Goal: Task Accomplishment & Management: Manage account settings

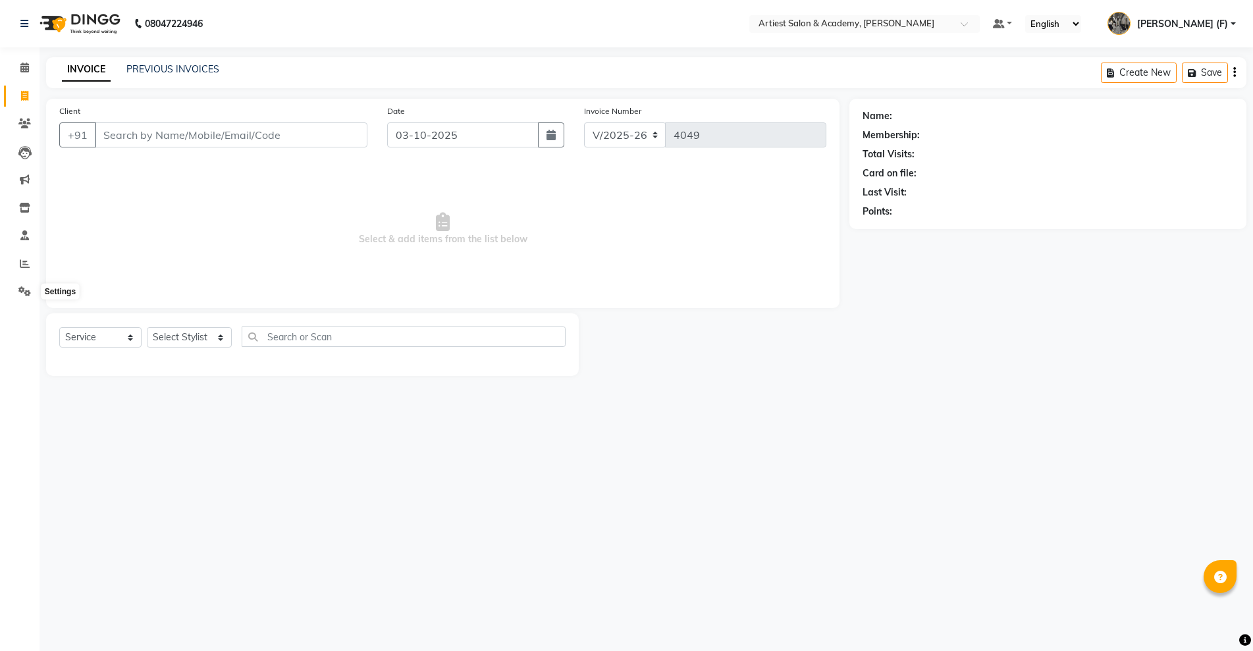
select select "5123"
select select "service"
click at [155, 66] on link "PREVIOUS INVOICES" at bounding box center [172, 69] width 93 height 12
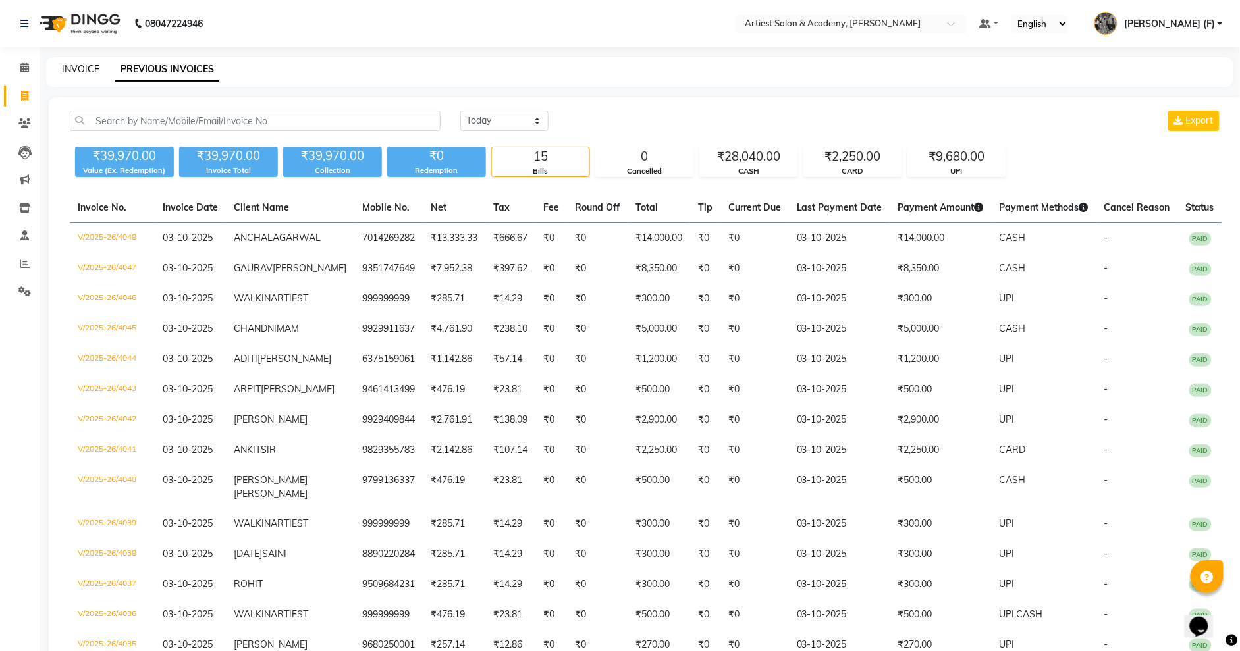
click at [89, 66] on link "INVOICE" at bounding box center [81, 69] width 38 height 12
select select "service"
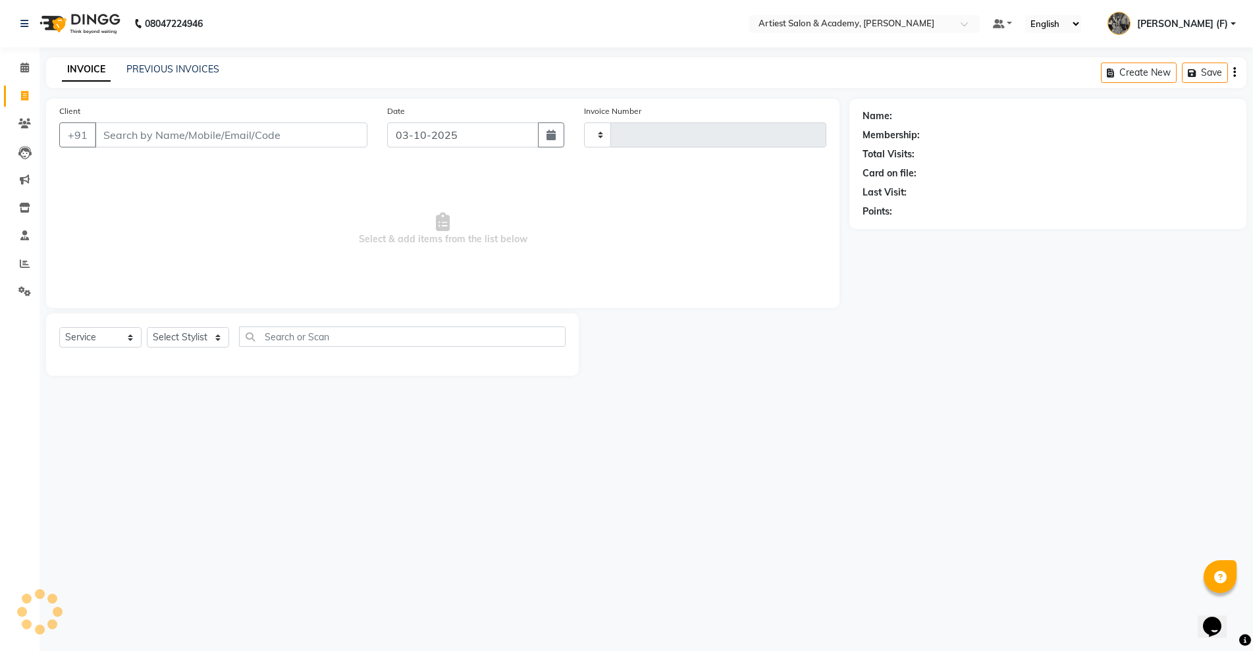
type input "4049"
select select "5123"
click at [149, 138] on input "Client" at bounding box center [231, 134] width 273 height 25
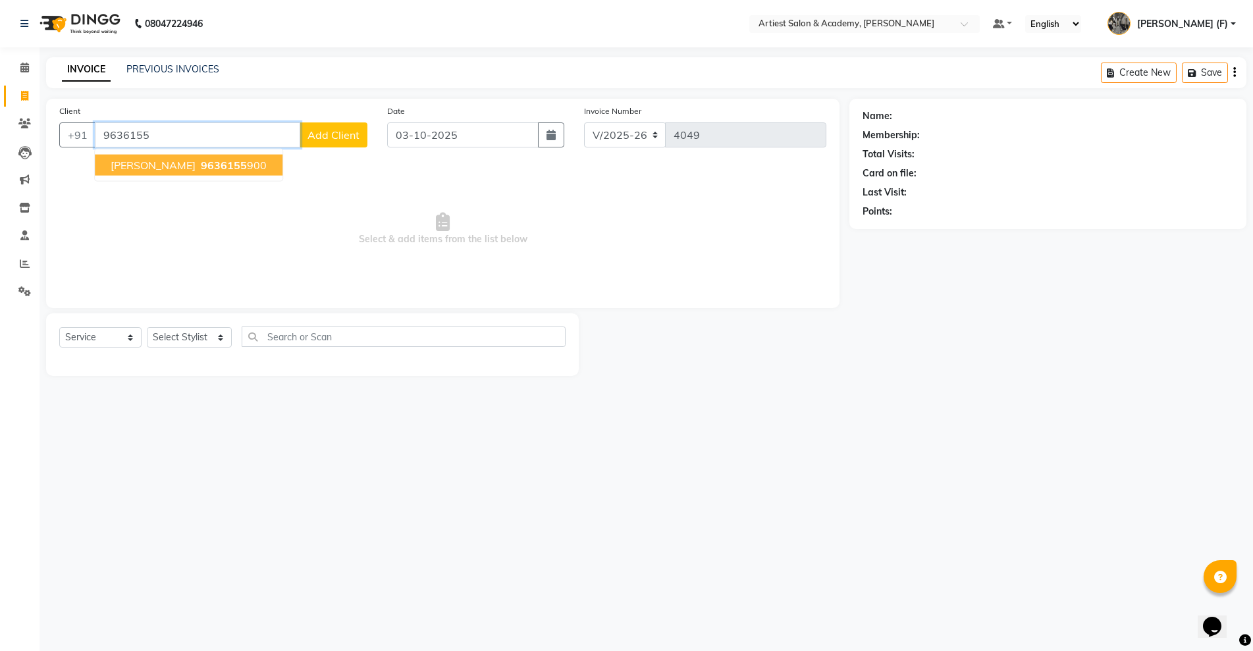
click at [242, 156] on button "[PERSON_NAME] 9636155 900" at bounding box center [189, 165] width 188 height 21
type input "9636155900"
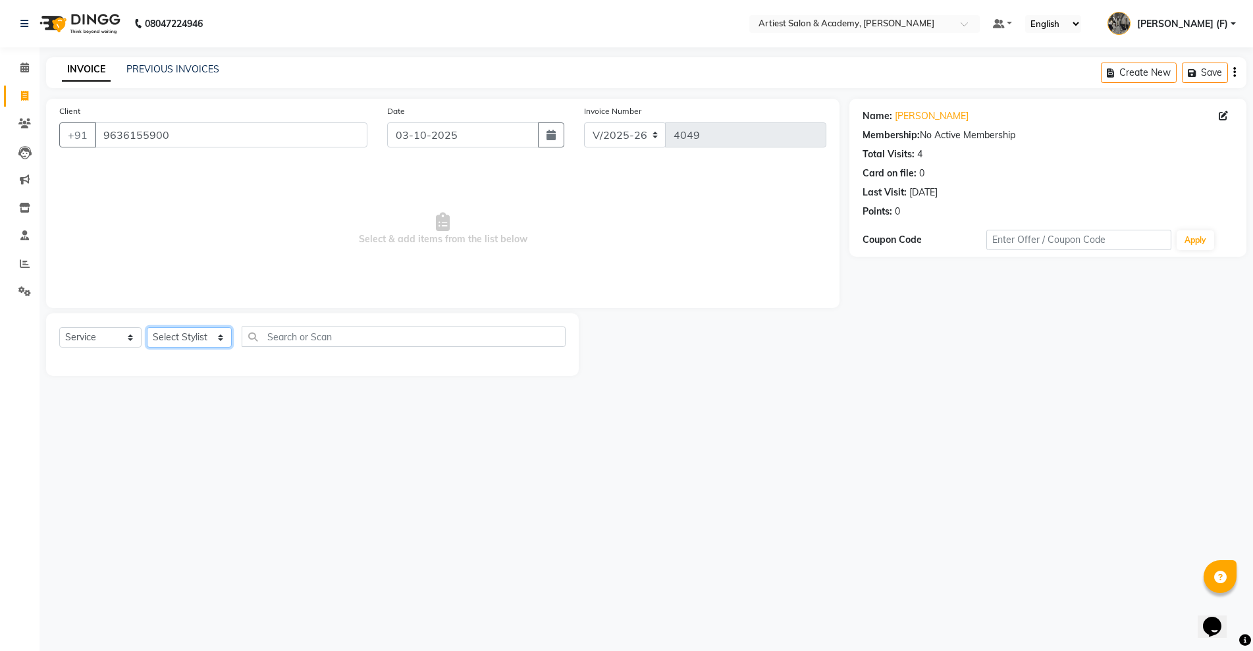
click at [213, 338] on select "Select Stylist [PERSON_NAME] (M) [PERSON_NAME] (F) [PERSON_NAME] DRASHTI [PERSO…" at bounding box center [189, 337] width 85 height 20
select select "35982"
click at [147, 327] on select "Select Stylist [PERSON_NAME] (M) [PERSON_NAME] (F) [PERSON_NAME] DRASHTI [PERSO…" at bounding box center [189, 337] width 85 height 20
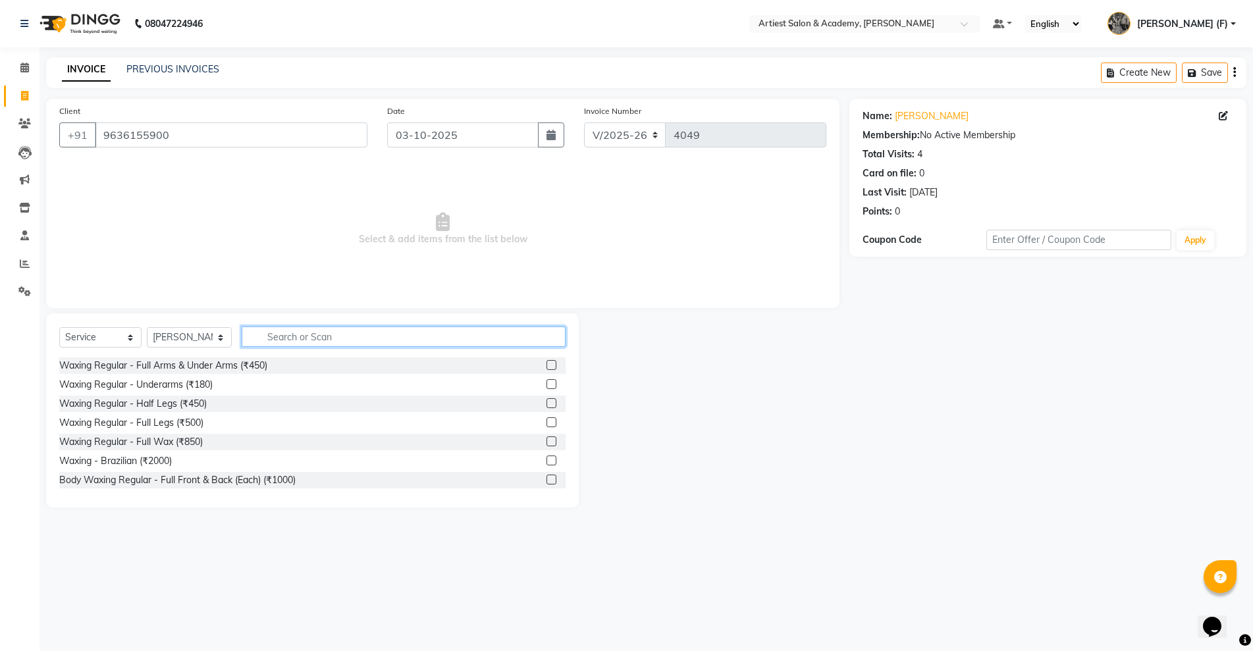
click at [319, 341] on input "text" at bounding box center [404, 337] width 324 height 20
type input "HAI"
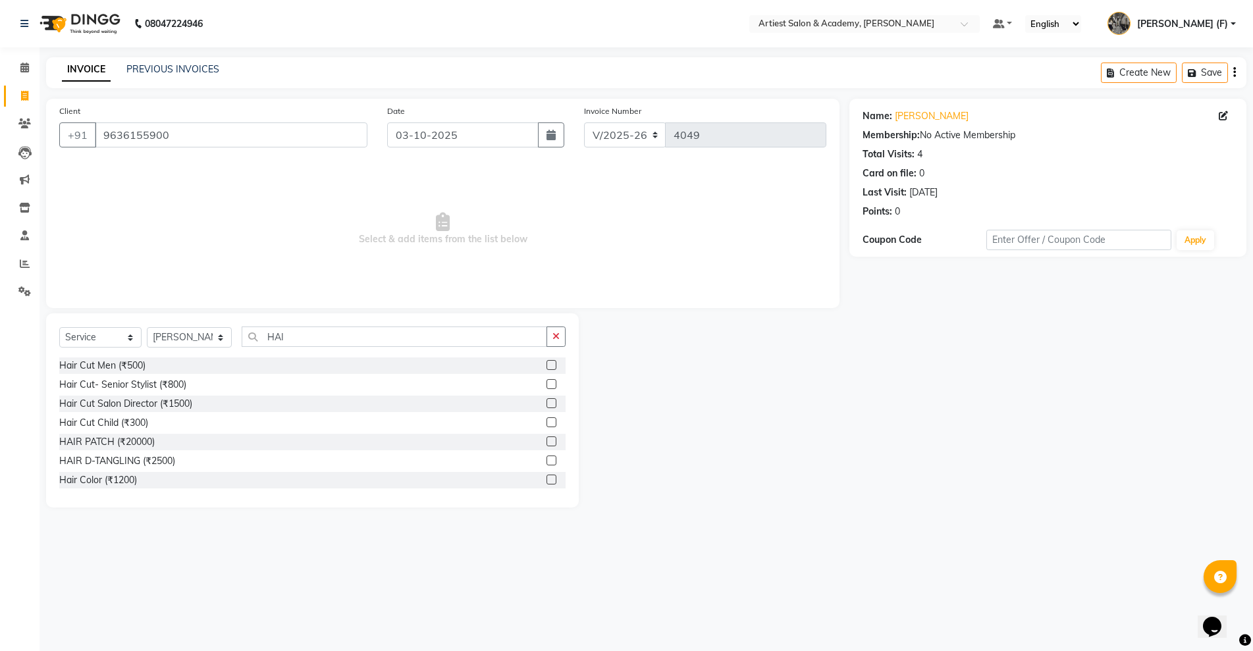
click at [546, 368] on label at bounding box center [551, 365] width 10 height 10
click at [546, 368] on input "checkbox" at bounding box center [550, 365] width 9 height 9
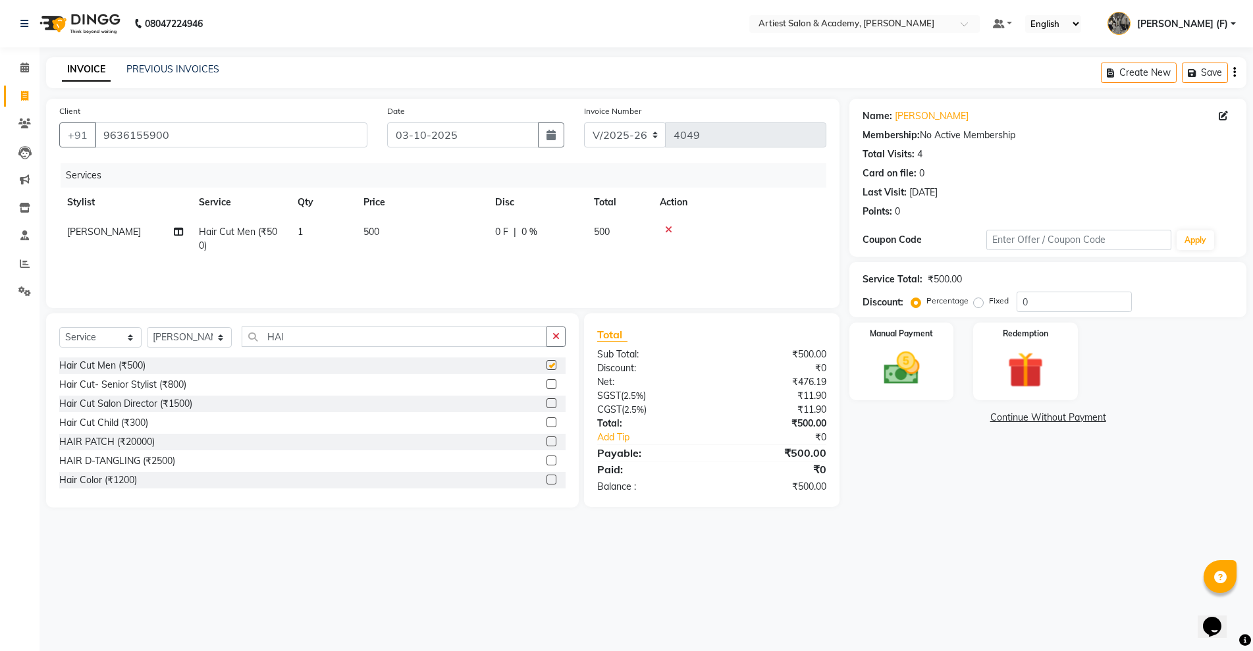
checkbox input "false"
click at [906, 383] on img at bounding box center [901, 368] width 61 height 43
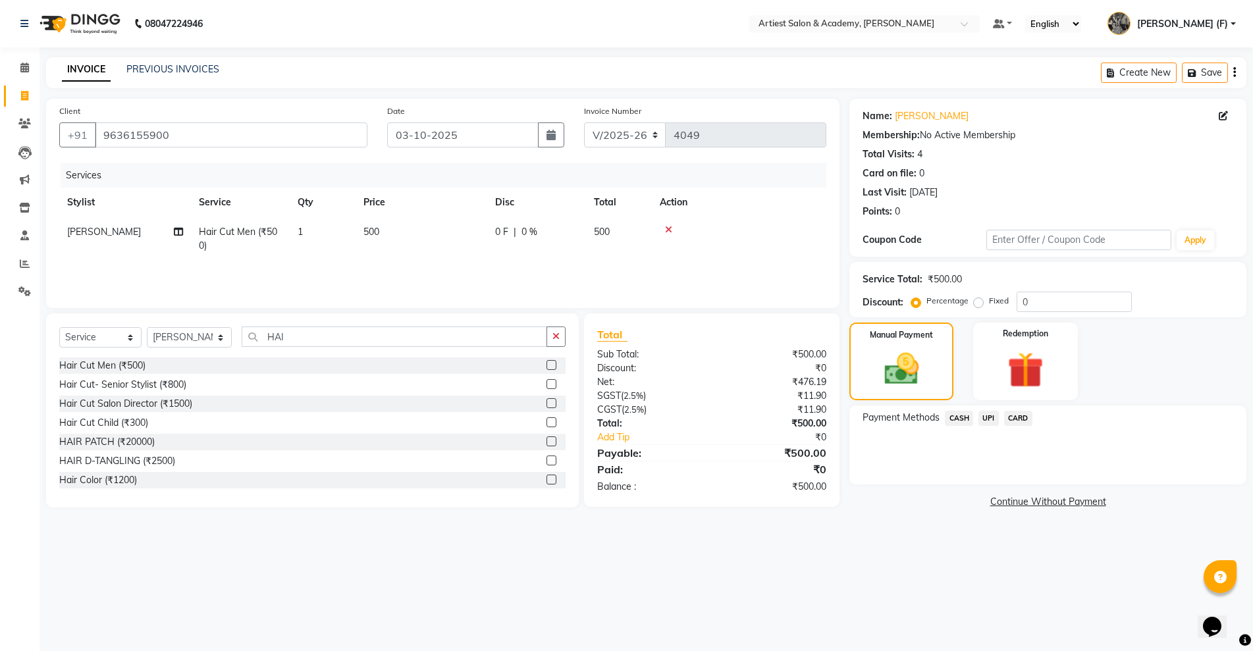
click at [957, 421] on span "CASH" at bounding box center [959, 418] width 28 height 15
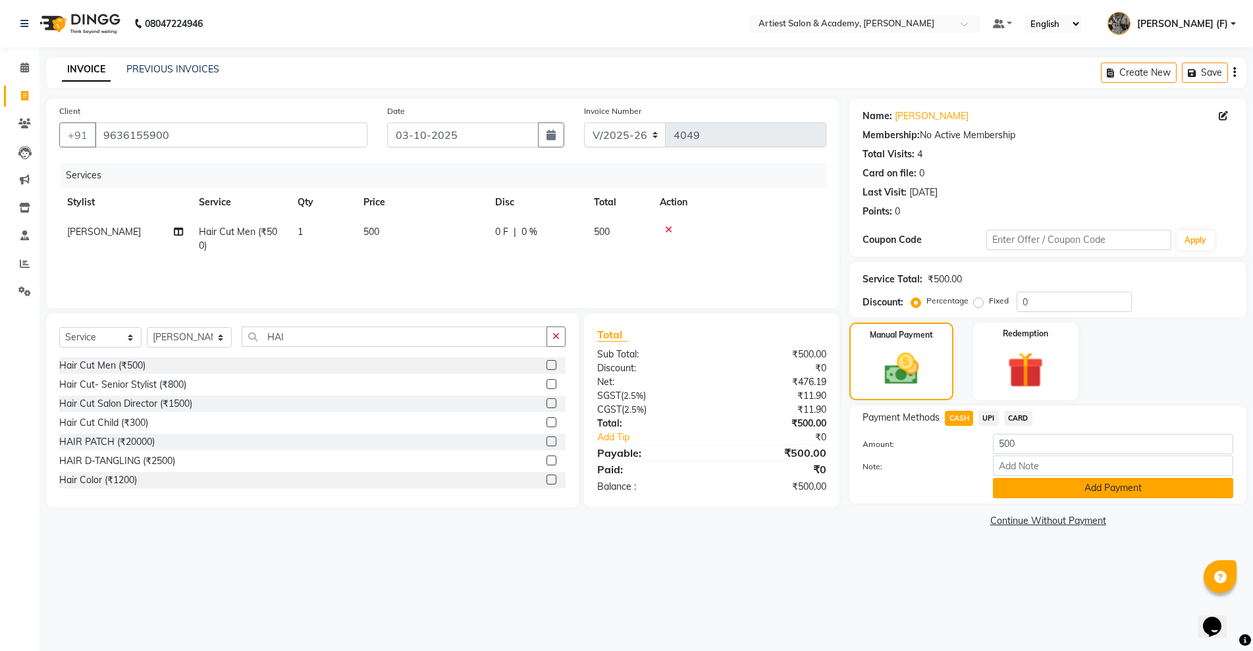
click at [1129, 494] on button "Add Payment" at bounding box center [1113, 488] width 240 height 20
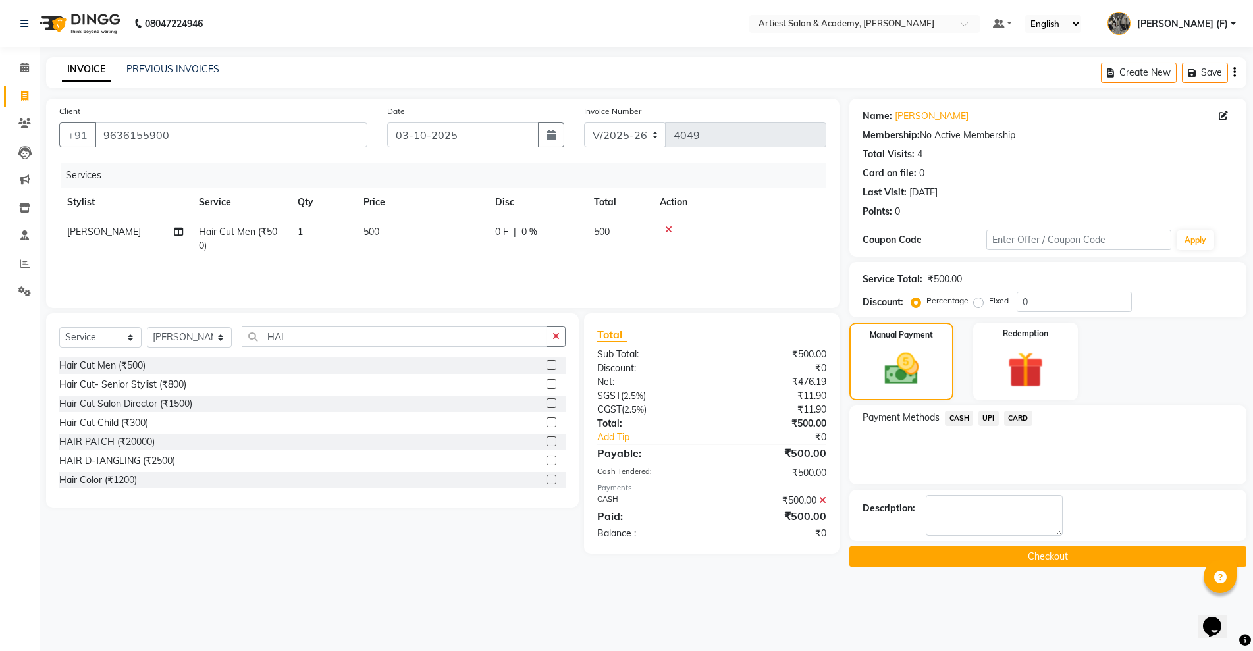
click at [1068, 557] on button "Checkout" at bounding box center [1047, 556] width 397 height 20
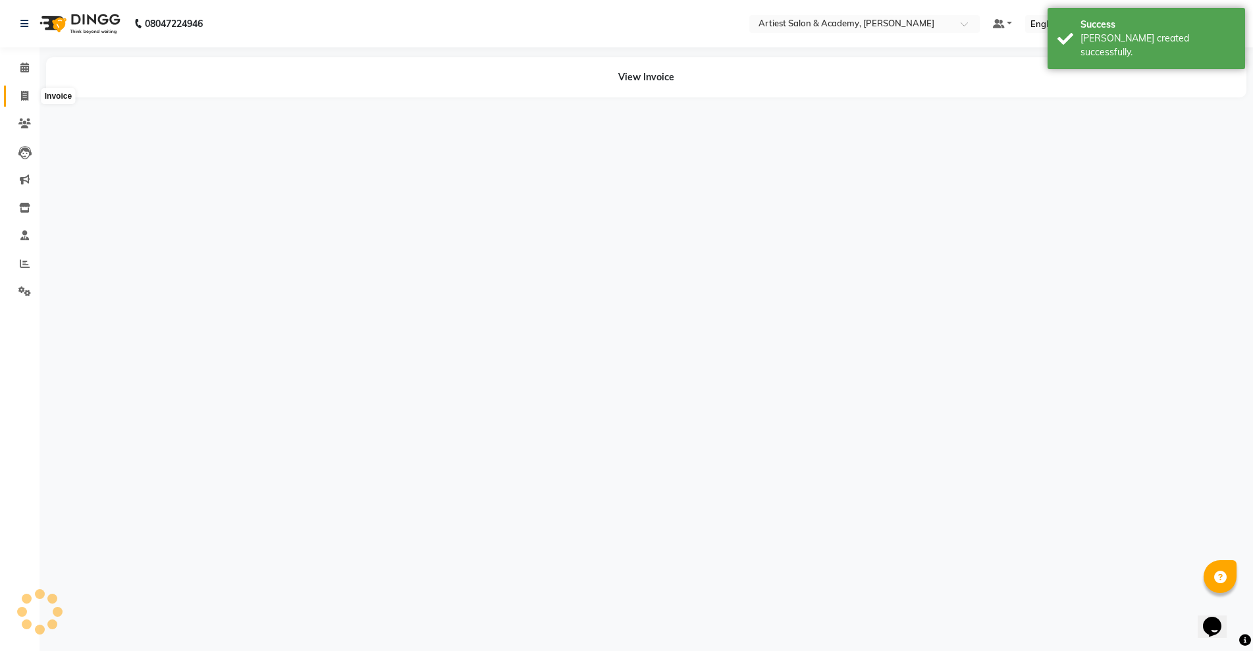
click at [21, 93] on icon at bounding box center [24, 96] width 7 height 10
select select "service"
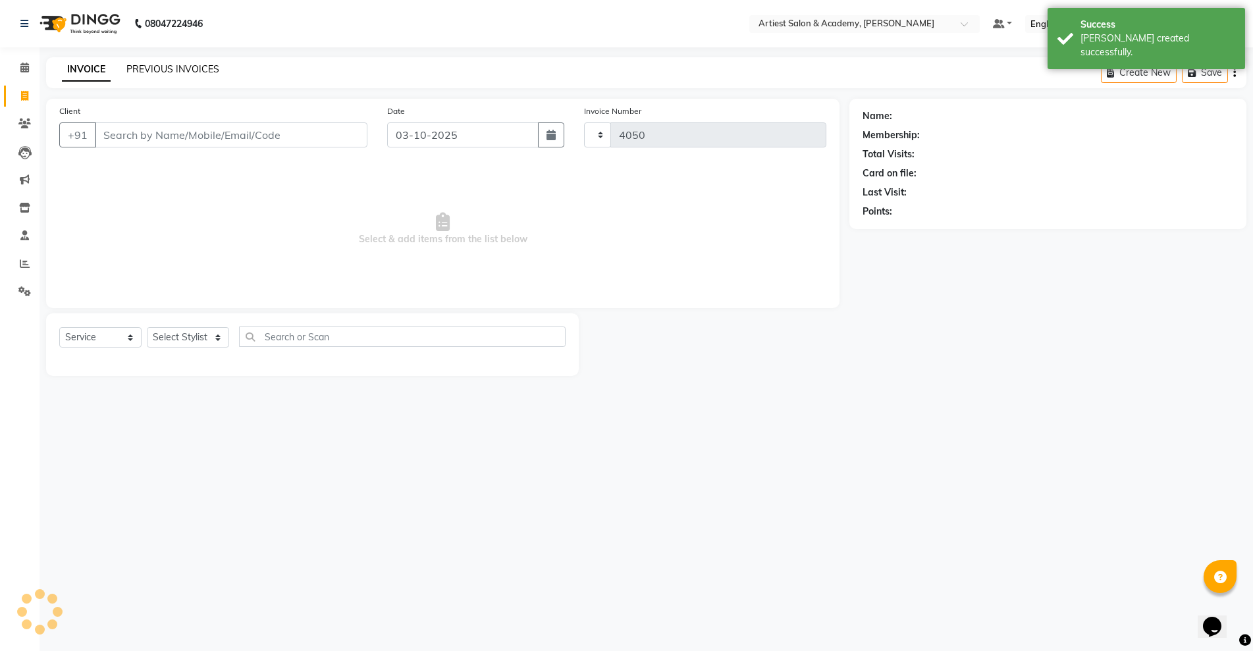
click at [161, 68] on link "PREVIOUS INVOICES" at bounding box center [172, 69] width 93 height 12
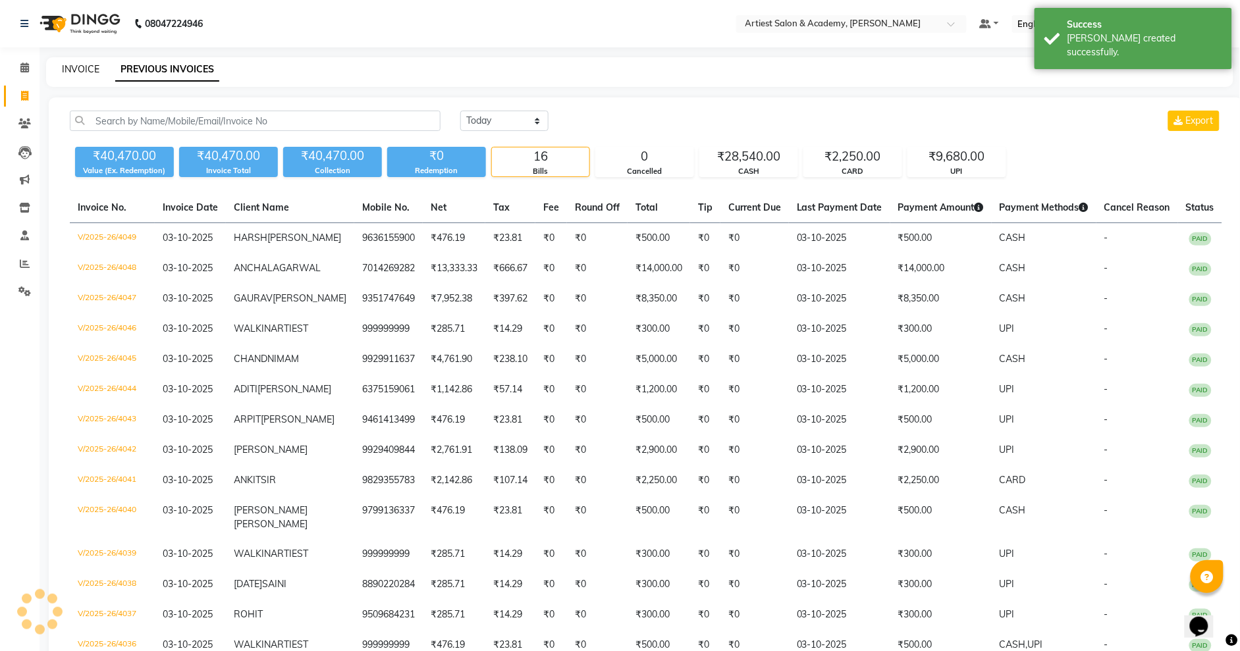
click at [93, 68] on link "INVOICE" at bounding box center [81, 69] width 38 height 12
select select "service"
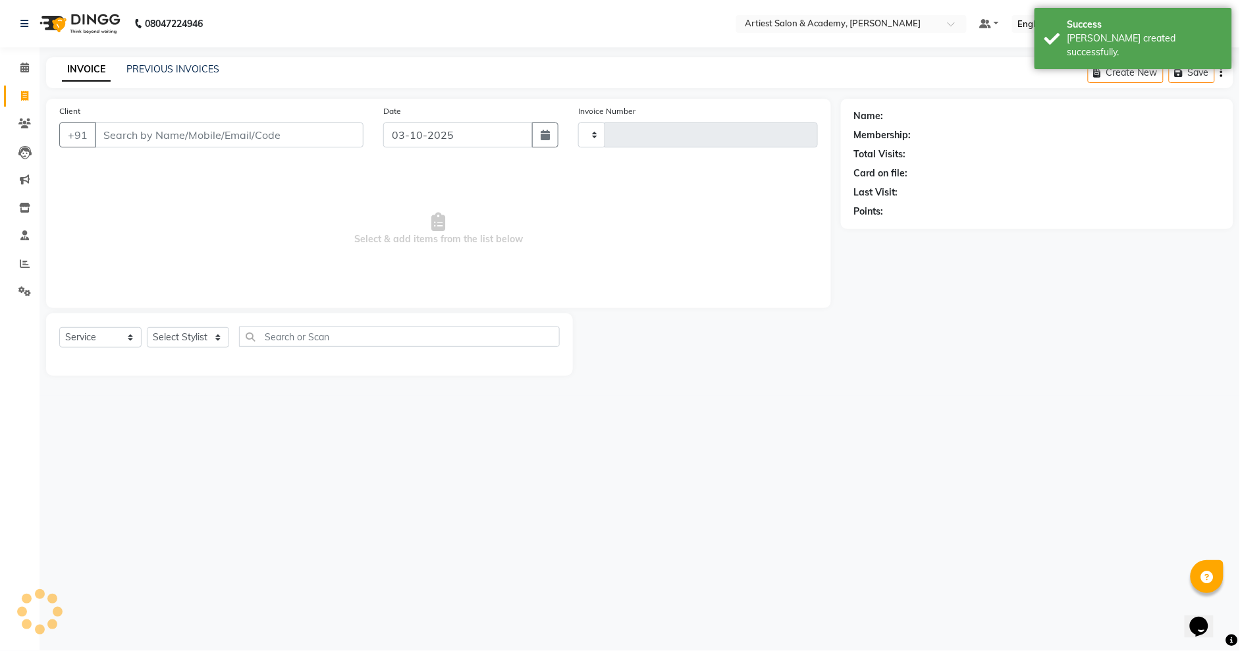
type input "4050"
select select "5123"
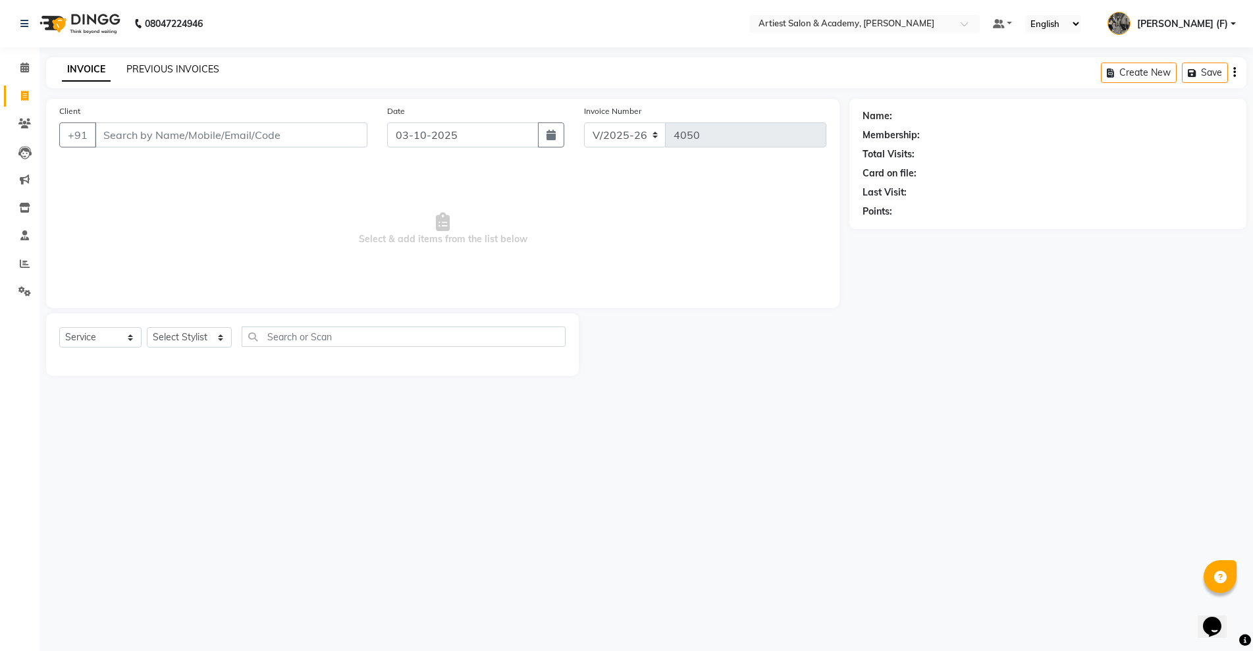
click at [176, 72] on link "PREVIOUS INVOICES" at bounding box center [172, 69] width 93 height 12
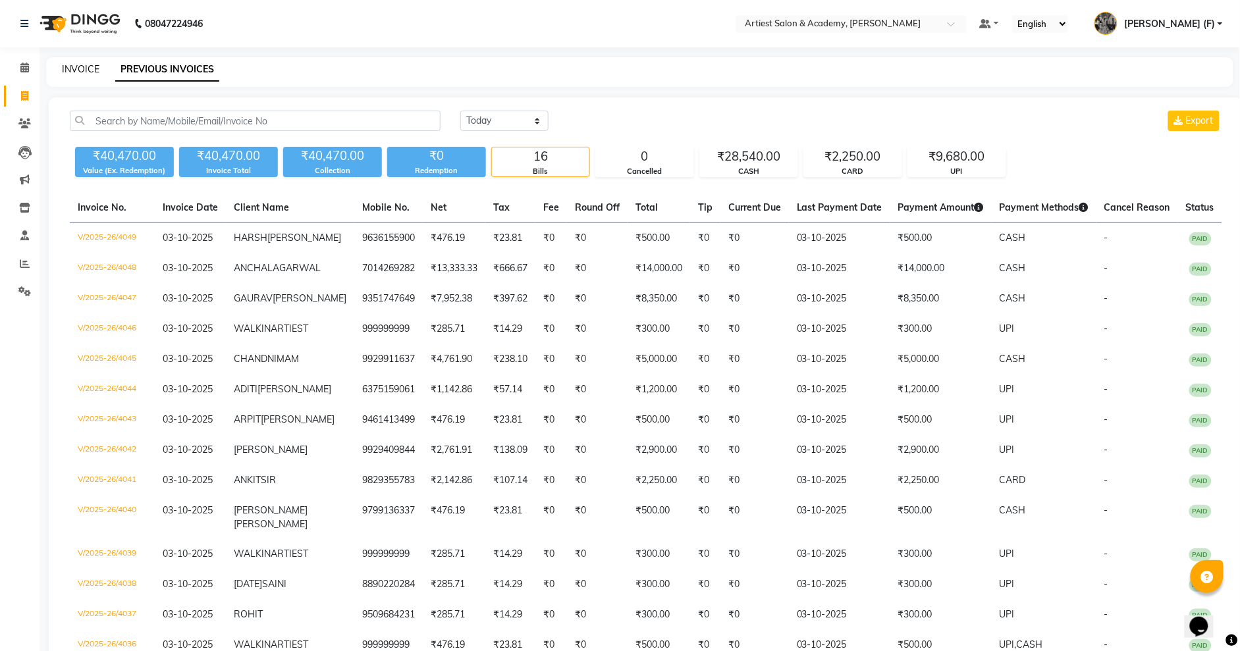
click at [78, 72] on link "INVOICE" at bounding box center [81, 69] width 38 height 12
select select "5123"
select select "service"
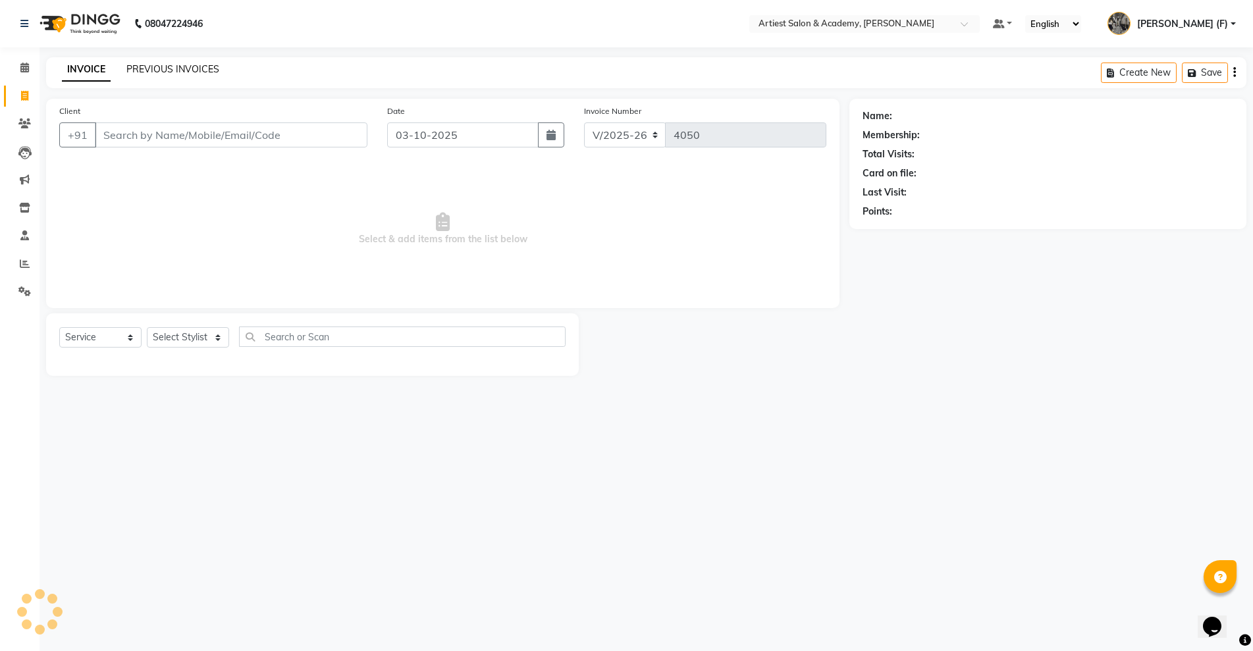
click at [143, 66] on link "PREVIOUS INVOICES" at bounding box center [172, 69] width 93 height 12
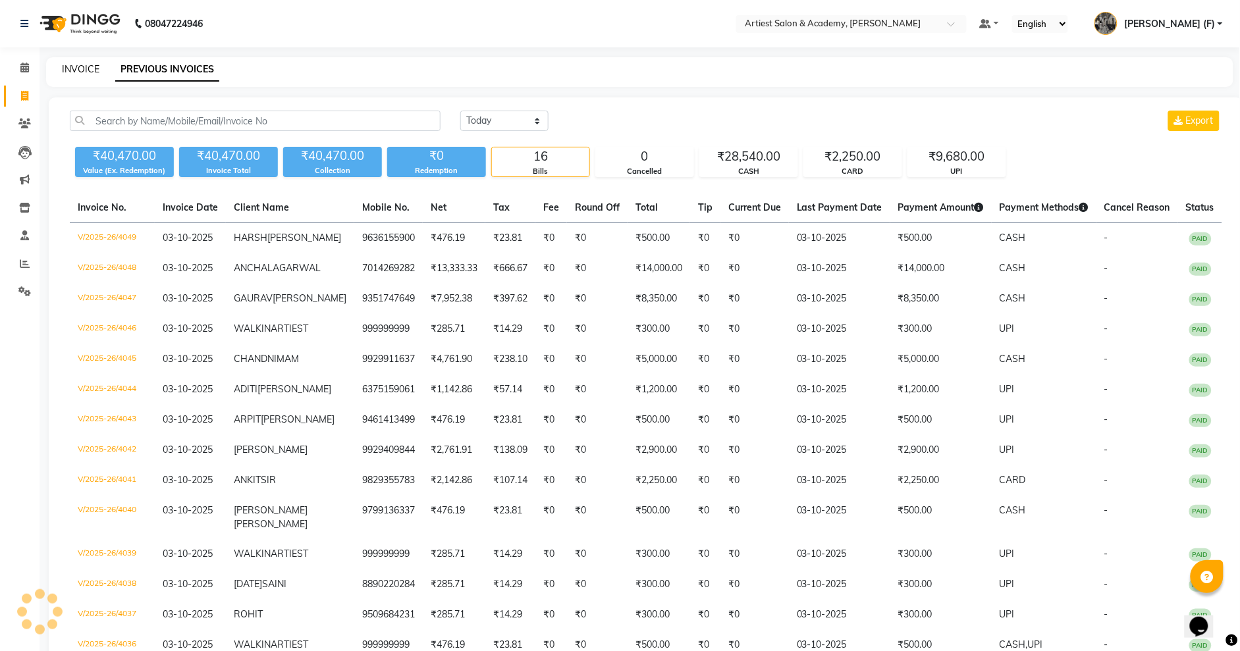
click at [81, 72] on link "INVOICE" at bounding box center [81, 69] width 38 height 12
select select "service"
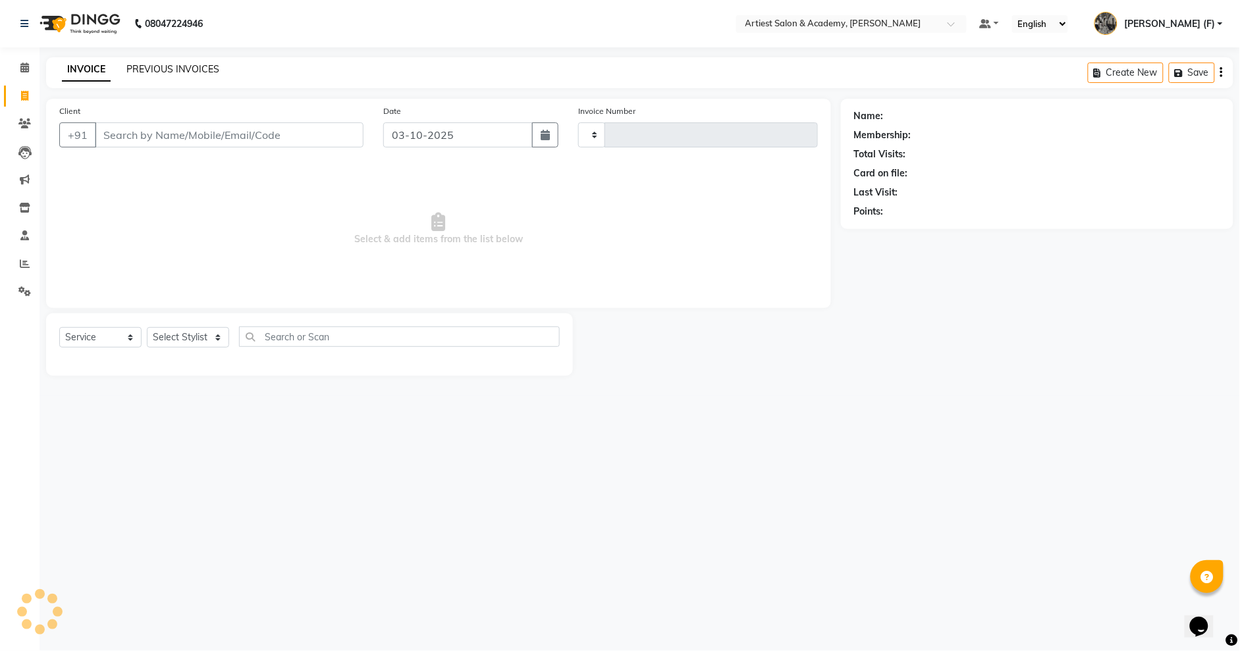
type input "4050"
select select "5123"
click at [147, 66] on link "PREVIOUS INVOICES" at bounding box center [172, 69] width 93 height 12
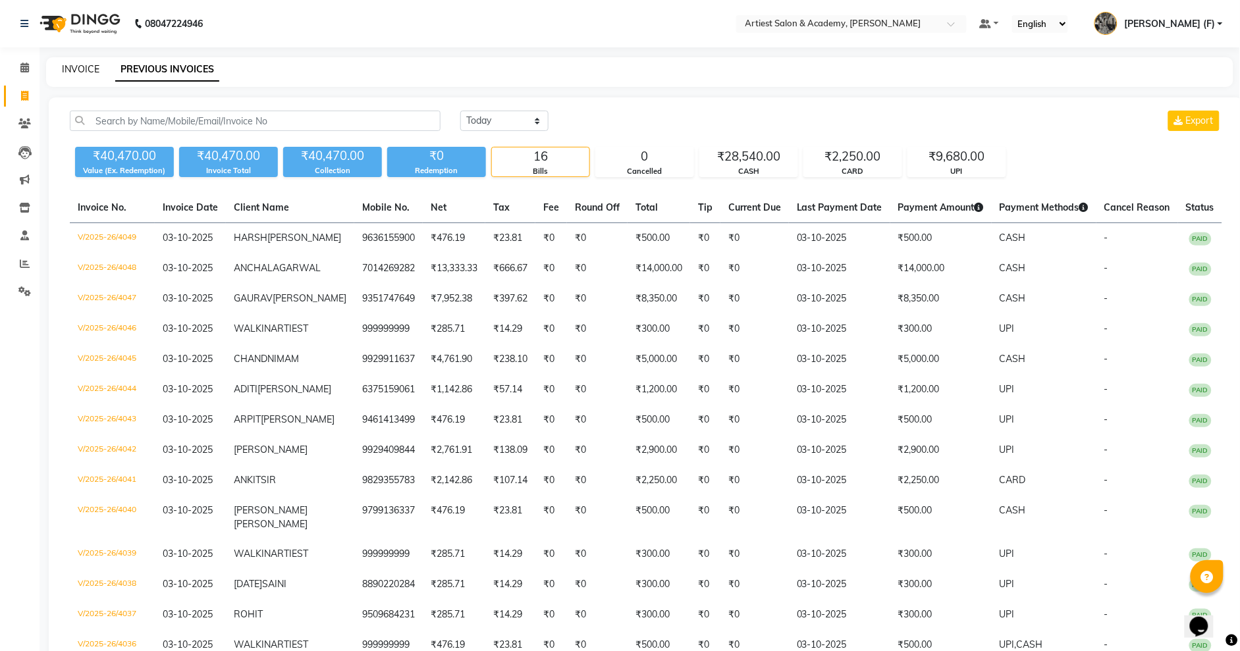
click at [70, 66] on link "INVOICE" at bounding box center [81, 69] width 38 height 12
select select "service"
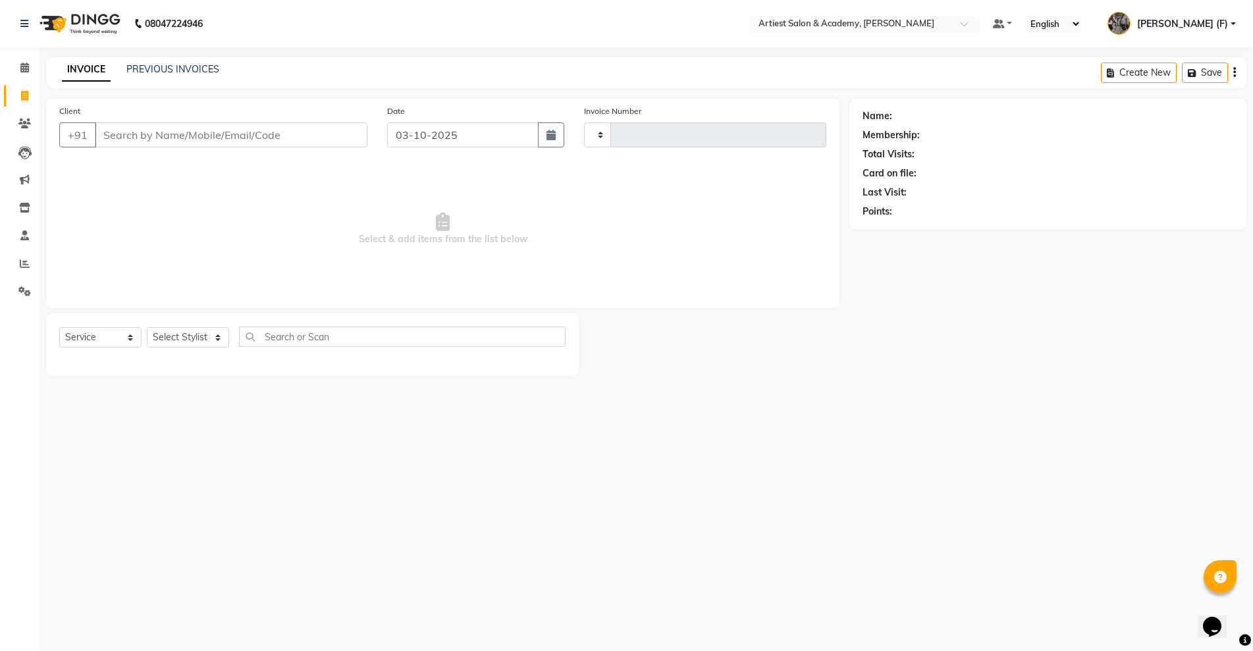
type input "4050"
select select "5123"
click at [134, 134] on input "Client" at bounding box center [231, 134] width 273 height 25
type input "8851882261"
click at [337, 132] on span "Add Client" at bounding box center [333, 134] width 52 height 13
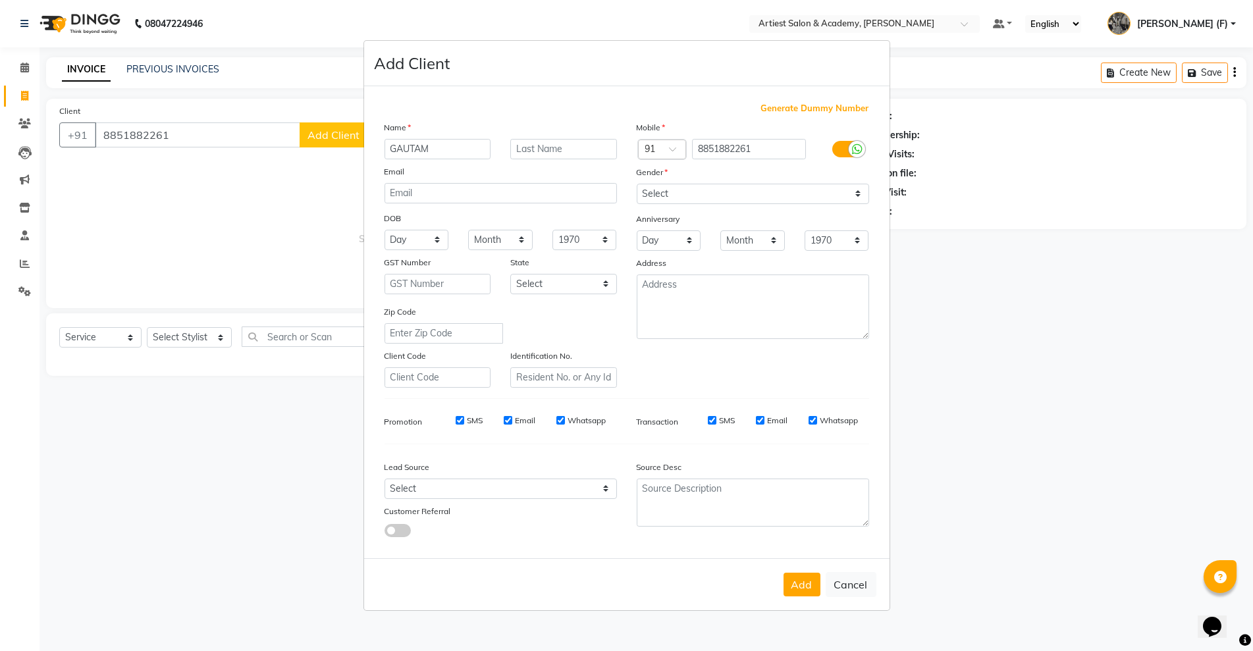
type input "GAUTAM"
click at [550, 149] on input "text" at bounding box center [563, 149] width 107 height 20
type input "[PERSON_NAME]"
click at [692, 193] on select "Select Male Female Other Prefer Not To Say" at bounding box center [753, 194] width 232 height 20
select select "female"
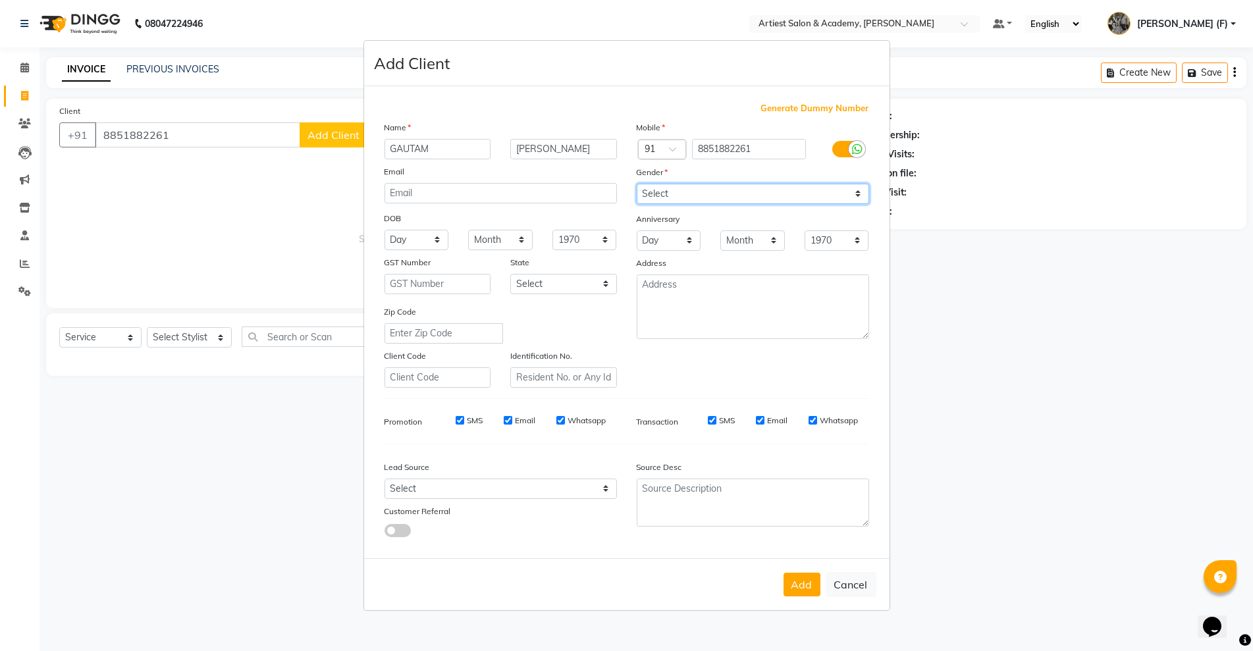
click at [637, 184] on select "Select Male Female Other Prefer Not To Say" at bounding box center [753, 194] width 232 height 20
click at [802, 581] on button "Add" at bounding box center [801, 585] width 37 height 24
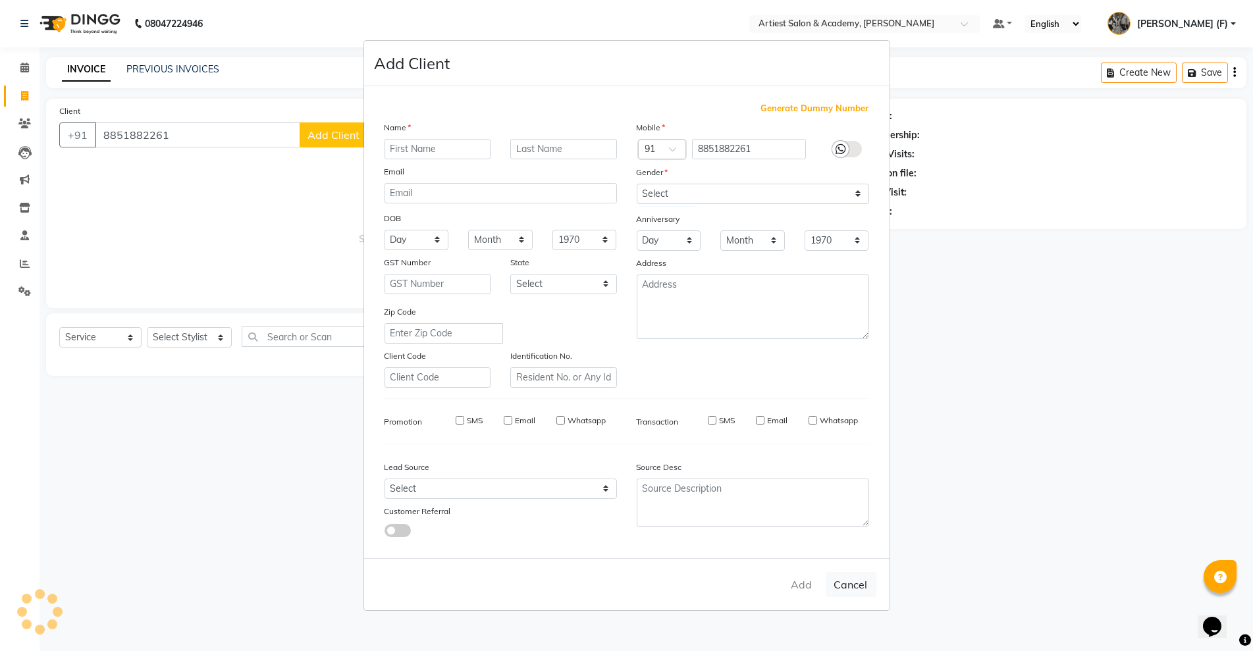
select select
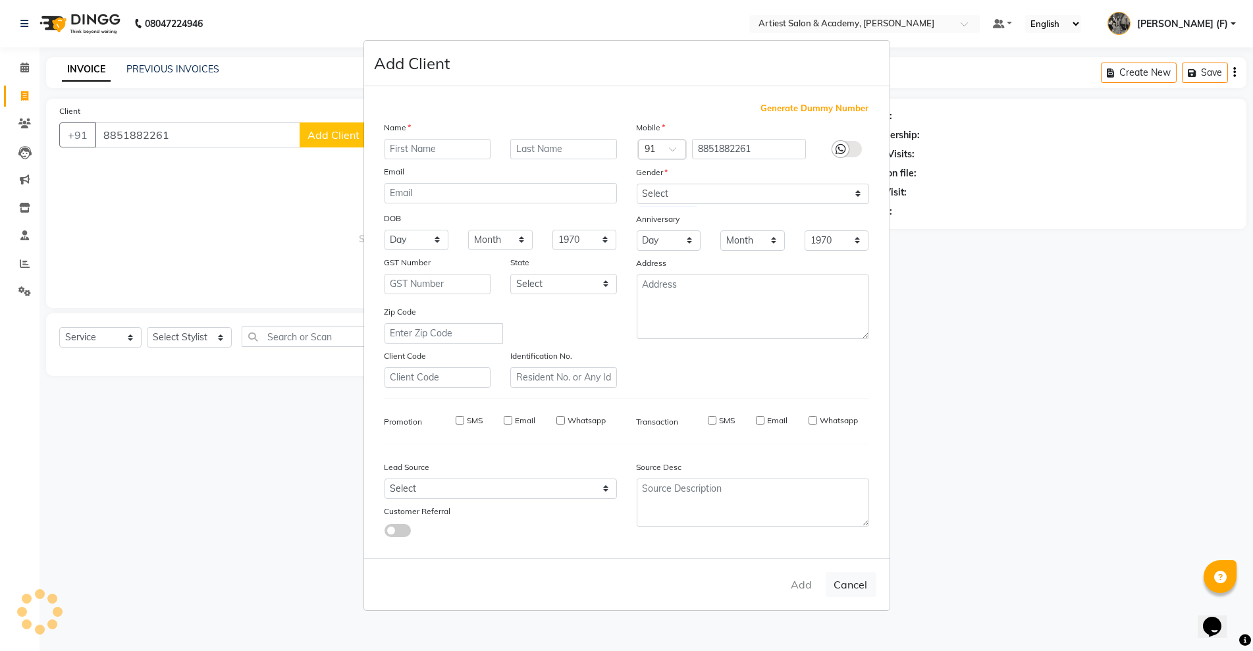
select select
checkbox input "false"
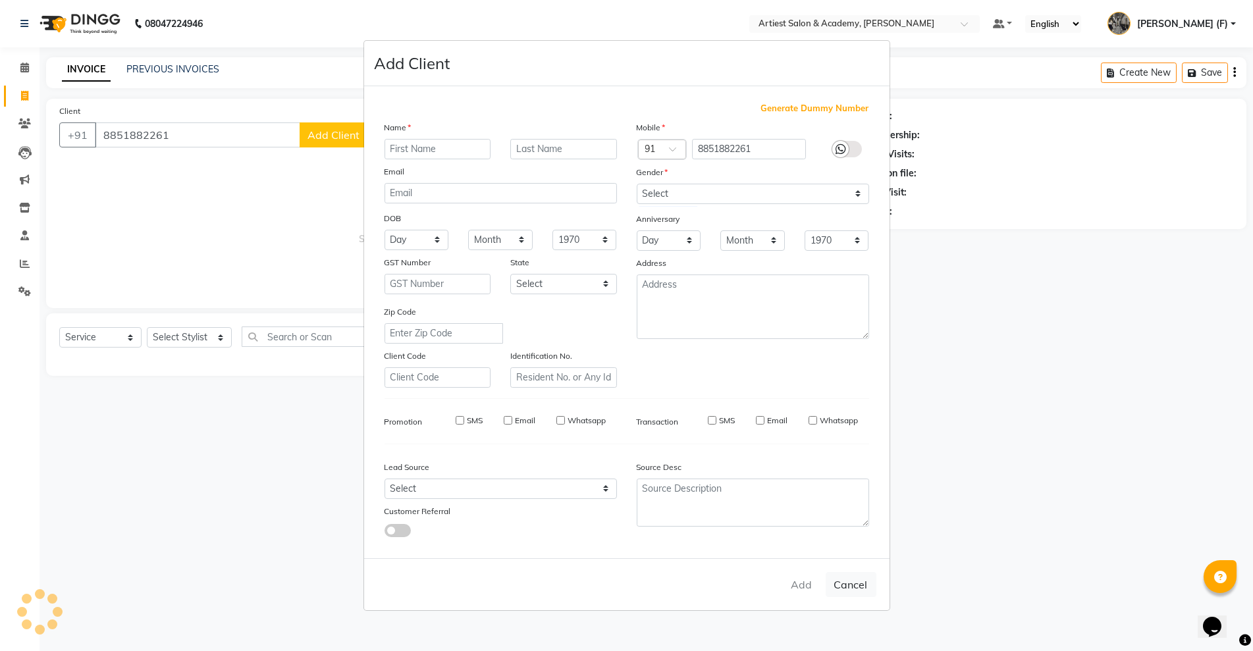
checkbox input "false"
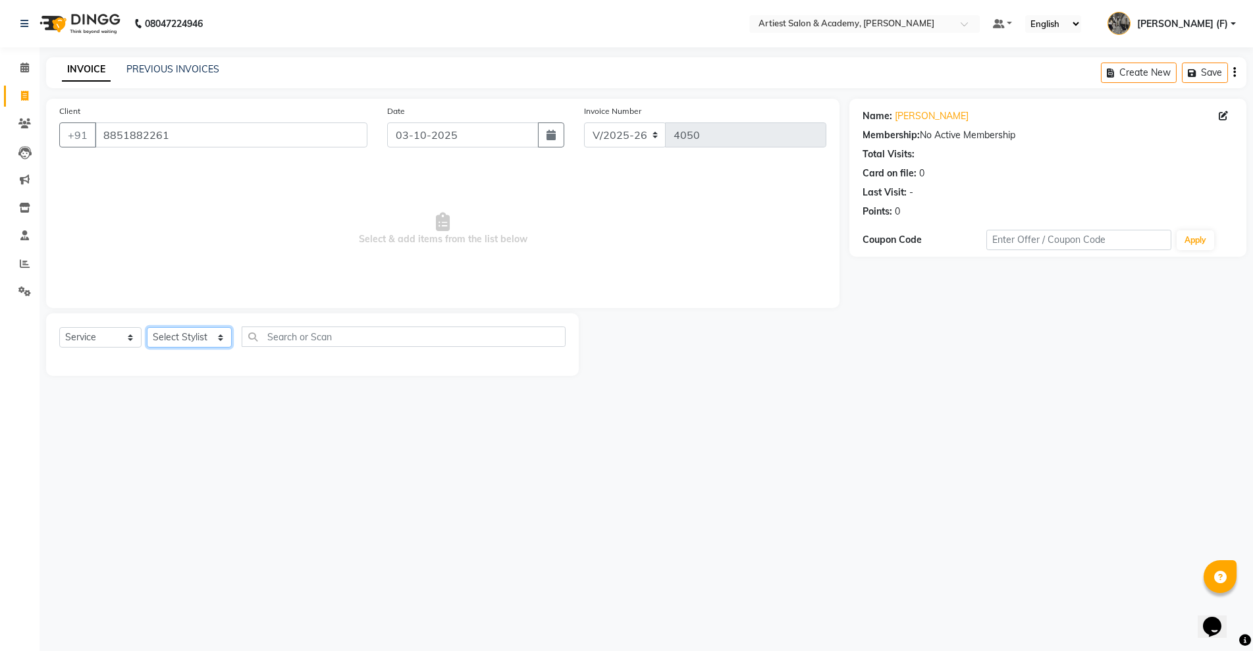
click at [219, 335] on select "Select Stylist [PERSON_NAME] (M) [PERSON_NAME] (F) [PERSON_NAME] DRASHTI [PERSO…" at bounding box center [189, 337] width 85 height 20
select select "33211"
click at [147, 327] on select "Select Stylist [PERSON_NAME] (M) [PERSON_NAME] (F) [PERSON_NAME] DRASHTI [PERSO…" at bounding box center [189, 337] width 85 height 20
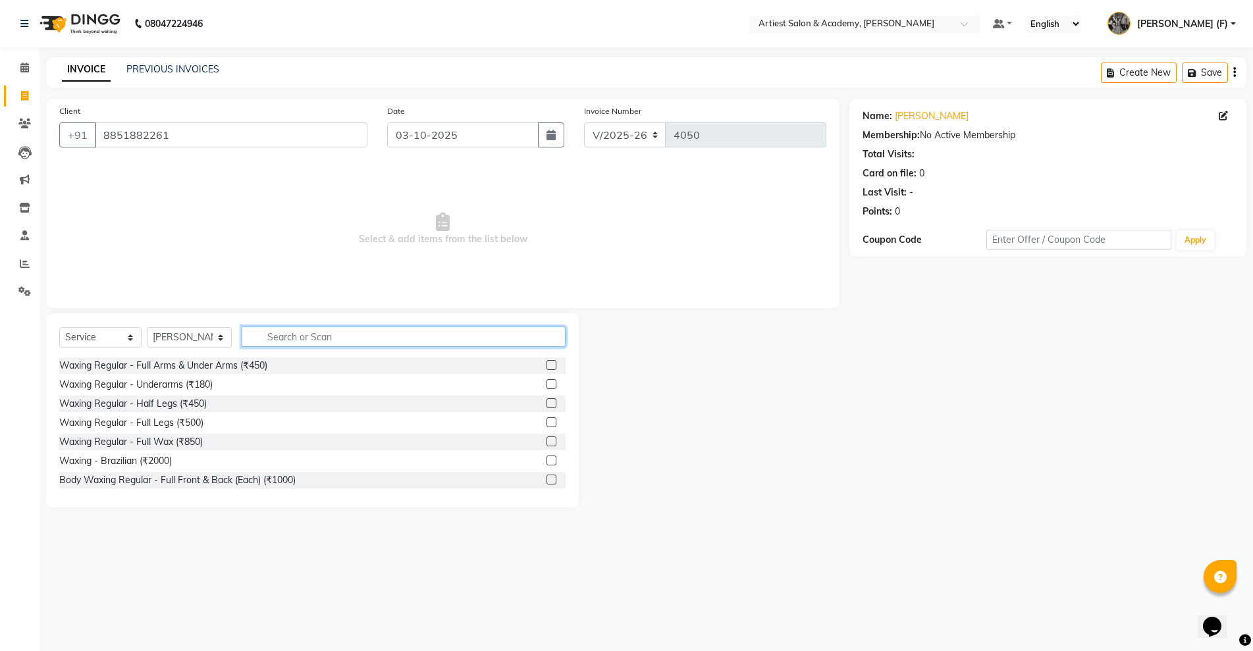
click at [294, 331] on input "text" at bounding box center [404, 337] width 324 height 20
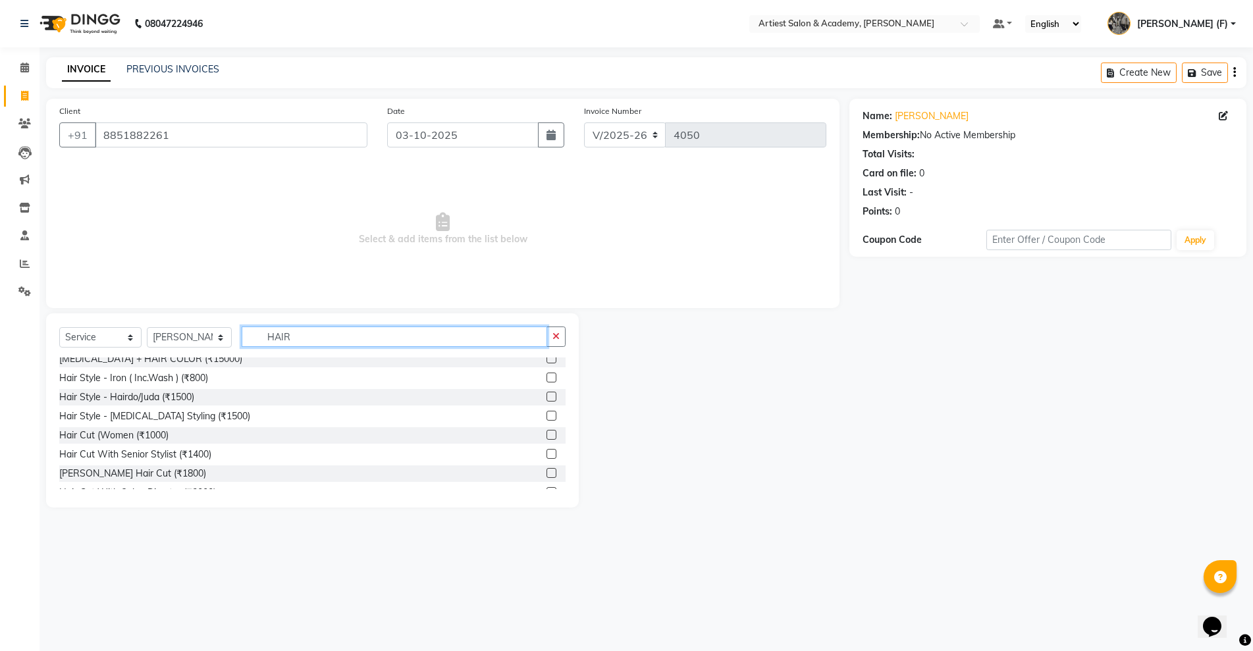
type input "HAIR"
click at [546, 455] on label at bounding box center [551, 454] width 10 height 10
click at [546, 455] on input "checkbox" at bounding box center [550, 454] width 9 height 9
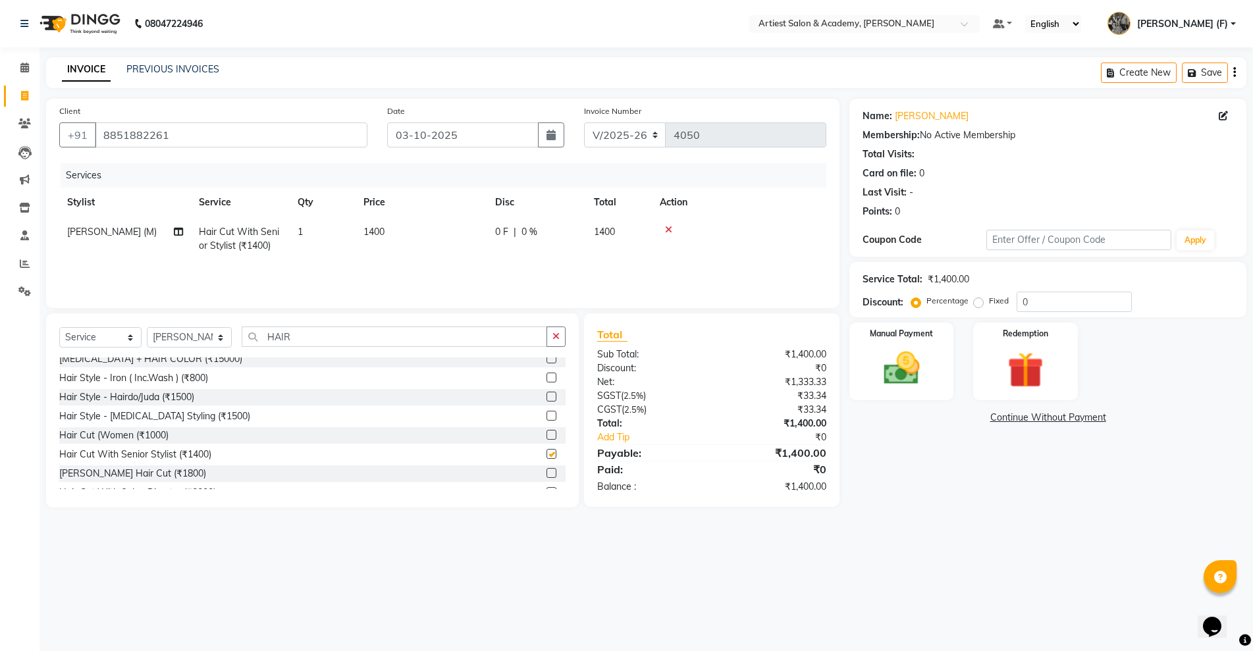
checkbox input "false"
click at [1039, 300] on input "0" at bounding box center [1073, 302] width 115 height 20
type input "10"
click at [897, 378] on img at bounding box center [901, 368] width 61 height 43
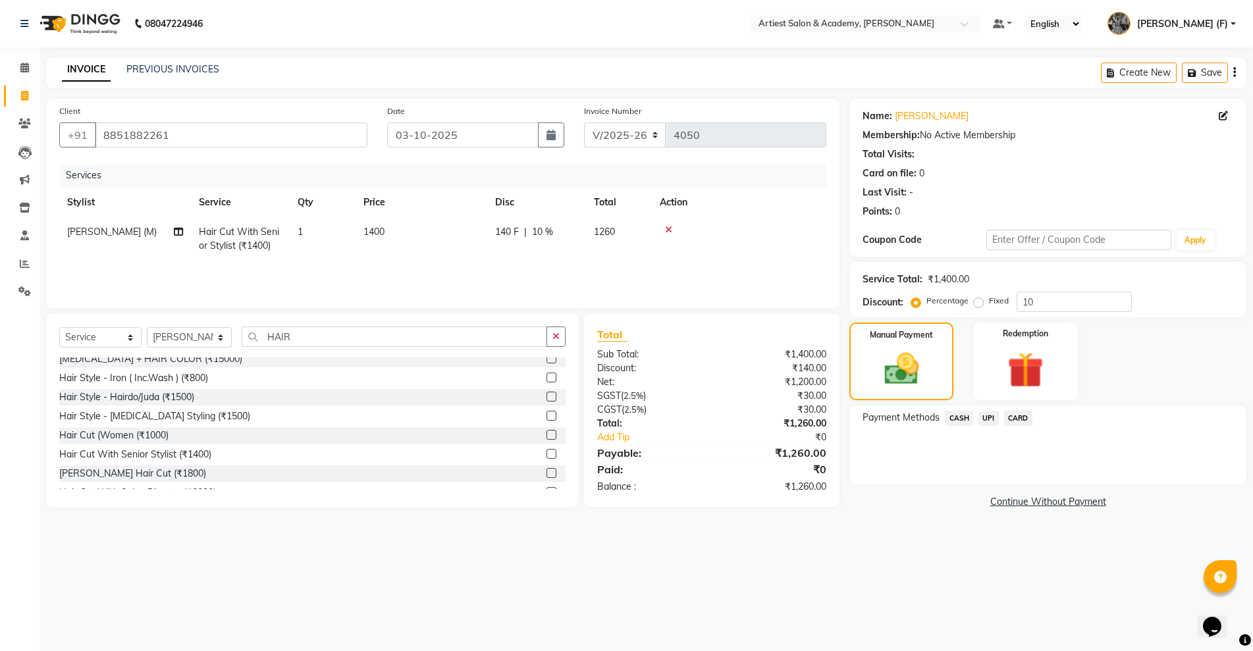
click at [986, 415] on span "UPI" at bounding box center [988, 418] width 20 height 15
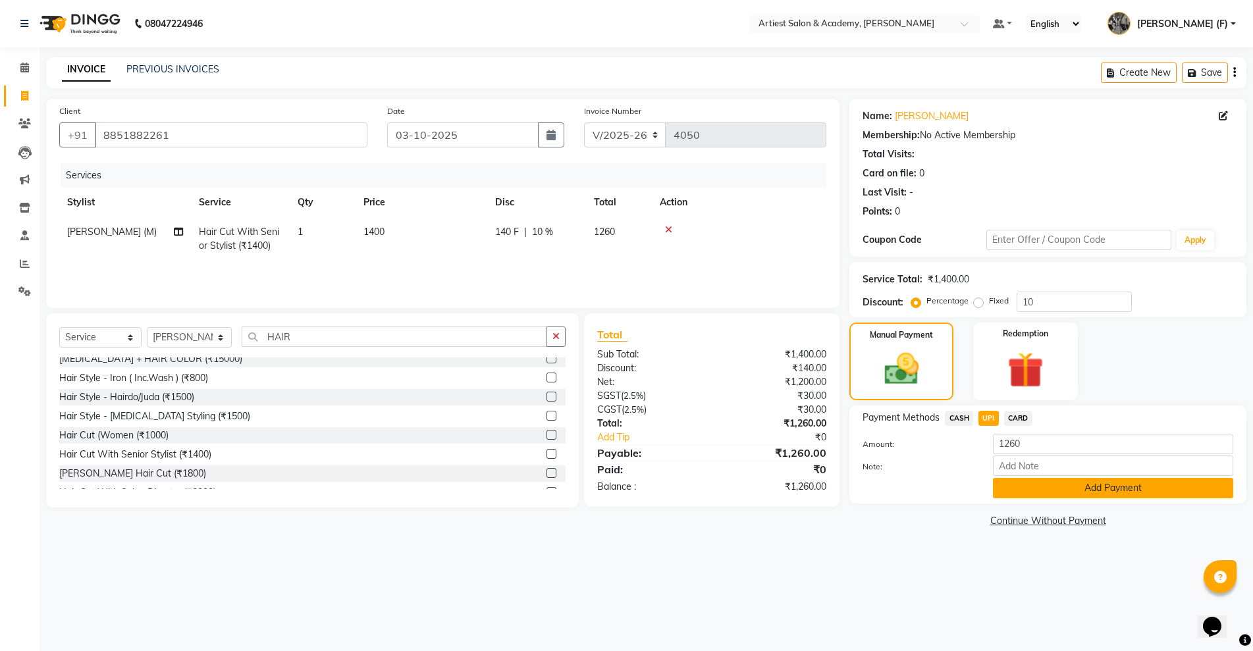
click at [1113, 490] on button "Add Payment" at bounding box center [1113, 488] width 240 height 20
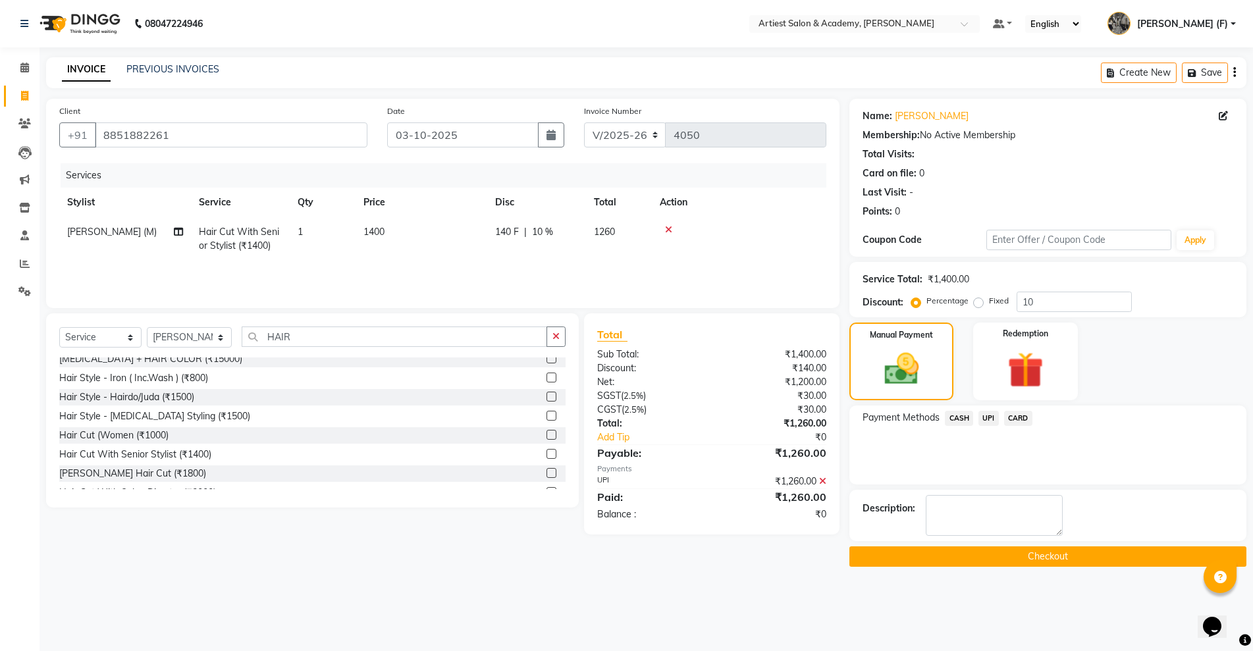
click at [1059, 558] on button "Checkout" at bounding box center [1047, 556] width 397 height 20
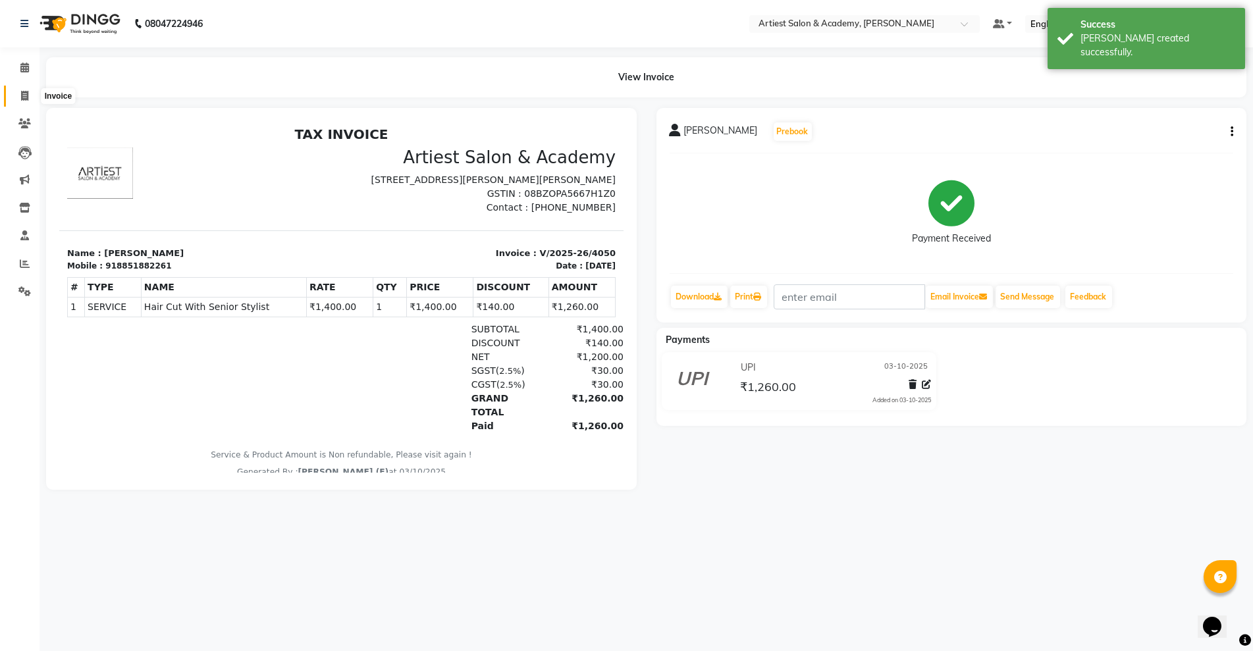
click at [22, 96] on icon at bounding box center [24, 96] width 7 height 10
select select "service"
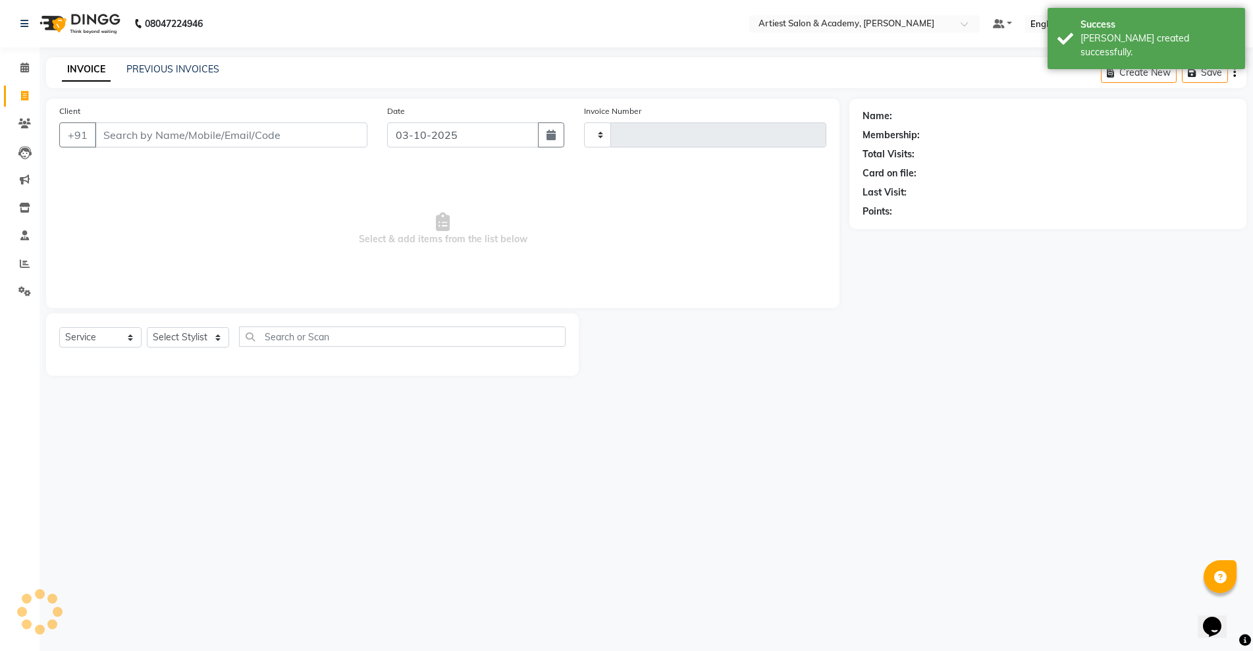
type input "4051"
select select "5123"
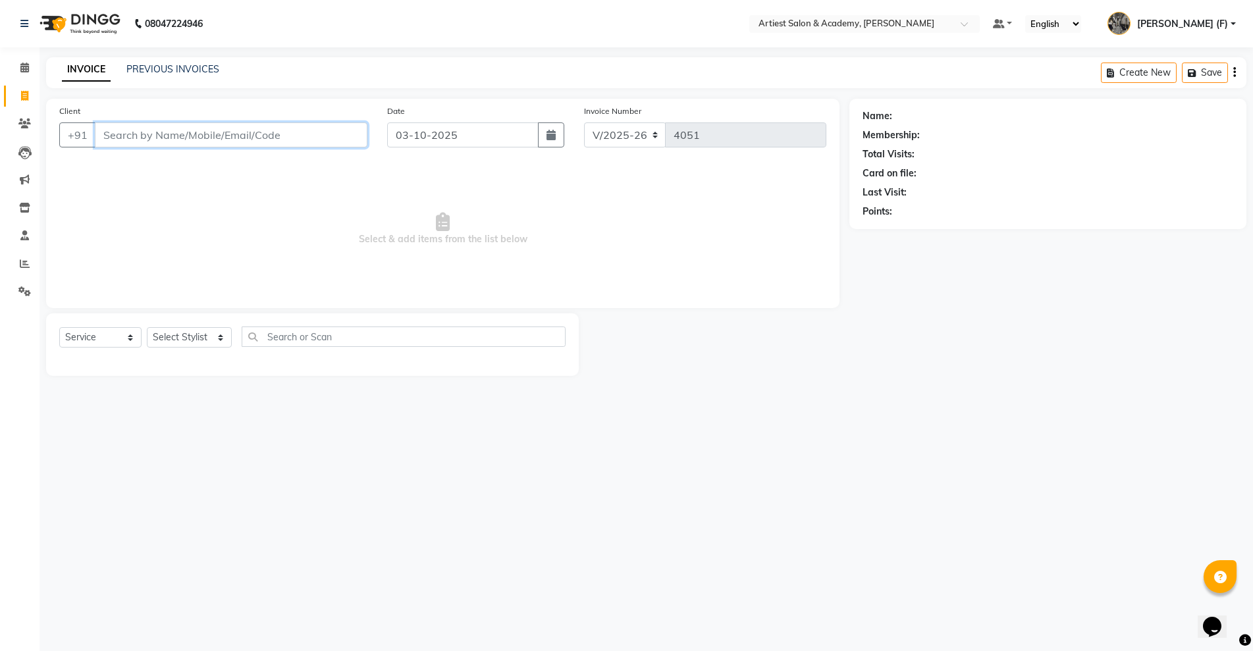
click at [151, 136] on input "Client" at bounding box center [231, 134] width 273 height 25
type input "9929077776"
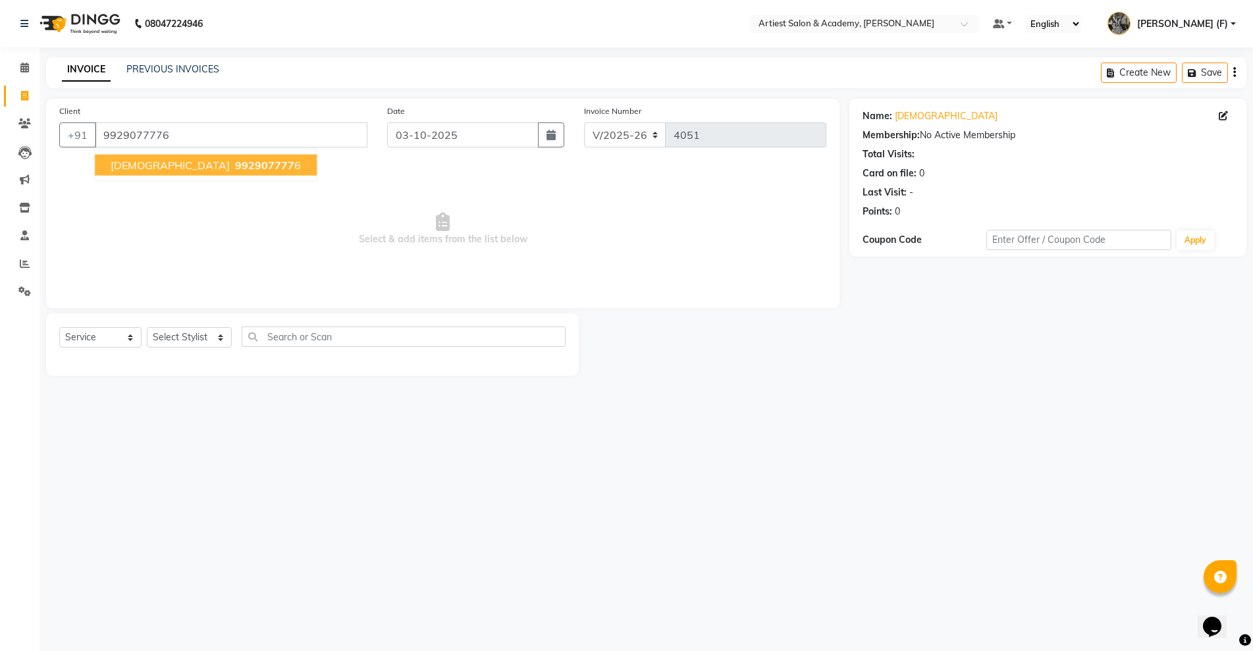
click at [232, 165] on ngb-highlight "992907777 6" at bounding box center [266, 165] width 68 height 13
click at [211, 337] on select "Select Stylist [PERSON_NAME] (M) [PERSON_NAME] (F) [PERSON_NAME] DRASHTI [PERSO…" at bounding box center [189, 337] width 85 height 20
select select "33211"
click at [147, 327] on select "Select Stylist [PERSON_NAME] (M) [PERSON_NAME] (F) [PERSON_NAME] DRASHTI [PERSO…" at bounding box center [189, 337] width 85 height 20
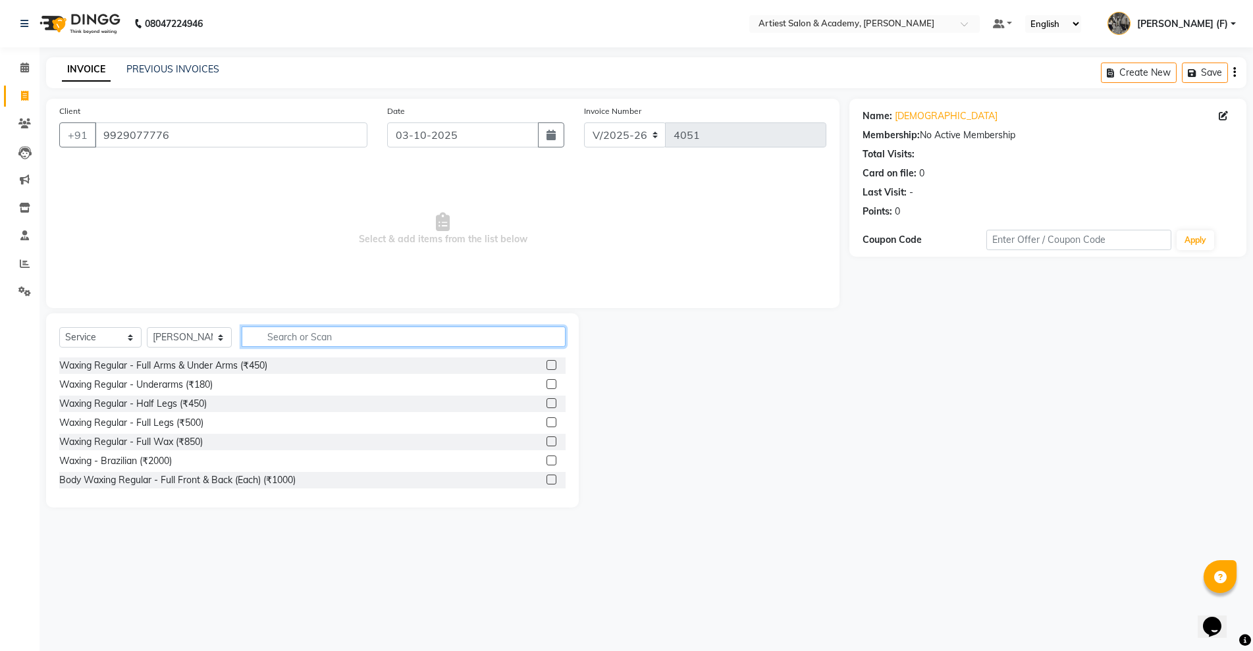
click at [290, 334] on input "text" at bounding box center [404, 337] width 324 height 20
type input "HAIR"
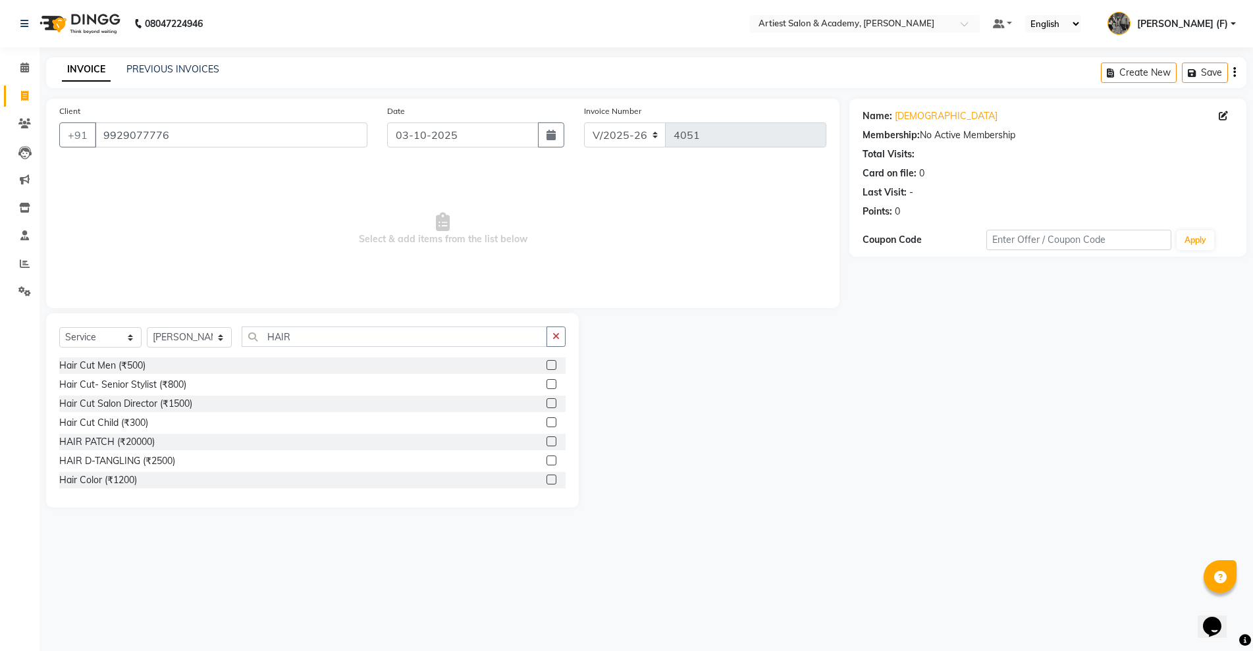
click at [546, 384] on label at bounding box center [551, 384] width 10 height 10
click at [546, 384] on input "checkbox" at bounding box center [550, 384] width 9 height 9
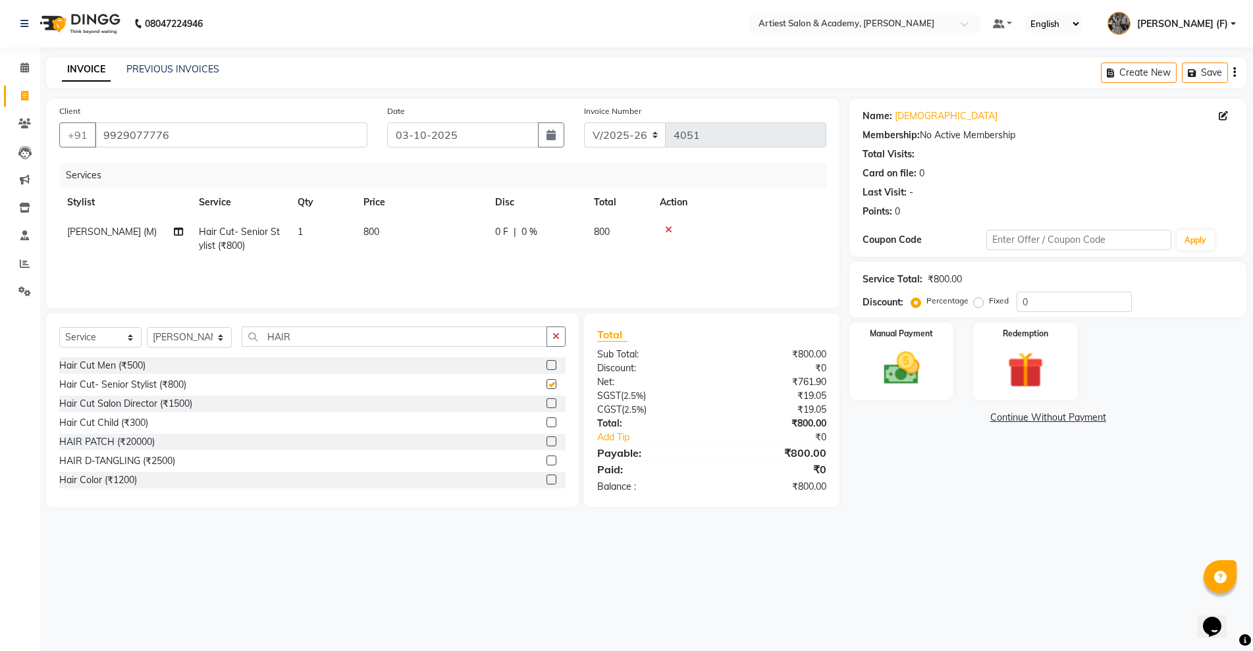
checkbox input "false"
click at [130, 338] on select "Select Service Product Membership Package Voucher Prepaid Gift Card" at bounding box center [100, 337] width 82 height 20
select select "product"
click at [59, 327] on select "Select Service Product Membership Package Voucher Prepaid Gift Card" at bounding box center [100, 337] width 82 height 20
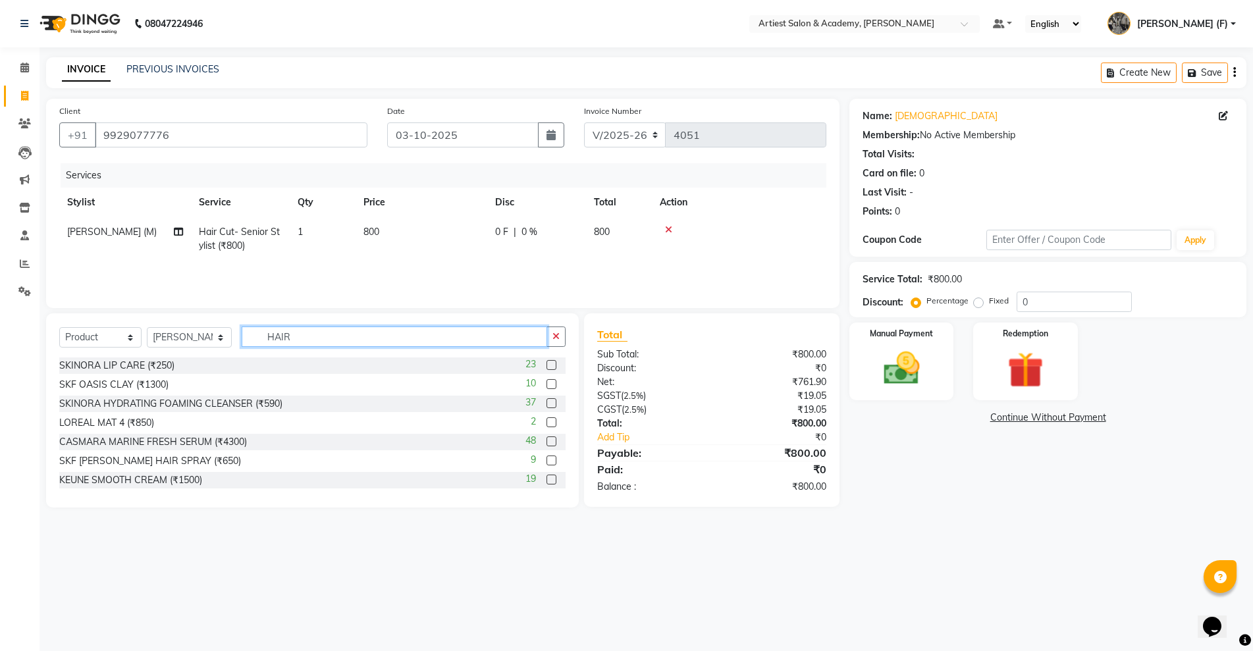
click at [327, 332] on input "HAIR" at bounding box center [394, 337] width 305 height 20
type input "H"
type input "K"
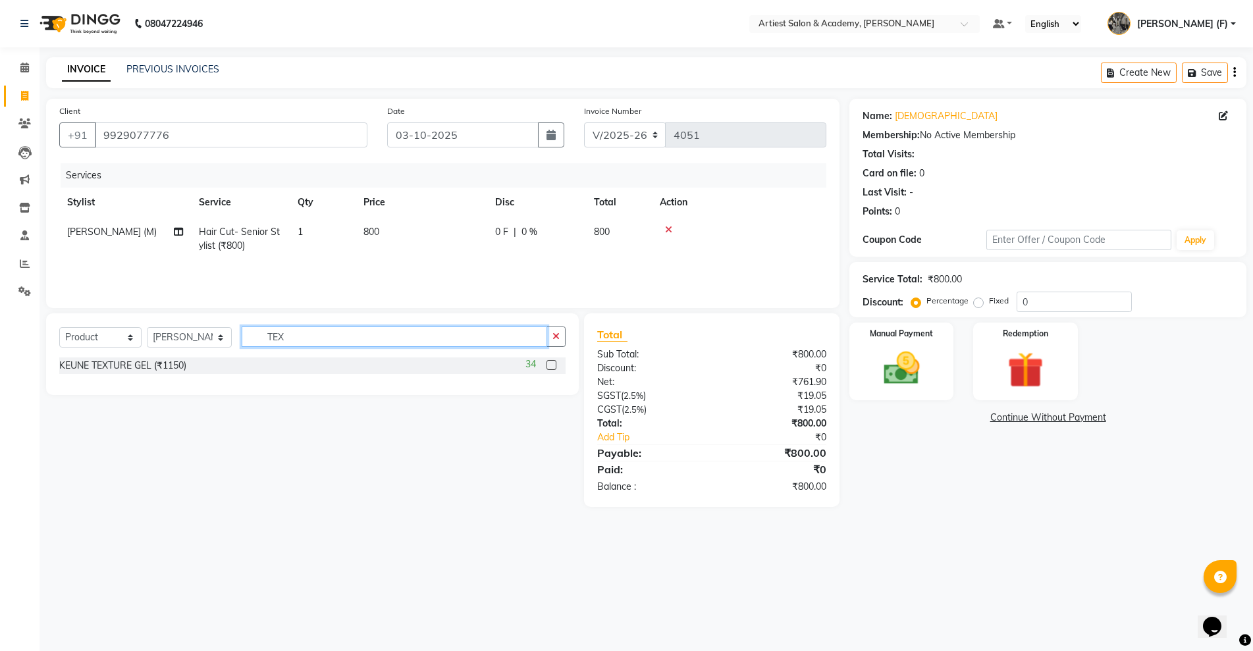
type input "TEX"
click at [550, 366] on label at bounding box center [551, 365] width 10 height 10
click at [550, 366] on input "checkbox" at bounding box center [550, 365] width 9 height 9
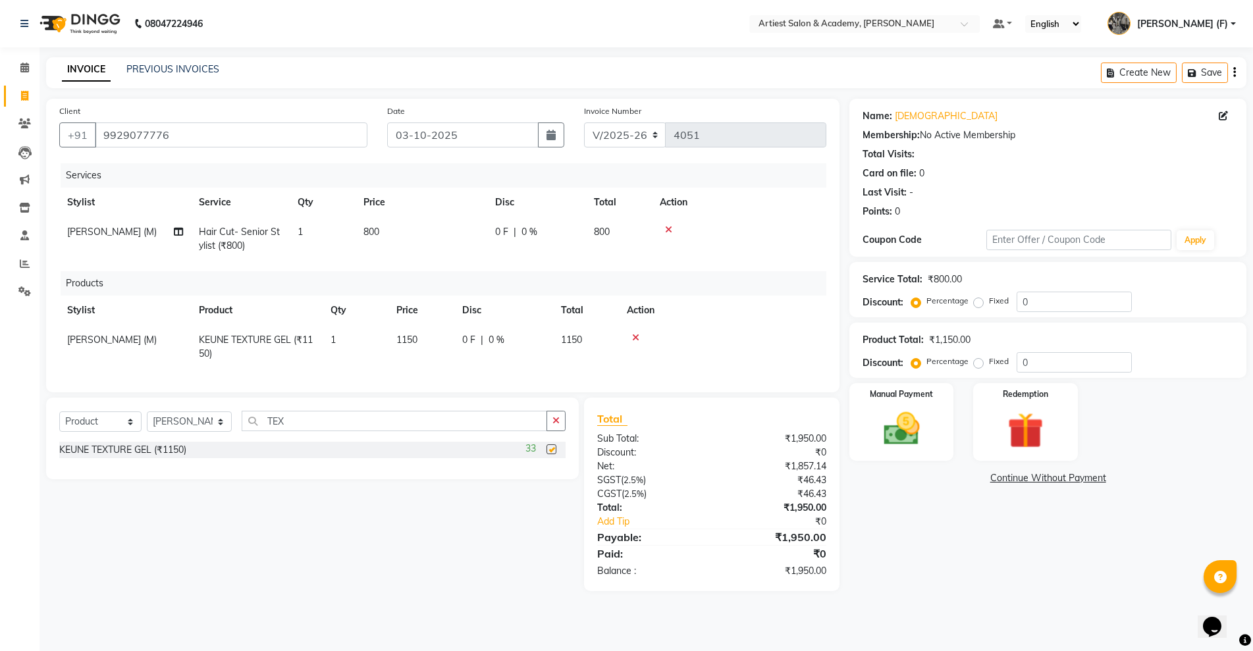
checkbox input "false"
click at [407, 337] on span "1150" at bounding box center [406, 340] width 21 height 12
select select "33211"
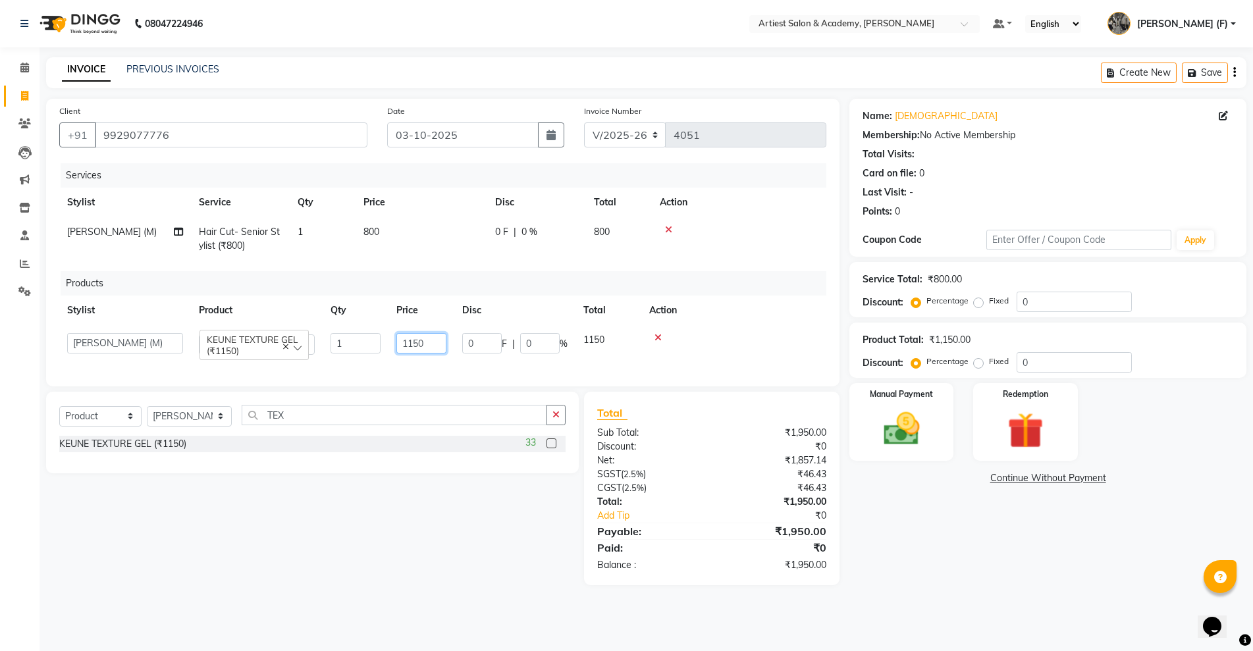
click at [414, 344] on input "1150" at bounding box center [421, 343] width 50 height 20
click at [432, 344] on input "1150" at bounding box center [421, 343] width 50 height 20
type input "1"
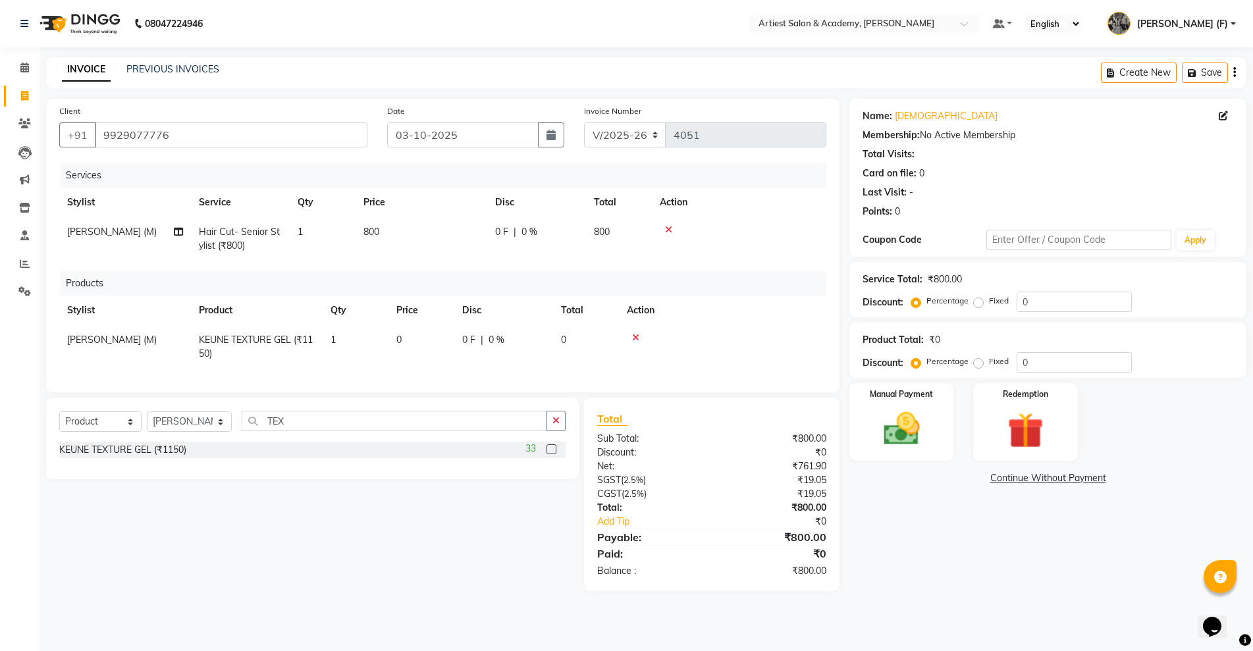
click at [656, 337] on div at bounding box center [723, 337] width 192 height 9
click at [319, 431] on input "TEX" at bounding box center [394, 421] width 305 height 20
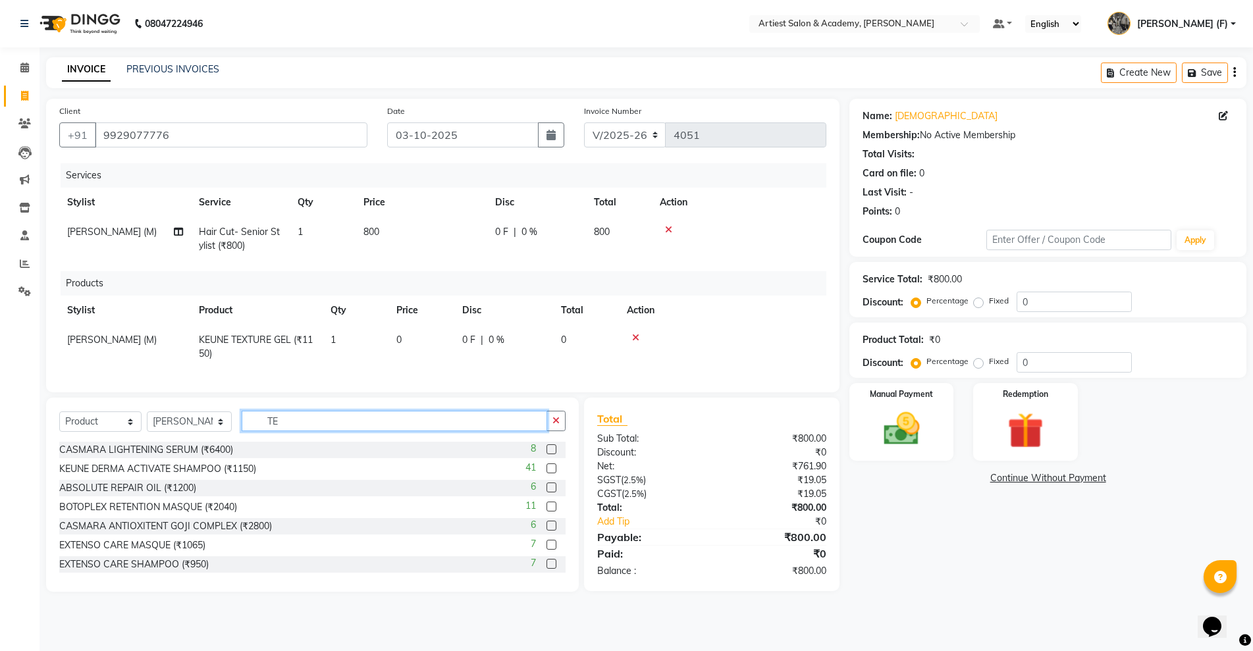
type input "T"
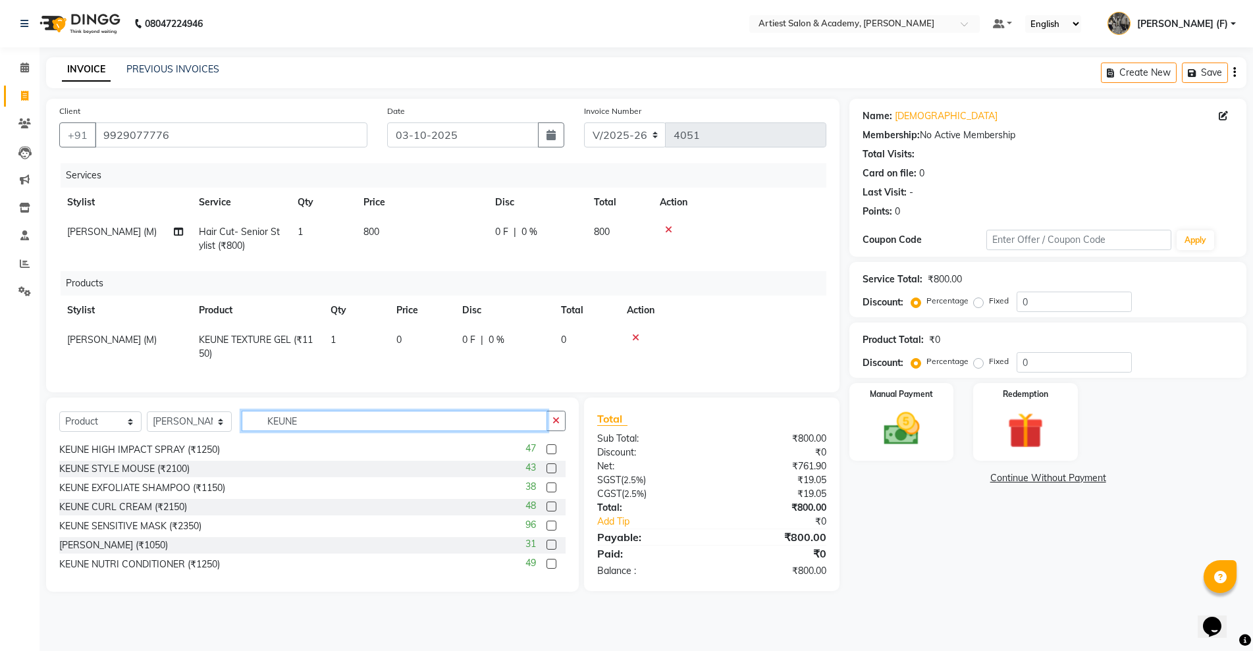
type input "KEUNE"
click at [546, 511] on label at bounding box center [551, 507] width 10 height 10
click at [546, 511] on input "checkbox" at bounding box center [550, 507] width 9 height 9
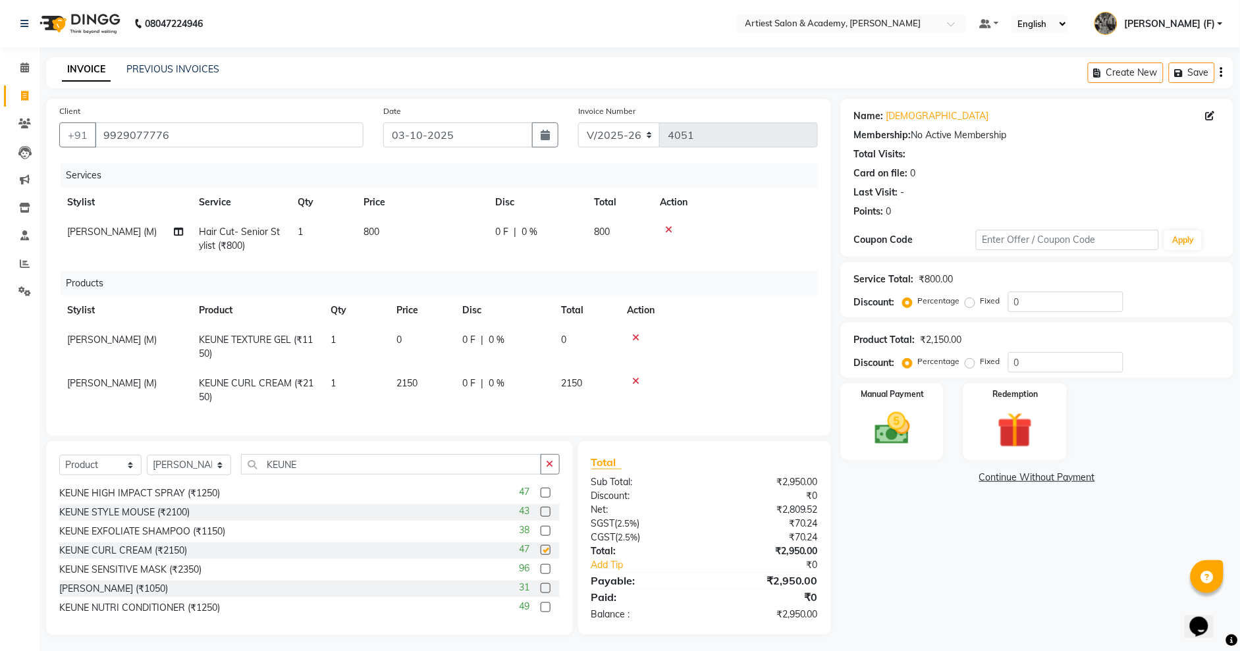
checkbox input "false"
click at [633, 337] on icon at bounding box center [635, 337] width 7 height 9
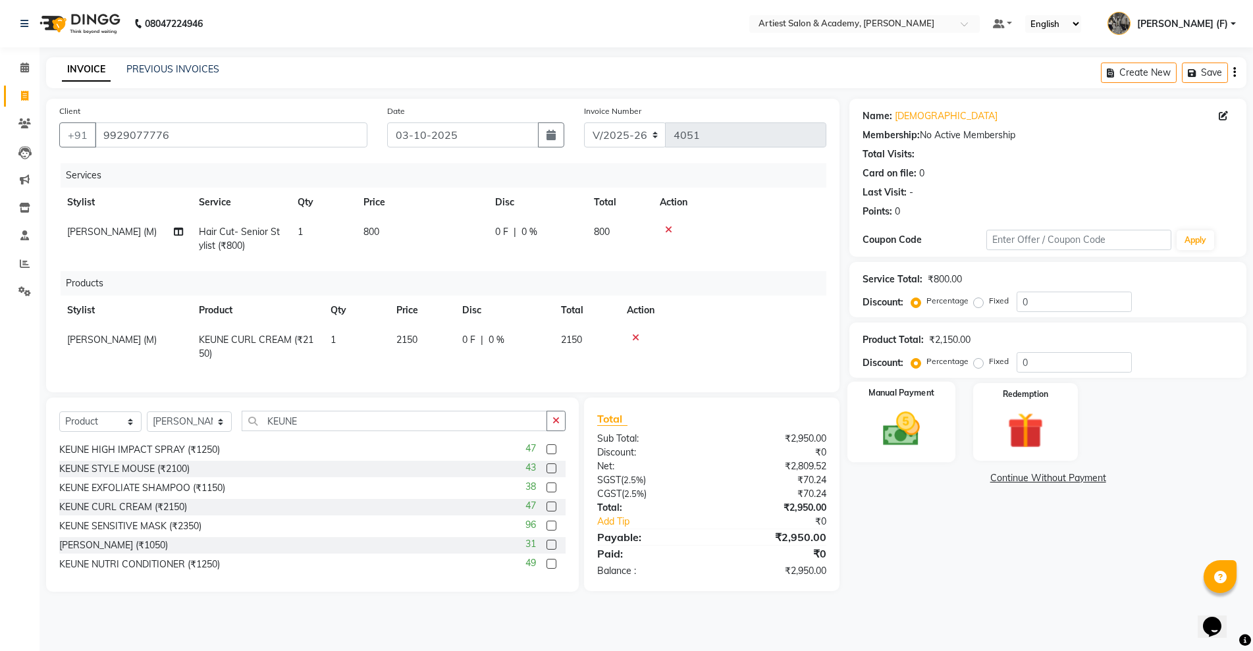
click at [906, 441] on img at bounding box center [901, 428] width 61 height 43
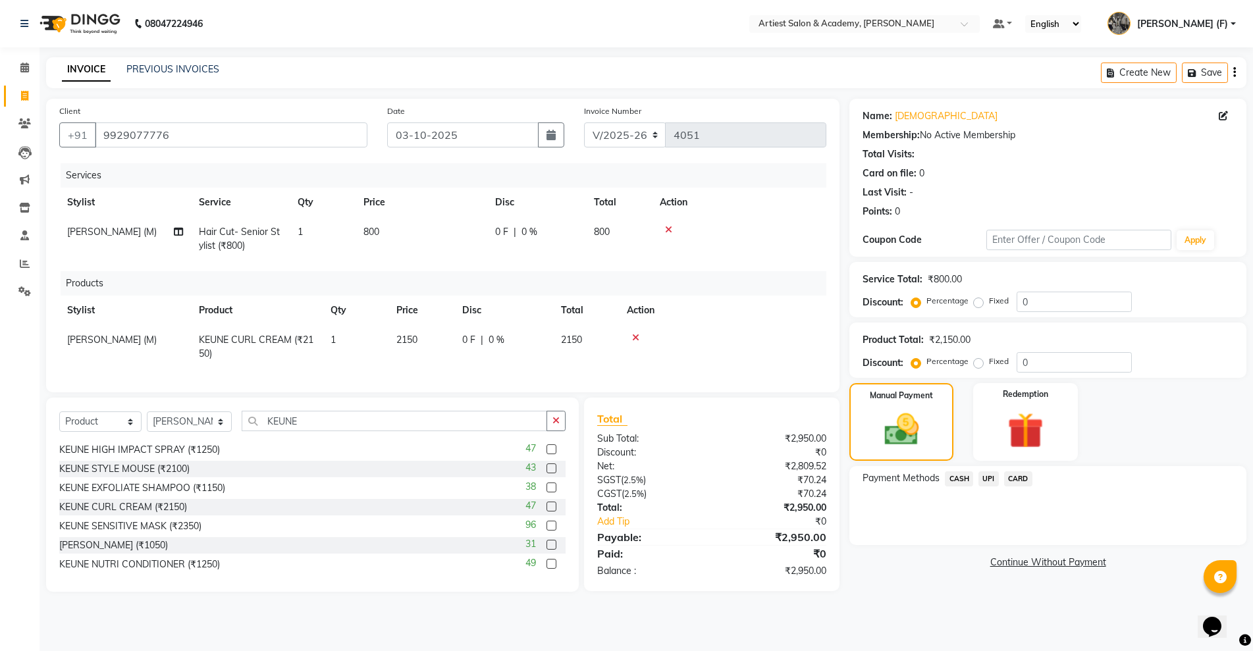
click at [1020, 479] on span "CARD" at bounding box center [1018, 478] width 28 height 15
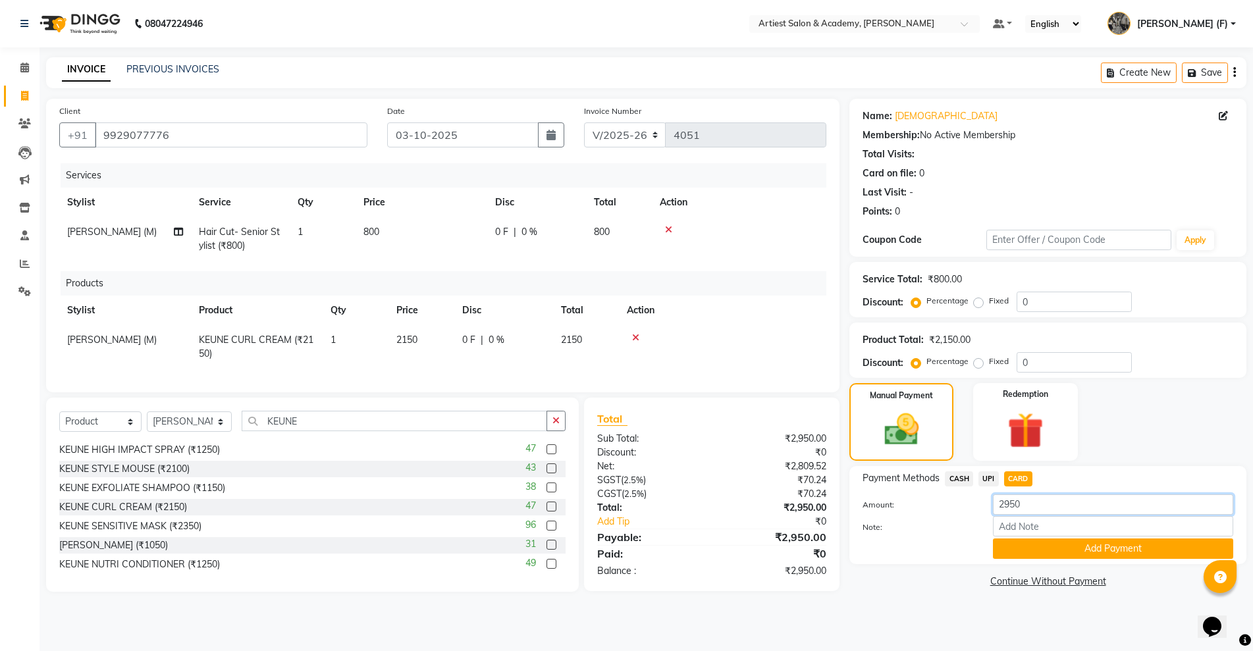
drag, startPoint x: 1011, startPoint y: 502, endPoint x: 1005, endPoint y: 517, distance: 16.3
click at [1009, 504] on input "2950" at bounding box center [1113, 504] width 240 height 20
type input "2150"
click at [1107, 551] on button "Add Payment" at bounding box center [1113, 548] width 240 height 20
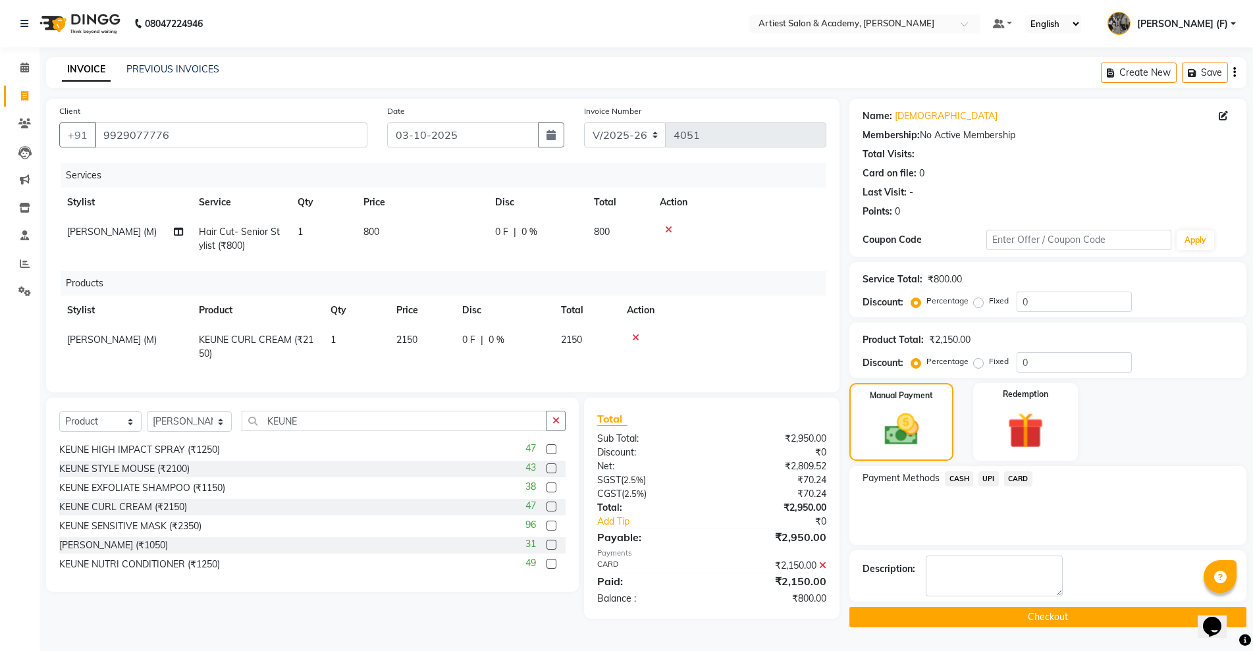
click at [954, 480] on span "CASH" at bounding box center [959, 478] width 28 height 15
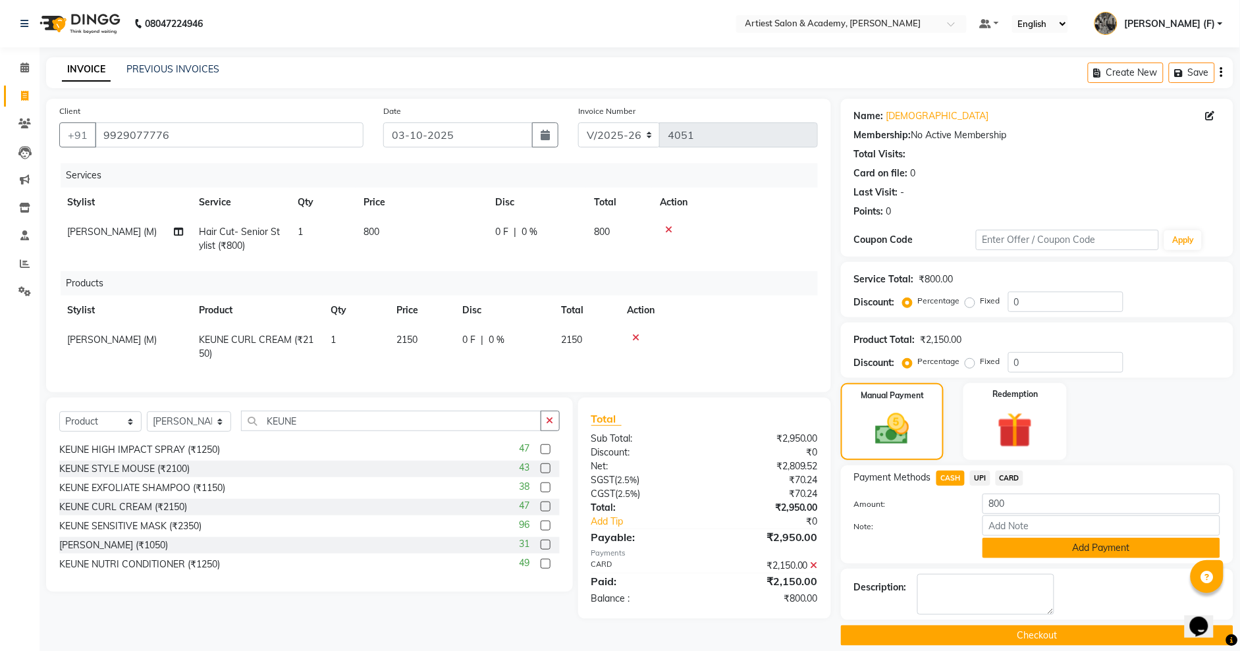
click at [1103, 547] on button "Add Payment" at bounding box center [1101, 548] width 238 height 20
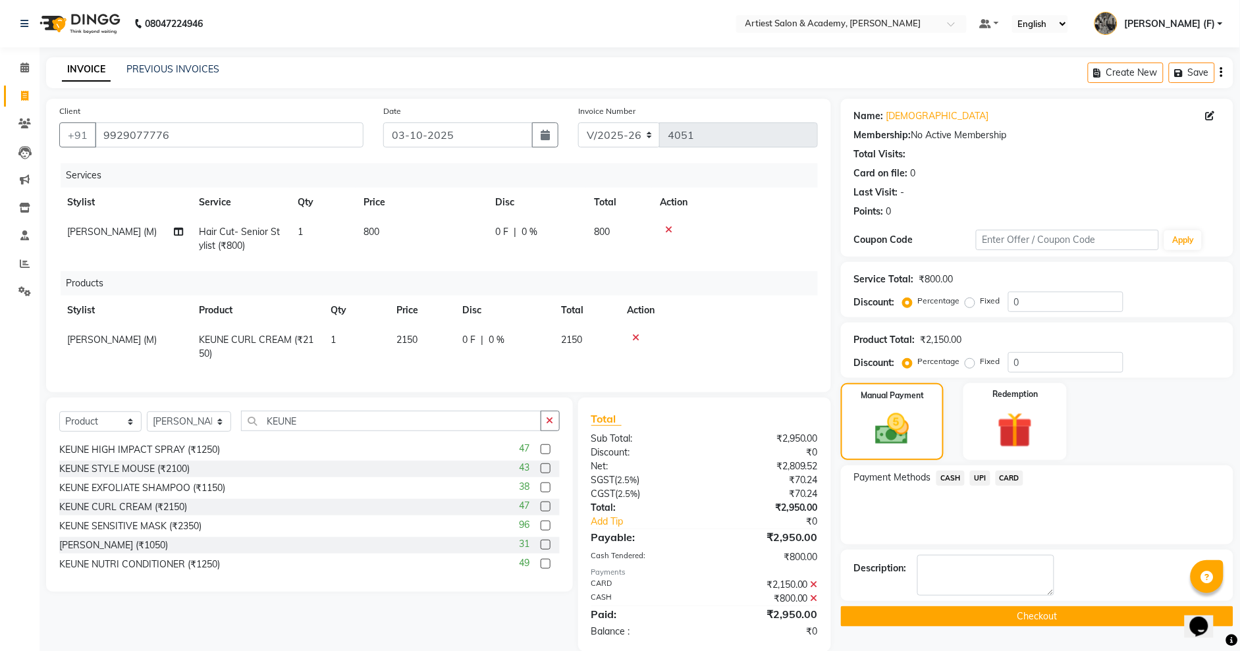
click at [1047, 621] on button "Checkout" at bounding box center [1037, 616] width 392 height 20
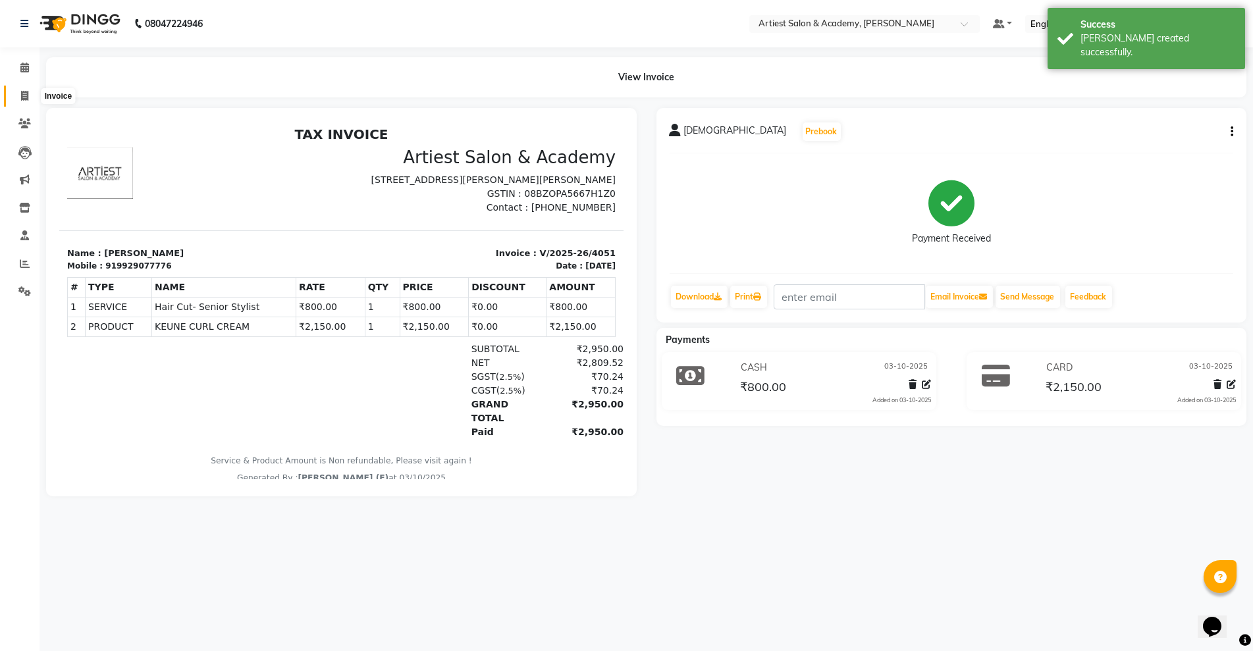
click at [23, 89] on span at bounding box center [24, 96] width 23 height 15
select select "service"
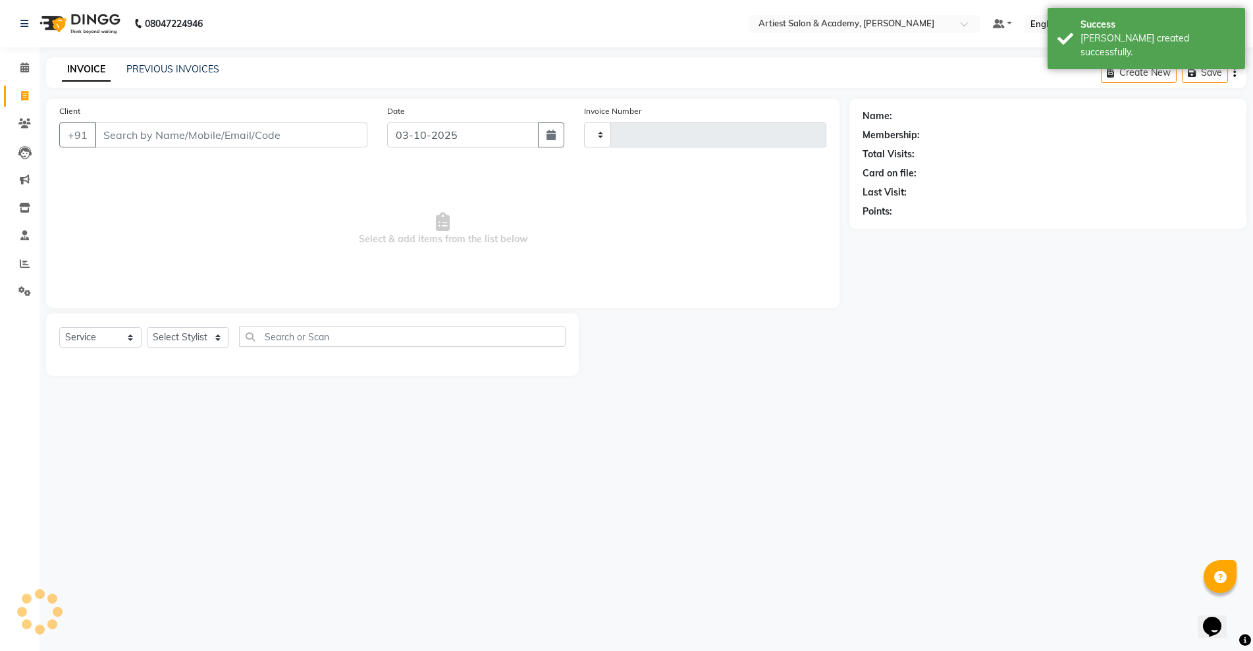
type input "4052"
select select "5123"
click at [202, 70] on link "PREVIOUS INVOICES" at bounding box center [172, 69] width 93 height 12
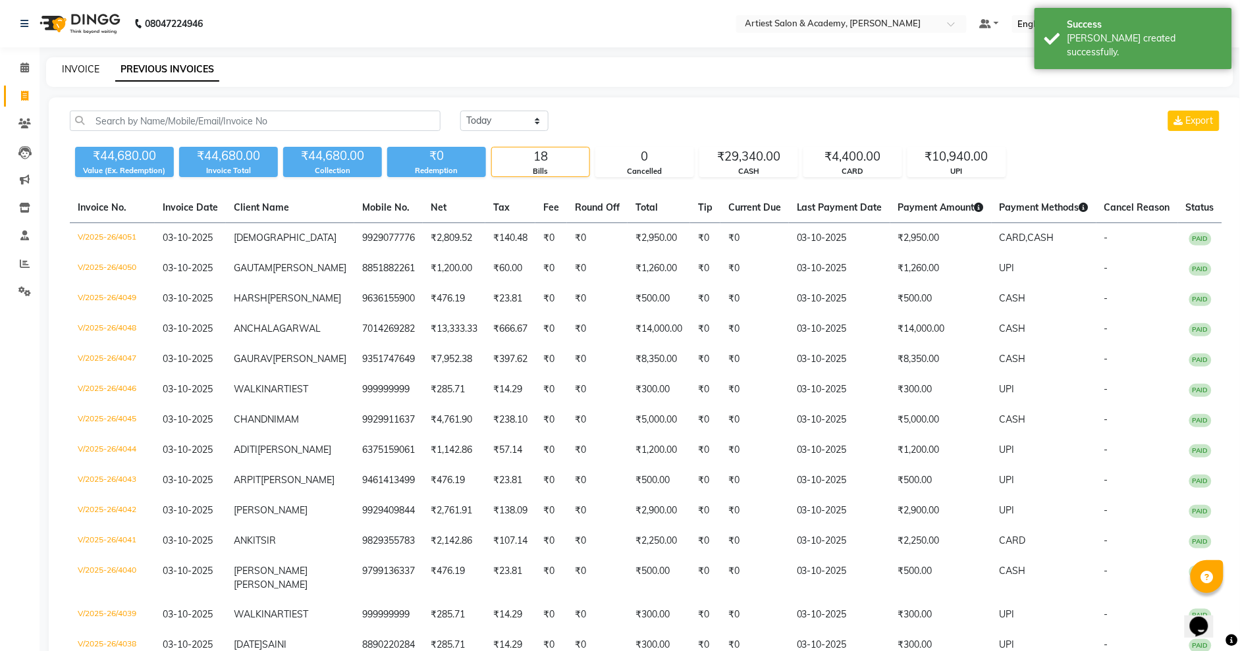
click at [83, 69] on link "INVOICE" at bounding box center [81, 69] width 38 height 12
select select "service"
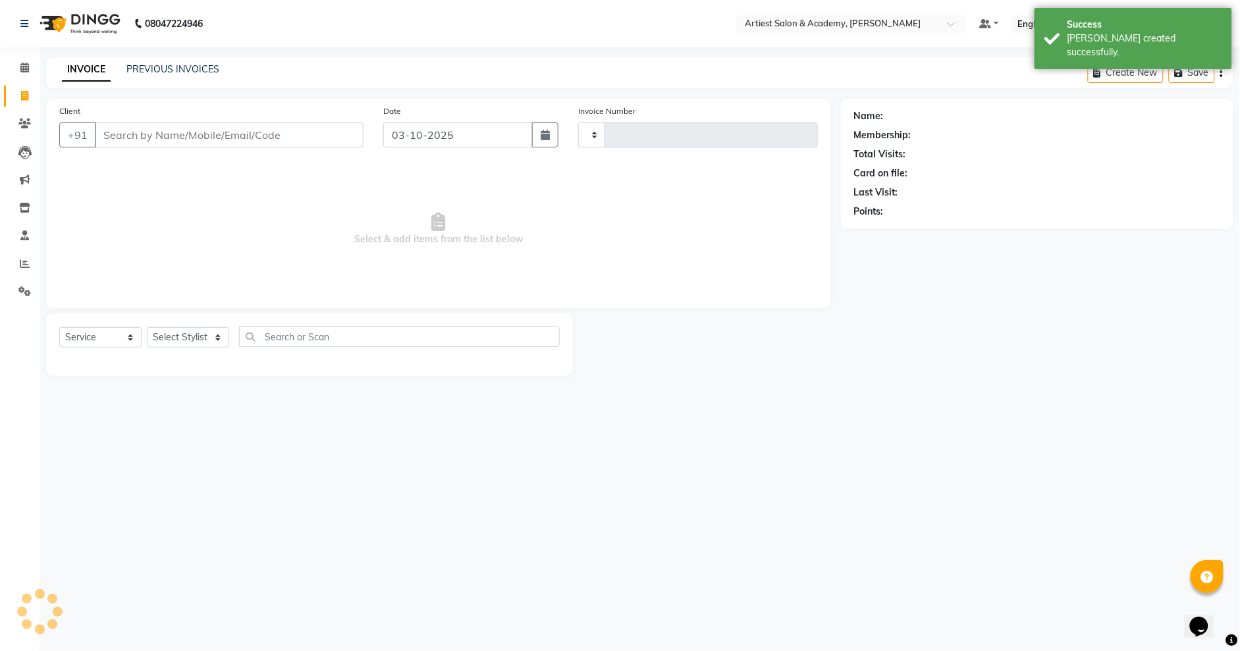
type input "4052"
select select "5123"
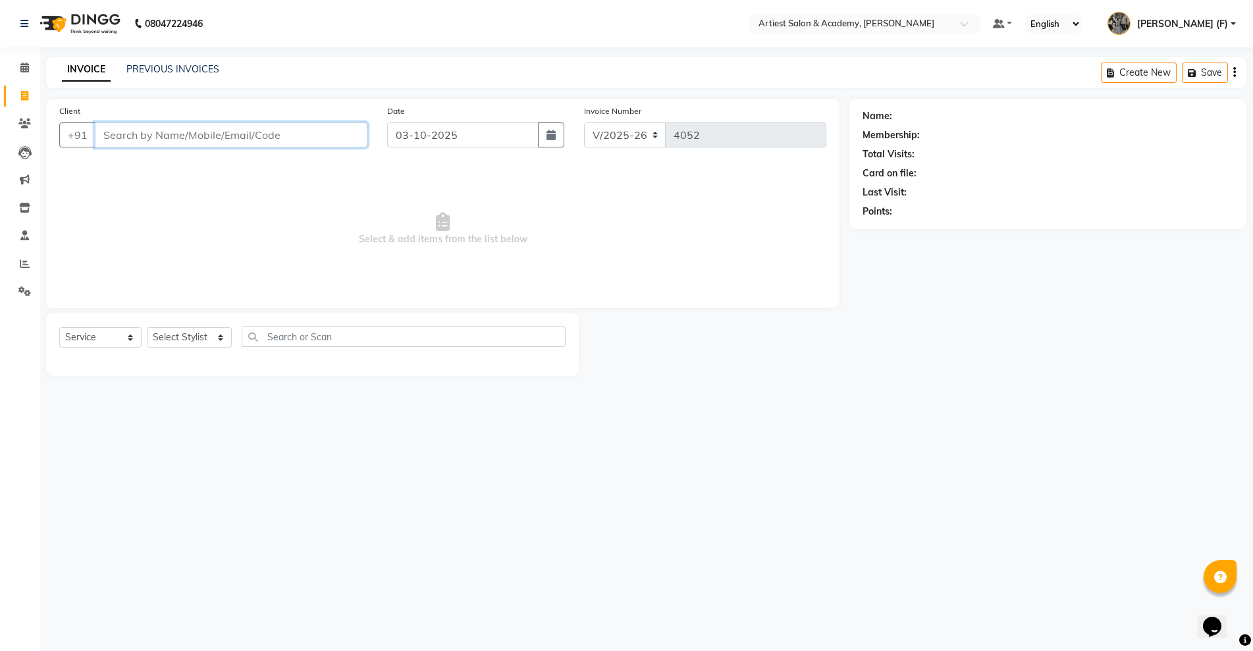
click at [142, 139] on input "Client" at bounding box center [231, 134] width 273 height 25
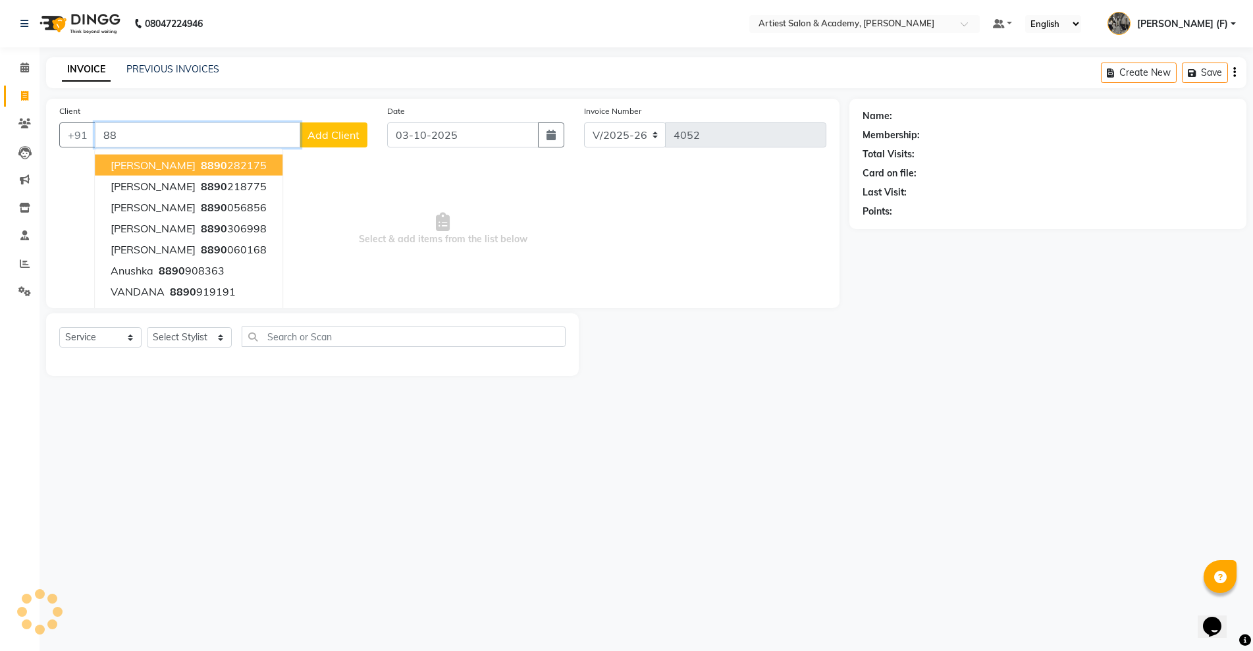
type input "8"
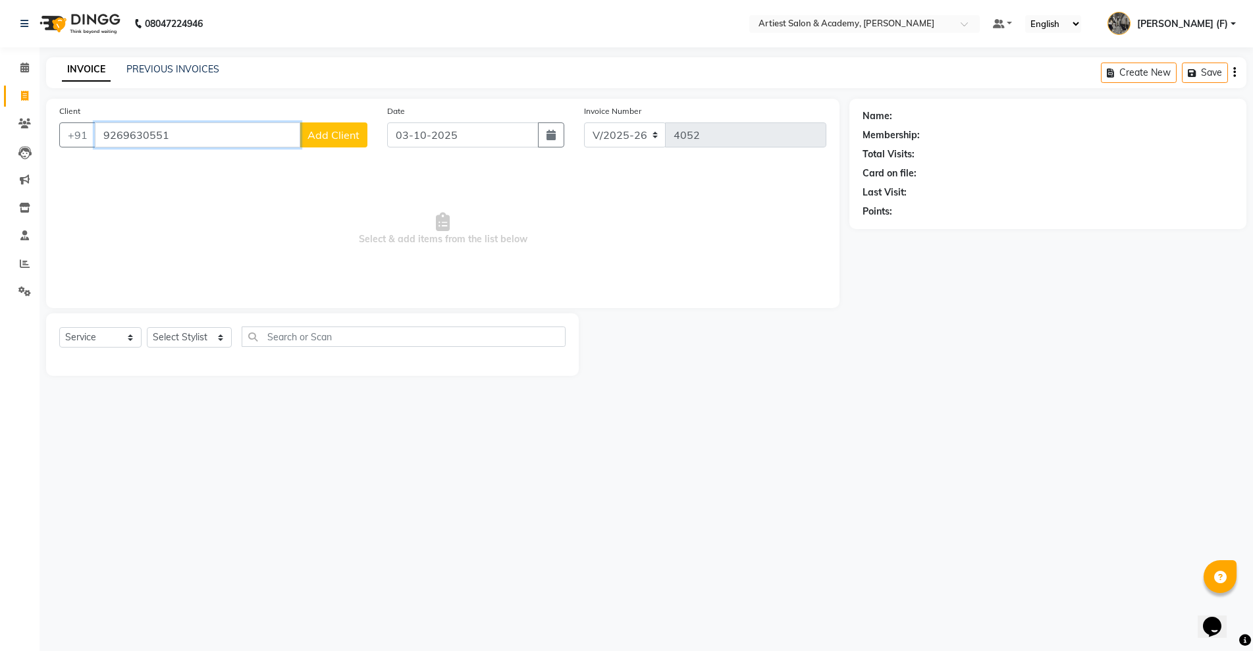
type input "9269630551"
click at [336, 134] on span "Add Client" at bounding box center [333, 134] width 52 height 13
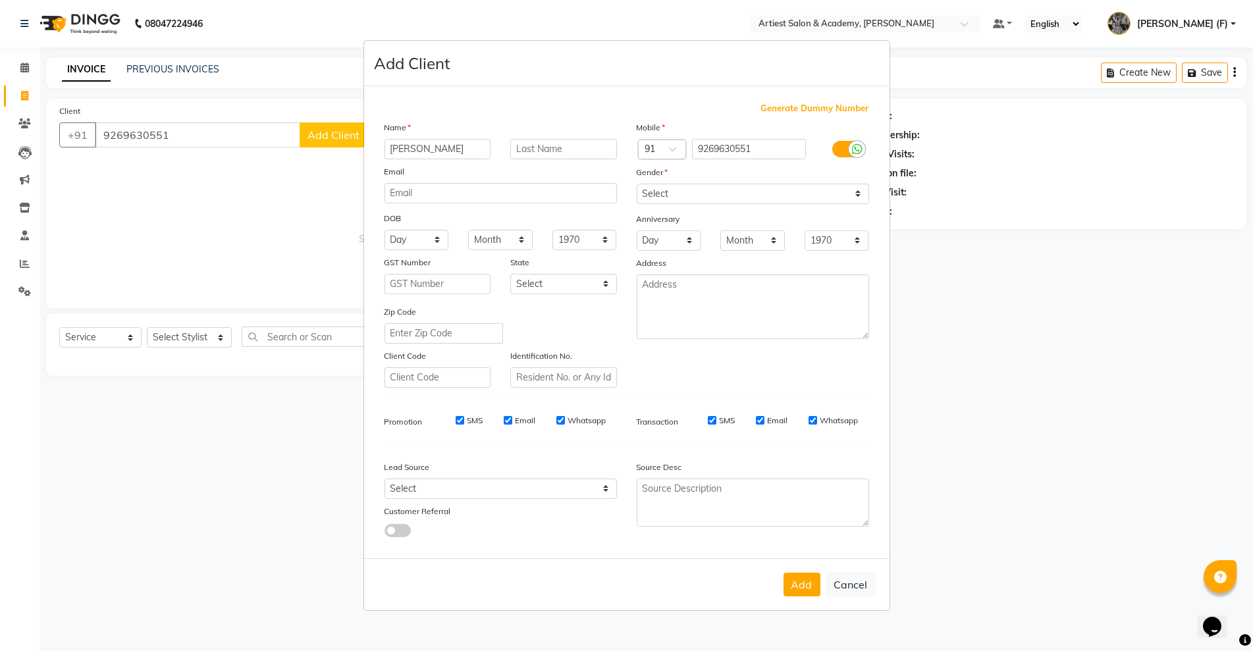
type input "[PERSON_NAME]"
click at [542, 149] on input "text" at bounding box center [563, 149] width 107 height 20
type input "[PERSON_NAME]"
click at [673, 199] on select "Select Male Female Other Prefer Not To Say" at bounding box center [753, 194] width 232 height 20
select select "female"
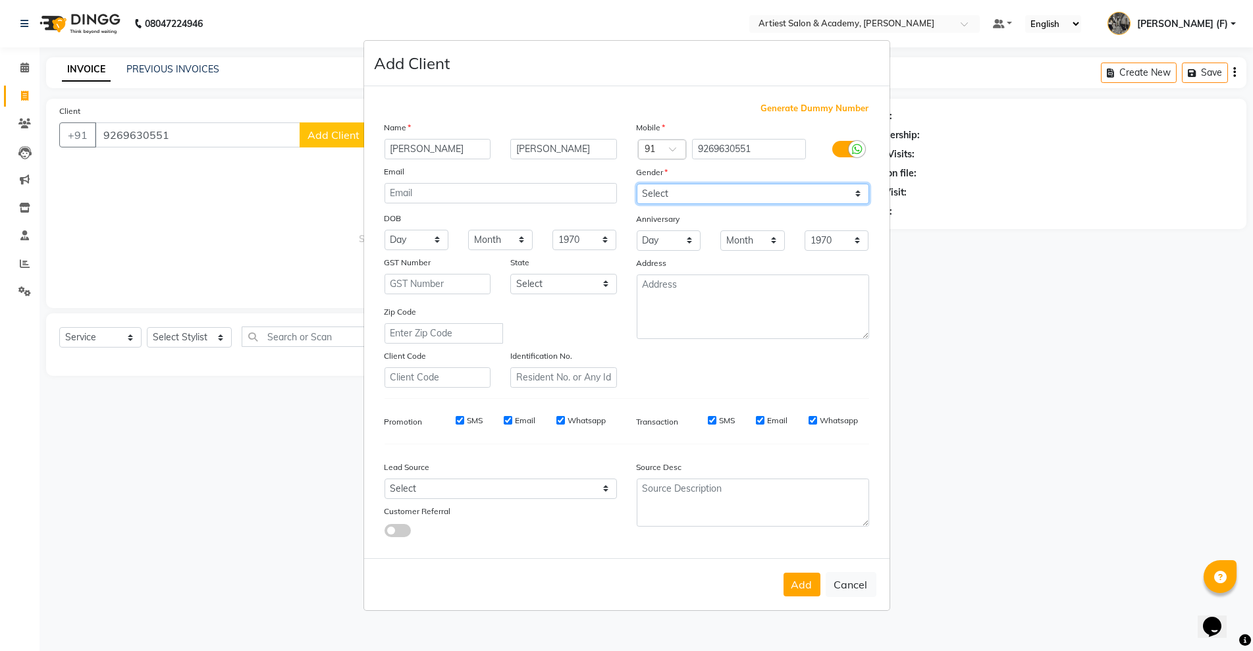
click at [637, 184] on select "Select Male Female Other Prefer Not To Say" at bounding box center [753, 194] width 232 height 20
click at [800, 585] on button "Add" at bounding box center [801, 585] width 37 height 24
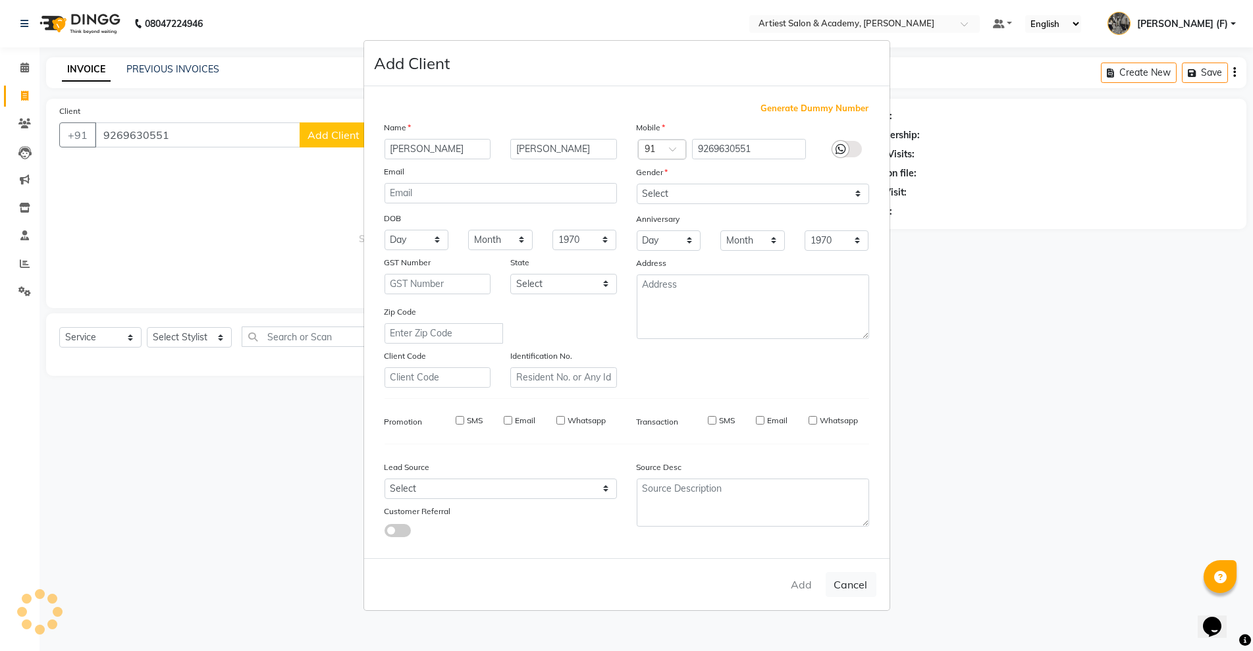
select select
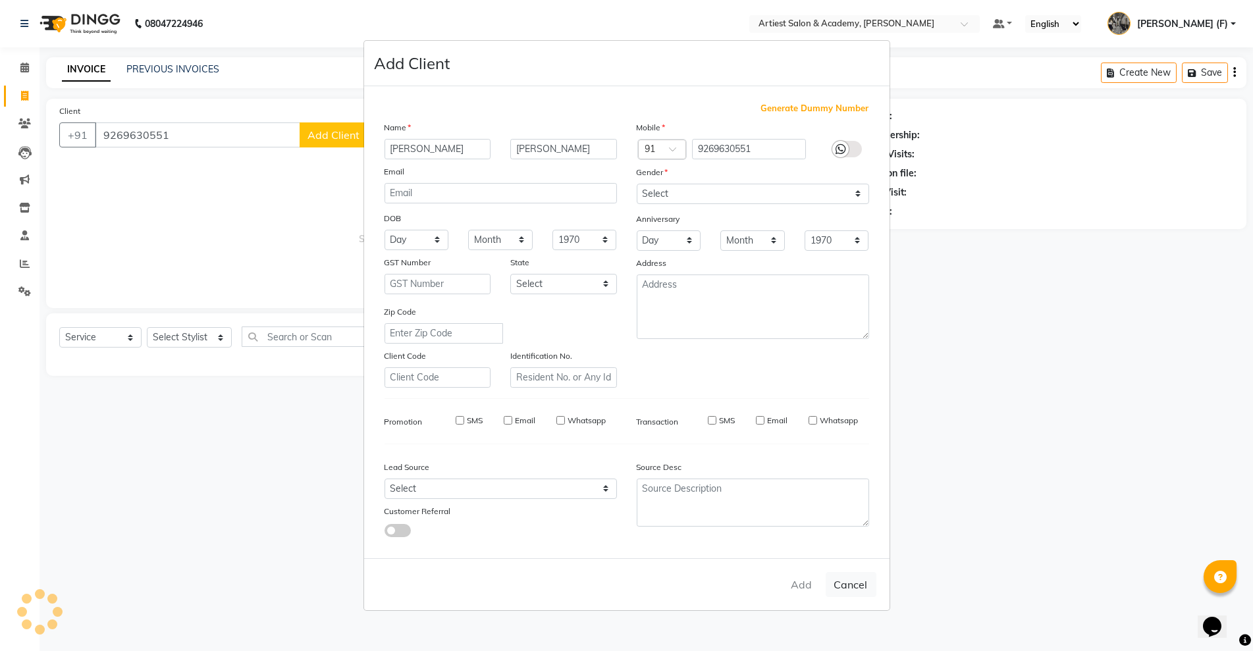
select select
checkbox input "false"
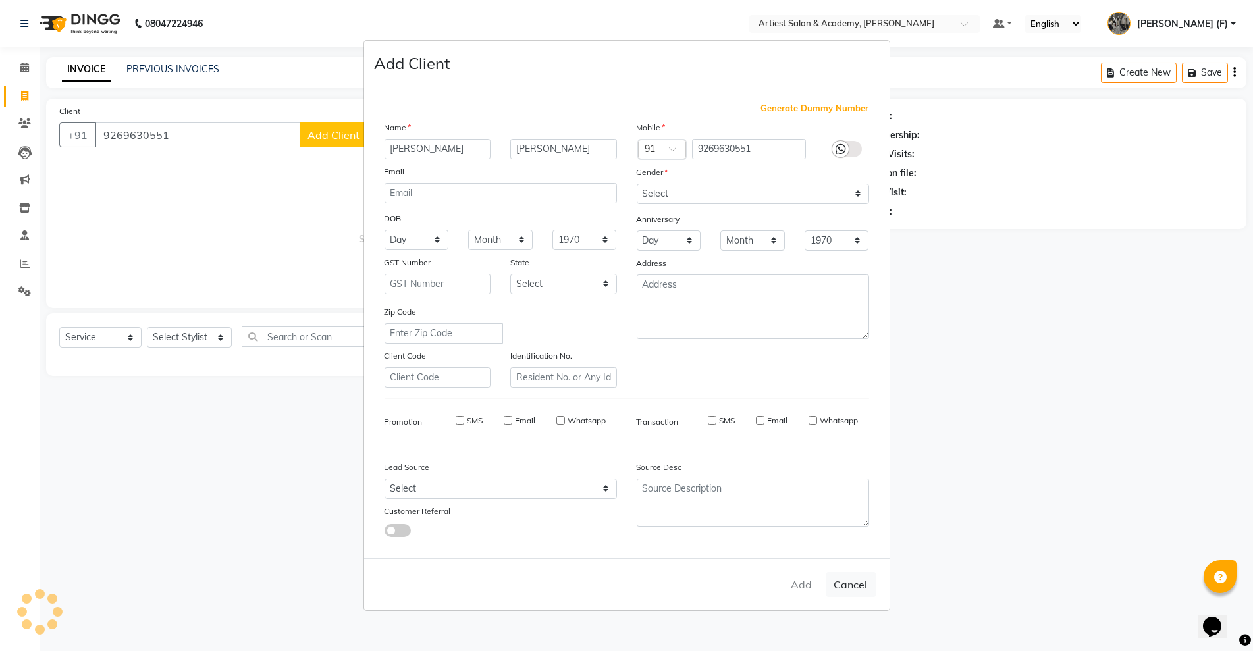
checkbox input "false"
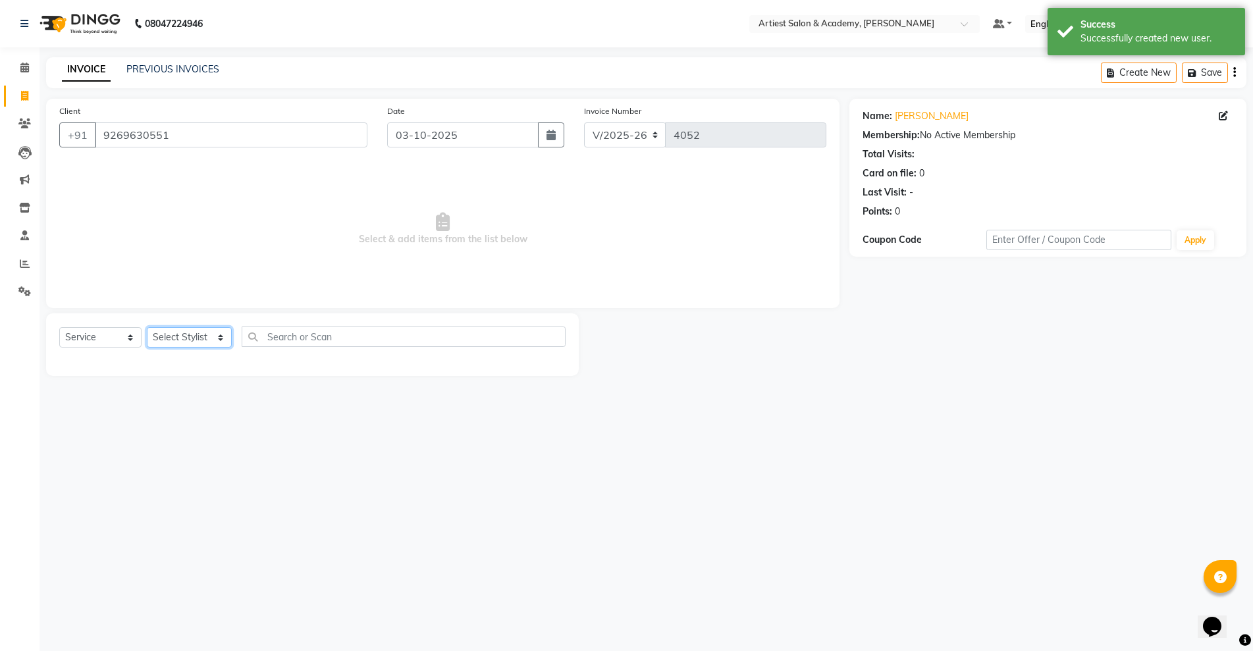
click at [217, 335] on select "Select Stylist [PERSON_NAME] (M) [PERSON_NAME] (F) [PERSON_NAME] DRASHTI [PERSO…" at bounding box center [189, 337] width 85 height 20
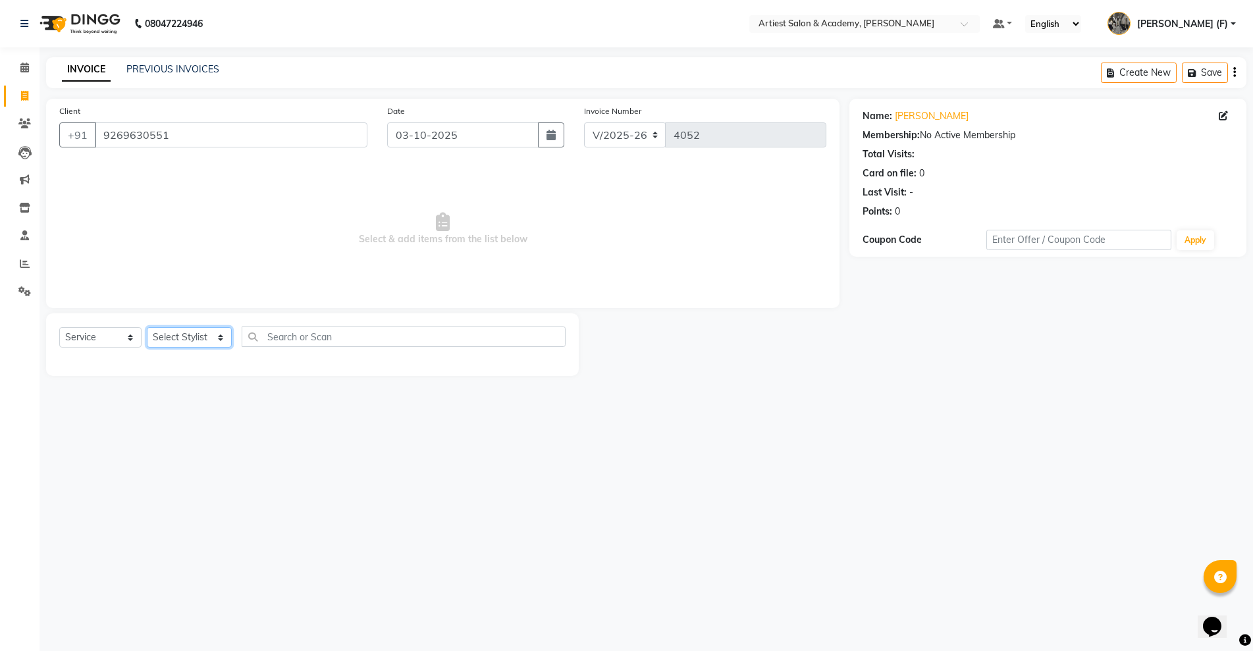
select select "33211"
click at [147, 327] on select "Select Stylist [PERSON_NAME] (M) [PERSON_NAME] (F) [PERSON_NAME] DRASHTI [PERSO…" at bounding box center [189, 337] width 85 height 20
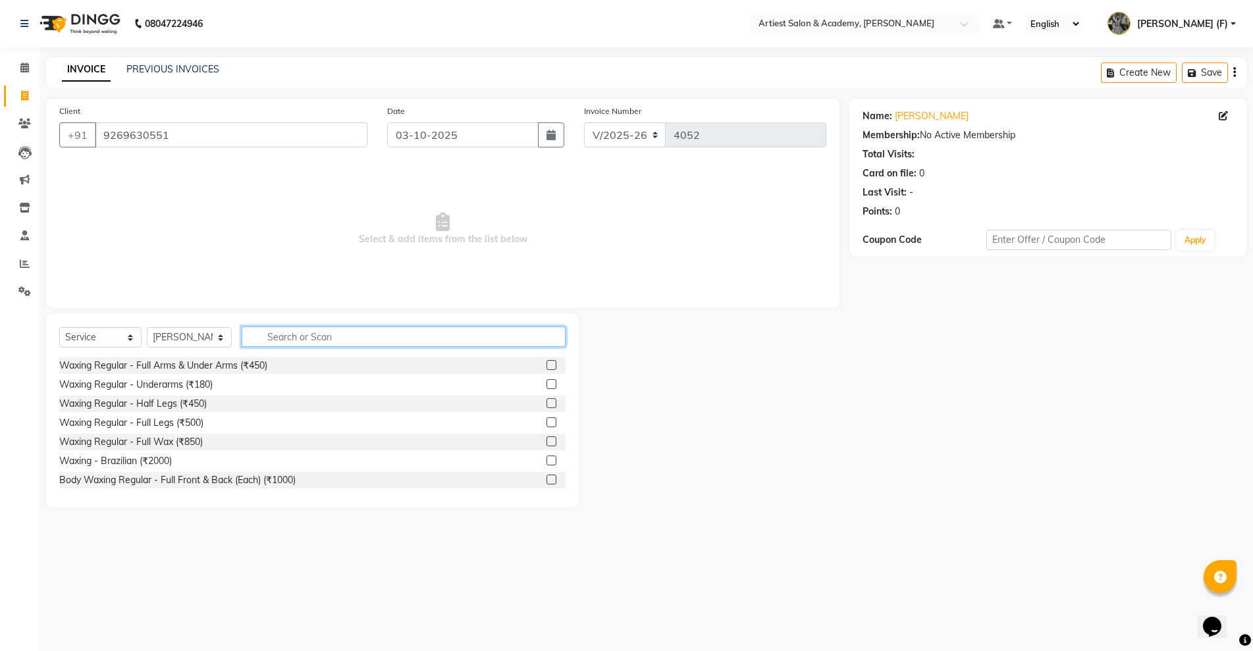
click at [314, 335] on input "text" at bounding box center [404, 337] width 324 height 20
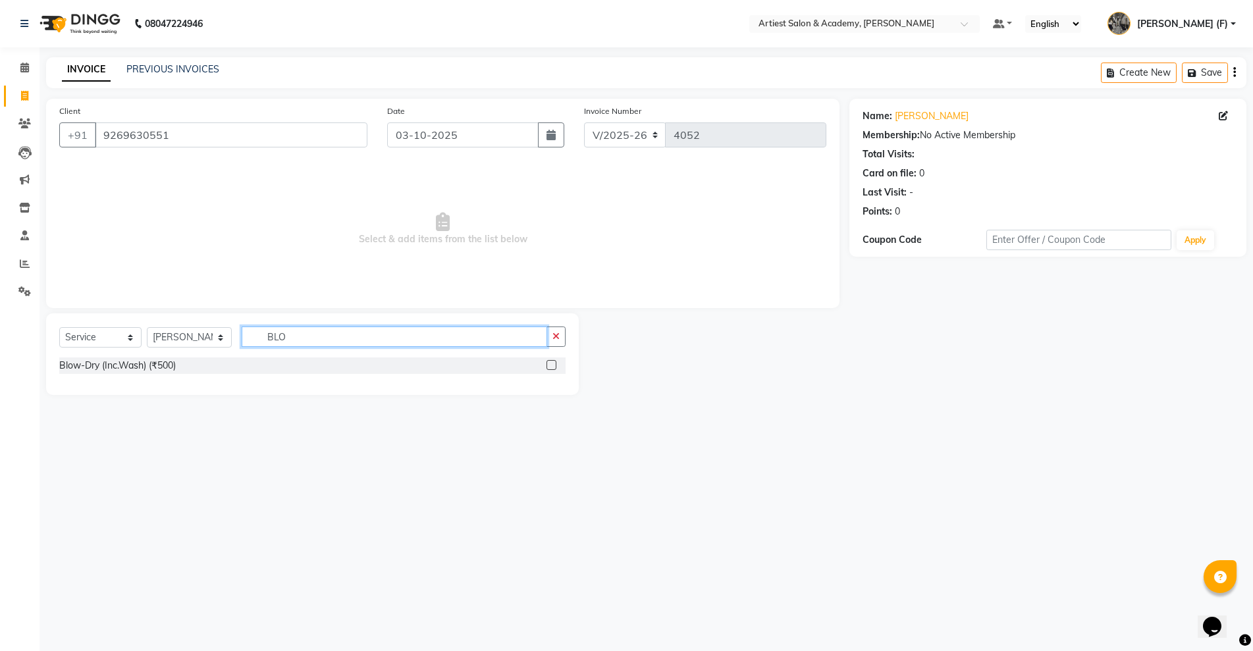
type input "BLO"
click at [552, 366] on label at bounding box center [551, 365] width 10 height 10
click at [552, 366] on input "checkbox" at bounding box center [550, 365] width 9 height 9
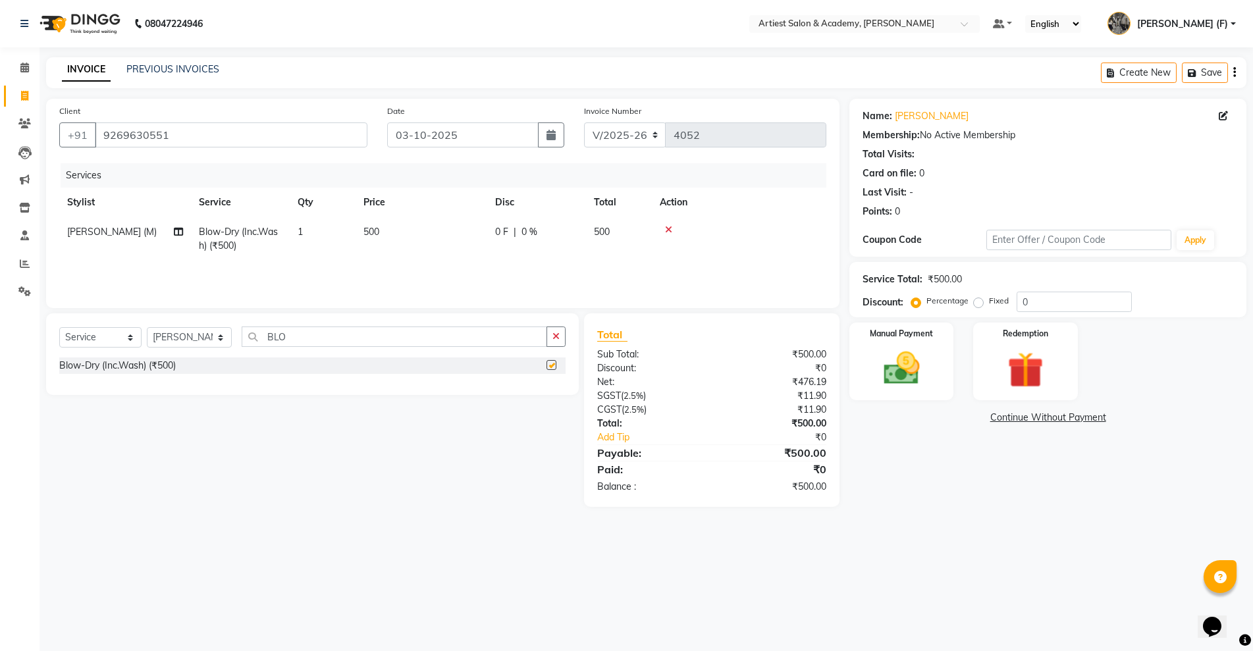
checkbox input "false"
click at [889, 367] on img at bounding box center [901, 368] width 61 height 43
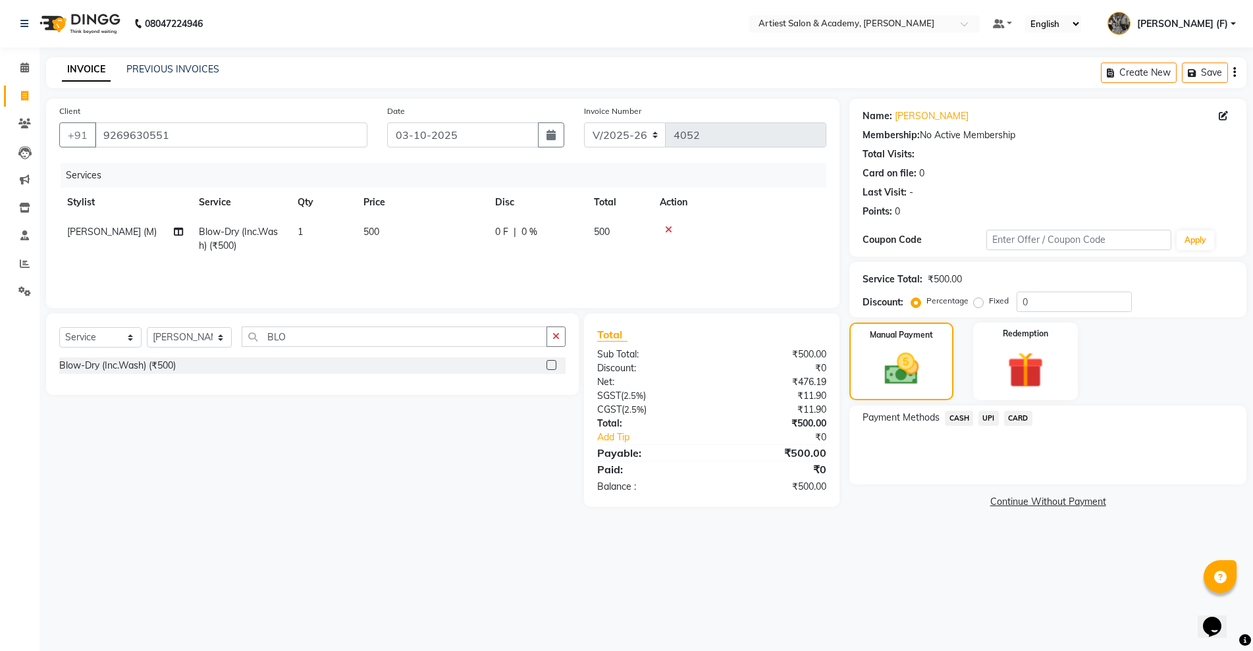
click at [962, 416] on span "CASH" at bounding box center [959, 418] width 28 height 15
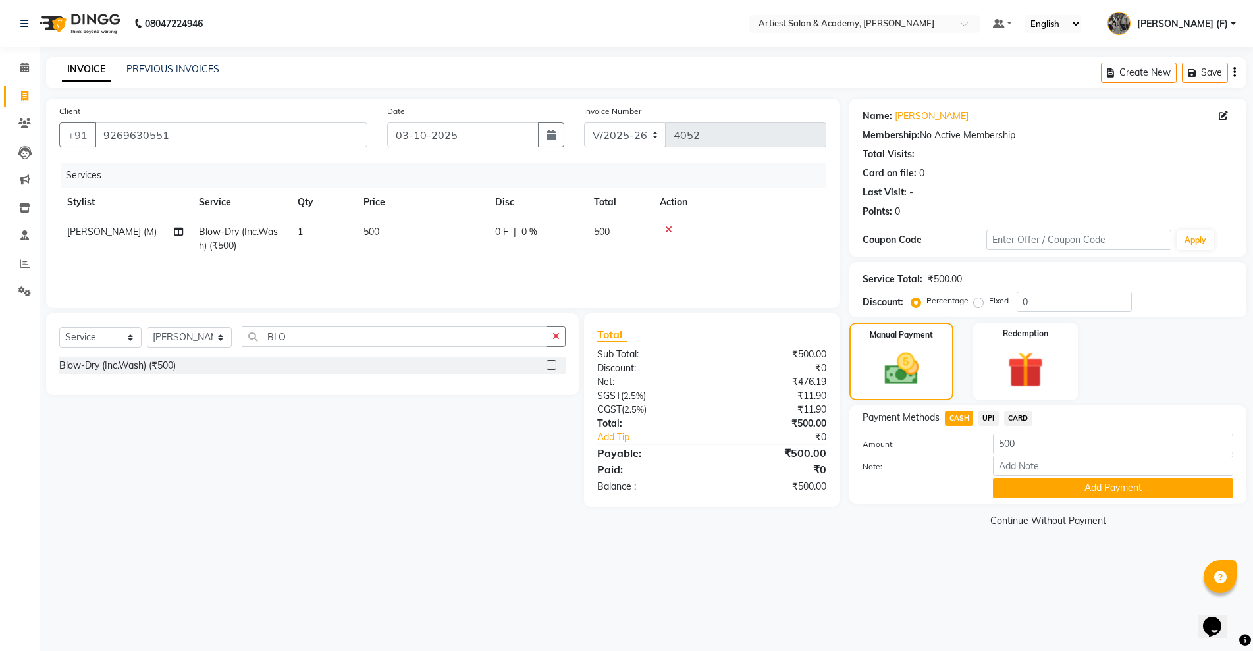
click at [988, 419] on span "UPI" at bounding box center [988, 418] width 20 height 15
click at [1120, 489] on button "Add Payment" at bounding box center [1113, 488] width 240 height 20
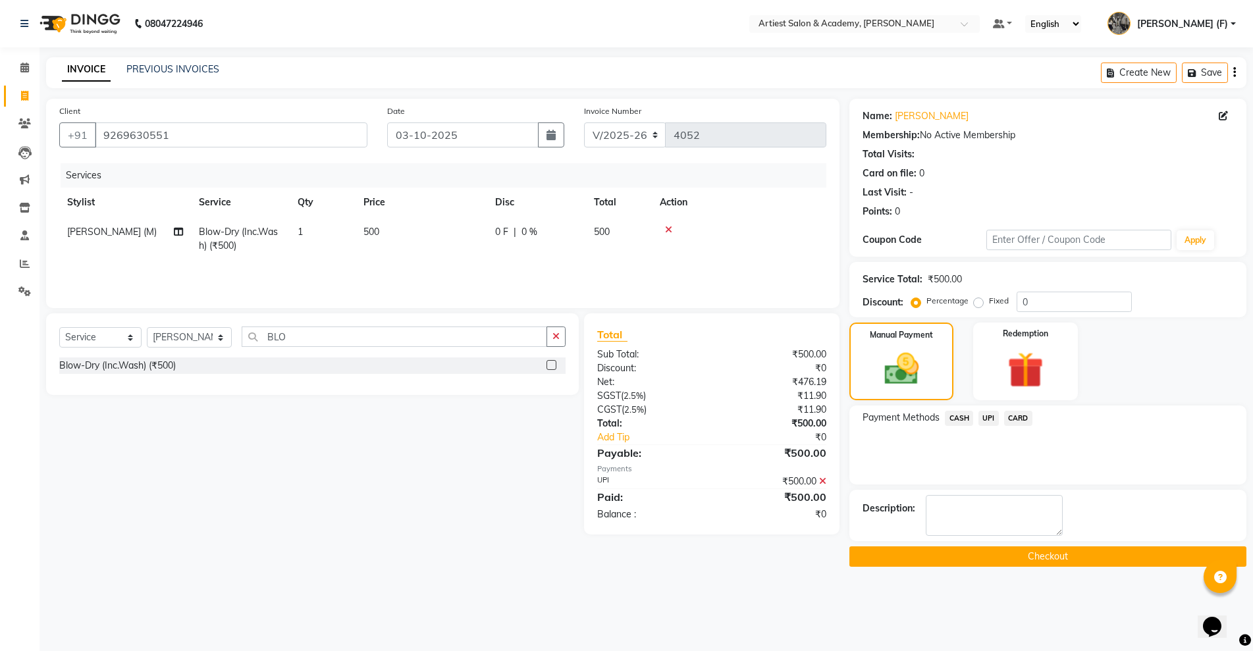
click at [1059, 553] on button "Checkout" at bounding box center [1047, 556] width 397 height 20
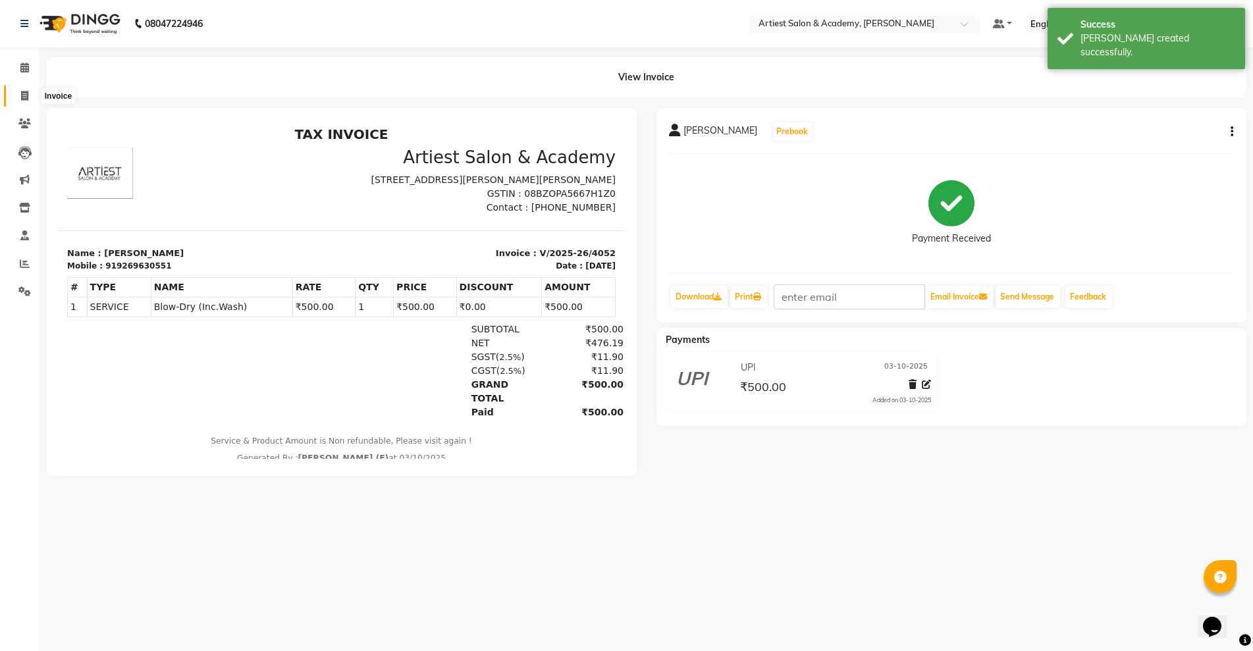
click at [24, 94] on icon at bounding box center [24, 96] width 7 height 10
select select "service"
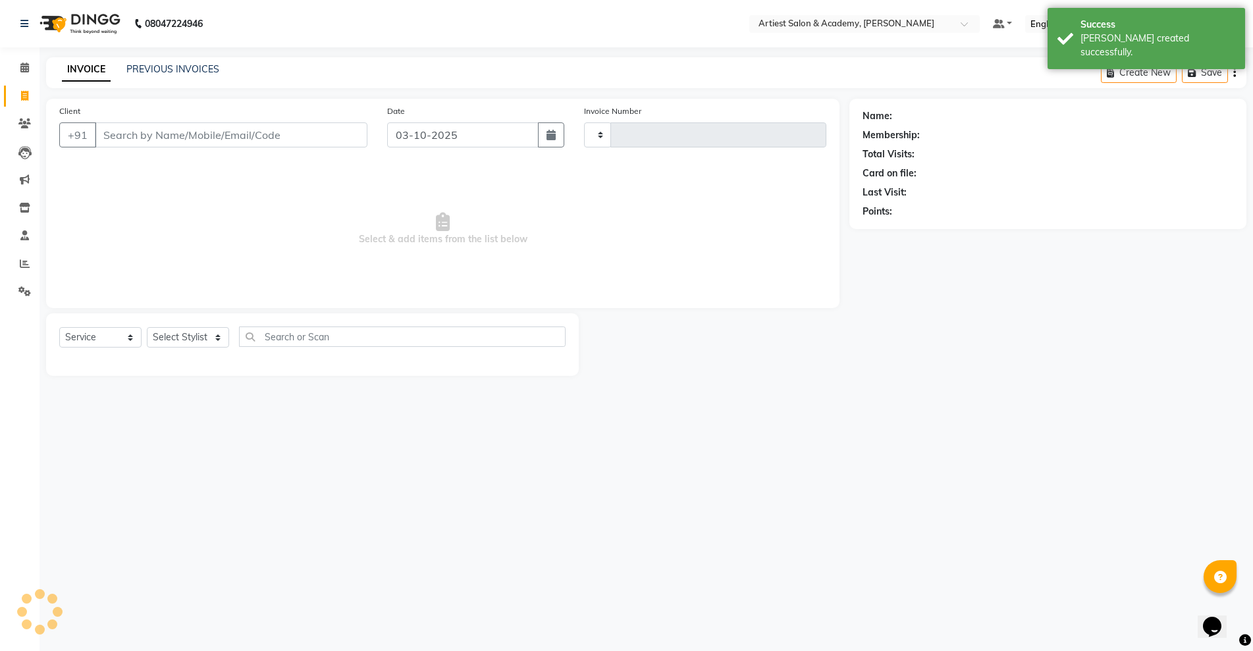
type input "4053"
select select "5123"
click at [186, 72] on link "PREVIOUS INVOICES" at bounding box center [172, 69] width 93 height 12
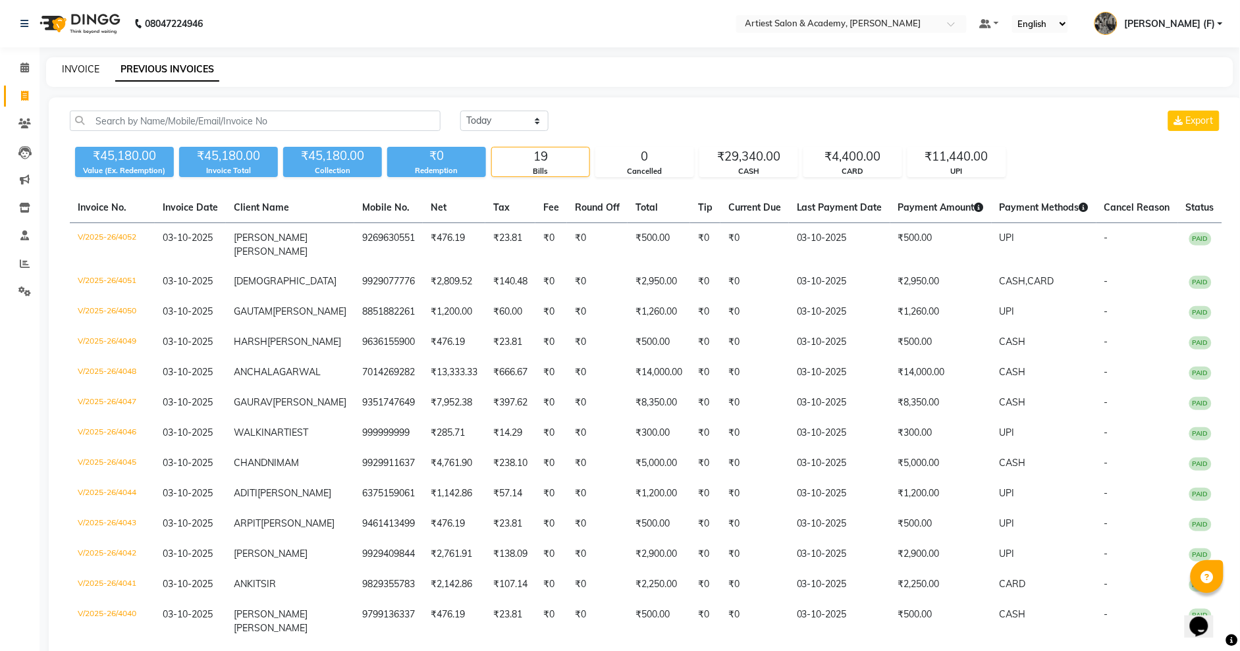
click at [82, 72] on link "INVOICE" at bounding box center [81, 69] width 38 height 12
select select "service"
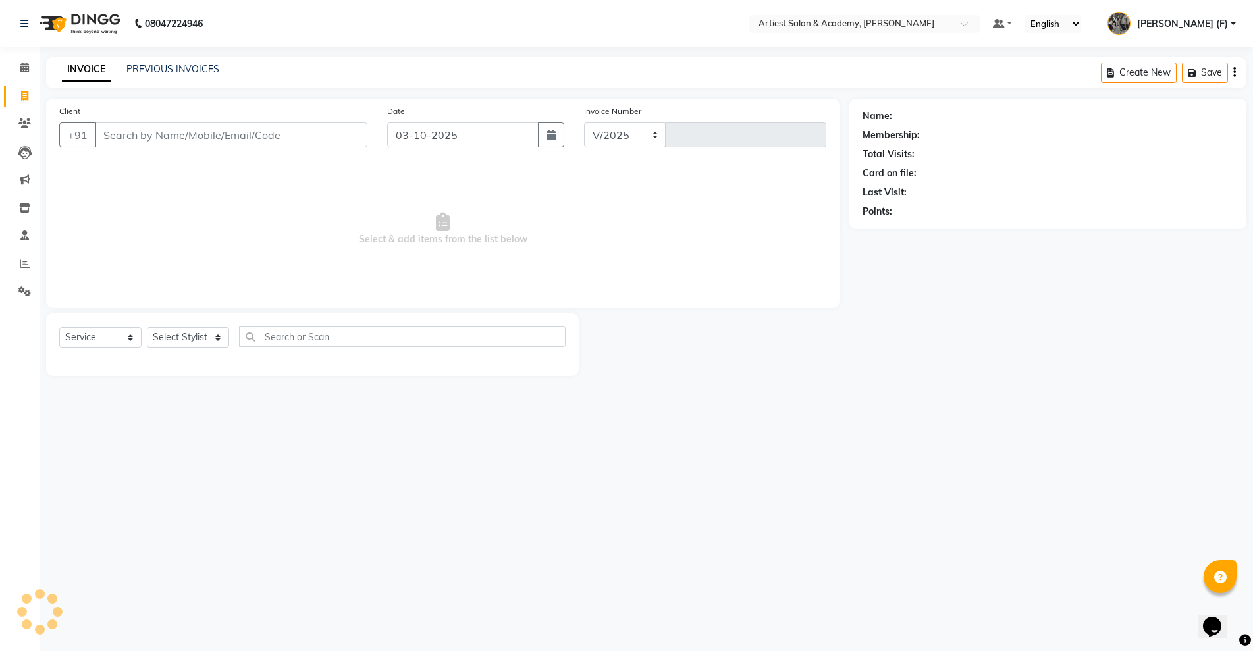
select select "5123"
type input "4053"
click at [176, 70] on link "PREVIOUS INVOICES" at bounding box center [172, 69] width 93 height 12
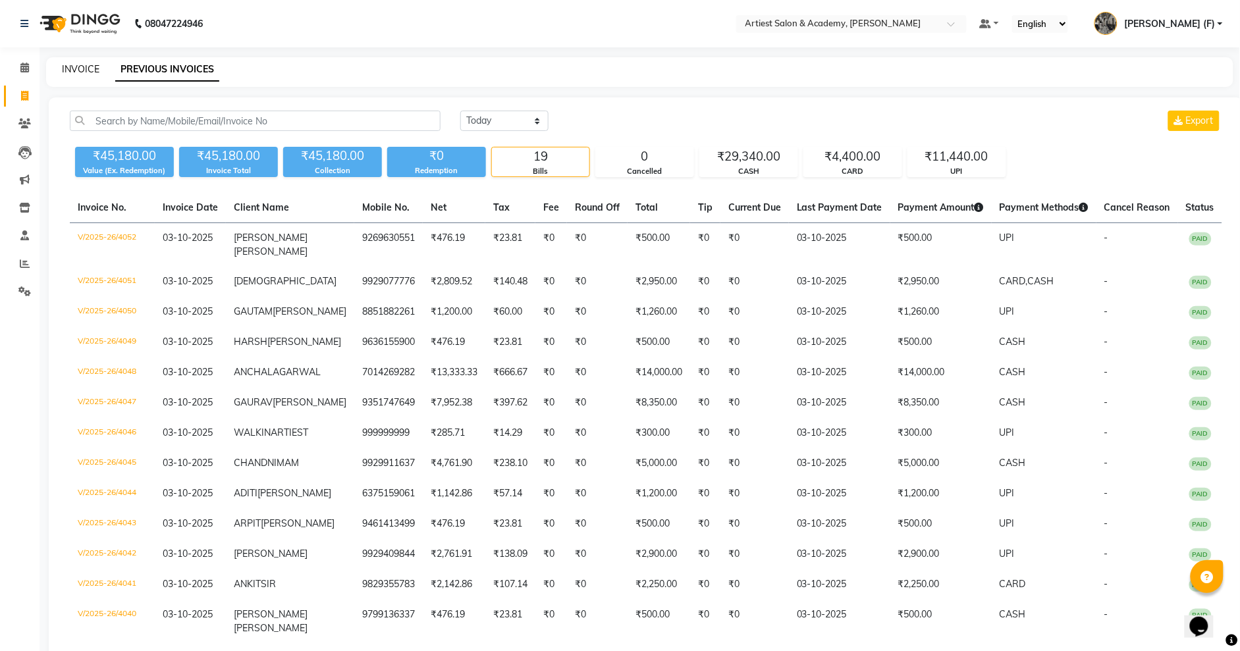
click at [76, 68] on link "INVOICE" at bounding box center [81, 69] width 38 height 12
select select "5123"
select select "service"
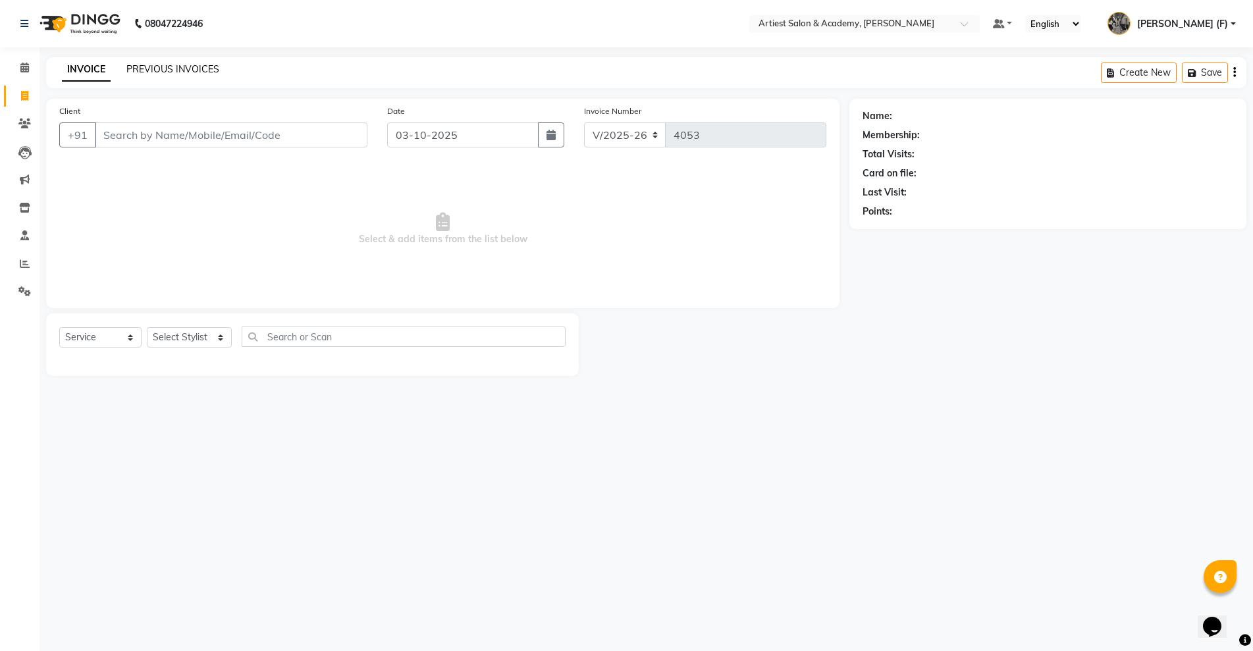
click at [177, 70] on link "PREVIOUS INVOICES" at bounding box center [172, 69] width 93 height 12
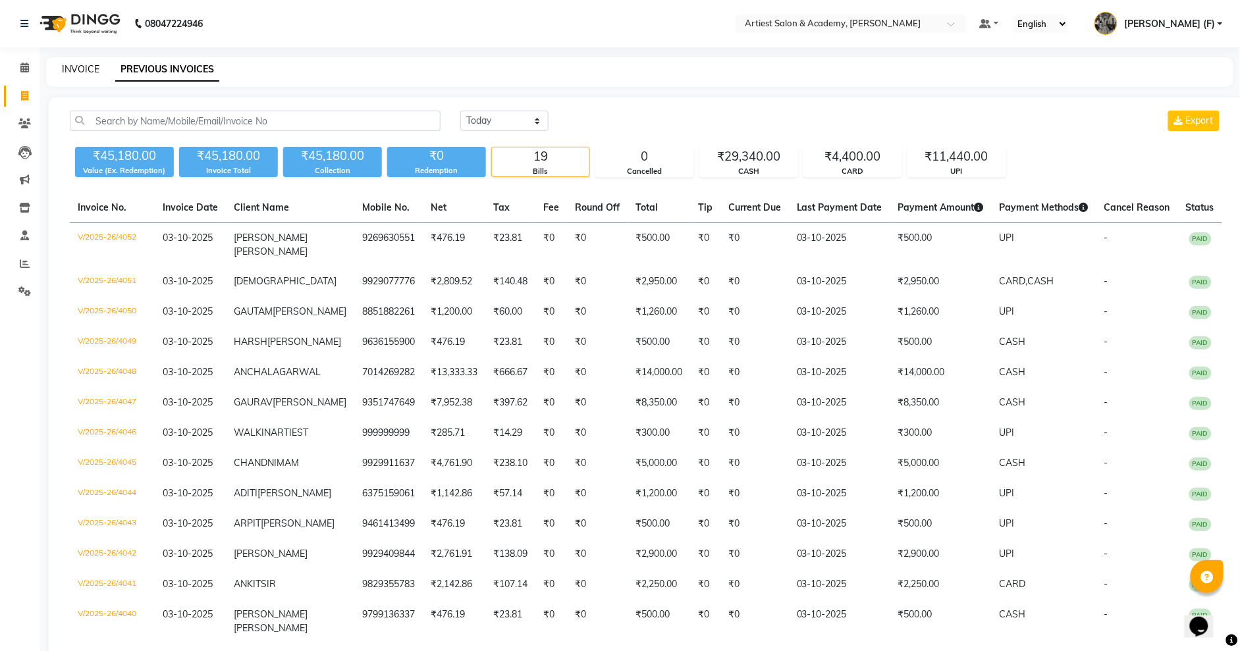
click at [76, 68] on link "INVOICE" at bounding box center [81, 69] width 38 height 12
select select "service"
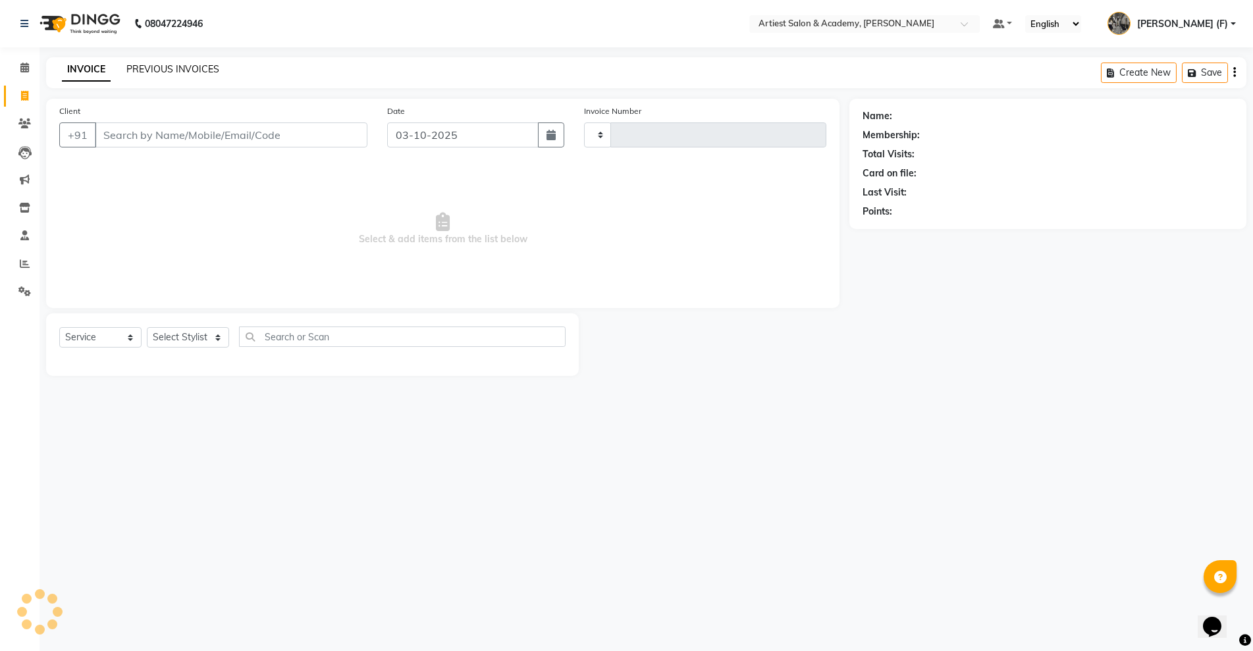
click at [154, 69] on link "PREVIOUS INVOICES" at bounding box center [172, 69] width 93 height 12
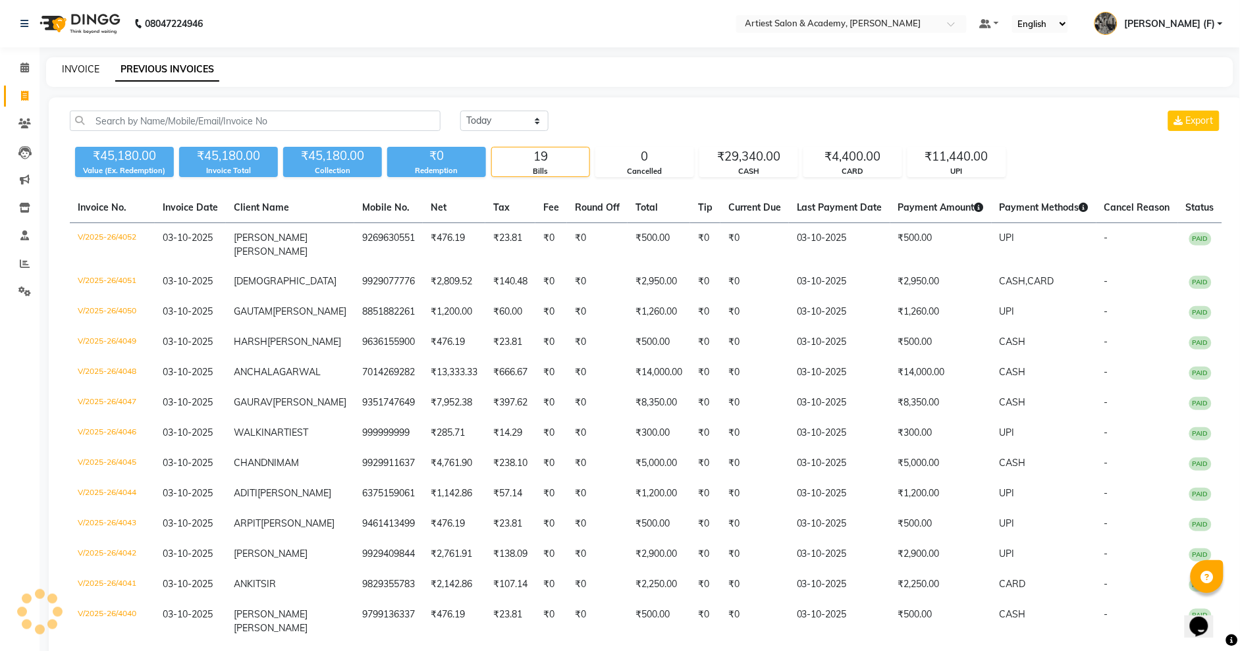
click at [83, 68] on link "INVOICE" at bounding box center [81, 69] width 38 height 12
select select "service"
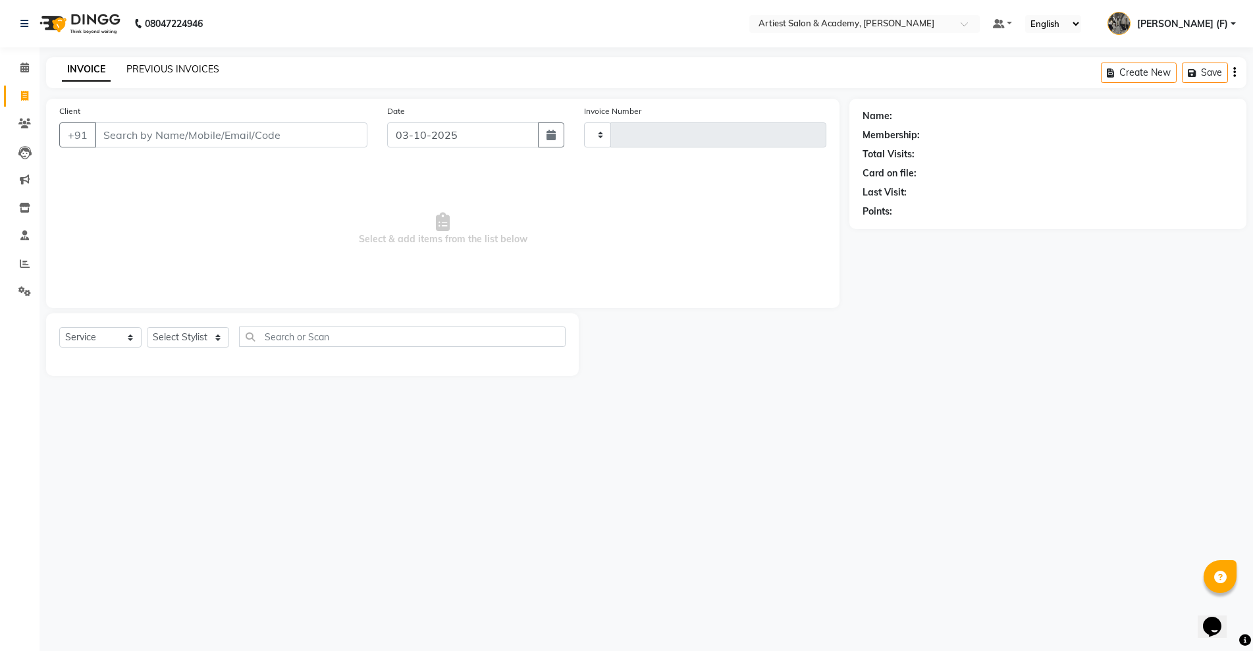
type input "4053"
select select "5123"
click at [162, 68] on link "PREVIOUS INVOICES" at bounding box center [172, 69] width 93 height 12
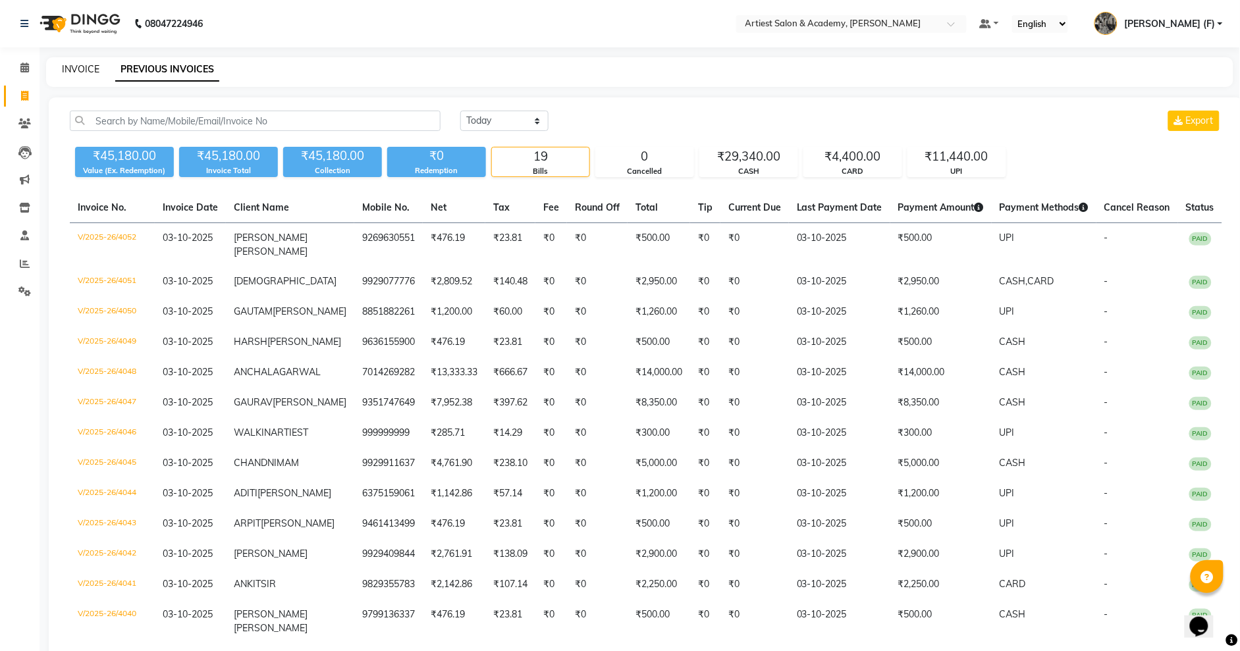
click at [83, 66] on link "INVOICE" at bounding box center [81, 69] width 38 height 12
select select "service"
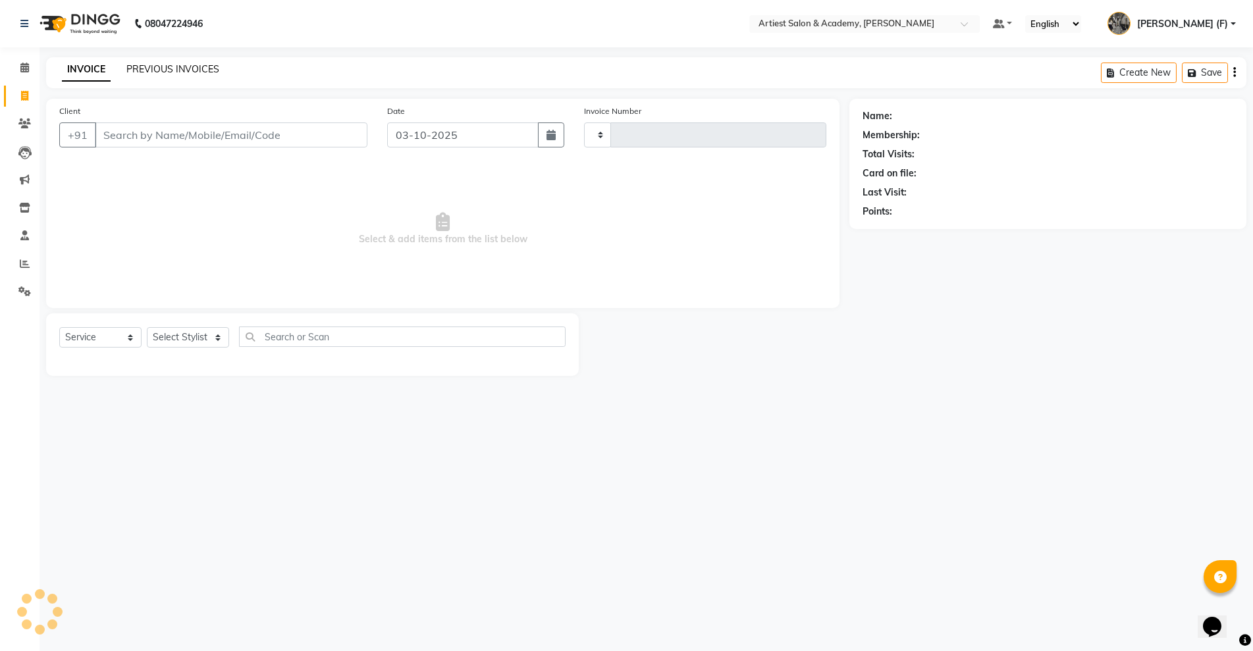
type input "4053"
select select "5123"
click at [150, 70] on link "PREVIOUS INVOICES" at bounding box center [172, 69] width 93 height 12
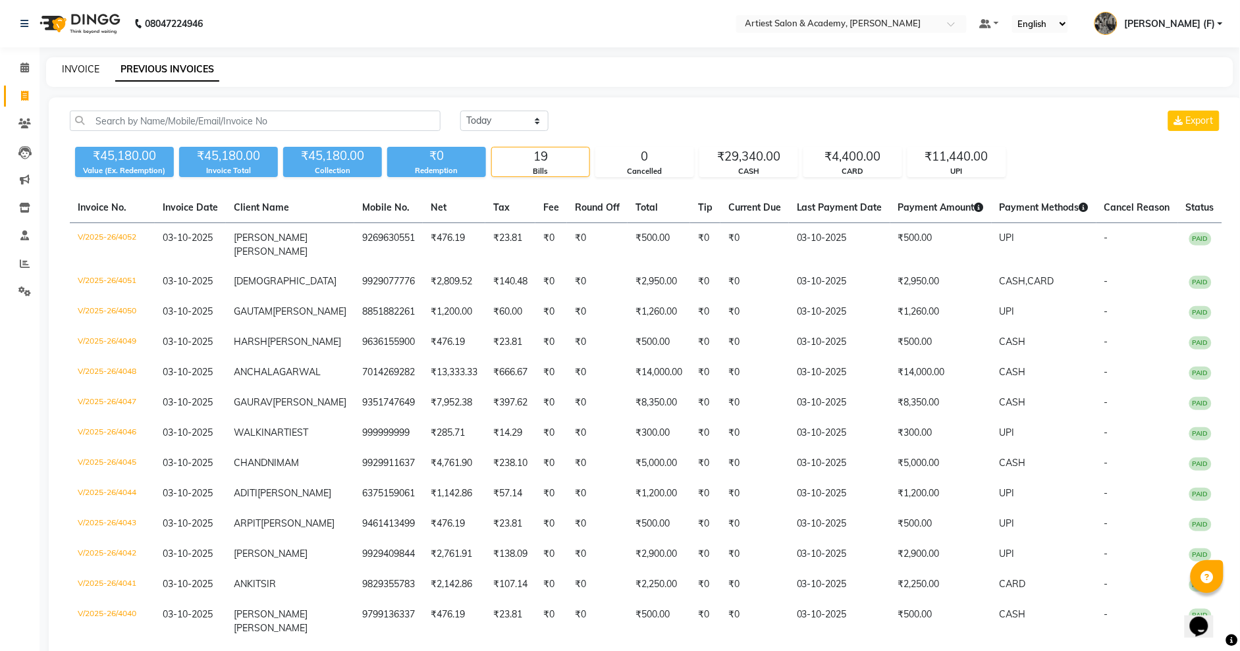
click at [80, 69] on link "INVOICE" at bounding box center [81, 69] width 38 height 12
select select "service"
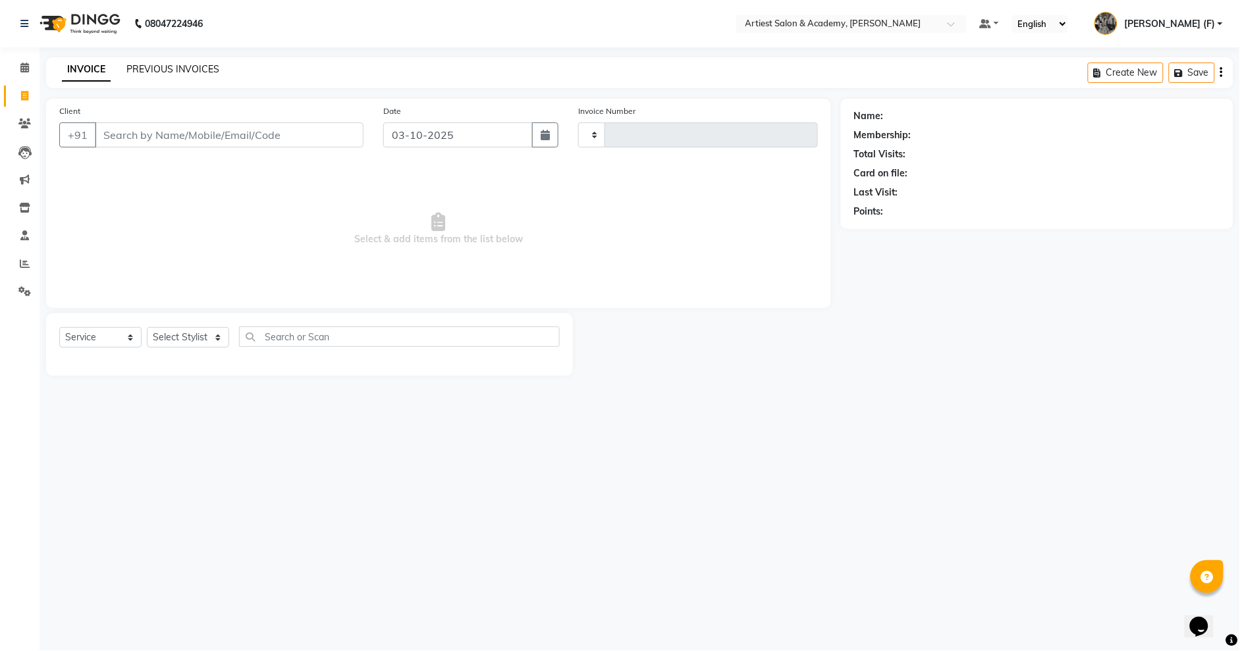
type input "4053"
select select "5123"
click at [188, 67] on link "PREVIOUS INVOICES" at bounding box center [172, 69] width 93 height 12
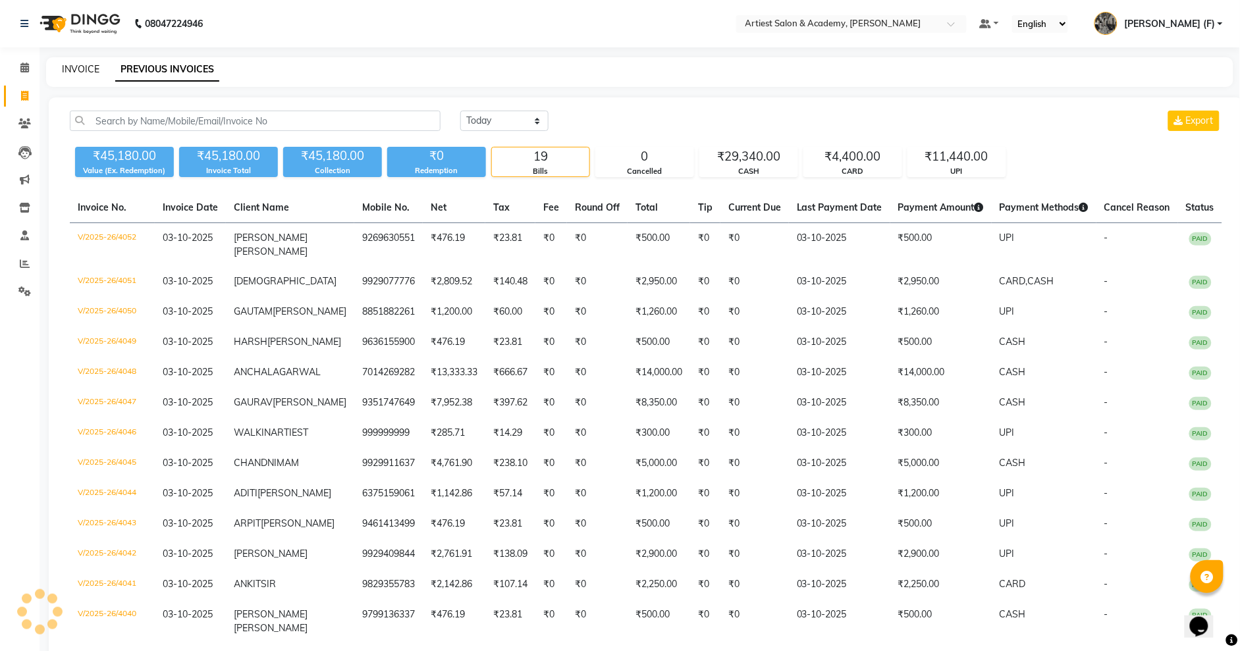
click at [92, 66] on link "INVOICE" at bounding box center [81, 69] width 38 height 12
select select "5123"
select select "service"
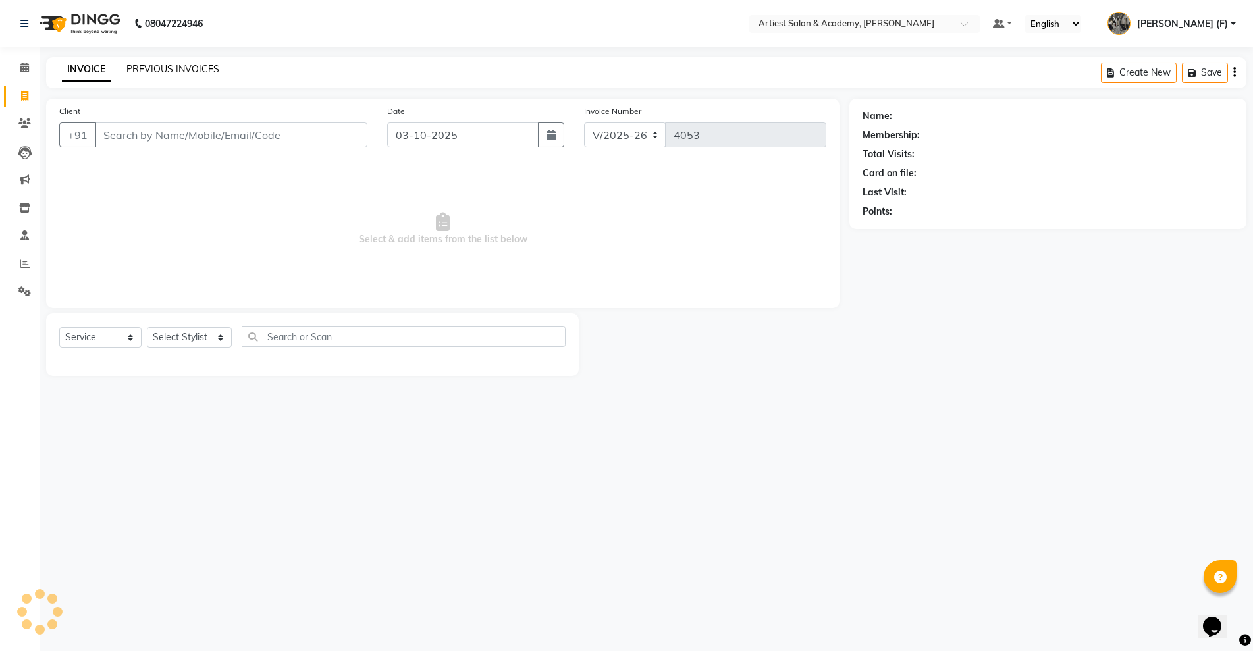
click at [176, 68] on link "PREVIOUS INVOICES" at bounding box center [172, 69] width 93 height 12
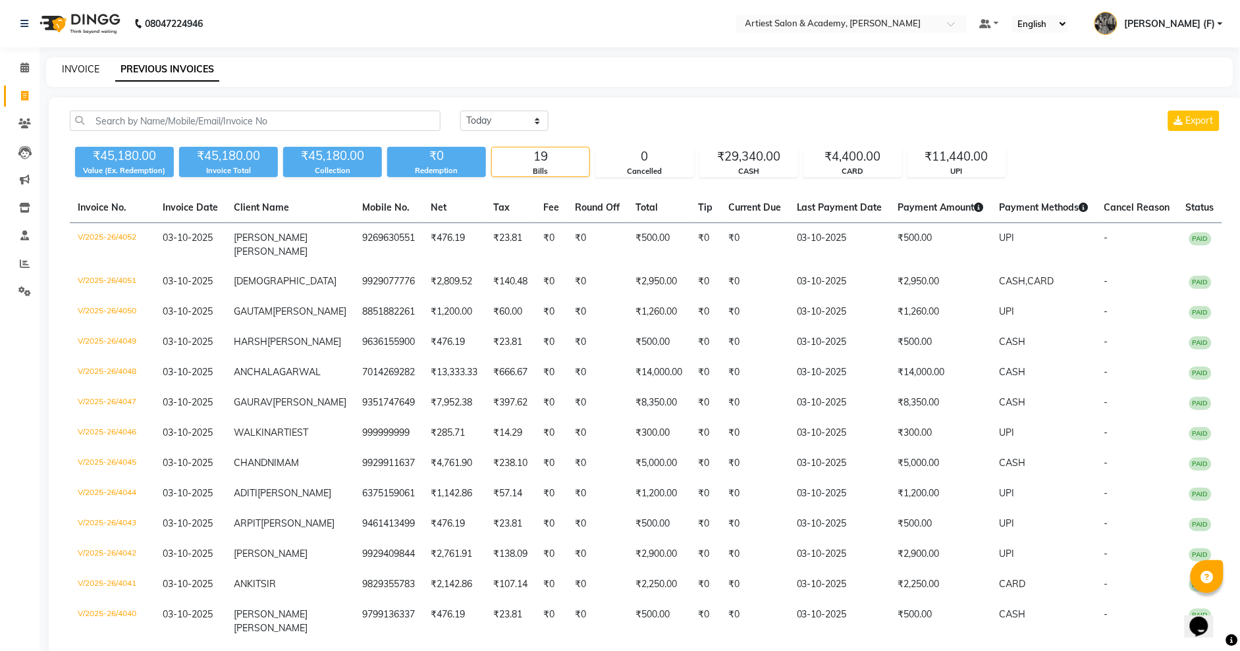
click at [78, 66] on link "INVOICE" at bounding box center [81, 69] width 38 height 12
select select "service"
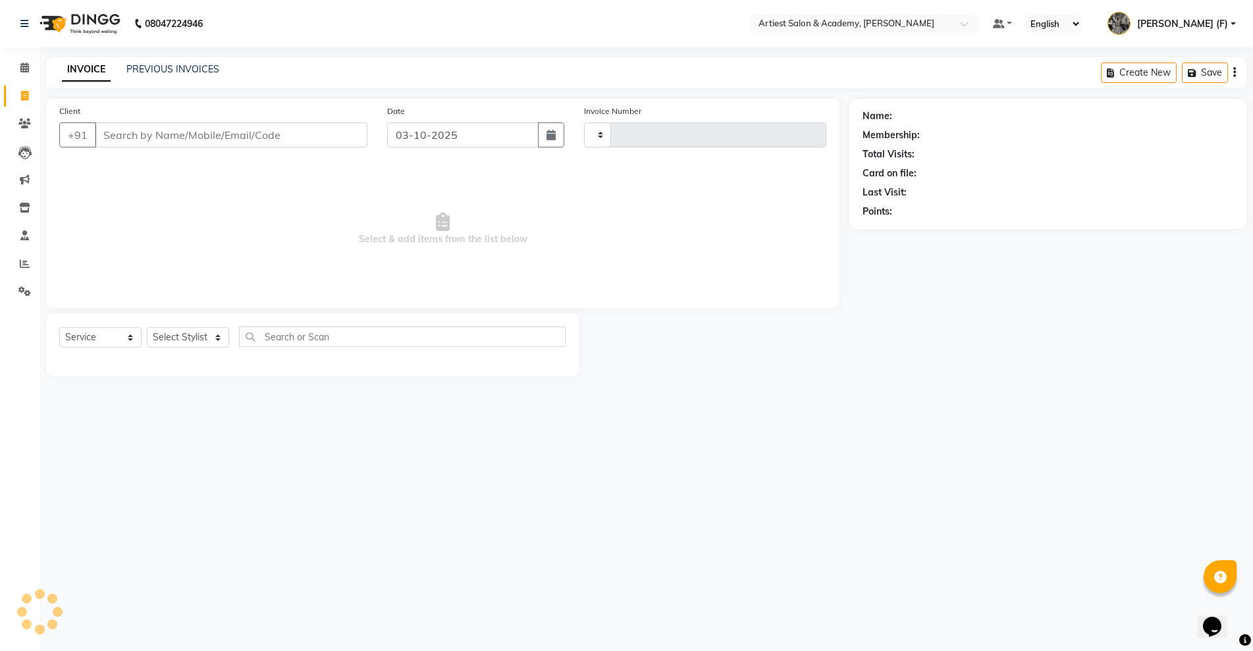
type input "4053"
select select "5123"
click at [150, 67] on link "PREVIOUS INVOICES" at bounding box center [172, 69] width 93 height 12
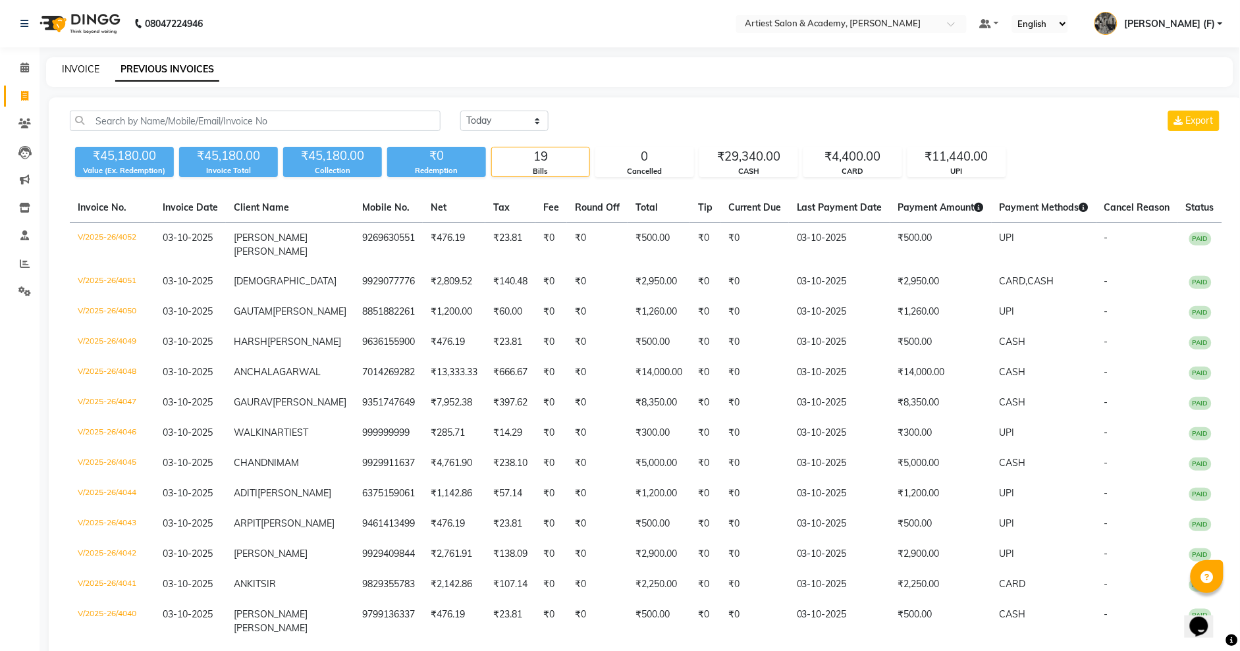
click at [89, 70] on link "INVOICE" at bounding box center [81, 69] width 38 height 12
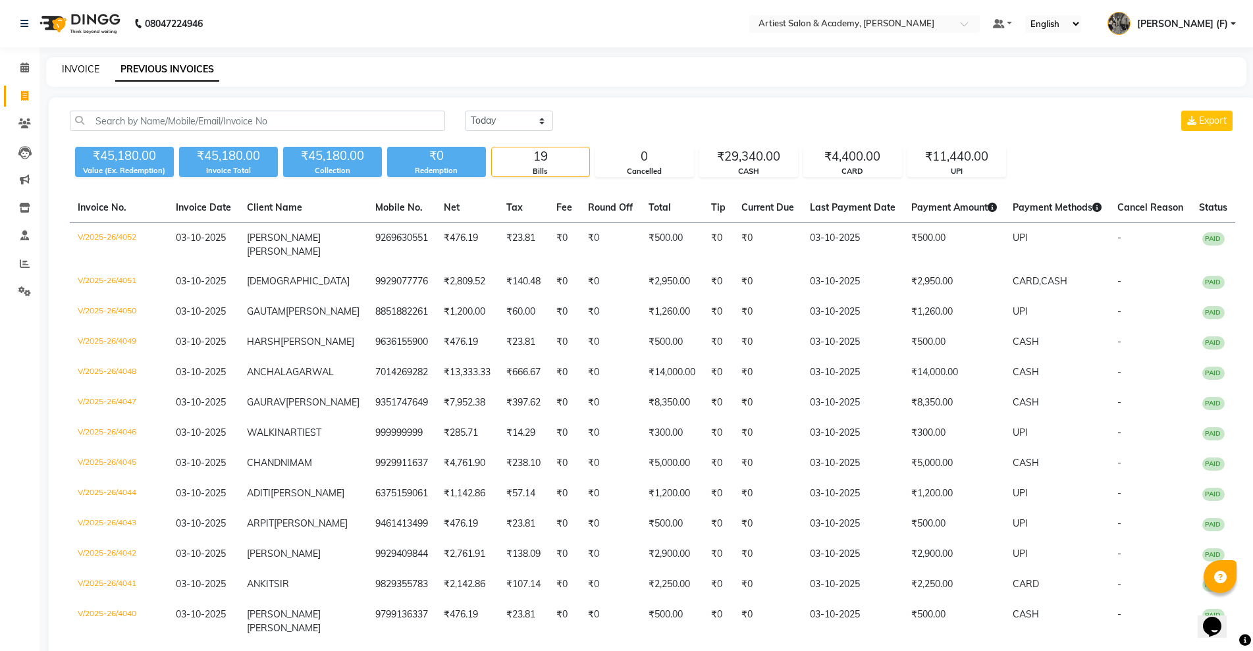
select select "service"
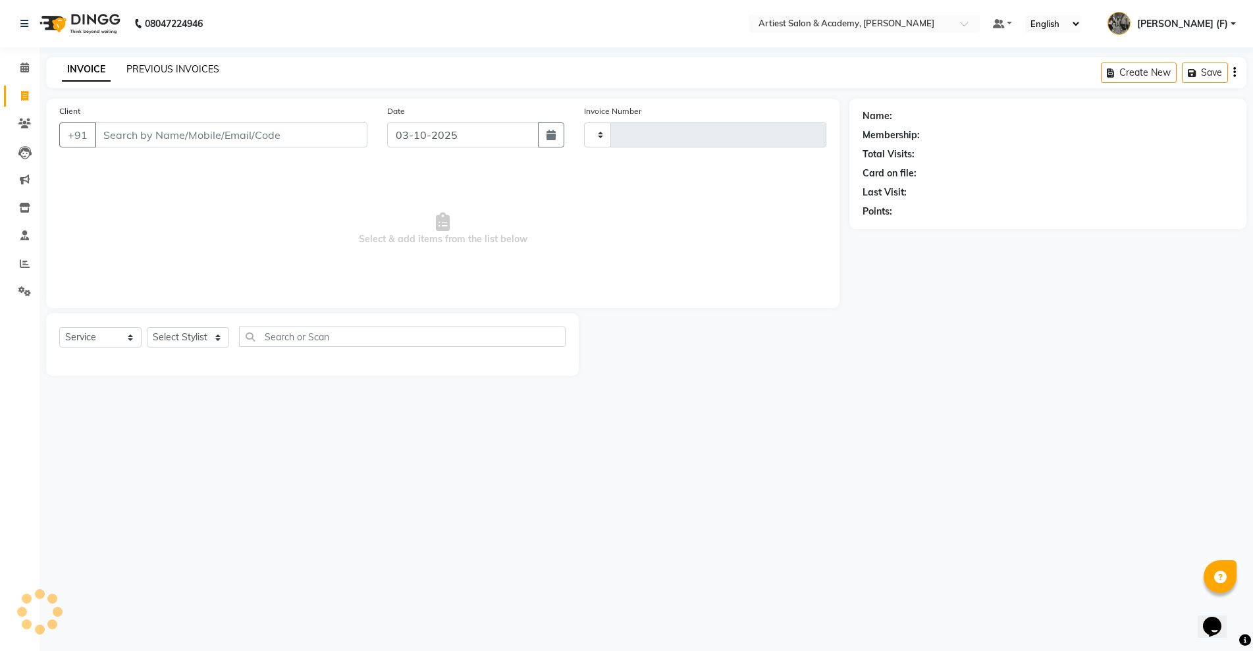
type input "4053"
select select "5123"
click at [172, 66] on link "PREVIOUS INVOICES" at bounding box center [172, 69] width 93 height 12
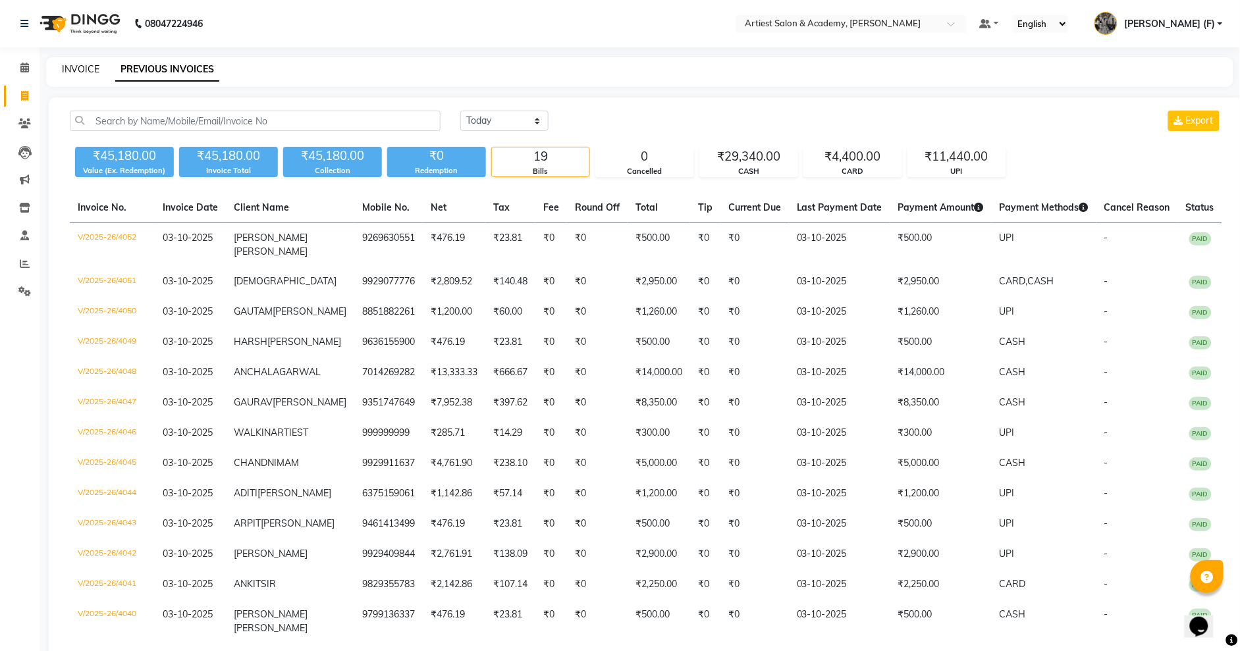
click at [76, 70] on link "INVOICE" at bounding box center [81, 69] width 38 height 12
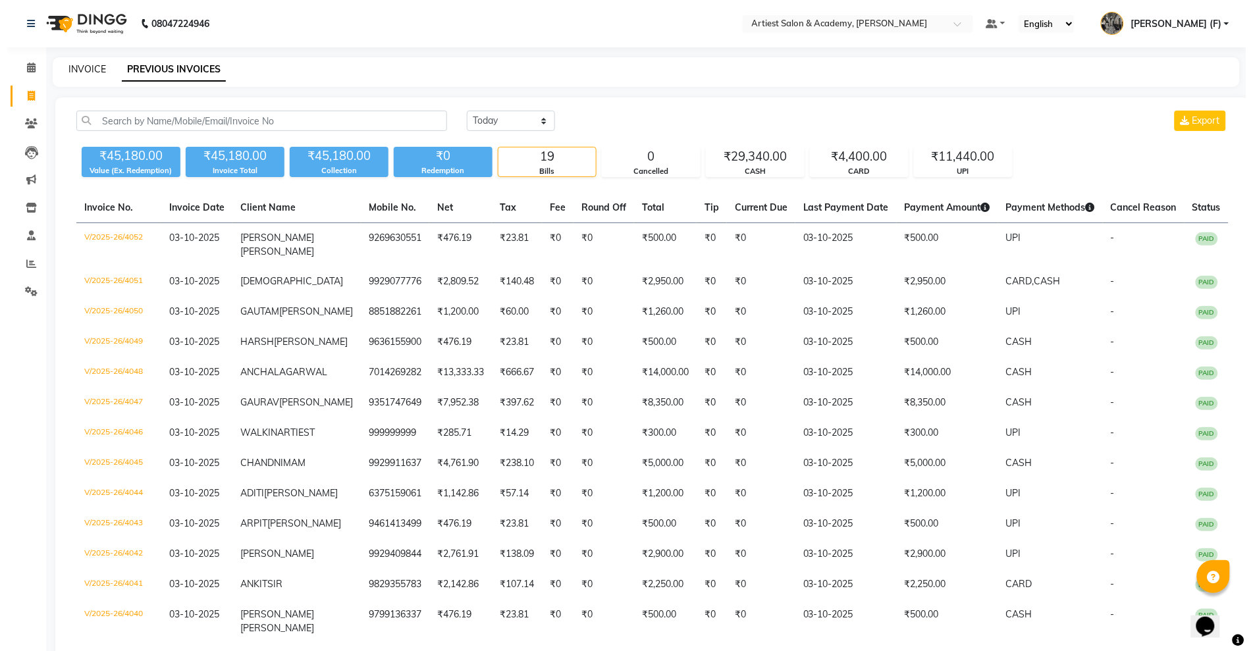
select select "service"
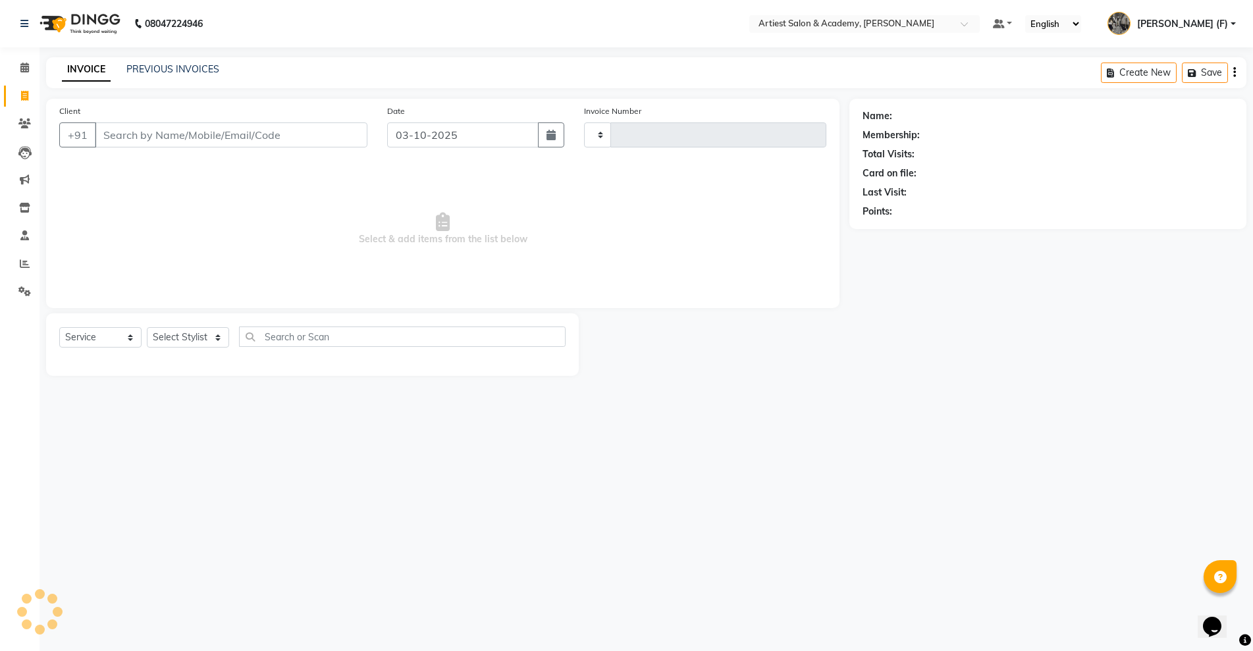
type input "4053"
select select "5123"
click at [138, 66] on link "PREVIOUS INVOICES" at bounding box center [172, 69] width 93 height 12
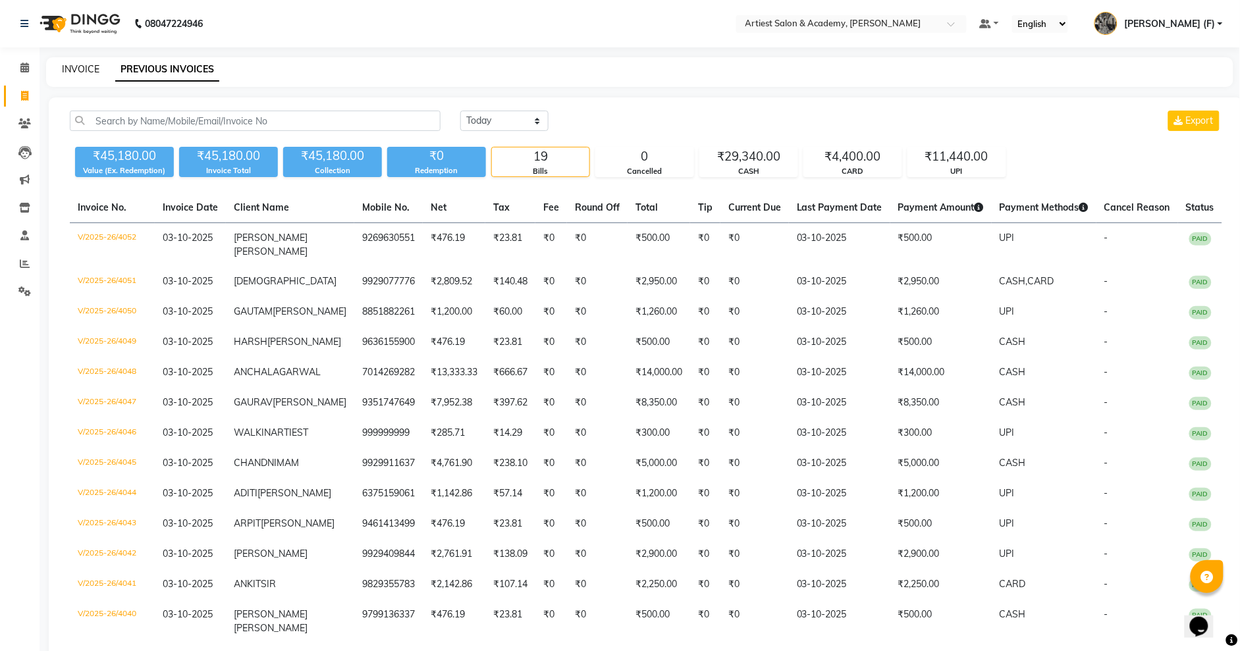
click at [75, 67] on link "INVOICE" at bounding box center [81, 69] width 38 height 12
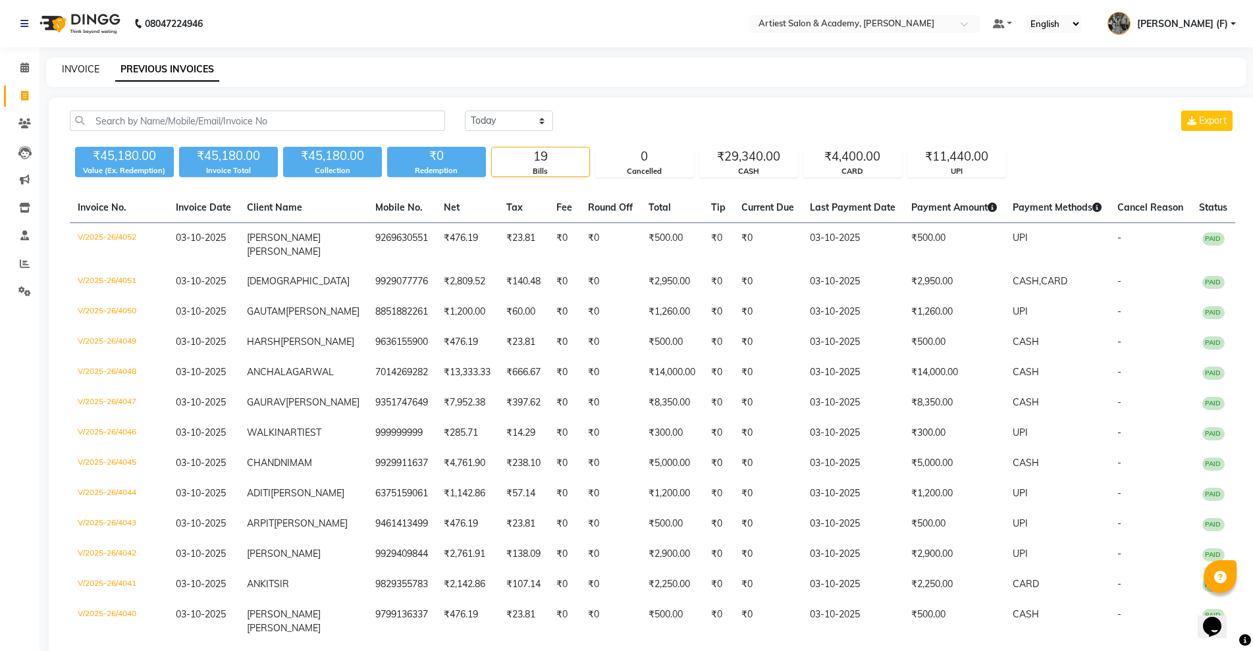
select select "service"
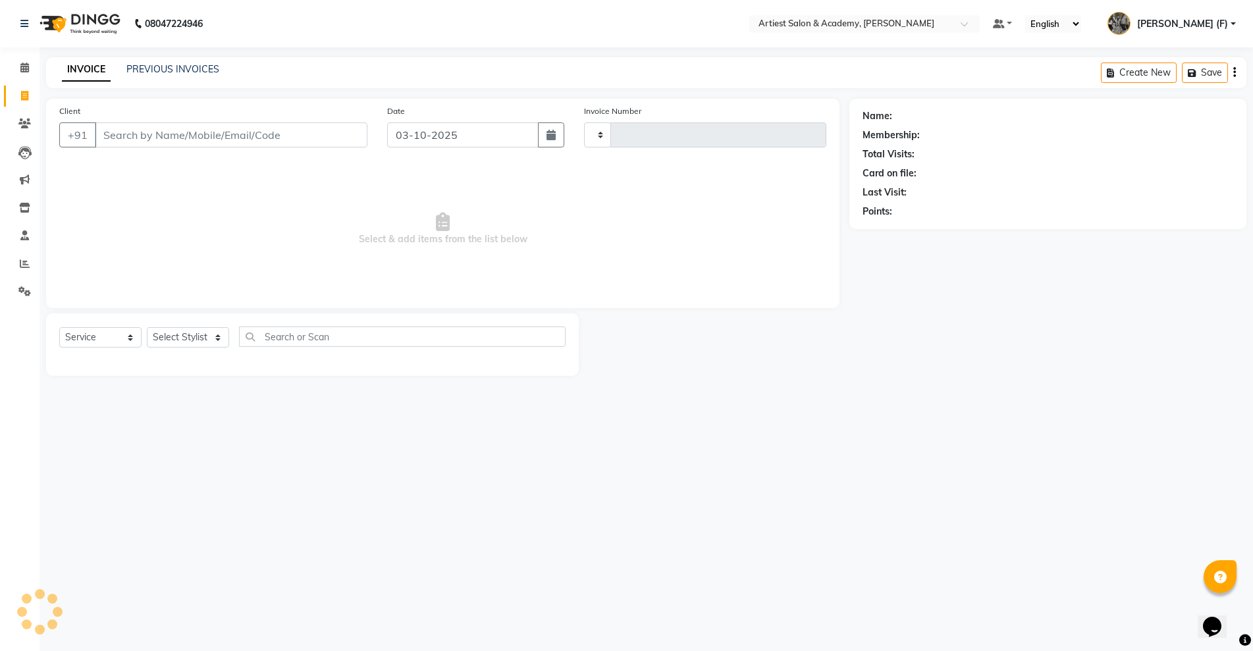
type input "4053"
select select "5123"
click at [170, 64] on link "PREVIOUS INVOICES" at bounding box center [172, 69] width 93 height 12
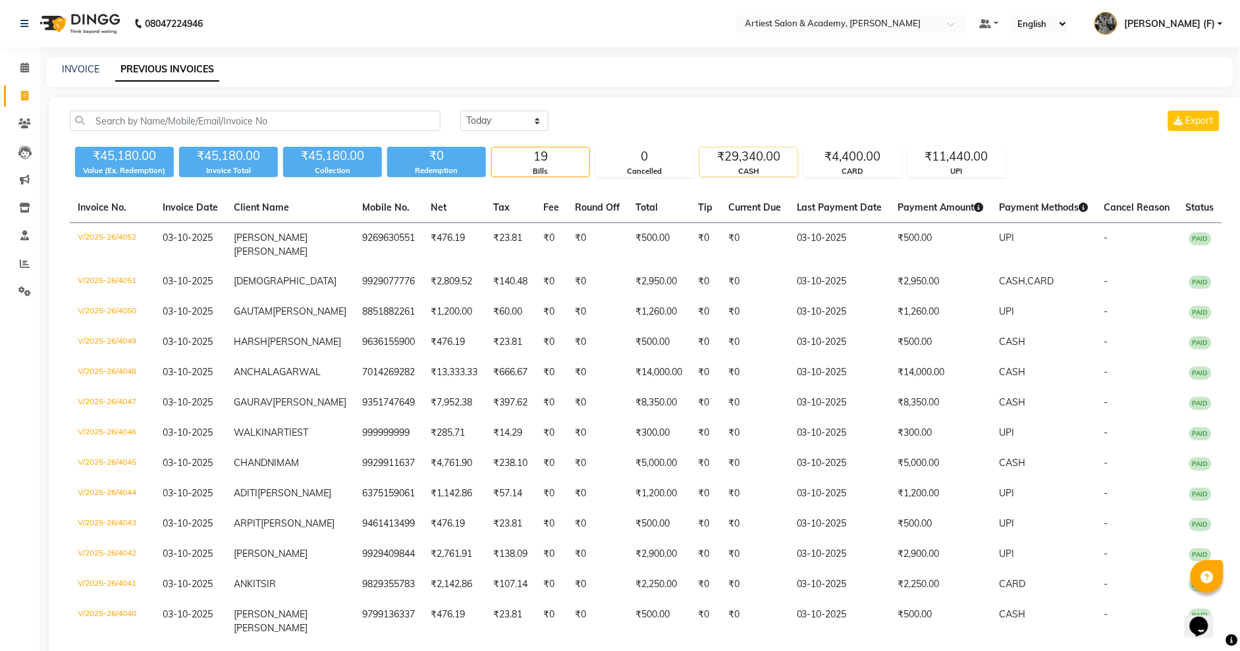
click at [772, 163] on div "₹29,340.00" at bounding box center [748, 156] width 97 height 18
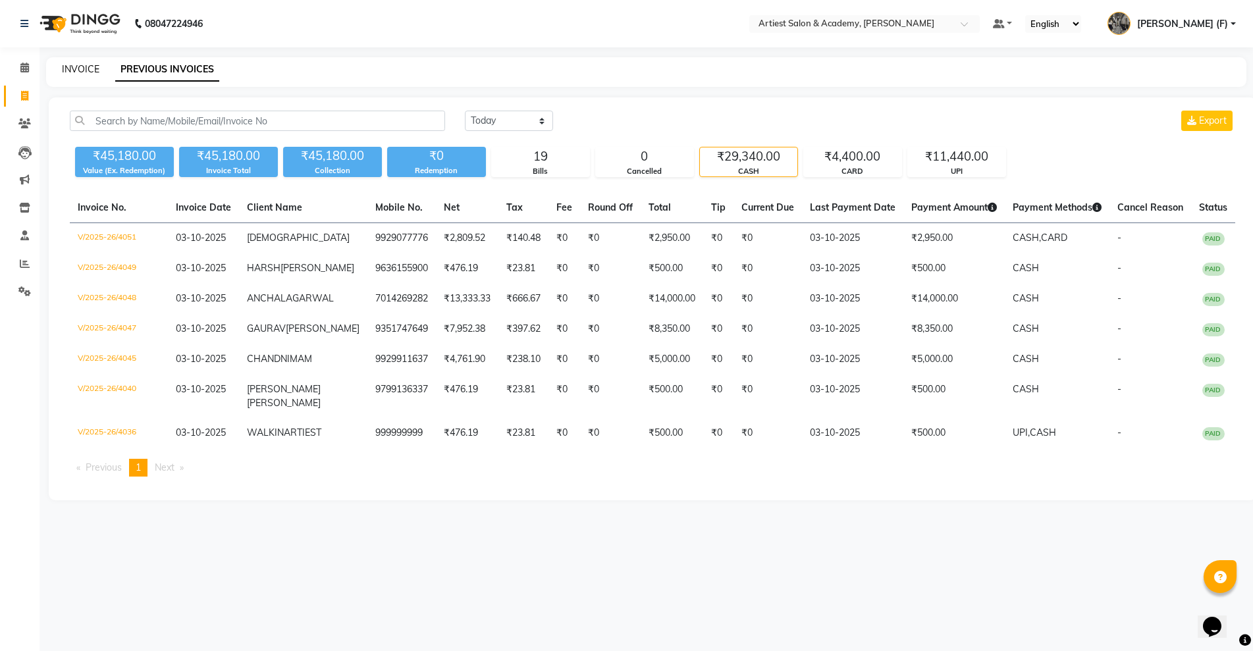
click at [78, 64] on link "INVOICE" at bounding box center [81, 69] width 38 height 12
select select "service"
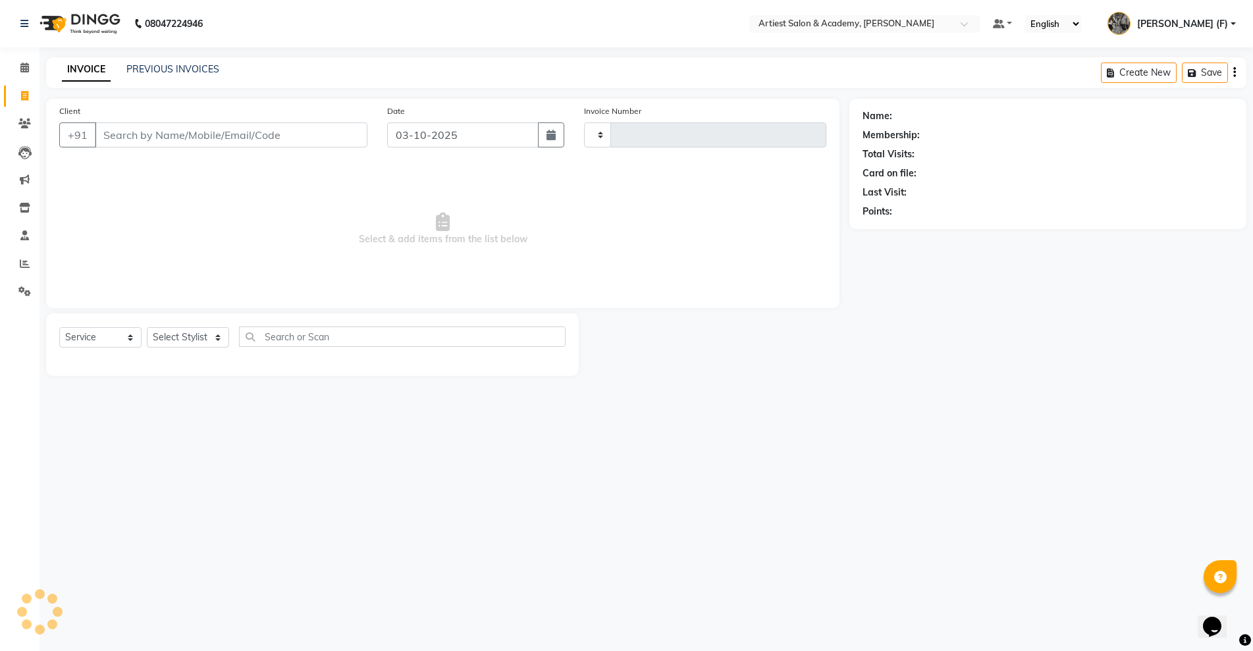
type input "4053"
select select "5123"
click at [185, 118] on div "Client +91" at bounding box center [213, 131] width 328 height 54
drag, startPoint x: 156, startPoint y: 137, endPoint x: 147, endPoint y: 132, distance: 9.7
click at [155, 136] on input "Client" at bounding box center [231, 134] width 273 height 25
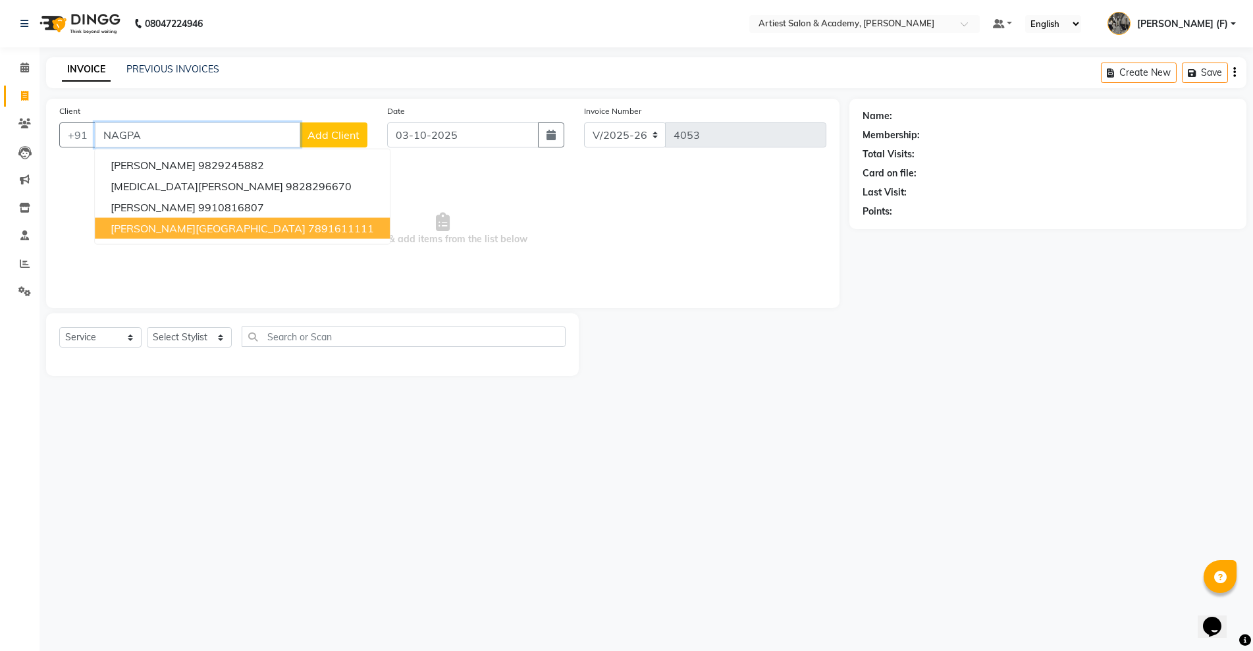
click at [308, 231] on ngb-highlight "7891611111" at bounding box center [341, 228] width 66 height 13
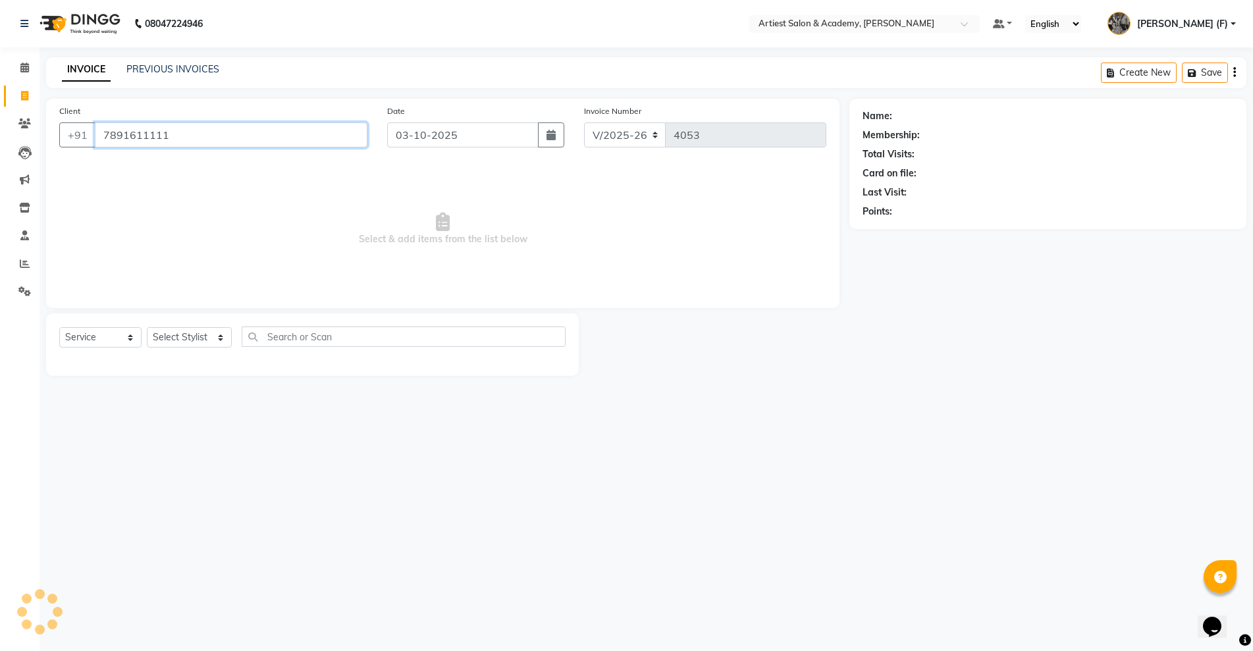
type input "7891611111"
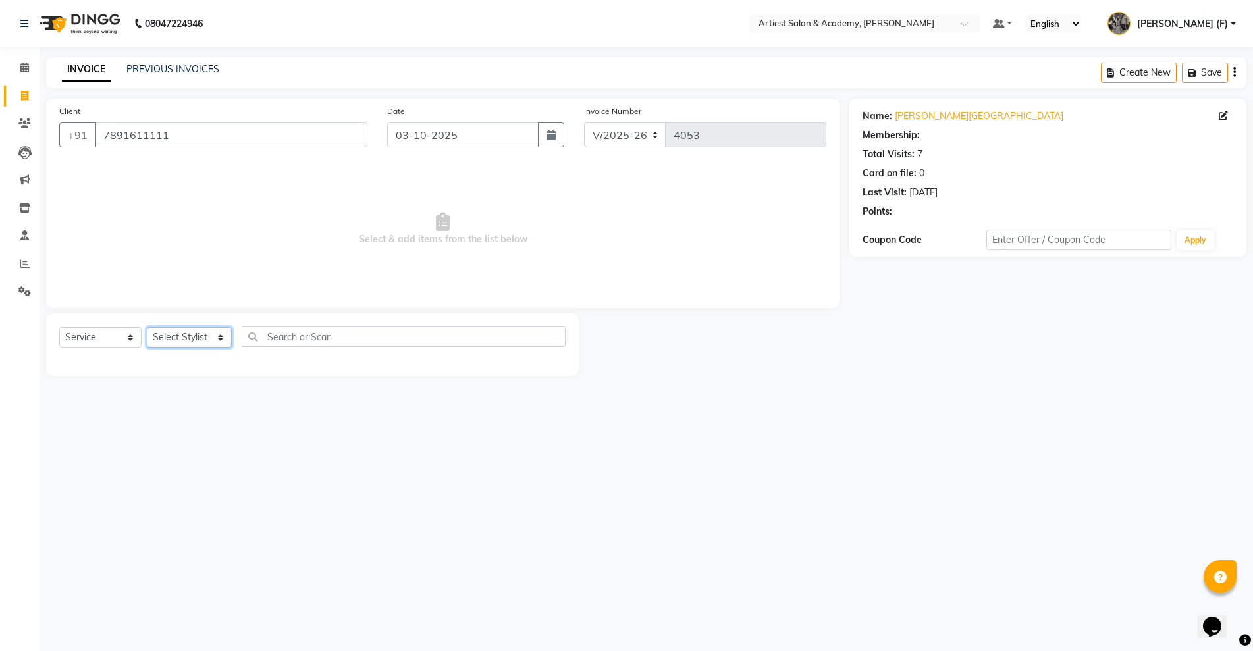
click at [212, 336] on select "Select Stylist [PERSON_NAME] (M) [PERSON_NAME] (F) [PERSON_NAME] DRASHTI [PERSO…" at bounding box center [189, 337] width 85 height 20
select select "33208"
click at [147, 327] on select "Select Stylist [PERSON_NAME] (M) [PERSON_NAME] (F) [PERSON_NAME] DRASHTI [PERSO…" at bounding box center [189, 337] width 85 height 20
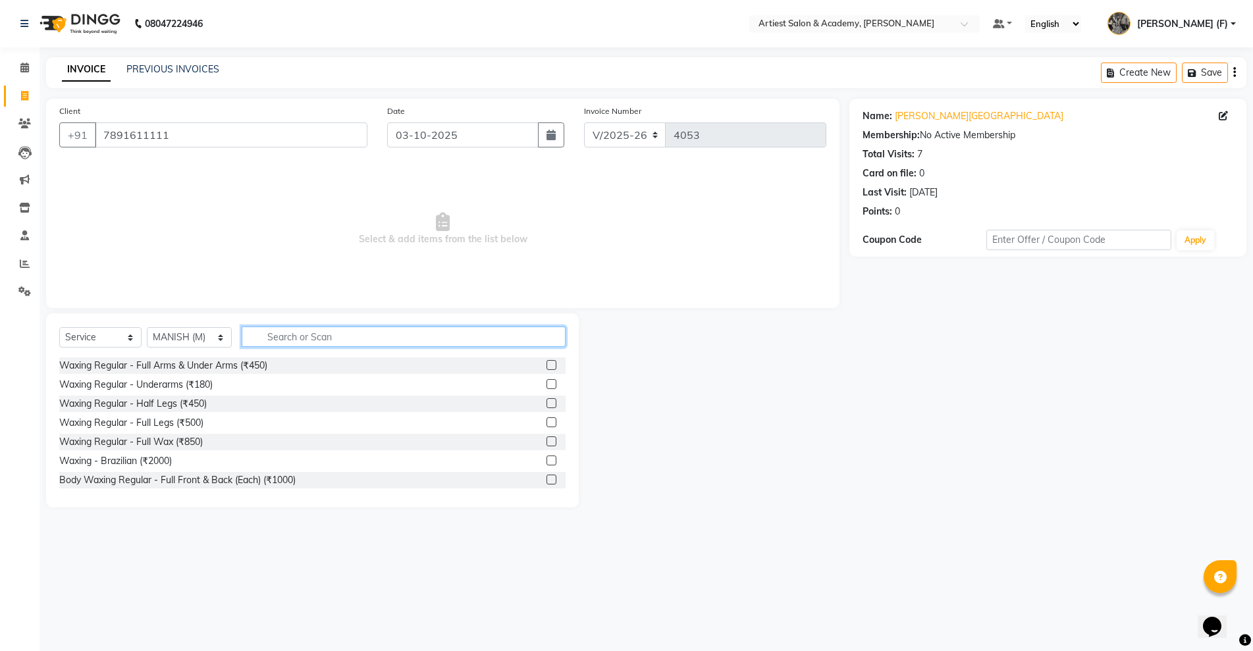
click at [289, 333] on input "text" at bounding box center [404, 337] width 324 height 20
type input "HAIR"
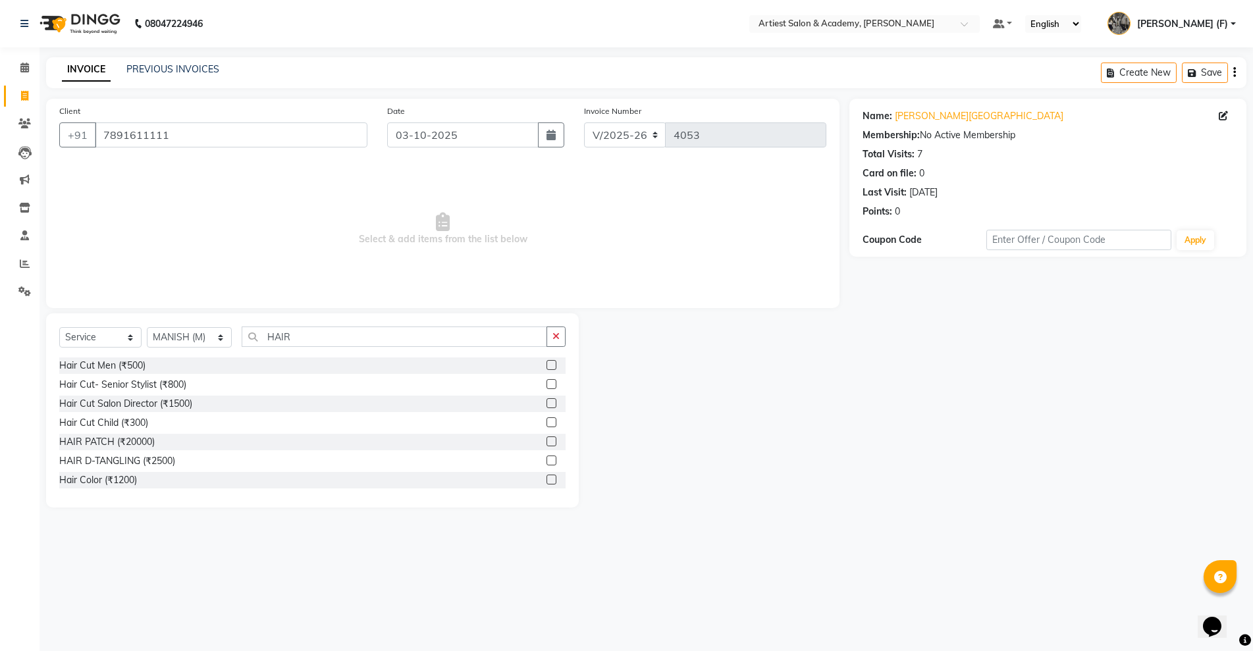
click at [546, 383] on label at bounding box center [551, 384] width 10 height 10
click at [546, 383] on input "checkbox" at bounding box center [550, 384] width 9 height 9
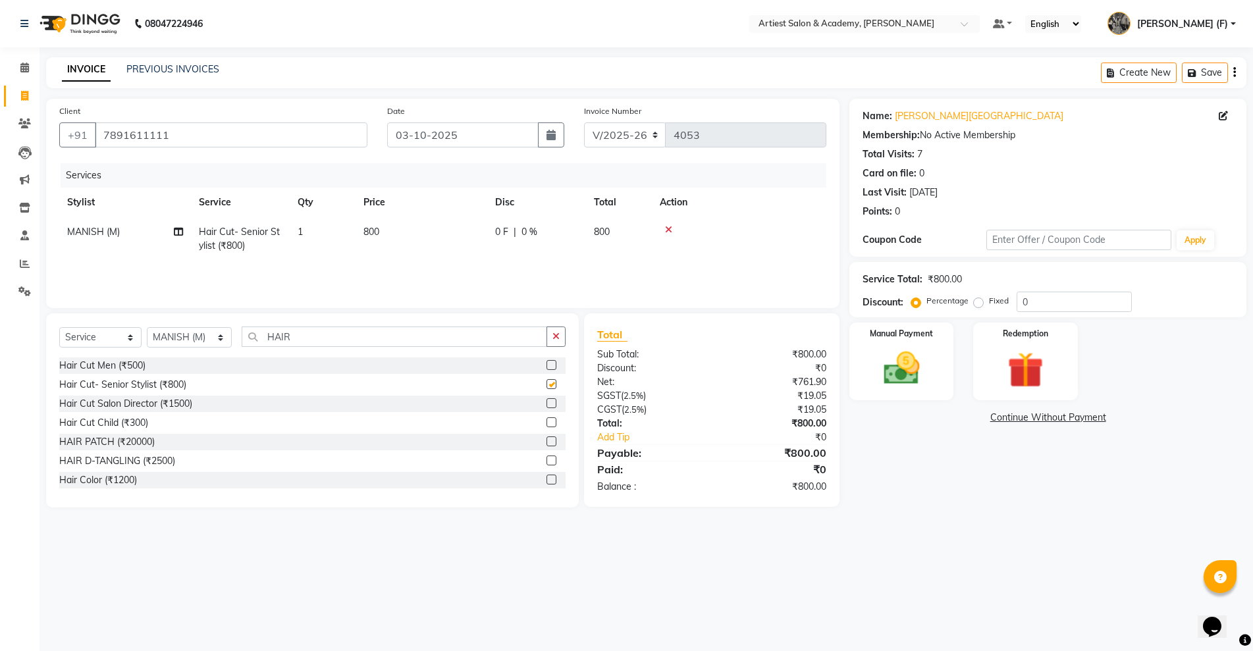
checkbox input "false"
click at [217, 334] on select "Select Stylist [PERSON_NAME] (M) [PERSON_NAME] (F) [PERSON_NAME] DRASHTI [PERSO…" at bounding box center [189, 337] width 85 height 20
select select "90981"
click at [147, 327] on select "Select Stylist [PERSON_NAME] (M) [PERSON_NAME] (F) [PERSON_NAME] DRASHTI [PERSO…" at bounding box center [189, 337] width 85 height 20
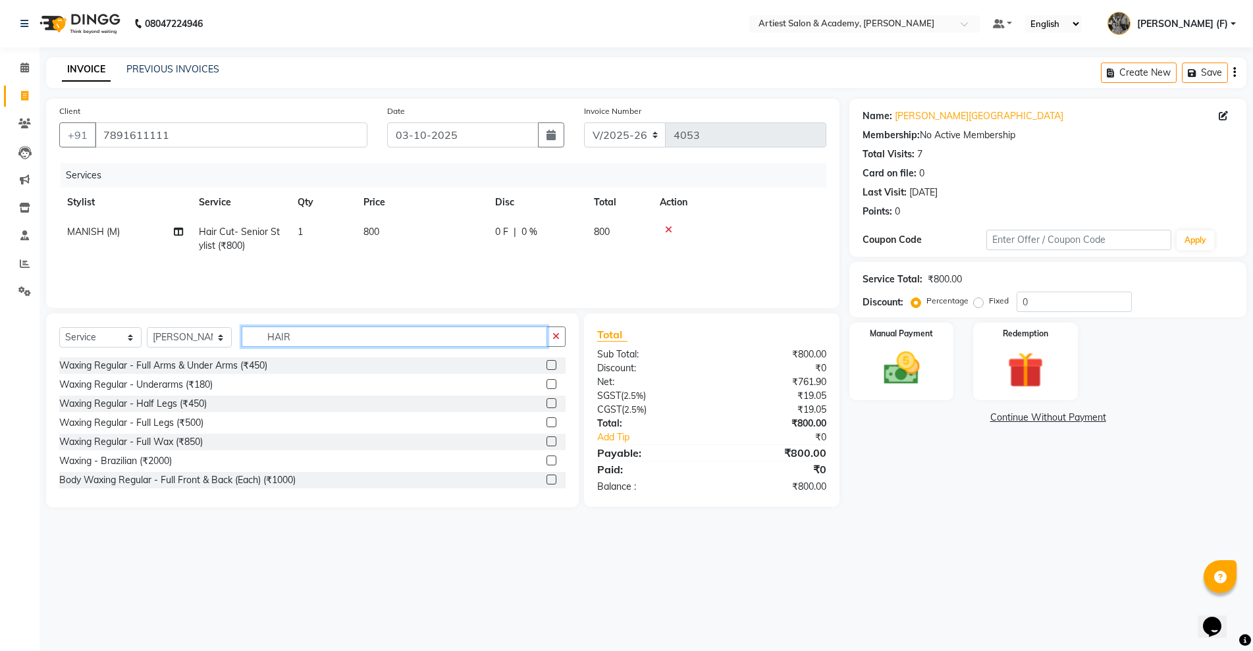
click at [322, 332] on input "HAIR" at bounding box center [394, 337] width 305 height 20
type input "H"
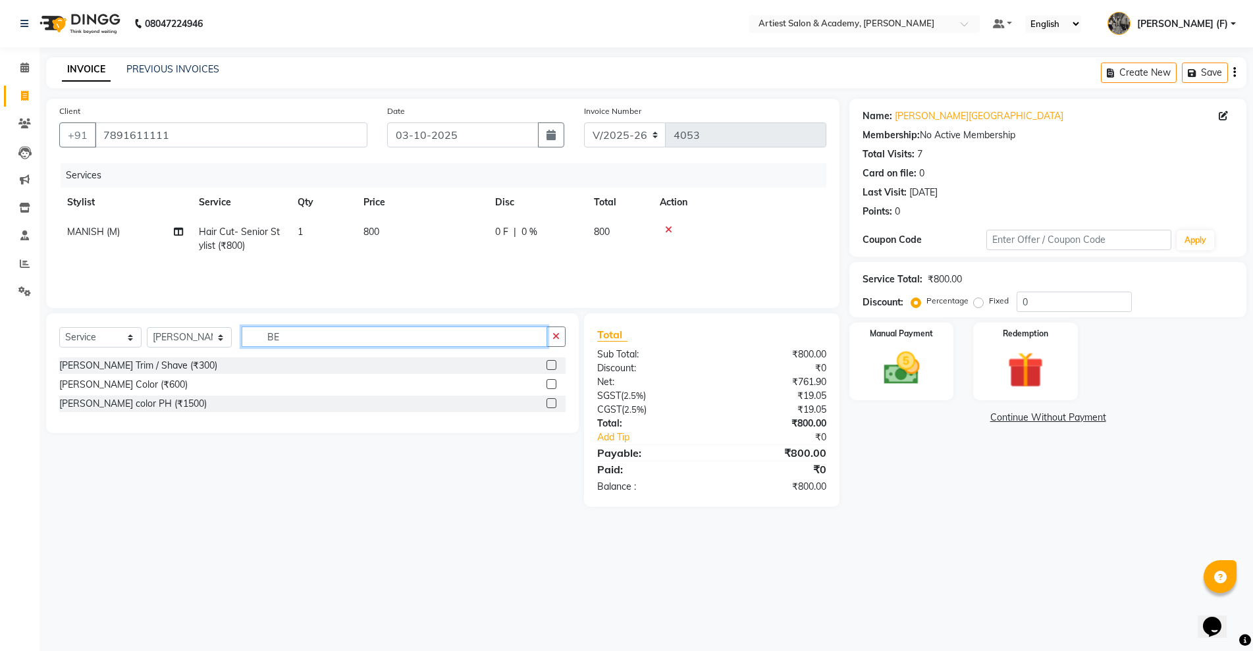
type input "BE"
click at [554, 365] on label at bounding box center [551, 365] width 10 height 10
click at [554, 365] on input "checkbox" at bounding box center [550, 365] width 9 height 9
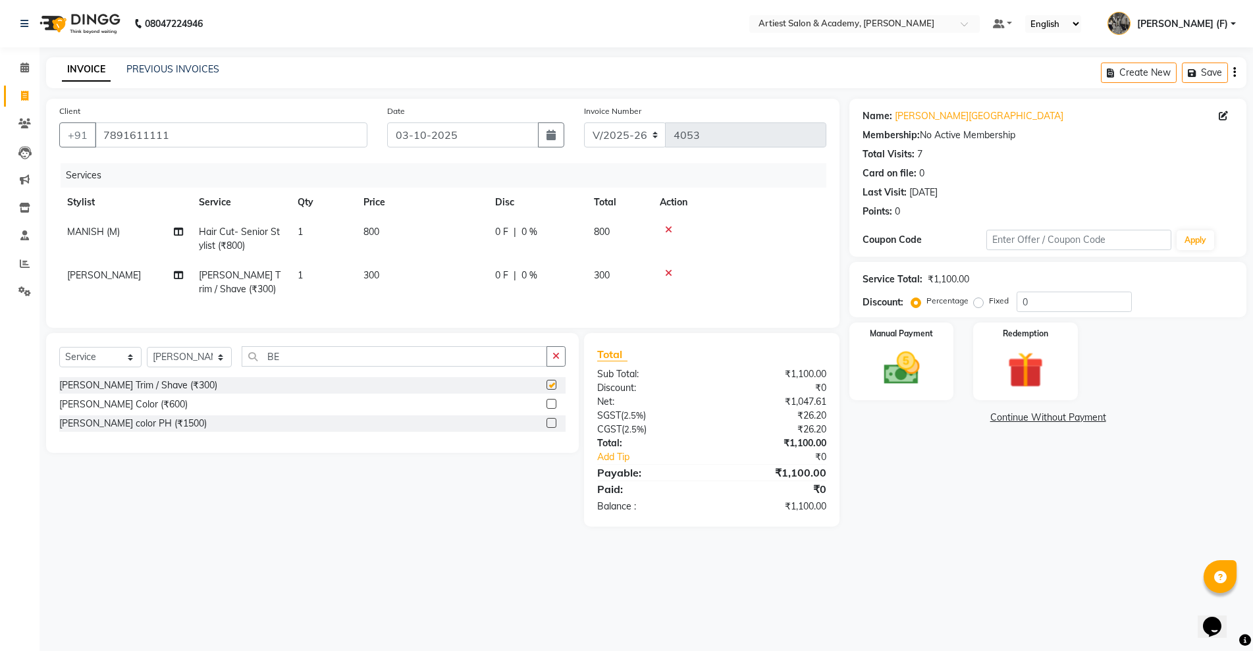
checkbox input "false"
click at [879, 376] on img at bounding box center [901, 368] width 61 height 43
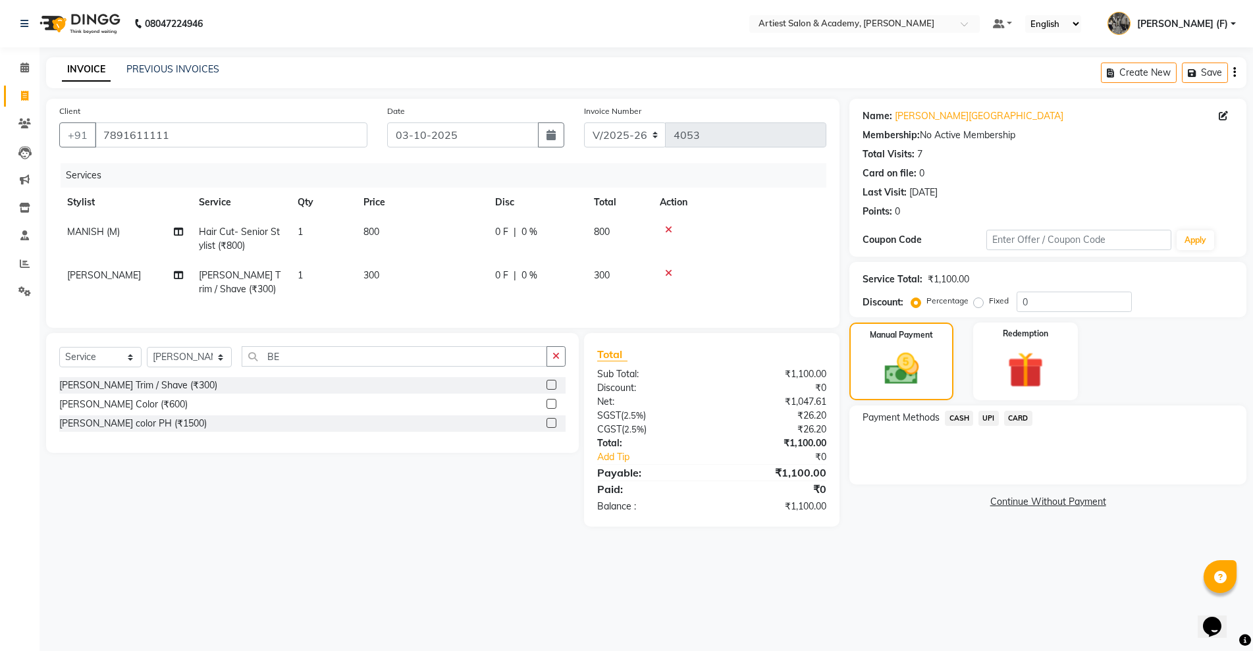
click at [991, 419] on span "UPI" at bounding box center [988, 418] width 20 height 15
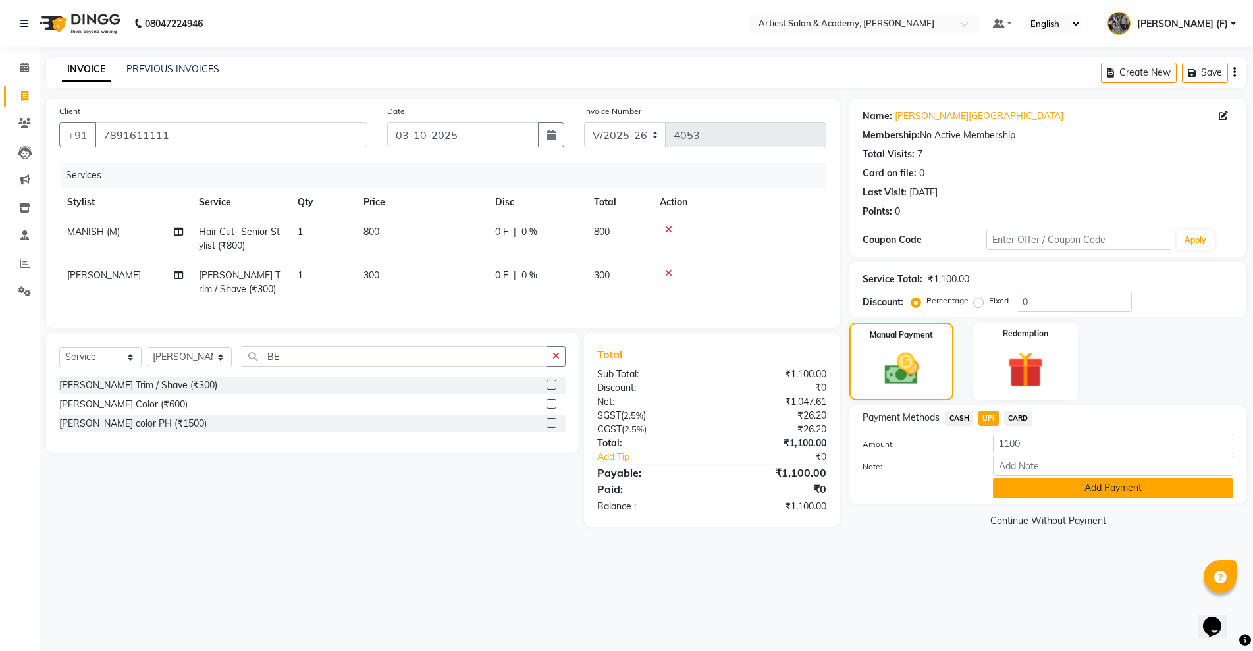
click at [1116, 485] on button "Add Payment" at bounding box center [1113, 488] width 240 height 20
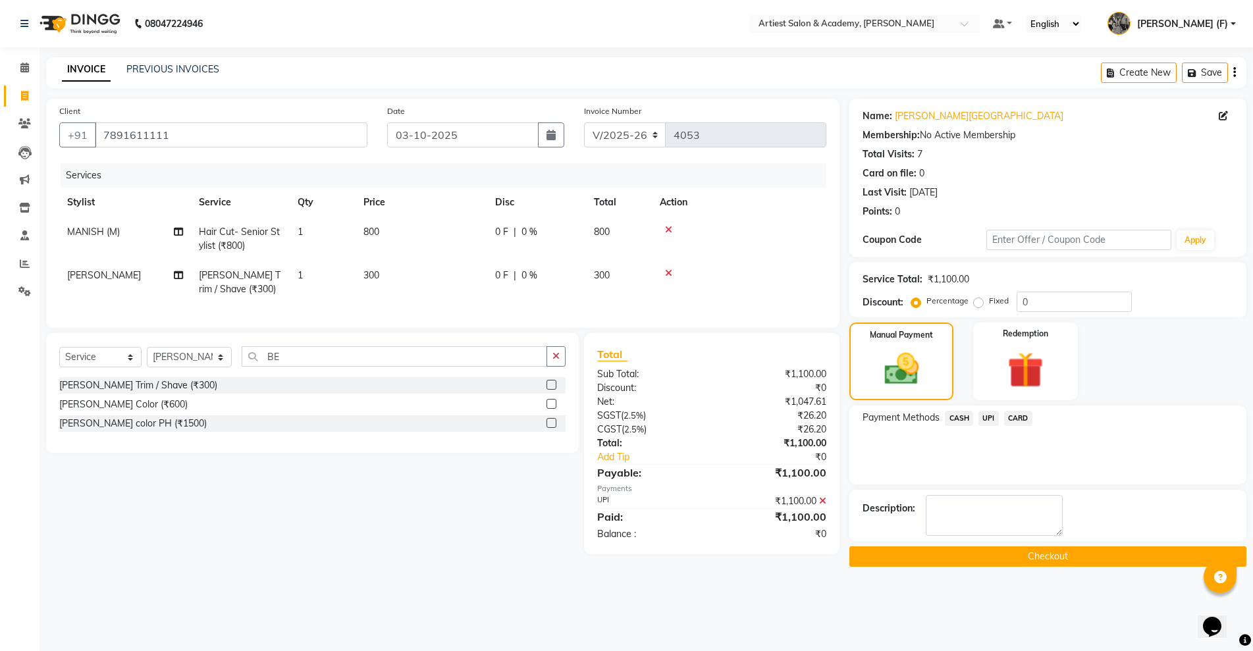
click at [1068, 555] on button "Checkout" at bounding box center [1047, 556] width 397 height 20
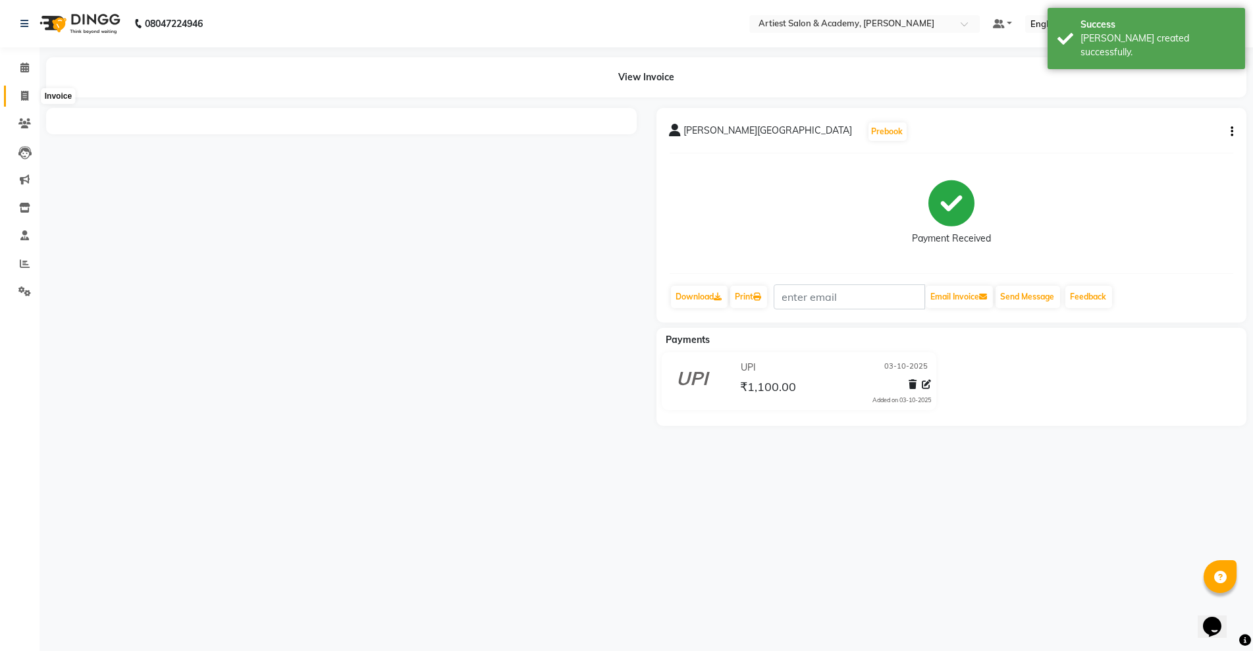
click at [25, 92] on icon at bounding box center [24, 96] width 7 height 10
select select "service"
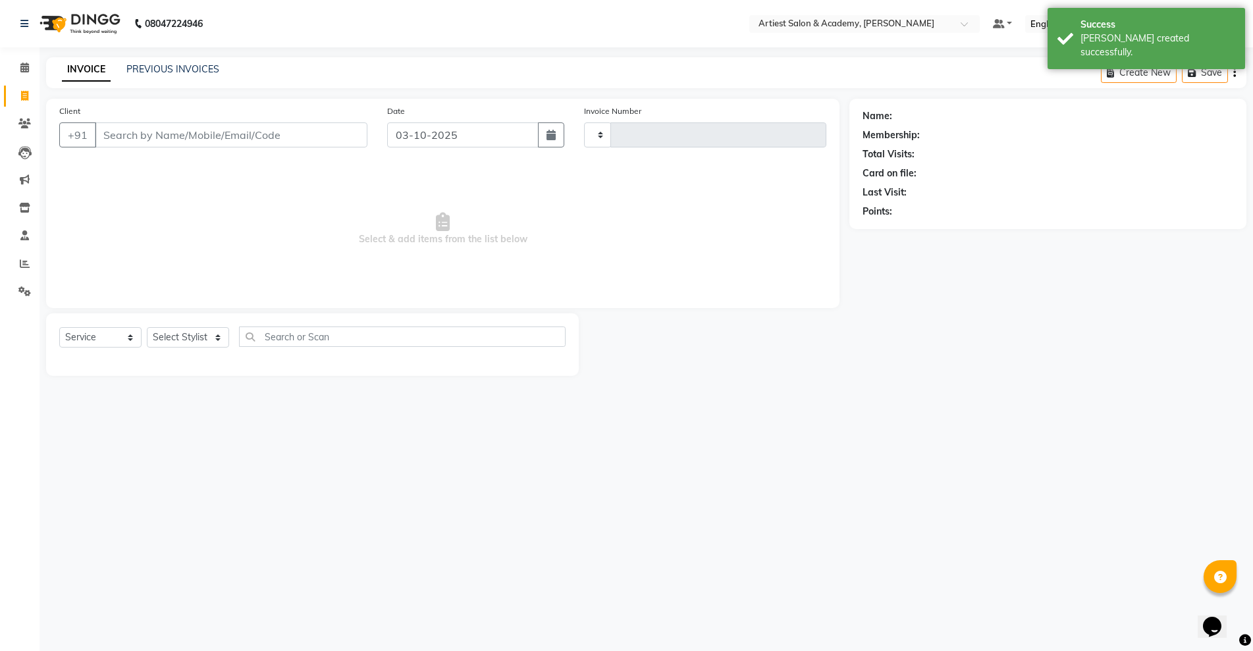
type input "4054"
select select "5123"
click at [165, 66] on link "PREVIOUS INVOICES" at bounding box center [172, 69] width 93 height 12
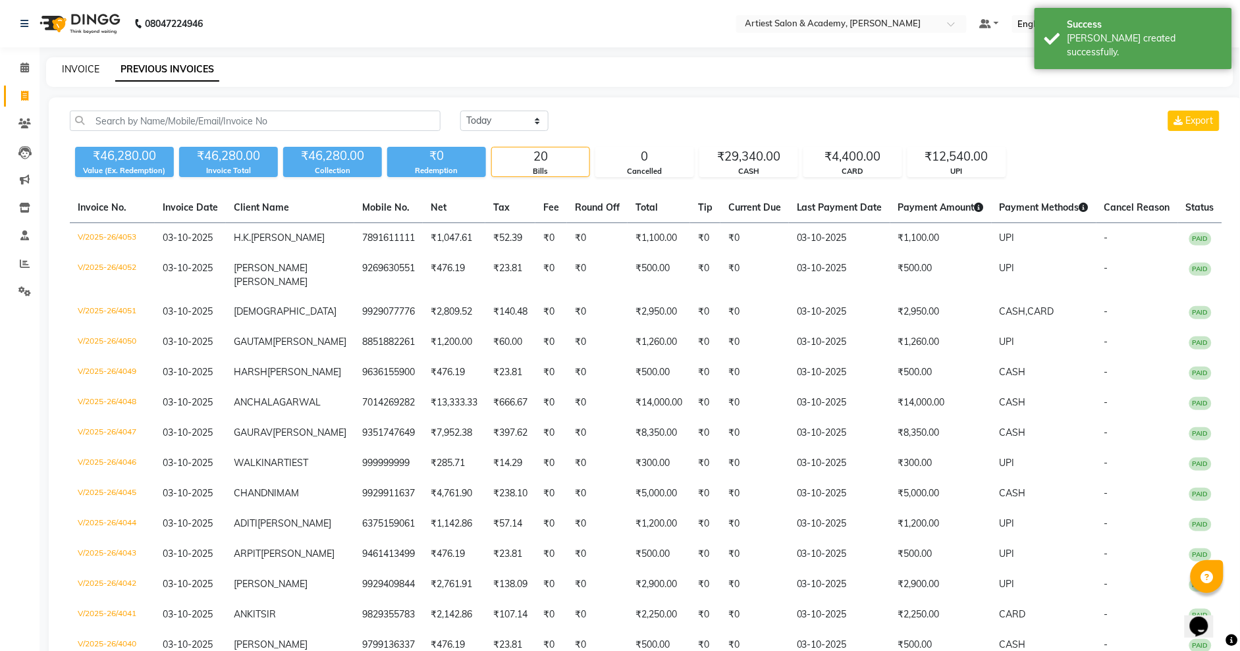
click at [85, 67] on link "INVOICE" at bounding box center [81, 69] width 38 height 12
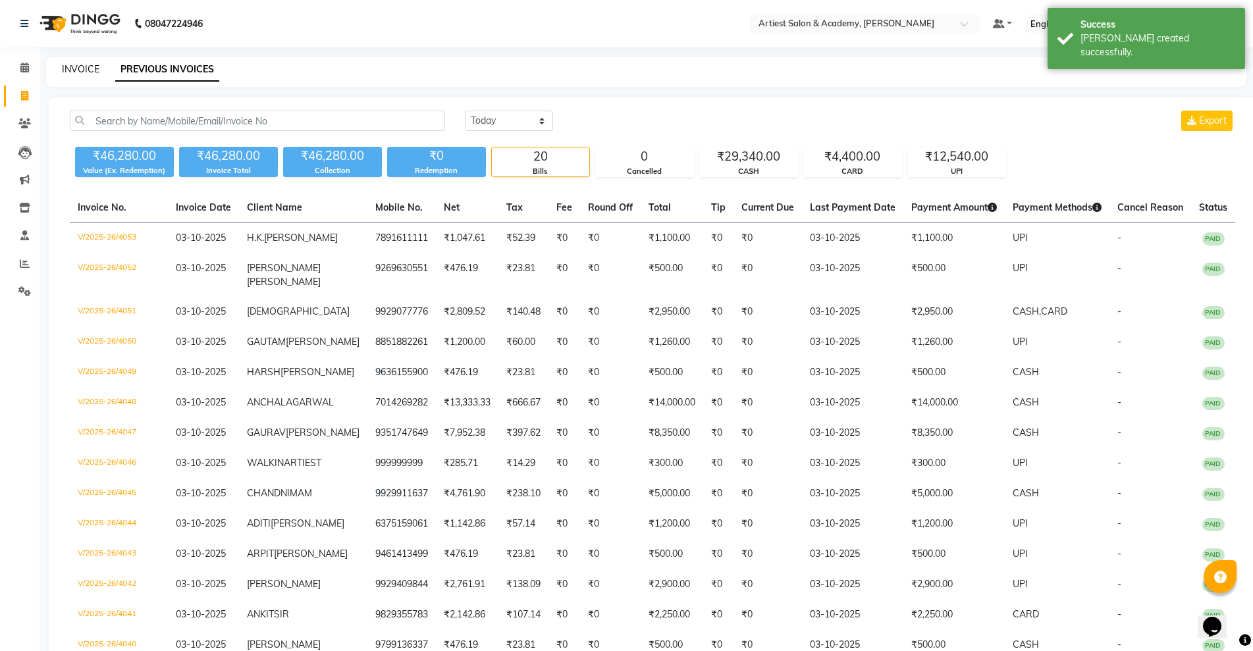
select select "5123"
select select "service"
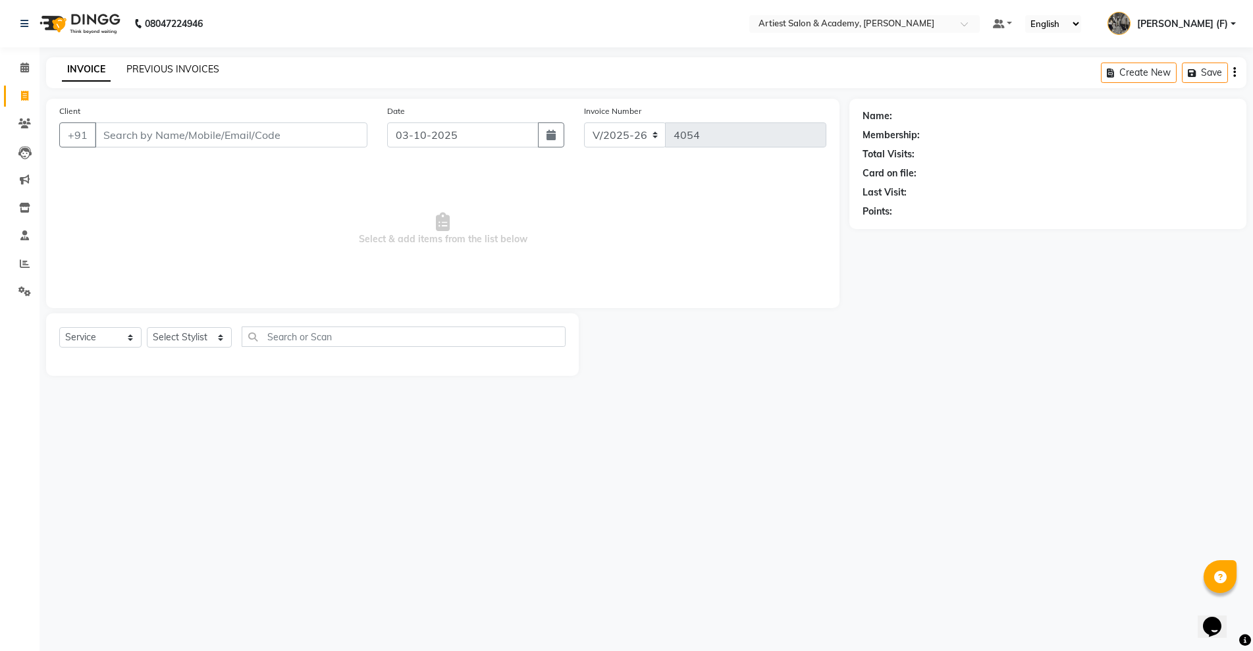
click at [171, 66] on link "PREVIOUS INVOICES" at bounding box center [172, 69] width 93 height 12
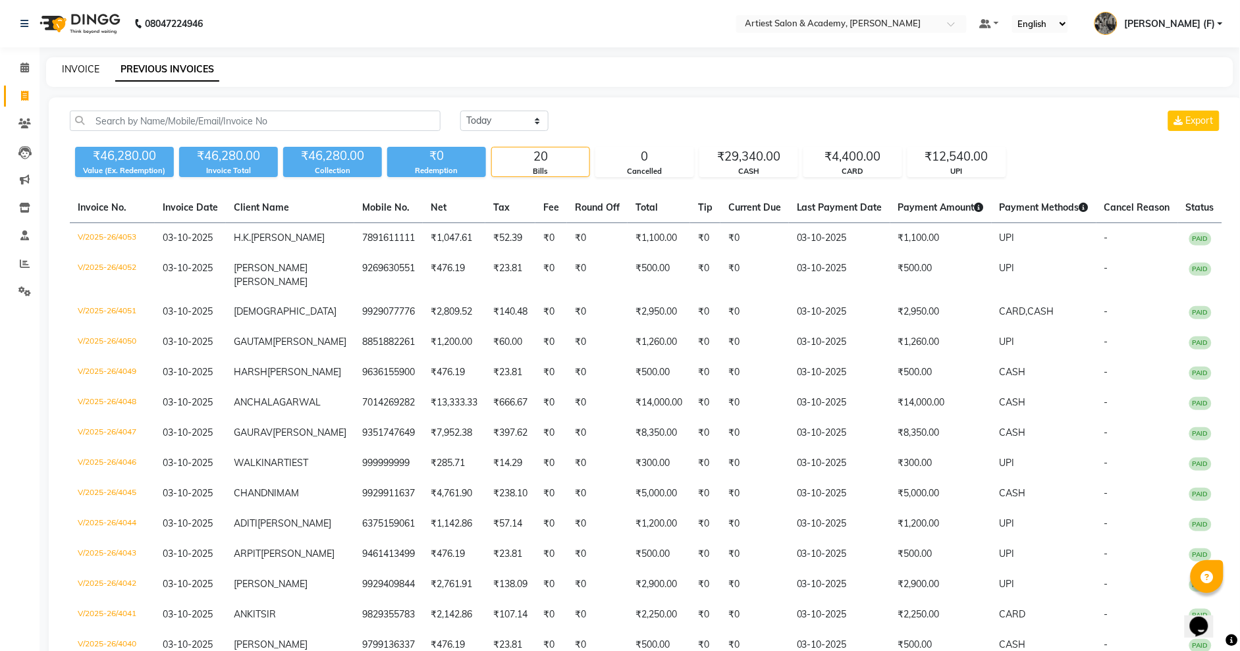
click at [90, 65] on link "INVOICE" at bounding box center [81, 69] width 38 height 12
select select "5123"
select select "service"
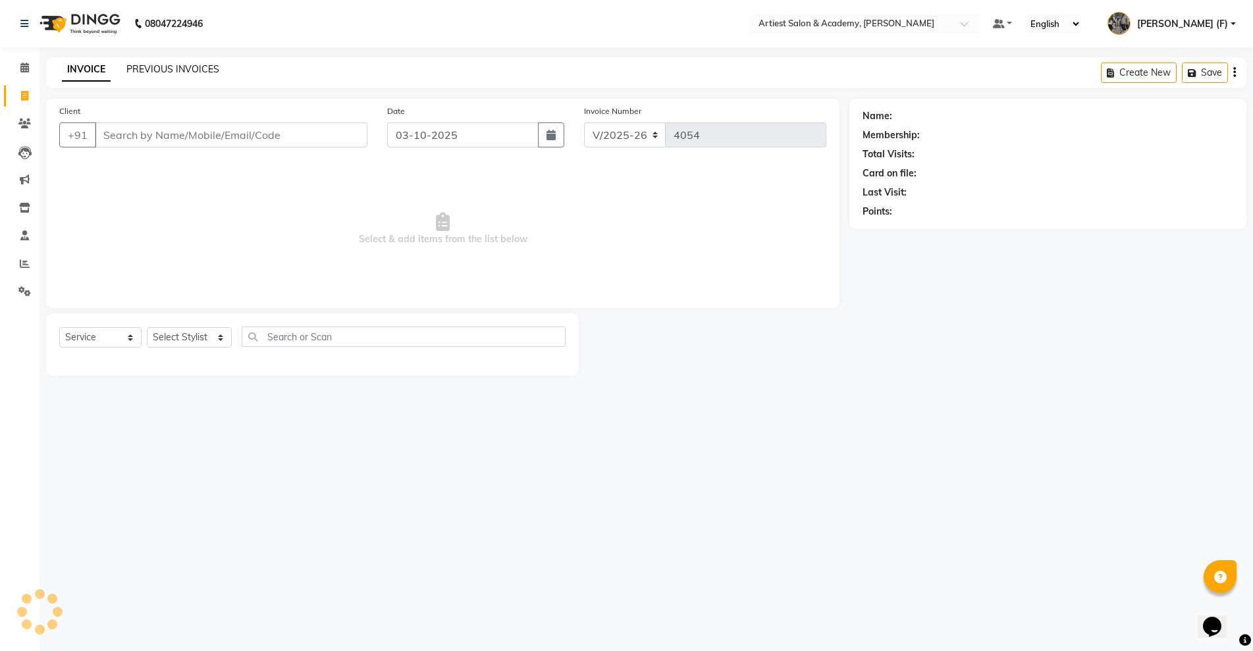
click at [161, 70] on link "PREVIOUS INVOICES" at bounding box center [172, 69] width 93 height 12
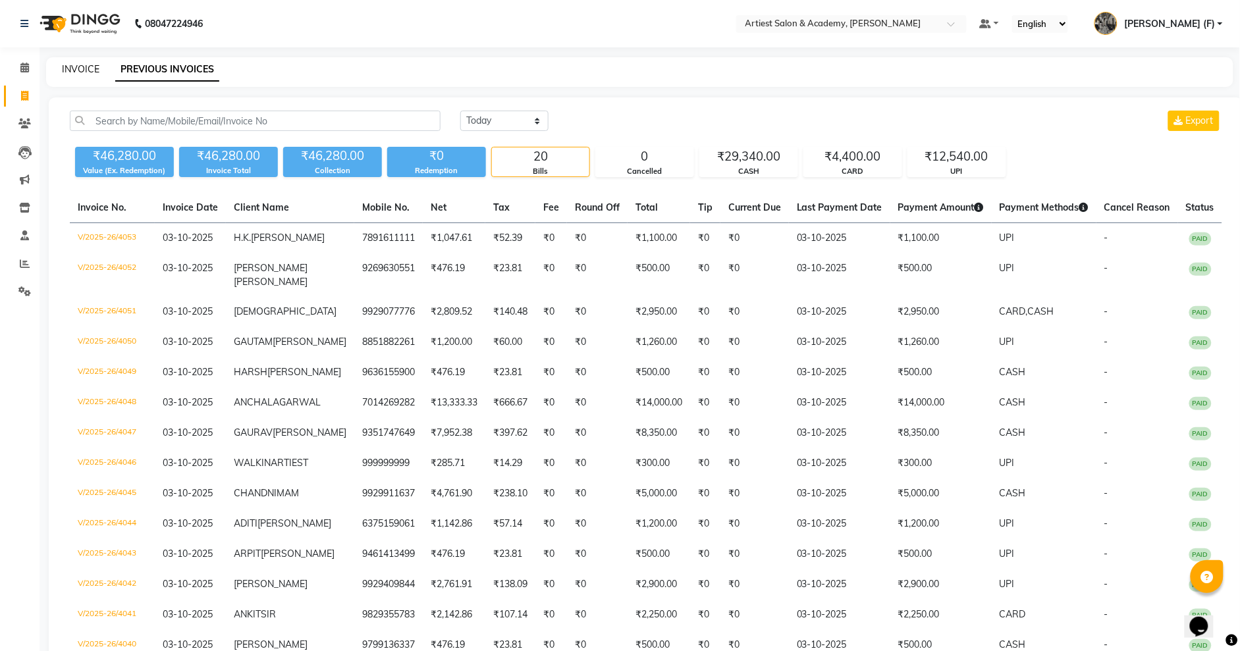
click at [70, 70] on link "INVOICE" at bounding box center [81, 69] width 38 height 12
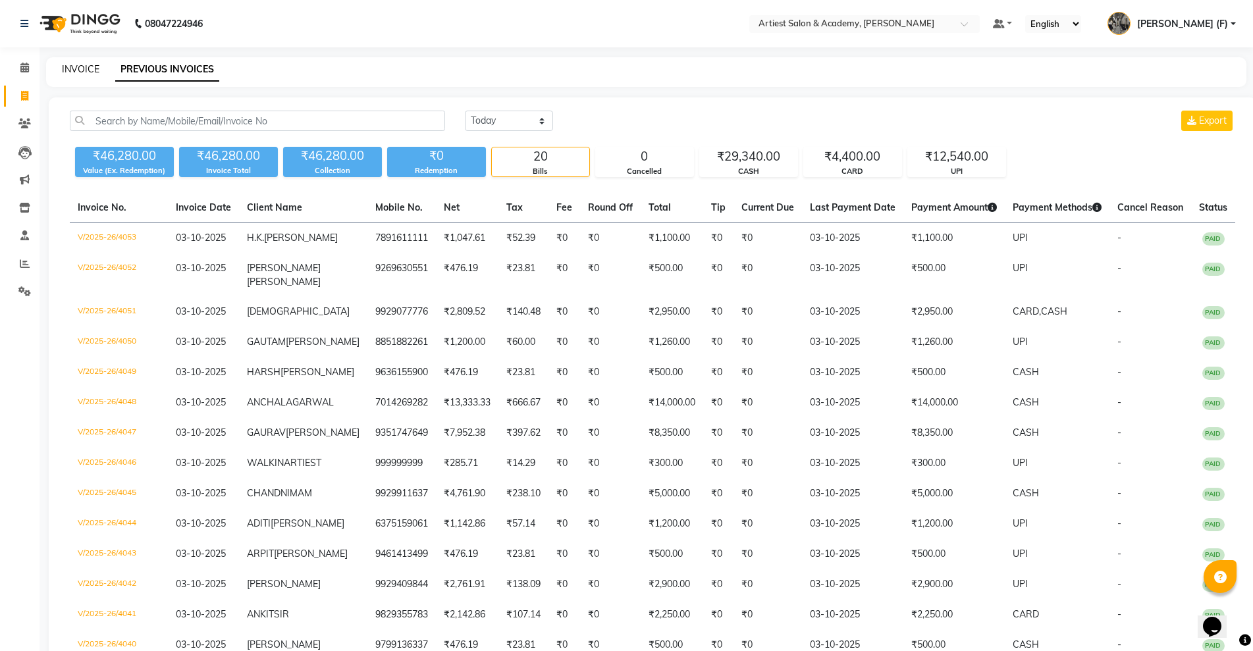
select select "5123"
select select "service"
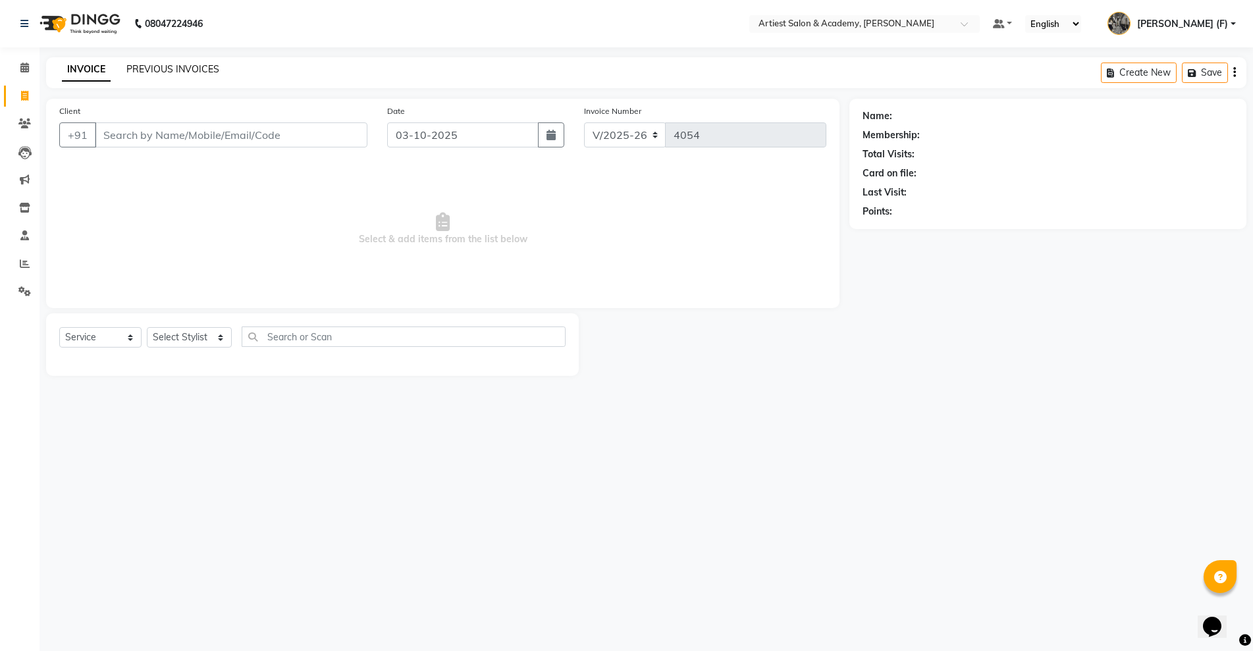
click at [190, 73] on link "PREVIOUS INVOICES" at bounding box center [172, 69] width 93 height 12
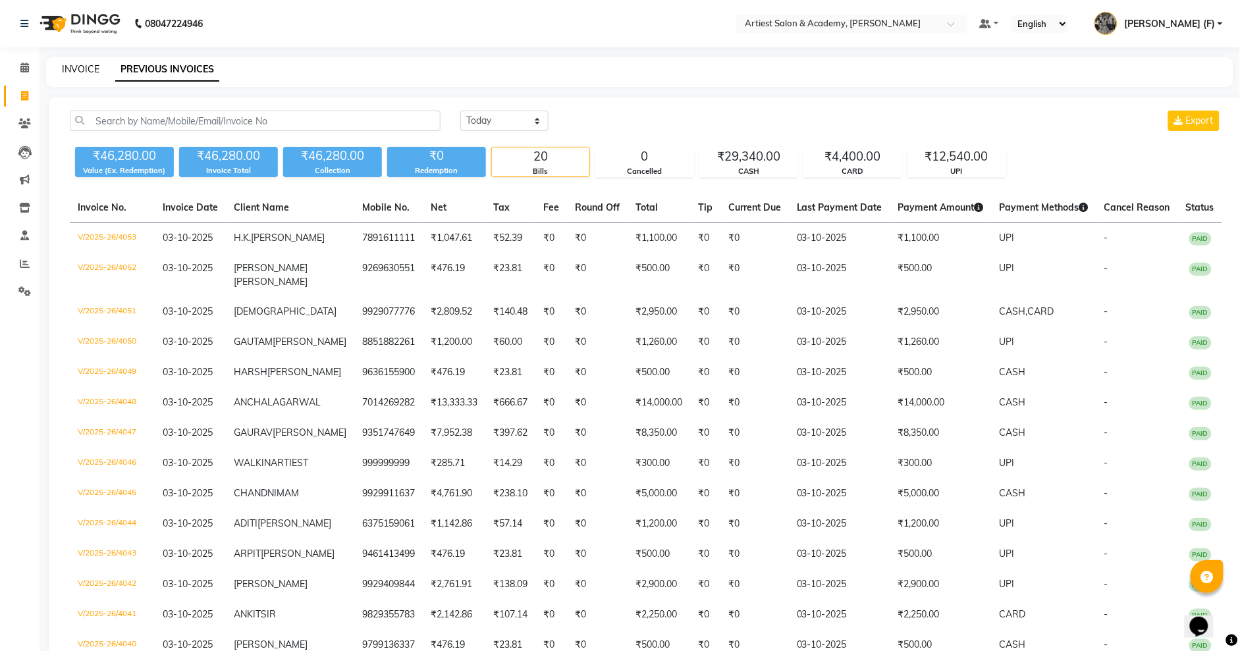
click at [92, 65] on link "INVOICE" at bounding box center [81, 69] width 38 height 12
select select "5123"
select select "service"
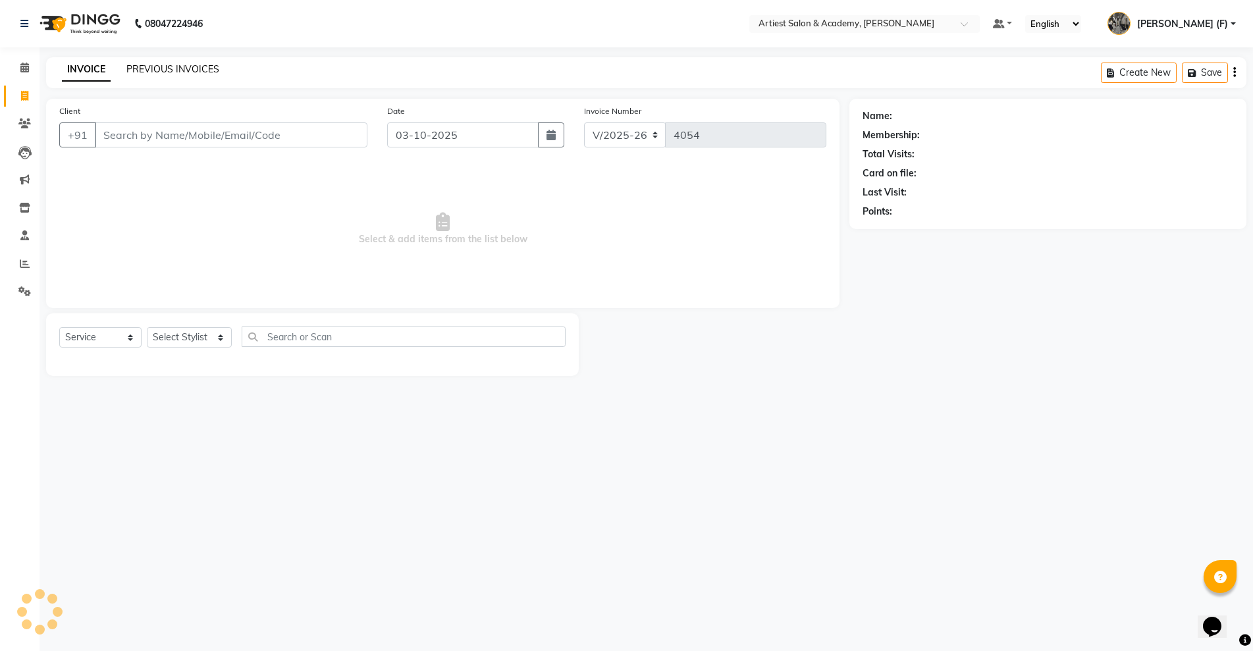
click at [149, 68] on link "PREVIOUS INVOICES" at bounding box center [172, 69] width 93 height 12
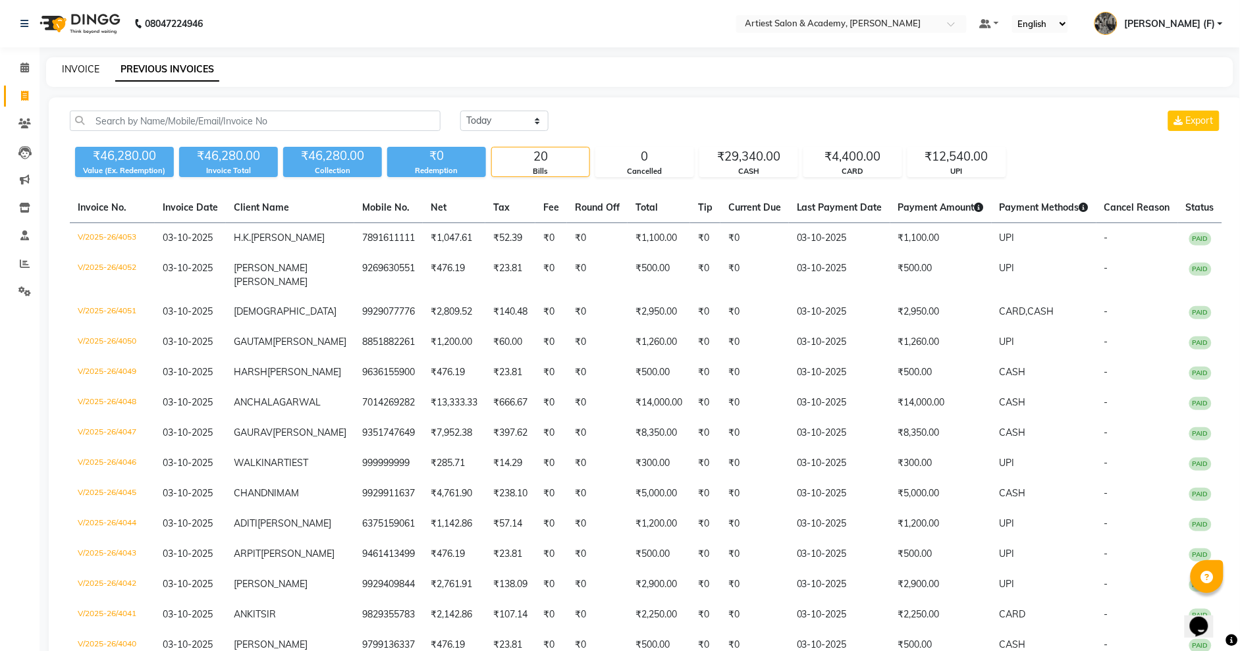
click at [63, 67] on link "INVOICE" at bounding box center [81, 69] width 38 height 12
select select "5123"
select select "service"
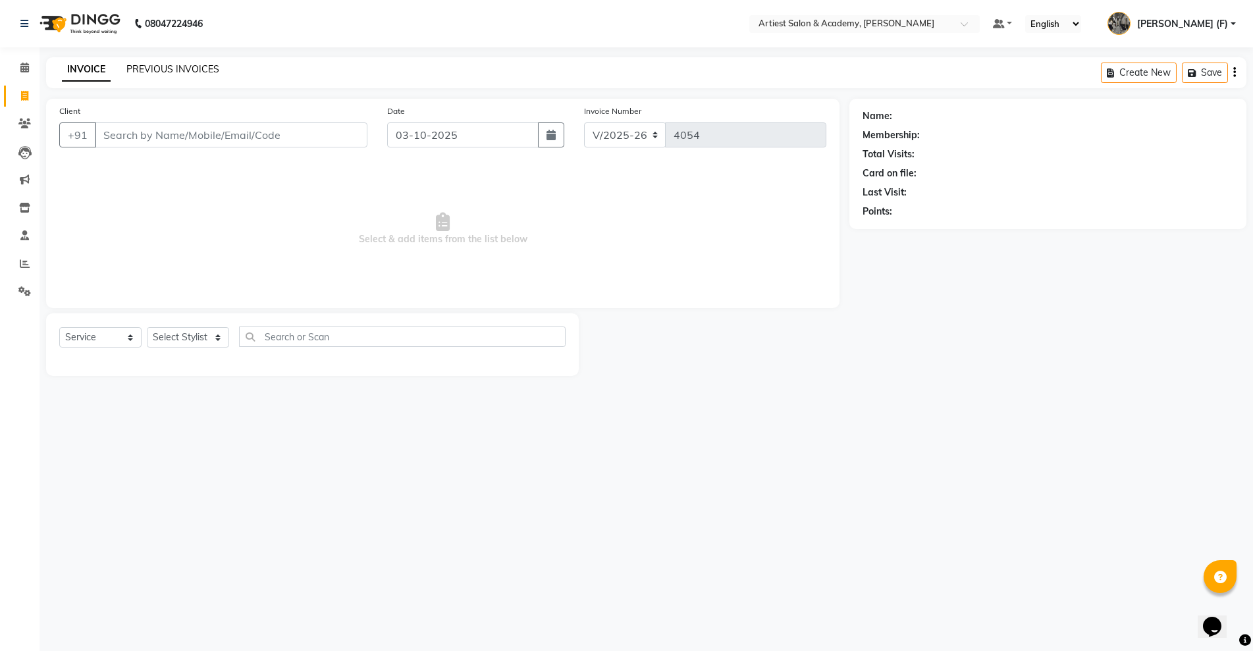
click at [172, 69] on link "PREVIOUS INVOICES" at bounding box center [172, 69] width 93 height 12
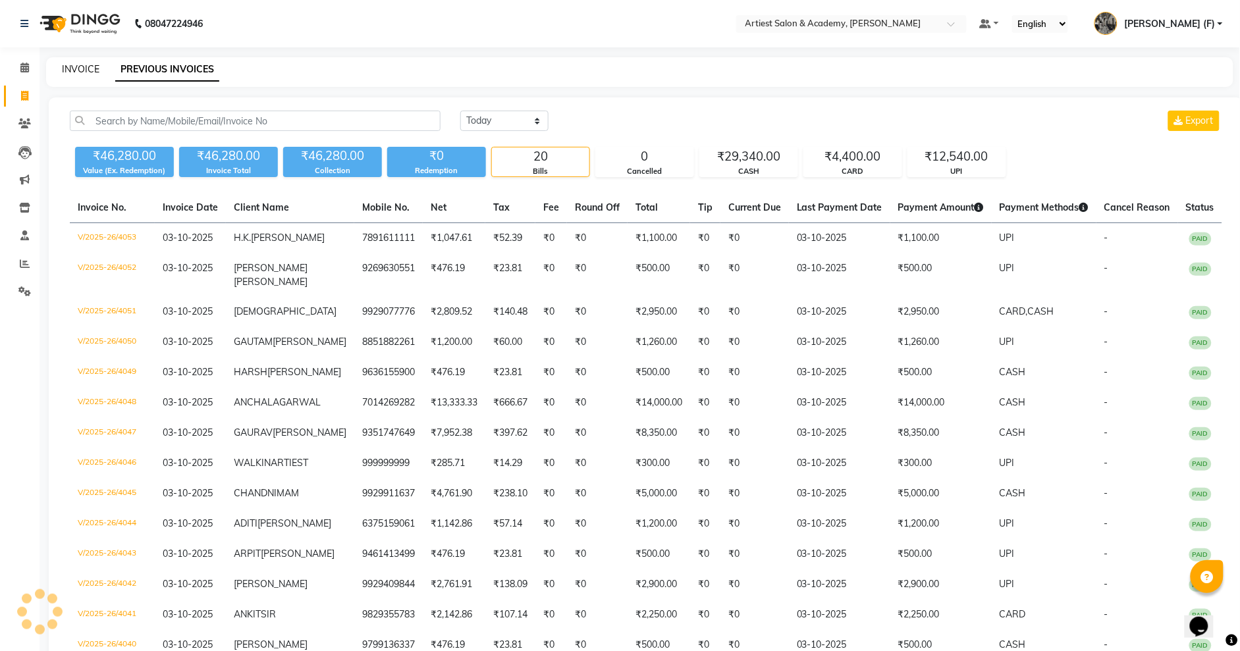
click at [93, 68] on link "INVOICE" at bounding box center [81, 69] width 38 height 12
select select "service"
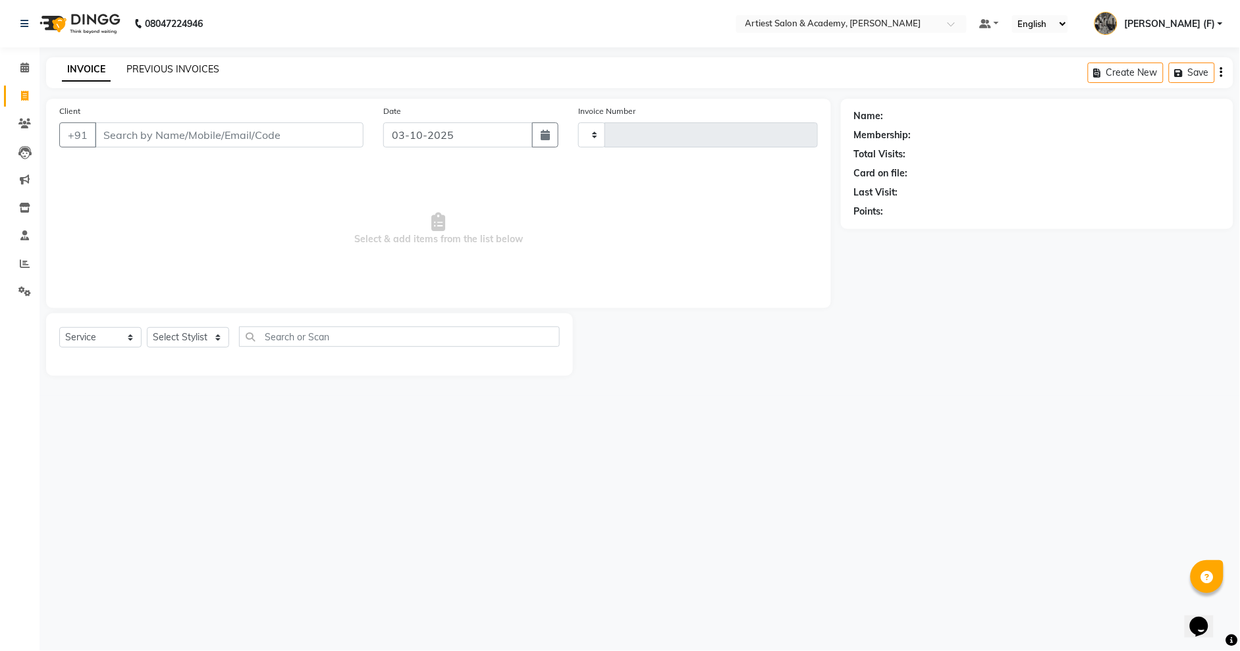
type input "4054"
select select "5123"
click at [155, 68] on link "PREVIOUS INVOICES" at bounding box center [172, 69] width 93 height 12
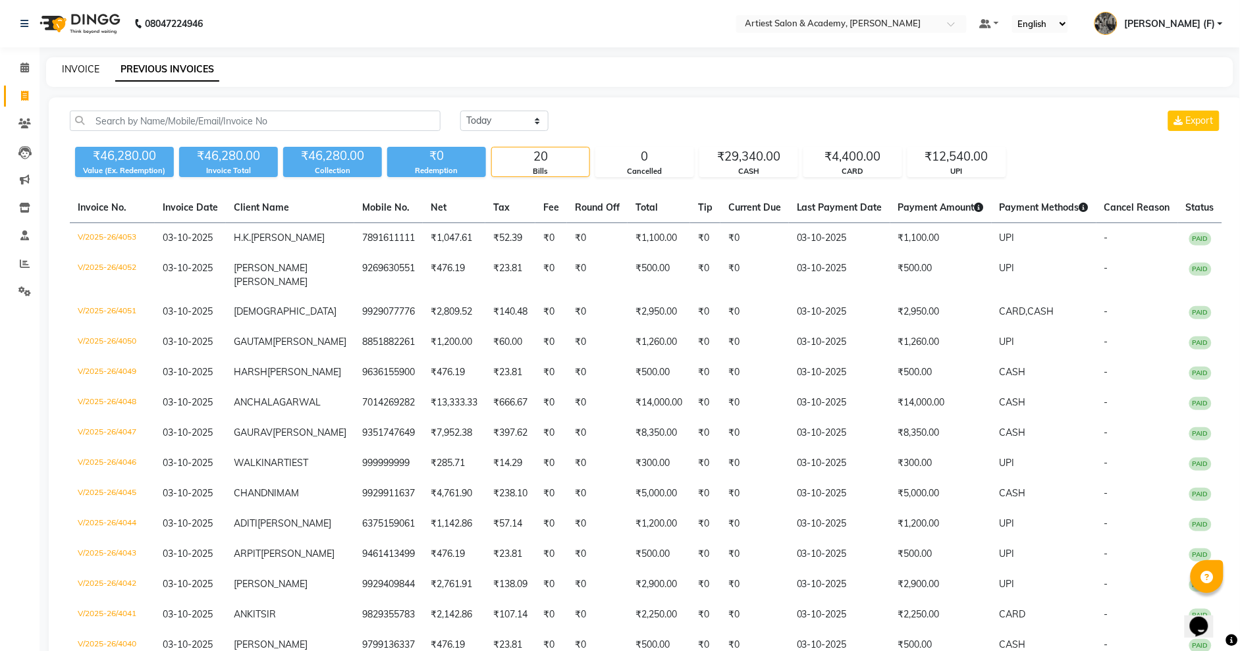
click at [89, 66] on link "INVOICE" at bounding box center [81, 69] width 38 height 12
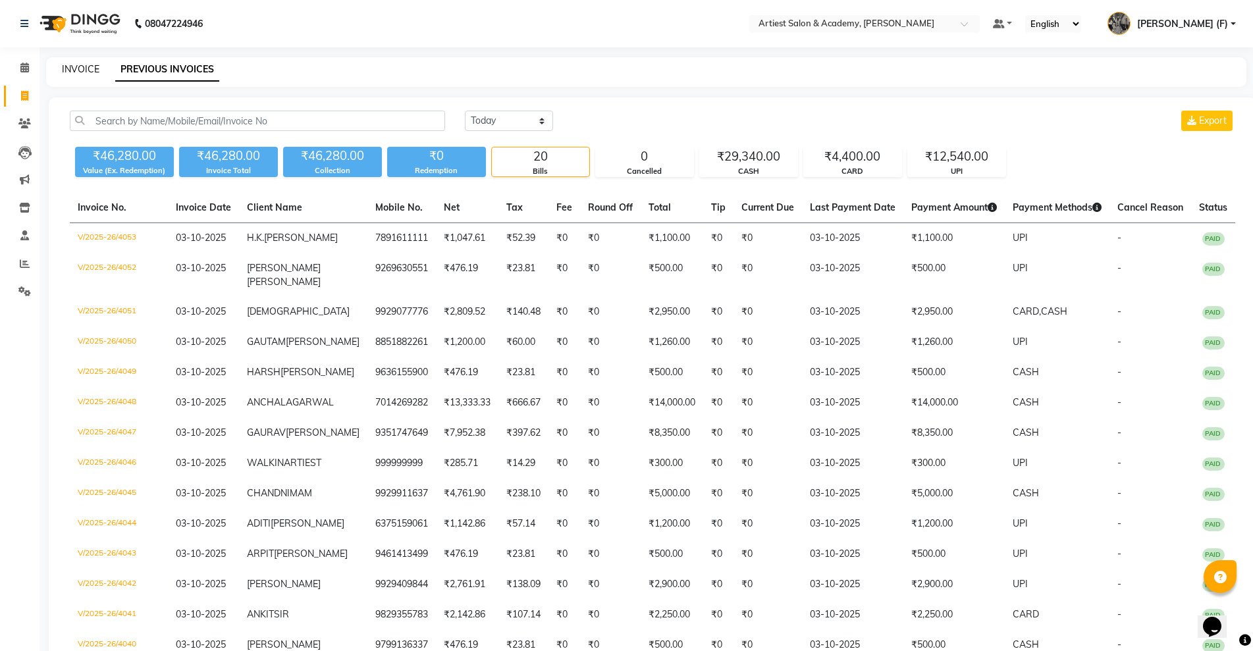
select select "5123"
select select "service"
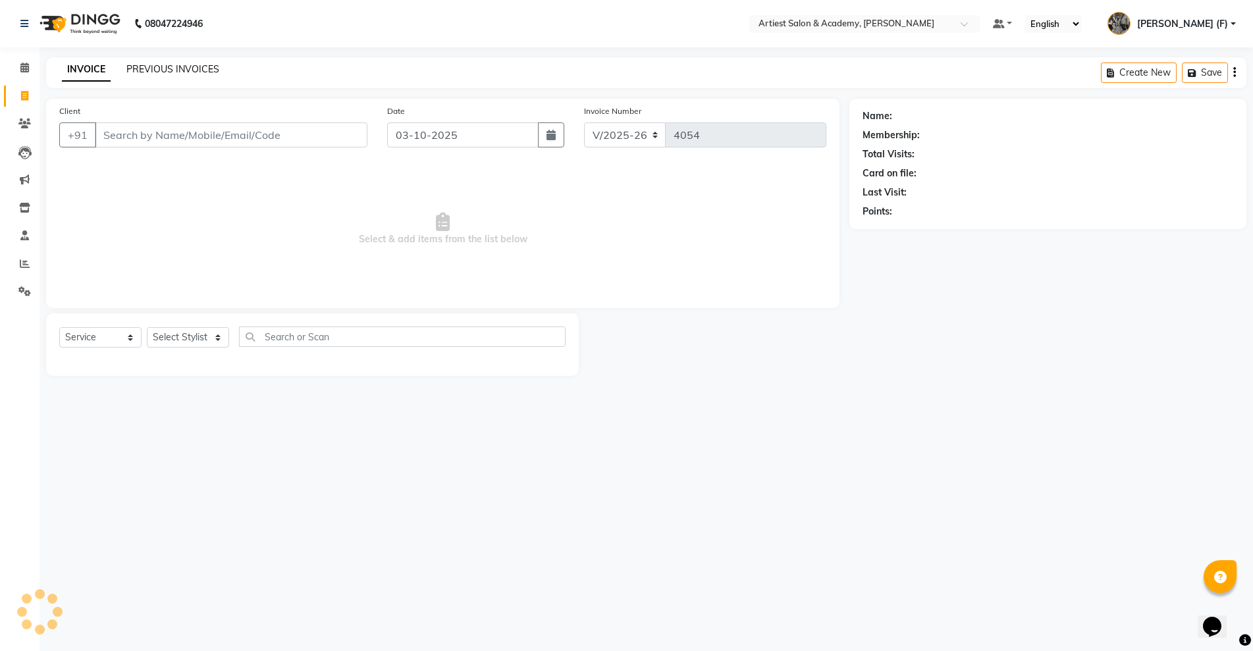
click at [145, 66] on link "PREVIOUS INVOICES" at bounding box center [172, 69] width 93 height 12
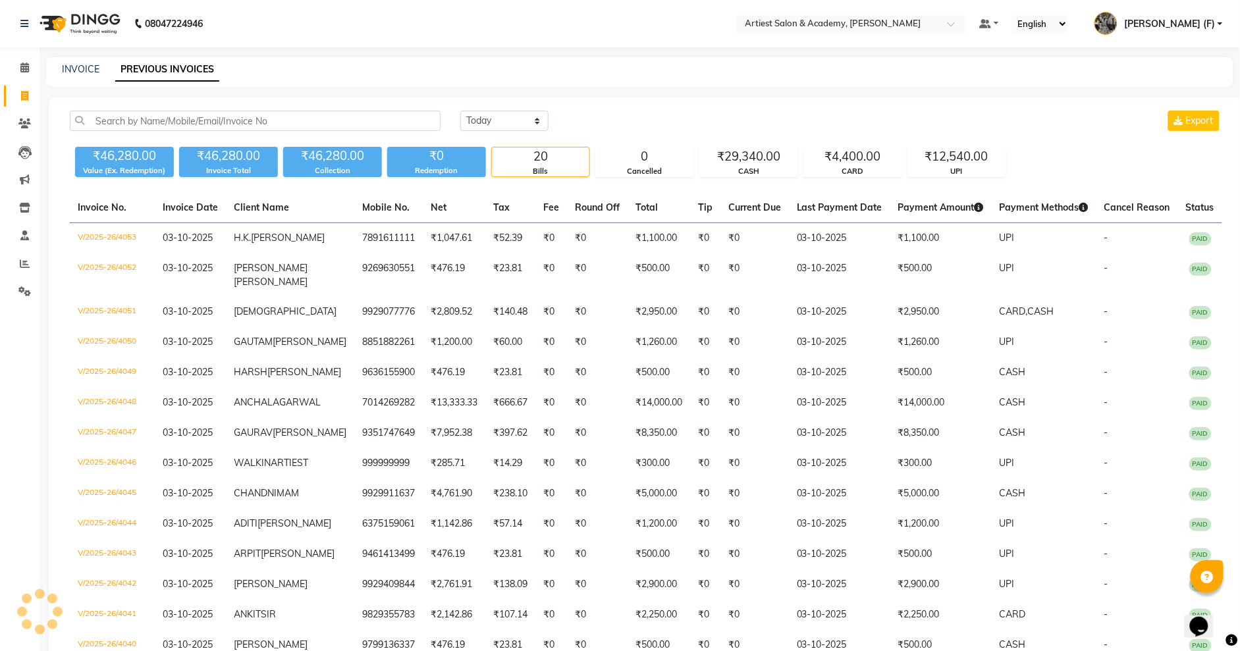
click at [97, 61] on div "INVOICE PREVIOUS INVOICES" at bounding box center [639, 72] width 1187 height 30
click at [88, 69] on link "INVOICE" at bounding box center [81, 69] width 38 height 12
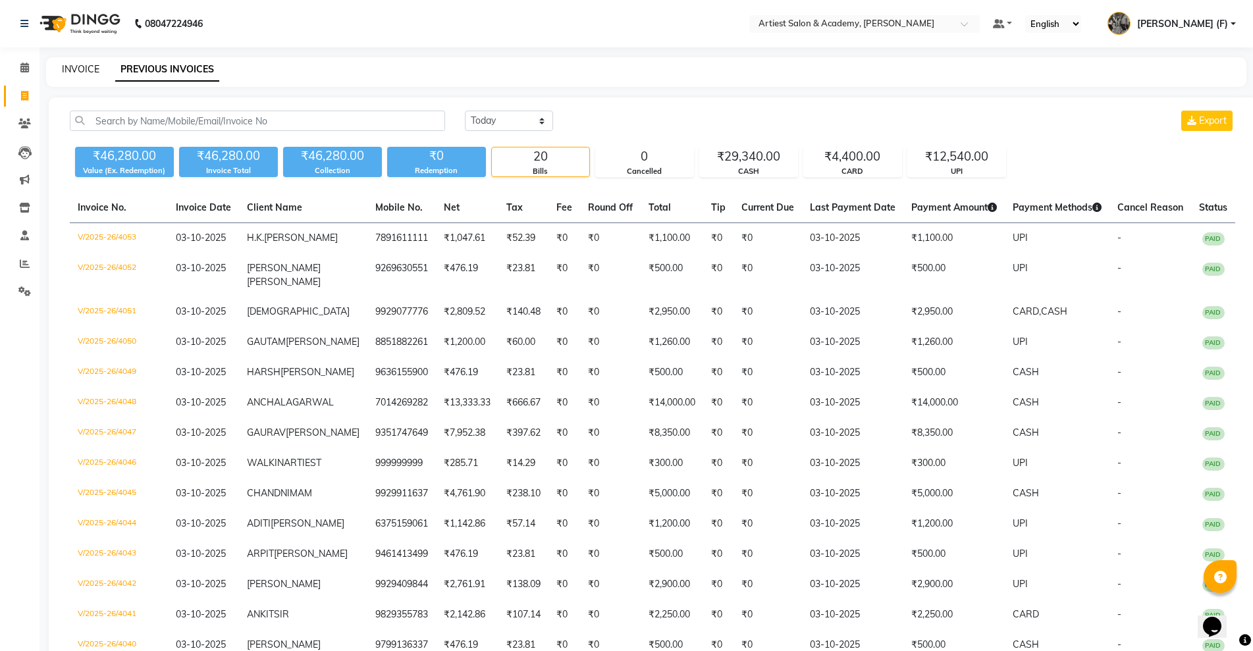
select select "5123"
select select "service"
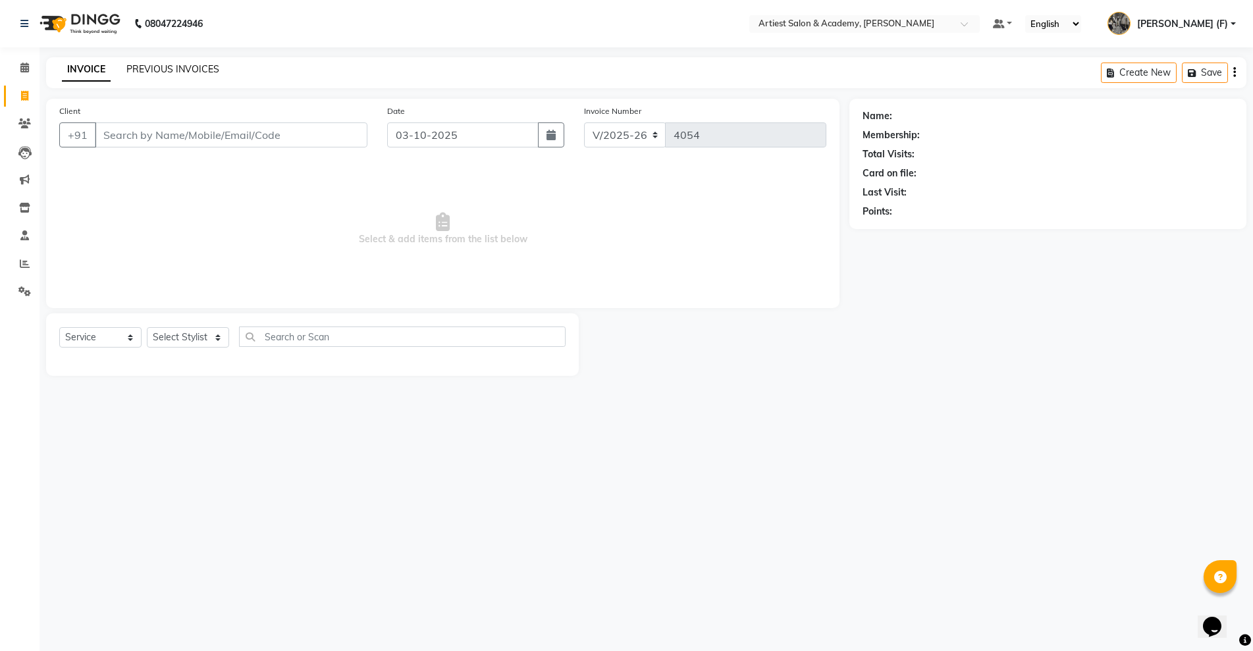
click at [170, 69] on link "PREVIOUS INVOICES" at bounding box center [172, 69] width 93 height 12
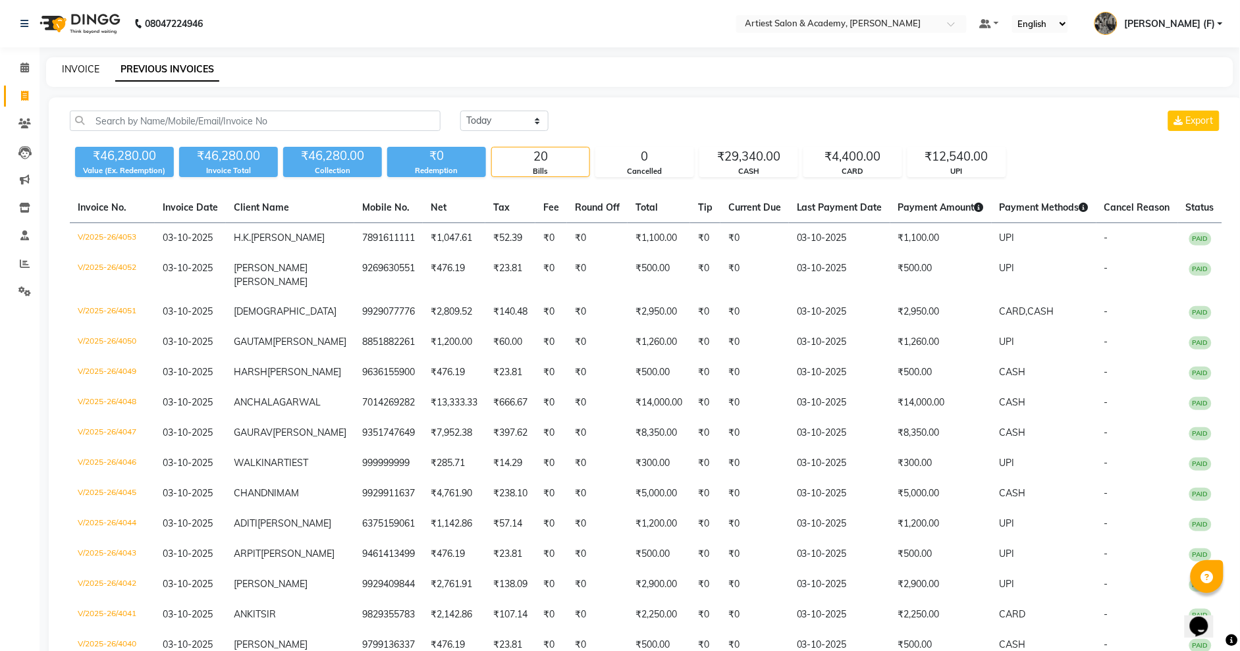
click at [98, 66] on link "INVOICE" at bounding box center [81, 69] width 38 height 12
select select "service"
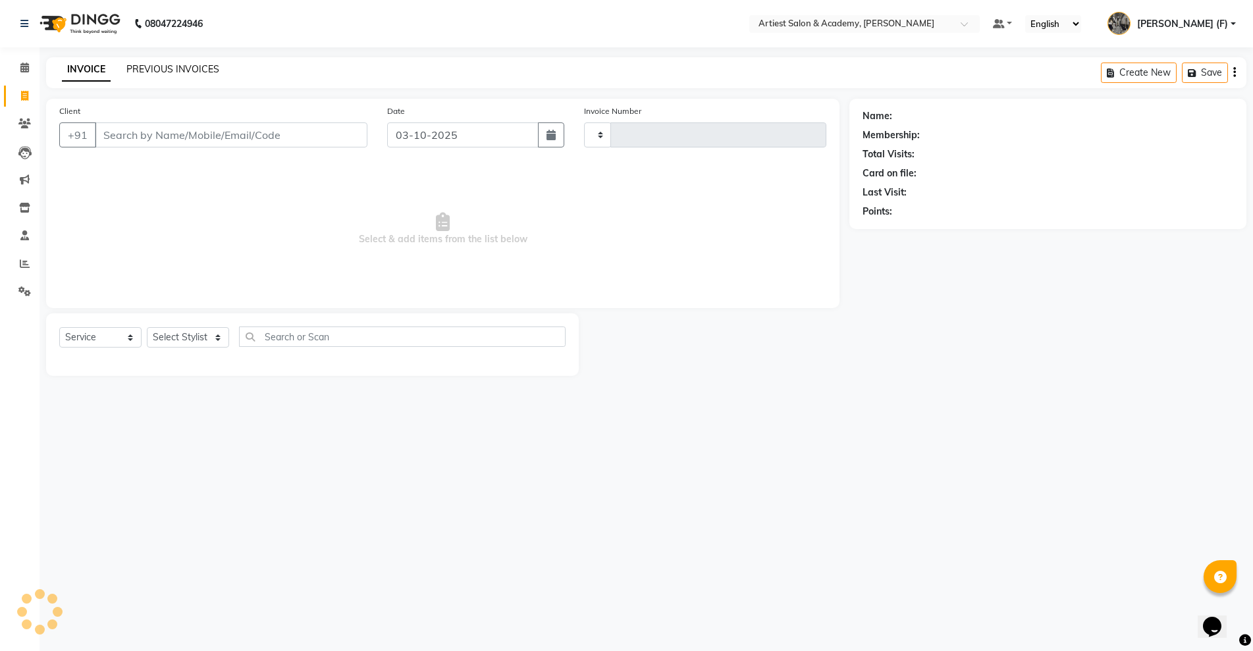
click at [151, 72] on link "PREVIOUS INVOICES" at bounding box center [172, 69] width 93 height 12
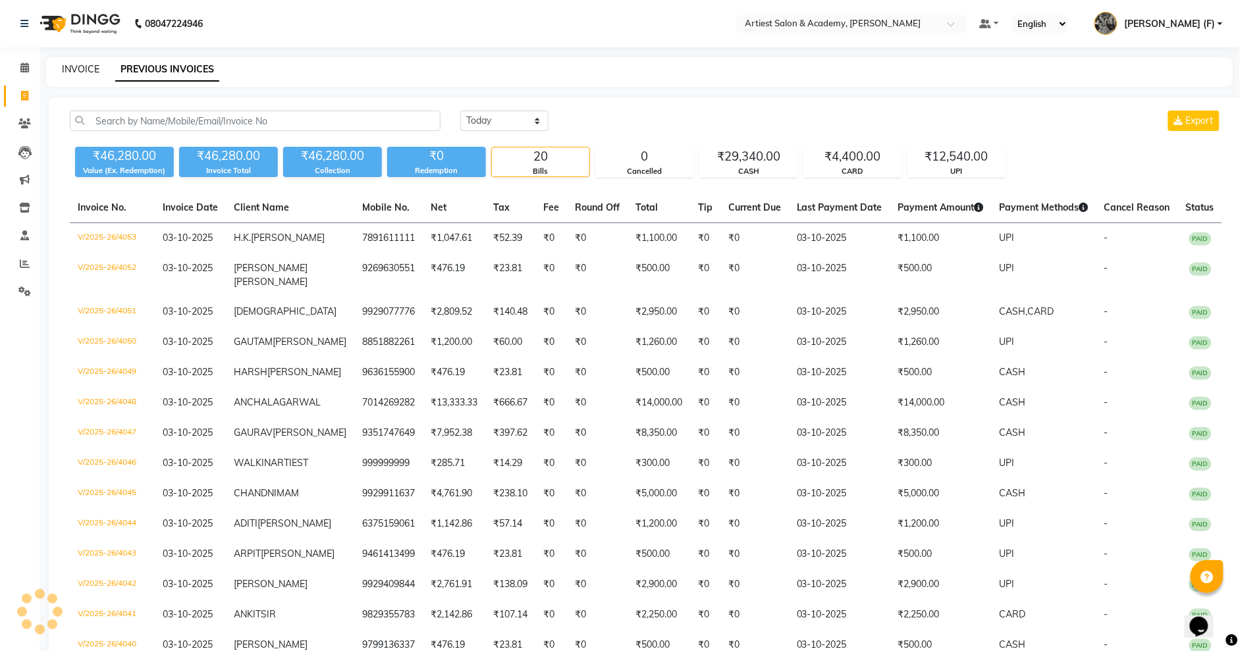
click at [85, 72] on link "INVOICE" at bounding box center [81, 69] width 38 height 12
select select "5123"
select select "service"
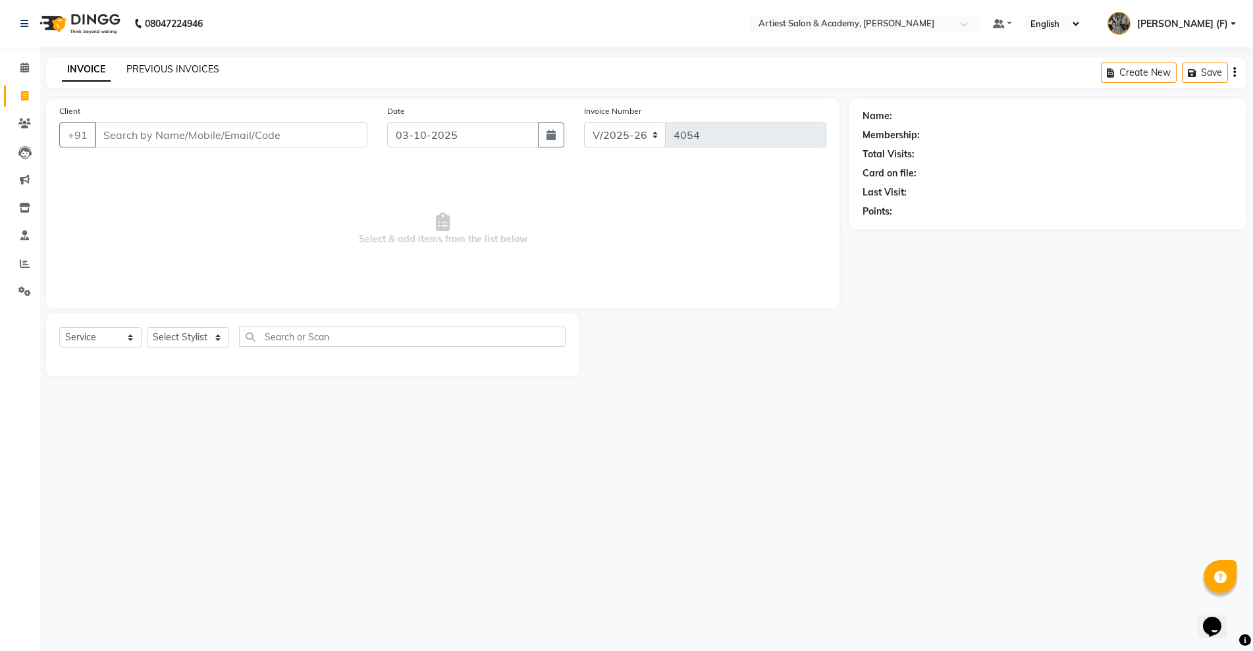
click at [178, 70] on link "PREVIOUS INVOICES" at bounding box center [172, 69] width 93 height 12
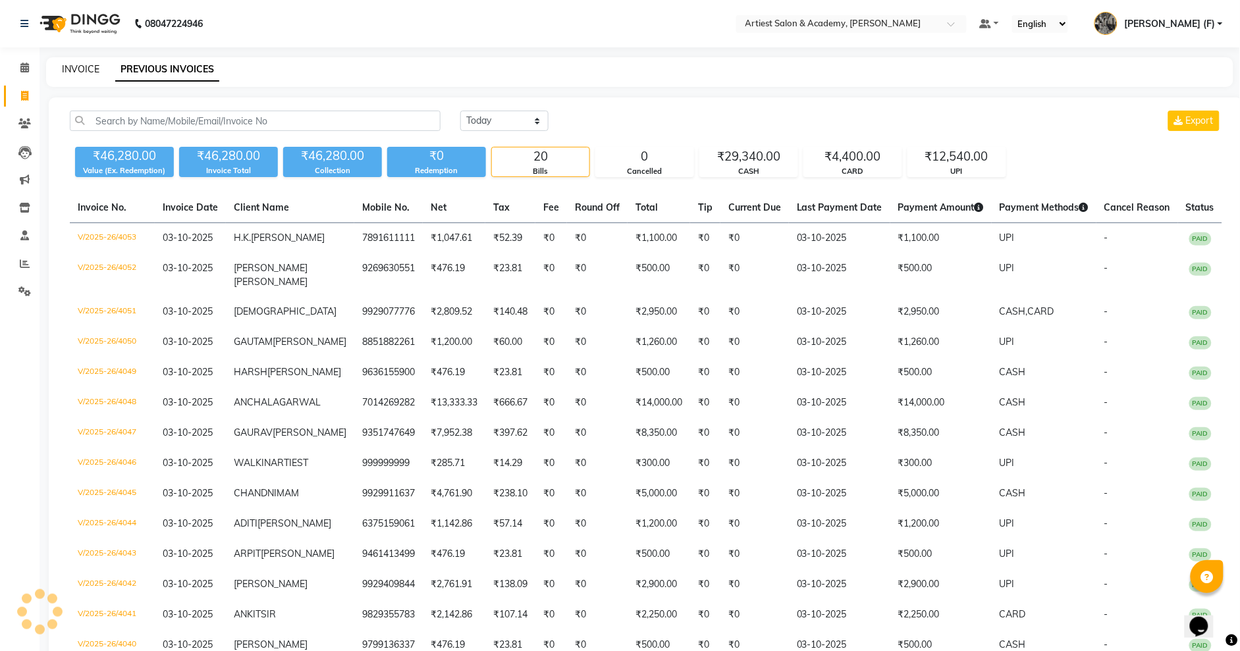
click at [80, 65] on link "INVOICE" at bounding box center [81, 69] width 38 height 12
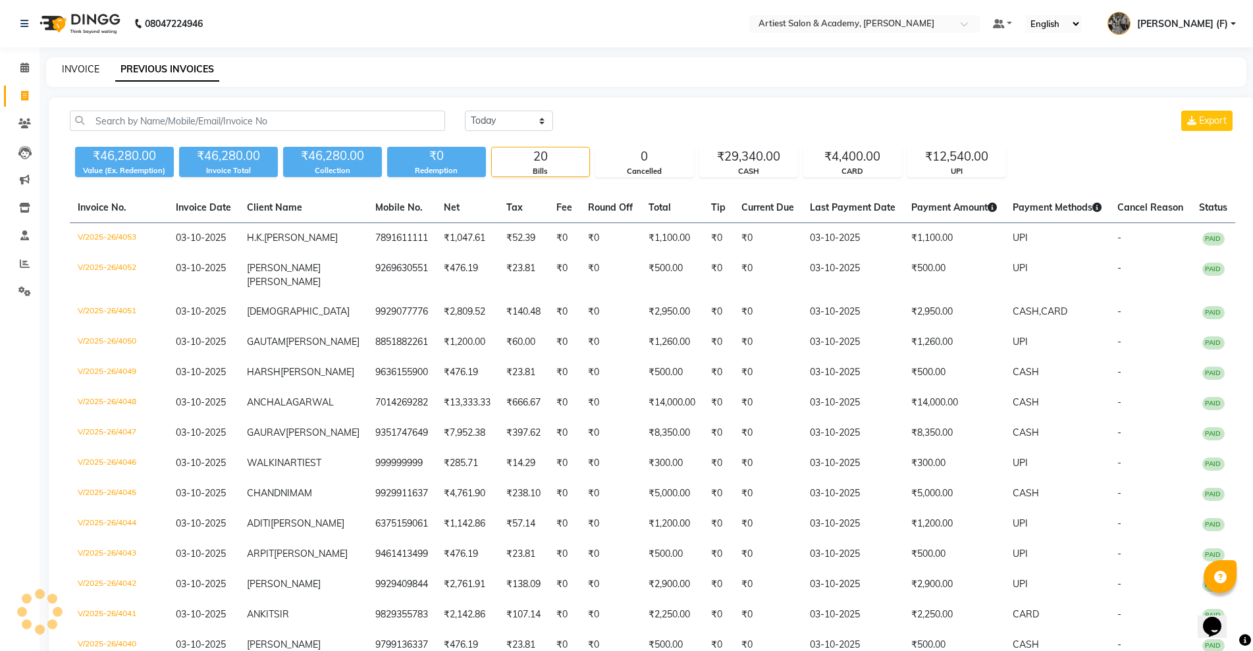
select select "5123"
select select "service"
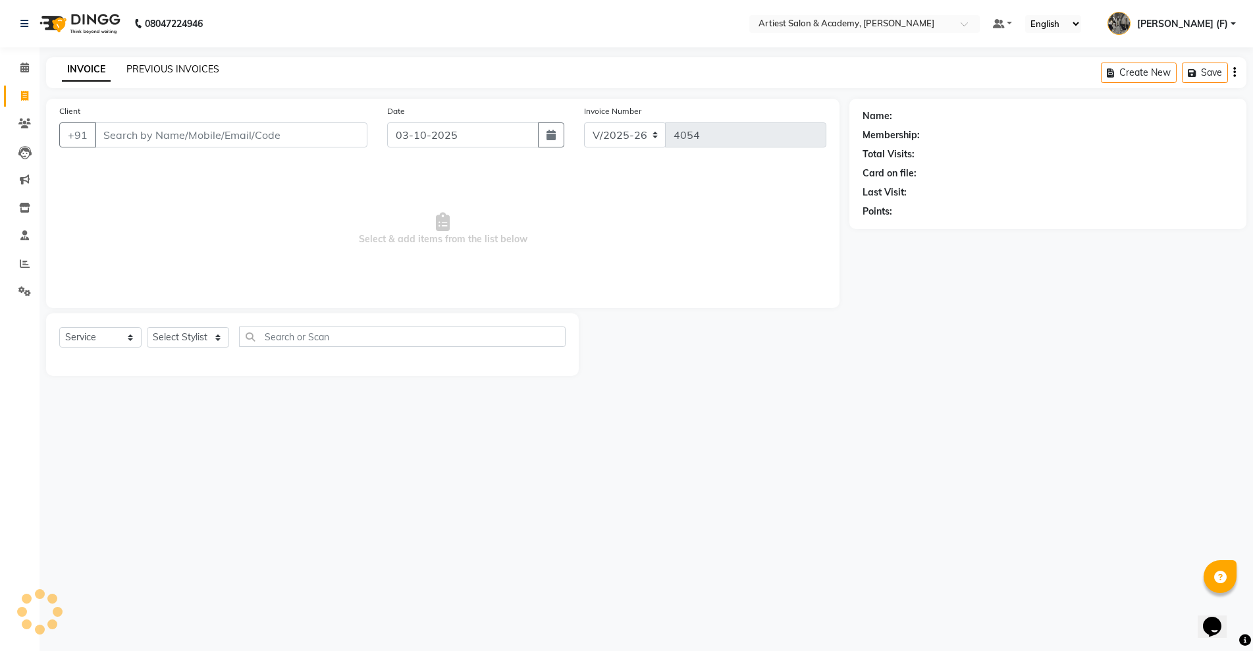
click at [163, 65] on link "PREVIOUS INVOICES" at bounding box center [172, 69] width 93 height 12
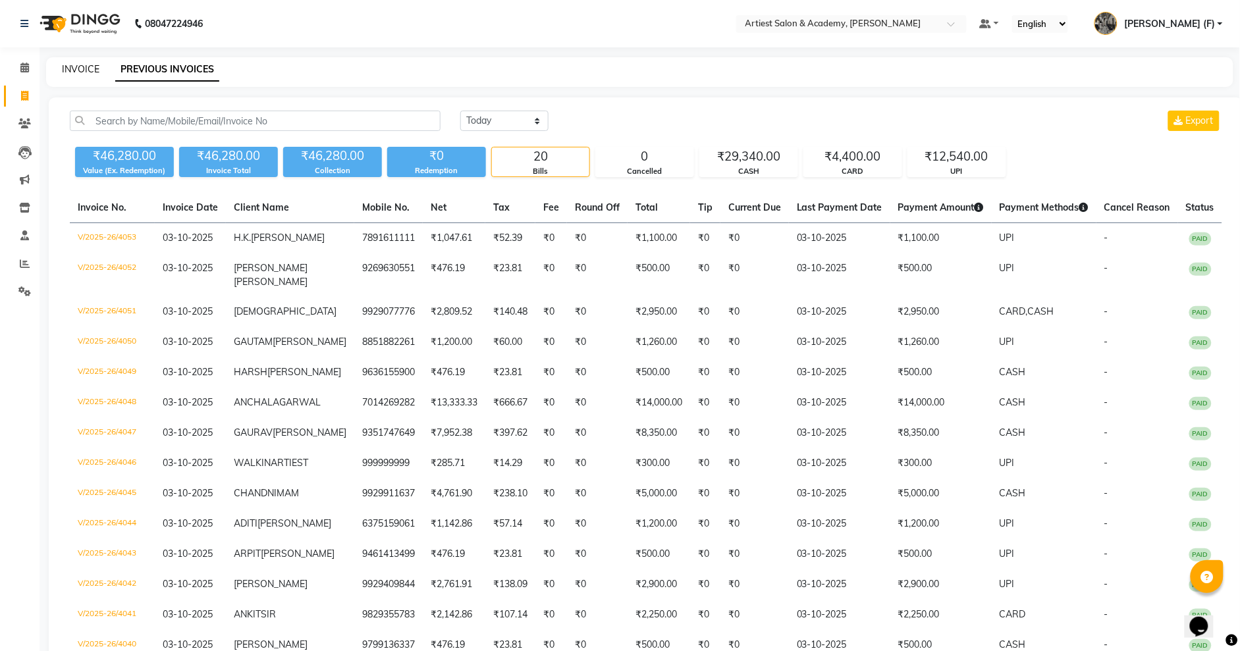
click at [96, 65] on link "INVOICE" at bounding box center [81, 69] width 38 height 12
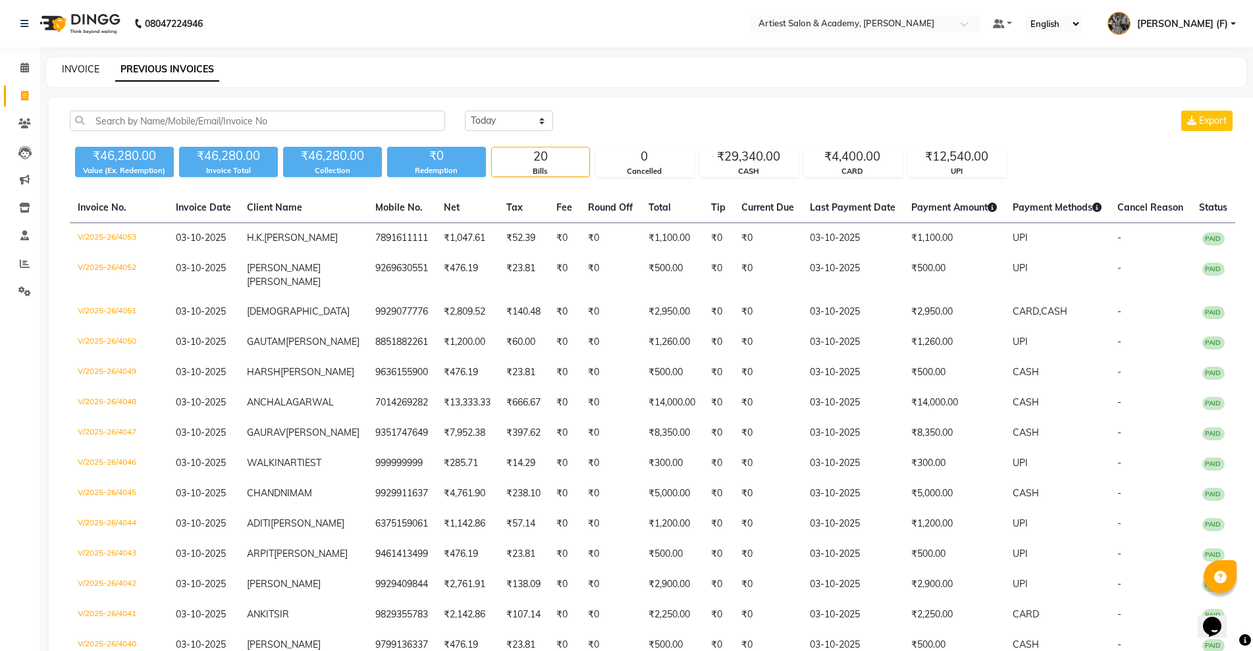
select select "5123"
select select "service"
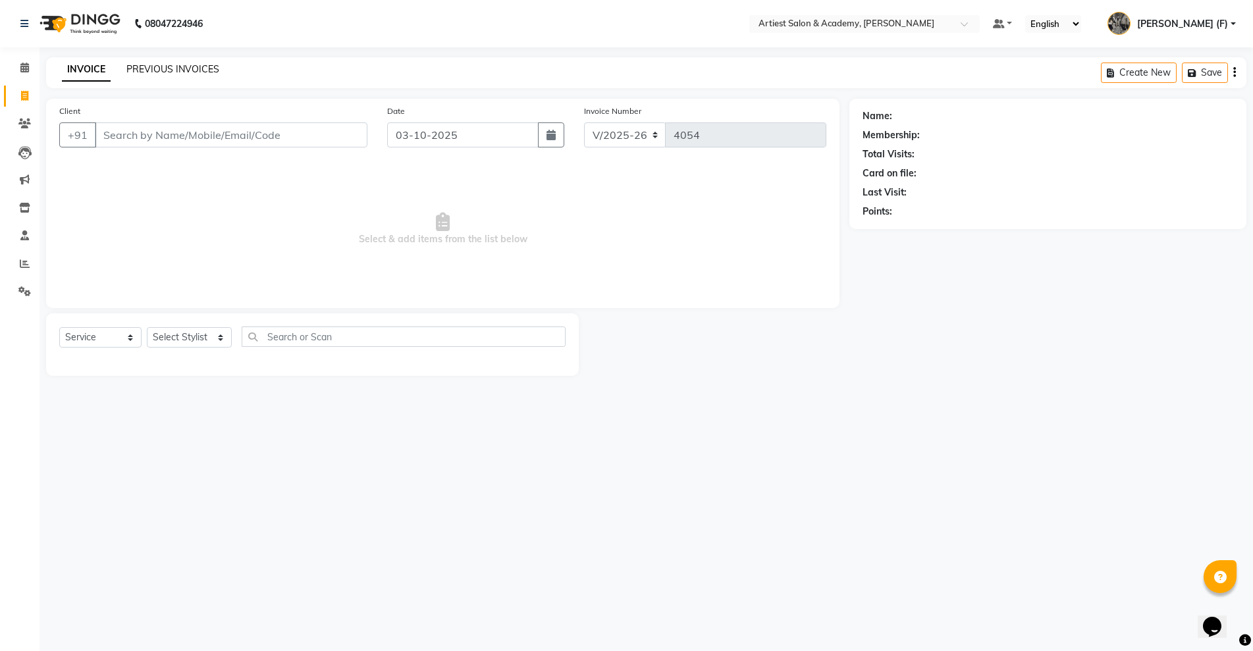
click at [171, 72] on link "PREVIOUS INVOICES" at bounding box center [172, 69] width 93 height 12
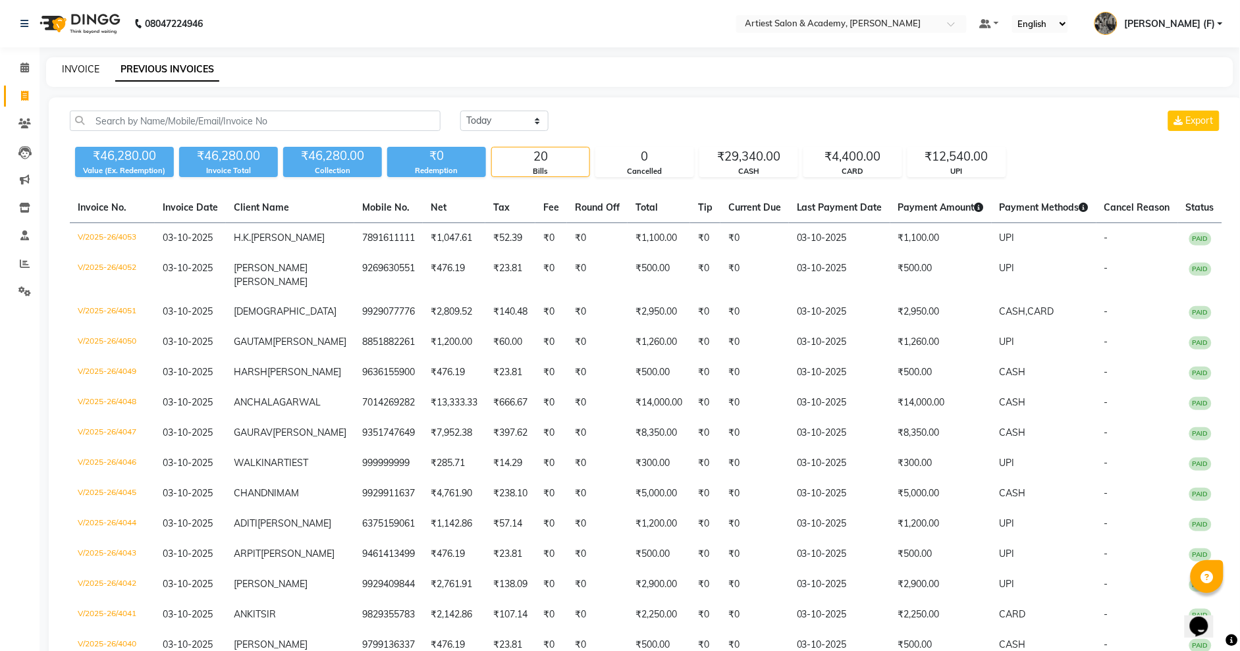
click at [90, 68] on link "INVOICE" at bounding box center [81, 69] width 38 height 12
select select "5123"
select select "service"
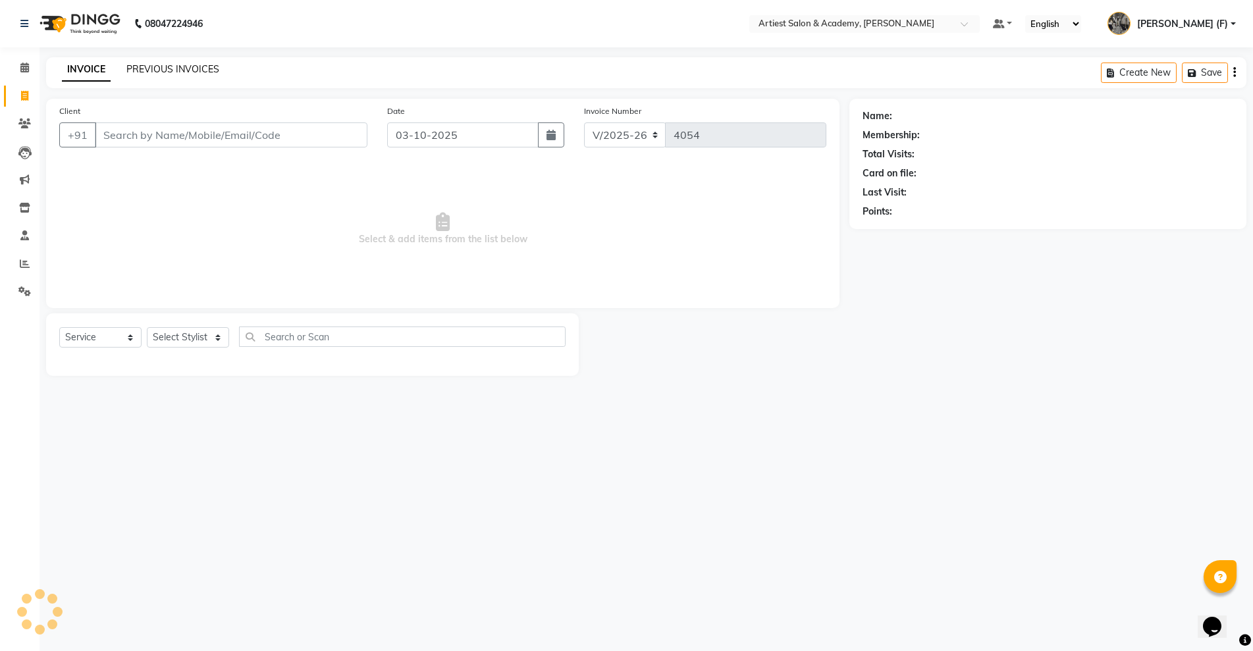
click at [154, 68] on link "PREVIOUS INVOICES" at bounding box center [172, 69] width 93 height 12
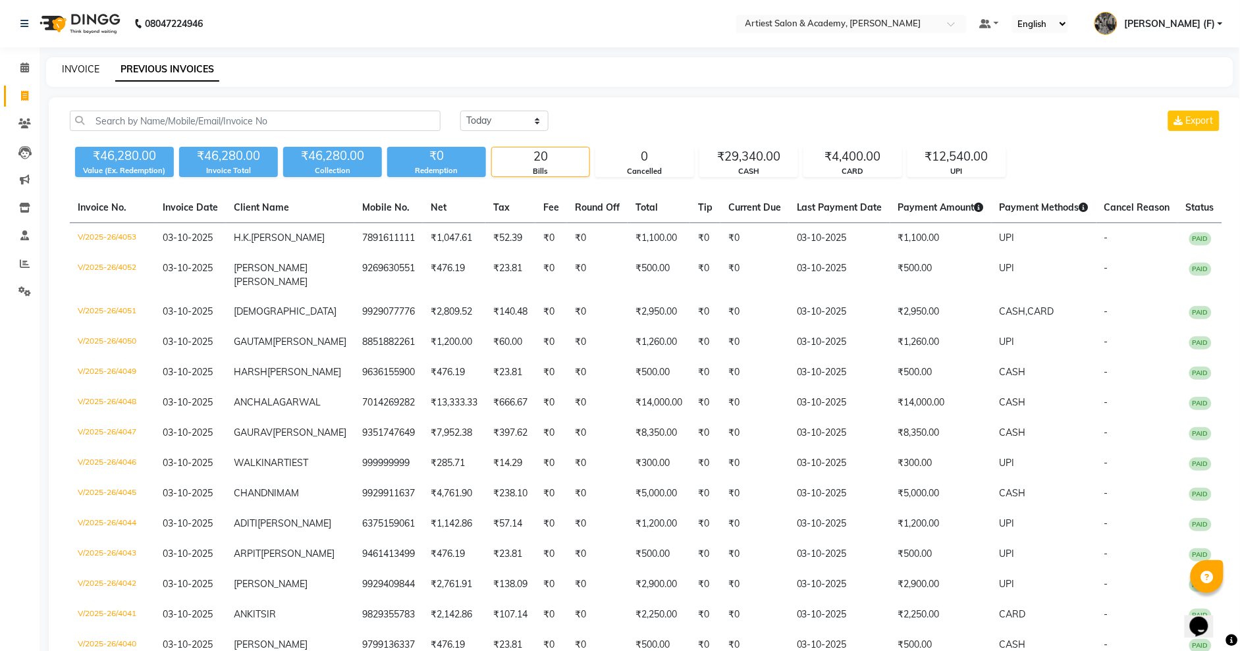
click at [77, 68] on link "INVOICE" at bounding box center [81, 69] width 38 height 12
select select "service"
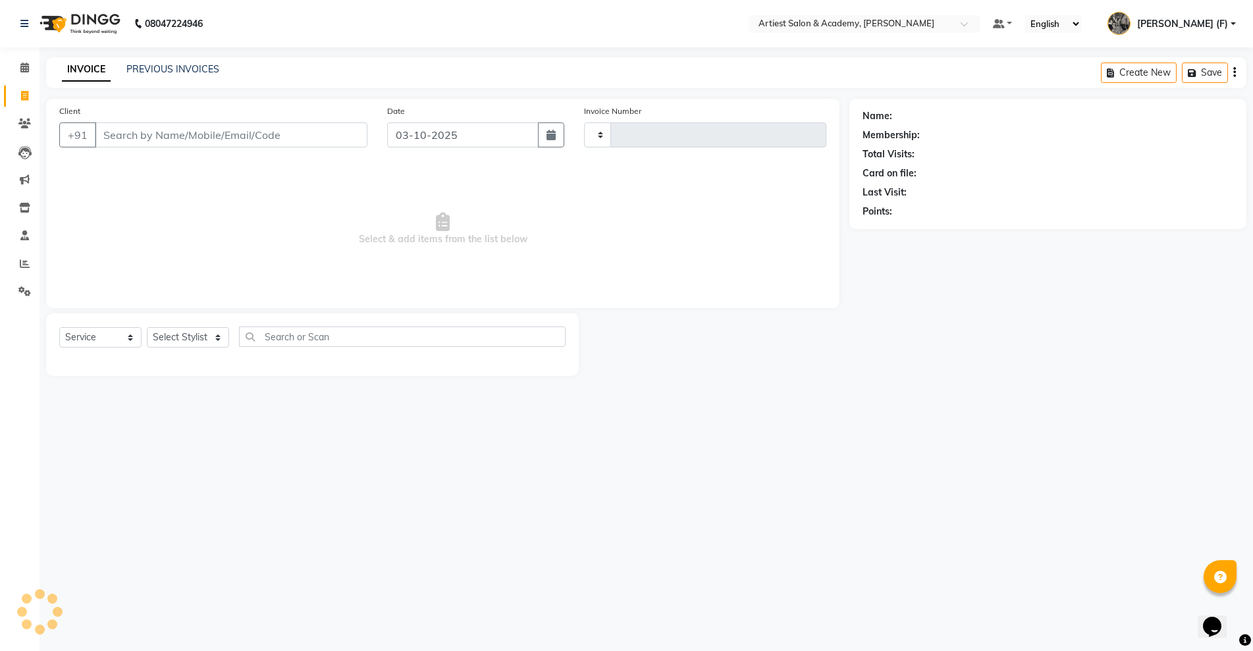
type input "4054"
select select "5123"
click at [137, 136] on input "Client" at bounding box center [231, 134] width 273 height 25
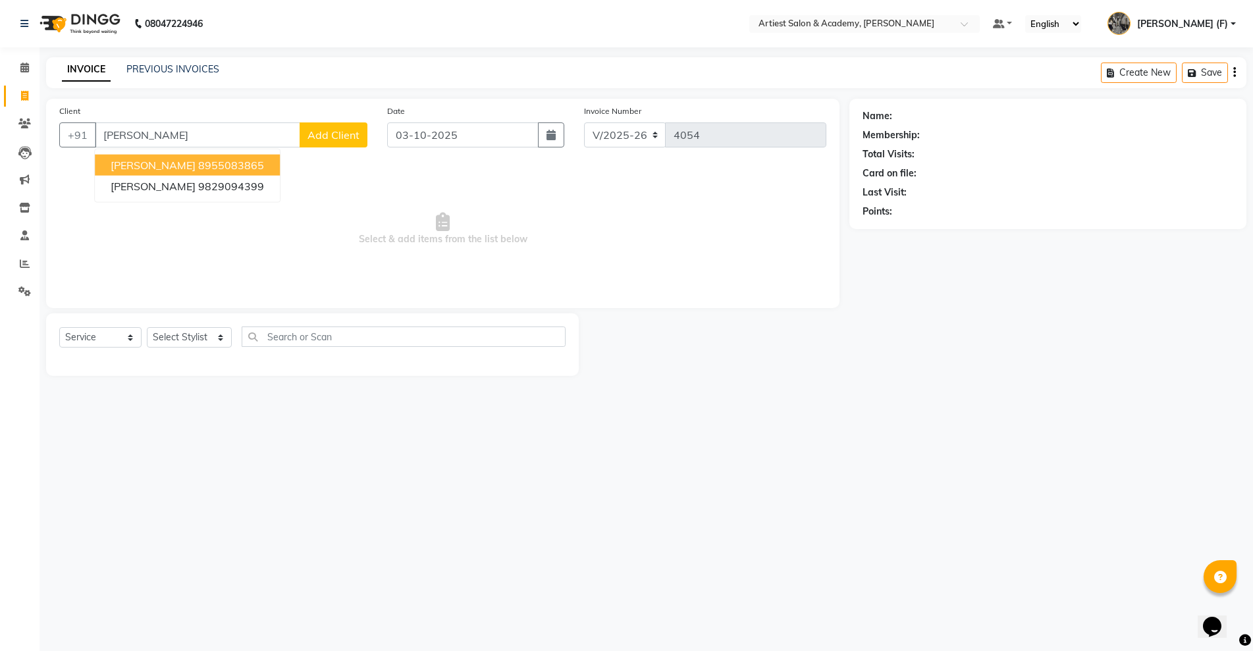
click at [245, 161] on ngb-highlight "8955083865" at bounding box center [231, 165] width 66 height 13
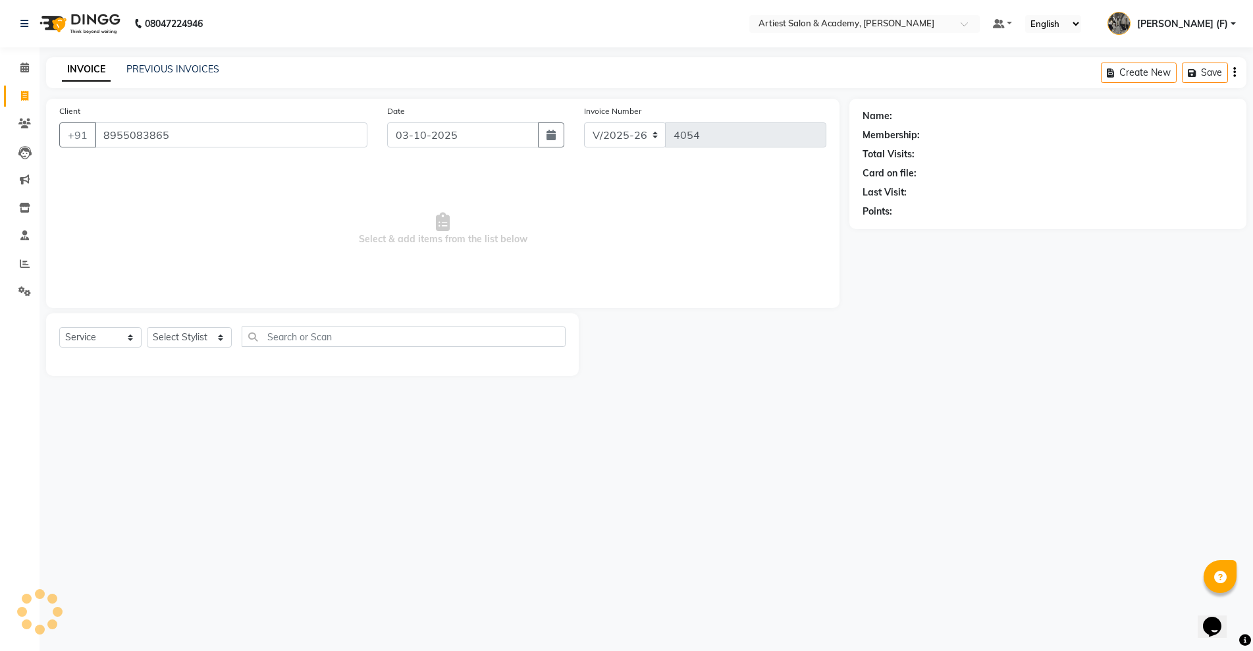
type input "8955083865"
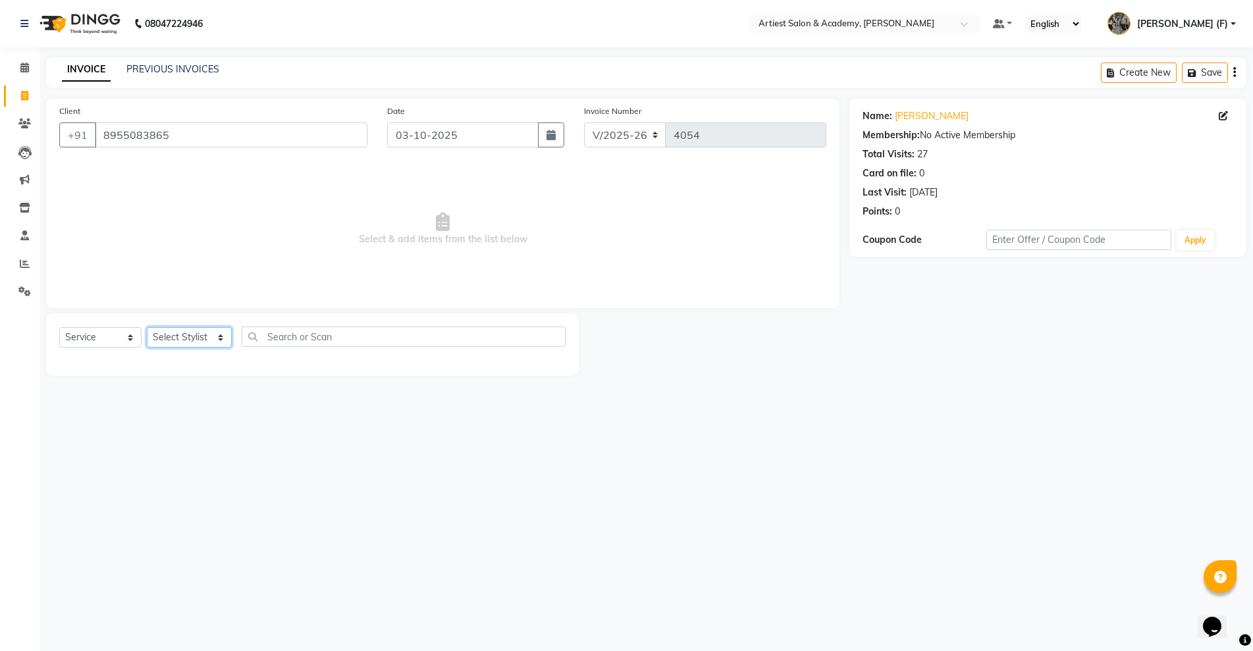
click at [218, 337] on select "Select Stylist [PERSON_NAME] (M) [PERSON_NAME] (F) [PERSON_NAME] DRASHTI [PERSO…" at bounding box center [189, 337] width 85 height 20
click at [215, 331] on select "Select Stylist [PERSON_NAME] (M) [PERSON_NAME] (F) [PERSON_NAME] DRASHTI [PERSO…" at bounding box center [189, 337] width 85 height 20
select select "33211"
click at [147, 327] on select "Select Stylist [PERSON_NAME] (M) [PERSON_NAME] (F) [PERSON_NAME] DRASHTI [PERSO…" at bounding box center [189, 337] width 85 height 20
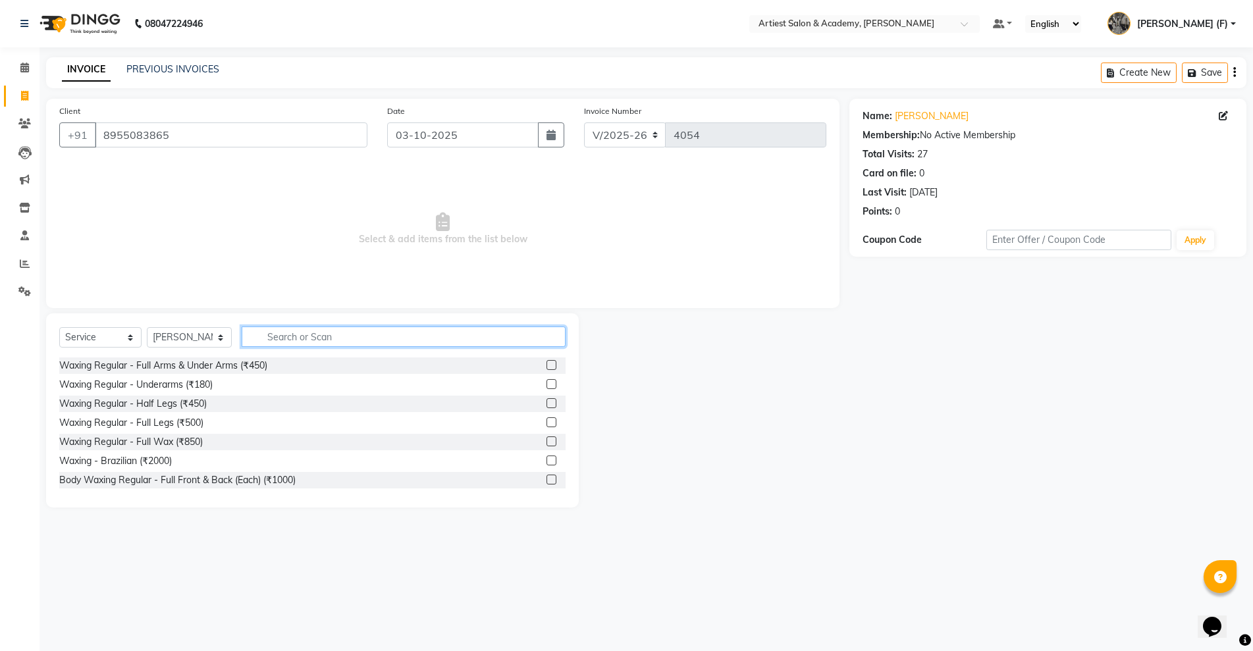
click at [294, 340] on input "text" at bounding box center [404, 337] width 324 height 20
type input "HAIR"
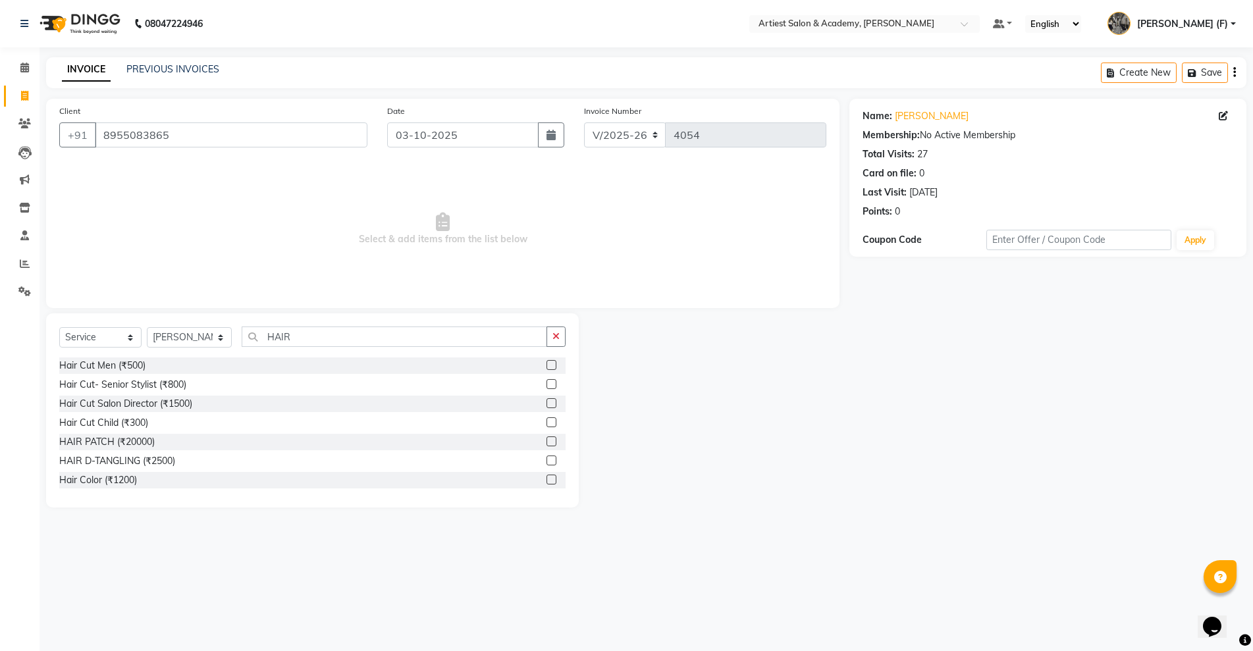
click at [546, 363] on label at bounding box center [551, 365] width 10 height 10
click at [546, 363] on input "checkbox" at bounding box center [550, 365] width 9 height 9
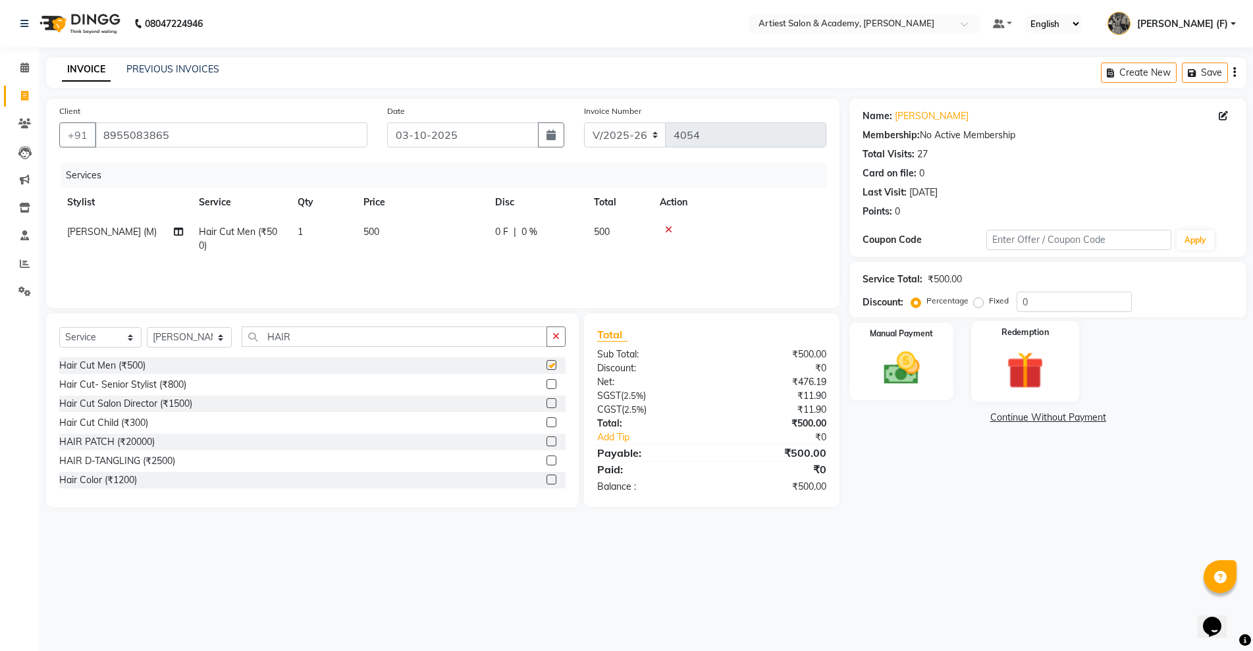
checkbox input "false"
click at [894, 378] on img at bounding box center [901, 368] width 61 height 43
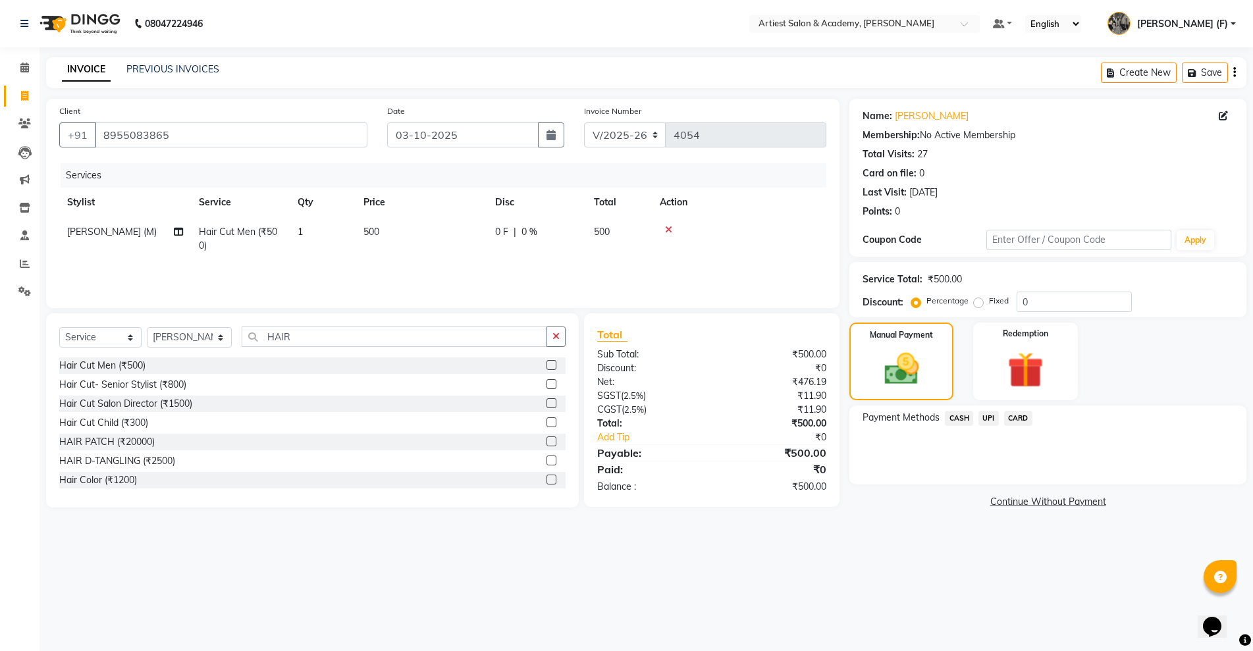
click at [961, 416] on span "CASH" at bounding box center [959, 418] width 28 height 15
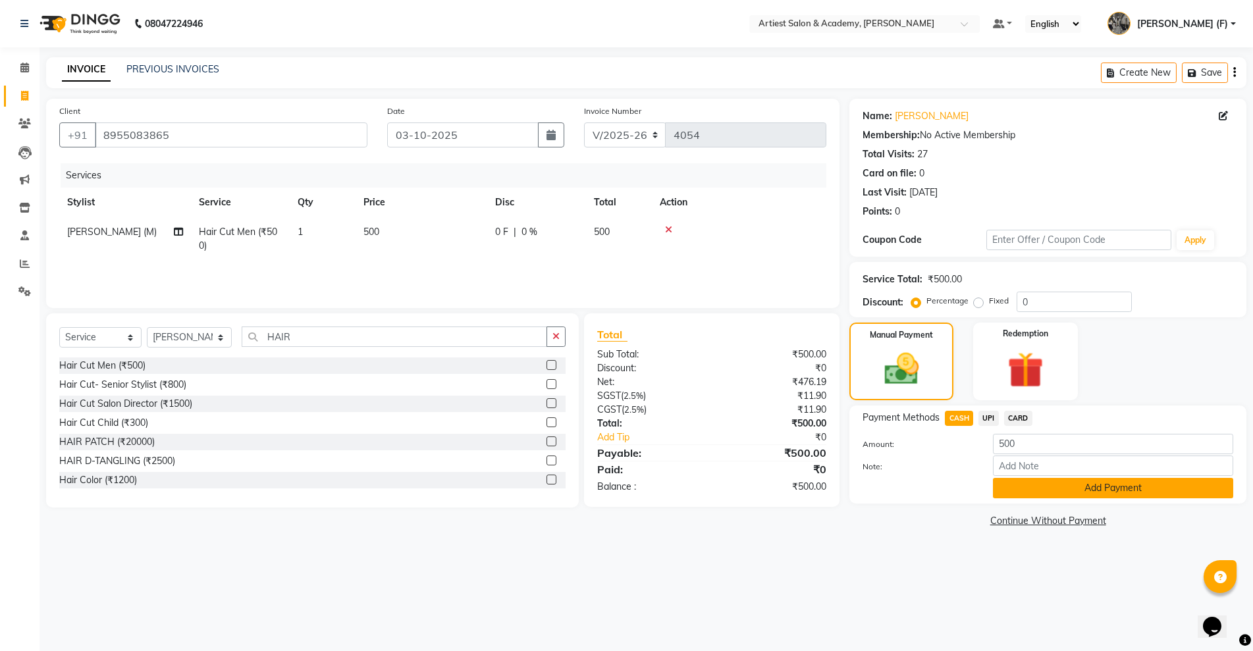
click at [1086, 490] on button "Add Payment" at bounding box center [1113, 488] width 240 height 20
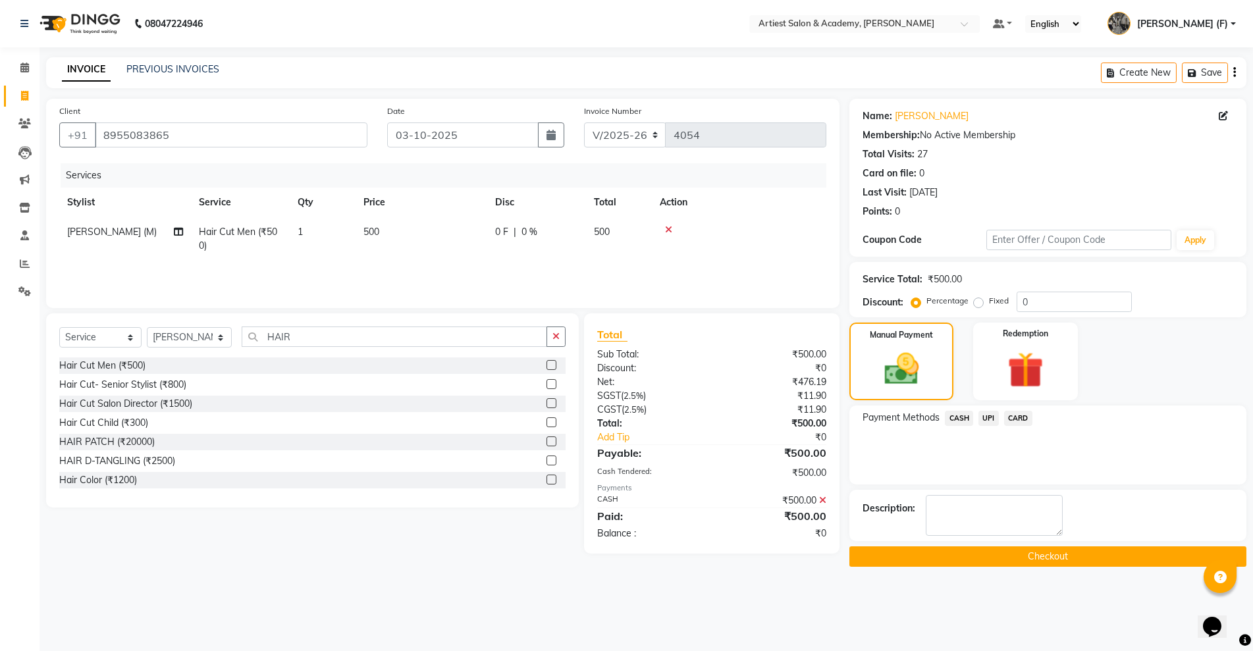
click at [1064, 559] on button "Checkout" at bounding box center [1047, 556] width 397 height 20
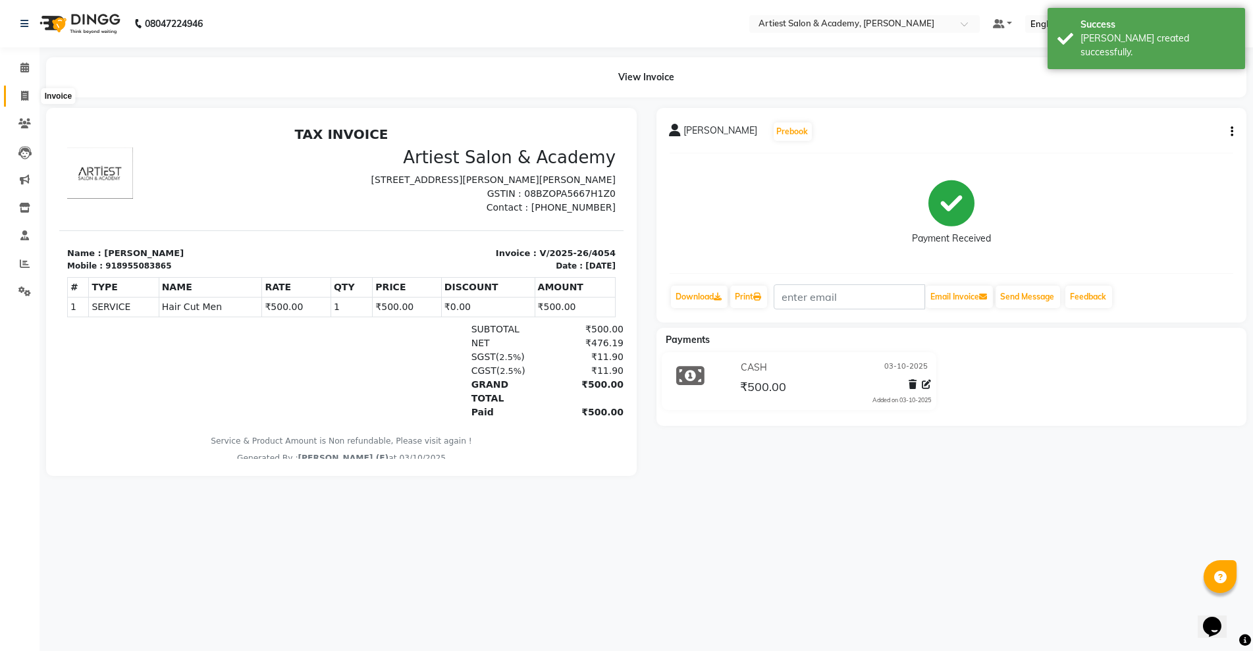
click at [21, 92] on icon at bounding box center [24, 96] width 7 height 10
select select "service"
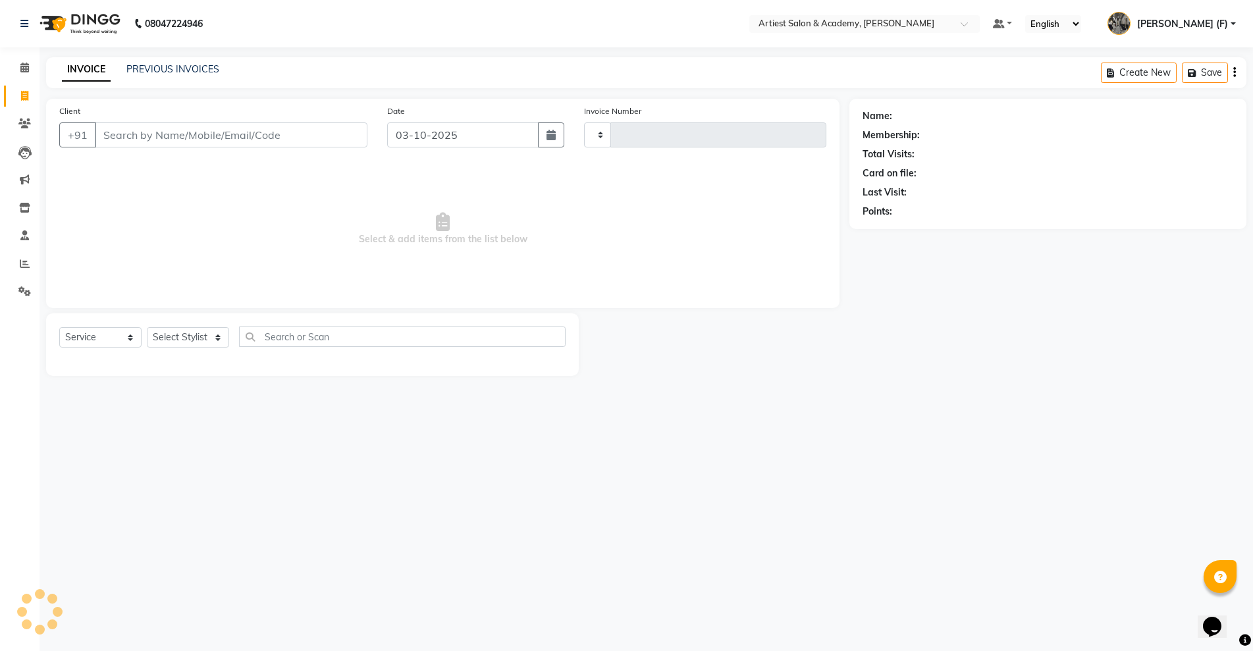
type input "4055"
select select "5123"
click at [153, 67] on link "PREVIOUS INVOICES" at bounding box center [172, 69] width 93 height 12
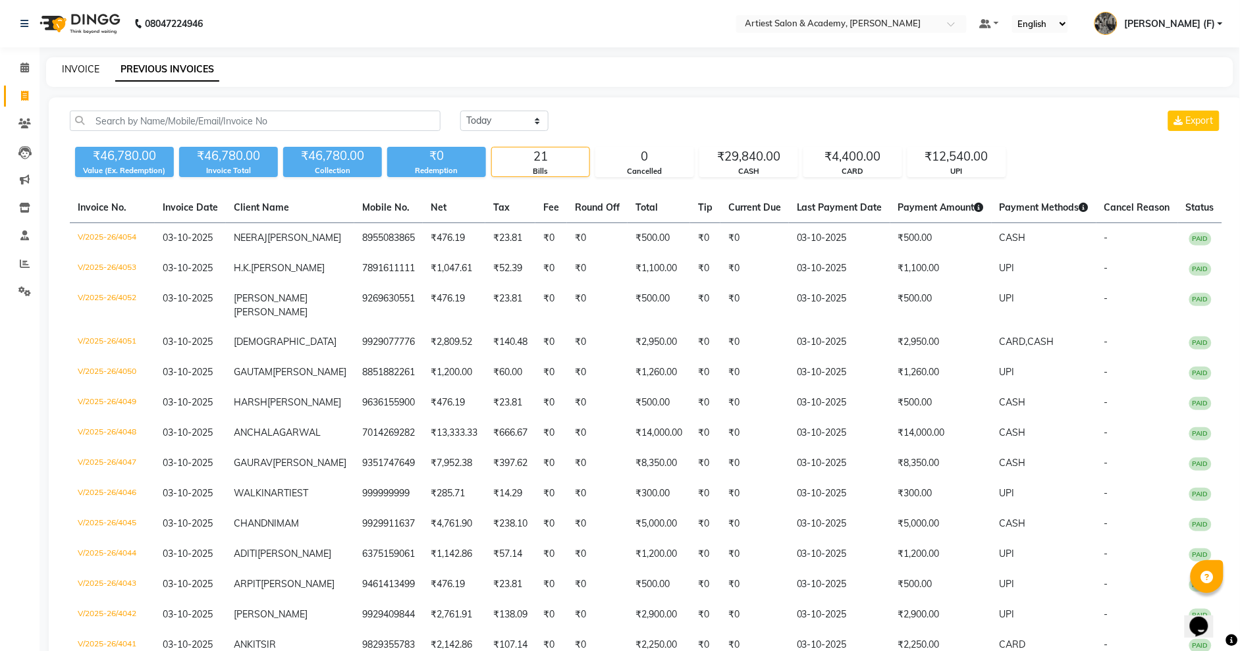
click at [71, 70] on link "INVOICE" at bounding box center [81, 69] width 38 height 12
select select "service"
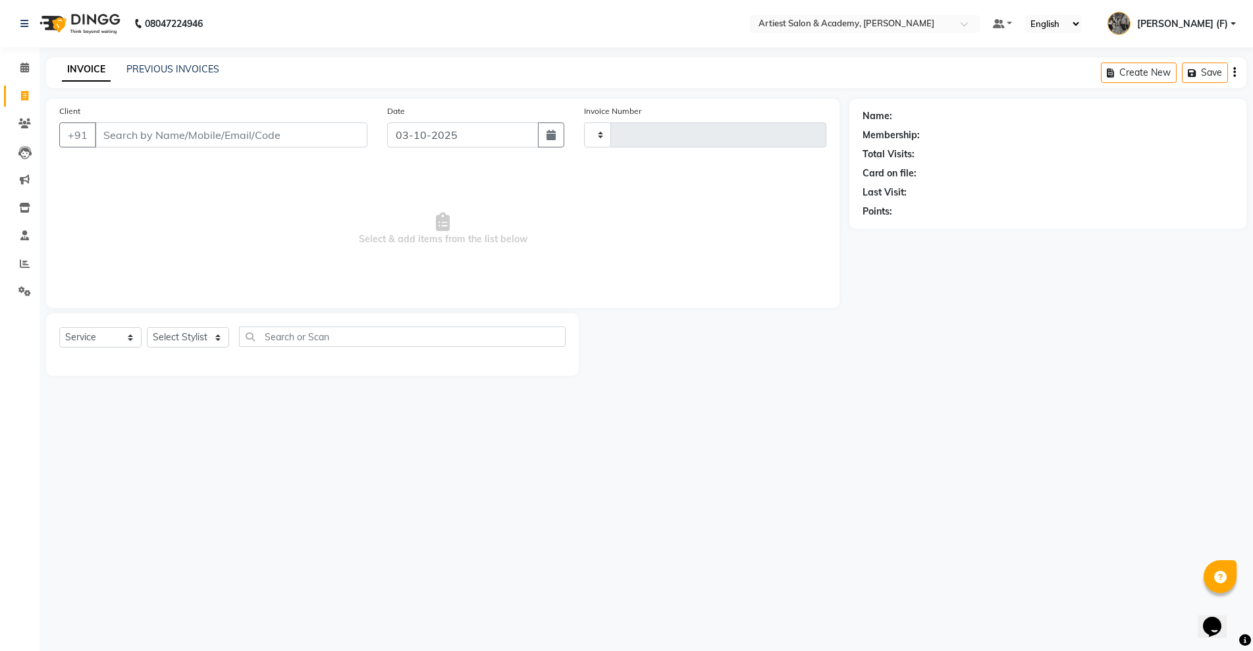
type input "4055"
select select "5123"
click at [193, 72] on link "PREVIOUS INVOICES" at bounding box center [172, 69] width 93 height 12
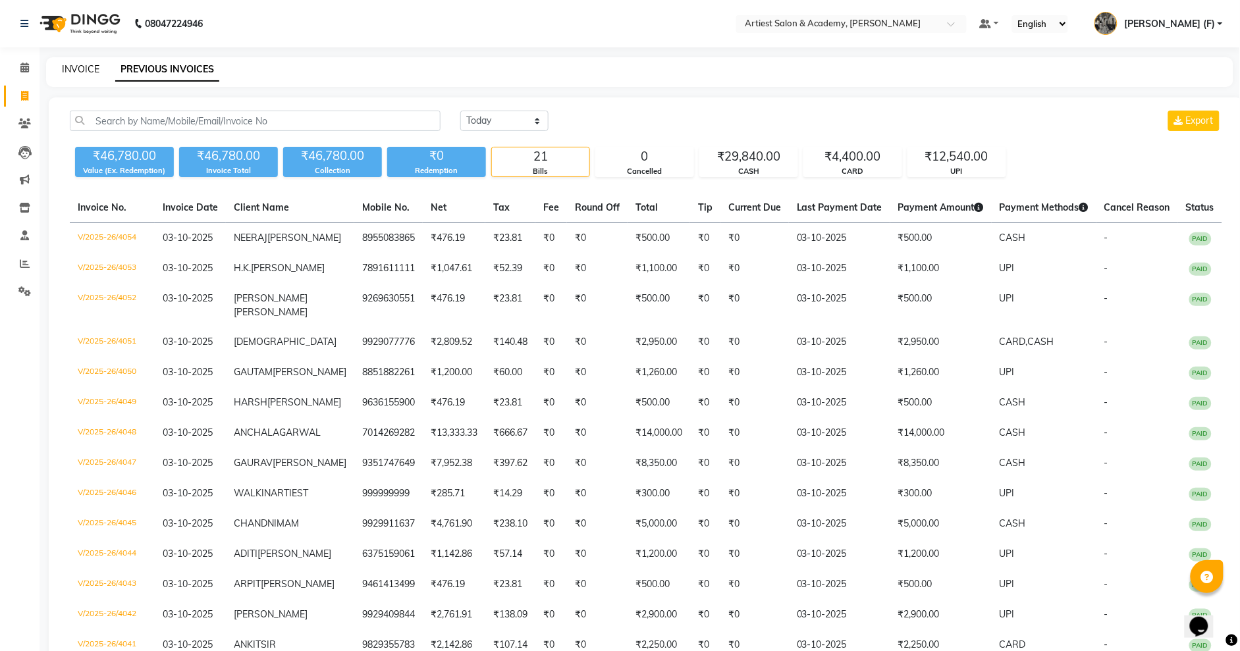
click at [81, 70] on link "INVOICE" at bounding box center [81, 69] width 38 height 12
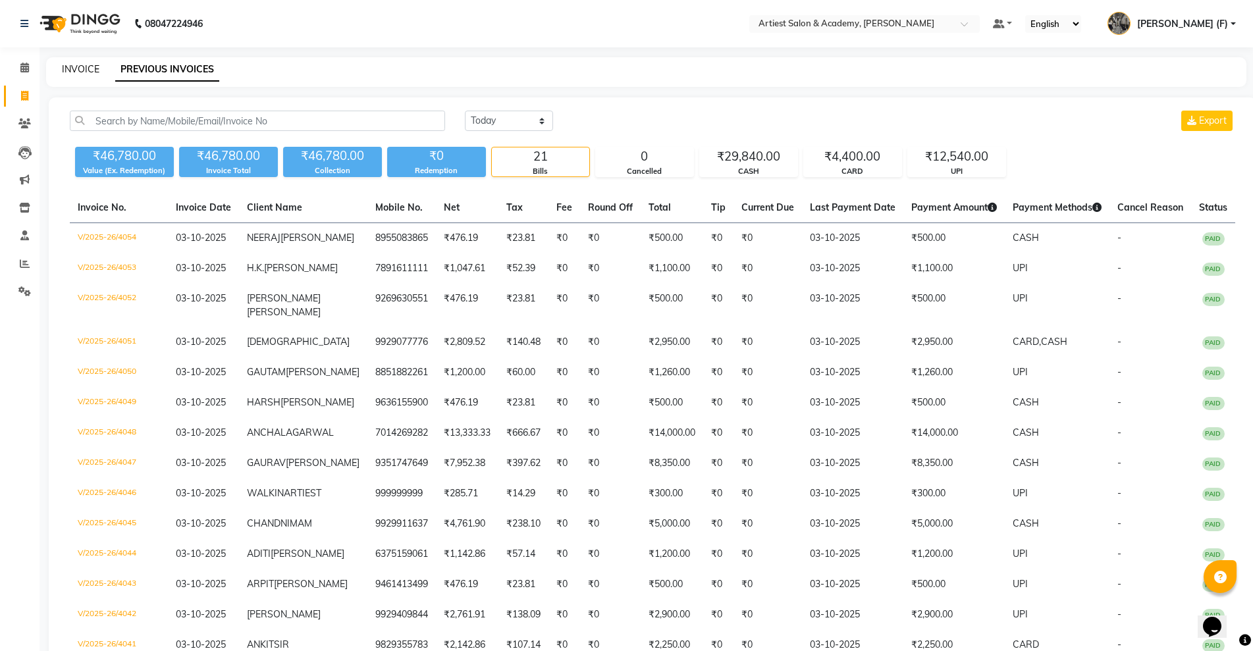
select select "service"
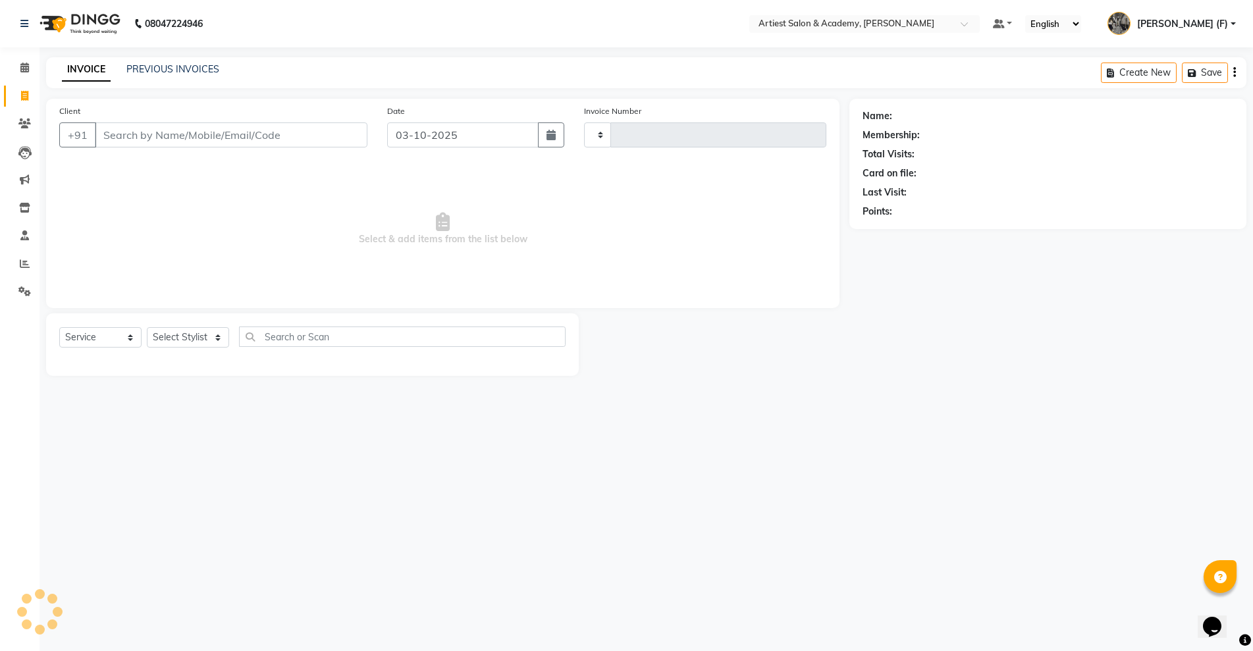
type input "4055"
select select "5123"
click at [184, 145] on input "Client" at bounding box center [231, 134] width 273 height 25
type input "A"
click at [185, 67] on link "PREVIOUS INVOICES" at bounding box center [172, 69] width 93 height 12
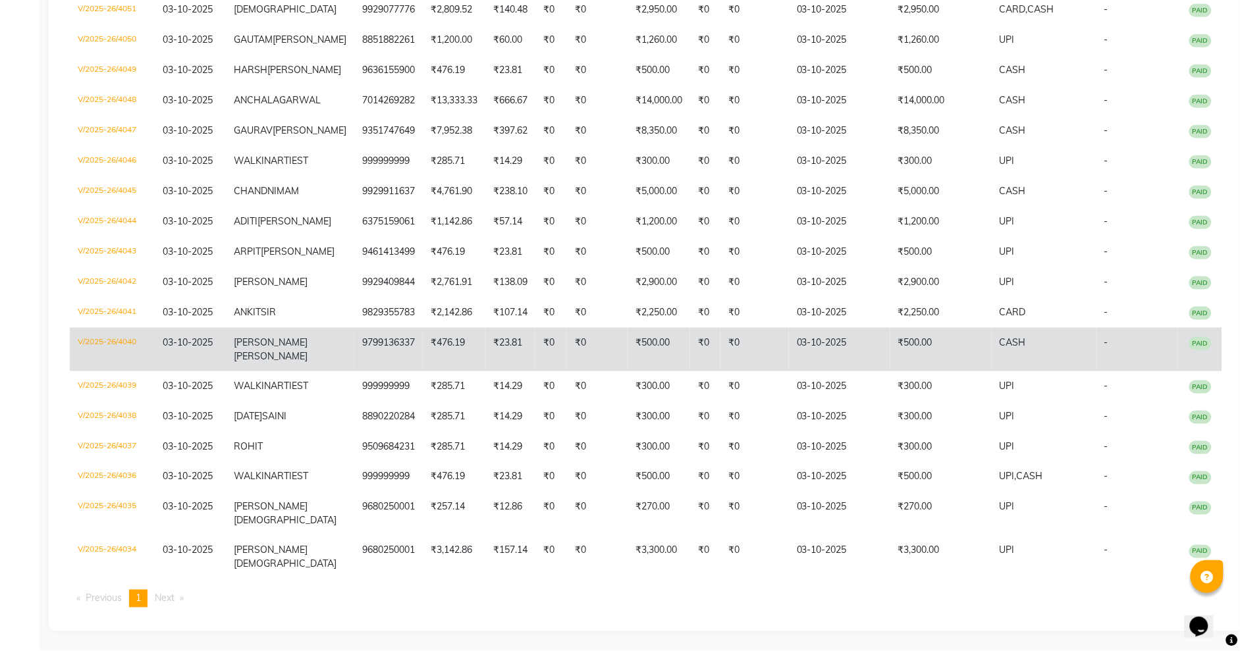
scroll to position [515, 0]
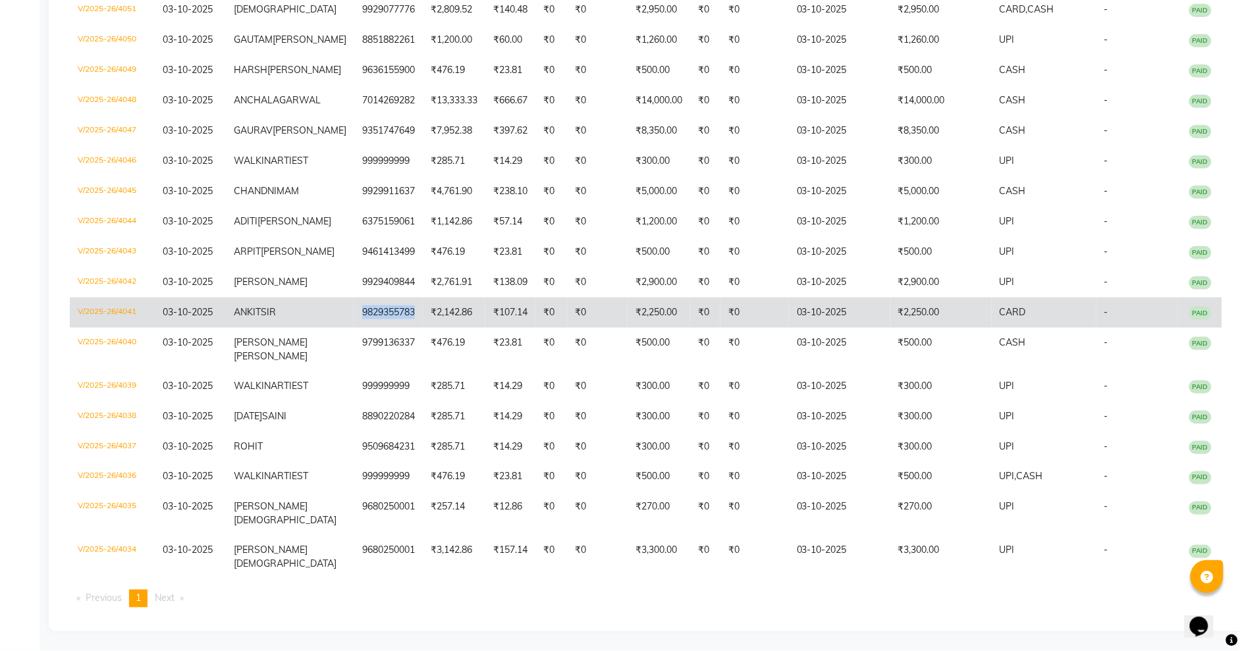
drag, startPoint x: 398, startPoint y: 276, endPoint x: 343, endPoint y: 271, distance: 54.8
click at [354, 298] on td "9829355783" at bounding box center [388, 313] width 68 height 30
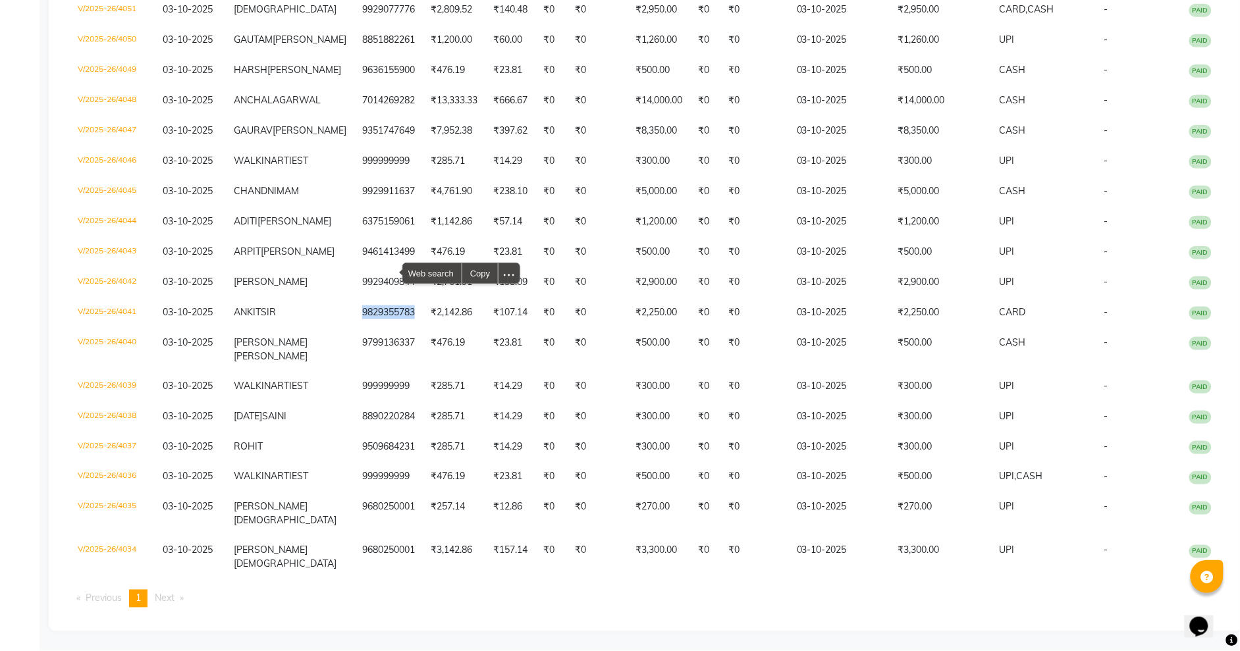
copy td "9829355783"
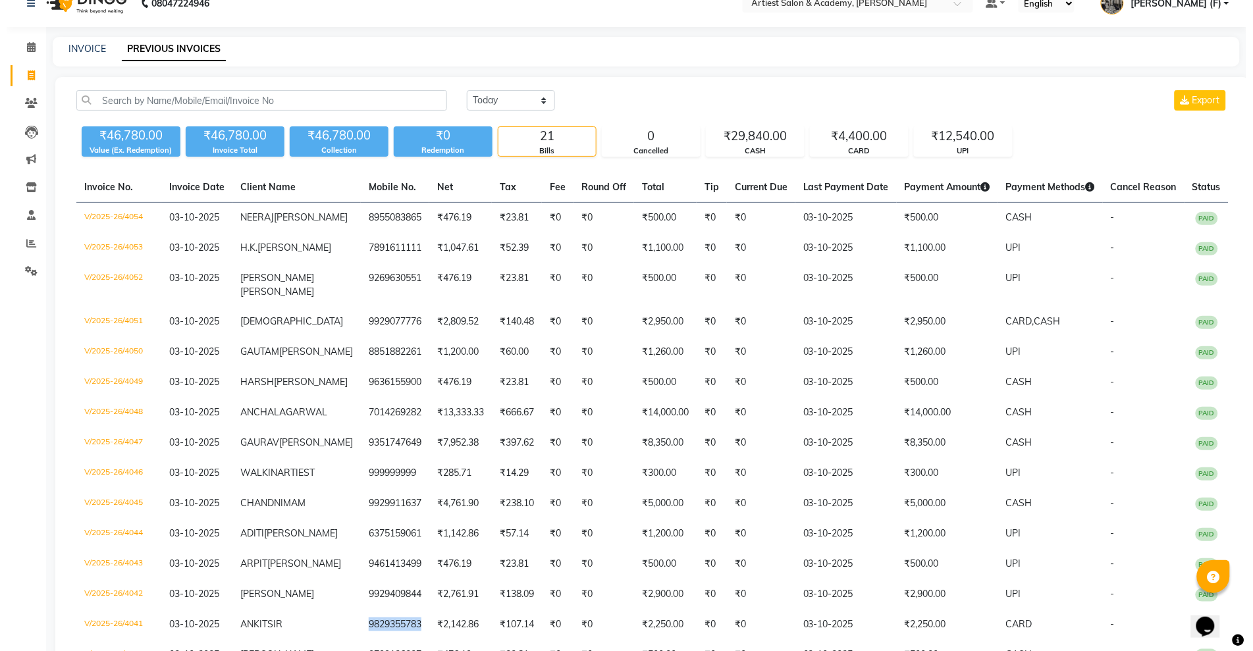
scroll to position [0, 0]
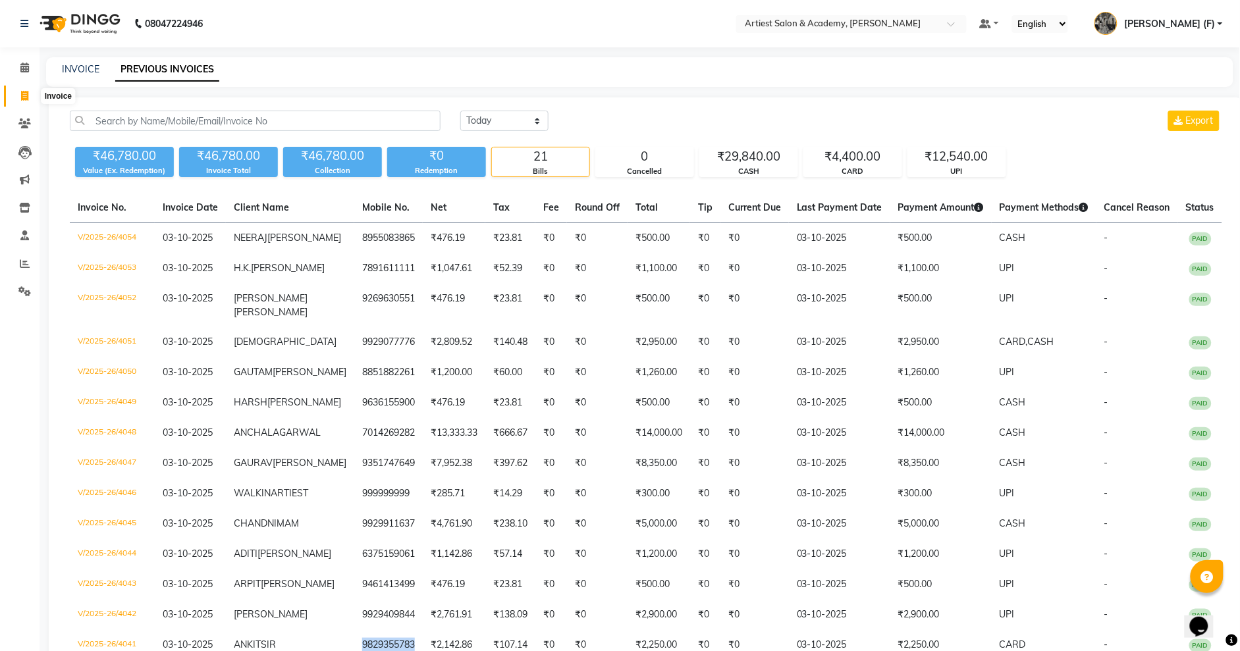
click at [24, 97] on icon at bounding box center [24, 96] width 7 height 10
select select "service"
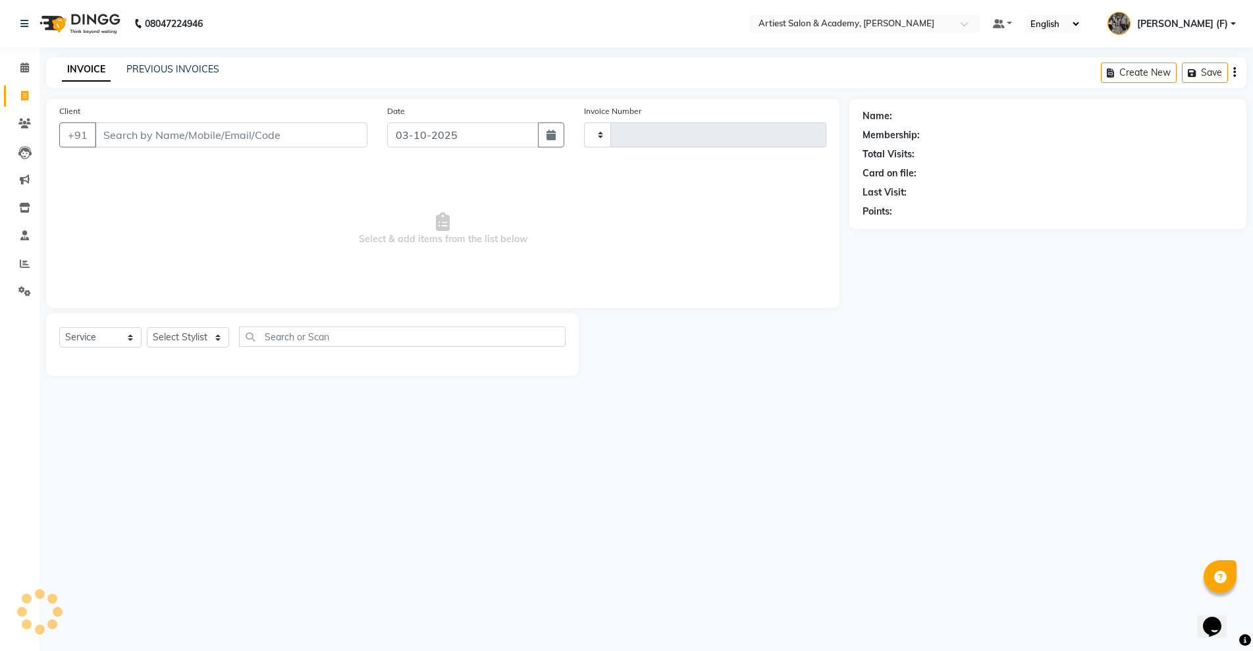
type input "4055"
select select "5123"
type input "9829355783"
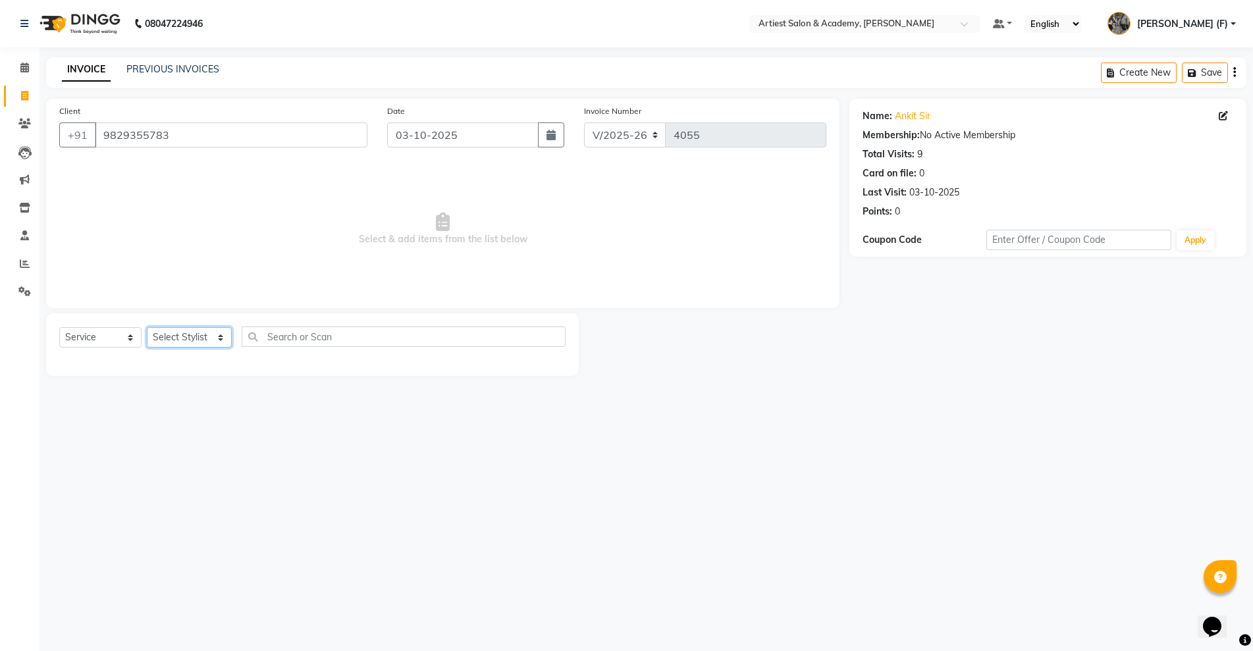
click at [192, 334] on select "Select Stylist [PERSON_NAME] (M) [PERSON_NAME] (F) [PERSON_NAME] DRASHTI [PERSO…" at bounding box center [189, 337] width 85 height 20
select select "33213"
click at [147, 327] on select "Select Stylist [PERSON_NAME] (M) [PERSON_NAME] (F) [PERSON_NAME] DRASHTI [PERSO…" at bounding box center [189, 337] width 85 height 20
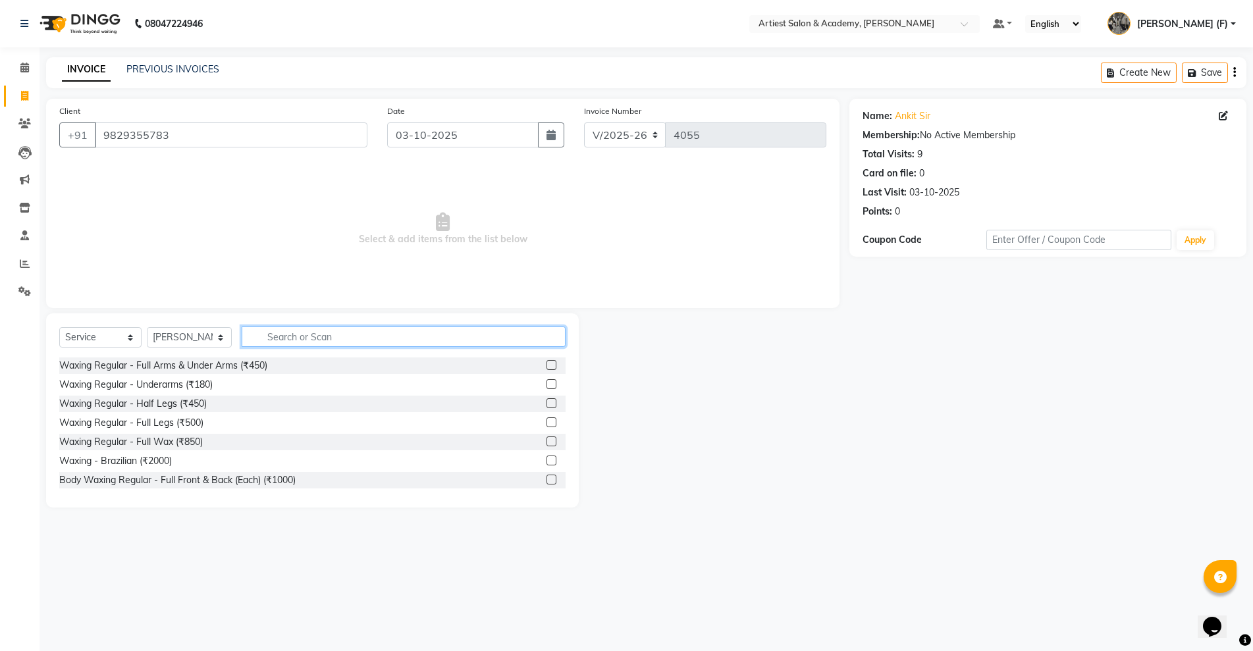
click at [291, 332] on input "text" at bounding box center [404, 337] width 324 height 20
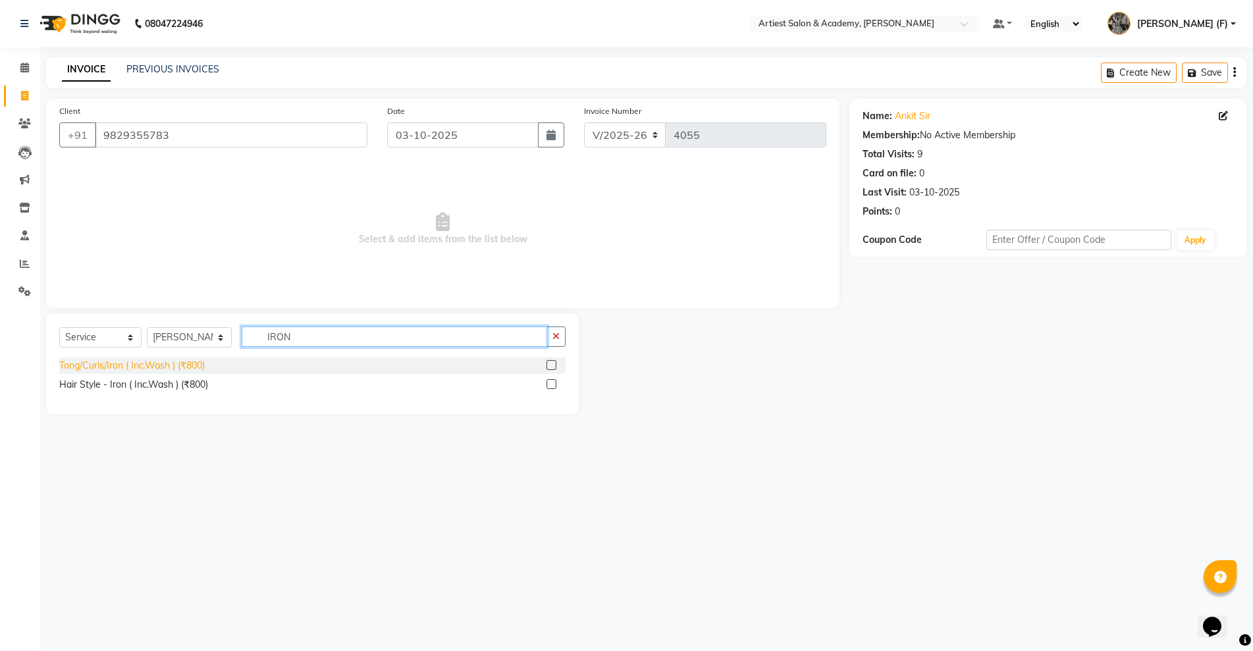
type input "IRON"
click at [133, 366] on div "Tong/Curls/Iron ( Inc.Wash ) (₹800)" at bounding box center [131, 366] width 145 height 14
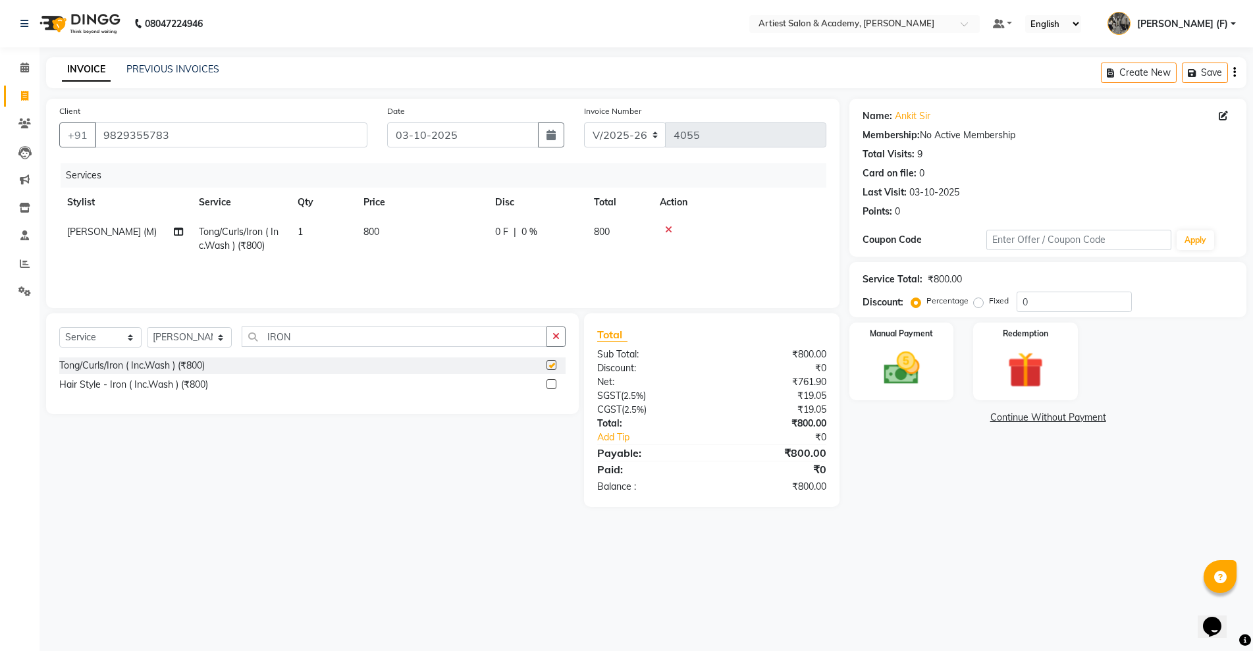
checkbox input "false"
click at [883, 393] on div "Manual Payment" at bounding box center [901, 361] width 108 height 80
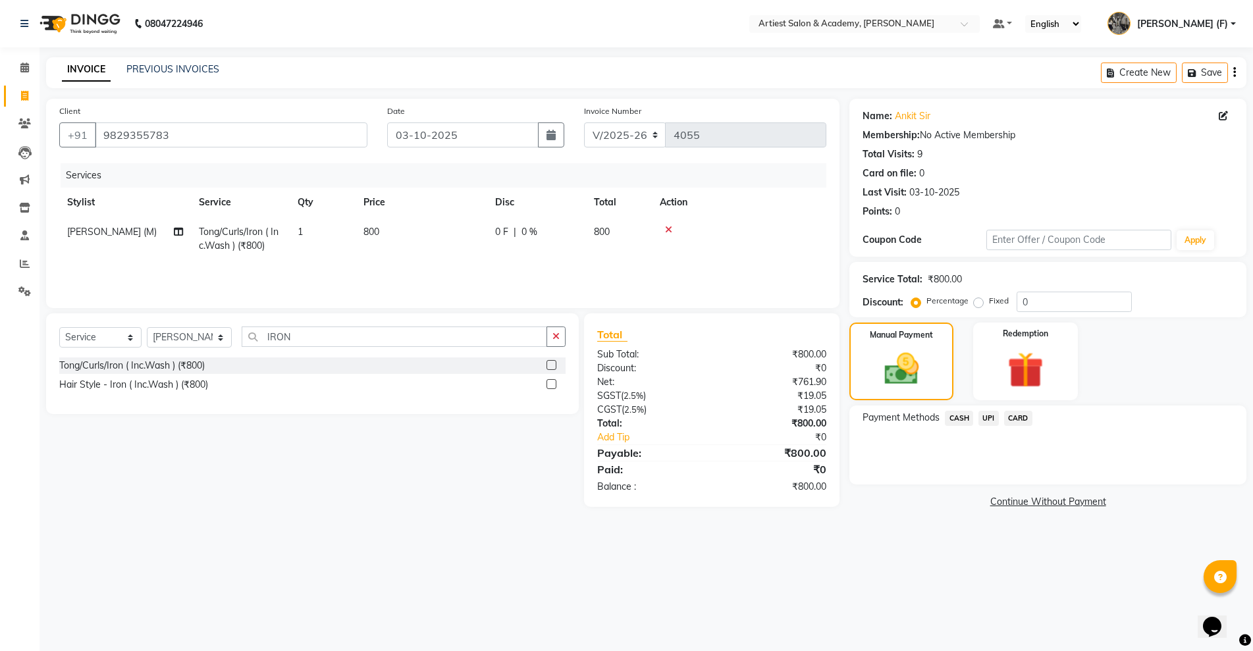
click at [991, 419] on span "UPI" at bounding box center [988, 418] width 20 height 15
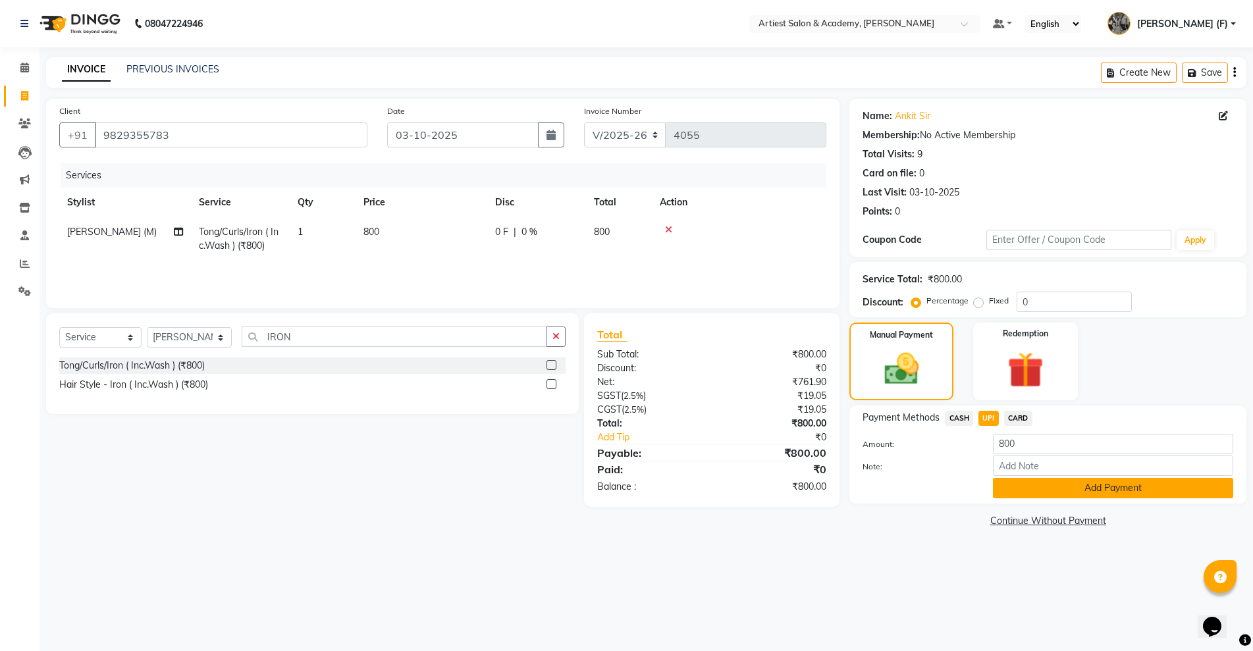
click at [1127, 496] on button "Add Payment" at bounding box center [1113, 488] width 240 height 20
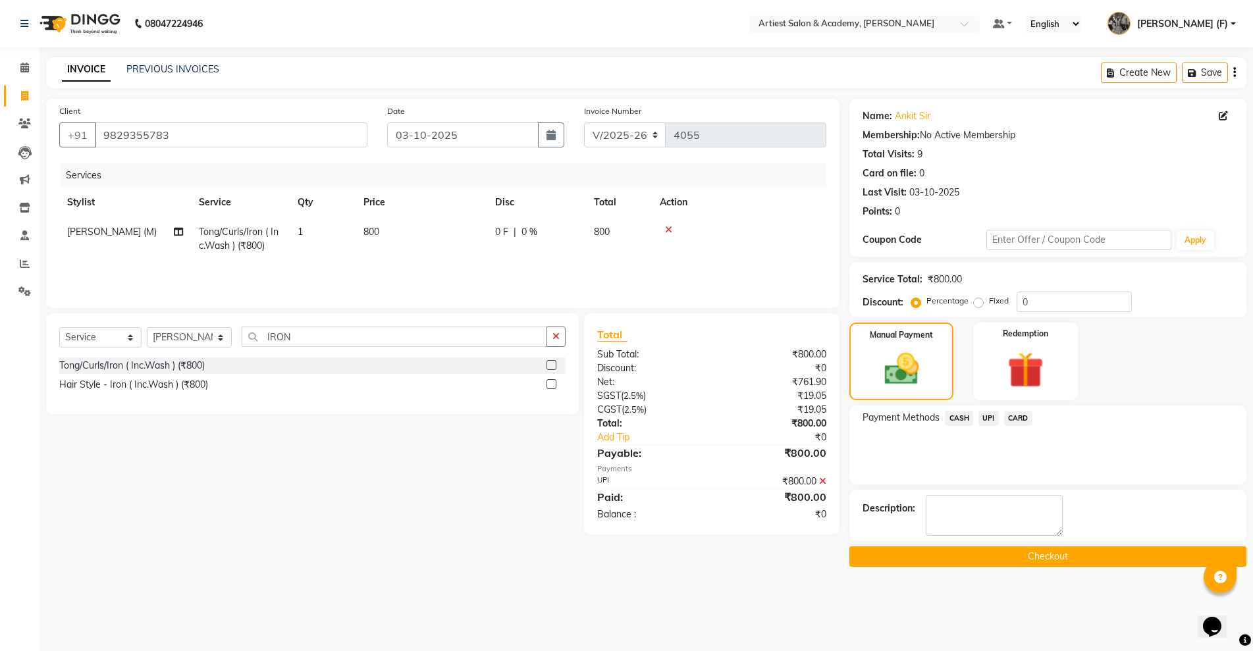
click at [1111, 544] on div "Name: Ankit Sir Membership: No Active Membership Total Visits: 9 Card on file: …" at bounding box center [1052, 333] width 407 height 468
click at [1113, 558] on button "Checkout" at bounding box center [1047, 556] width 397 height 20
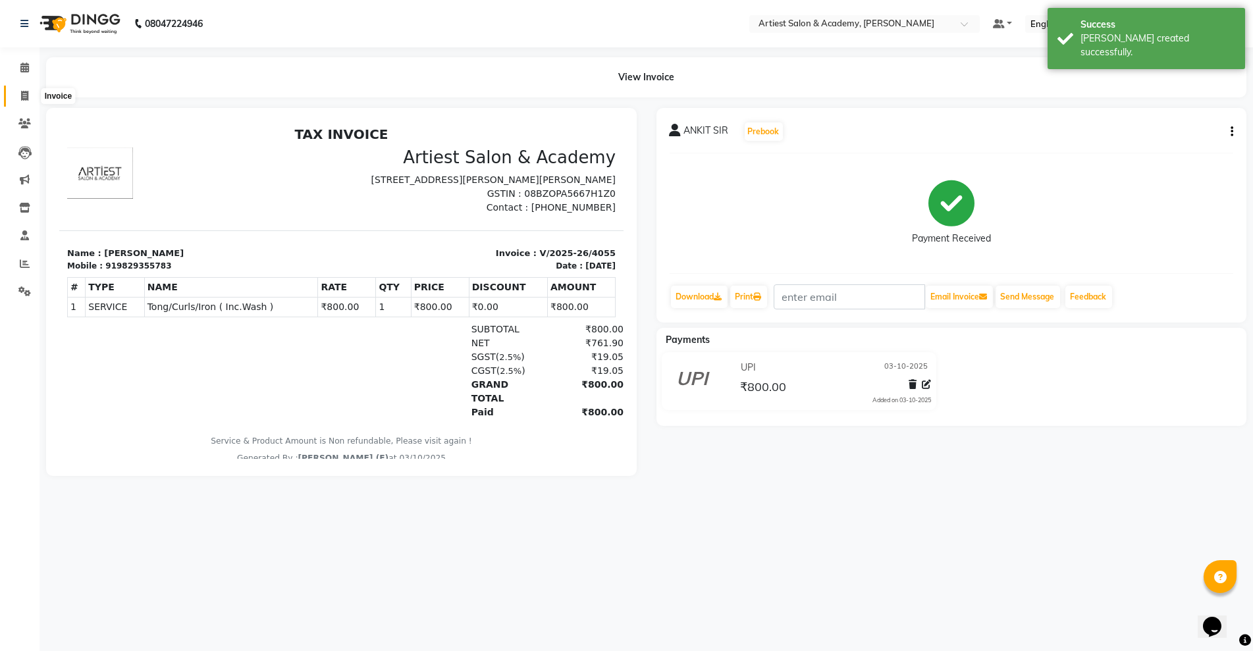
click at [15, 102] on span at bounding box center [24, 96] width 23 height 15
select select "service"
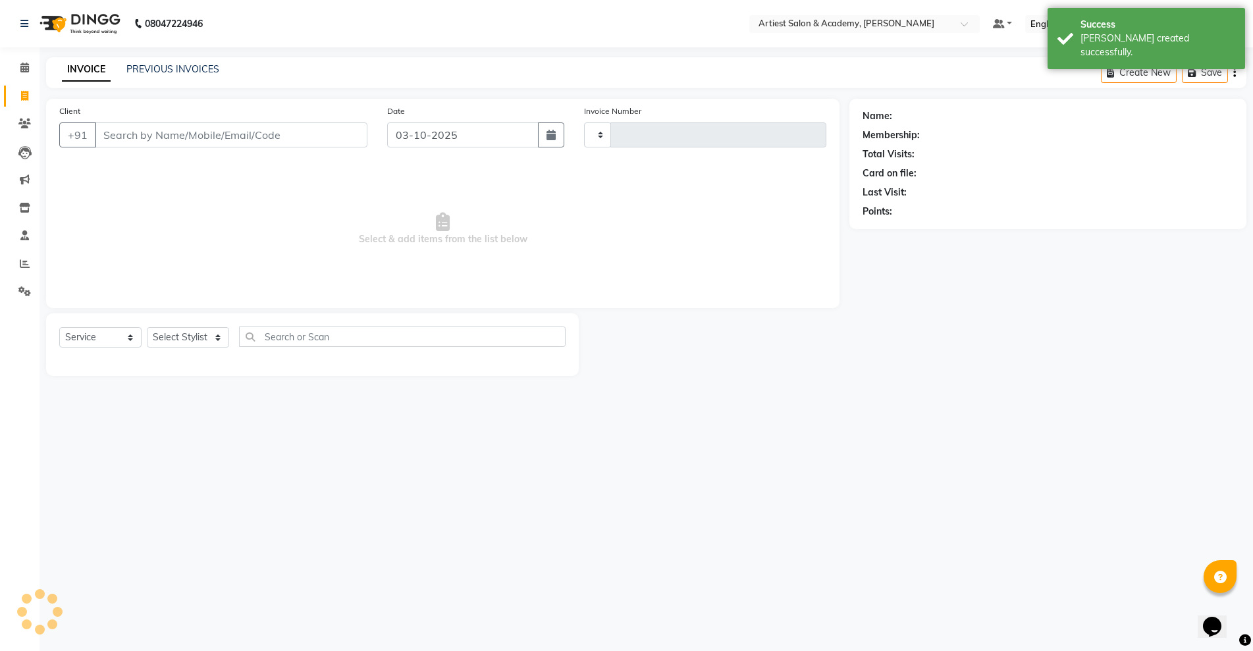
type input "4056"
select select "5123"
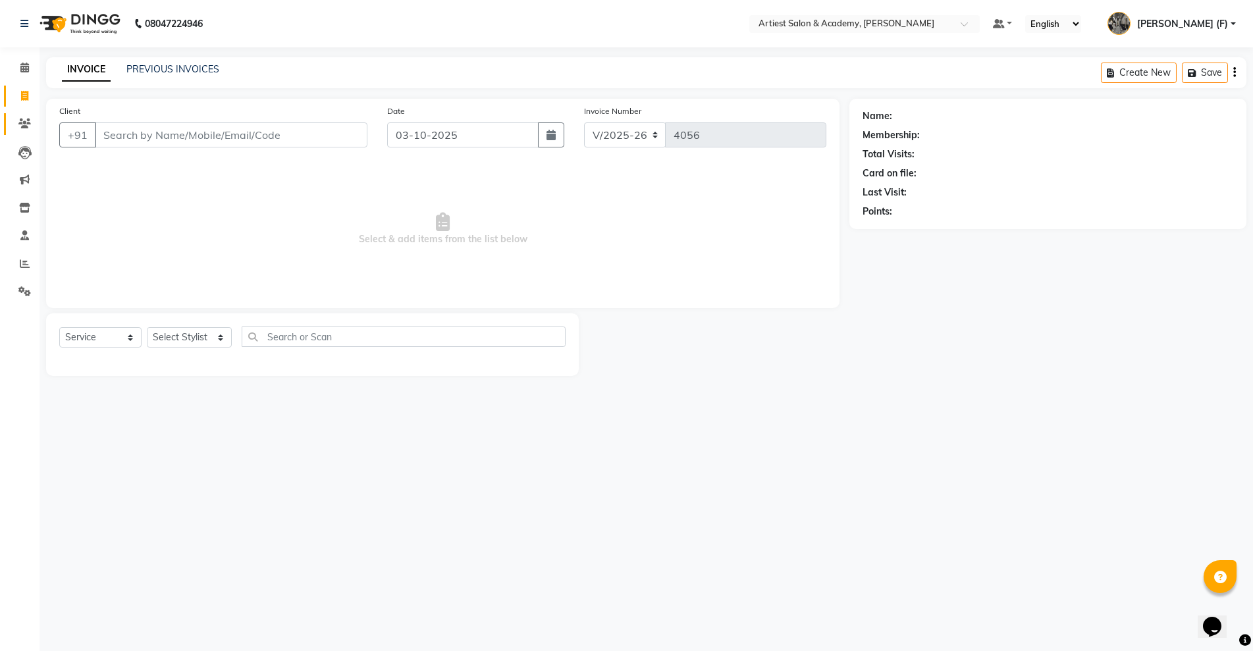
click at [11, 120] on link "Clients" at bounding box center [20, 124] width 32 height 22
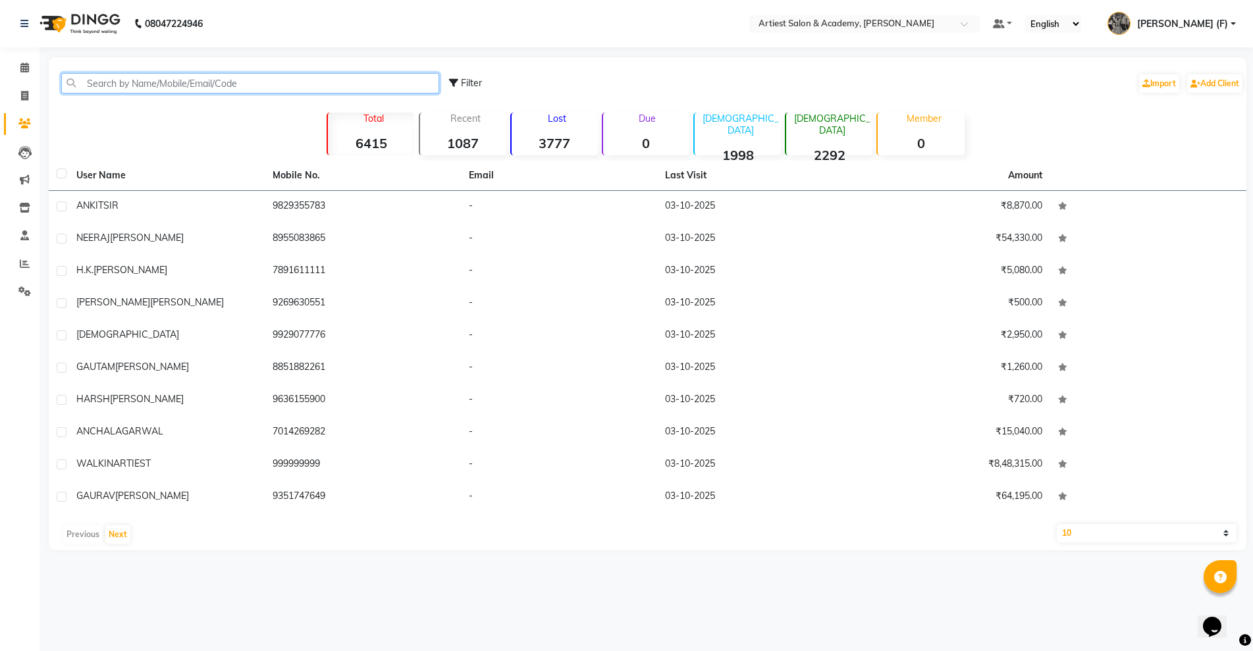
click at [179, 87] on input "text" at bounding box center [250, 83] width 378 height 20
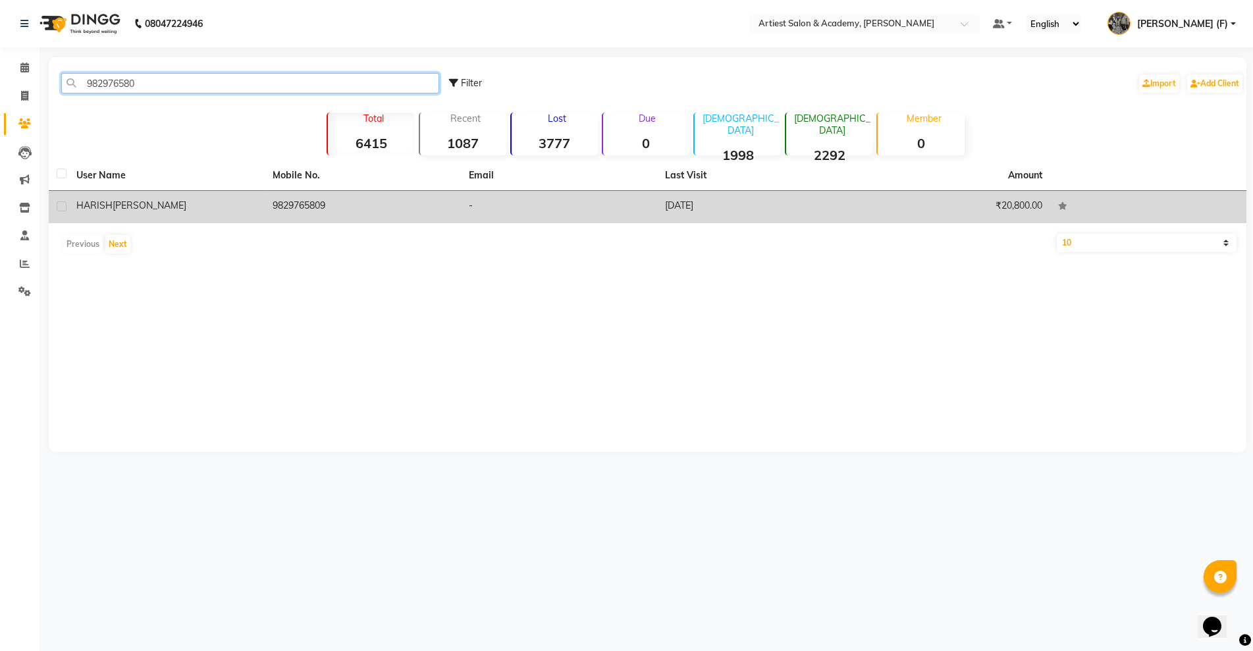
type input "982976580"
click at [796, 199] on td "[DATE]" at bounding box center [755, 207] width 196 height 32
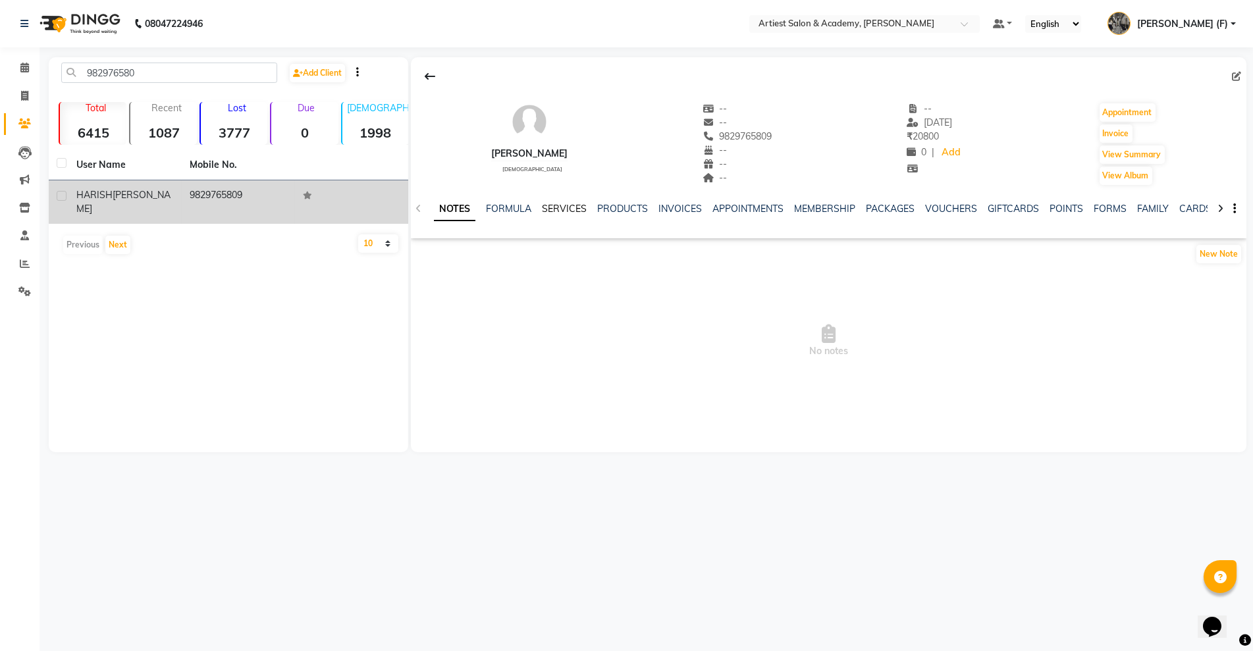
click at [563, 209] on link "SERVICES" at bounding box center [564, 209] width 45 height 12
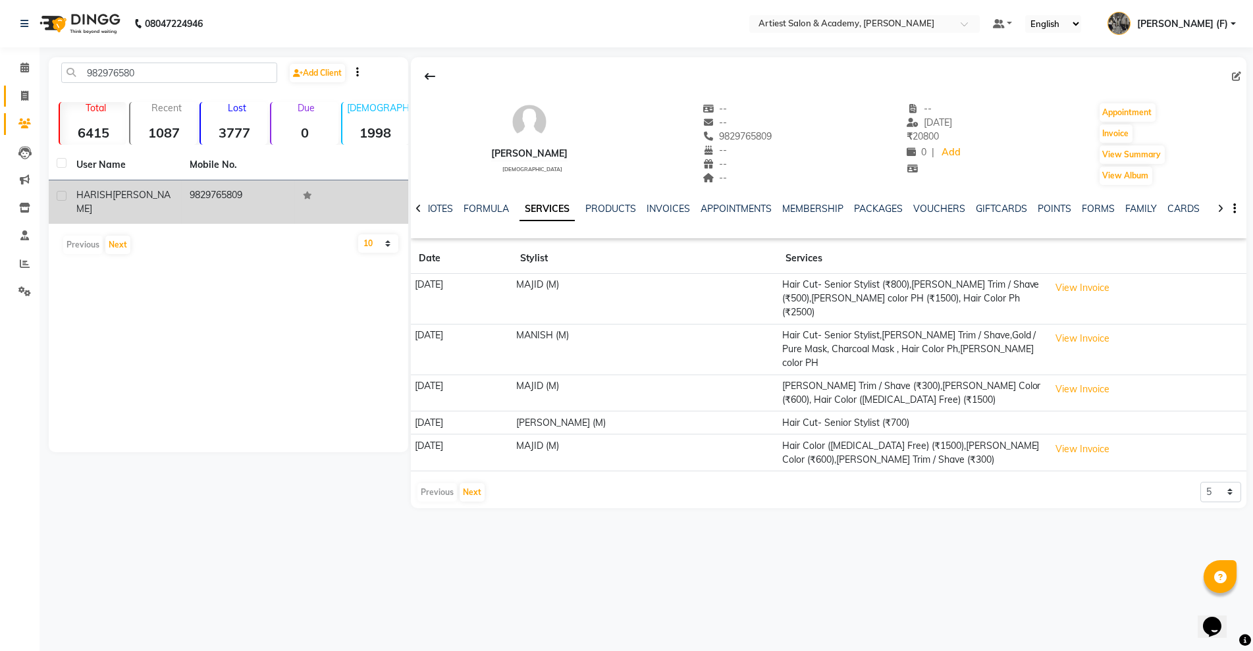
click at [11, 104] on link "Invoice" at bounding box center [20, 97] width 32 height 22
select select "service"
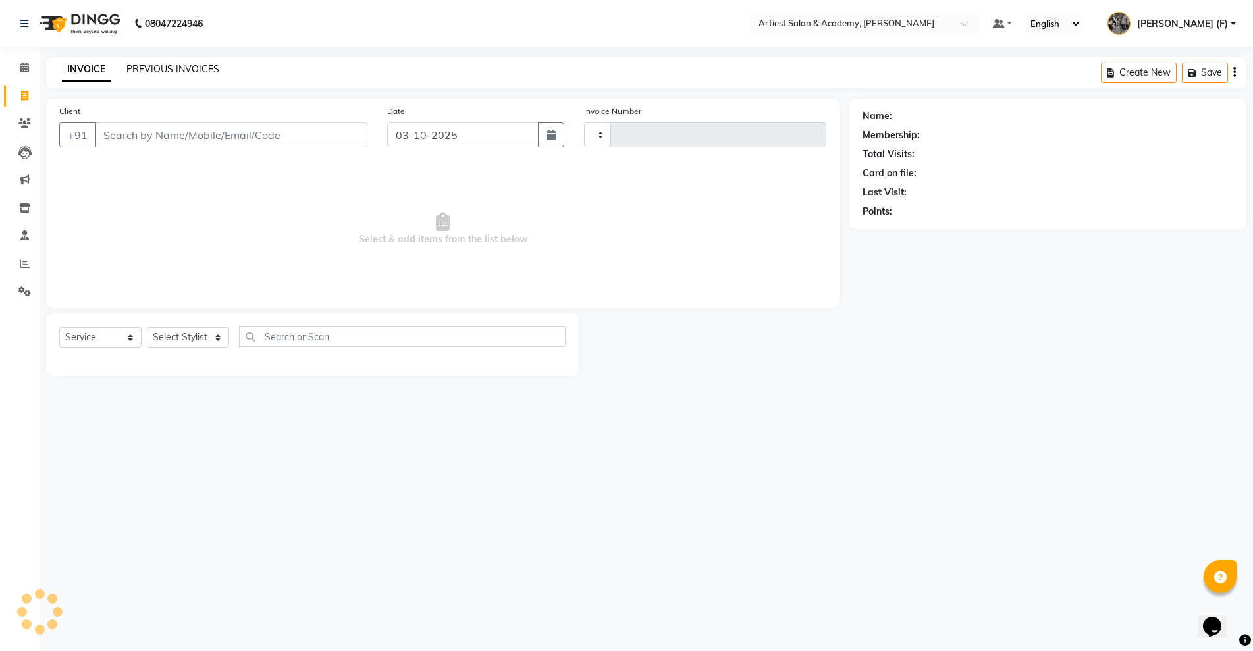
type input "4056"
select select "5123"
click at [185, 64] on link "PREVIOUS INVOICES" at bounding box center [172, 69] width 93 height 12
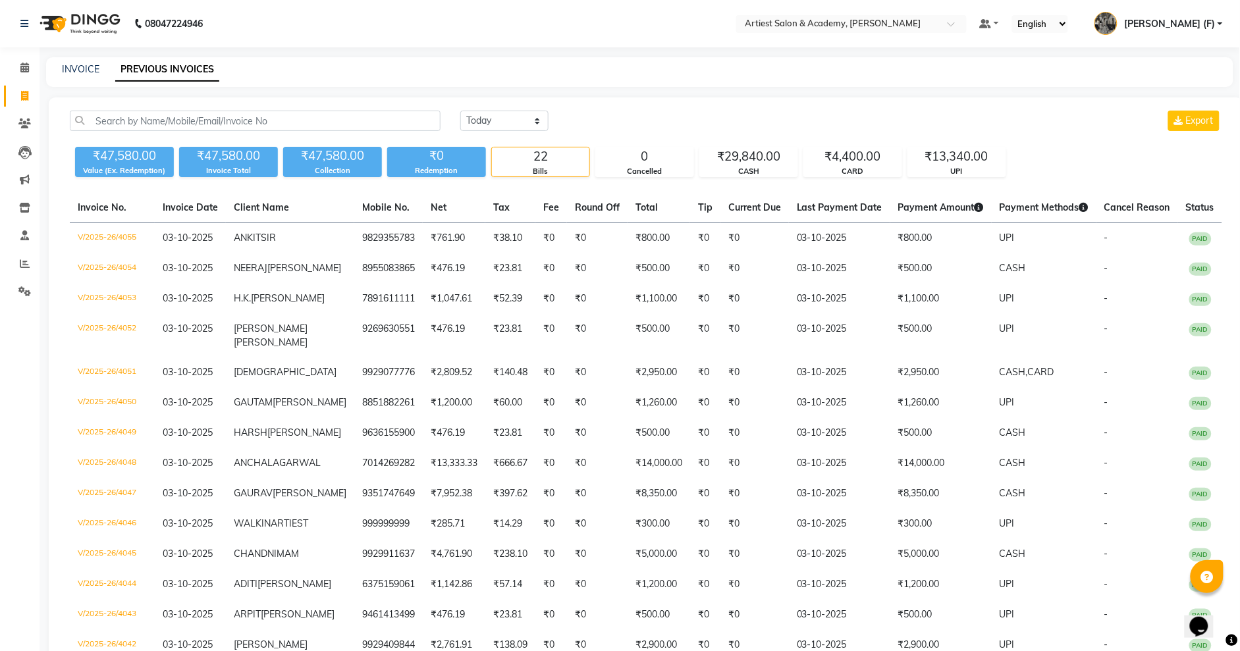
click at [1041, 153] on div "₹47,580.00 Value (Ex. Redemption) ₹47,580.00 Invoice Total ₹47,580.00 Collectio…" at bounding box center [646, 160] width 1152 height 36
click at [78, 65] on link "INVOICE" at bounding box center [81, 69] width 38 height 12
select select "service"
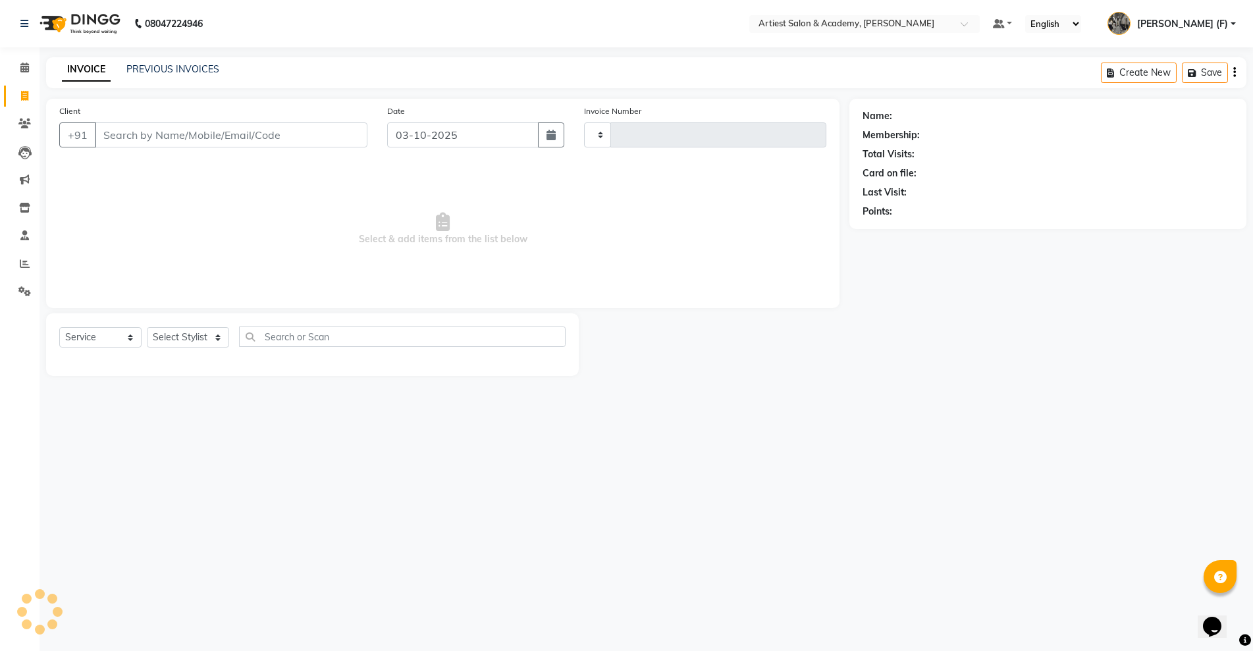
type input "4056"
select select "5123"
click at [177, 137] on input "Client" at bounding box center [231, 134] width 273 height 25
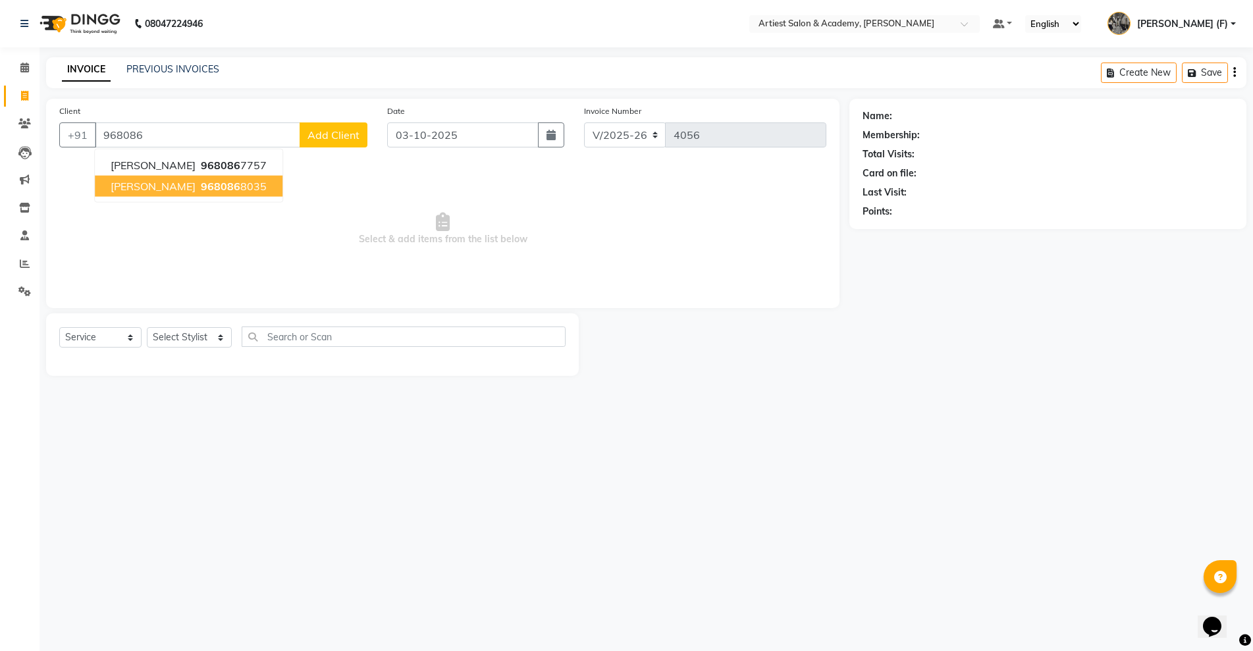
click at [190, 192] on span "YASH CHOUDHARY" at bounding box center [153, 186] width 85 height 13
type input "9680868035"
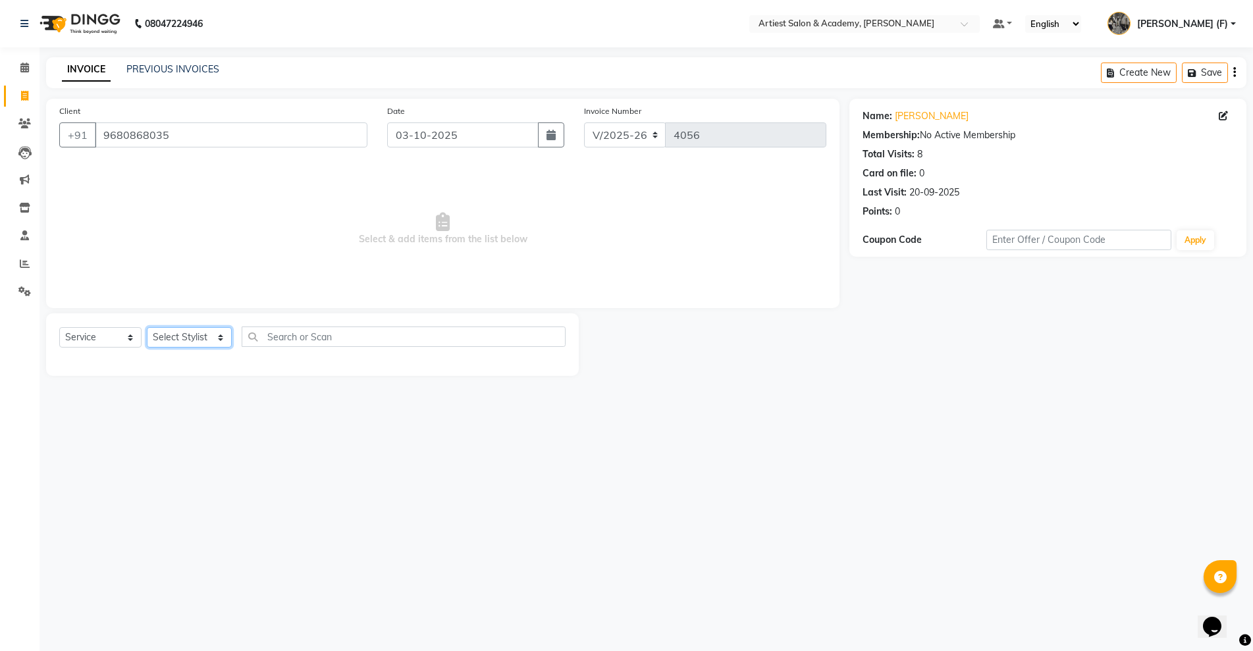
click at [170, 346] on select "Select Stylist [PERSON_NAME] (M) [PERSON_NAME] (F) [PERSON_NAME] DRASHTI [PERSO…" at bounding box center [189, 337] width 85 height 20
select select "33199"
click at [147, 327] on select "Select Stylist [PERSON_NAME] (M) [PERSON_NAME] (F) [PERSON_NAME] DRASHTI [PERSO…" at bounding box center [189, 337] width 85 height 20
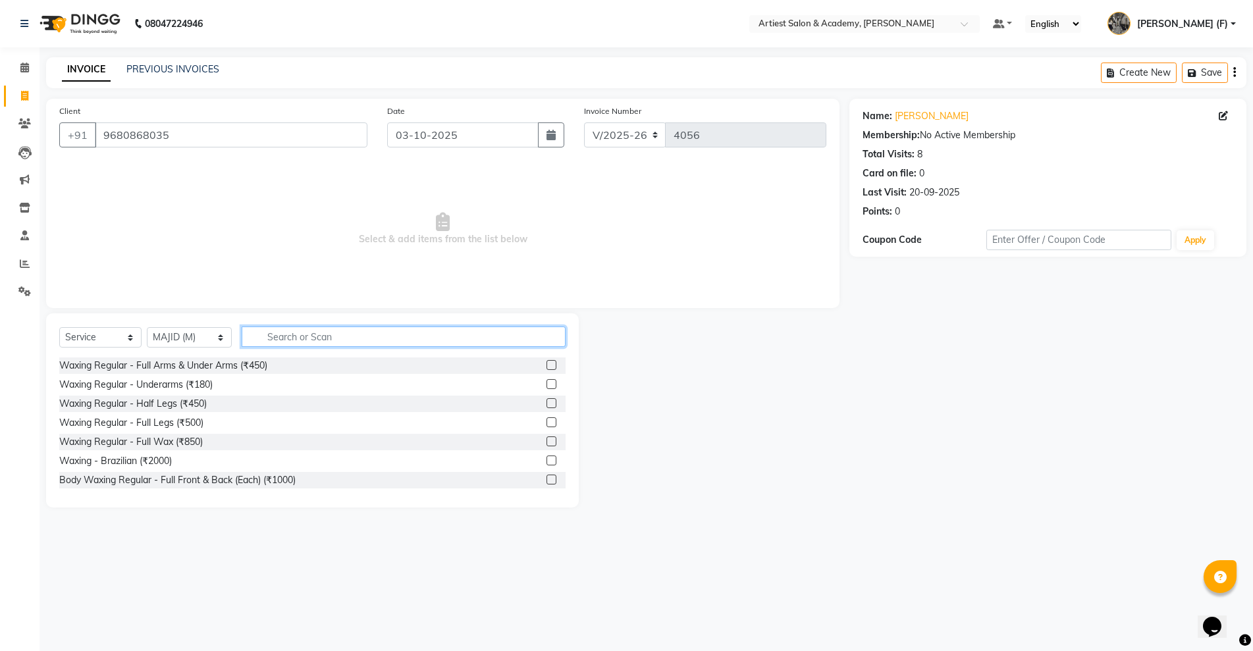
click at [295, 328] on input "text" at bounding box center [404, 337] width 324 height 20
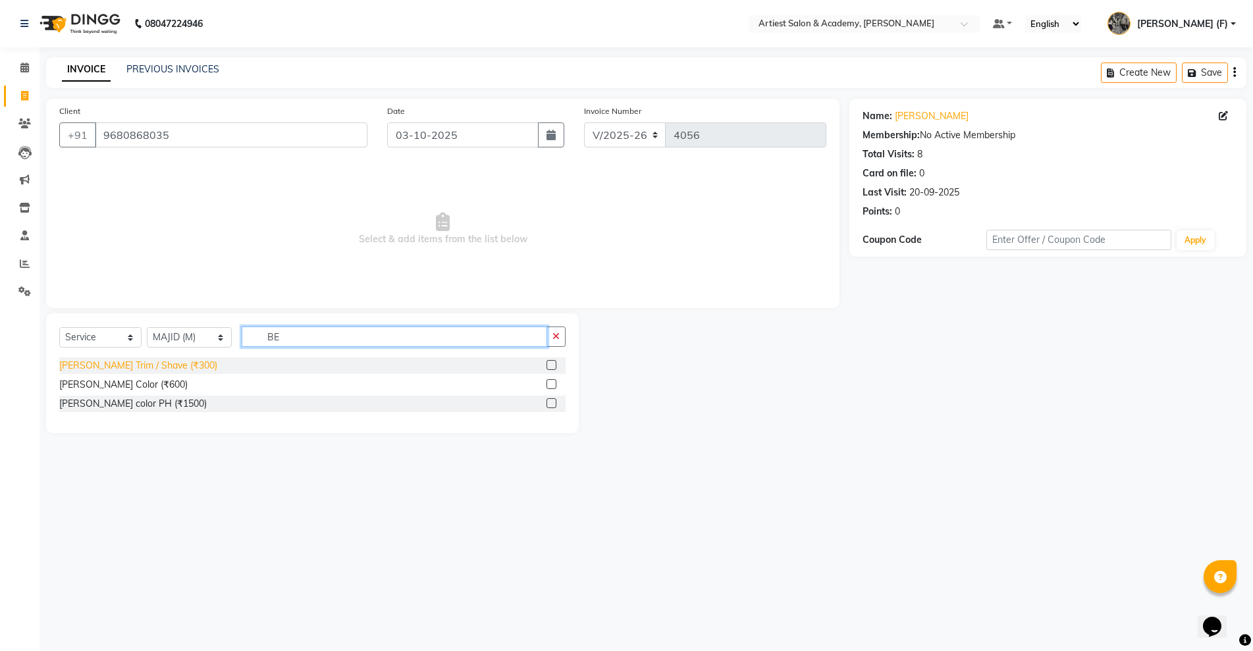
type input "BE"
click at [138, 373] on div "[PERSON_NAME] Trim / Shave (₹300)" at bounding box center [138, 366] width 158 height 14
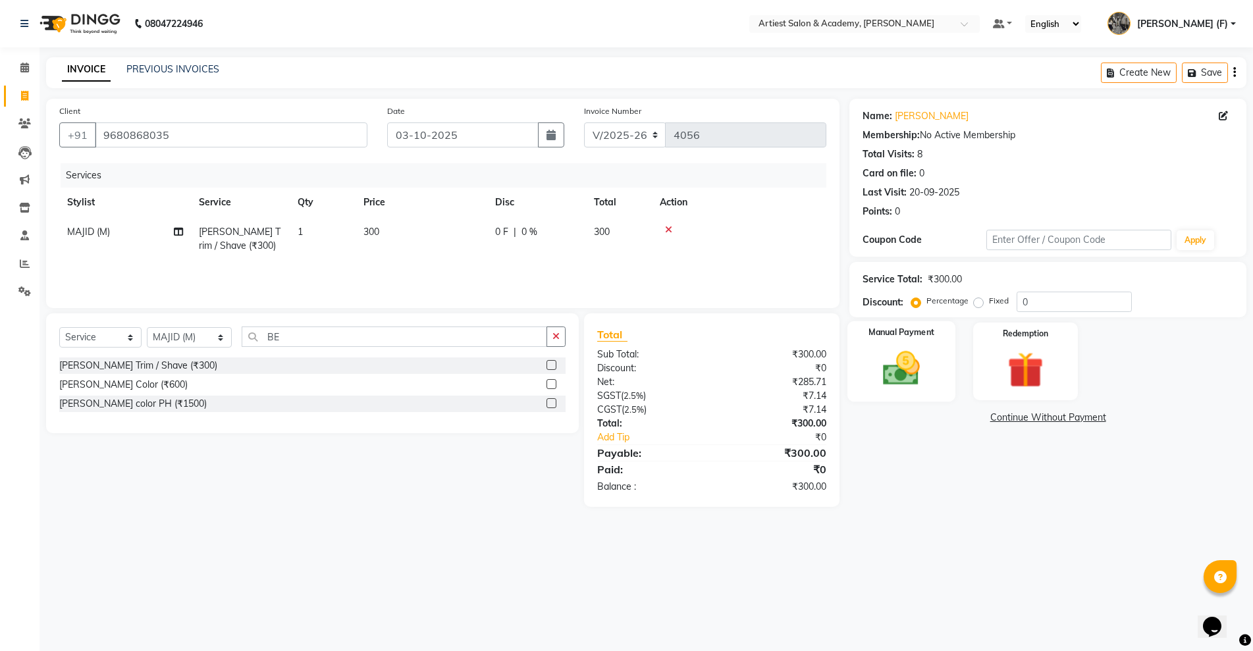
click at [944, 363] on div "Manual Payment" at bounding box center [901, 361] width 108 height 80
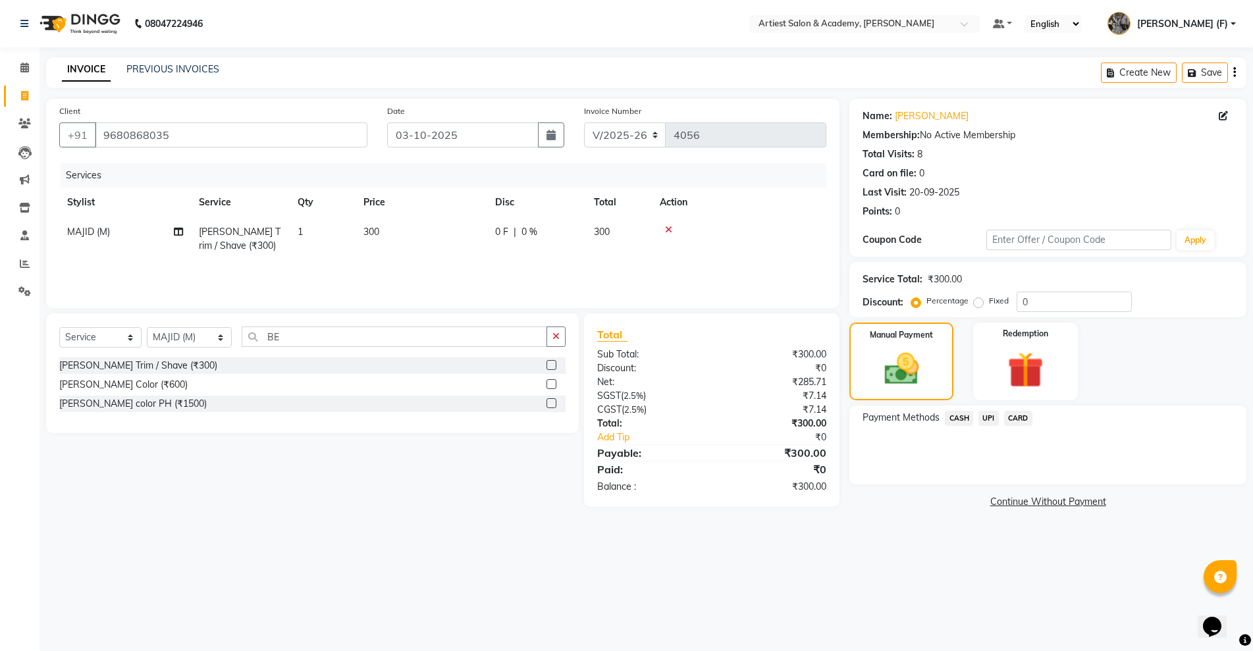
drag, startPoint x: 1012, startPoint y: 421, endPoint x: 957, endPoint y: 425, distance: 54.8
click at [1011, 420] on span "CARD" at bounding box center [1018, 418] width 28 height 15
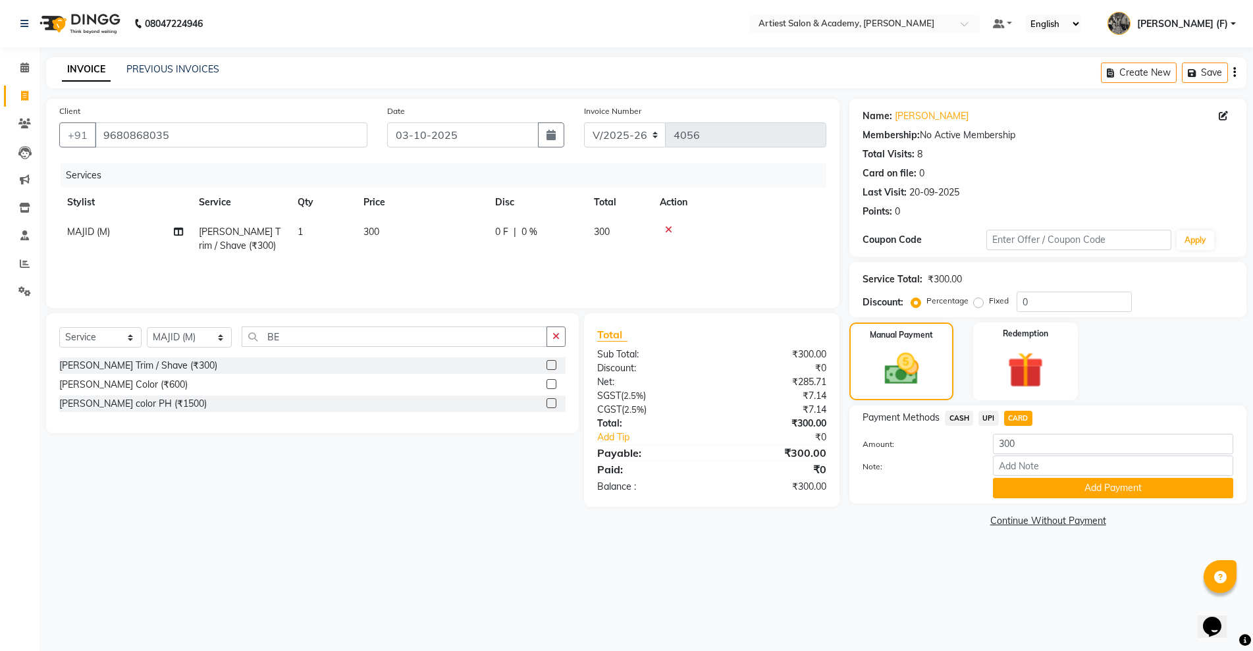
drag, startPoint x: 963, startPoint y: 417, endPoint x: 978, endPoint y: 440, distance: 28.1
click at [964, 417] on span "CASH" at bounding box center [959, 418] width 28 height 15
click at [1008, 419] on span "CARD" at bounding box center [1018, 418] width 28 height 15
click at [989, 418] on span "UPI" at bounding box center [988, 418] width 20 height 15
click at [1103, 485] on button "Add Payment" at bounding box center [1113, 488] width 240 height 20
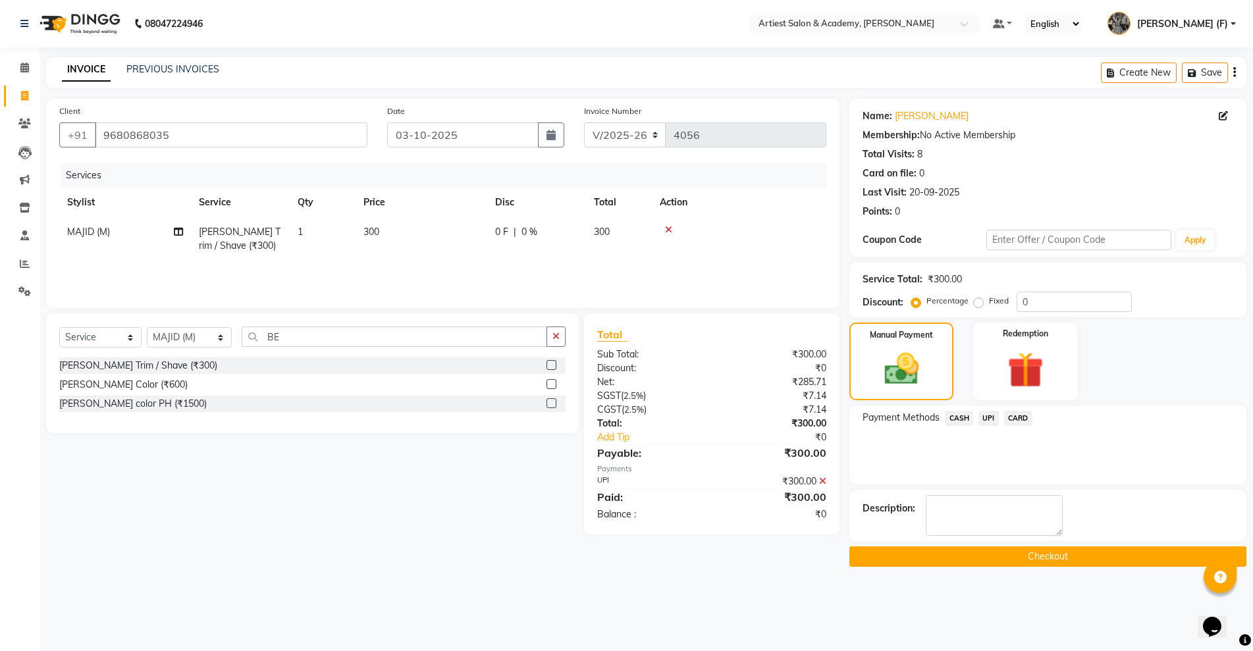
click at [1098, 556] on button "Checkout" at bounding box center [1047, 556] width 397 height 20
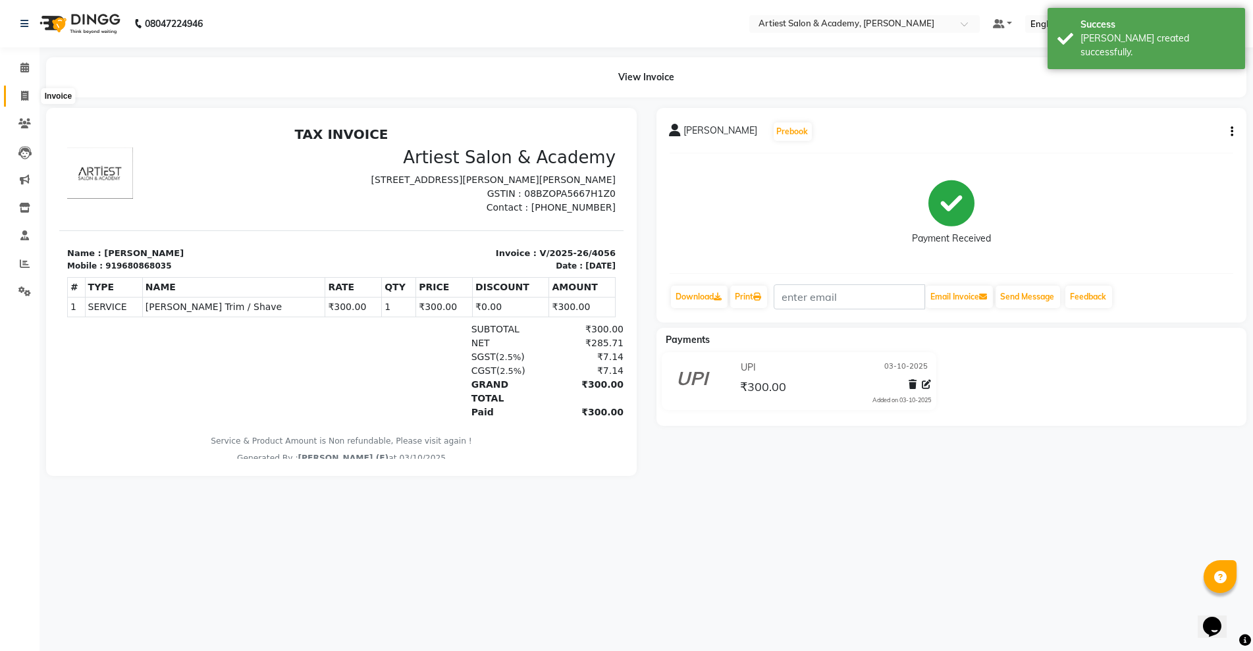
click at [18, 95] on span at bounding box center [24, 96] width 23 height 15
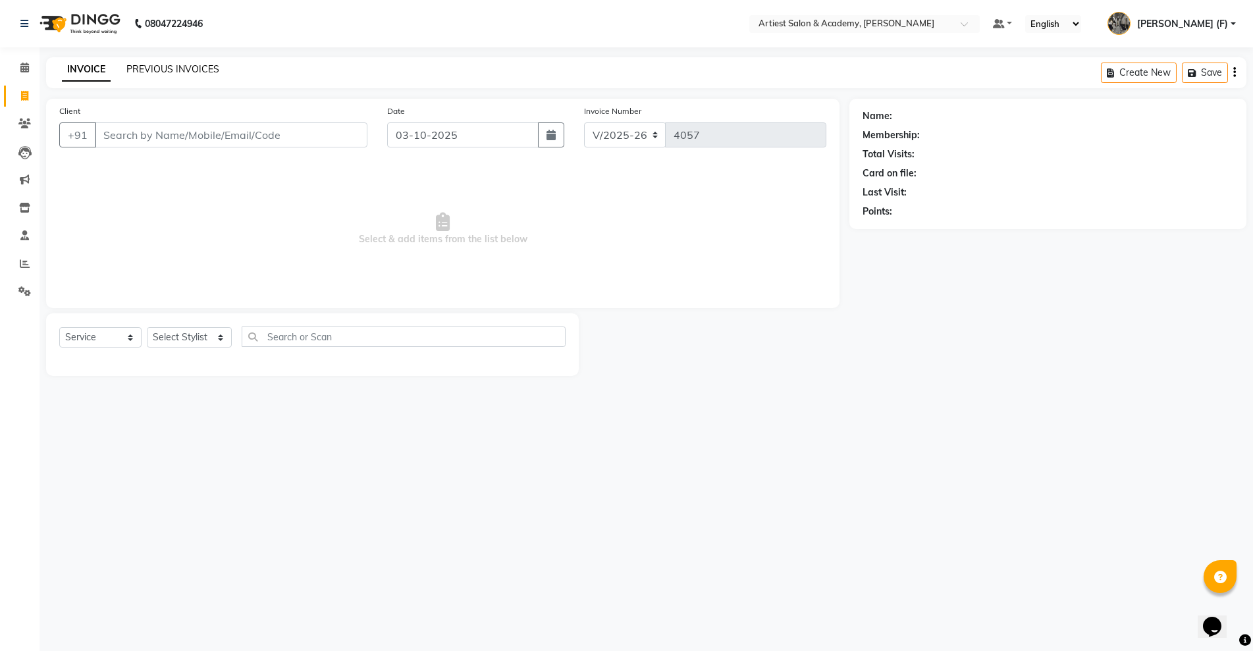
click at [140, 69] on link "PREVIOUS INVOICES" at bounding box center [172, 69] width 93 height 12
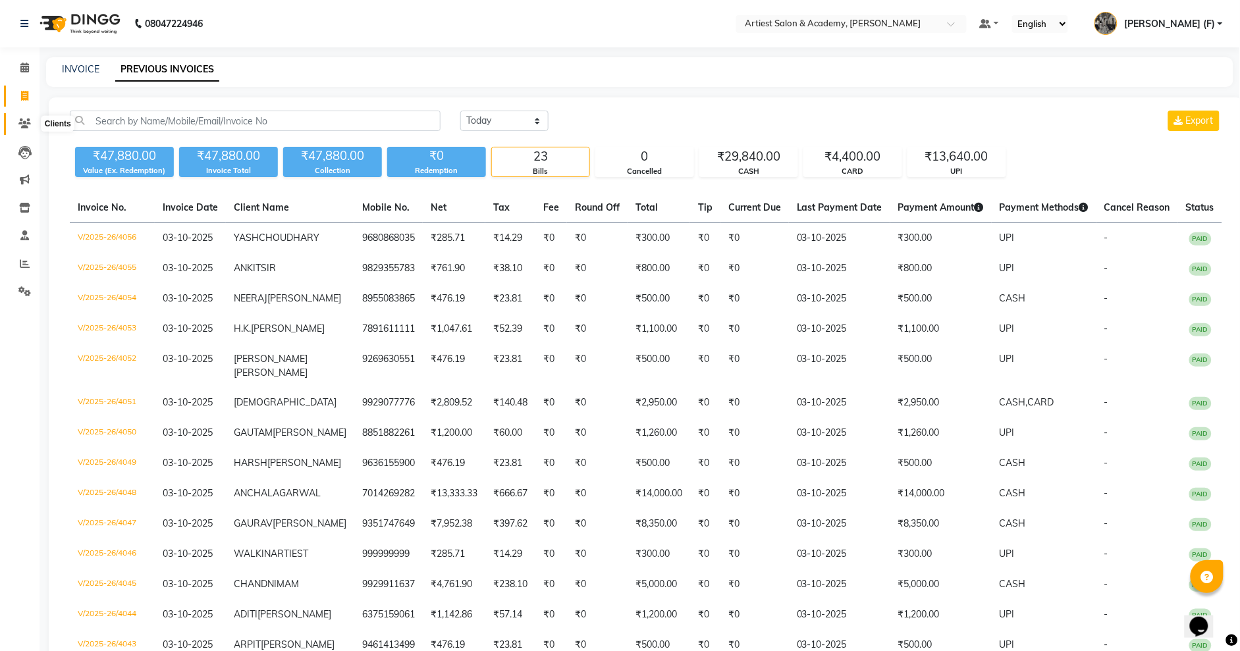
click at [19, 118] on icon at bounding box center [24, 123] width 13 height 10
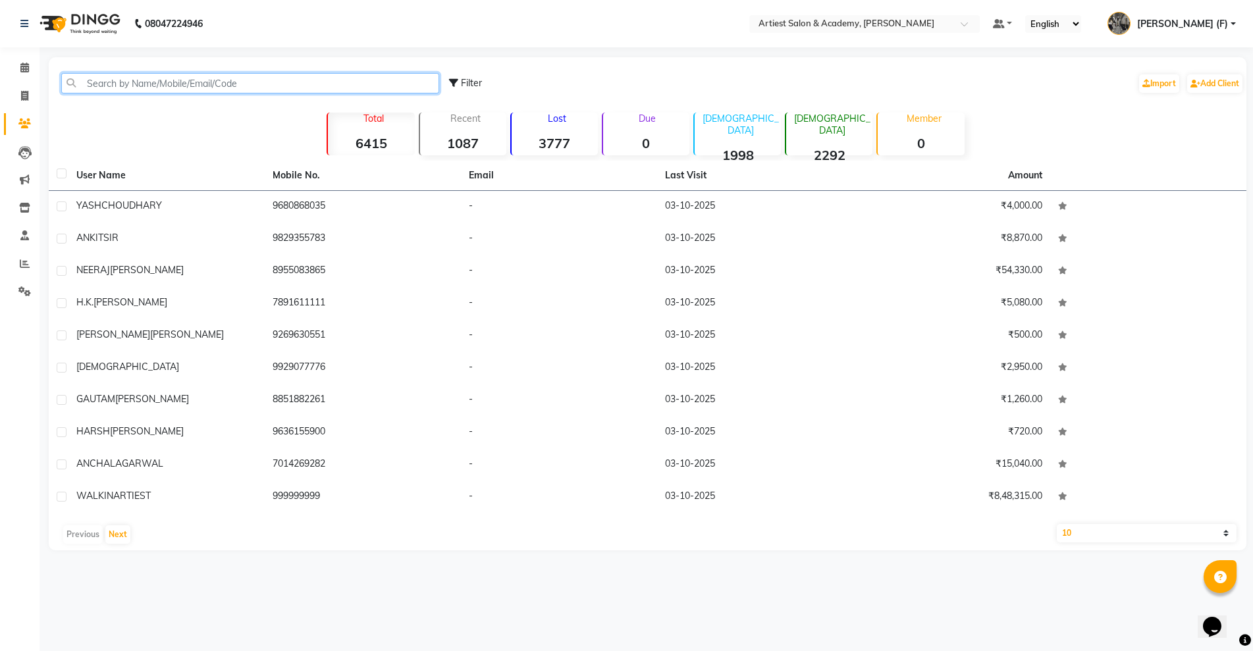
click at [266, 92] on input "text" at bounding box center [250, 83] width 378 height 20
drag, startPoint x: 244, startPoint y: 84, endPoint x: 0, endPoint y: 123, distance: 246.8
click at [0, 123] on app-home "08047224946 Select Location × Artiest Salon & Academy, Subhash Marg Default Pan…" at bounding box center [626, 285] width 1253 height 570
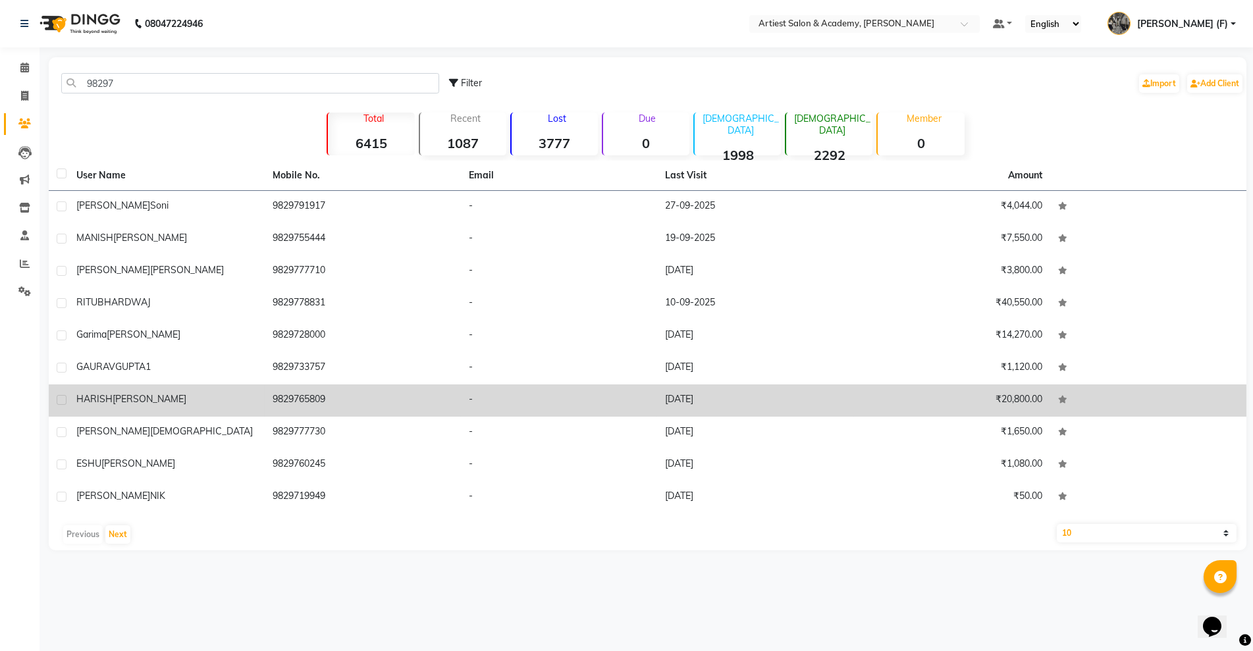
click at [594, 390] on td "-" at bounding box center [559, 400] width 196 height 32
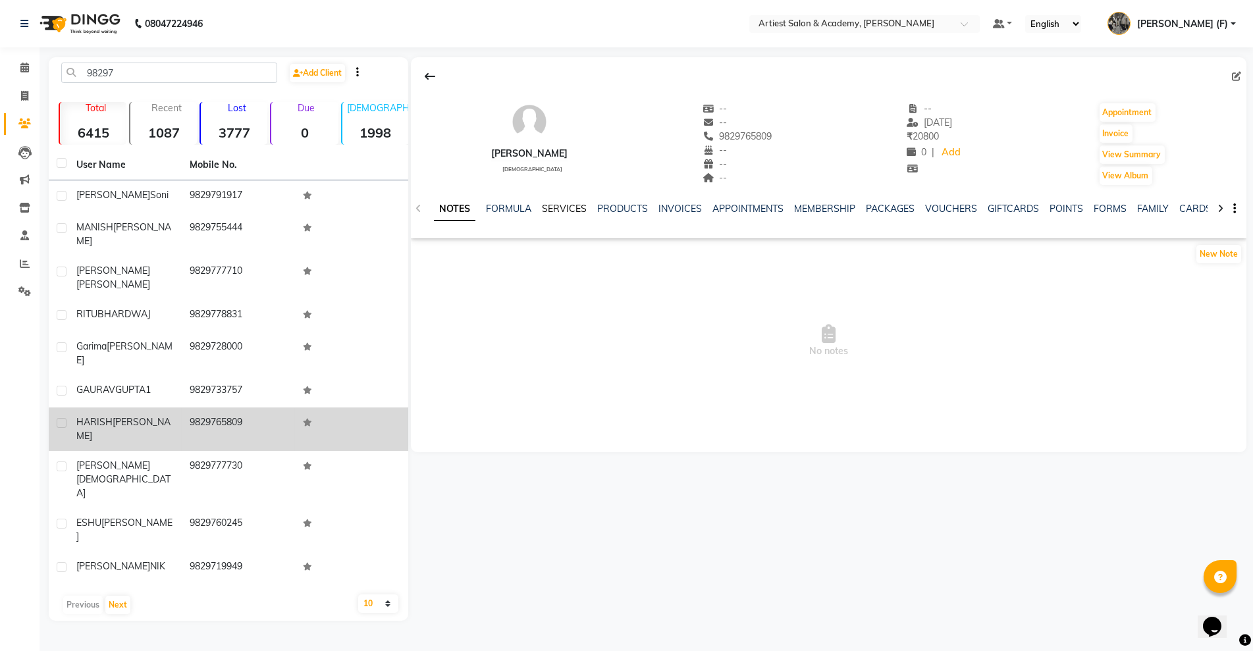
click at [565, 205] on link "SERVICES" at bounding box center [564, 209] width 45 height 12
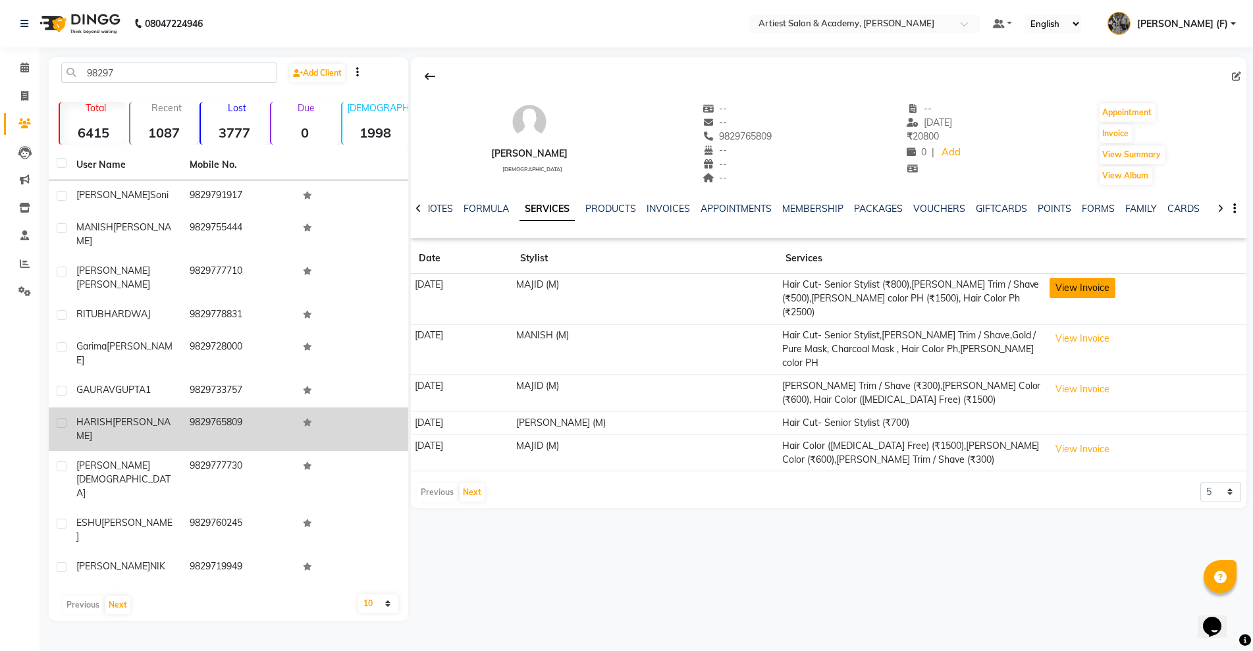
click at [1110, 292] on button "View Invoice" at bounding box center [1082, 288] width 66 height 20
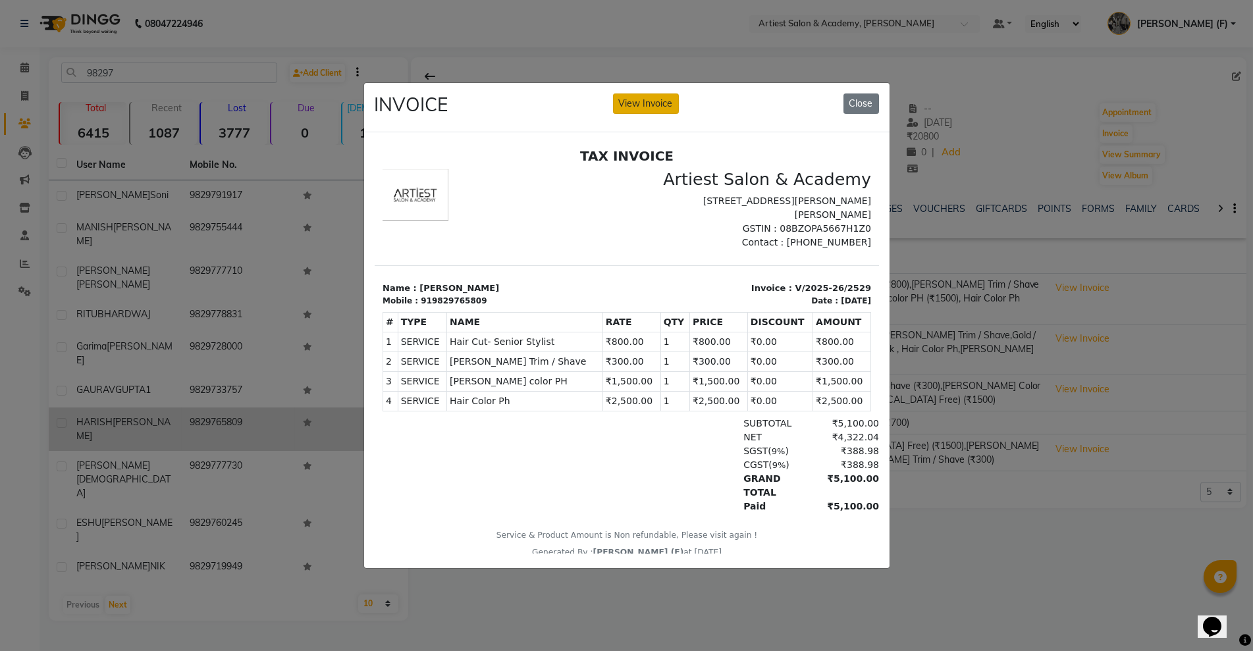
click at [660, 94] on button "View Invoice" at bounding box center [646, 103] width 66 height 20
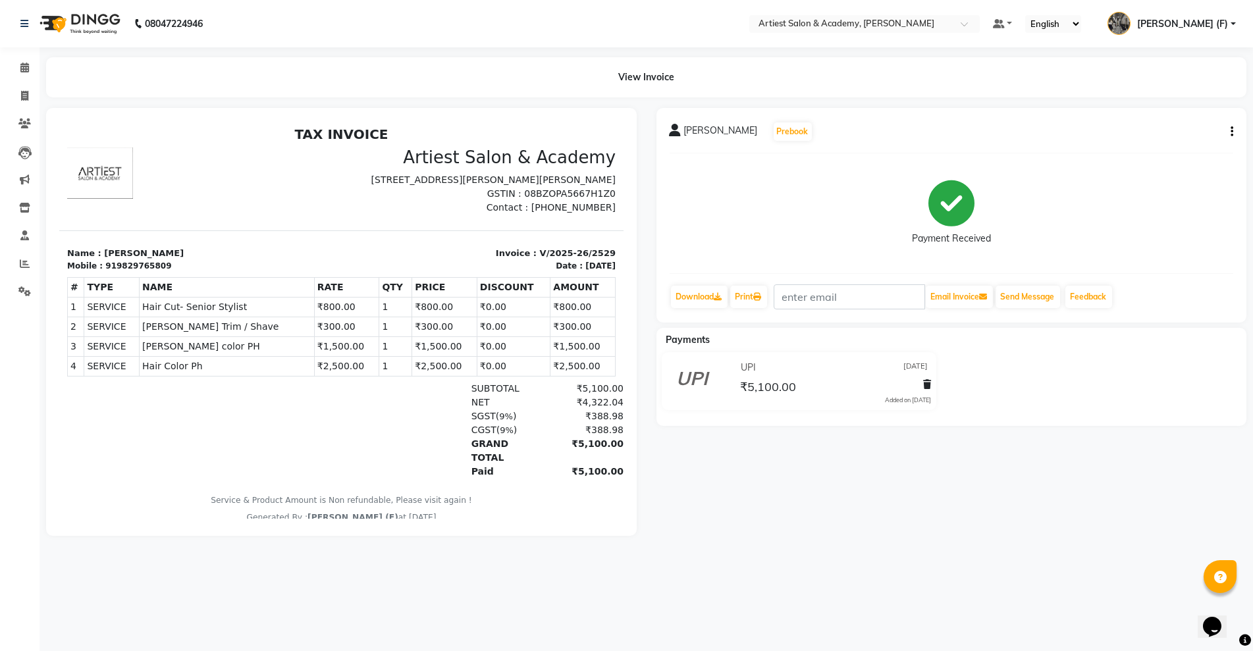
click at [1227, 131] on button "button" at bounding box center [1229, 132] width 8 height 14
click at [1156, 153] on div "Edit Invoice" at bounding box center [1166, 155] width 90 height 16
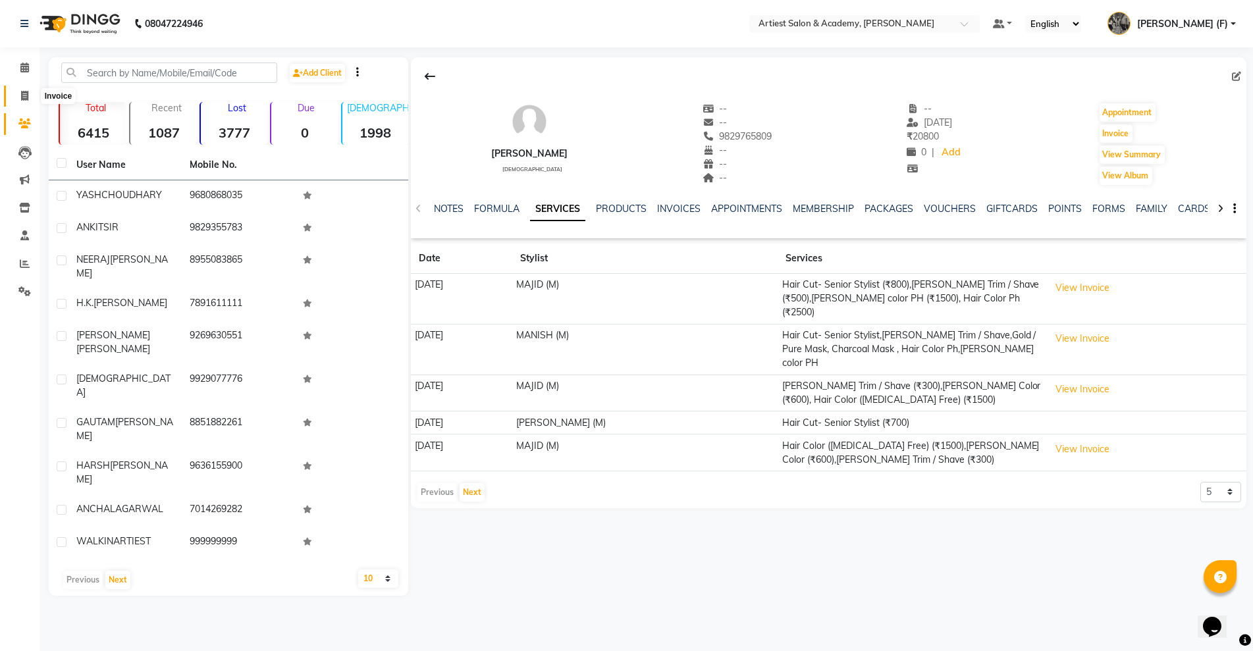
click at [30, 101] on span at bounding box center [24, 96] width 23 height 15
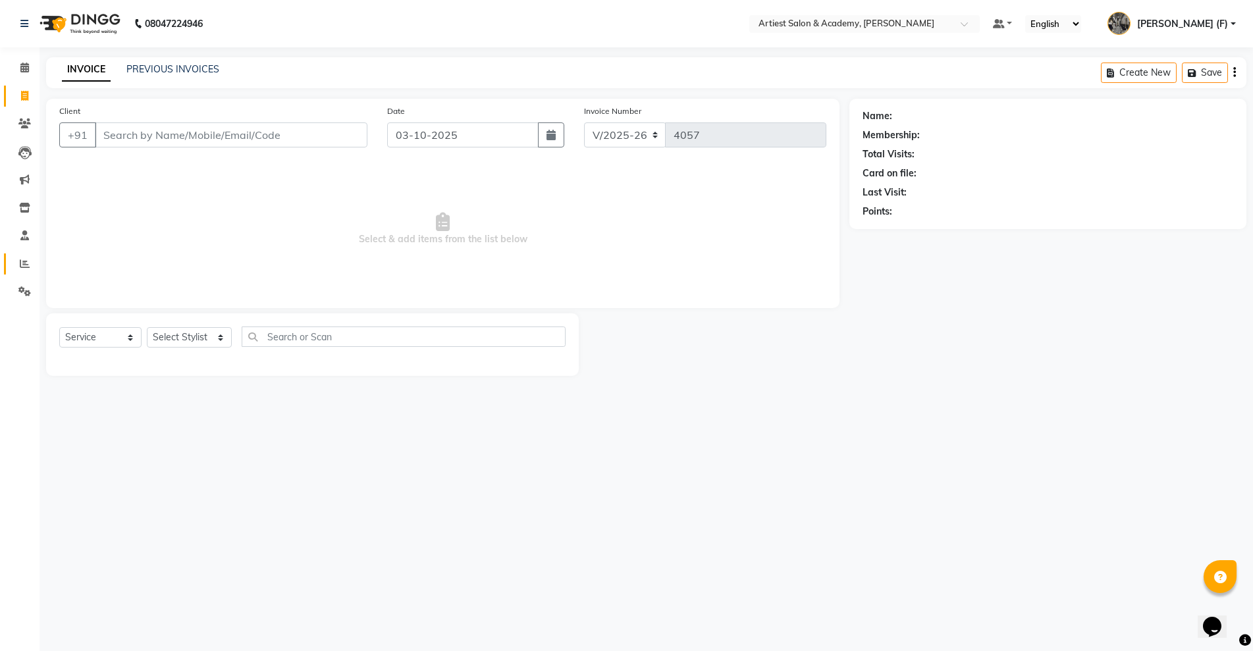
click at [24, 271] on link "Reports" at bounding box center [20, 264] width 32 height 22
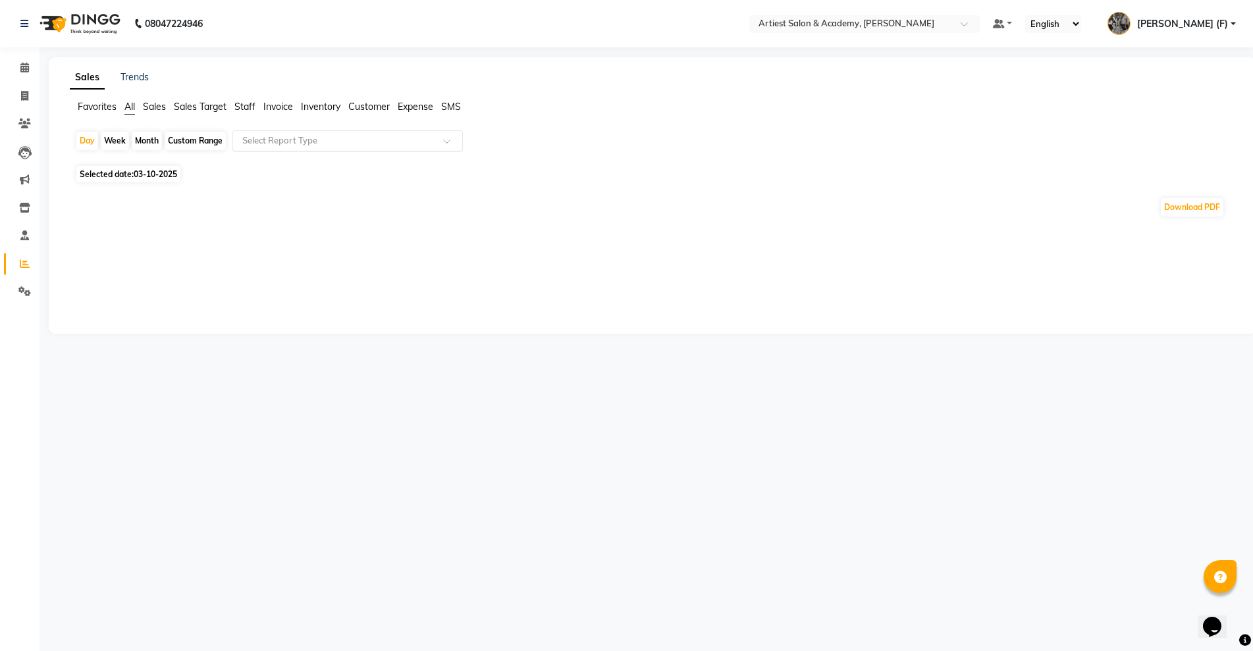
click at [311, 138] on input "text" at bounding box center [335, 140] width 190 height 13
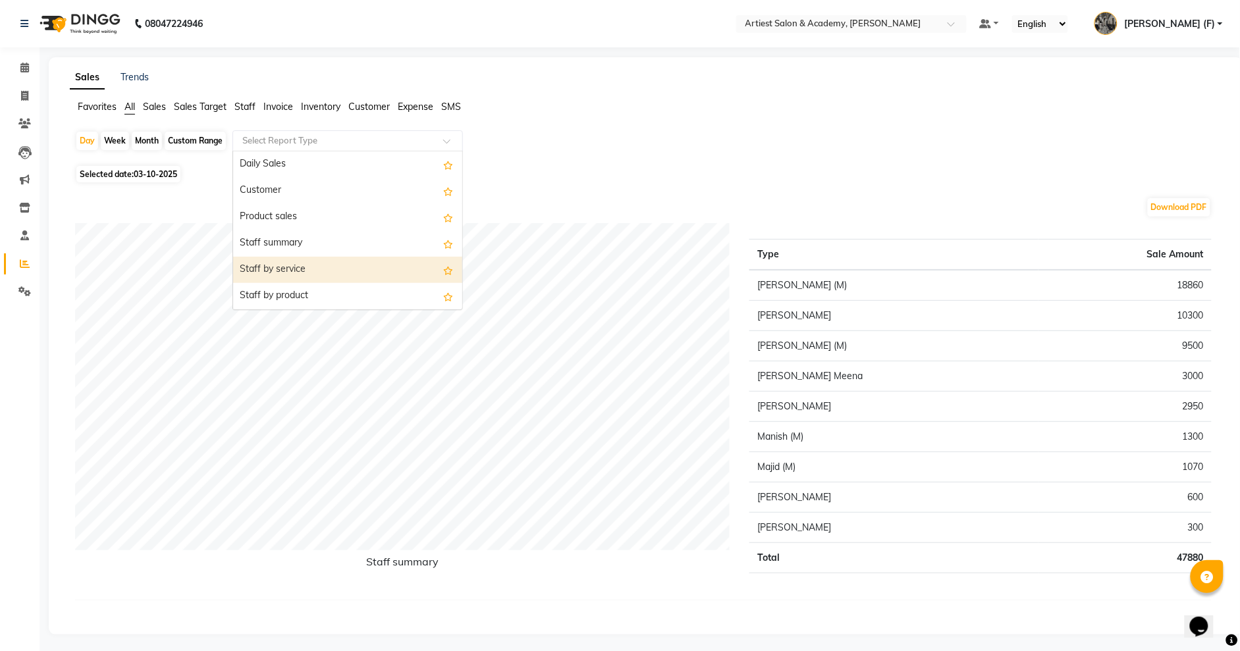
click at [314, 278] on div "Staff by service" at bounding box center [347, 270] width 229 height 26
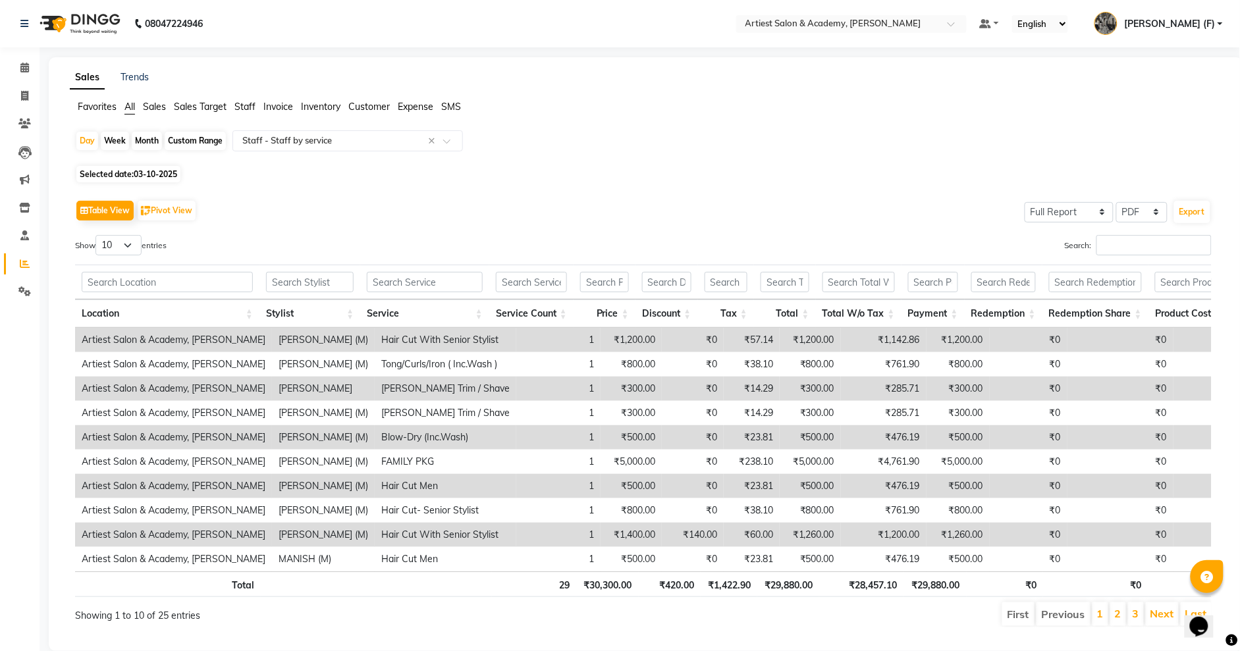
click at [148, 170] on span "03-10-2025" at bounding box center [155, 174] width 43 height 10
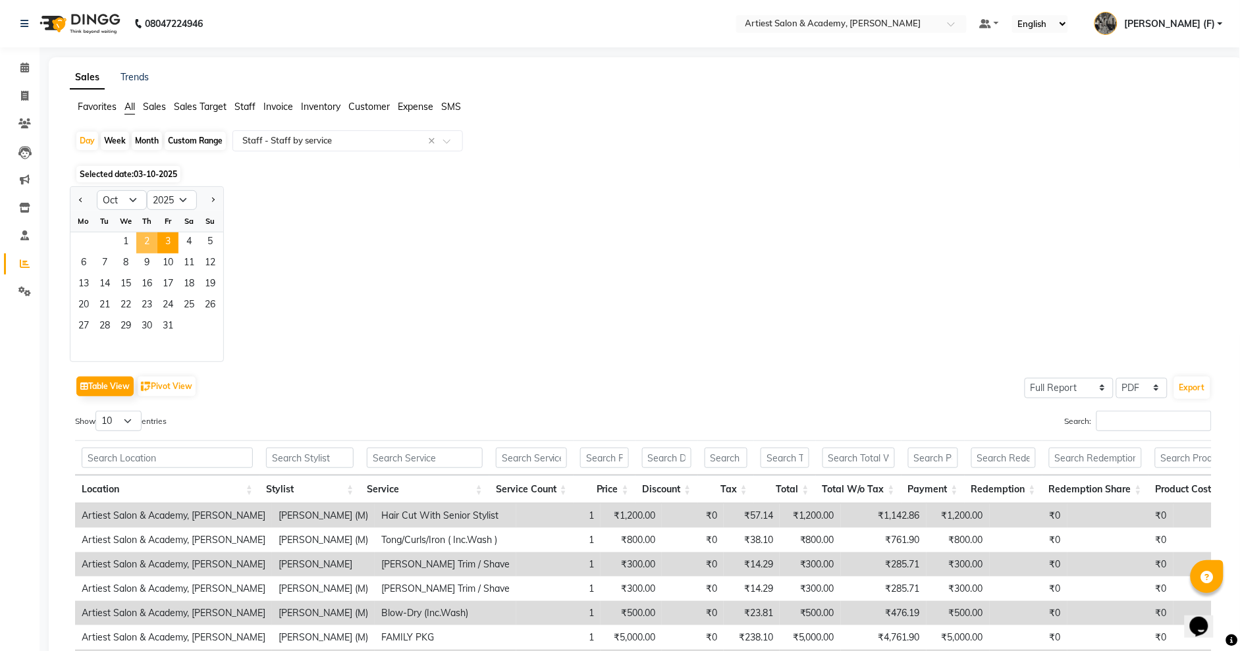
click at [151, 241] on span "2" at bounding box center [146, 242] width 21 height 21
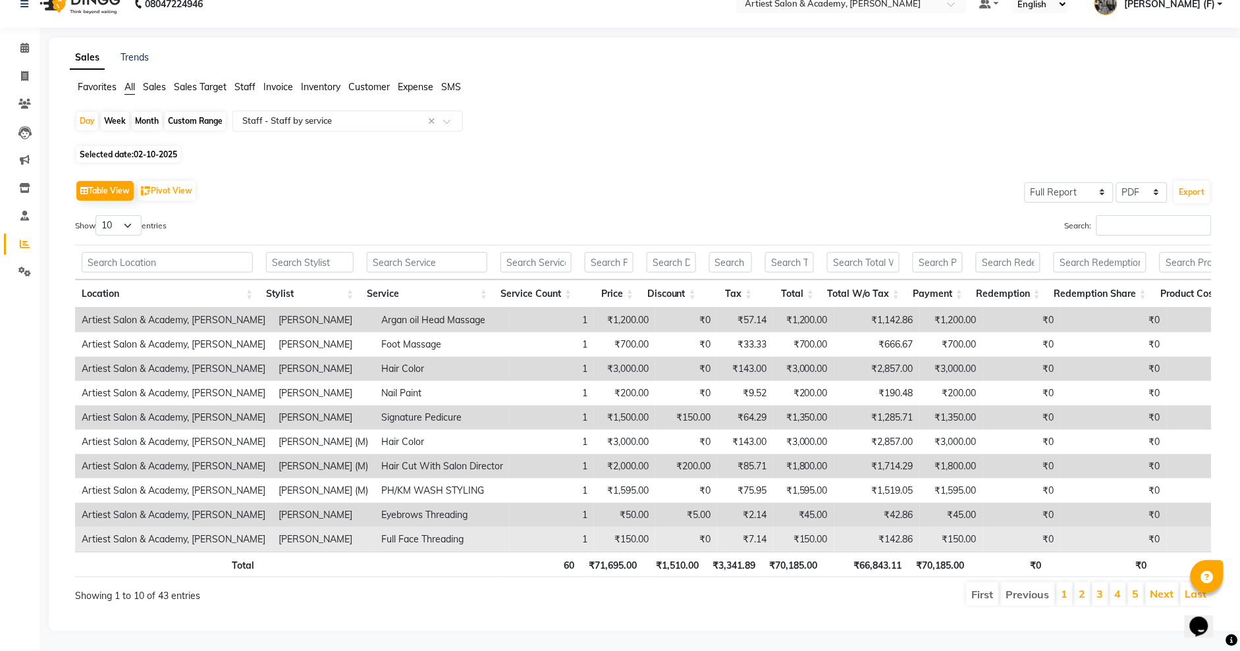
scroll to position [45, 0]
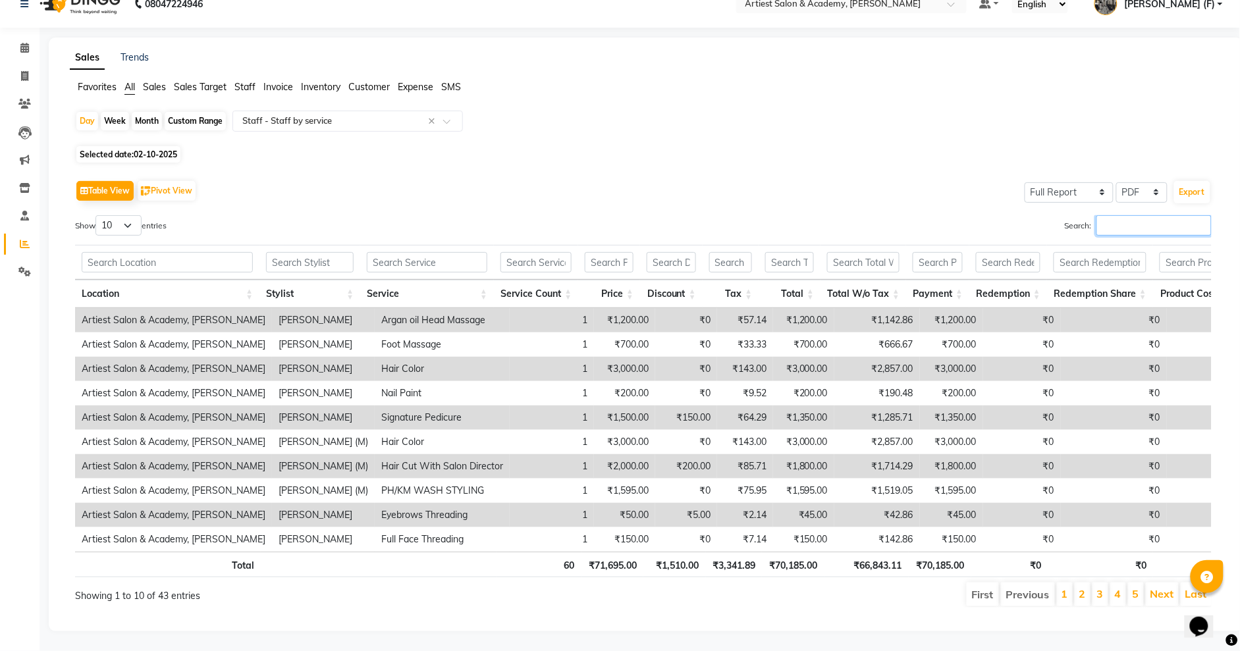
click at [1130, 215] on input "Search:" at bounding box center [1153, 225] width 115 height 20
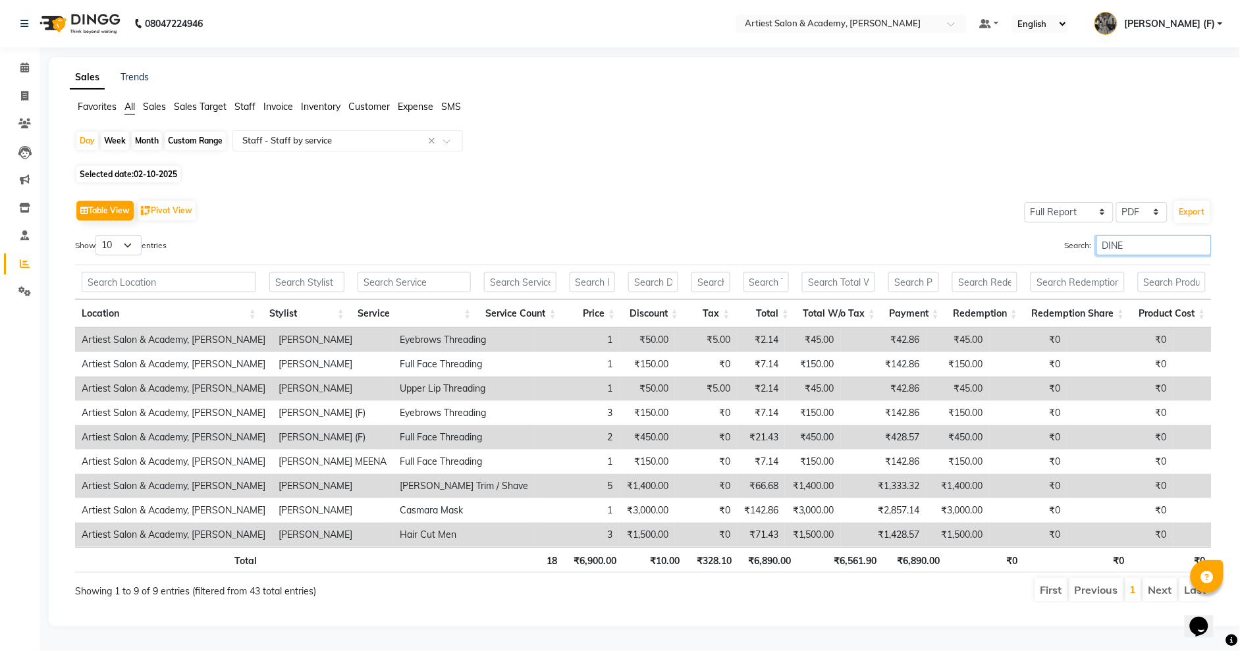
scroll to position [0, 0]
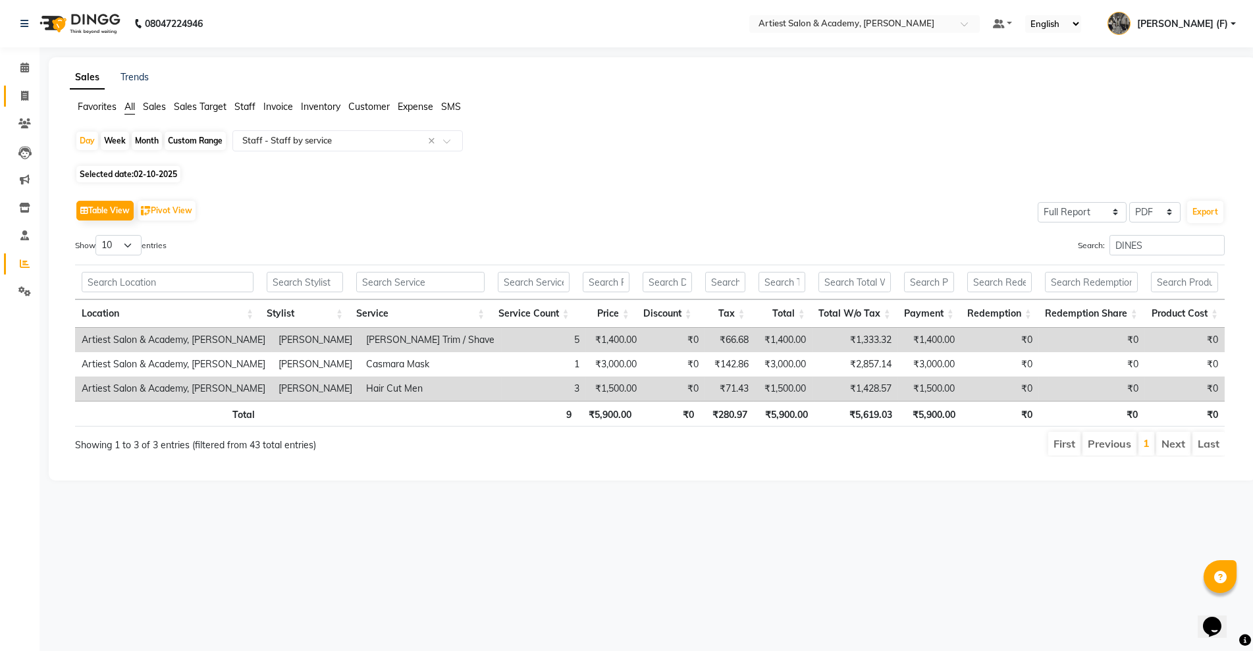
click at [17, 105] on link "Invoice" at bounding box center [20, 97] width 32 height 22
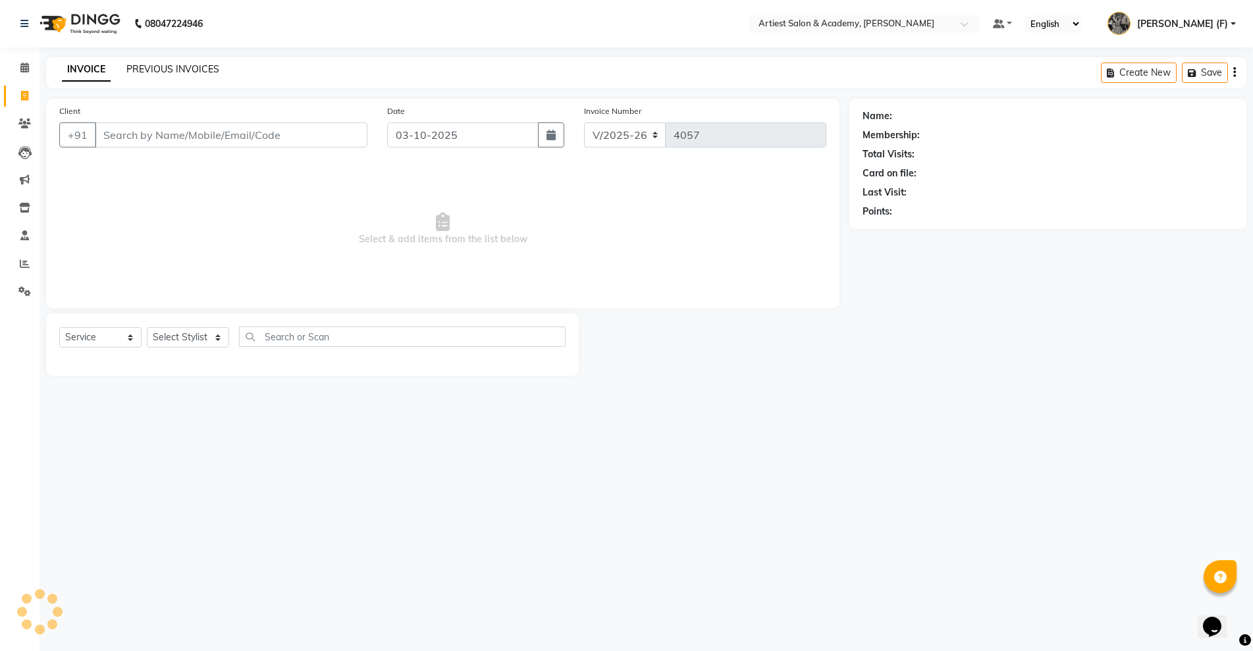
click at [164, 70] on link "PREVIOUS INVOICES" at bounding box center [172, 69] width 93 height 12
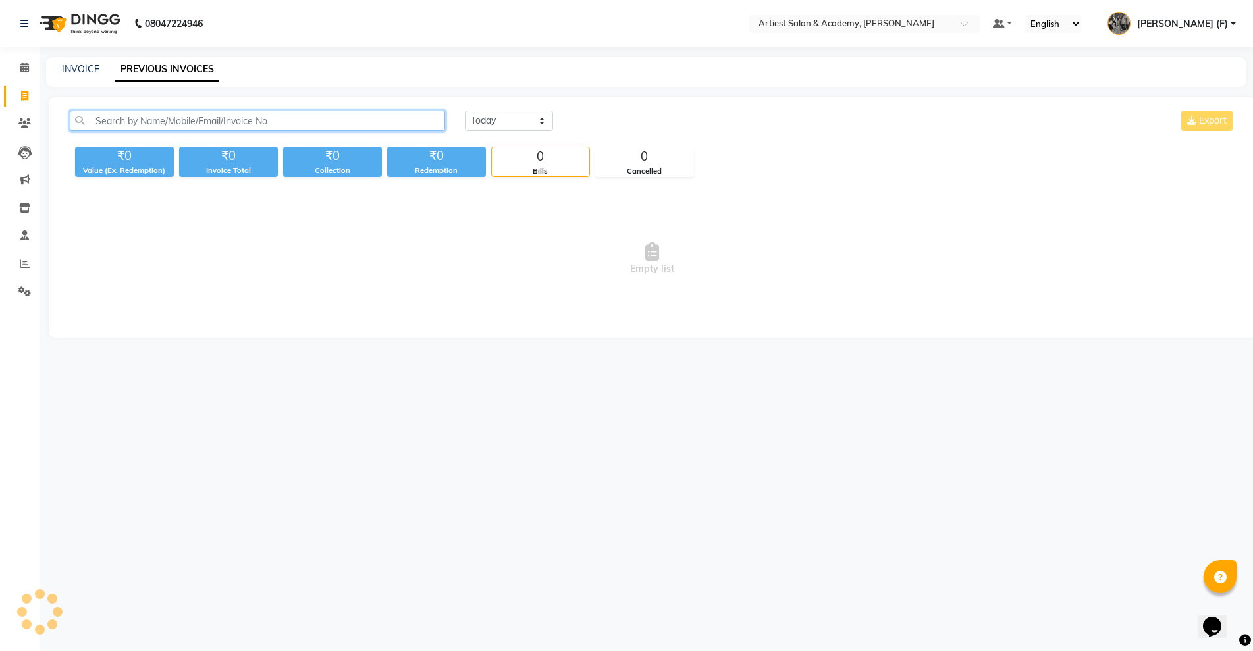
click at [238, 130] on input "text" at bounding box center [257, 121] width 375 height 20
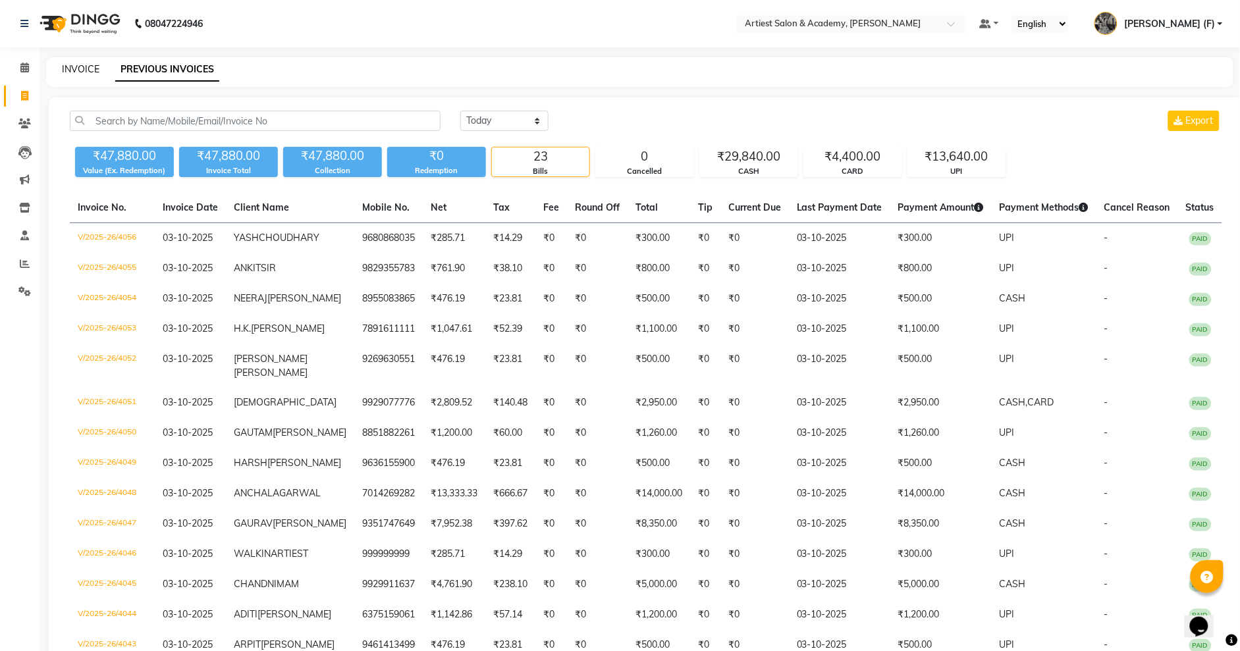
click at [72, 68] on link "INVOICE" at bounding box center [81, 69] width 38 height 12
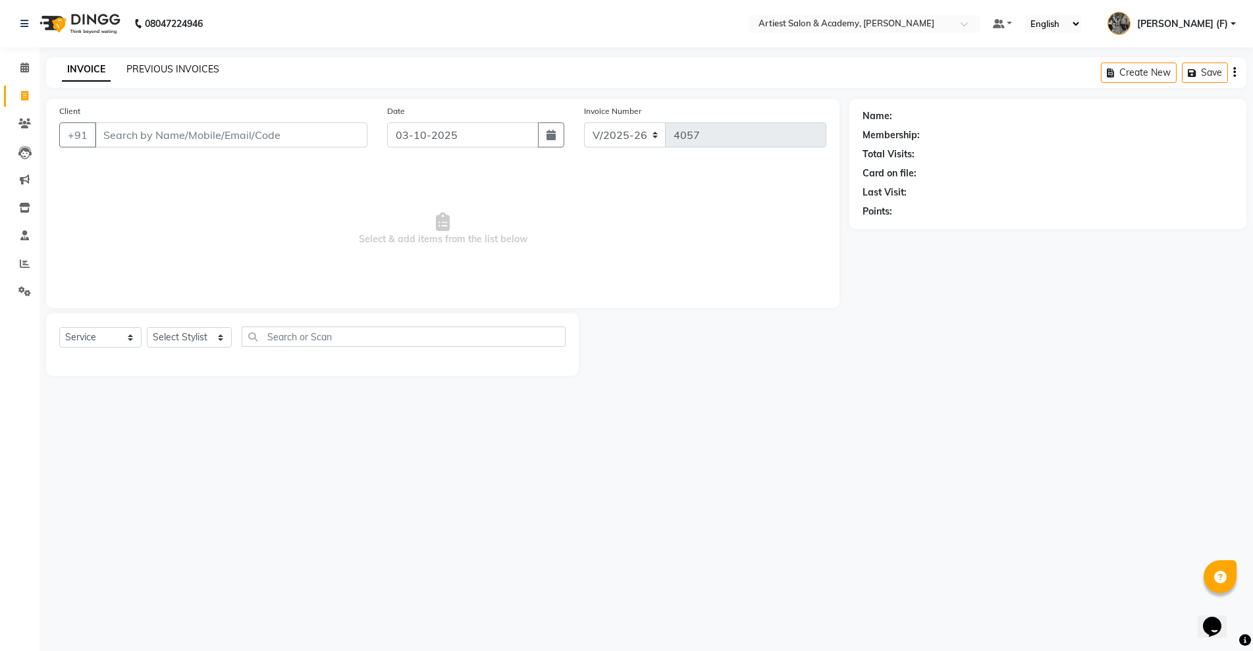
click at [181, 68] on link "PREVIOUS INVOICES" at bounding box center [172, 69] width 93 height 12
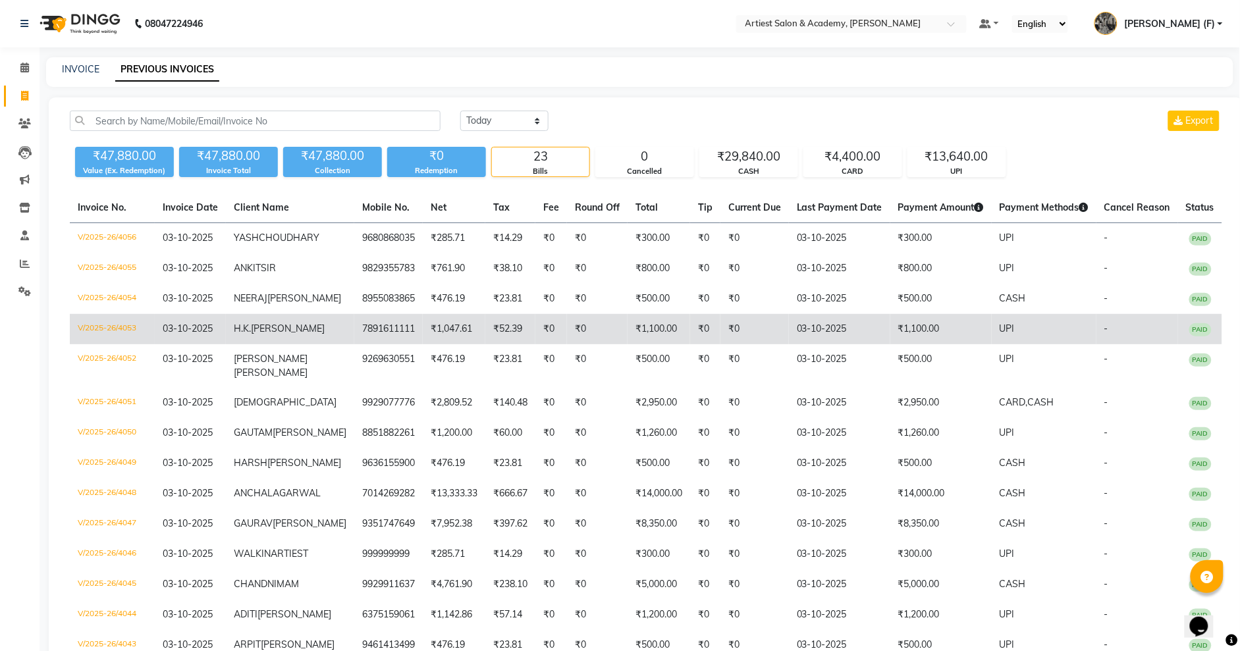
click at [1009, 344] on td "UPI" at bounding box center [1043, 329] width 105 height 30
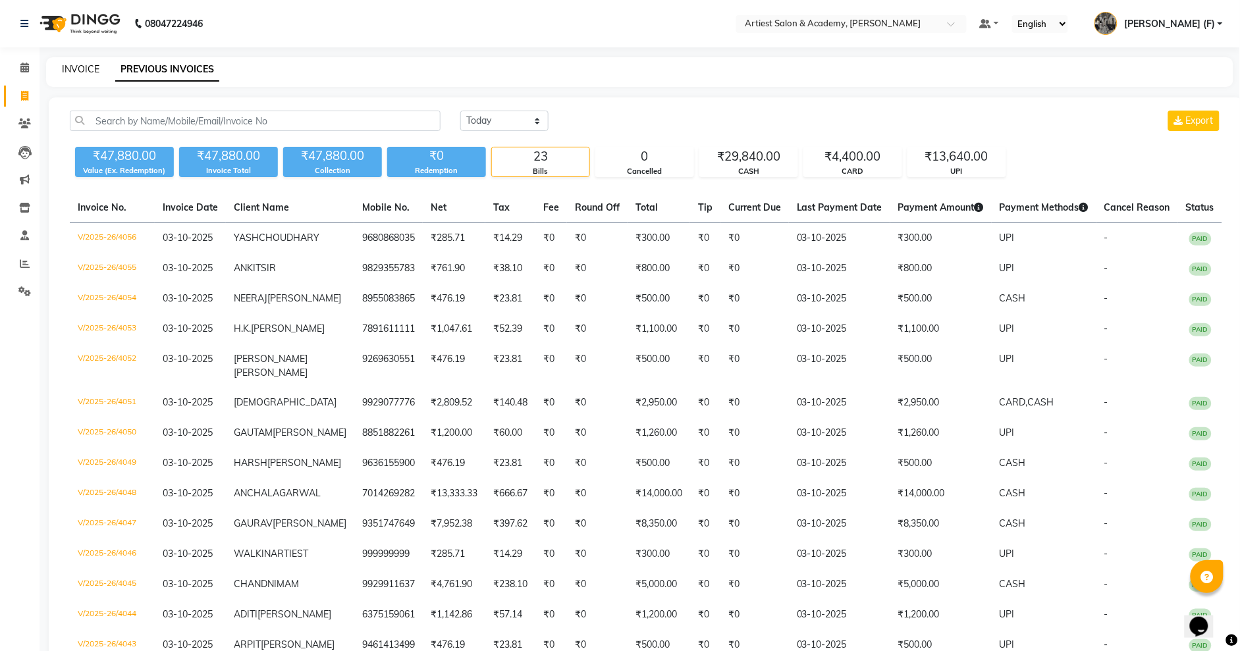
click at [64, 72] on link "INVOICE" at bounding box center [81, 69] width 38 height 12
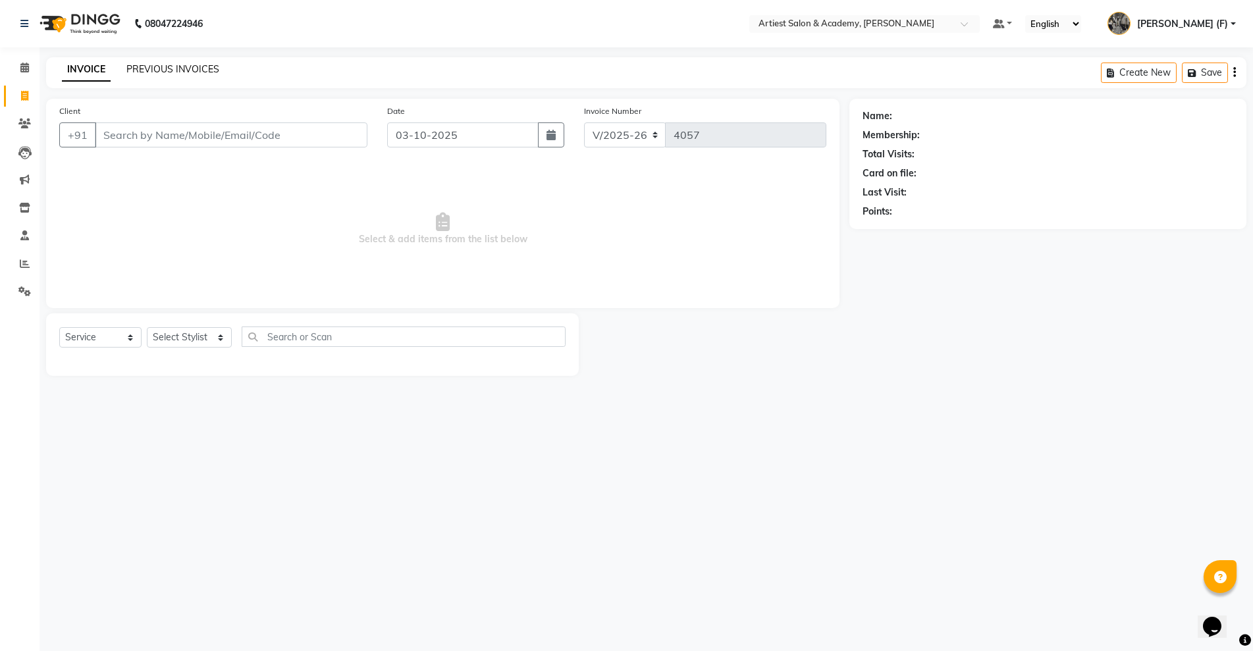
click at [190, 72] on link "PREVIOUS INVOICES" at bounding box center [172, 69] width 93 height 12
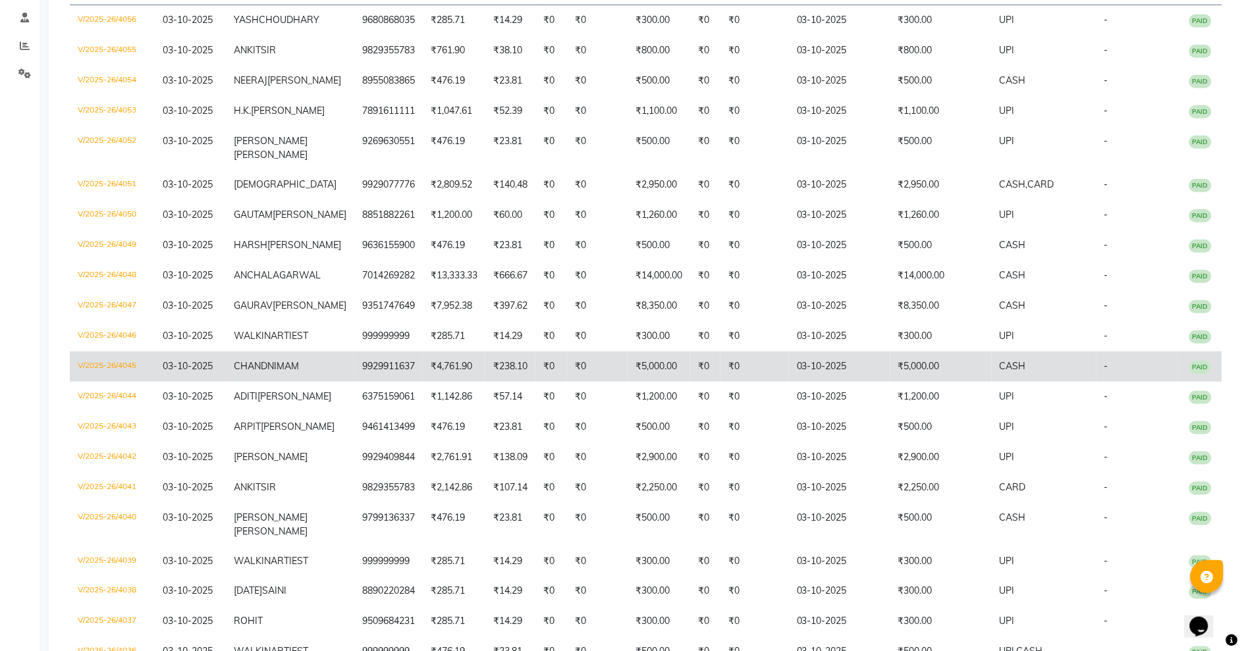
scroll to position [246, 0]
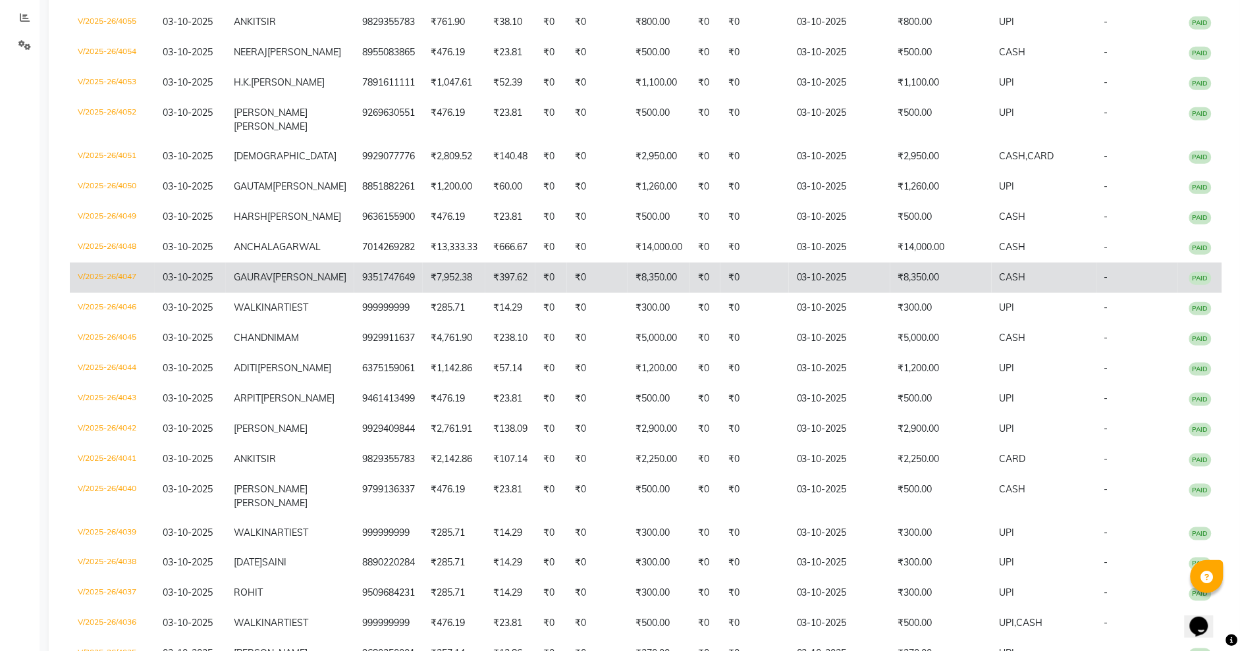
click at [905, 293] on td "₹8,350.00" at bounding box center [940, 278] width 101 height 30
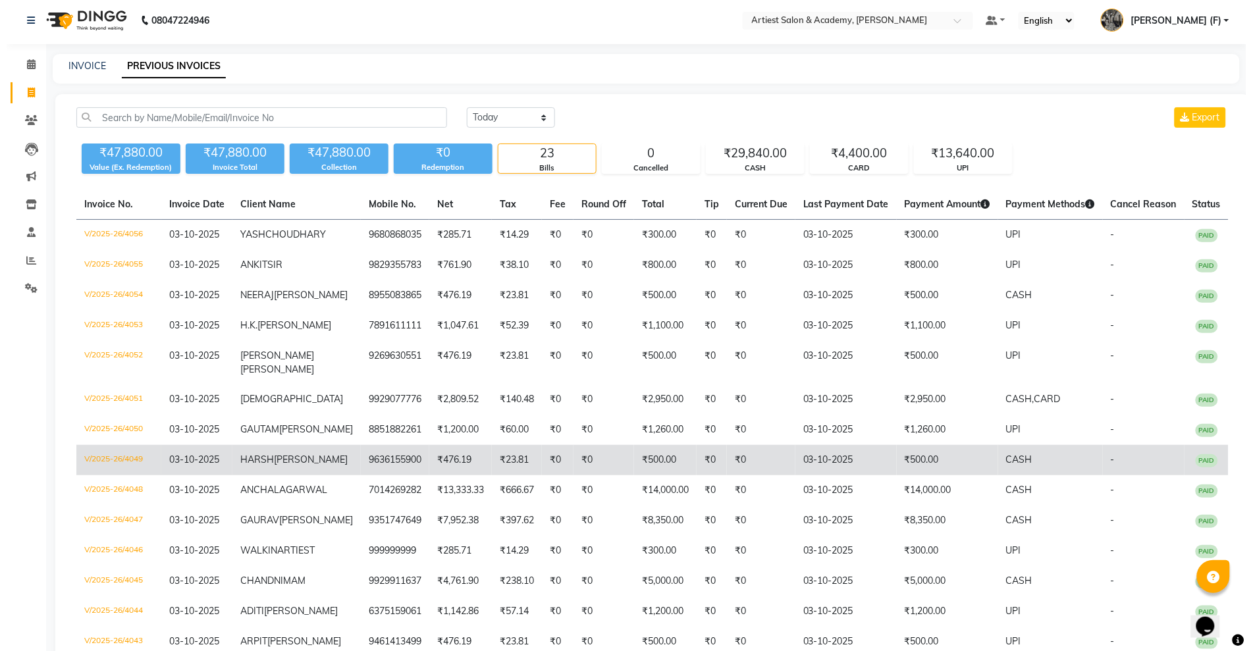
scroll to position [0, 0]
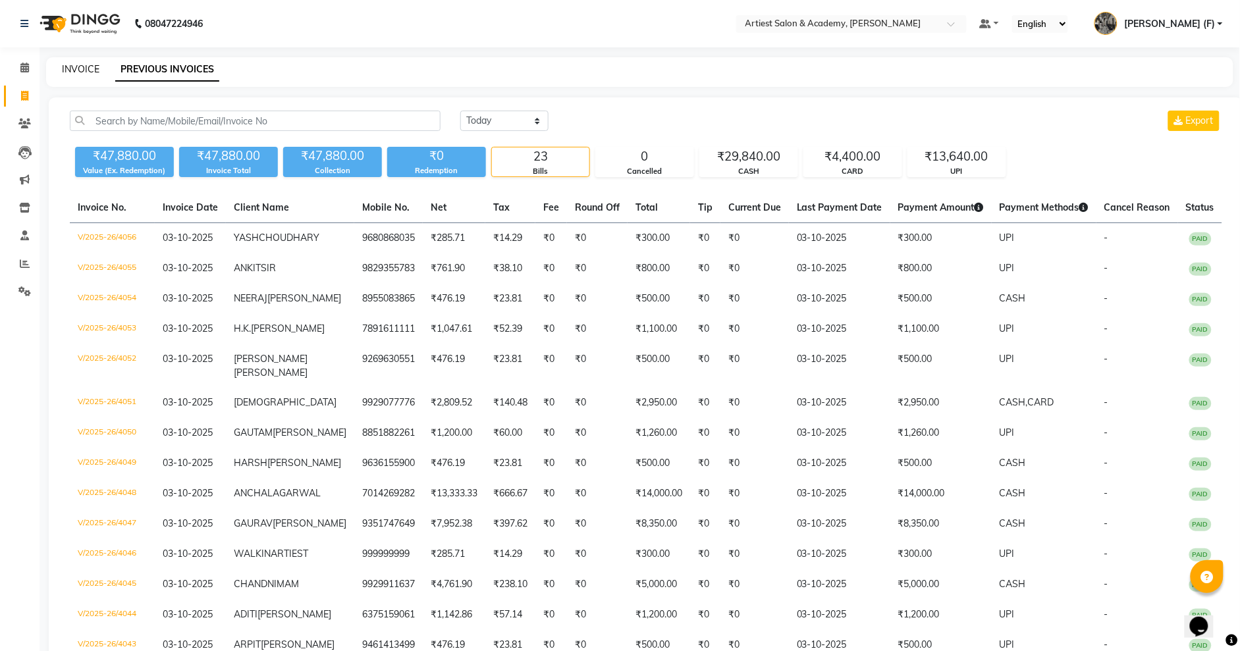
click at [80, 72] on link "INVOICE" at bounding box center [81, 69] width 38 height 12
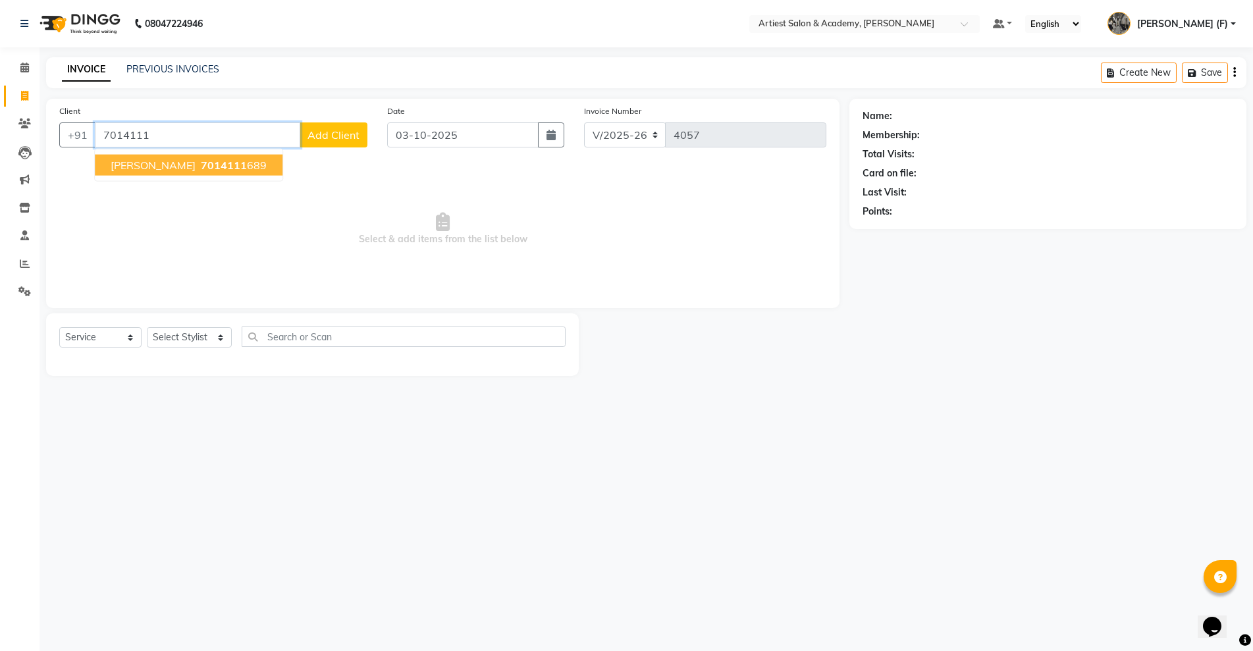
click at [210, 161] on span "7014111" at bounding box center [224, 165] width 46 height 13
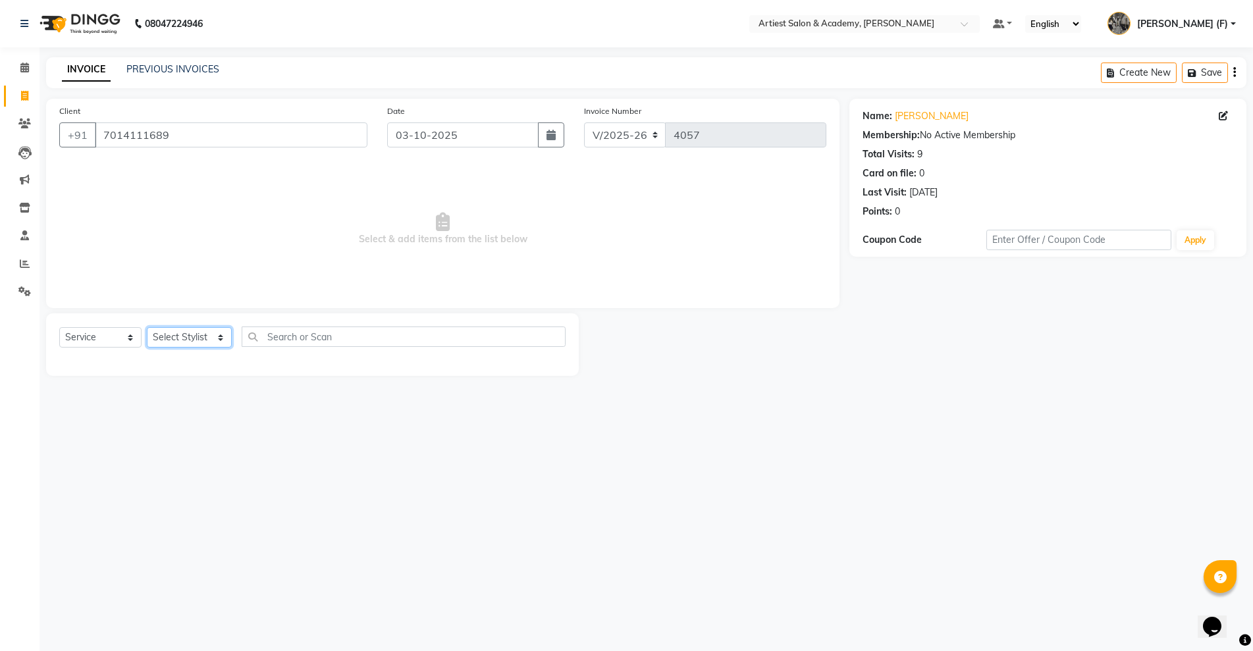
click at [210, 337] on select "Select Stylist [PERSON_NAME] (M) [PERSON_NAME] (F) [PERSON_NAME] DRASHTI [PERSO…" at bounding box center [189, 337] width 85 height 20
click at [147, 327] on select "Select Stylist [PERSON_NAME] (M) [PERSON_NAME] (F) [PERSON_NAME] DRASHTI [PERSO…" at bounding box center [189, 337] width 85 height 20
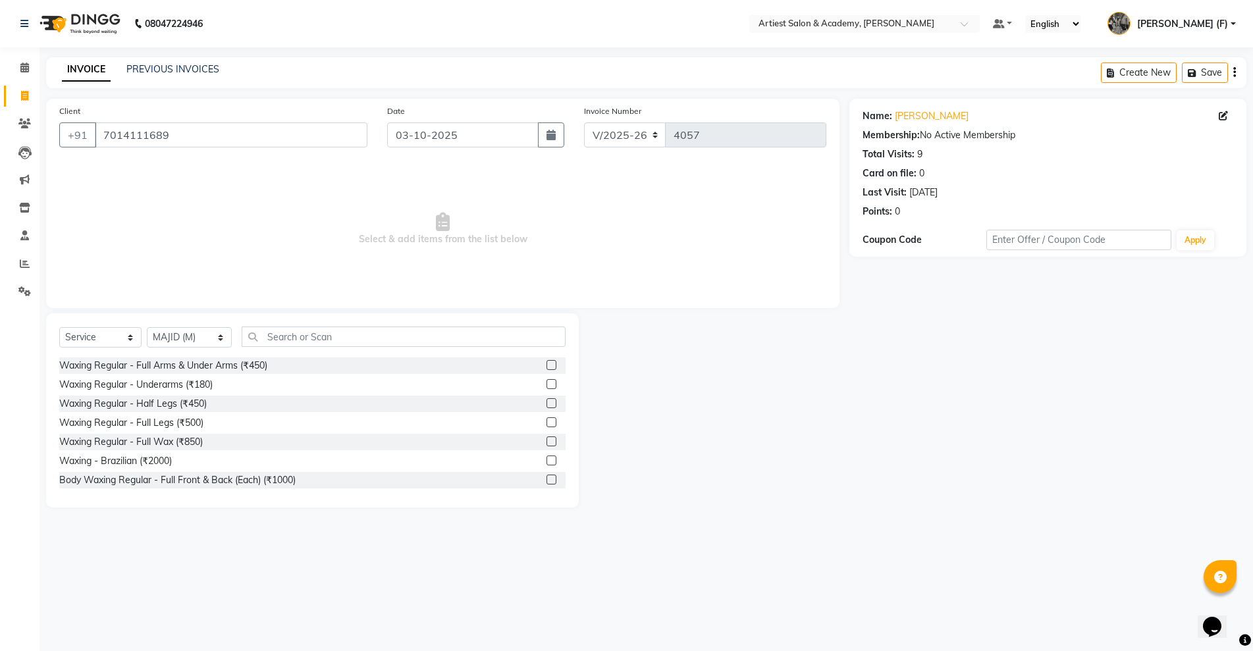
drag, startPoint x: 390, startPoint y: 321, endPoint x: 398, endPoint y: 337, distance: 17.4
click at [392, 322] on div "Select Service Product Membership Package Voucher Prepaid Gift Card Select Styl…" at bounding box center [312, 410] width 533 height 194
click at [398, 338] on input "text" at bounding box center [404, 337] width 324 height 20
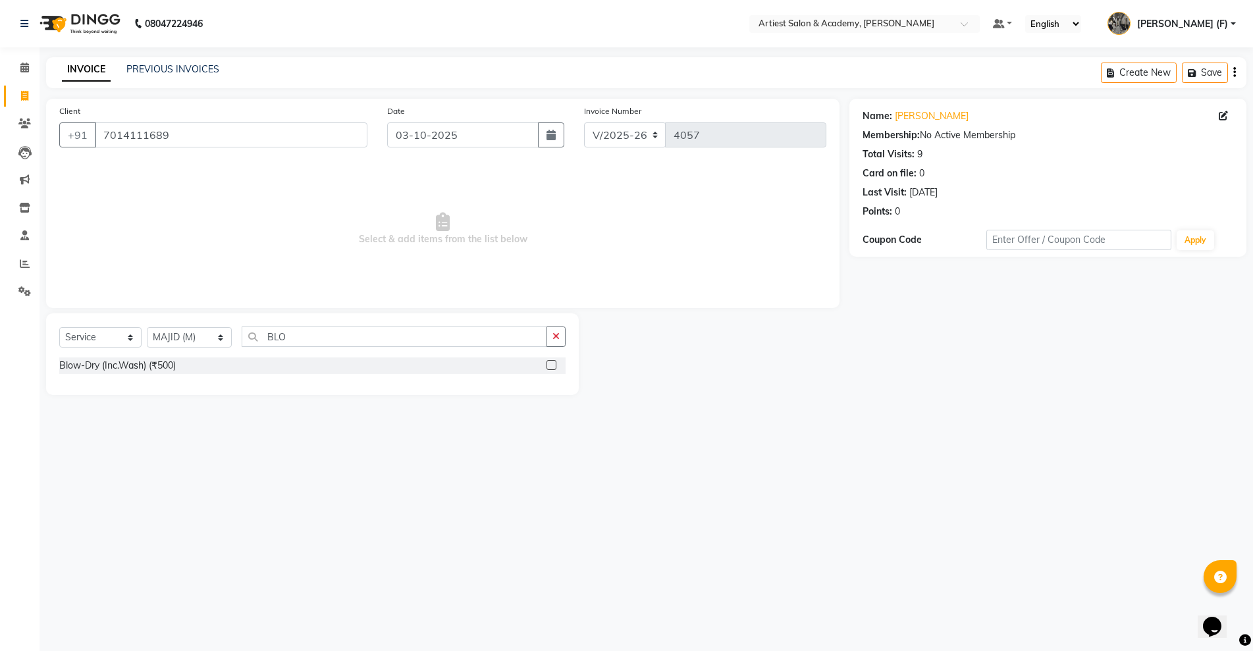
click at [550, 367] on label at bounding box center [551, 365] width 10 height 10
click at [550, 367] on input "checkbox" at bounding box center [550, 365] width 9 height 9
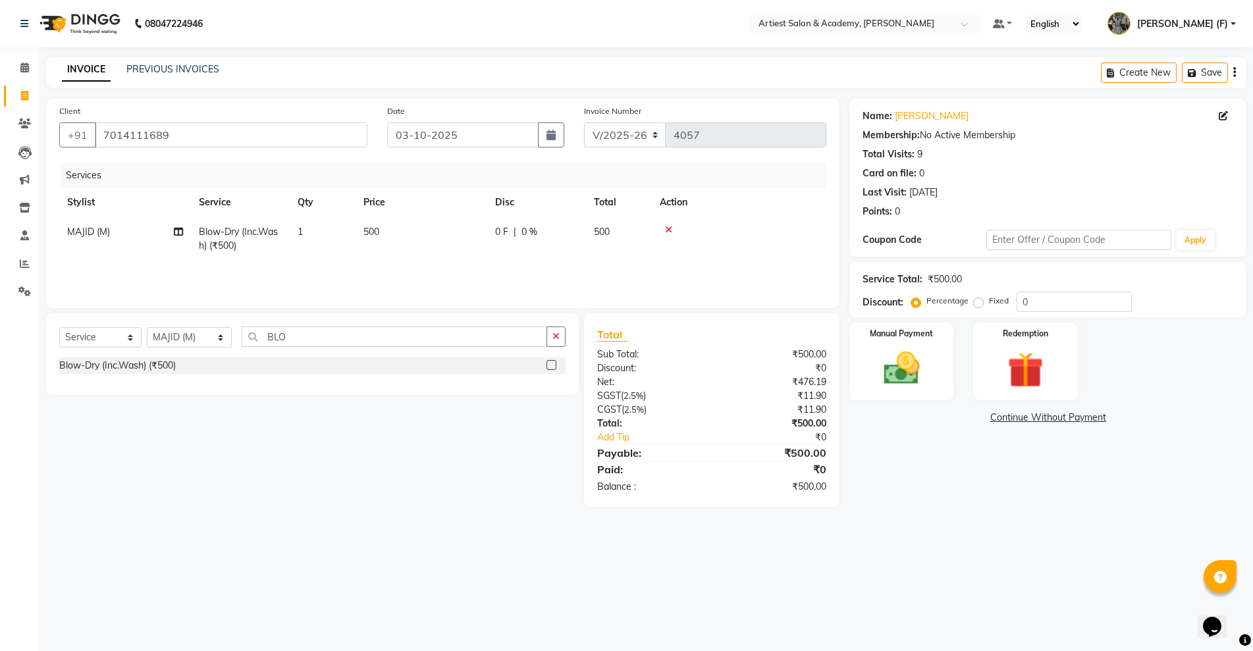
click at [514, 366] on div "Blow-Dry (Inc.Wash) (₹500)" at bounding box center [312, 365] width 506 height 16
click at [551, 368] on label at bounding box center [551, 365] width 10 height 10
click at [551, 368] on input "checkbox" at bounding box center [550, 365] width 9 height 9
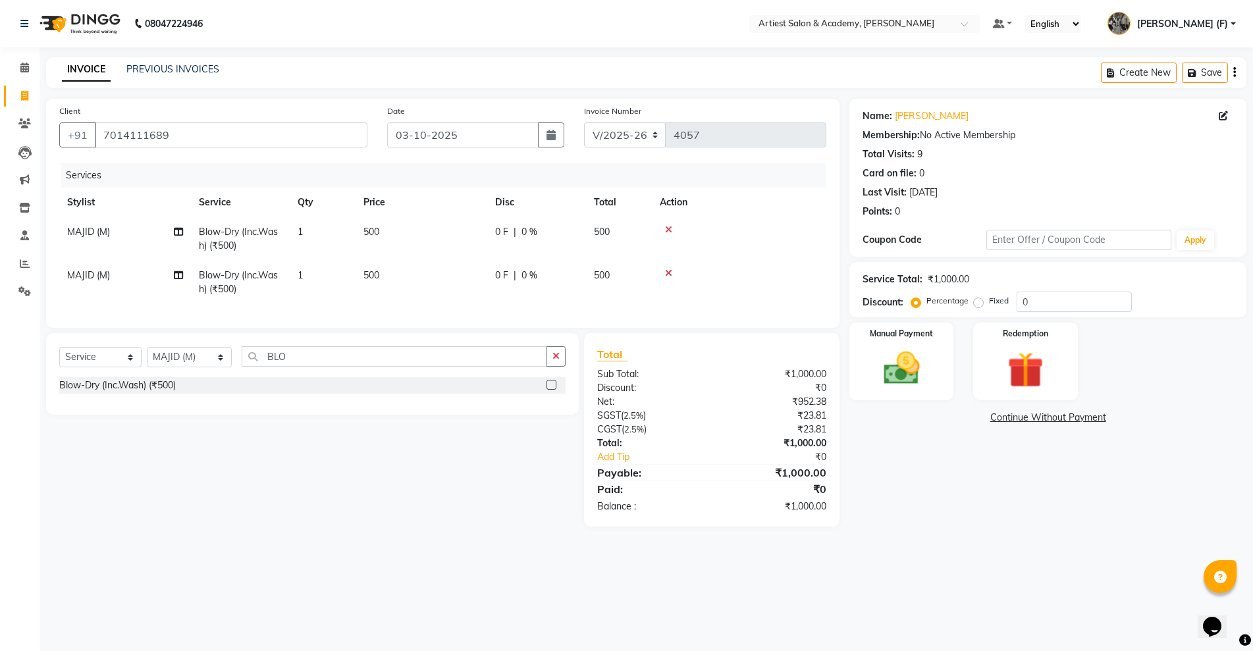
click at [668, 276] on icon at bounding box center [668, 273] width 7 height 9
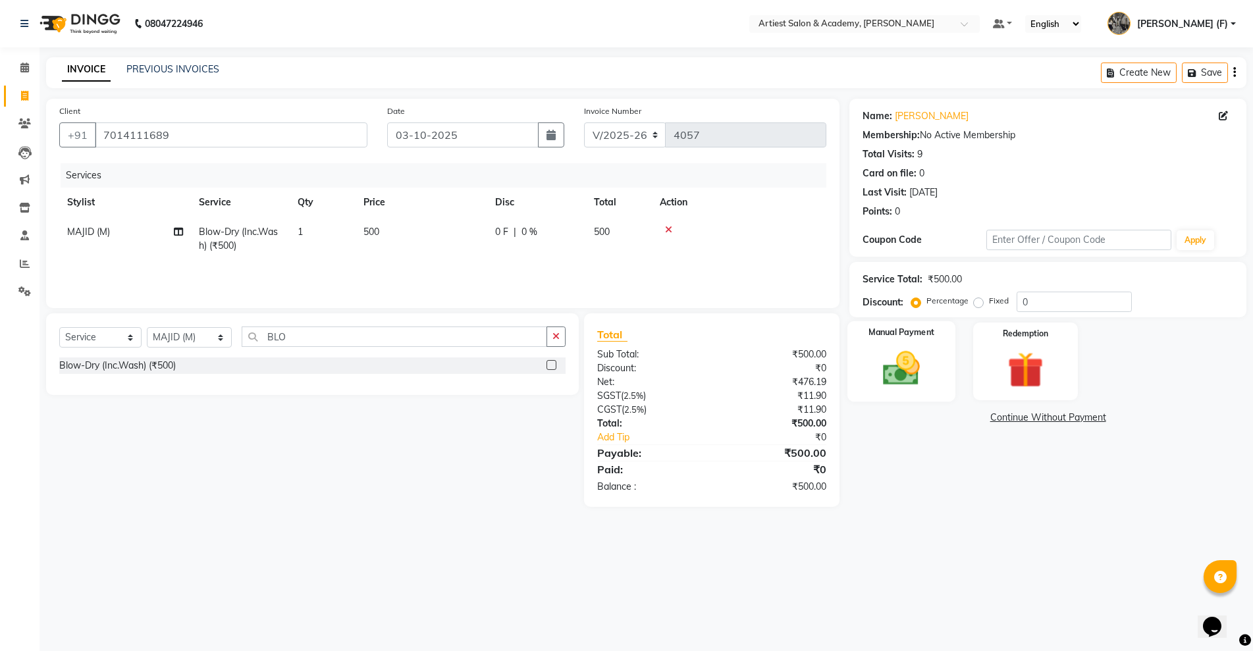
click at [910, 369] on img at bounding box center [901, 368] width 61 height 43
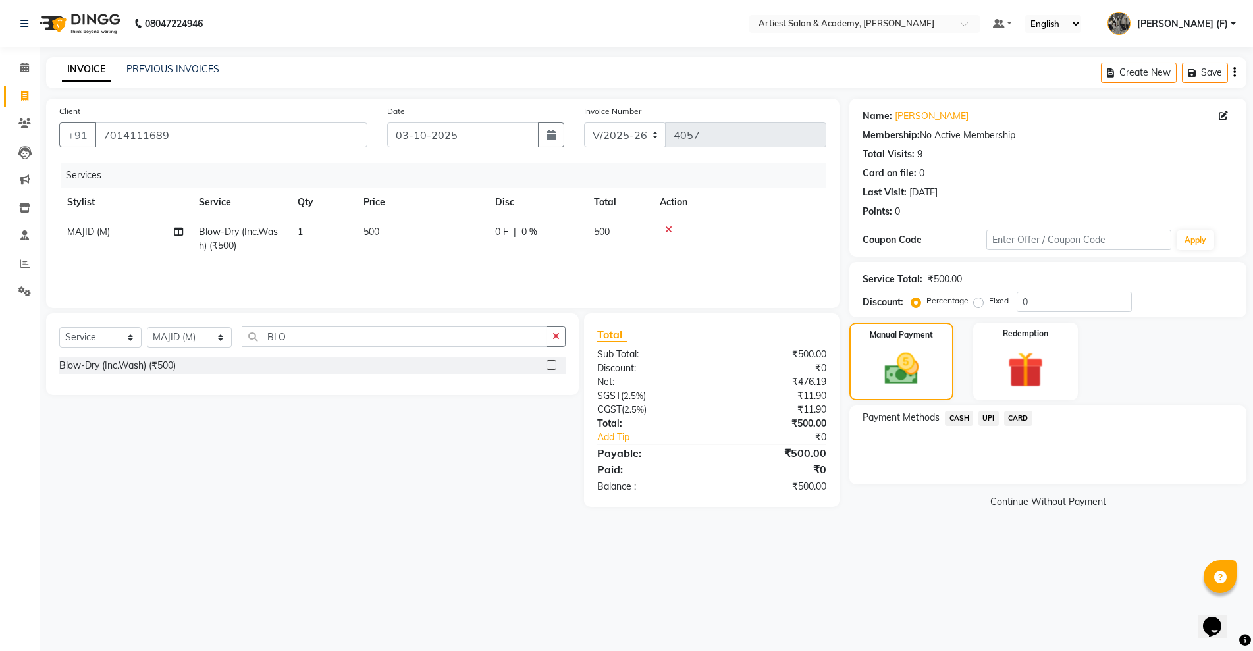
click at [989, 415] on span "UPI" at bounding box center [988, 418] width 20 height 15
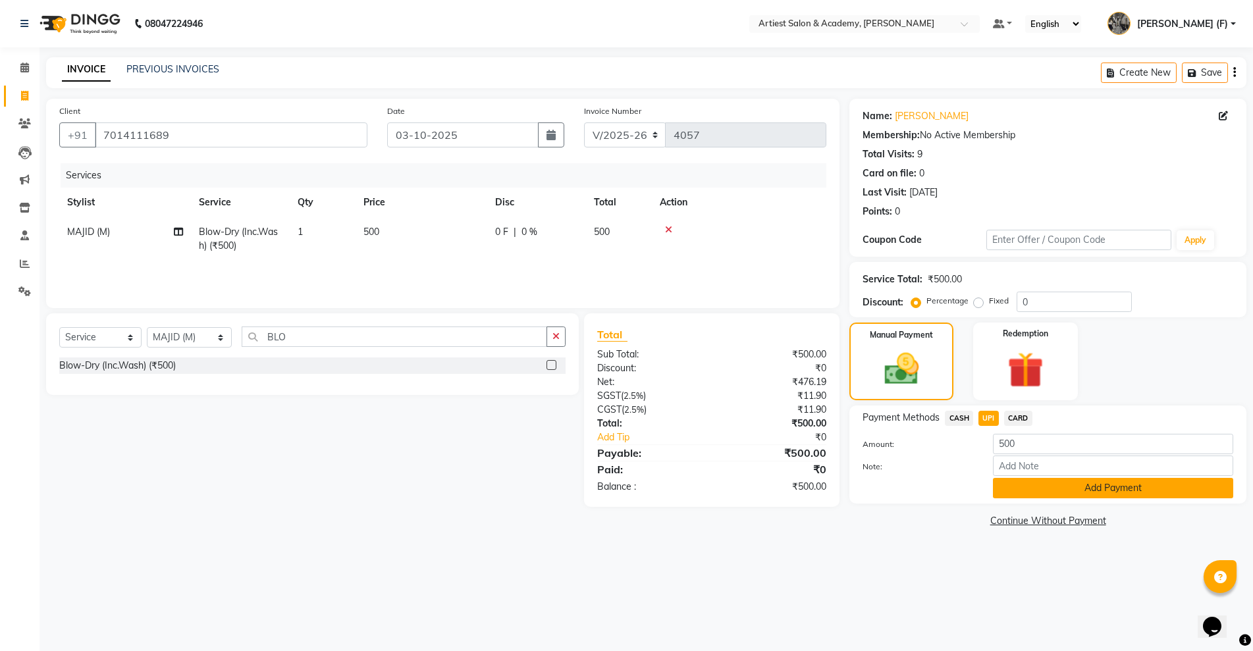
click at [1050, 490] on button "Add Payment" at bounding box center [1113, 488] width 240 height 20
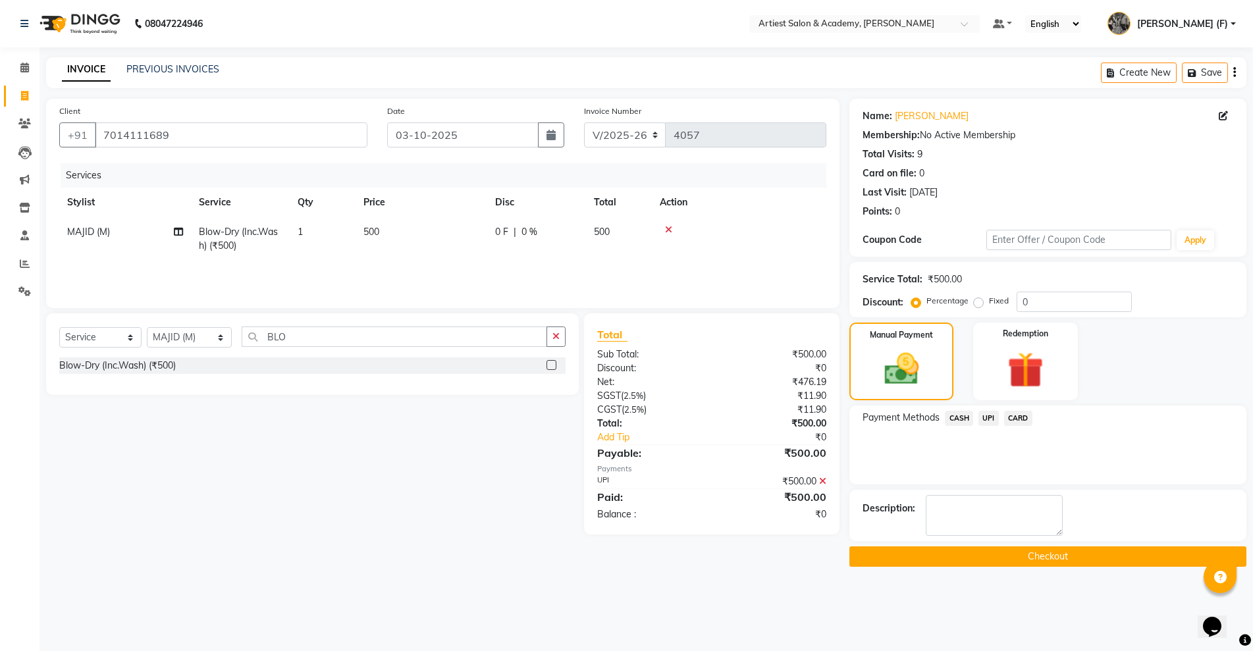
click at [1075, 558] on button "Checkout" at bounding box center [1047, 556] width 397 height 20
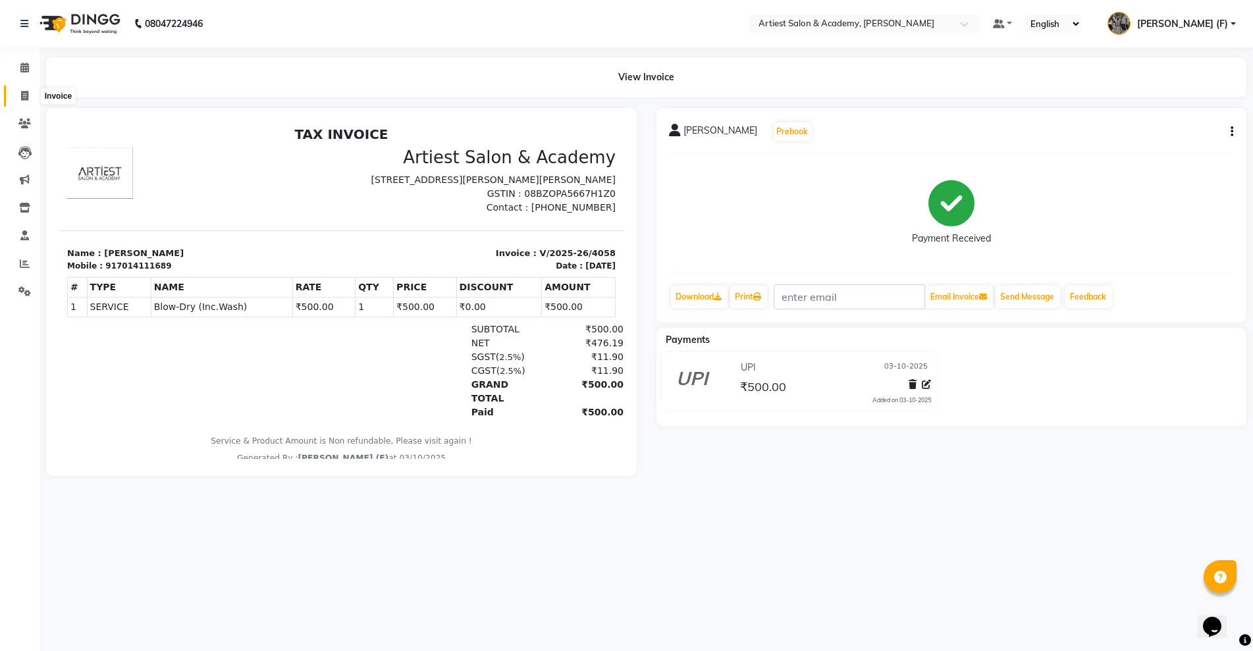
click at [21, 91] on icon at bounding box center [24, 96] width 7 height 10
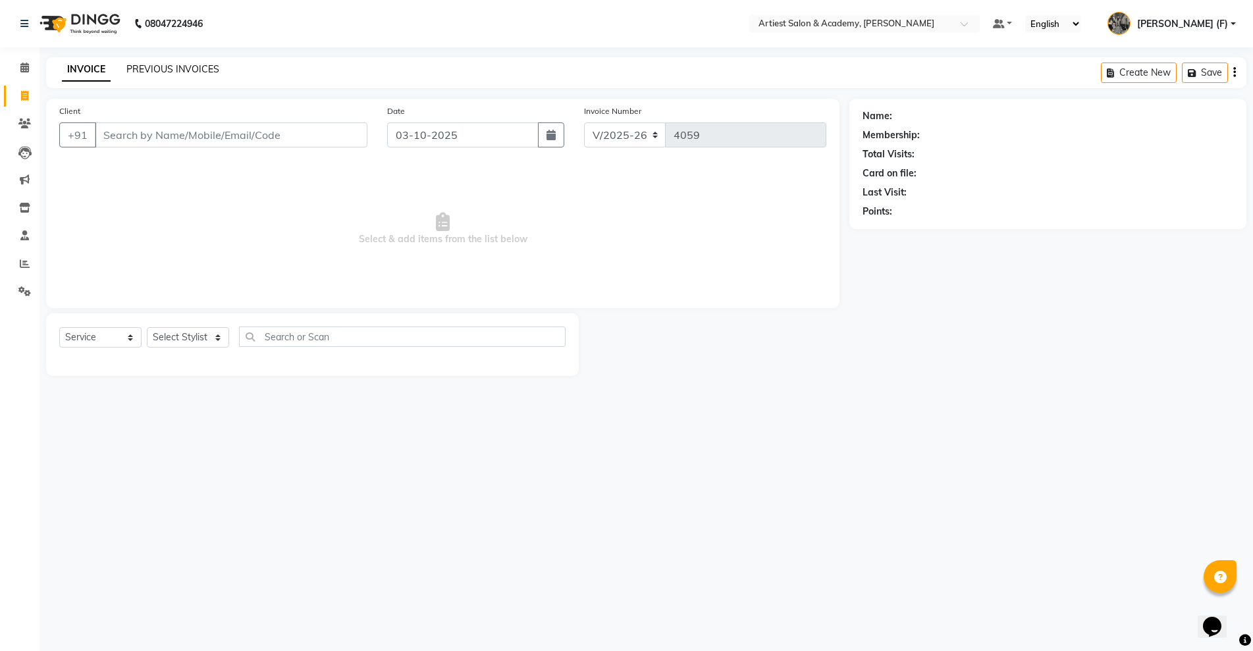
click at [149, 70] on link "PREVIOUS INVOICES" at bounding box center [172, 69] width 93 height 12
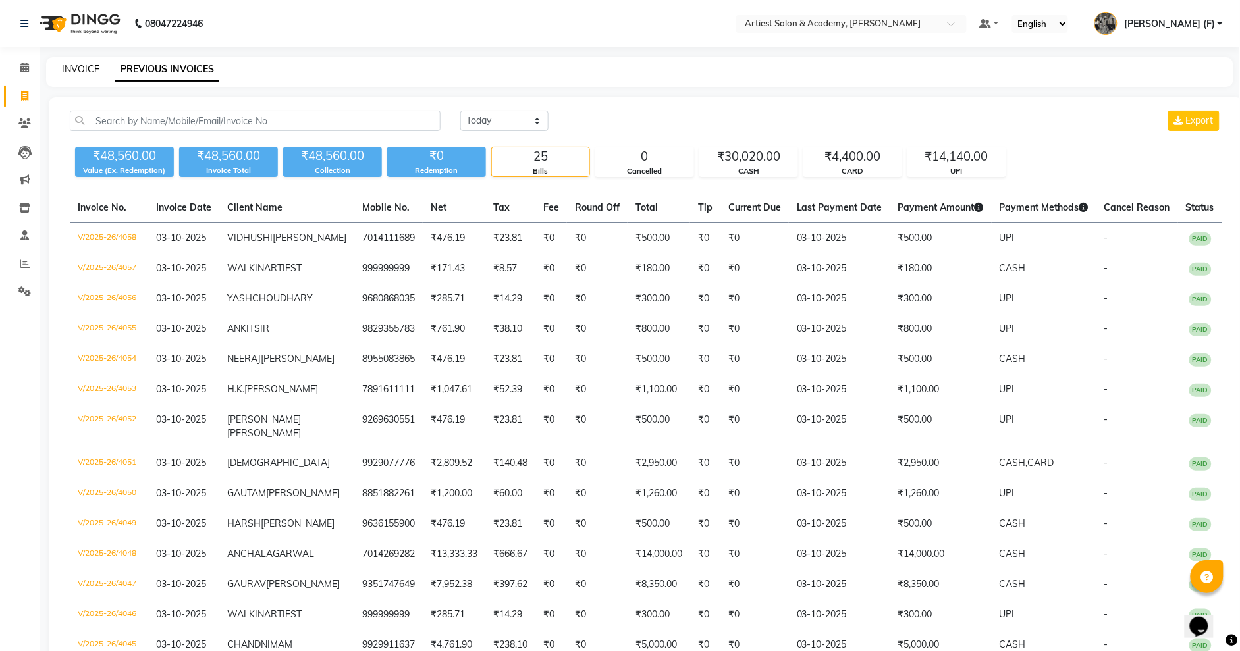
click at [92, 64] on link "INVOICE" at bounding box center [81, 69] width 38 height 12
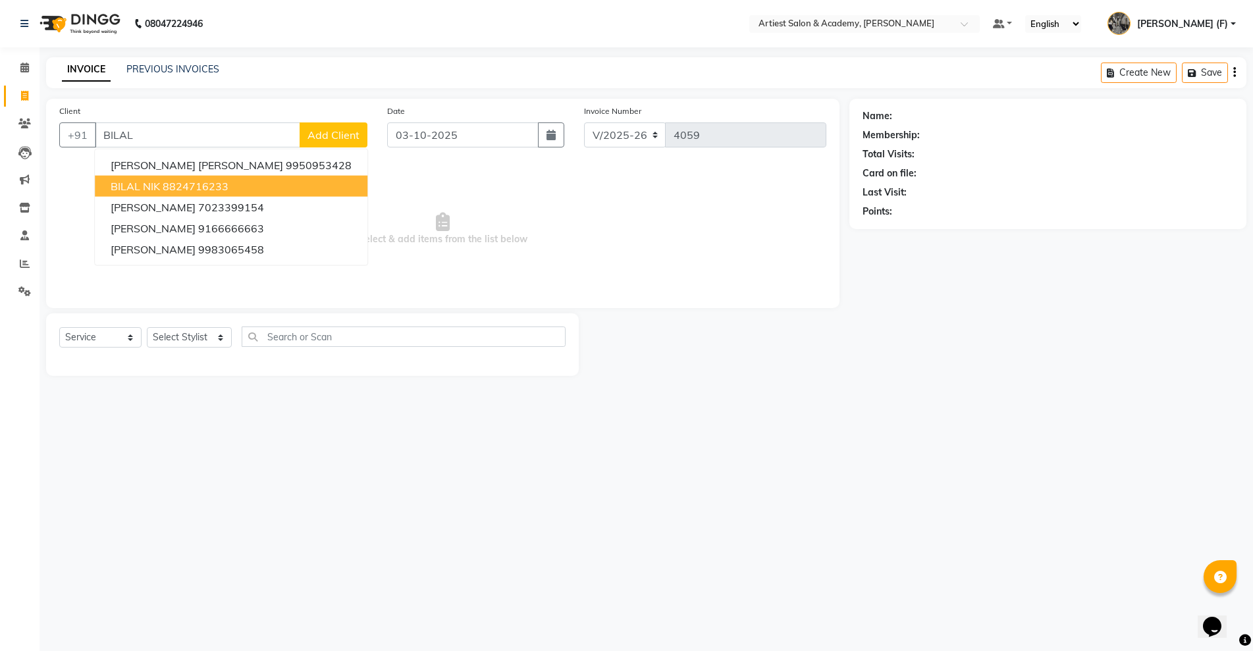
click at [242, 186] on button "BILAL NIK 8824716233" at bounding box center [231, 186] width 273 height 21
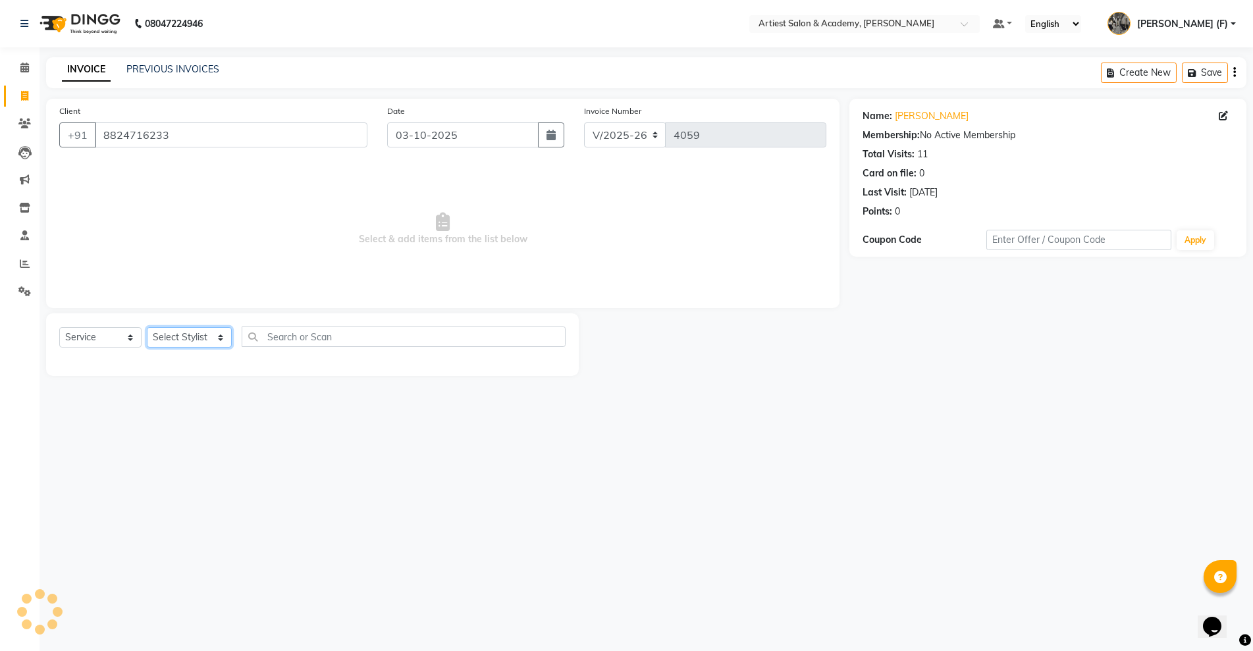
drag, startPoint x: 205, startPoint y: 338, endPoint x: 213, endPoint y: 380, distance: 42.2
click at [205, 338] on select "Select Stylist [PERSON_NAME] (M) [PERSON_NAME] (F) [PERSON_NAME] DRASHTI [PERSO…" at bounding box center [189, 337] width 85 height 20
click at [147, 327] on select "Select Stylist [PERSON_NAME] (M) [PERSON_NAME] (F) [PERSON_NAME] DRASHTI [PERSO…" at bounding box center [189, 337] width 85 height 20
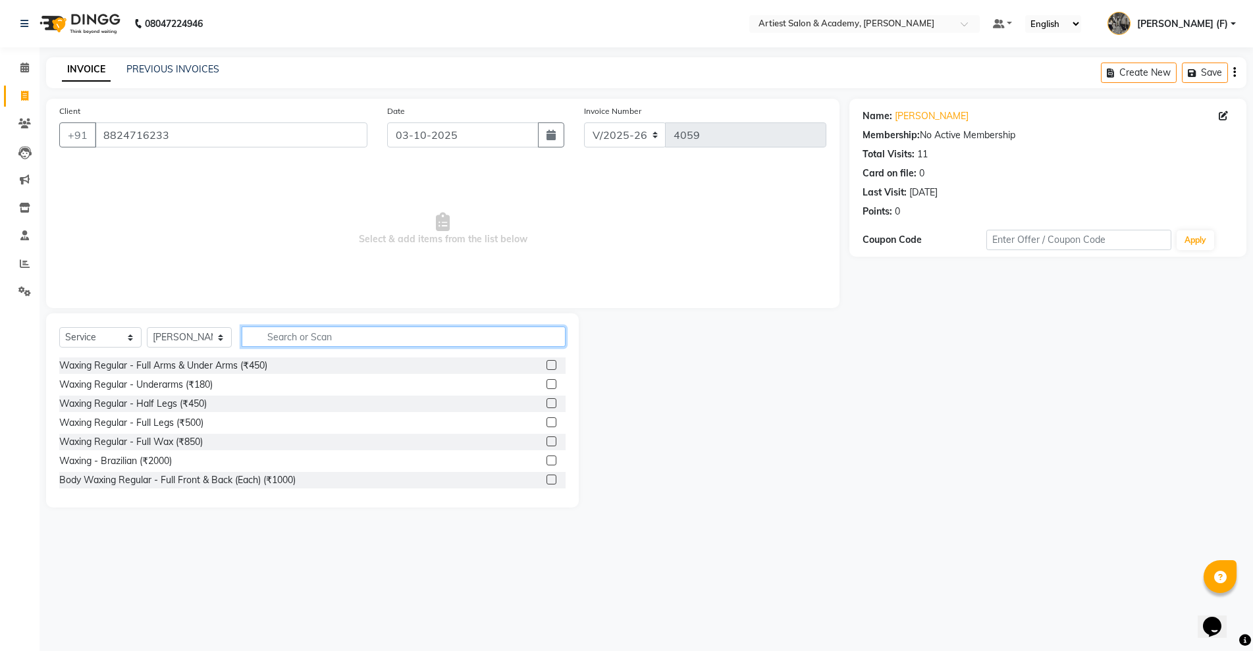
click at [275, 339] on input "text" at bounding box center [404, 337] width 324 height 20
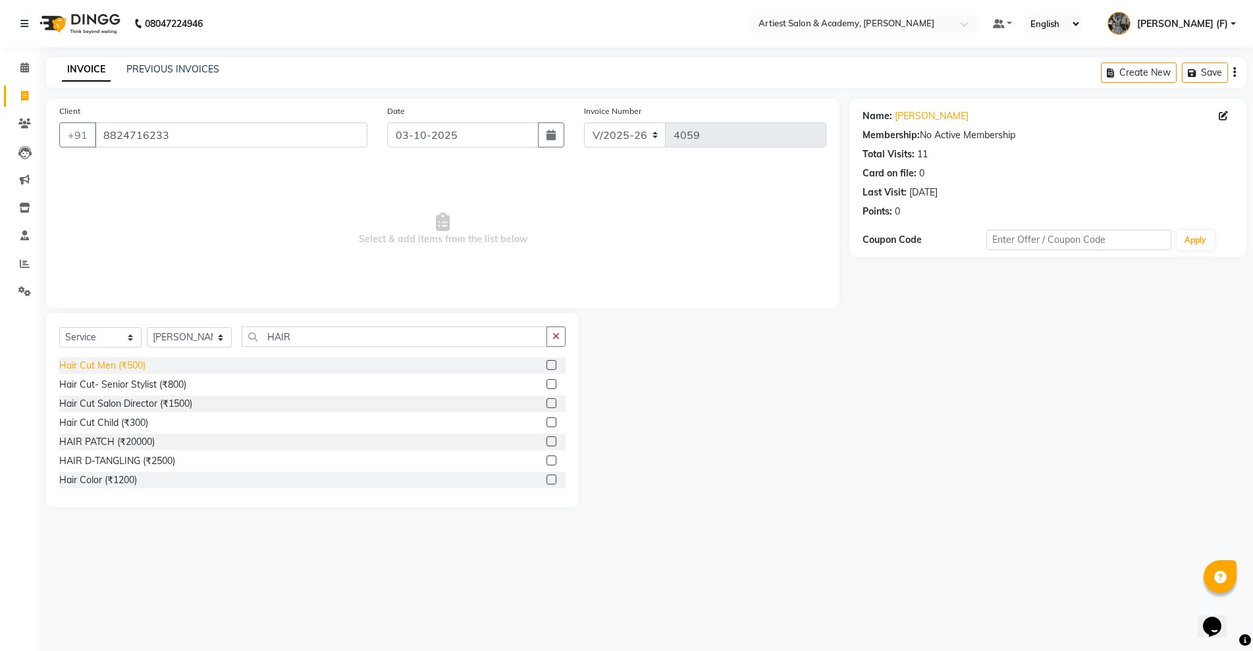
click at [128, 371] on div "Hair Cut Men (₹500)" at bounding box center [102, 366] width 86 height 14
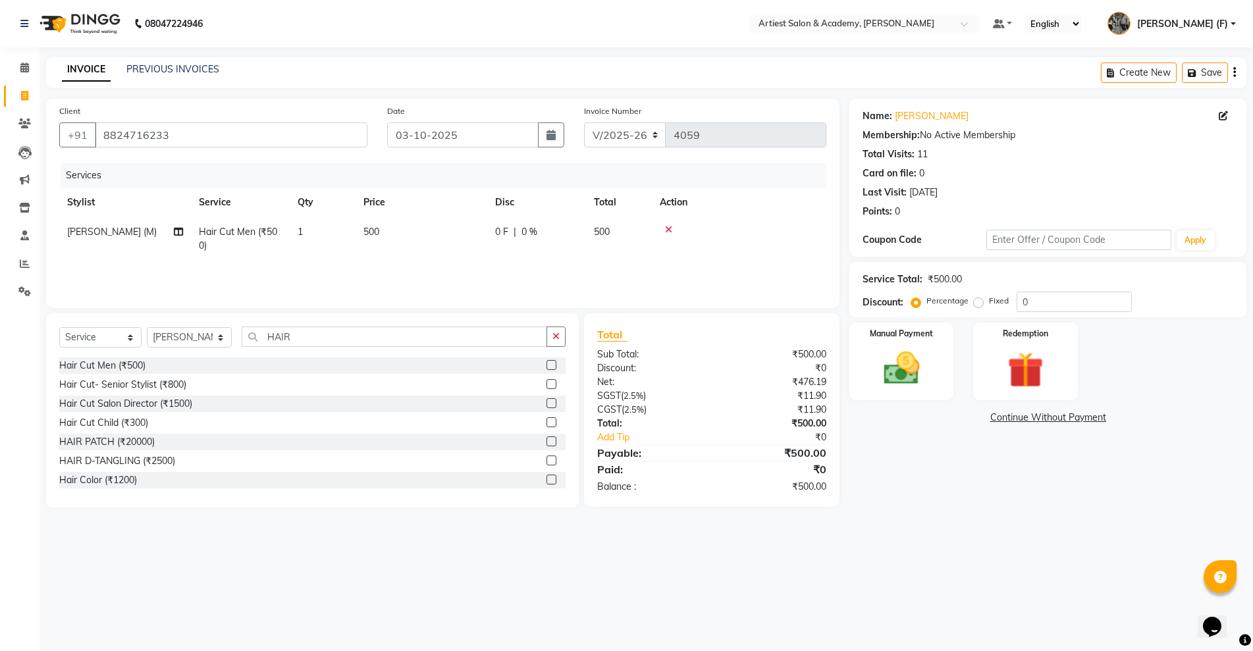
click at [377, 227] on span "500" at bounding box center [371, 232] width 16 height 12
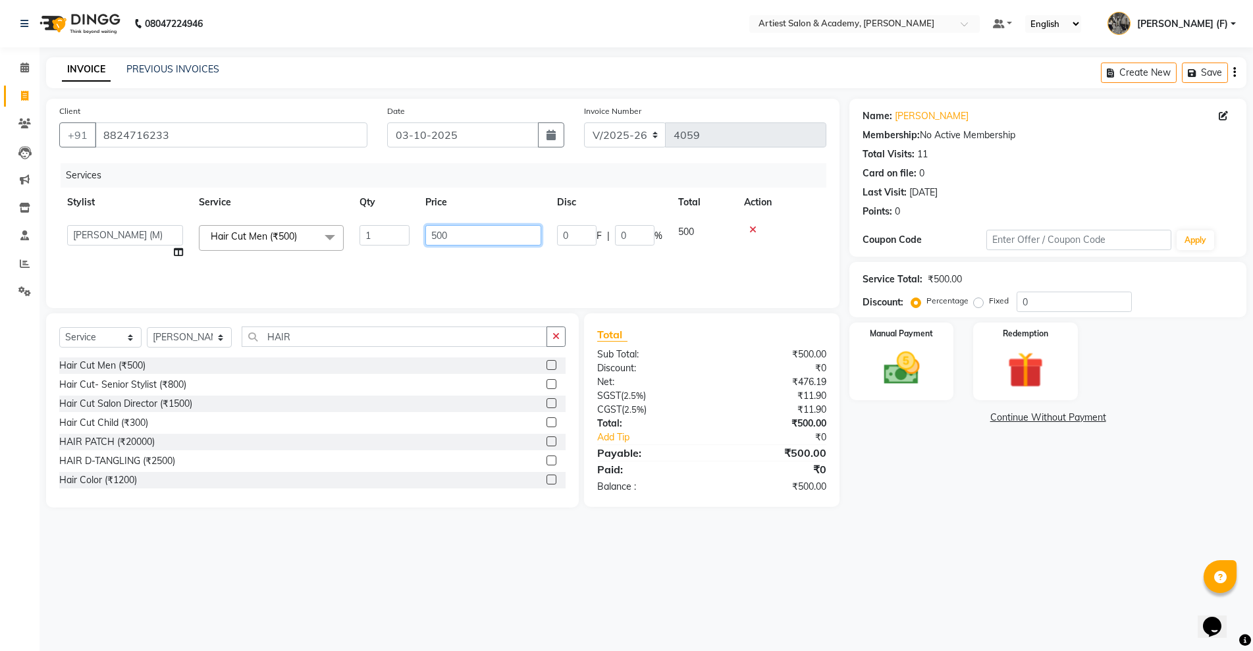
drag, startPoint x: 428, startPoint y: 233, endPoint x: 0, endPoint y: 283, distance: 430.8
click at [203, 255] on tr "[PERSON_NAME] ARJUN SAHU (M) [PERSON_NAME] (F) [PERSON_NAME] DRASHTI [PERSON_NA…" at bounding box center [442, 242] width 767 height 50
drag, startPoint x: 895, startPoint y: 461, endPoint x: 894, endPoint y: 454, distance: 8.0
click at [897, 458] on div "Name: Bilal Nik Membership: No Active Membership Total Visits: 11 Card on file:…" at bounding box center [1052, 303] width 407 height 409
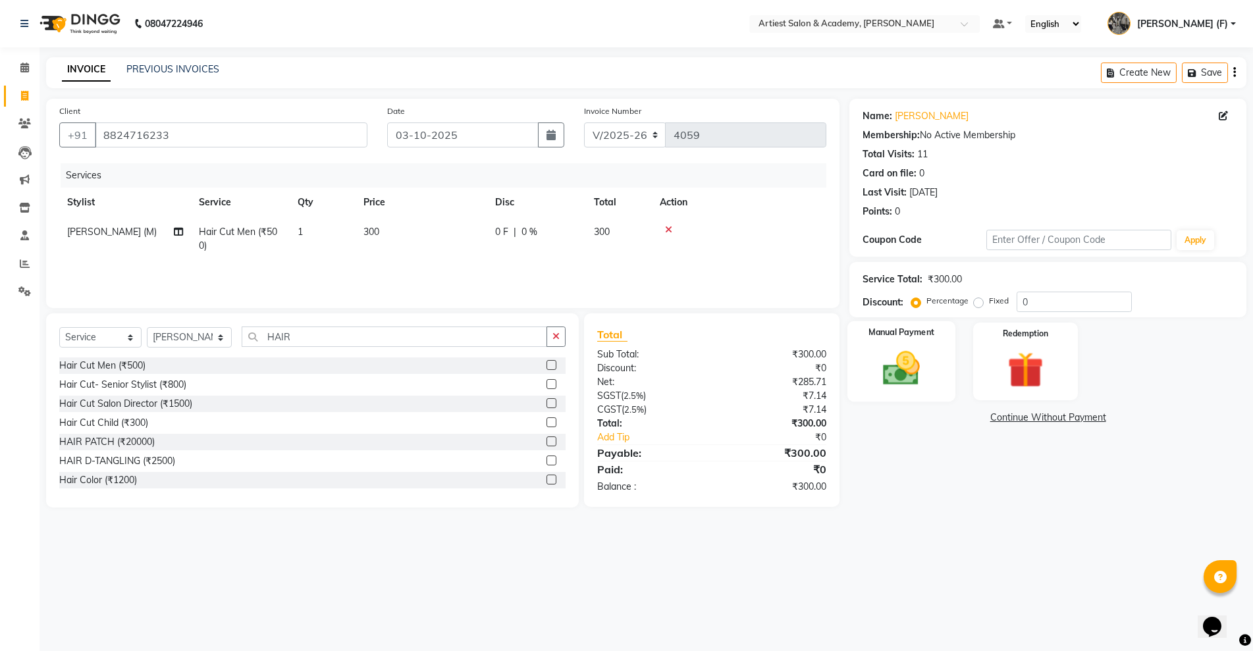
click at [910, 351] on img at bounding box center [901, 368] width 61 height 43
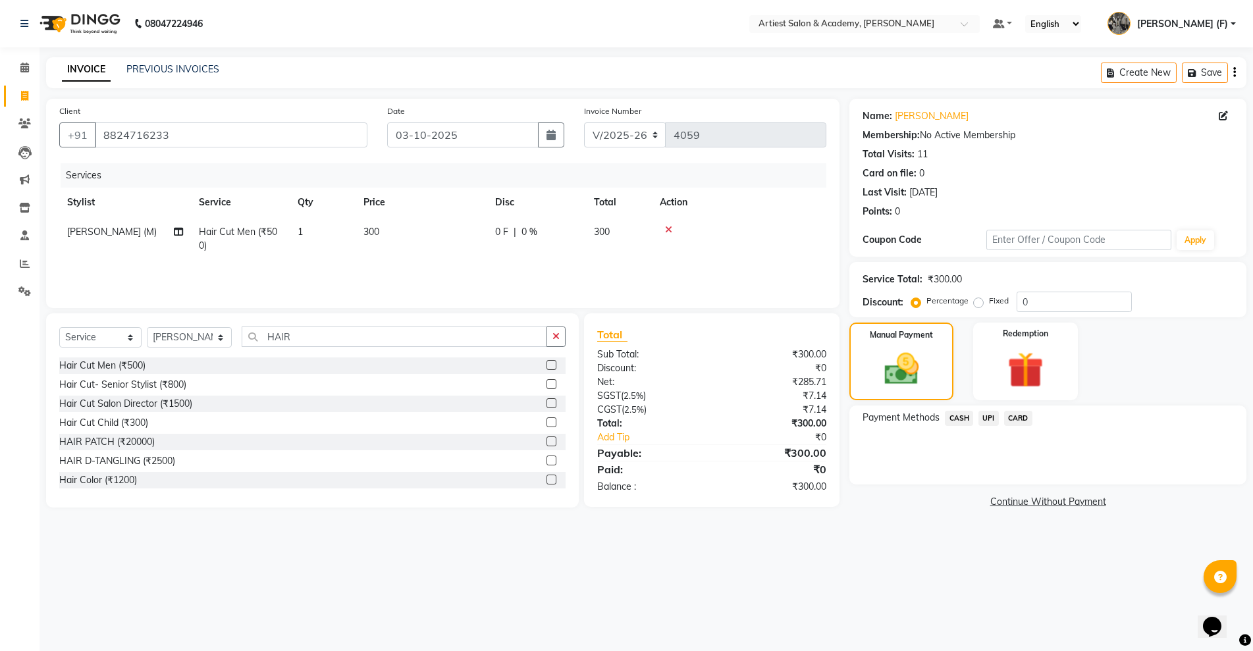
drag, startPoint x: 991, startPoint y: 412, endPoint x: 996, endPoint y: 426, distance: 14.6
click at [991, 416] on span "UPI" at bounding box center [988, 418] width 20 height 15
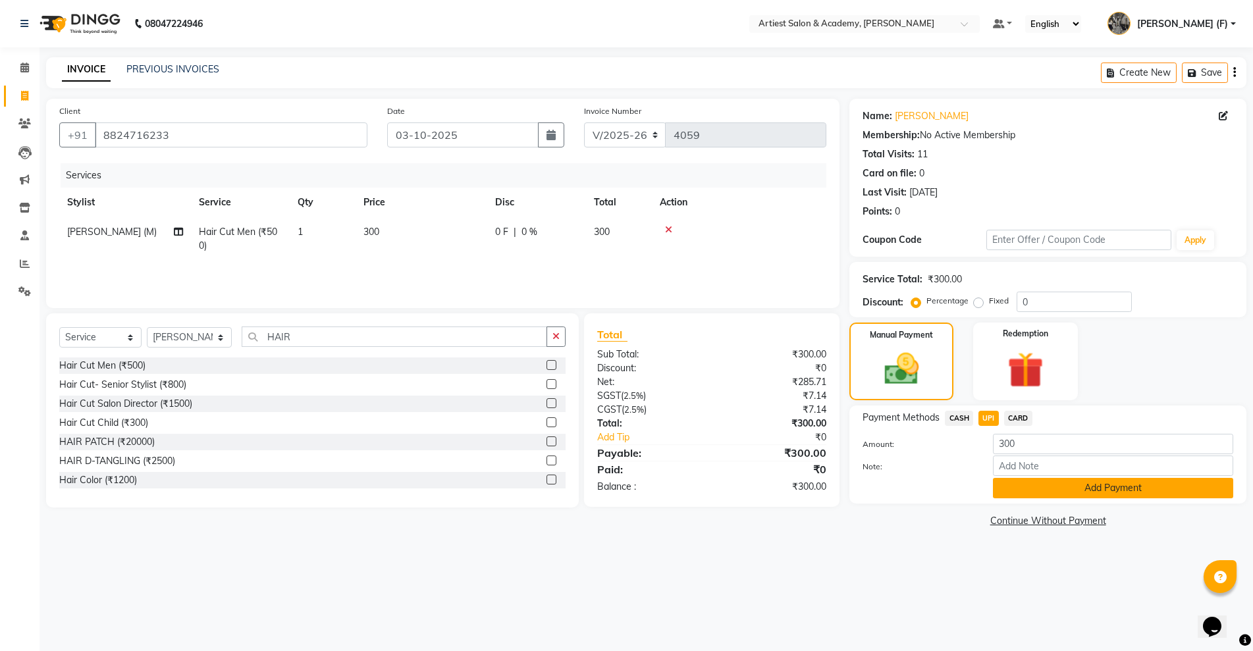
click at [1069, 496] on button "Add Payment" at bounding box center [1113, 488] width 240 height 20
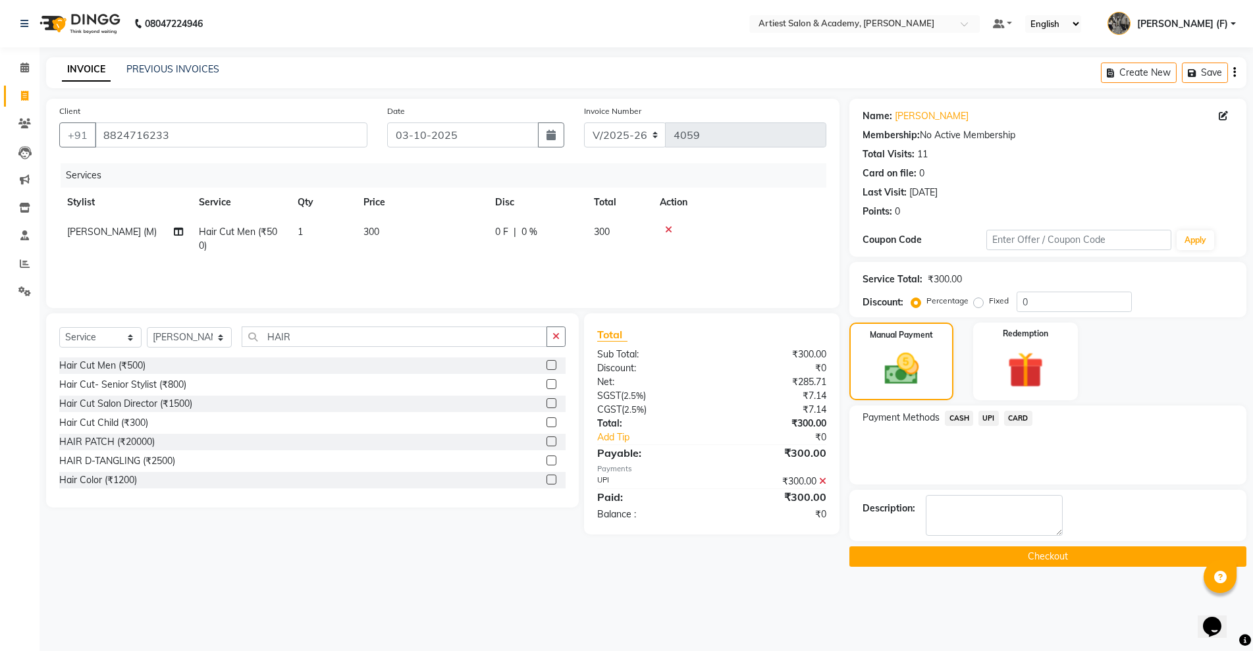
click at [1070, 555] on button "Checkout" at bounding box center [1047, 556] width 397 height 20
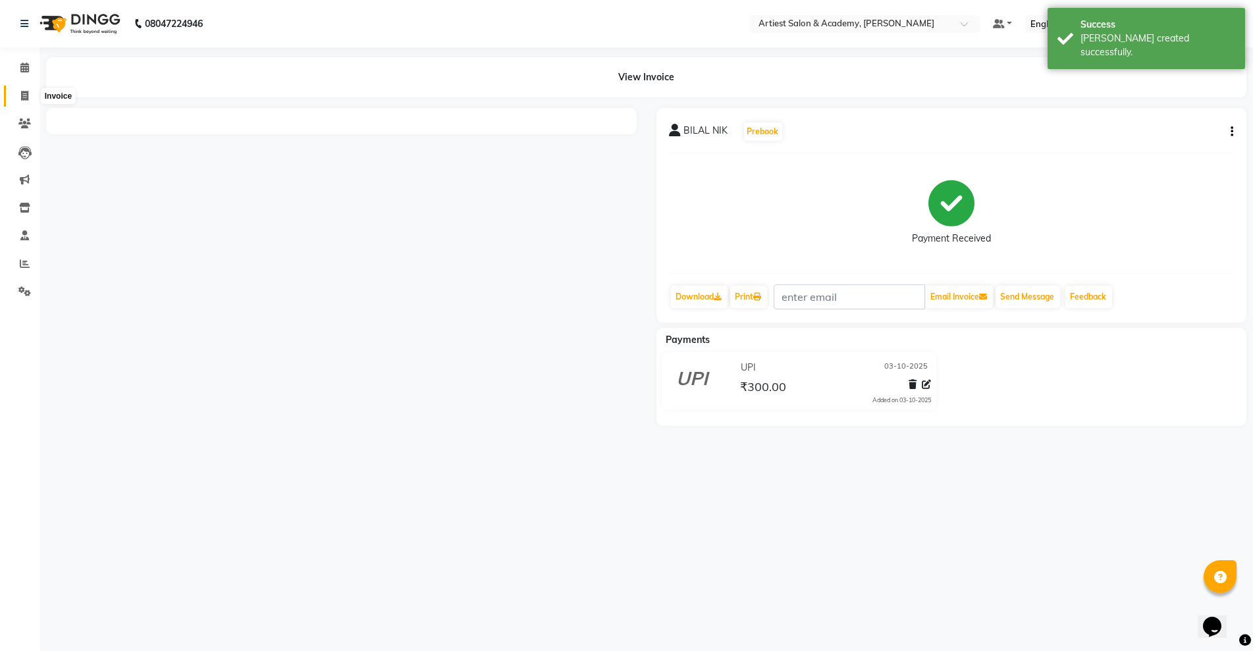
click at [17, 95] on span at bounding box center [24, 96] width 23 height 15
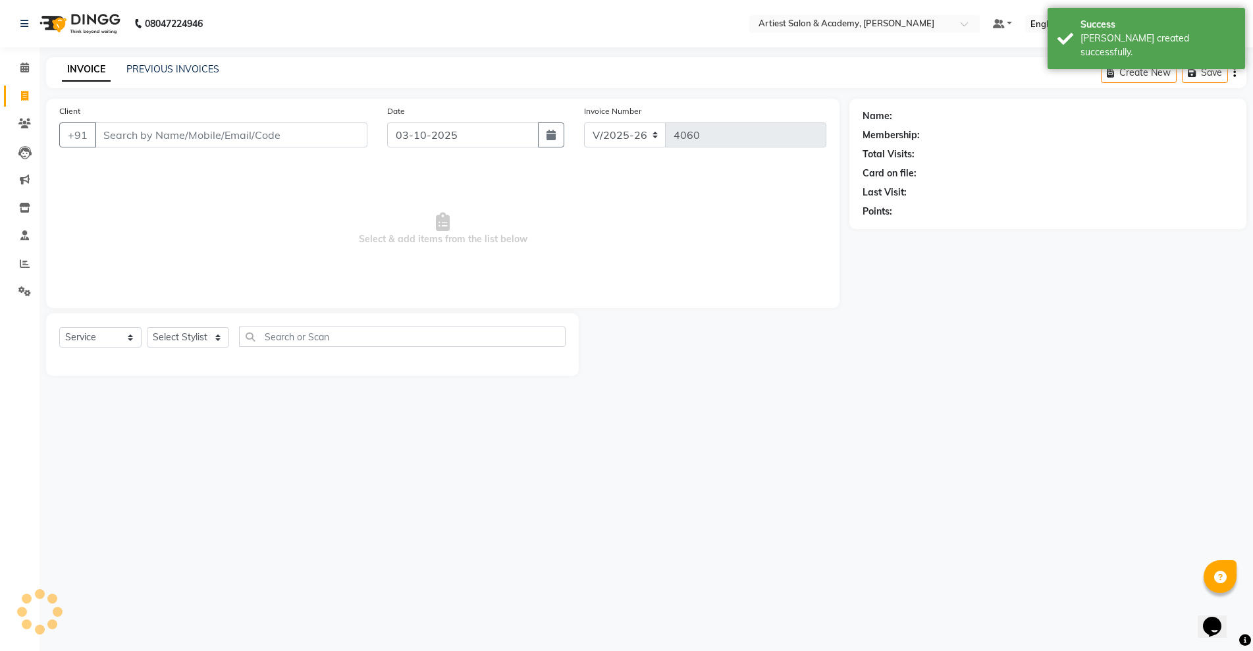
drag, startPoint x: 134, startPoint y: 134, endPoint x: 134, endPoint y: 142, distance: 7.2
click at [134, 137] on input "Client" at bounding box center [231, 134] width 273 height 25
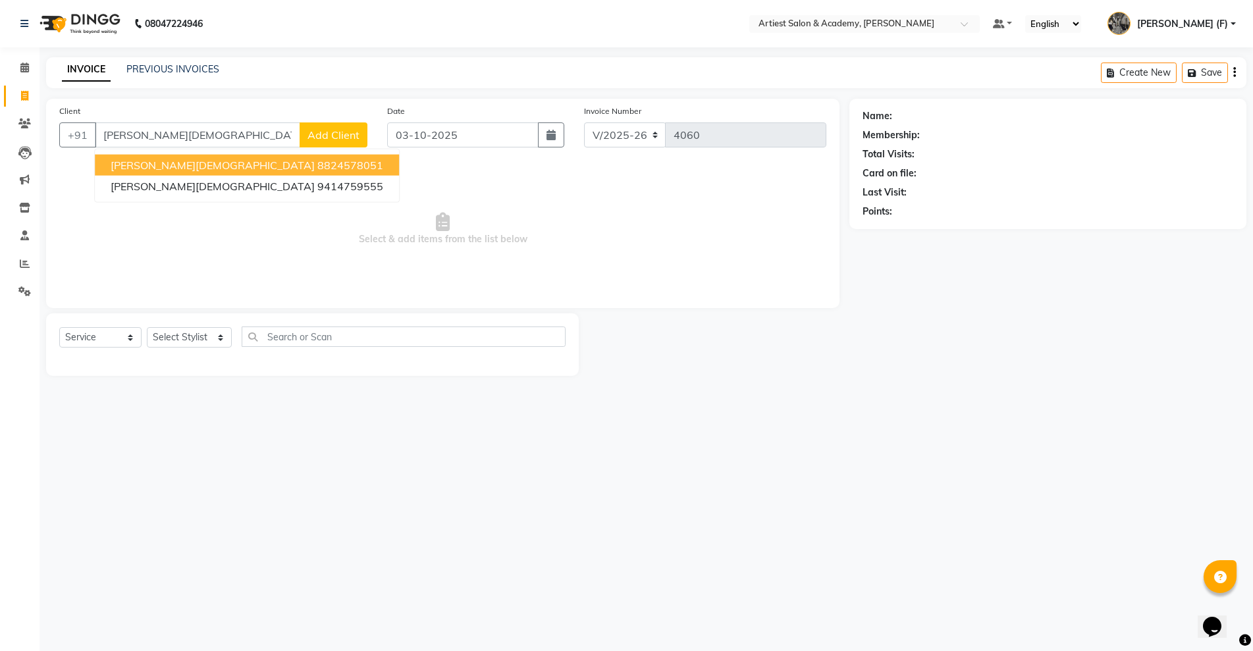
drag, startPoint x: 211, startPoint y: 136, endPoint x: 0, endPoint y: 126, distance: 210.9
click at [0, 126] on app-home "08047224946 Select Location × Artiest Salon & Academy, Subhash Marg Default Pan…" at bounding box center [626, 198] width 1253 height 396
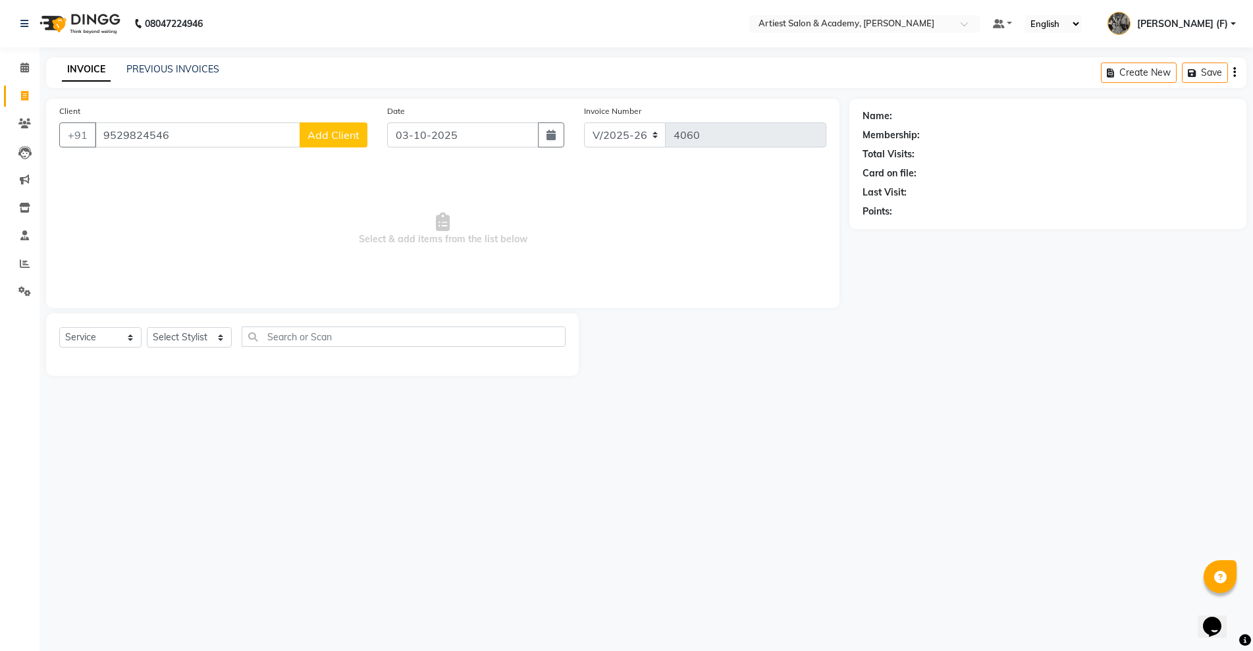
click at [334, 138] on span "Add Client" at bounding box center [333, 134] width 52 height 13
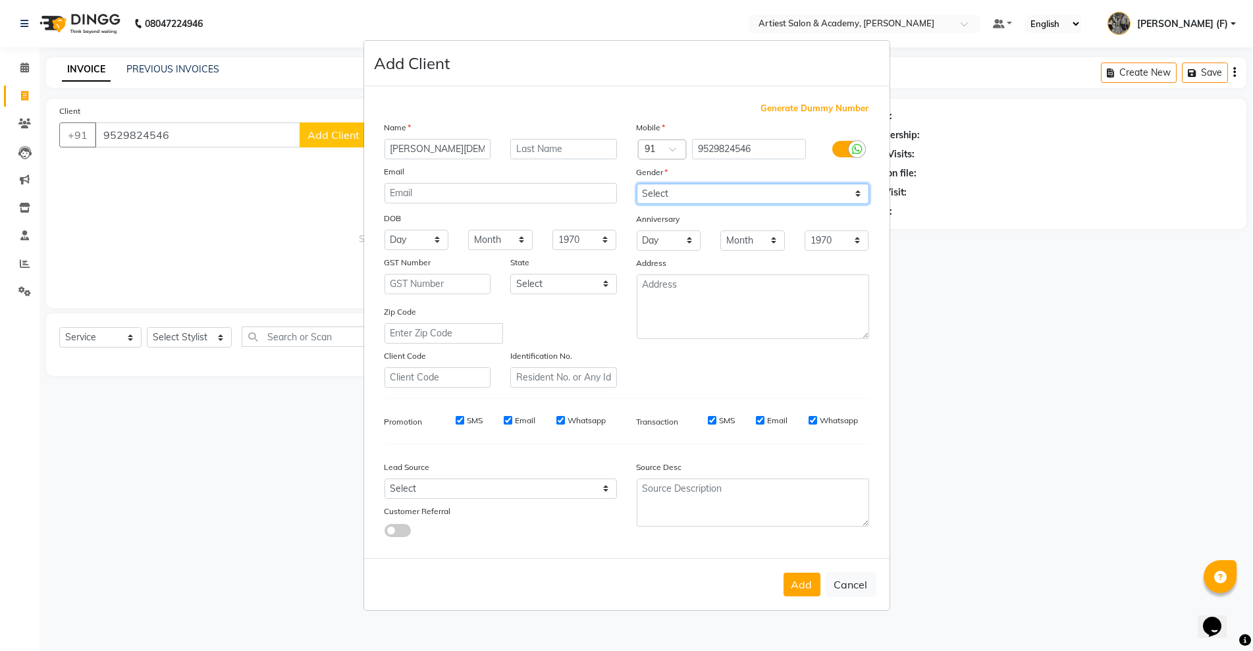
click at [698, 197] on select "Select Male Female Other Prefer Not To Say" at bounding box center [753, 194] width 232 height 20
click at [637, 184] on select "Select Male Female Other Prefer Not To Say" at bounding box center [753, 194] width 232 height 20
drag, startPoint x: 789, startPoint y: 583, endPoint x: 758, endPoint y: 575, distance: 31.3
click at [791, 583] on button "Add" at bounding box center [801, 585] width 37 height 24
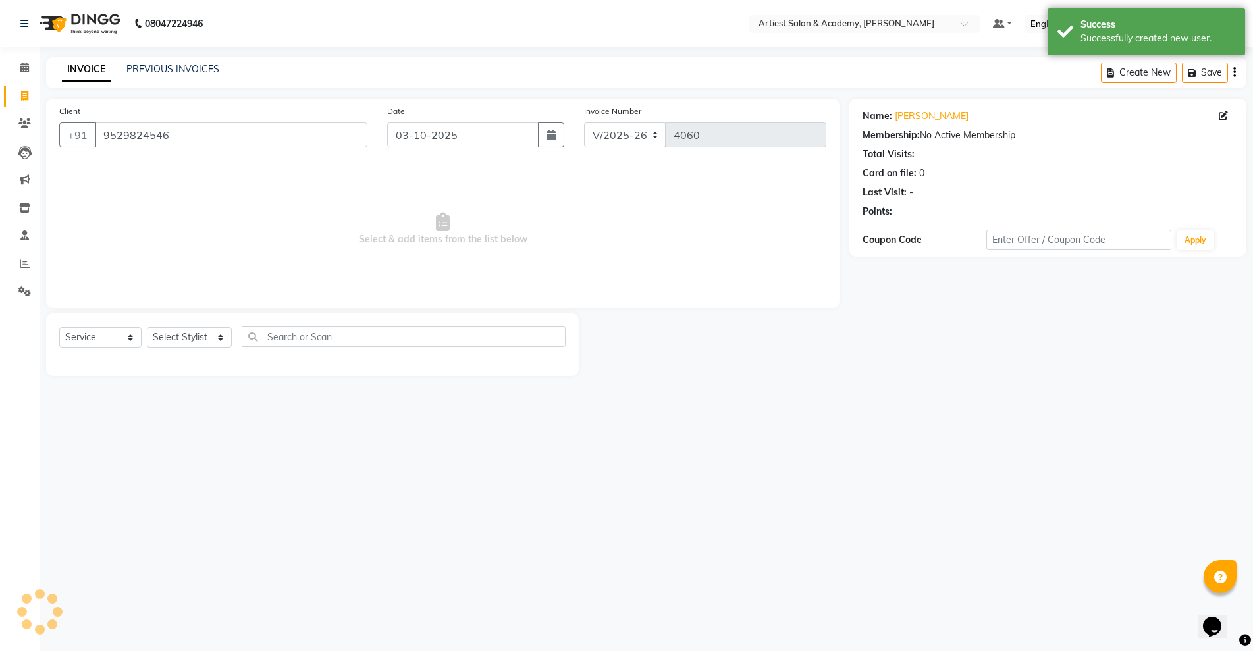
click at [174, 348] on div "Select Service Product Membership Package Voucher Prepaid Gift Card Select Styl…" at bounding box center [312, 342] width 506 height 31
click at [181, 337] on select "Select Stylist [PERSON_NAME] (M) [PERSON_NAME] (F) [PERSON_NAME] DRASHTI [PERSO…" at bounding box center [189, 337] width 85 height 20
click at [147, 327] on select "Select Stylist [PERSON_NAME] (M) [PERSON_NAME] (F) [PERSON_NAME] DRASHTI [PERSO…" at bounding box center [189, 337] width 85 height 20
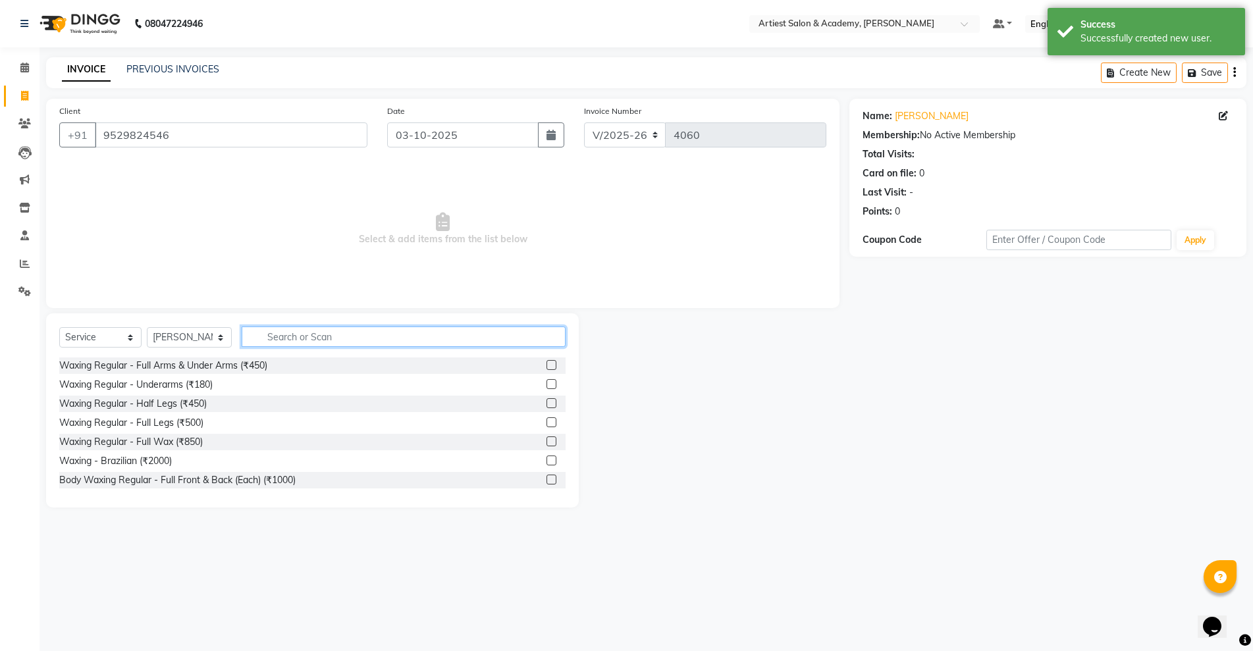
click at [286, 341] on input "text" at bounding box center [404, 337] width 324 height 20
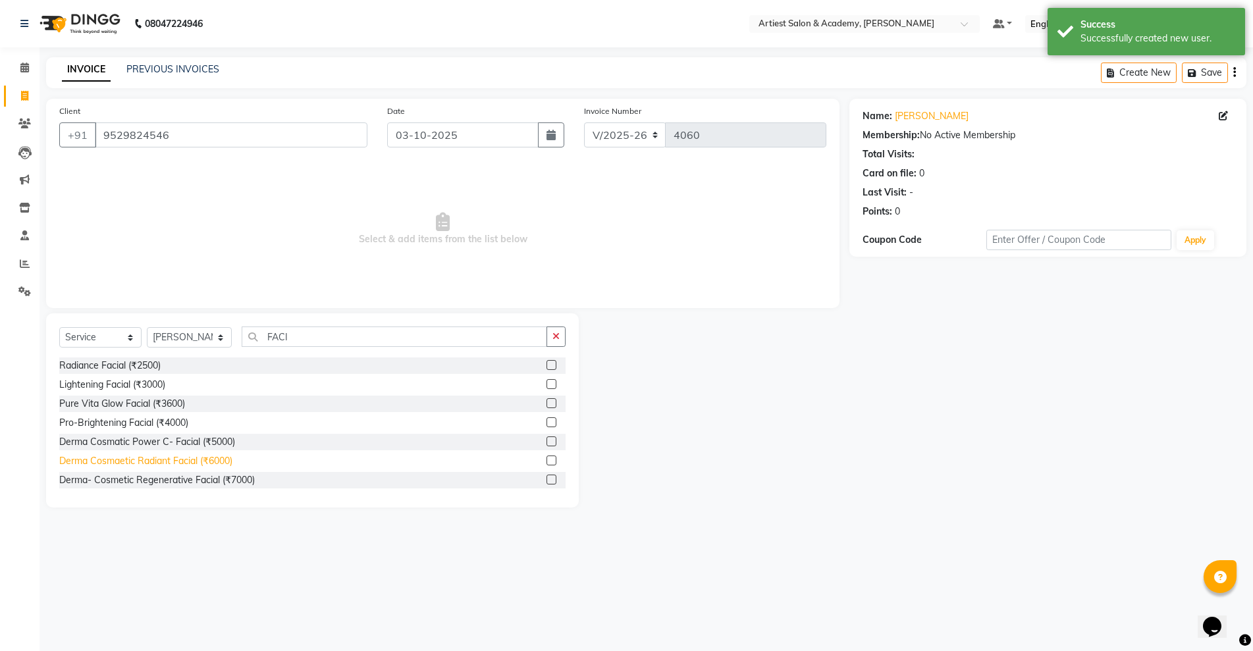
click at [163, 454] on div "Derma Cosmaetic Radiant Facial (₹6000)" at bounding box center [145, 461] width 173 height 14
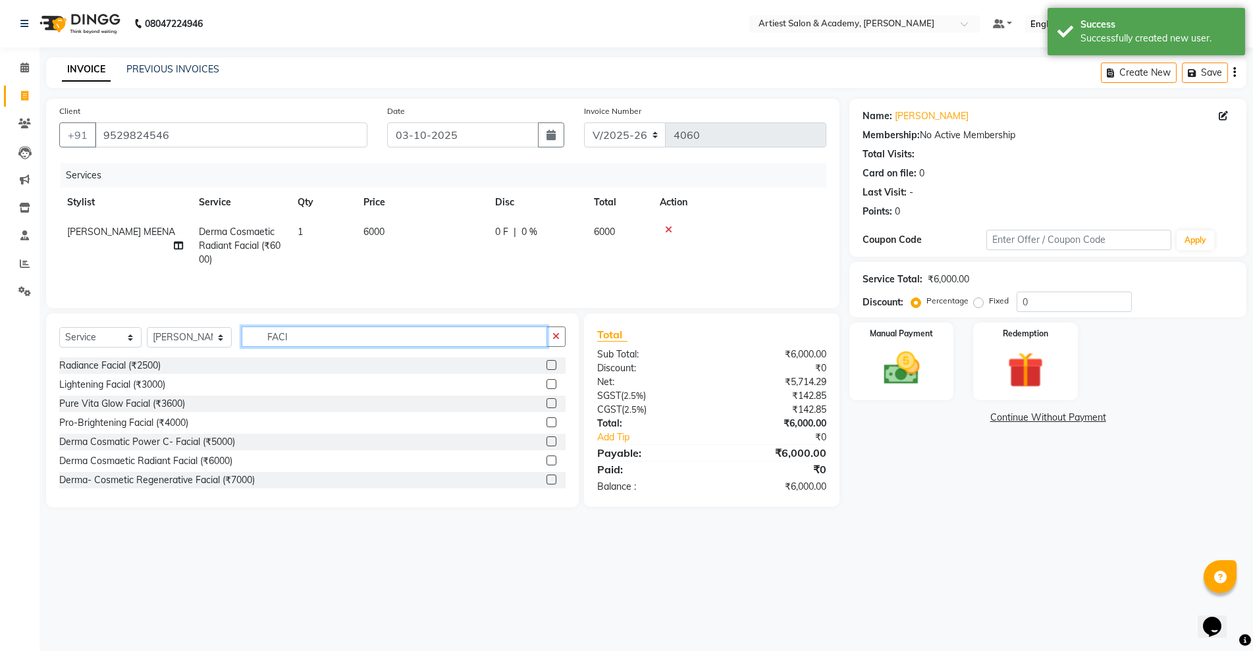
drag, startPoint x: 311, startPoint y: 338, endPoint x: 241, endPoint y: 341, distance: 70.5
click at [242, 341] on input "FACI" at bounding box center [394, 337] width 305 height 20
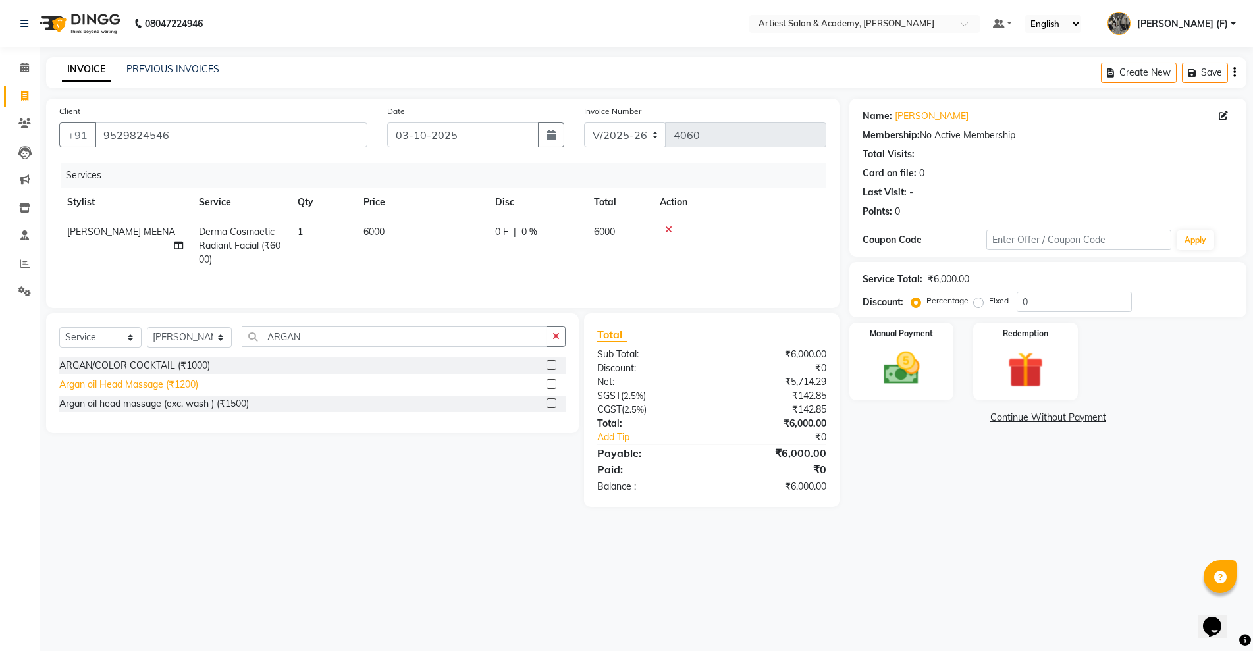
click at [148, 386] on div "Argan oil Head Massage (₹1200)" at bounding box center [128, 385] width 139 height 14
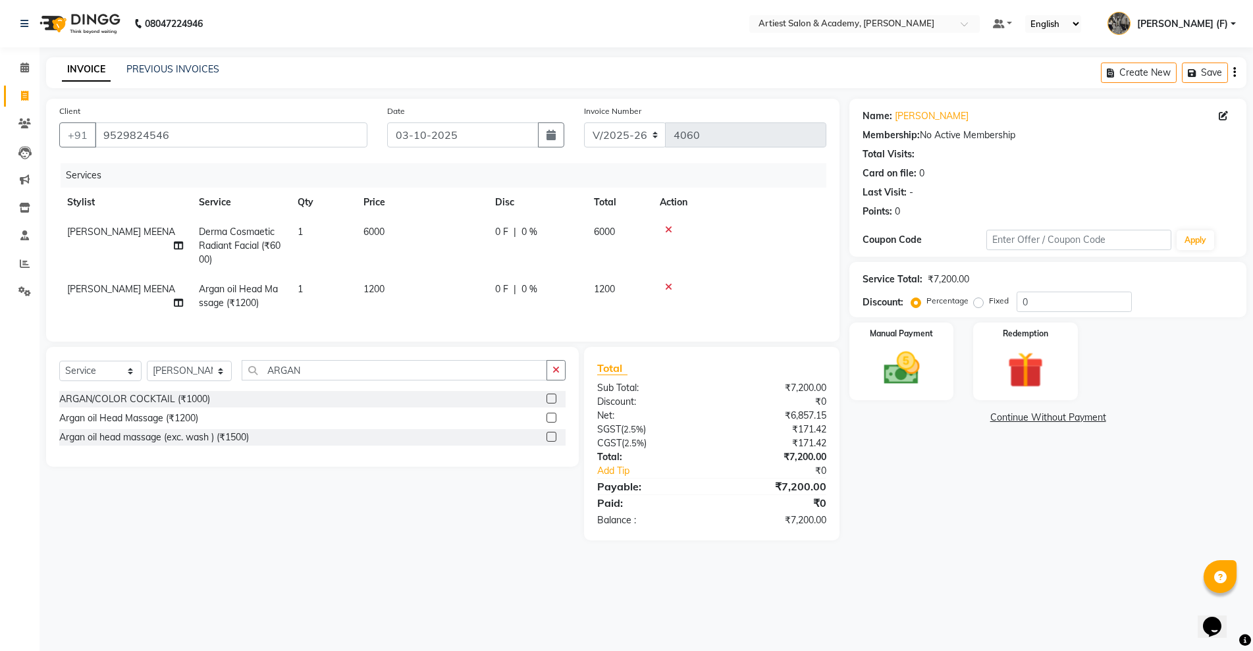
click at [365, 289] on span "1200" at bounding box center [373, 289] width 21 height 12
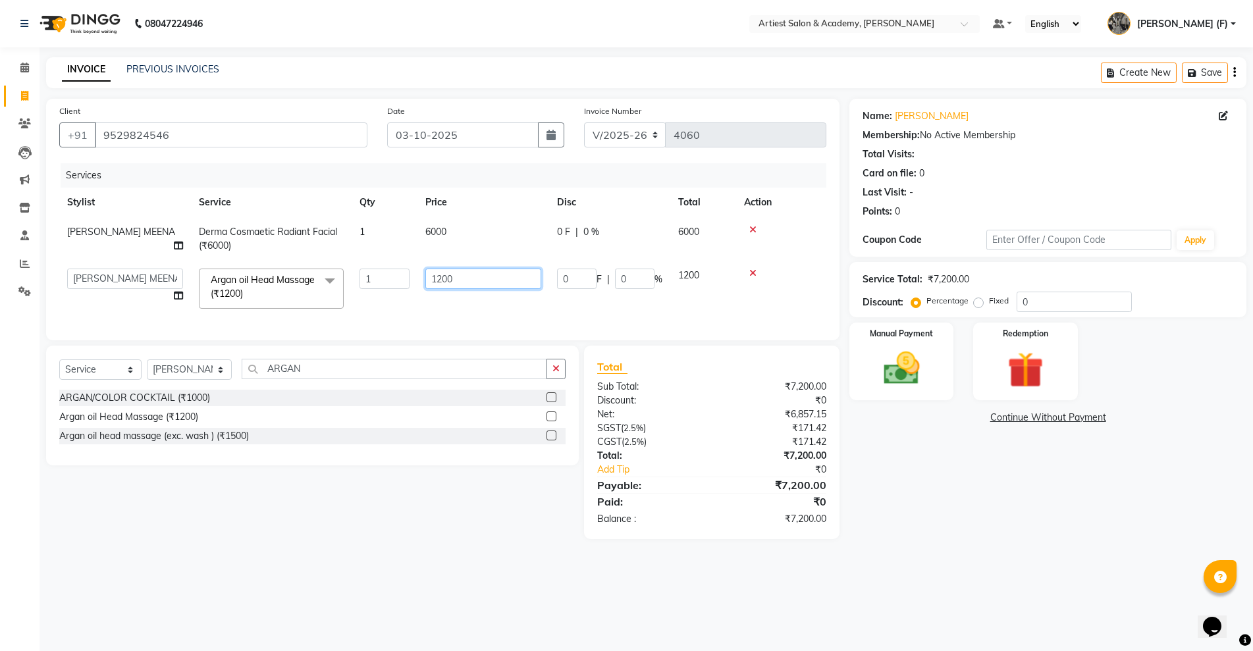
drag, startPoint x: 472, startPoint y: 278, endPoint x: 290, endPoint y: 298, distance: 182.8
click at [305, 292] on tr "AKASH SAIN ARJUN SAHU (M) CHANCHAL (F) DINESH SAIN DRASHTI GULFSHA KOMAL MEENA …" at bounding box center [442, 289] width 767 height 56
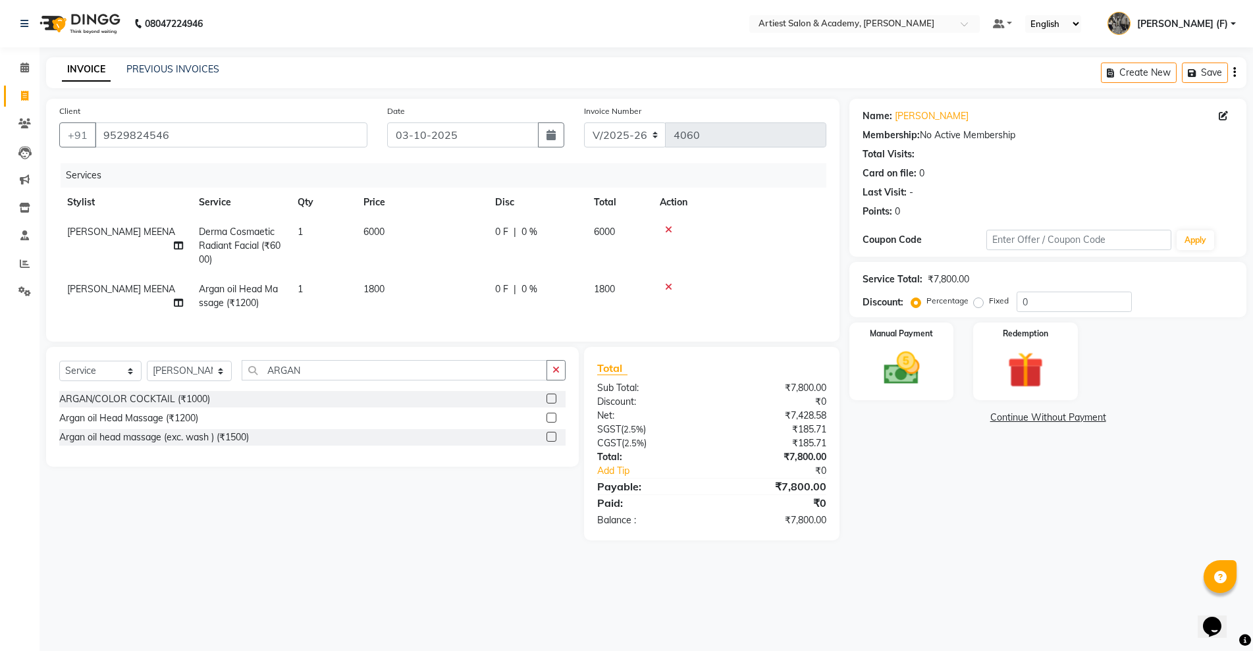
click at [138, 286] on td "[PERSON_NAME] MEENA" at bounding box center [125, 296] width 132 height 43
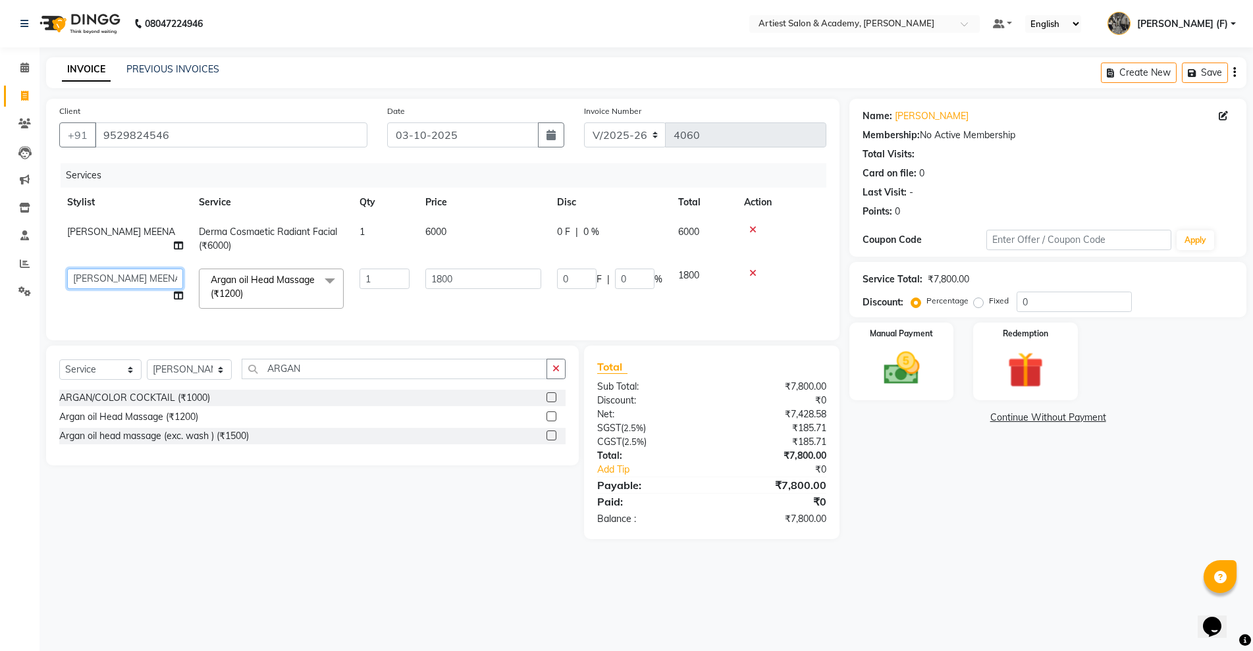
click at [156, 284] on select "AKASH SAIN ARJUN SAHU (M) CHANCHAL (F) DINESH SAIN DRASHTI GULFSHA KOMAL MEENA …" at bounding box center [125, 279] width 116 height 20
click at [459, 595] on div "08047224946 Select Location × Artiest Salon & Academy, Subhash Marg Default Pan…" at bounding box center [626, 325] width 1253 height 651
click at [913, 539] on div "Name: Ankita Jain Membership: No Active Membership Total Visits: Card on file: …" at bounding box center [1052, 319] width 407 height 440
click at [190, 375] on select "Select Stylist [PERSON_NAME] (M) [PERSON_NAME] (F) [PERSON_NAME] DRASHTI [PERSO…" at bounding box center [189, 369] width 85 height 20
click at [147, 373] on select "Select Stylist [PERSON_NAME] (M) [PERSON_NAME] (F) [PERSON_NAME] DRASHTI [PERSO…" at bounding box center [189, 369] width 85 height 20
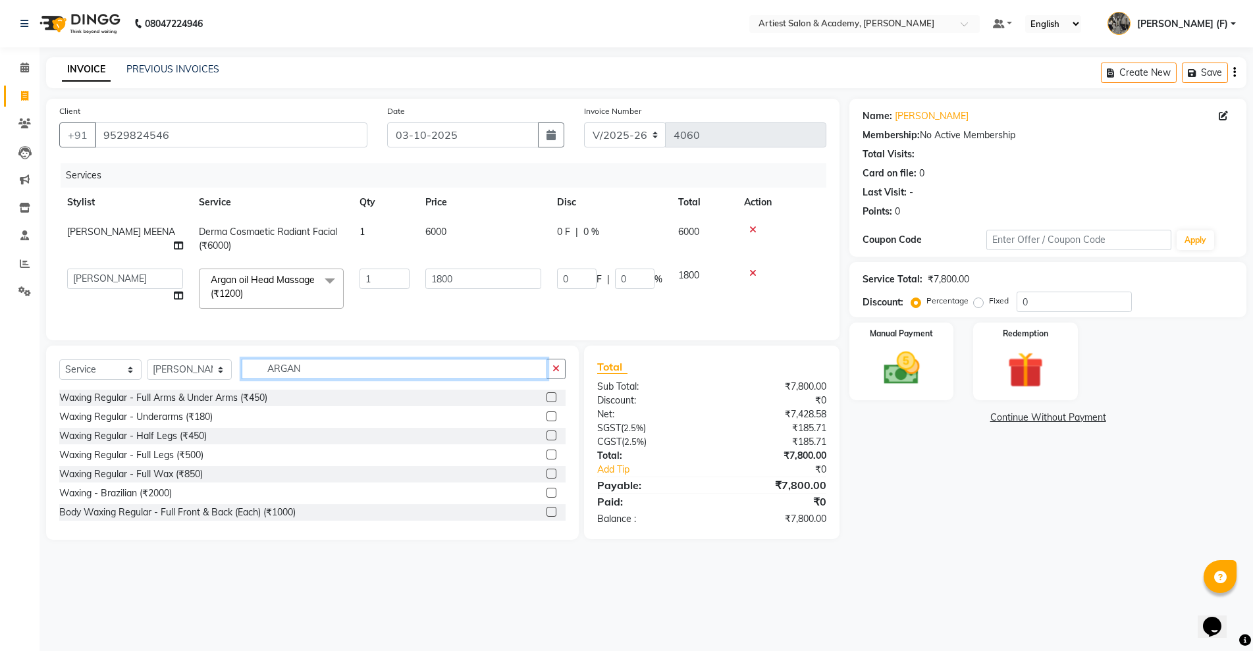
drag, startPoint x: 317, startPoint y: 373, endPoint x: 215, endPoint y: 400, distance: 105.4
click at [218, 390] on div "Select Service Product Membership Package Voucher Prepaid Gift Card Select Styl…" at bounding box center [312, 374] width 506 height 31
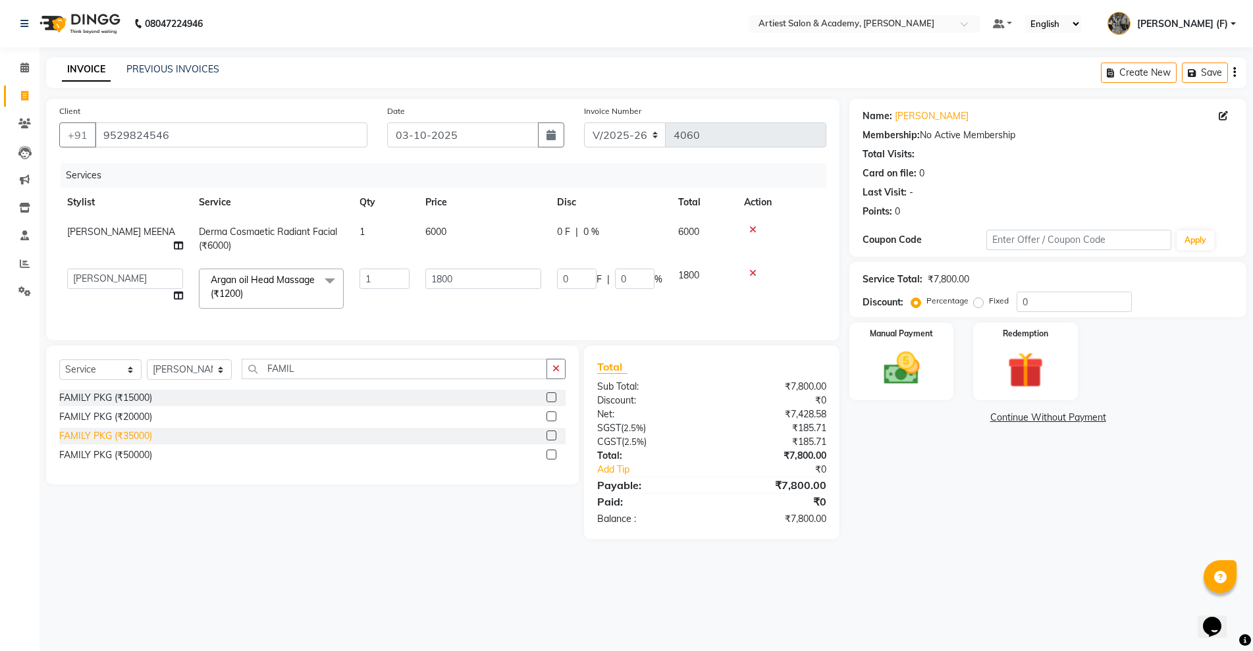
click at [120, 442] on div "FAMILY PKG (₹35000)" at bounding box center [105, 436] width 93 height 14
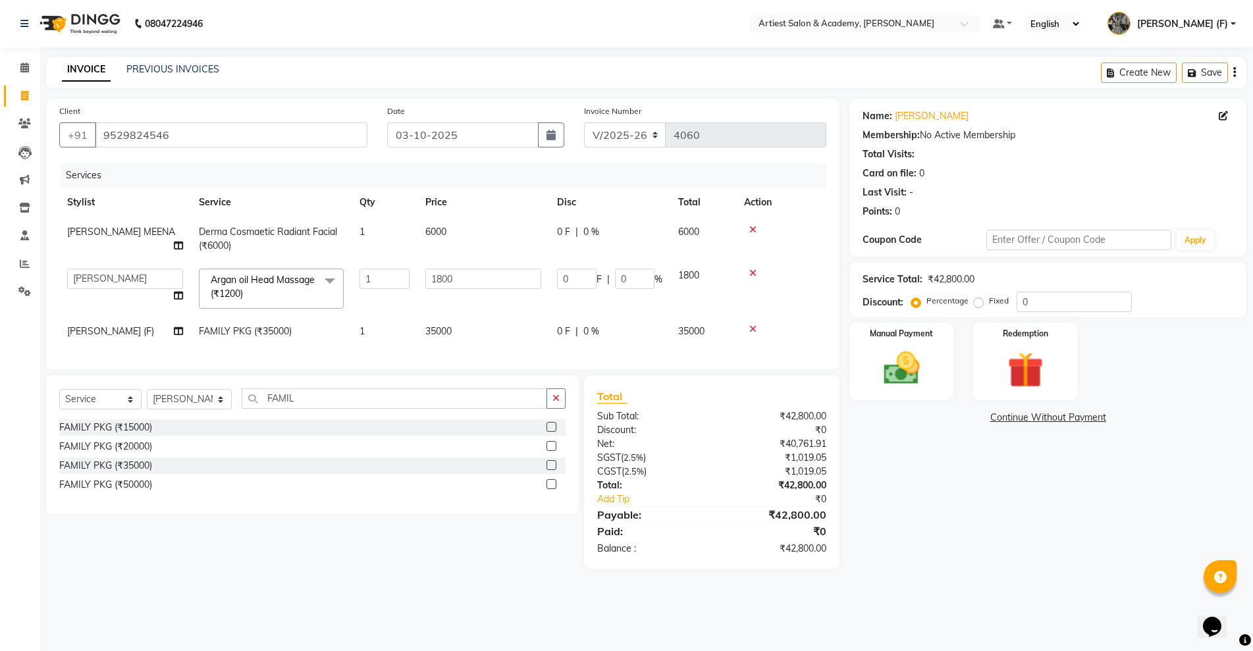
click at [442, 332] on span "35000" at bounding box center [438, 331] width 26 height 12
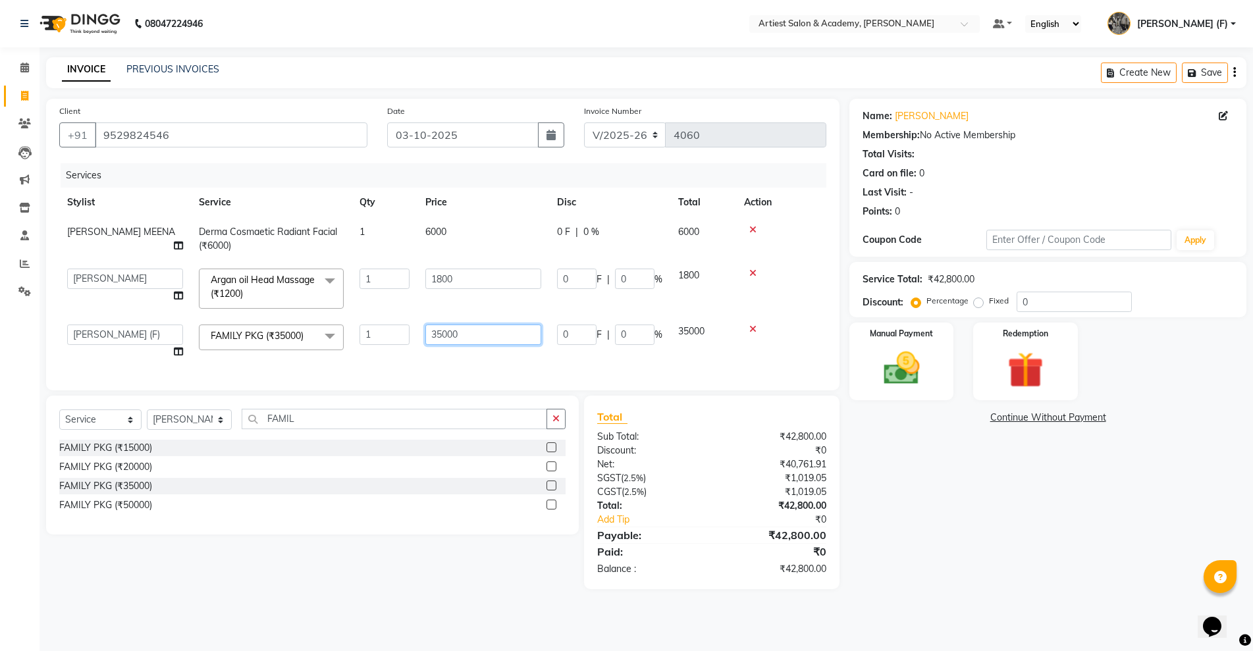
drag, startPoint x: 518, startPoint y: 333, endPoint x: 302, endPoint y: 352, distance: 216.7
click at [302, 352] on tr "AKASH SAIN ARJUN SAHU (M) CHANCHAL (F) DINESH SAIN DRASHTI GULFSHA KOMAL MEENA …" at bounding box center [442, 342] width 767 height 50
drag, startPoint x: 1005, startPoint y: 583, endPoint x: 978, endPoint y: 543, distance: 47.8
click at [1006, 576] on div "Name: Ankita Jain Membership: No Active Membership Total Visits: Card on file: …" at bounding box center [1052, 344] width 407 height 490
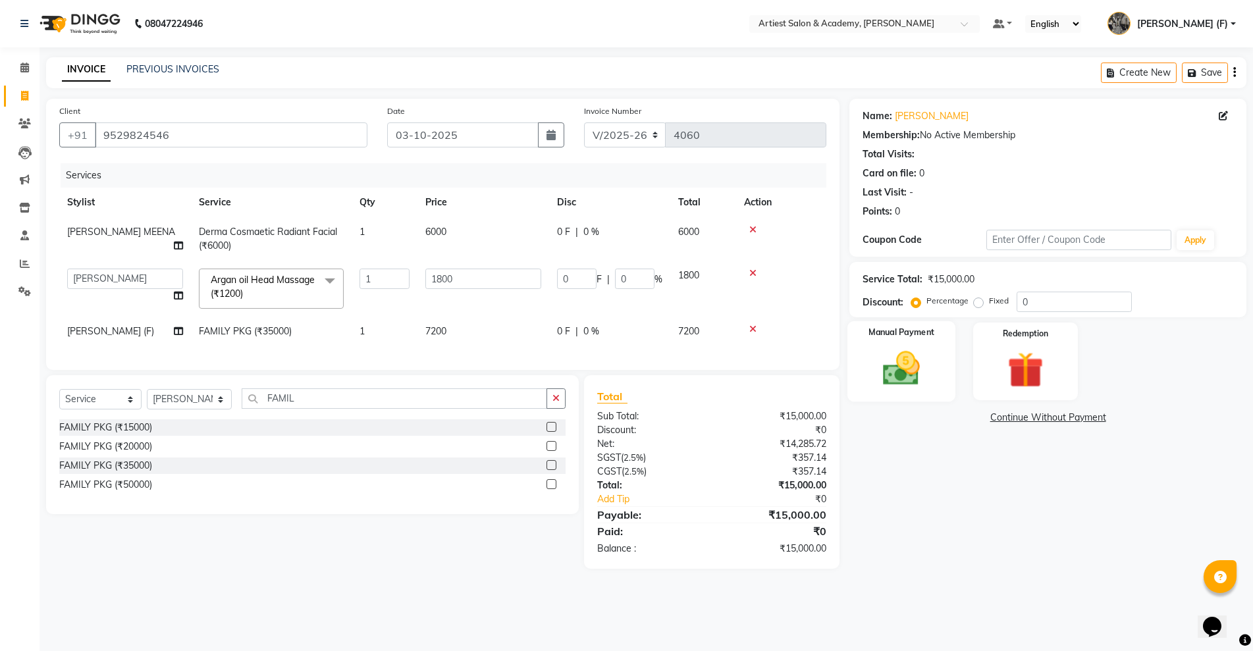
click at [926, 376] on img at bounding box center [901, 368] width 61 height 43
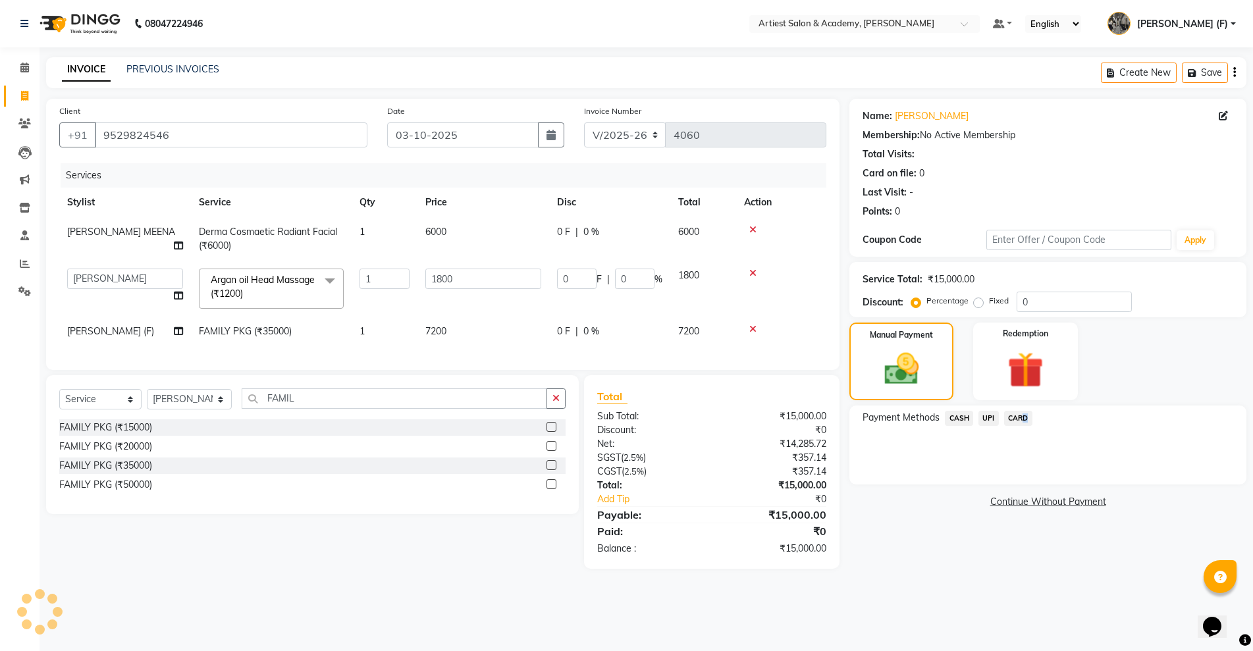
drag, startPoint x: 1018, startPoint y: 422, endPoint x: 1020, endPoint y: 433, distance: 10.6
click at [1020, 421] on span "CARD" at bounding box center [1018, 418] width 28 height 15
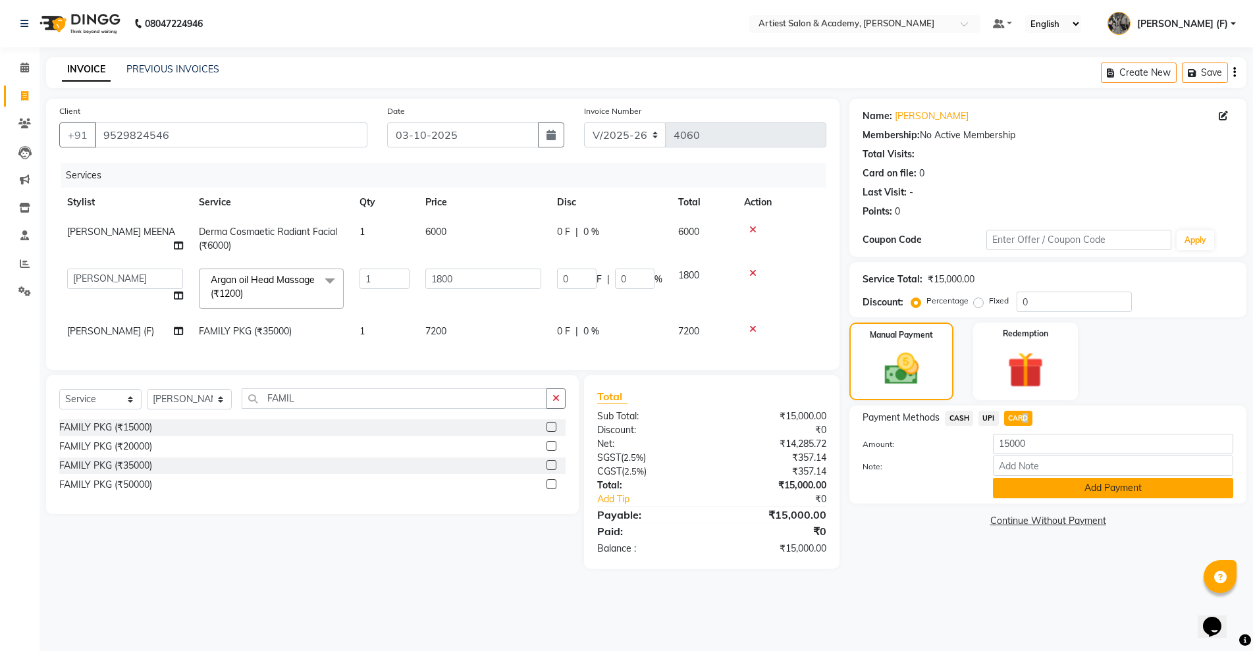
click at [1053, 498] on button "Add Payment" at bounding box center [1113, 488] width 240 height 20
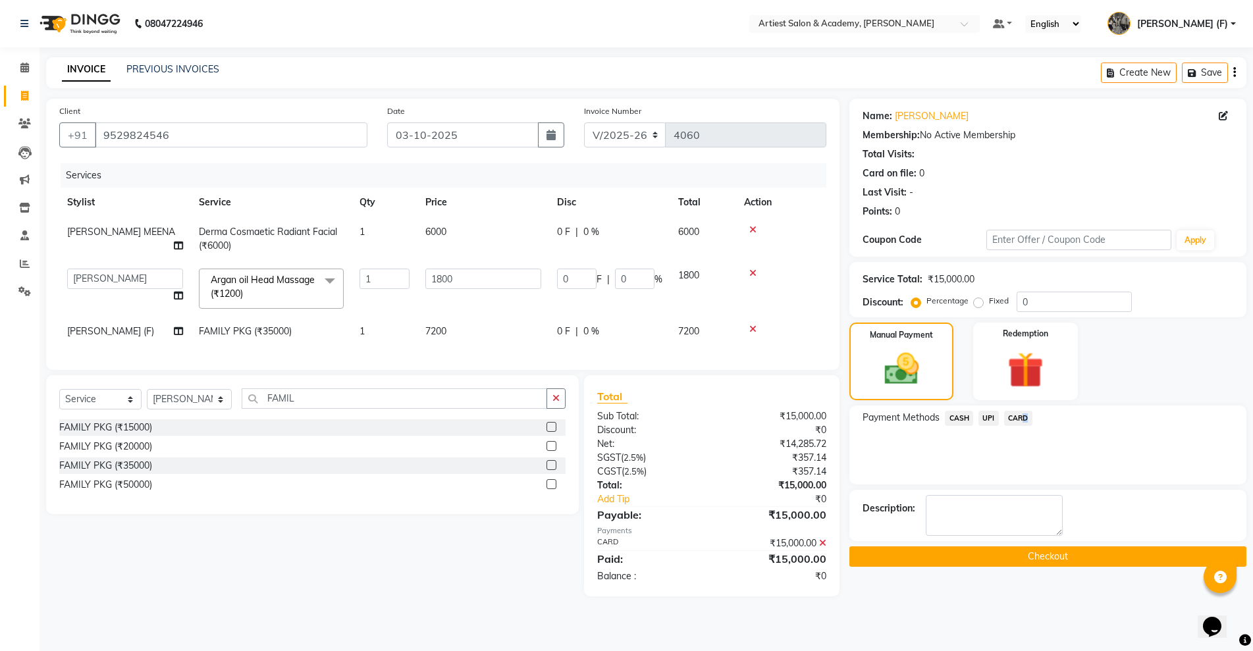
click at [1067, 555] on button "Checkout" at bounding box center [1047, 556] width 397 height 20
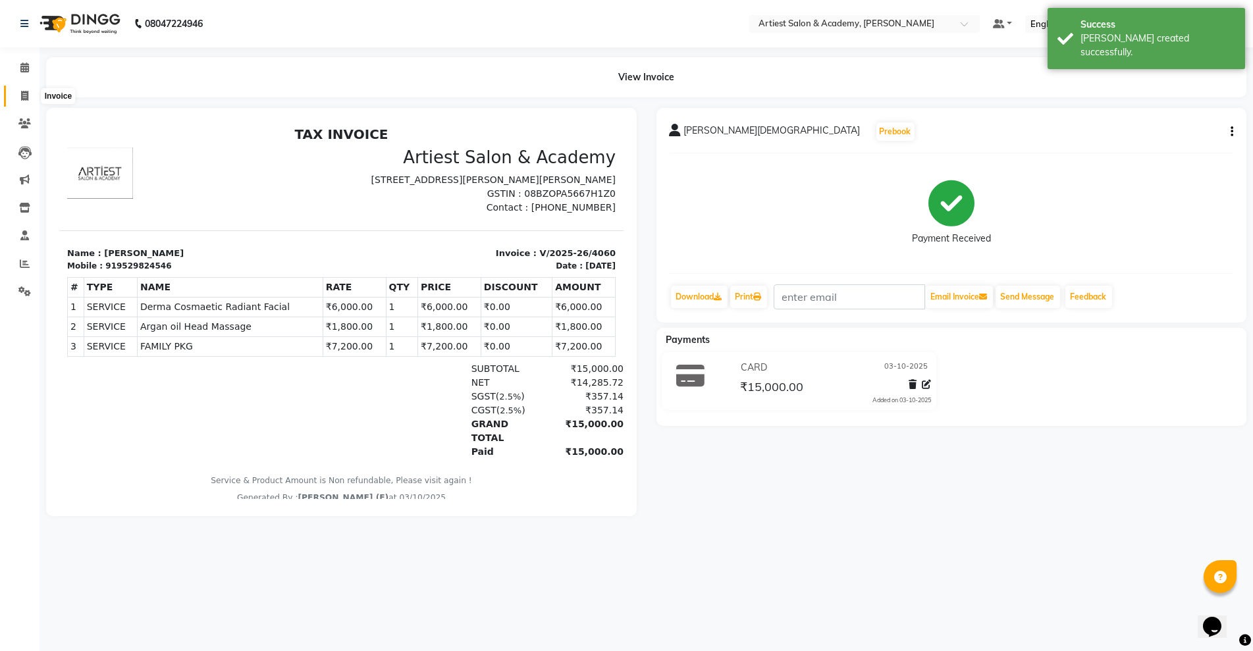
click at [30, 90] on span at bounding box center [24, 96] width 23 height 15
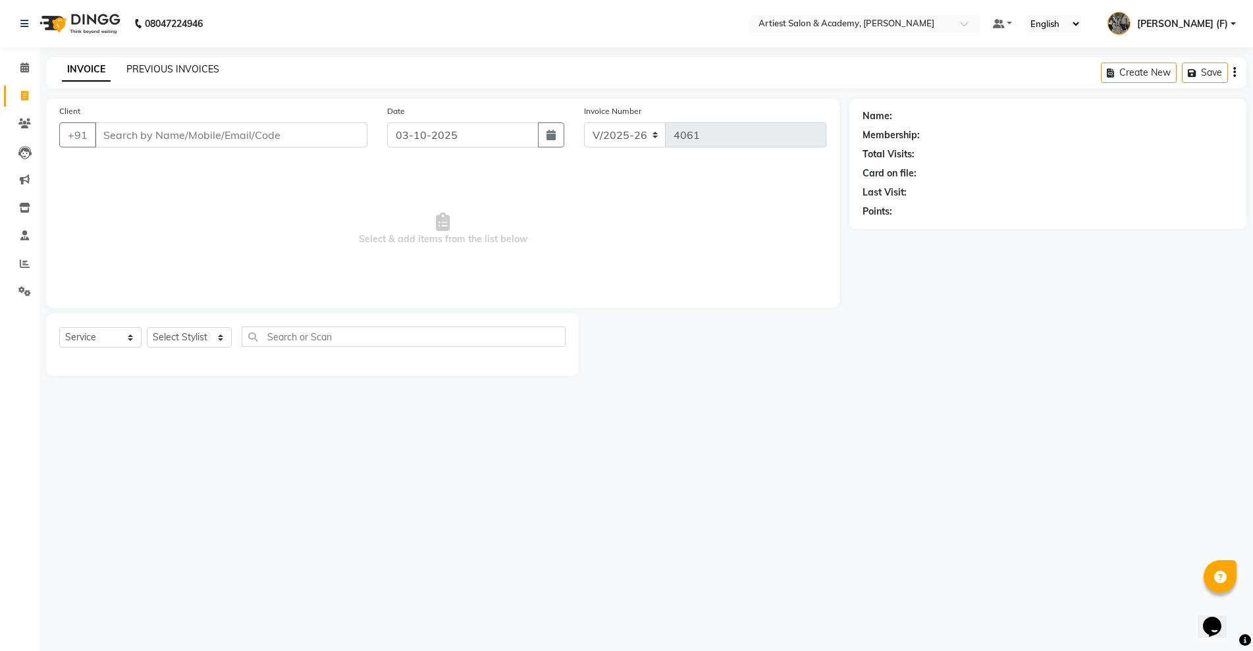
click at [190, 69] on link "PREVIOUS INVOICES" at bounding box center [172, 69] width 93 height 12
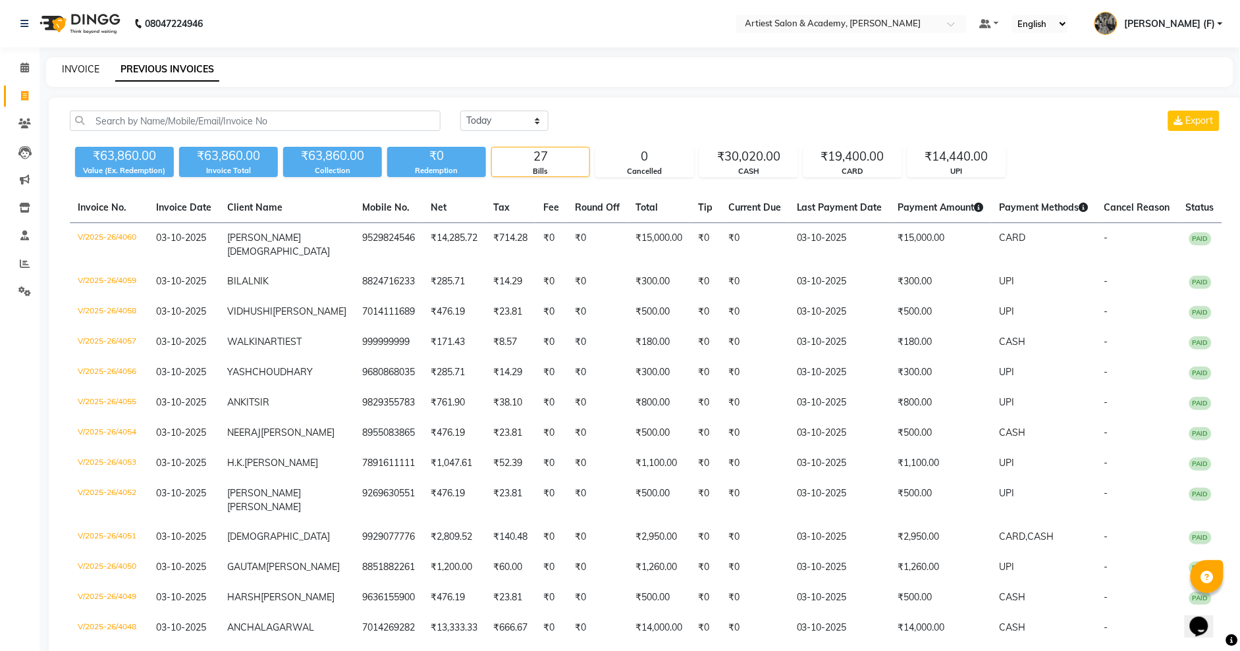
click at [64, 68] on link "INVOICE" at bounding box center [81, 69] width 38 height 12
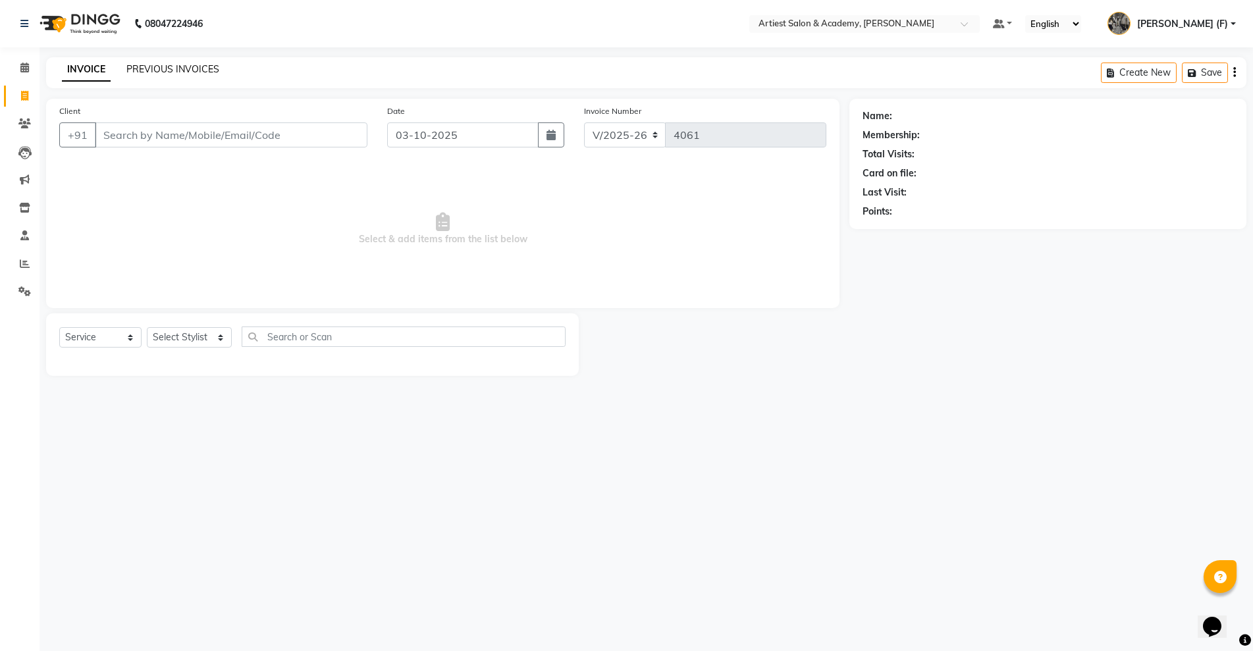
click at [162, 69] on link "PREVIOUS INVOICES" at bounding box center [172, 69] width 93 height 12
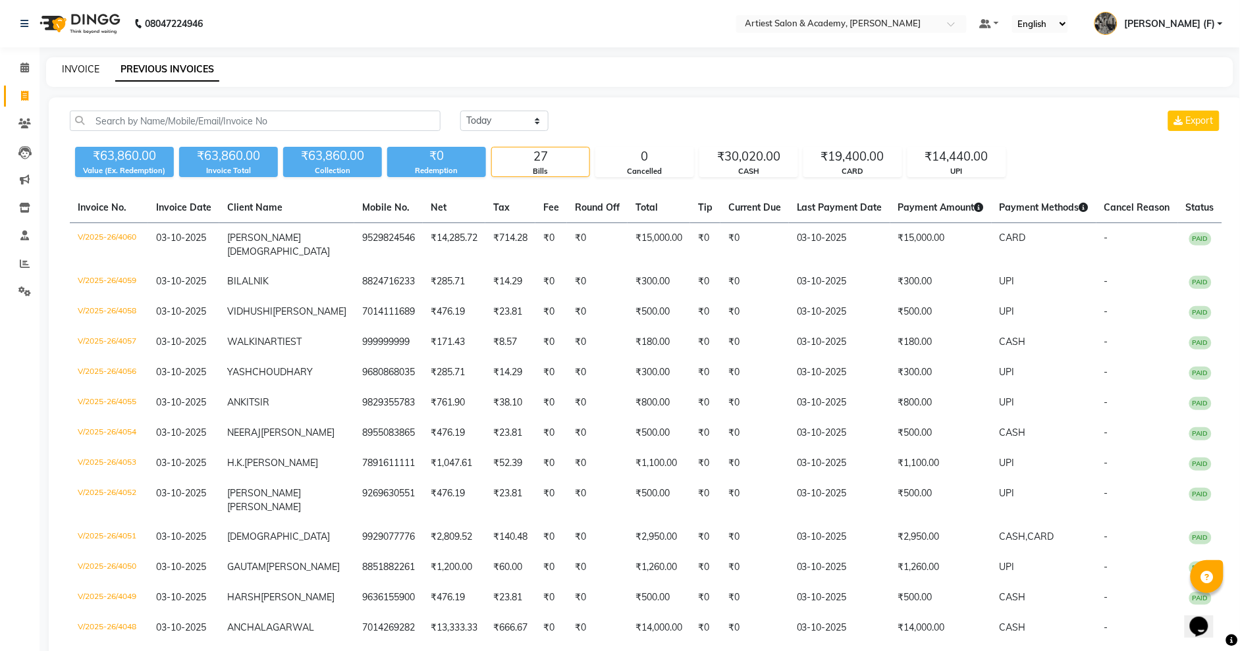
click at [92, 65] on link "INVOICE" at bounding box center [81, 69] width 38 height 12
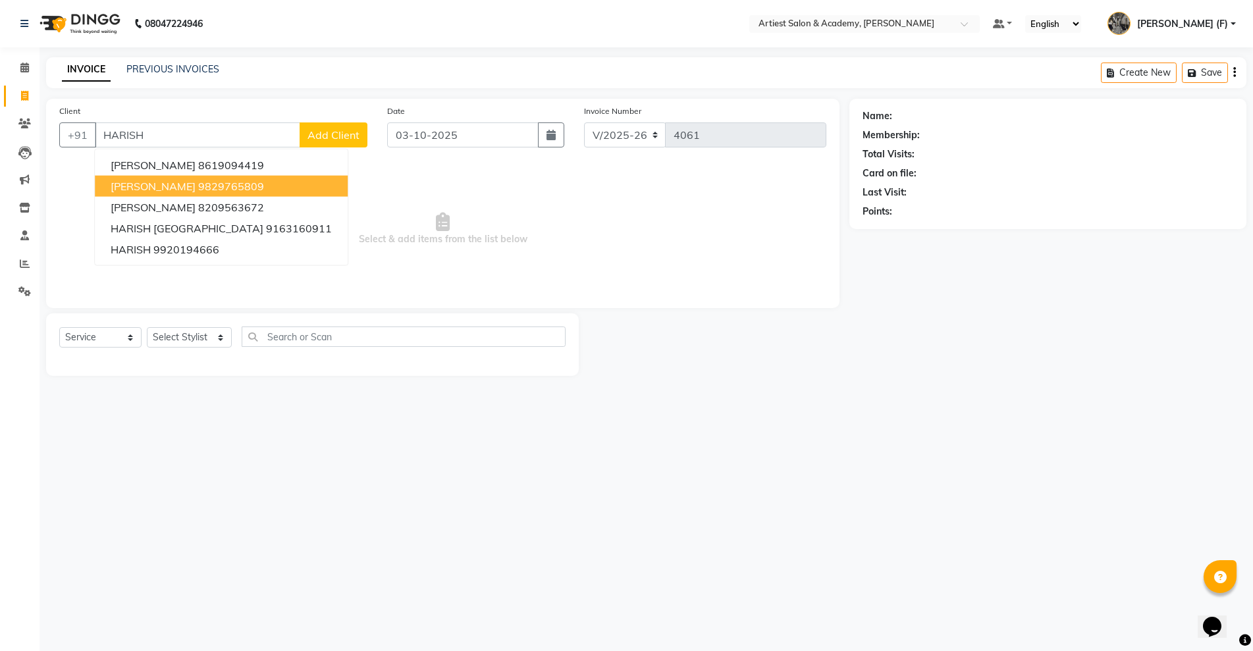
click at [201, 176] on button "HARISH RAJPUROHIT 9829765809" at bounding box center [221, 186] width 253 height 21
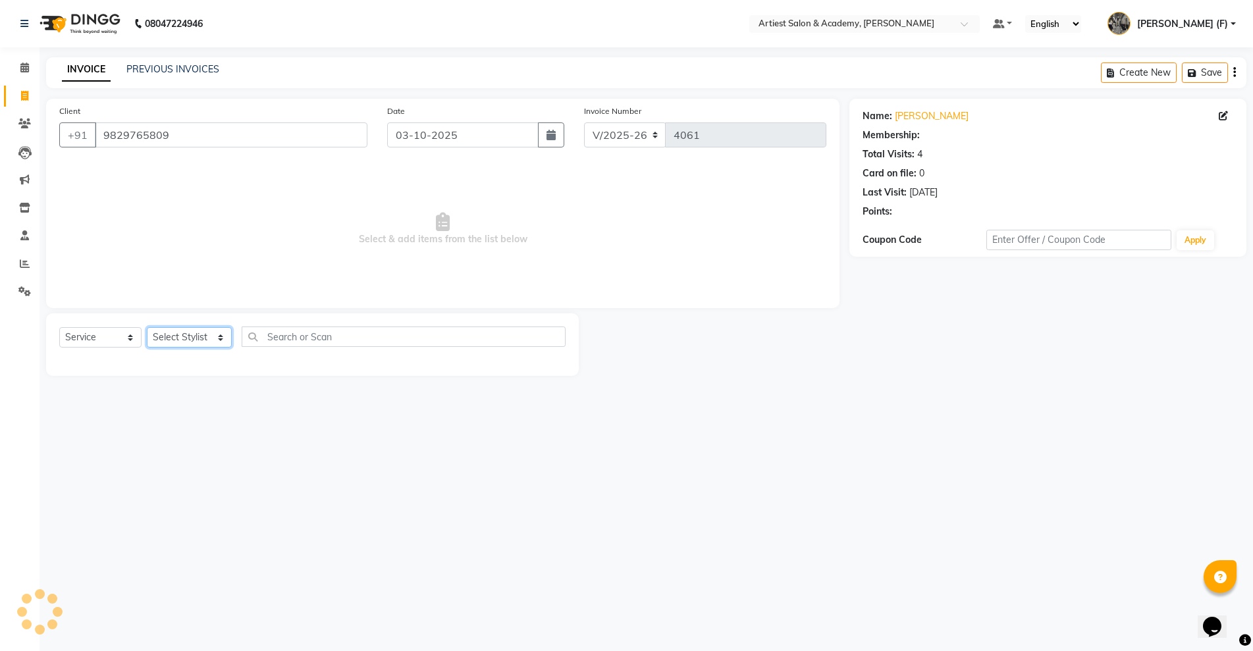
click at [150, 343] on select "Select Stylist [PERSON_NAME] (M) [PERSON_NAME] (F) [PERSON_NAME] DRASHTI [PERSO…" at bounding box center [189, 337] width 85 height 20
click at [147, 327] on select "Select Stylist [PERSON_NAME] (M) [PERSON_NAME] (F) [PERSON_NAME] DRASHTI [PERSO…" at bounding box center [189, 337] width 85 height 20
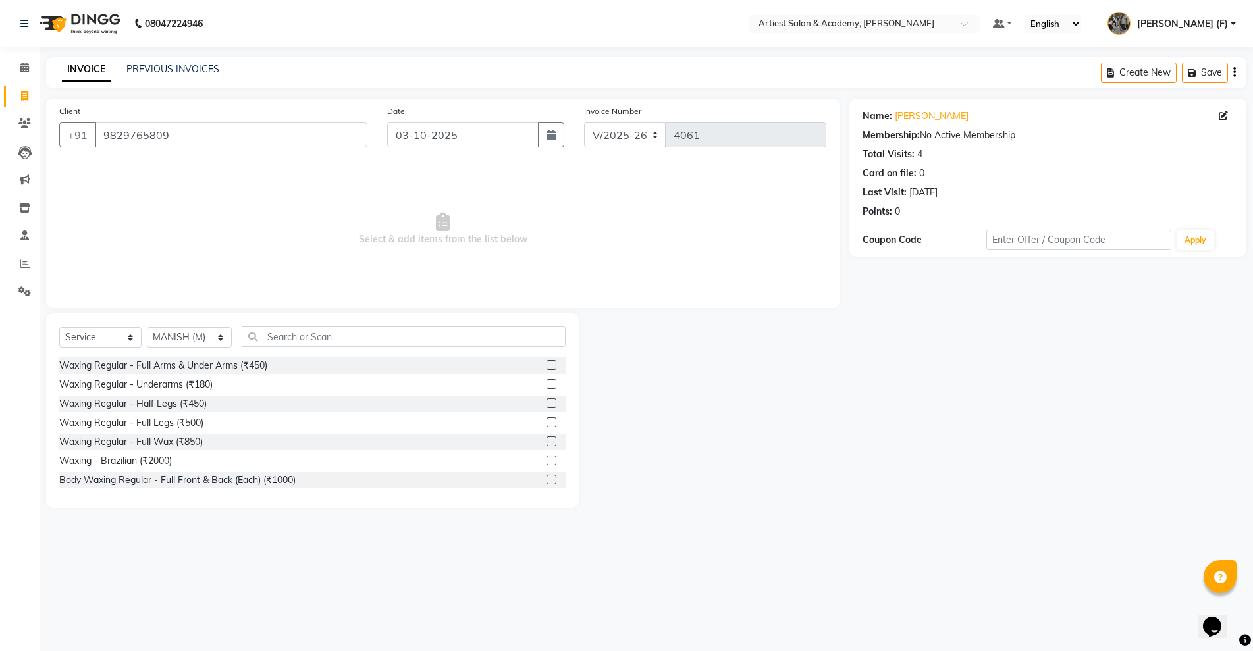
drag, startPoint x: 288, startPoint y: 348, endPoint x: 292, endPoint y: 337, distance: 11.7
click at [289, 346] on div "Select Service Product Membership Package Voucher Prepaid Gift Card Select Styl…" at bounding box center [312, 342] width 506 height 31
click at [292, 336] on input "text" at bounding box center [404, 337] width 324 height 20
drag, startPoint x: 120, startPoint y: 382, endPoint x: 277, endPoint y: 376, distance: 156.8
click at [124, 382] on div "Hair Cut- Senior Stylist (₹800)" at bounding box center [122, 385] width 127 height 14
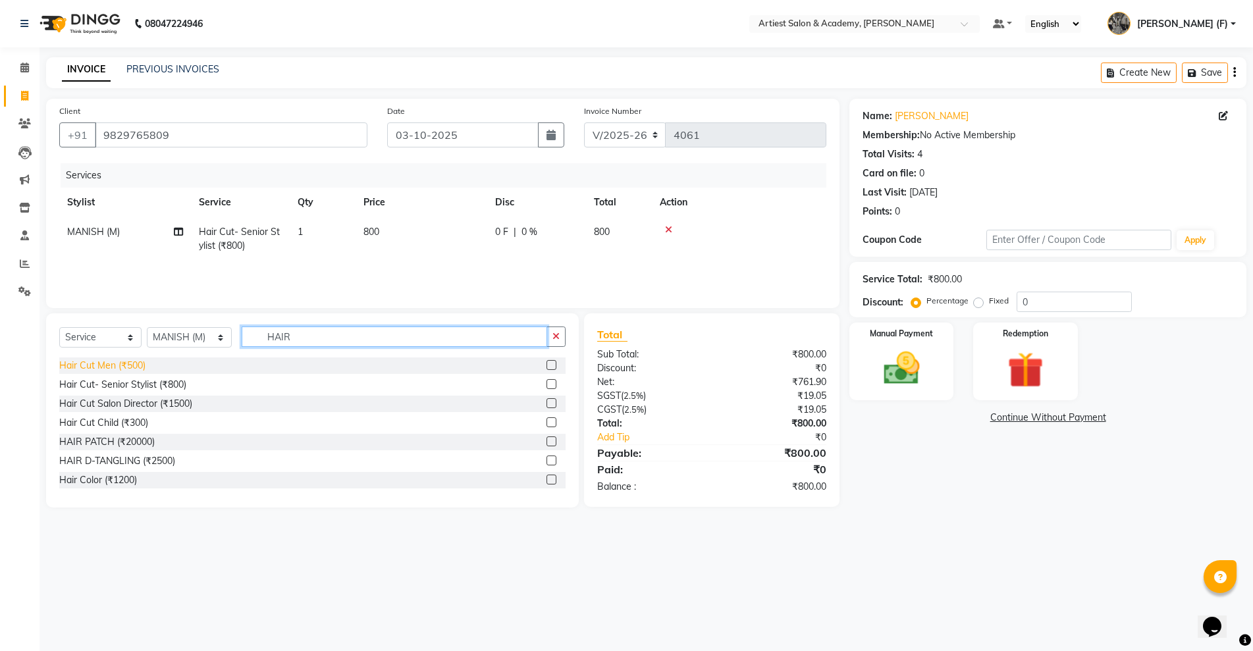
drag, startPoint x: 355, startPoint y: 338, endPoint x: 120, endPoint y: 371, distance: 236.6
click at [126, 371] on div "Select Service Product Membership Package Voucher Prepaid Gift Card Select Styl…" at bounding box center [312, 410] width 533 height 194
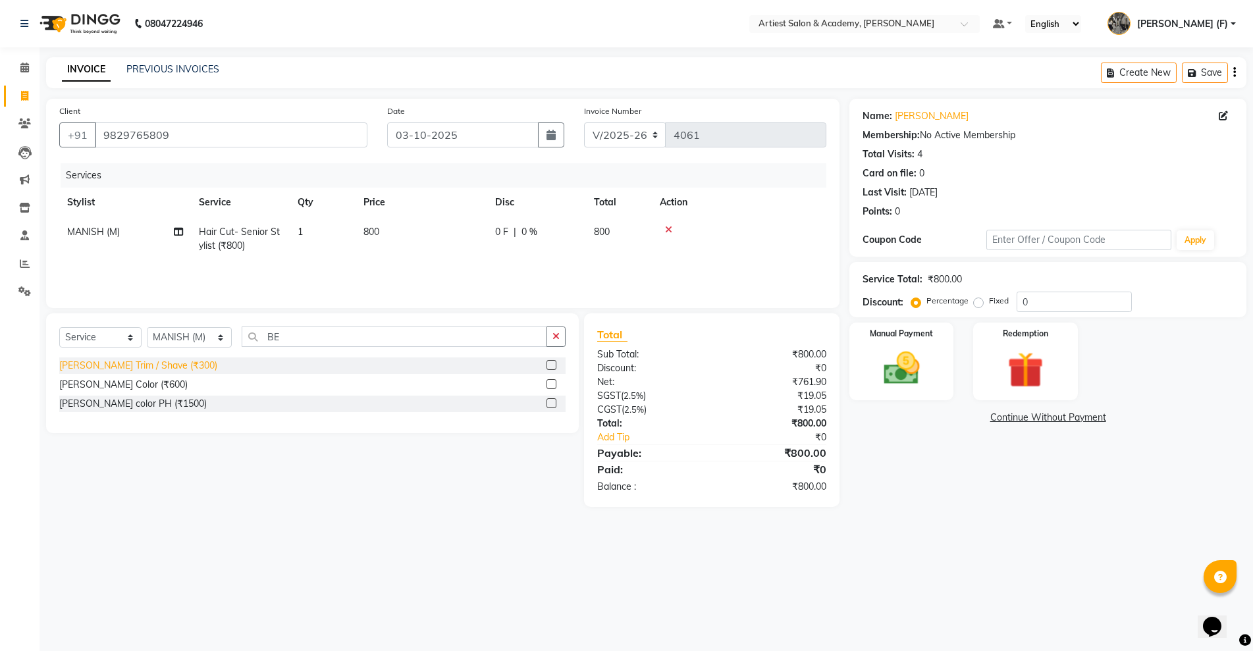
click at [134, 366] on div "[PERSON_NAME] Trim / Shave (₹300)" at bounding box center [138, 366] width 158 height 14
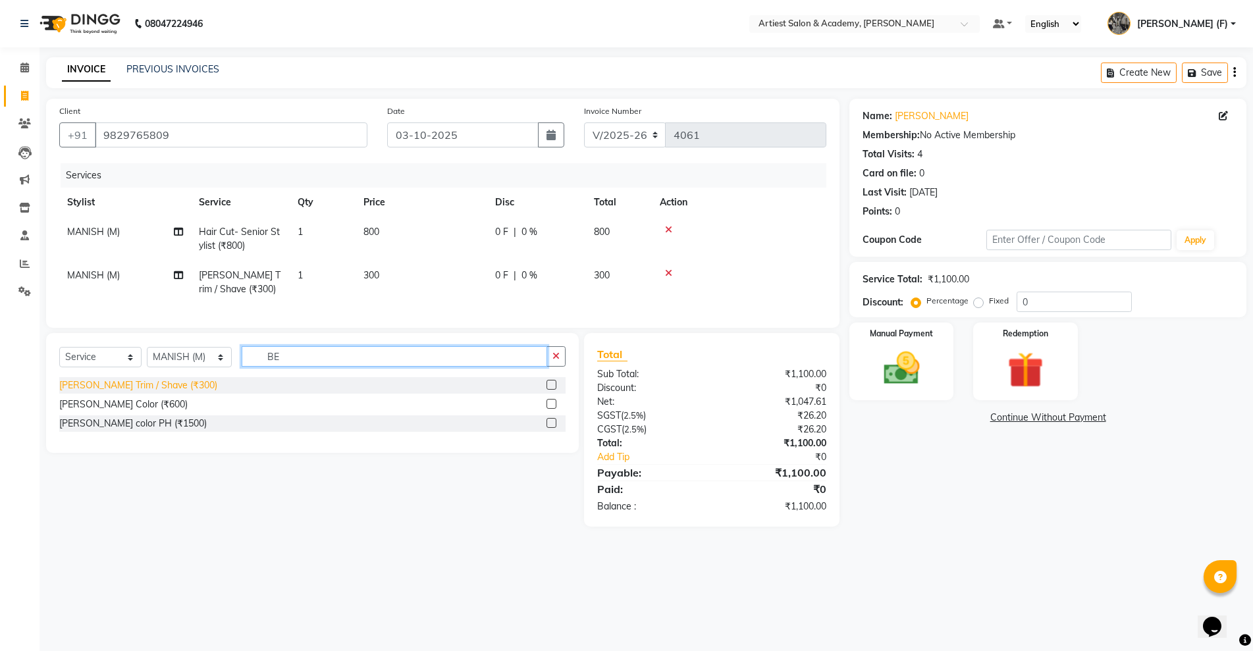
drag, startPoint x: 327, startPoint y: 369, endPoint x: 162, endPoint y: 394, distance: 166.6
click at [162, 394] on div "Select Service Product Membership Package Voucher Prepaid Gift Card Select Styl…" at bounding box center [312, 393] width 533 height 120
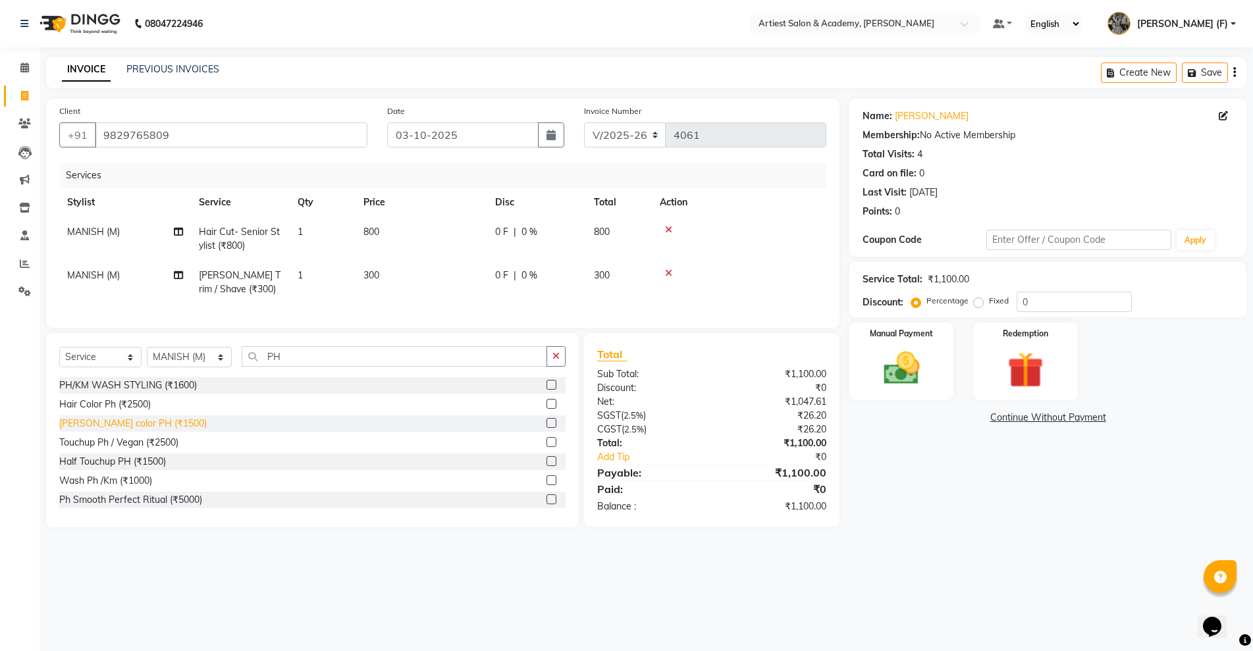
click at [148, 431] on div "[PERSON_NAME] color PH (₹1500)" at bounding box center [132, 424] width 147 height 14
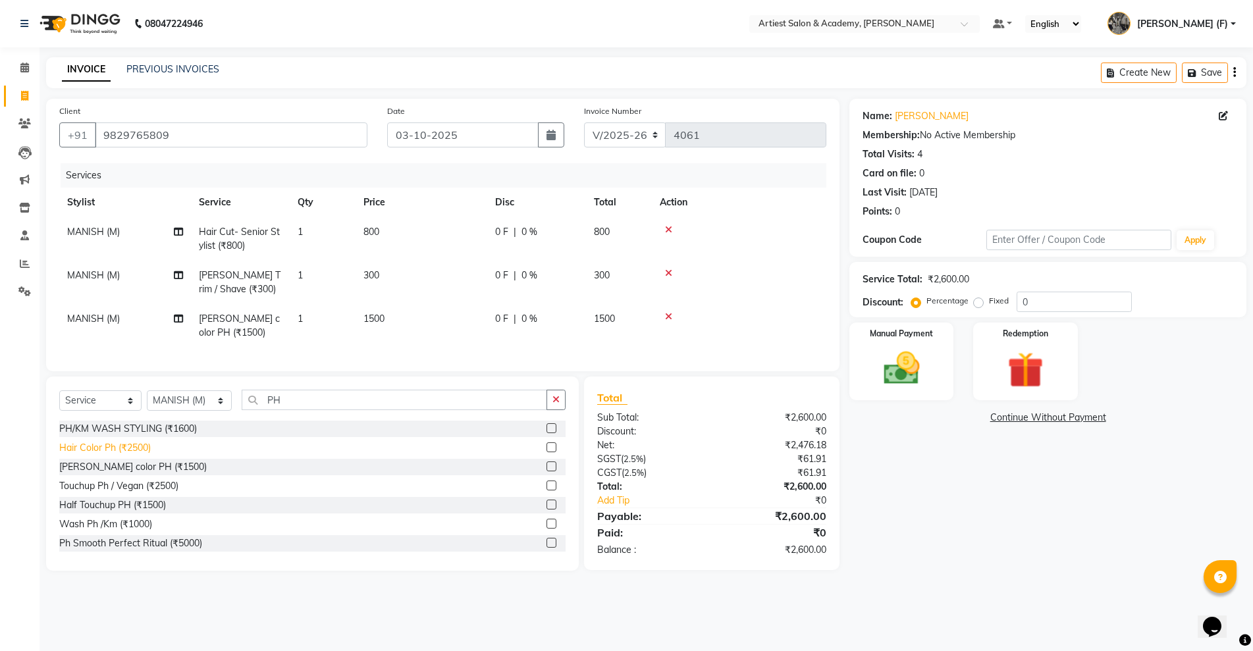
click at [136, 455] on div "Hair Color Ph (₹2500)" at bounding box center [105, 448] width 92 height 14
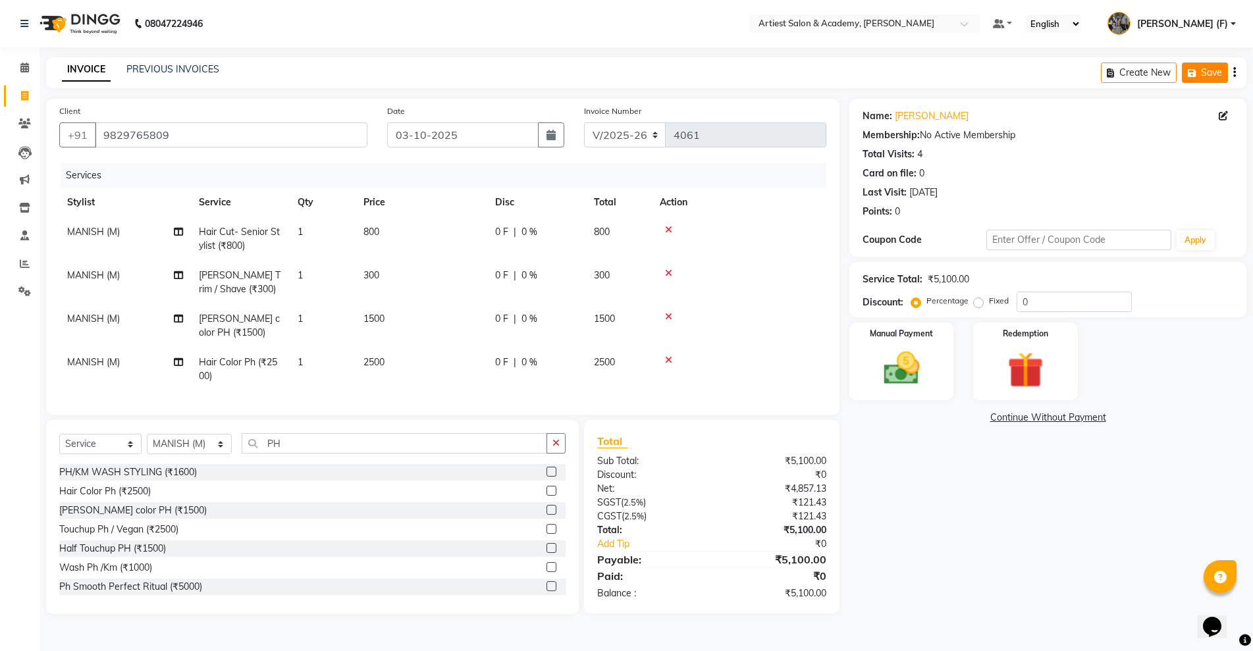
click at [1195, 73] on icon "button" at bounding box center [1194, 72] width 13 height 9
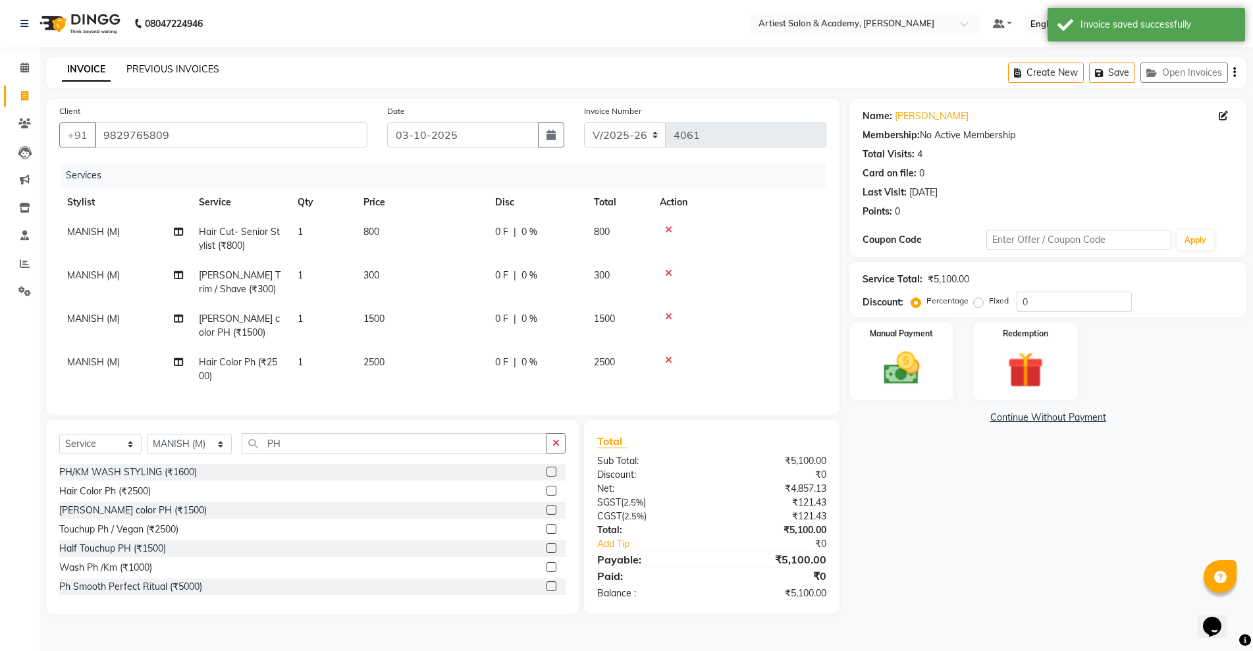
click at [165, 67] on link "PREVIOUS INVOICES" at bounding box center [172, 69] width 93 height 12
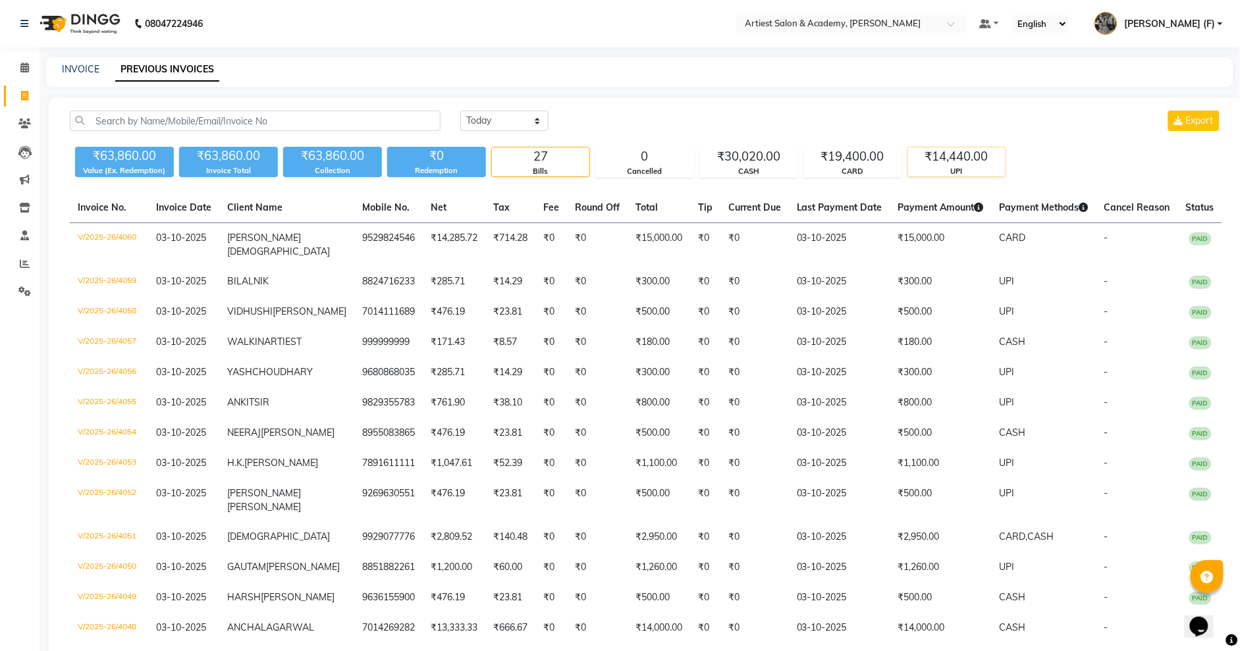
click at [962, 160] on div "₹14,440.00" at bounding box center [956, 156] width 97 height 18
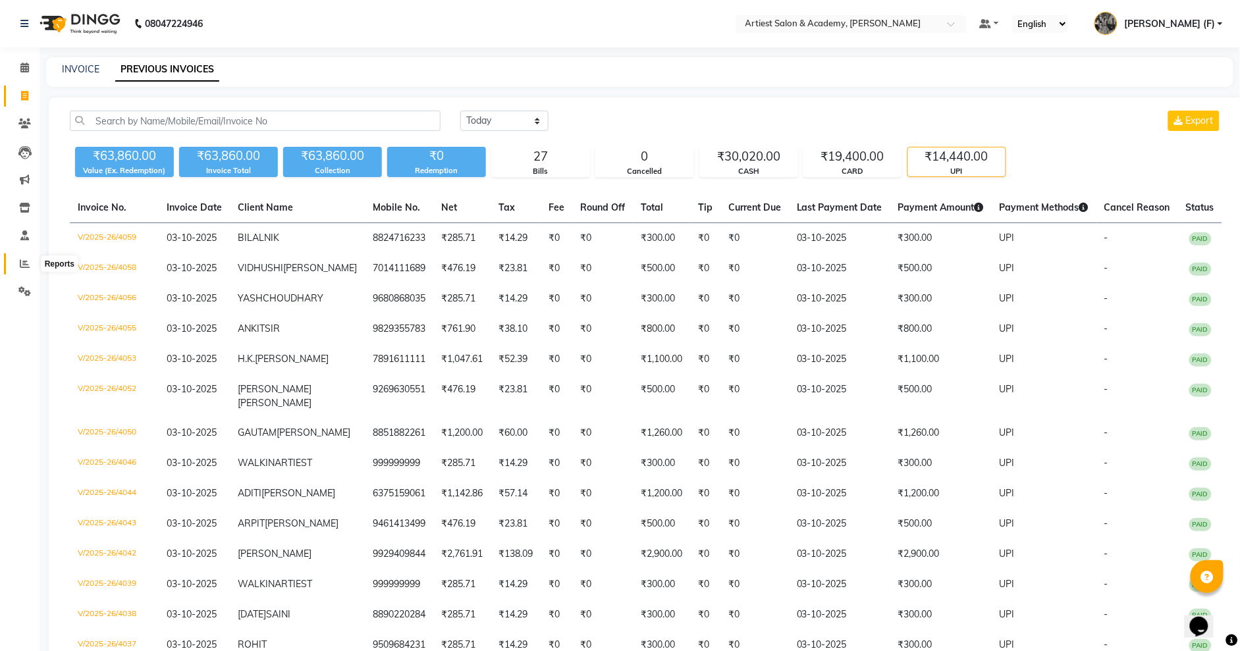
drag, startPoint x: 26, startPoint y: 266, endPoint x: 43, endPoint y: 263, distance: 16.7
click at [29, 266] on icon at bounding box center [25, 264] width 10 height 10
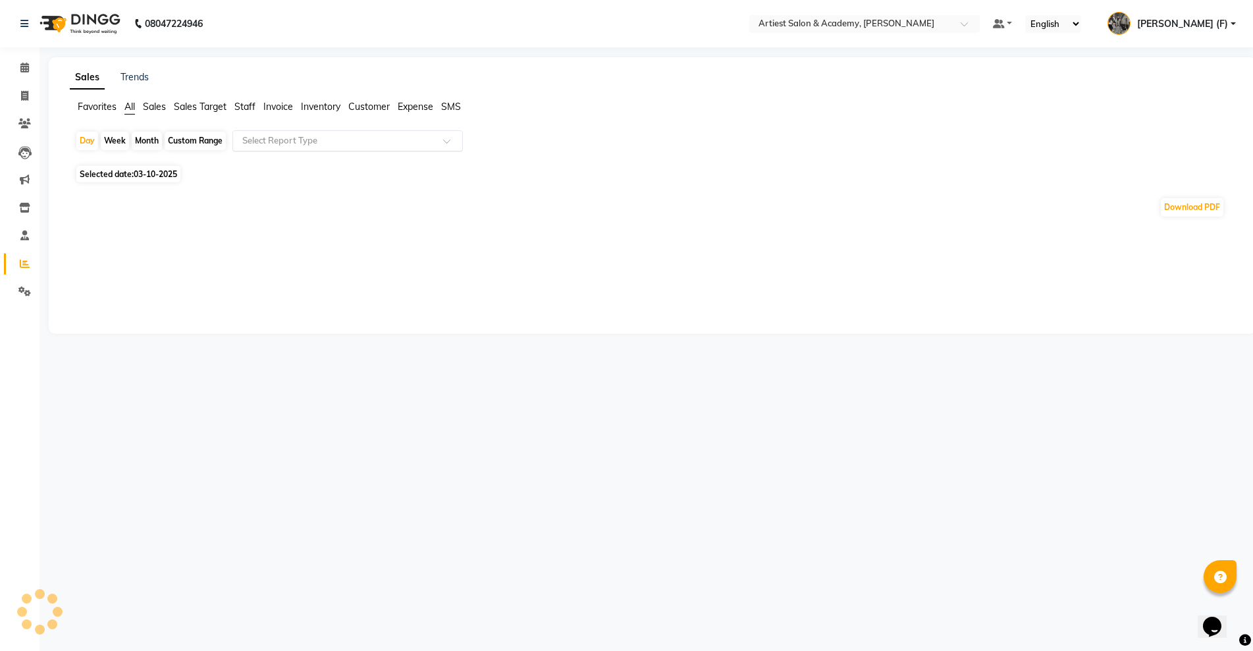
click at [319, 149] on ng-select "Select Report Type" at bounding box center [347, 140] width 230 height 21
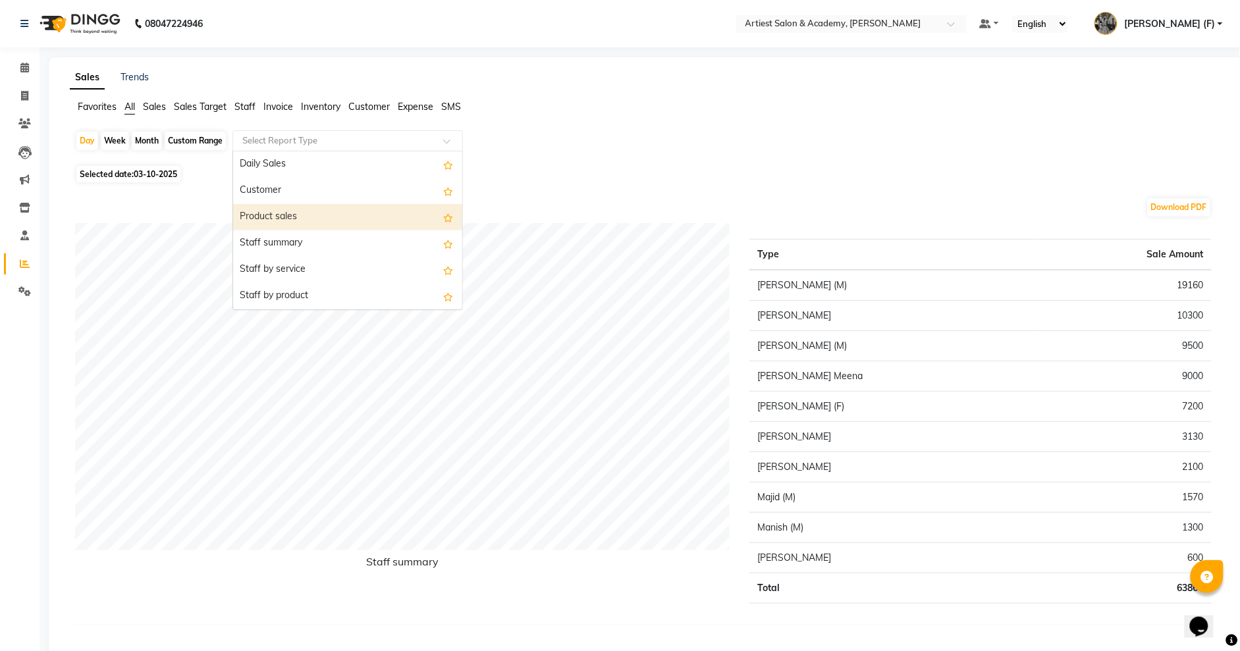
click at [321, 213] on div "Product sales" at bounding box center [347, 217] width 229 height 26
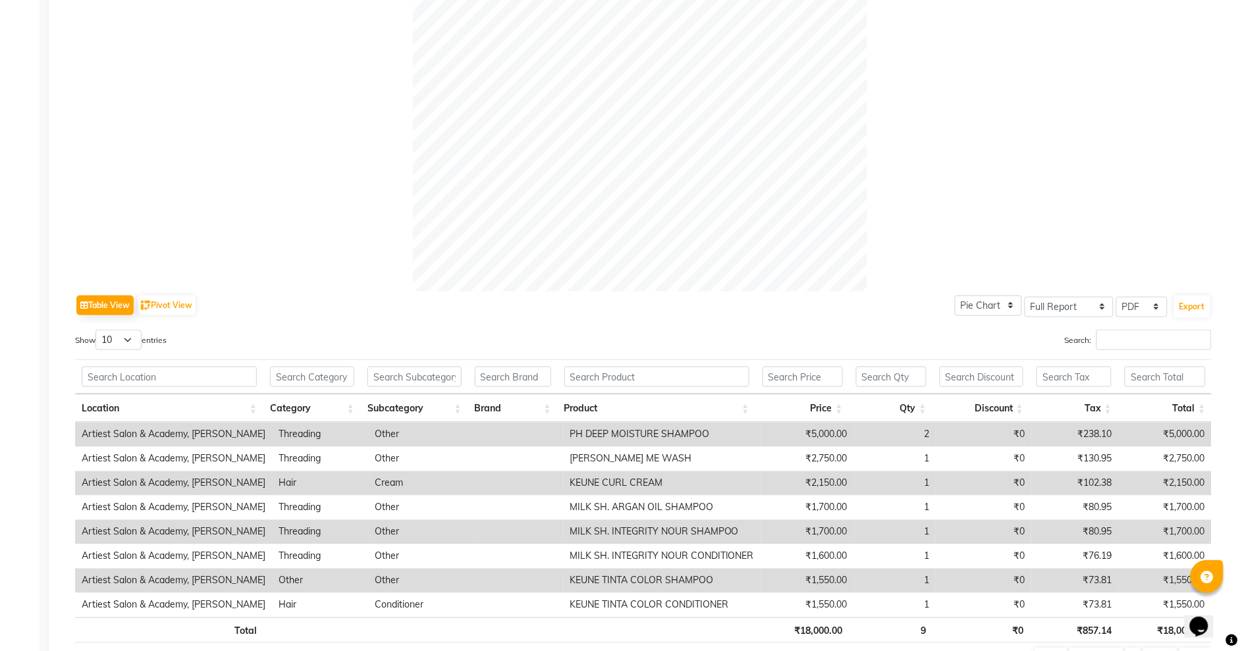
scroll to position [411, 0]
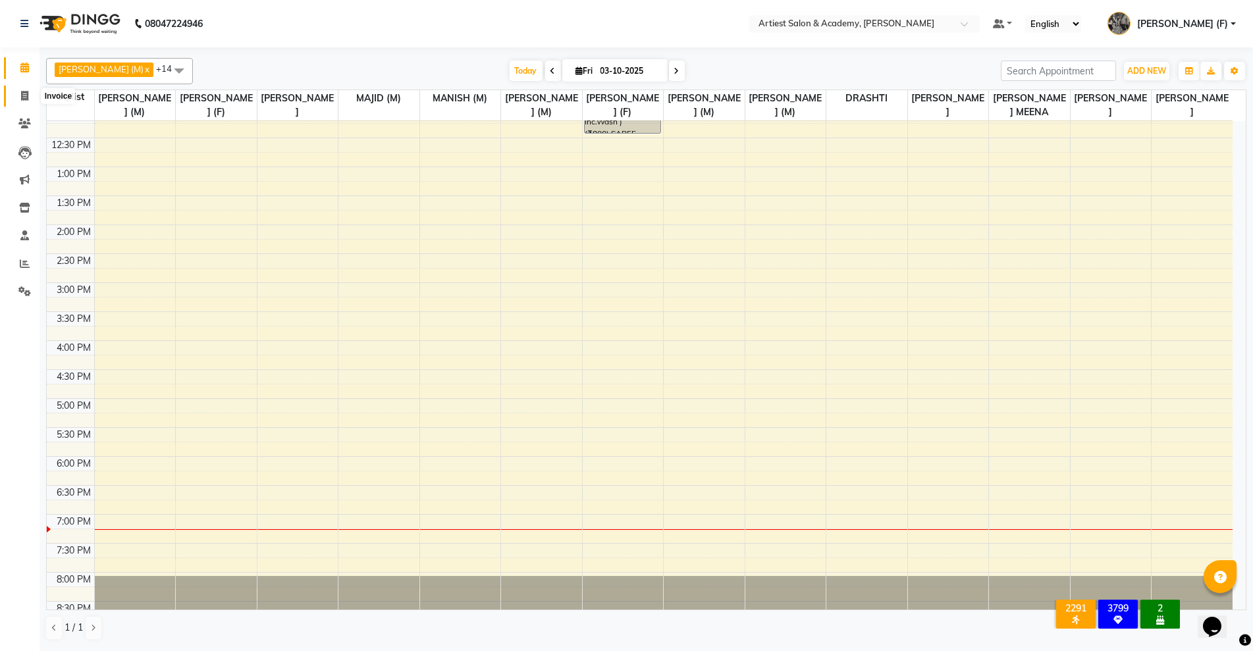
click at [24, 95] on icon at bounding box center [24, 96] width 7 height 10
select select "service"
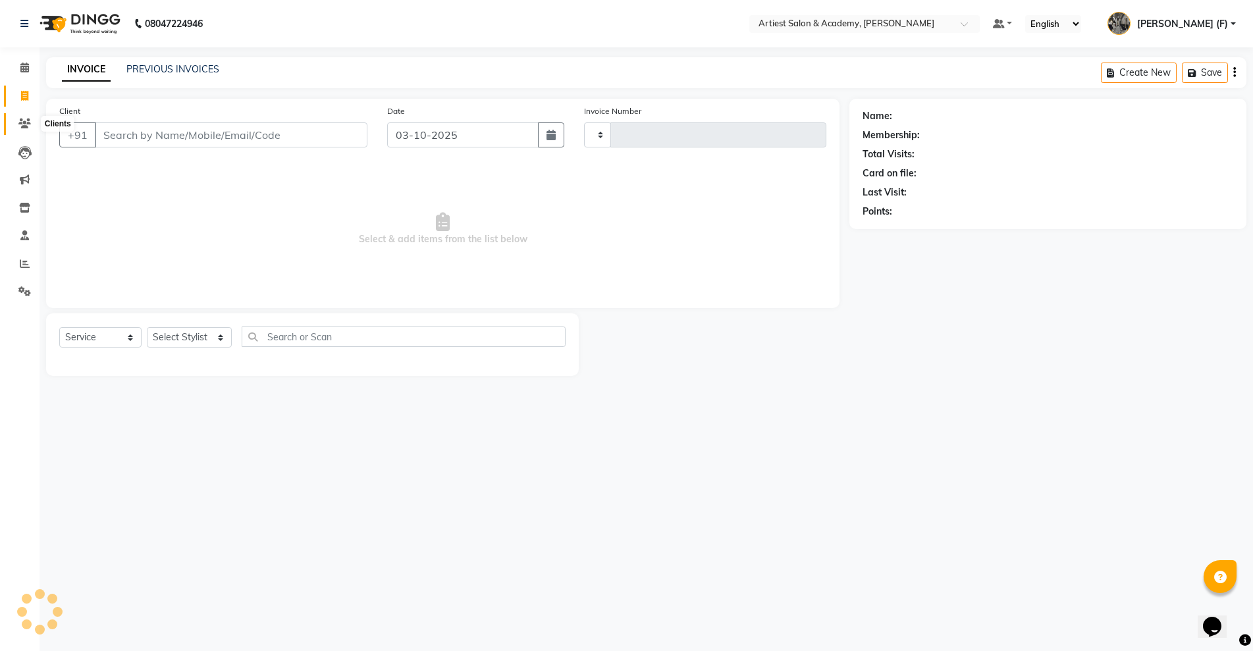
click at [22, 125] on icon at bounding box center [24, 123] width 13 height 10
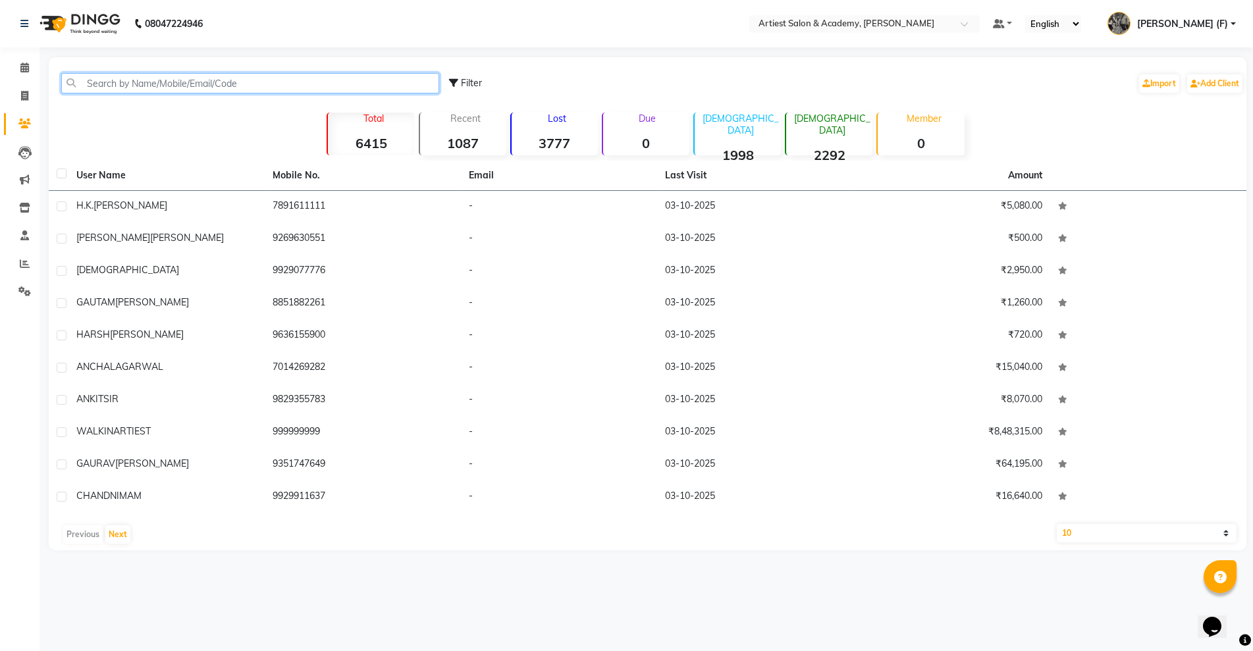
click at [116, 79] on input "text" at bounding box center [250, 83] width 378 height 20
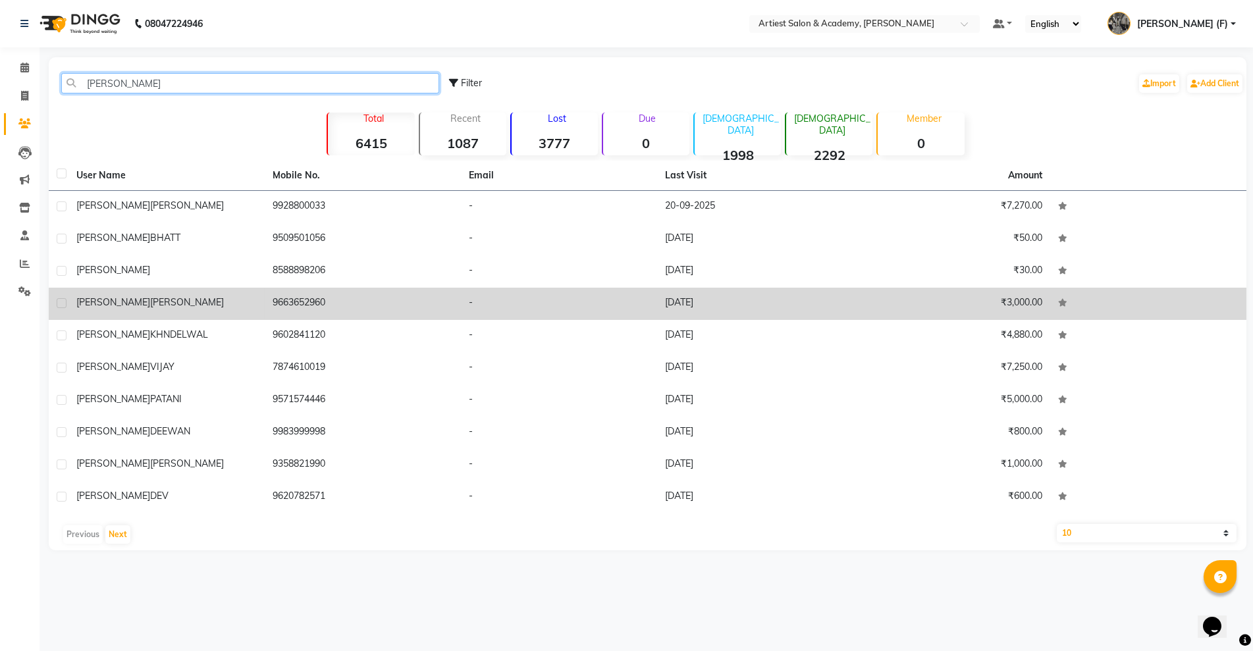
type input "[PERSON_NAME]"
click at [329, 304] on td "9663652960" at bounding box center [363, 304] width 196 height 32
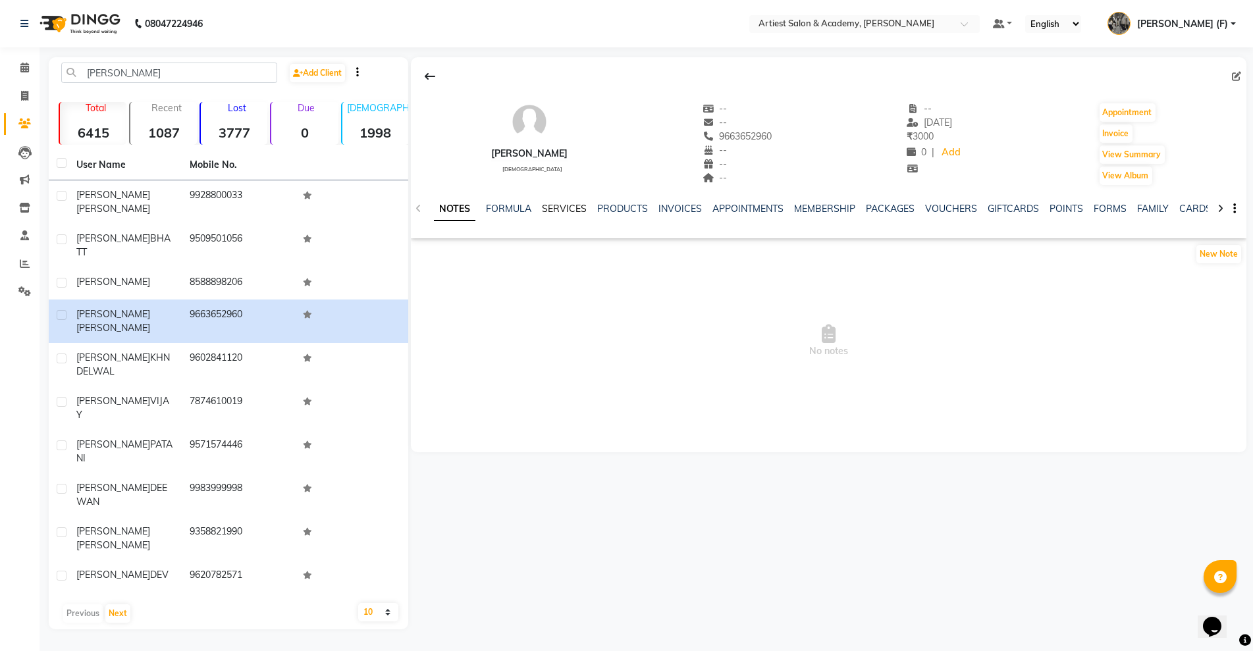
click at [565, 211] on link "SERVICES" at bounding box center [564, 209] width 45 height 12
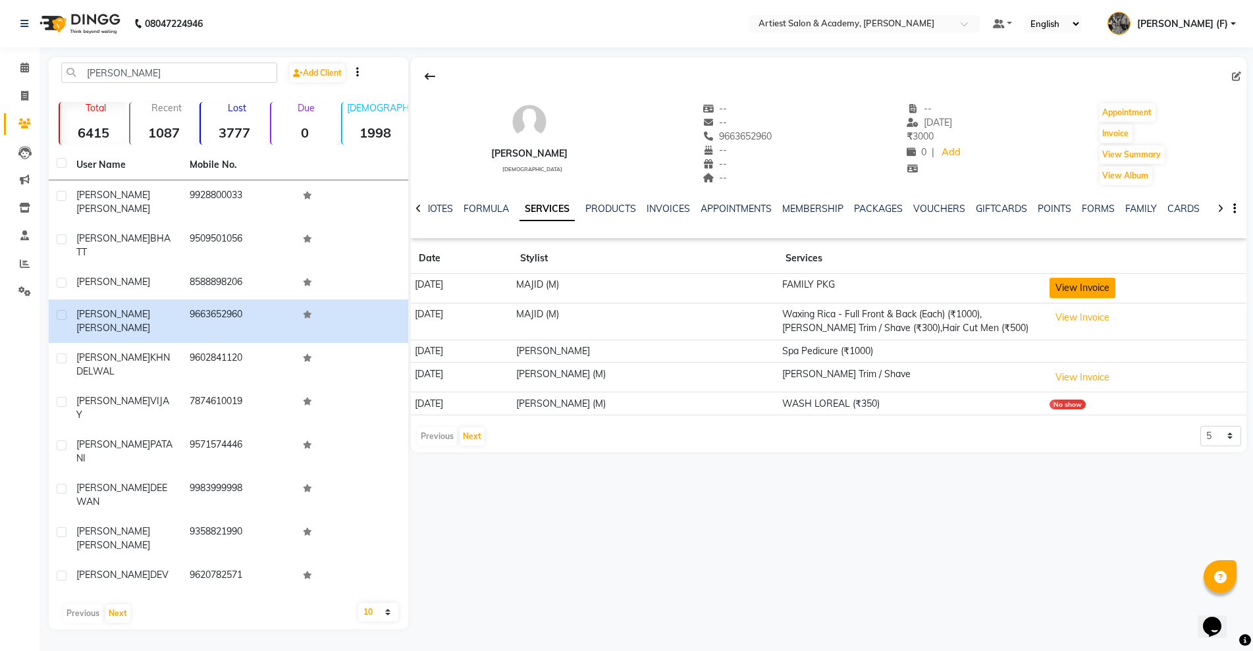
click at [1109, 287] on button "View Invoice" at bounding box center [1082, 288] width 66 height 20
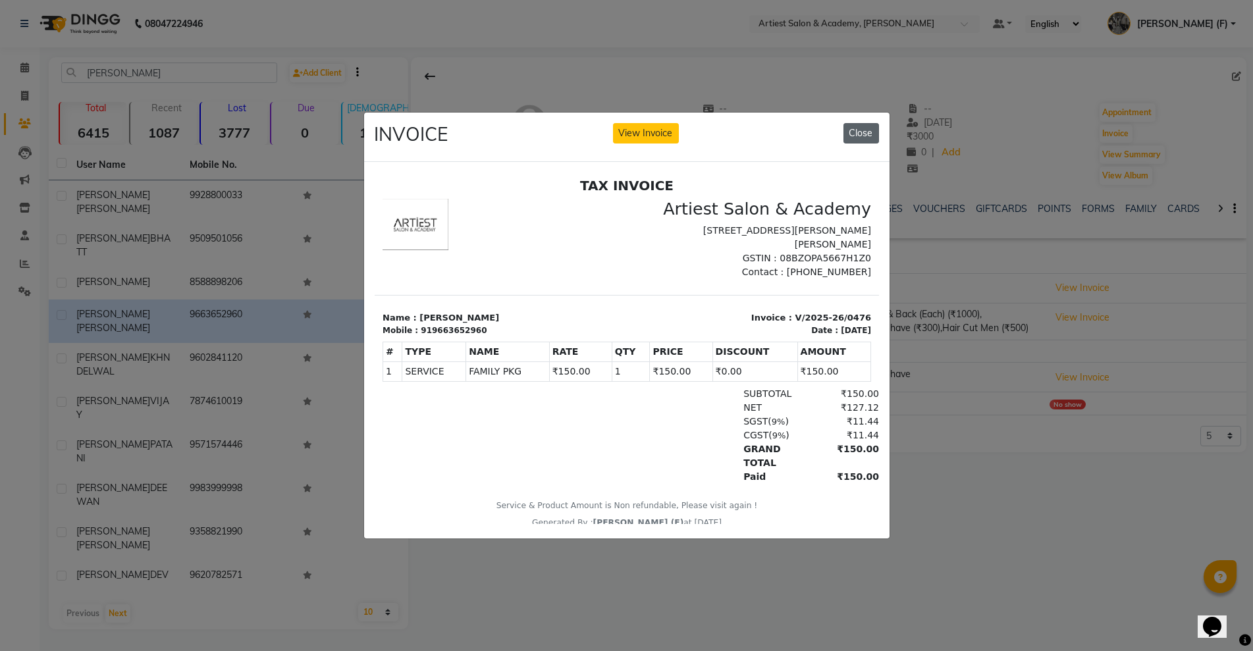
click at [862, 128] on button "Close" at bounding box center [861, 133] width 36 height 20
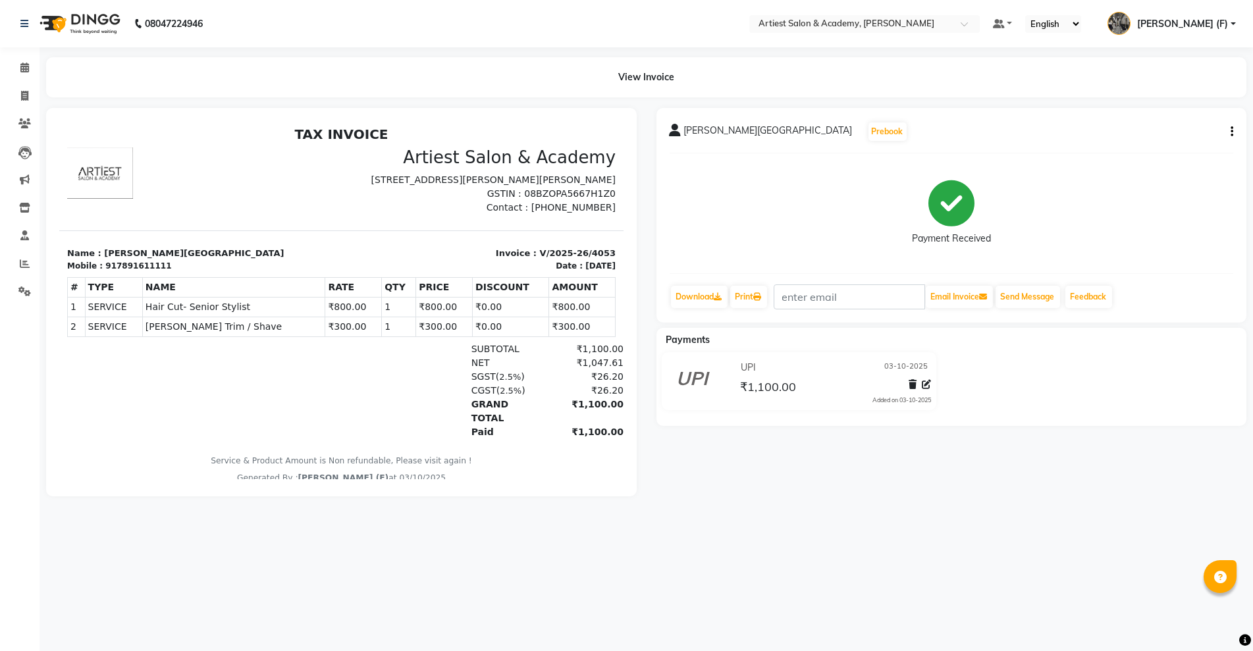
click at [1227, 126] on button "button" at bounding box center [1229, 132] width 8 height 14
click at [1170, 157] on div "Edit Invoice" at bounding box center [1166, 155] width 90 height 16
select select "service"
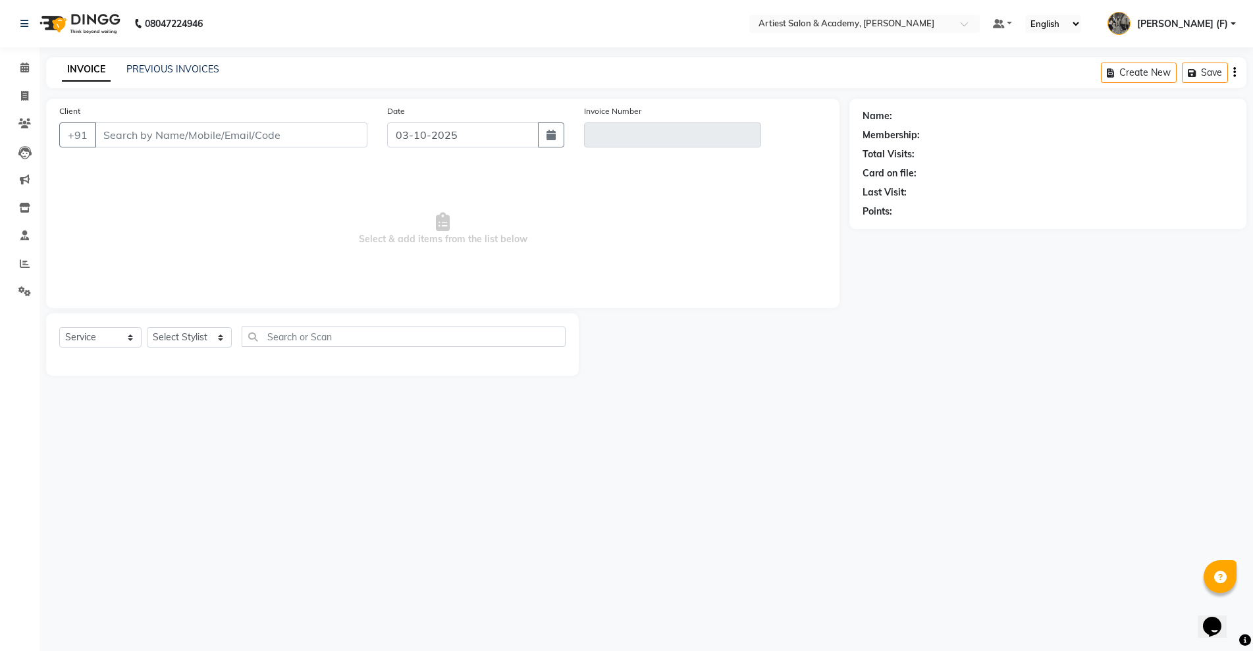
type input "7891611111"
type input "V/2025-26/4053"
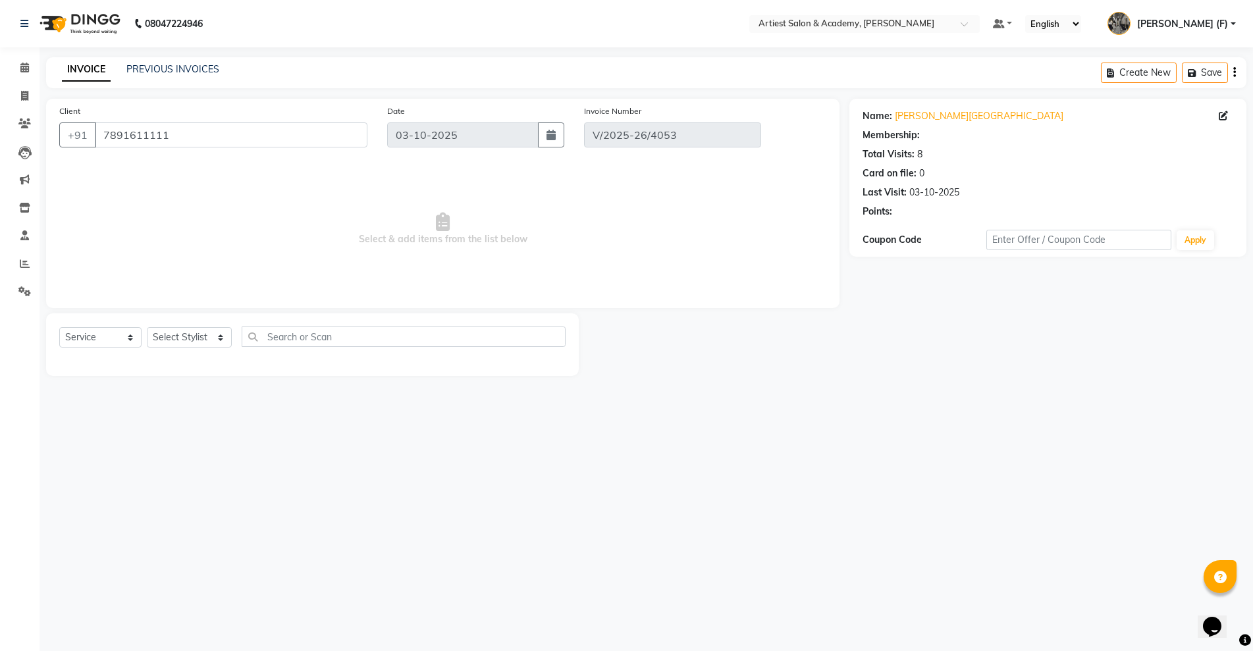
select select "select"
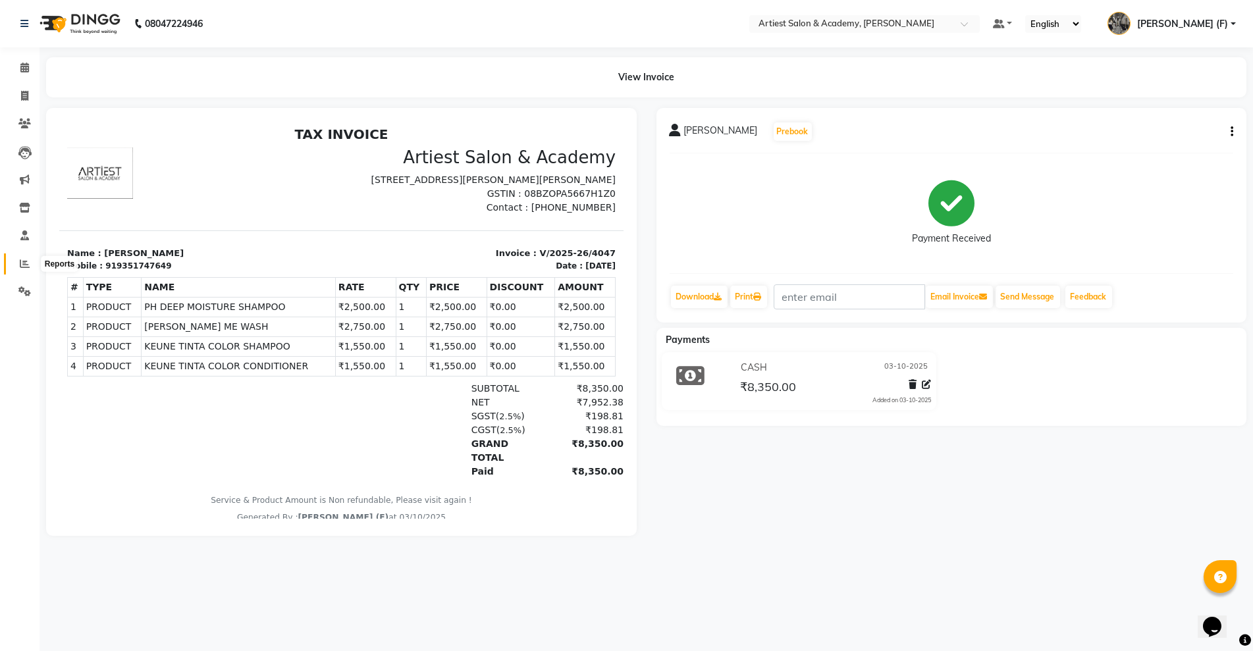
click at [13, 259] on span at bounding box center [24, 264] width 23 height 15
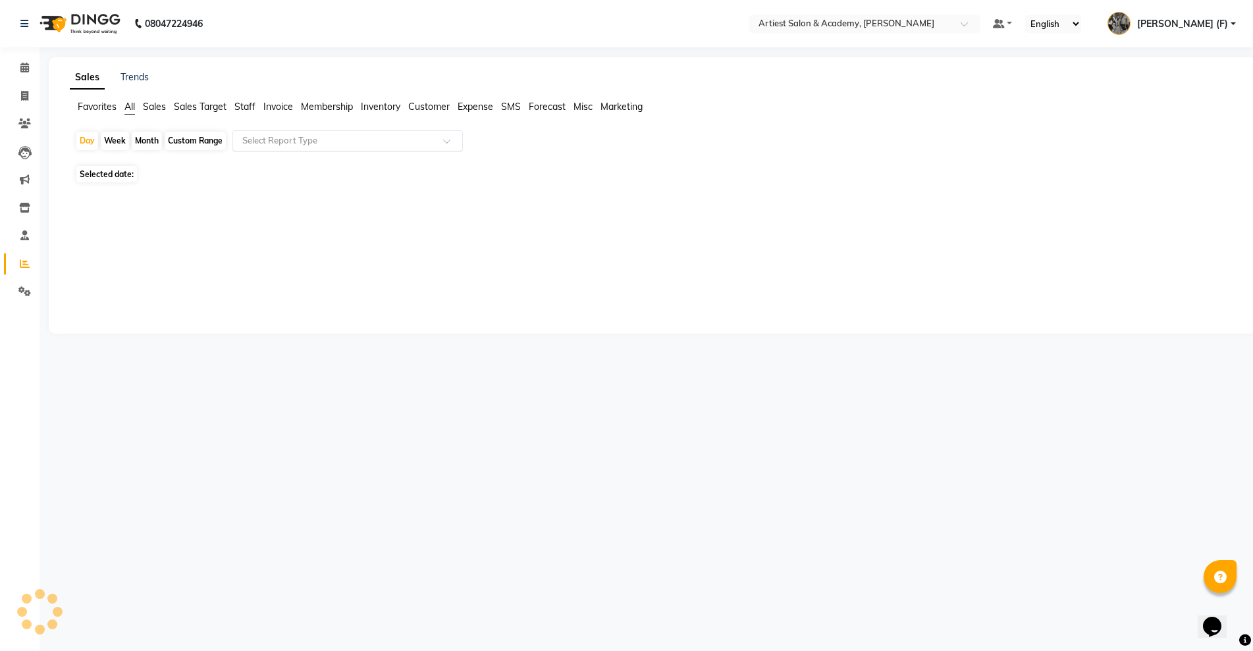
click at [235, 141] on div at bounding box center [347, 140] width 229 height 13
click at [309, 142] on input "text" at bounding box center [335, 140] width 190 height 13
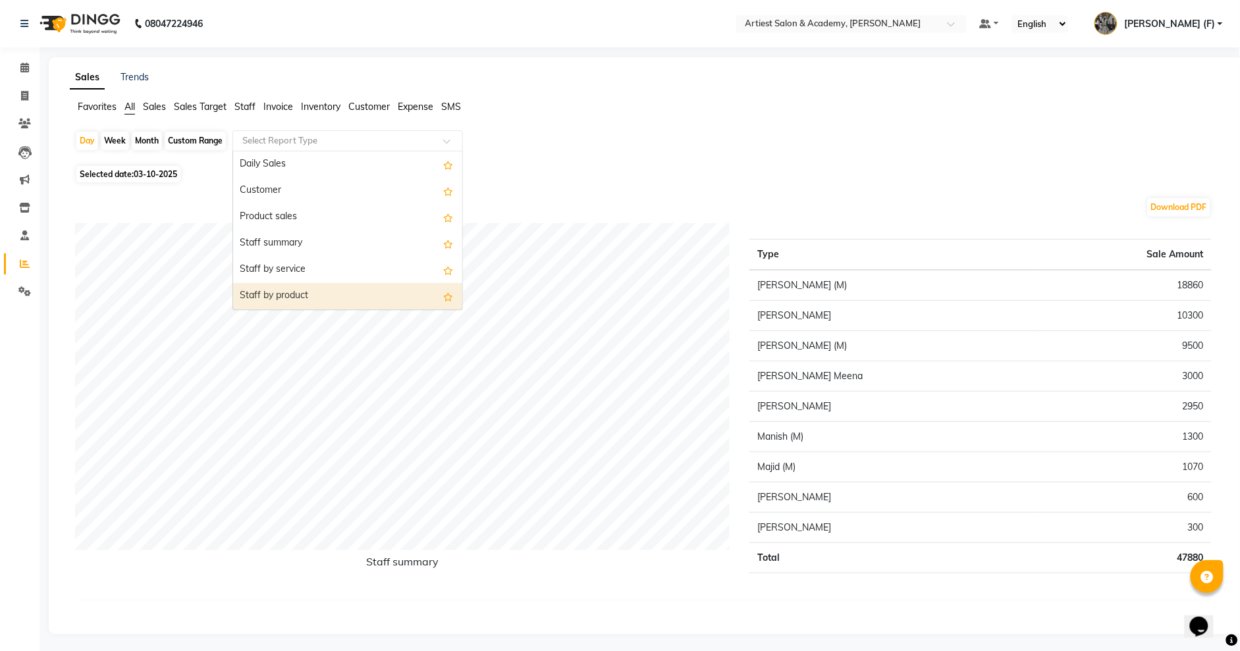
click at [303, 287] on div "Staff by product" at bounding box center [347, 296] width 229 height 26
select select "full_report"
select select "pdf"
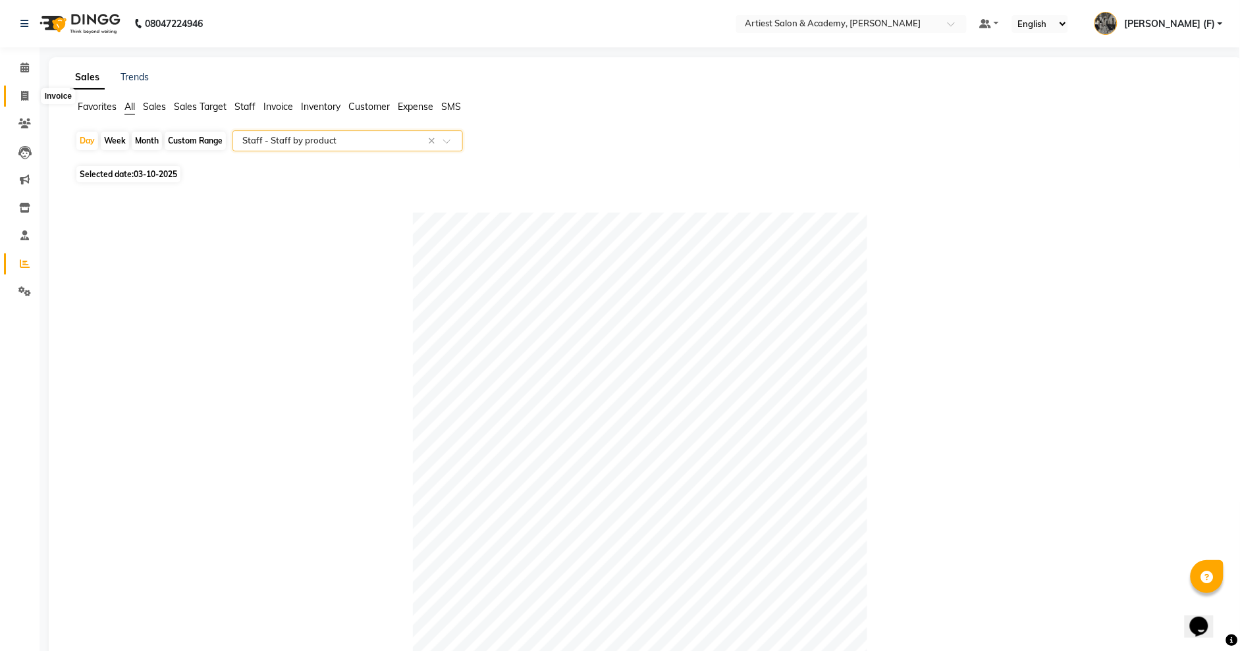
click at [21, 91] on icon at bounding box center [24, 96] width 7 height 10
select select "service"
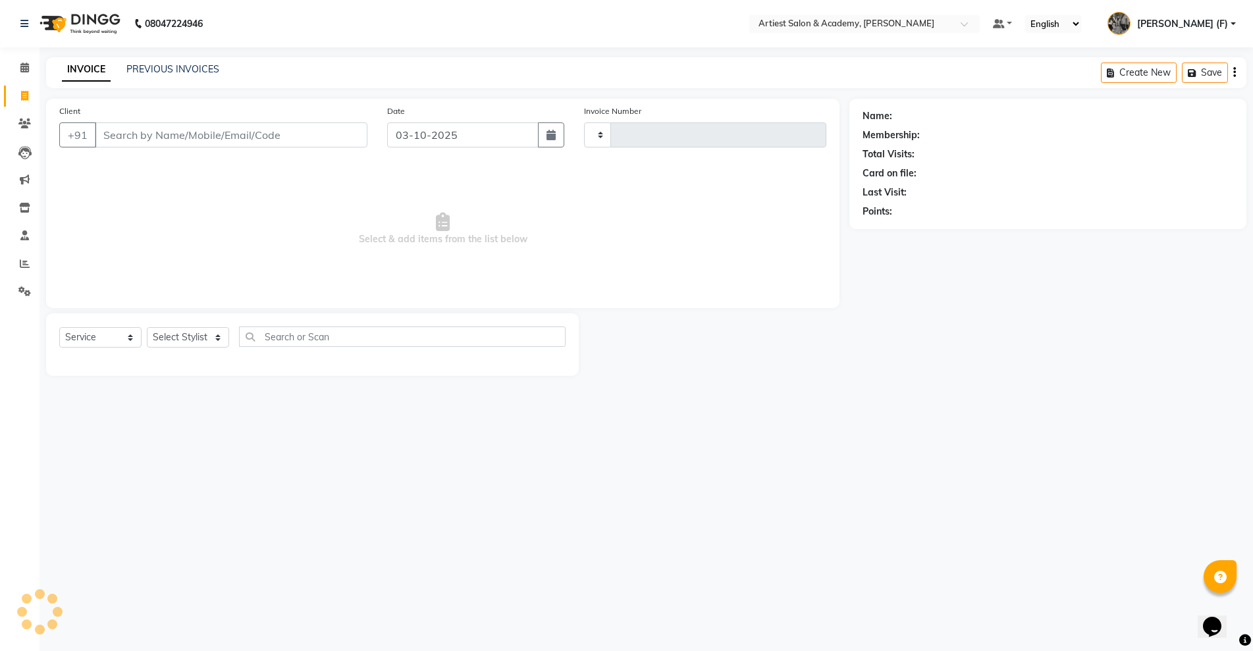
type input "4057"
select select "5123"
click at [249, 130] on input "Client" at bounding box center [231, 134] width 273 height 25
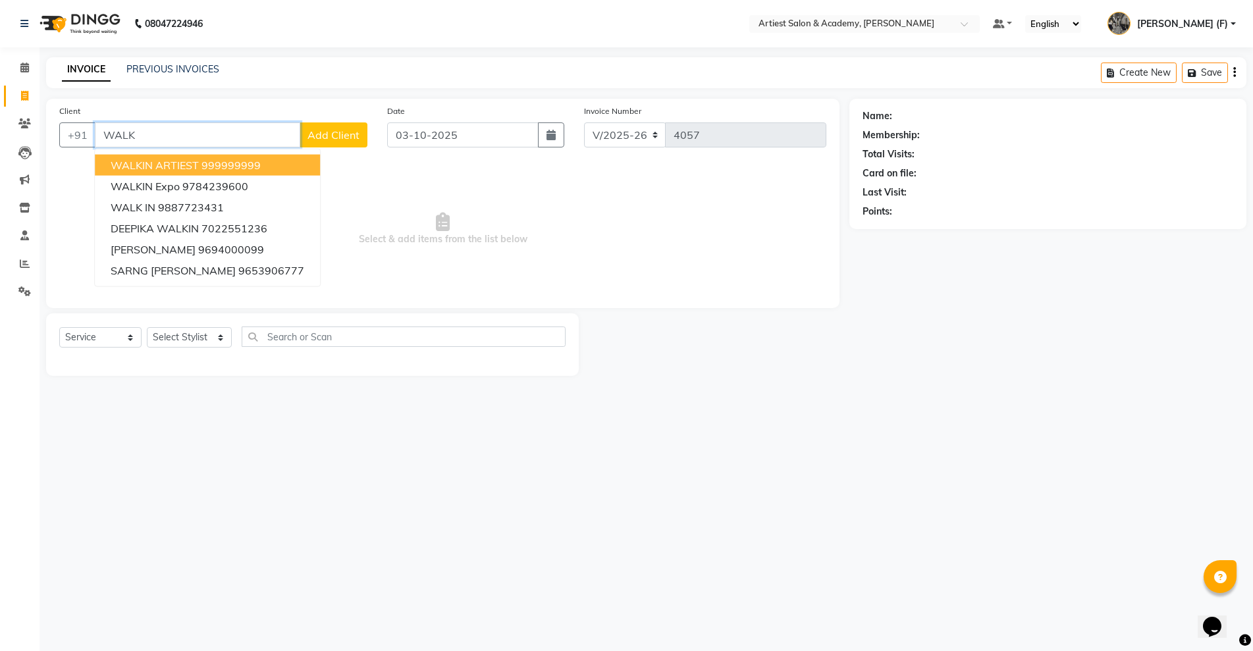
click at [253, 165] on ngb-highlight "999999999" at bounding box center [230, 165] width 59 height 13
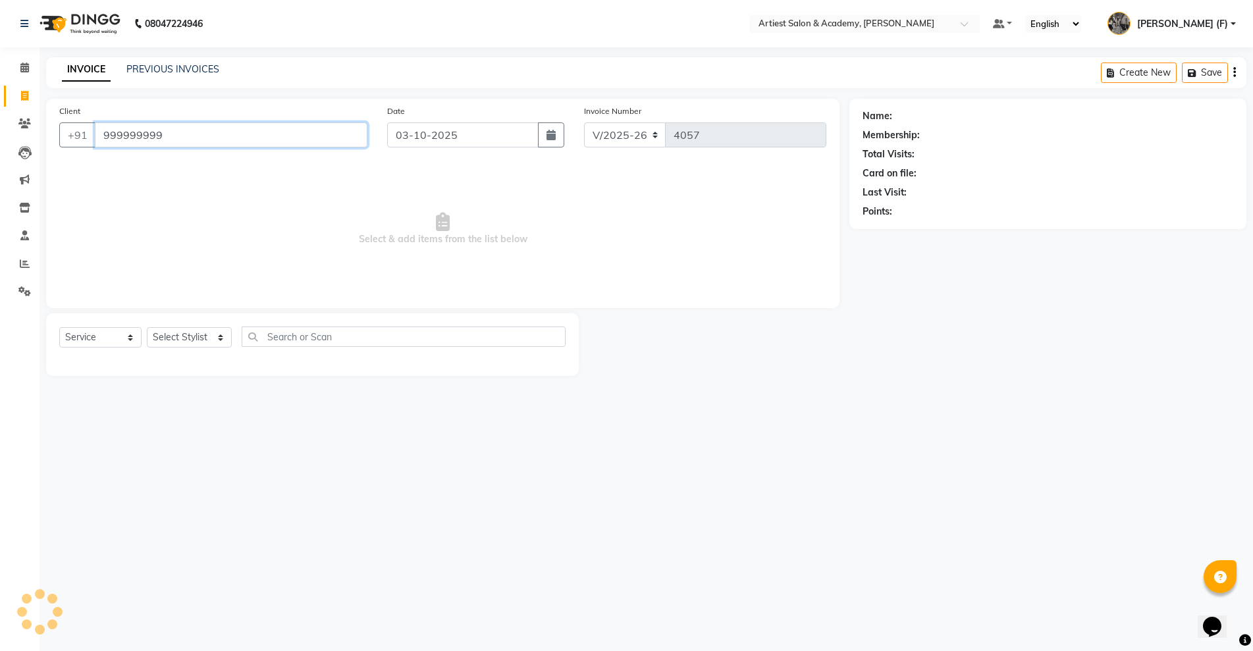
type input "999999999"
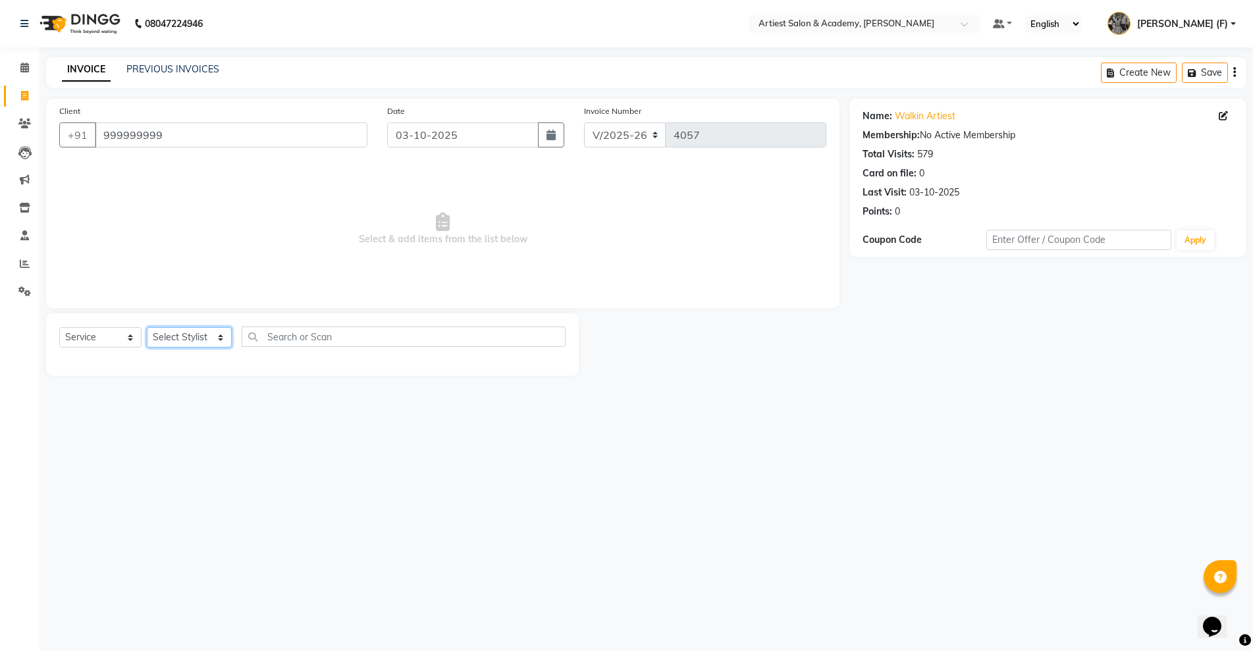
click at [188, 331] on select "Select Stylist [PERSON_NAME] (M) [PERSON_NAME] (F) [PERSON_NAME] DRASHTI [PERSO…" at bounding box center [189, 337] width 85 height 20
select select "64849"
click at [147, 327] on select "Select Stylist [PERSON_NAME] (M) [PERSON_NAME] (F) [PERSON_NAME] DRASHTI [PERSO…" at bounding box center [189, 337] width 85 height 20
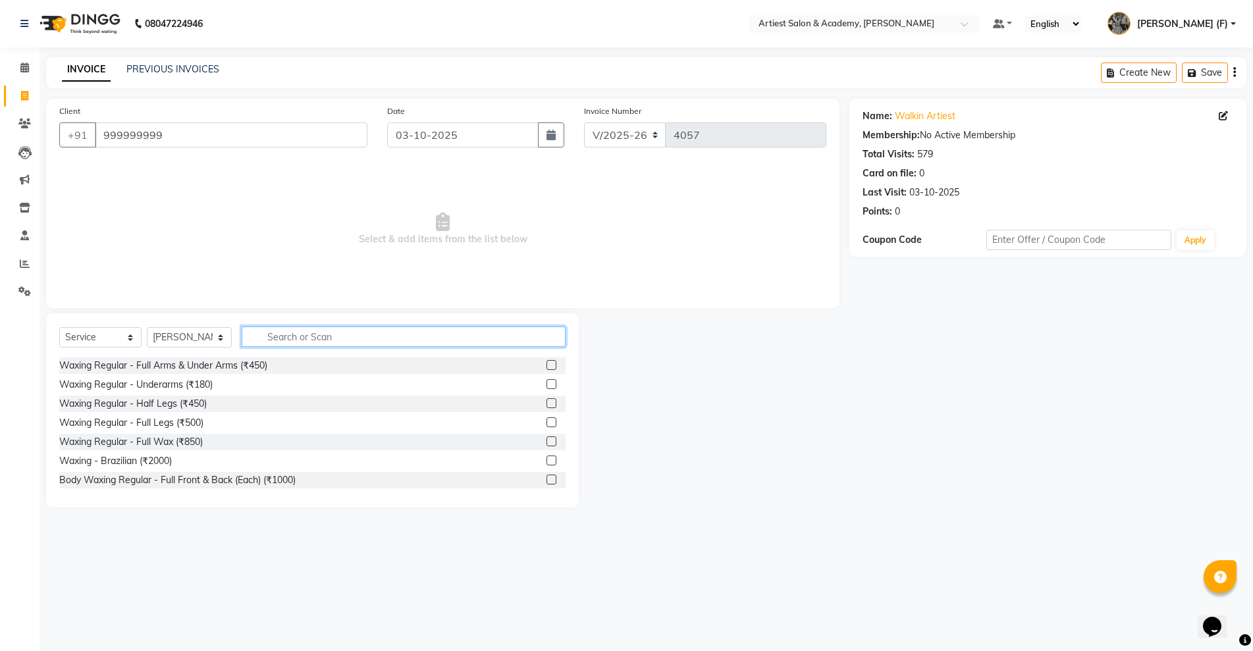
click at [300, 329] on input "text" at bounding box center [404, 337] width 324 height 20
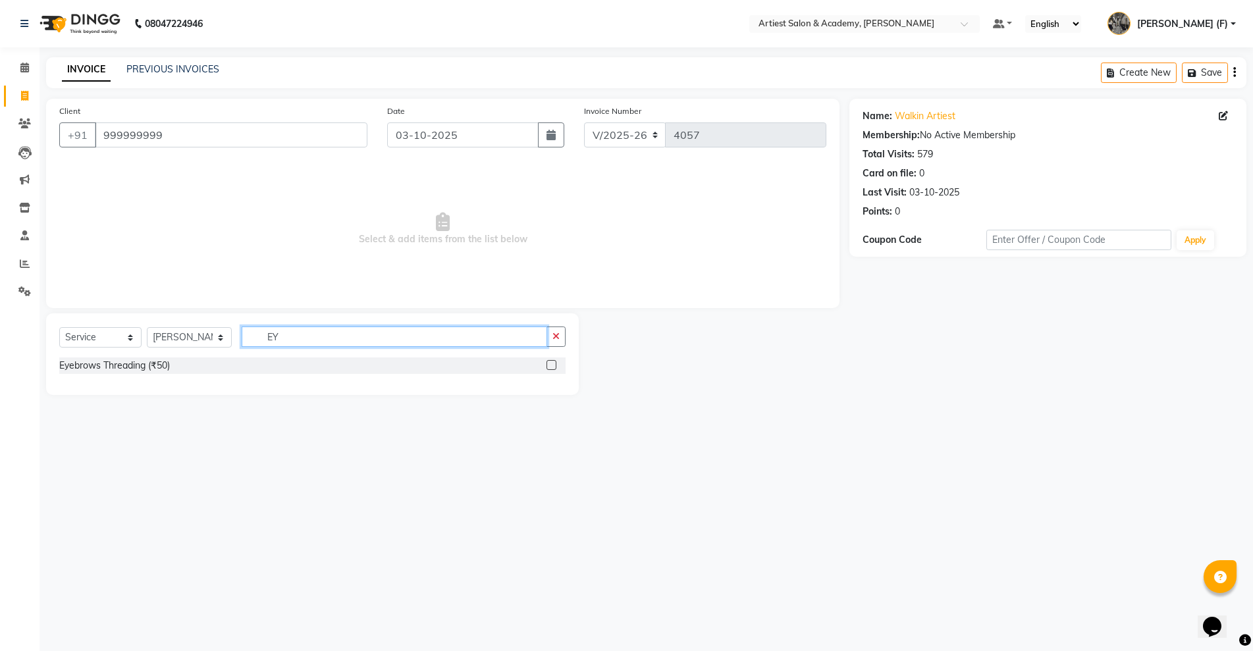
type input "E"
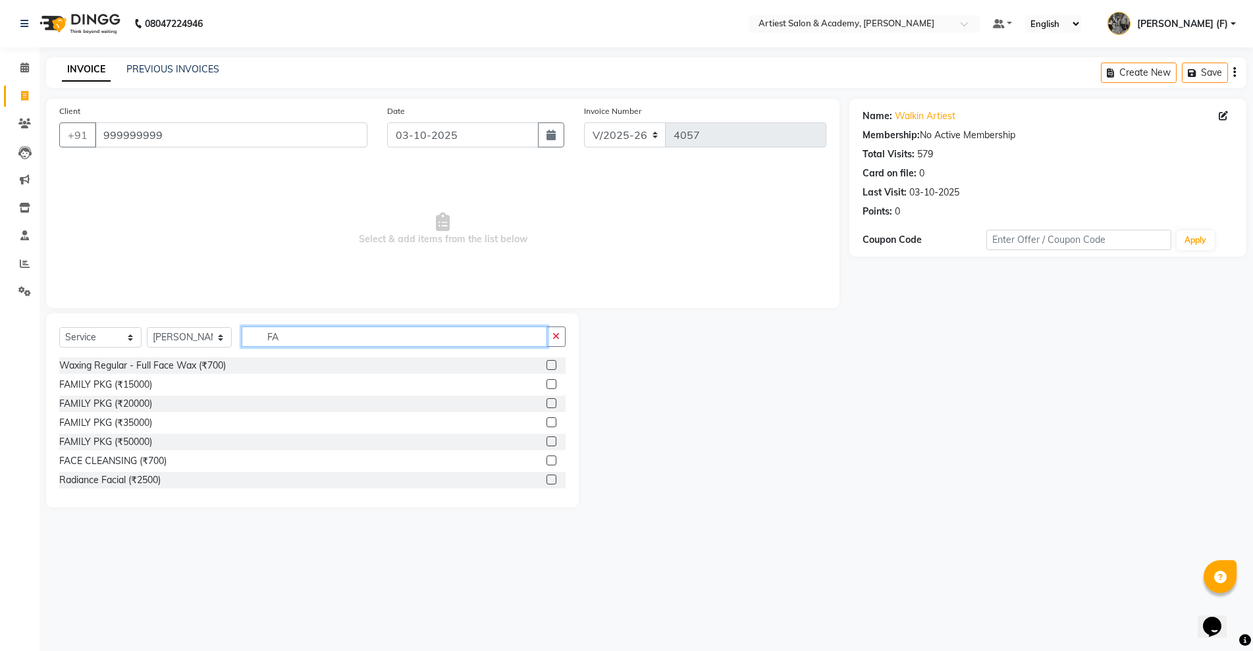
type input "F"
type input "WAX"
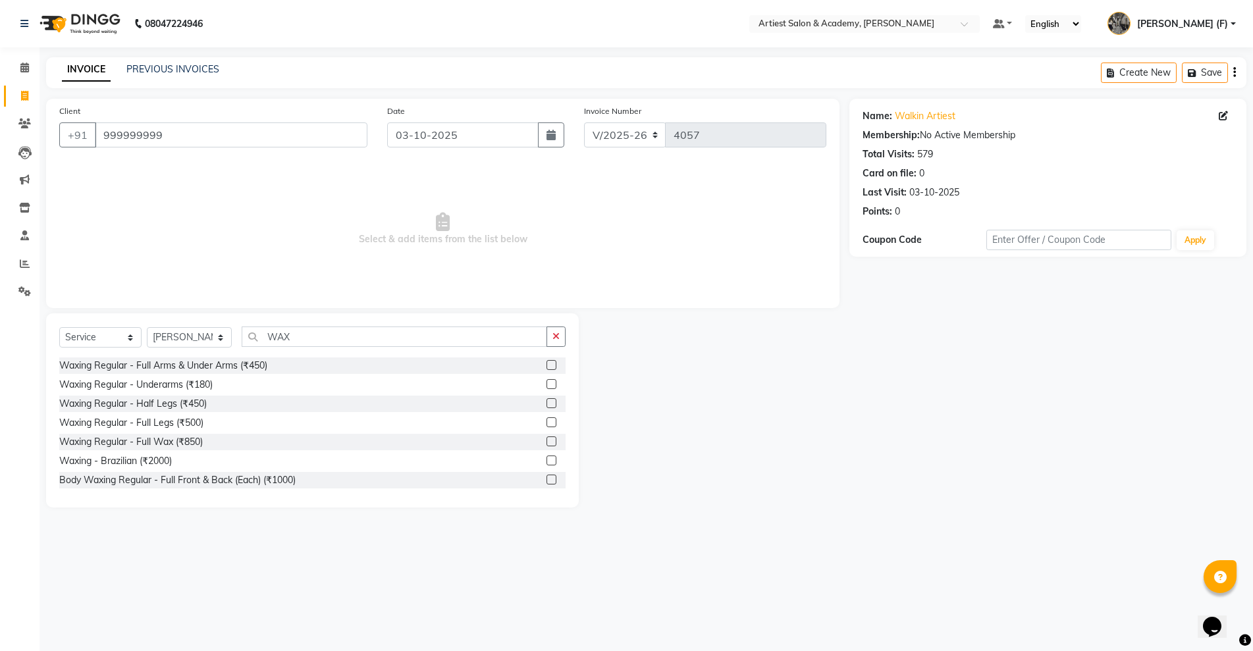
click at [546, 385] on label at bounding box center [551, 384] width 10 height 10
click at [546, 385] on input "checkbox" at bounding box center [550, 384] width 9 height 9
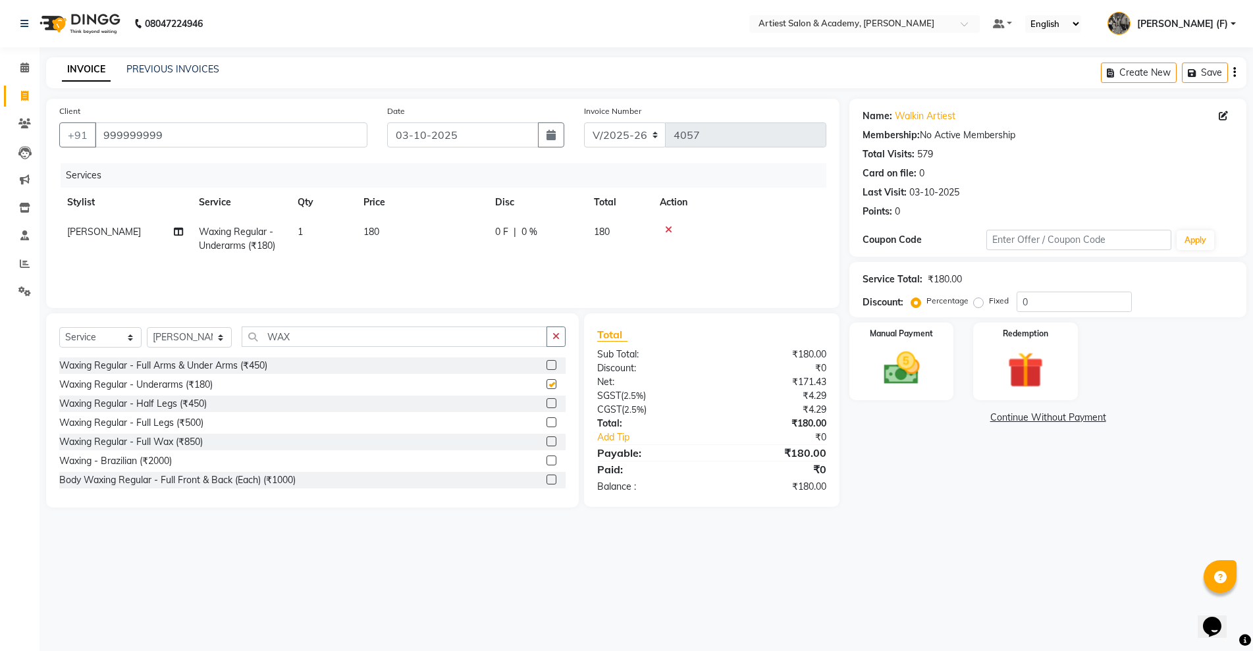
checkbox input "false"
click at [911, 363] on img at bounding box center [901, 368] width 61 height 43
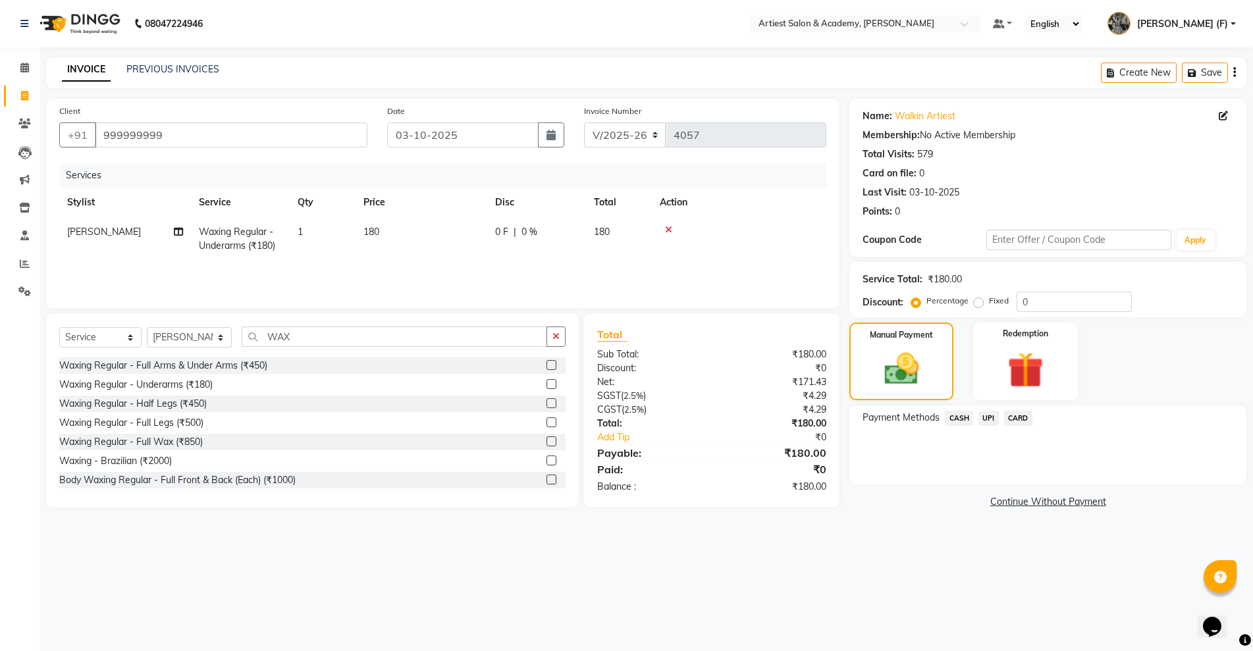
click at [962, 419] on span "CASH" at bounding box center [959, 418] width 28 height 15
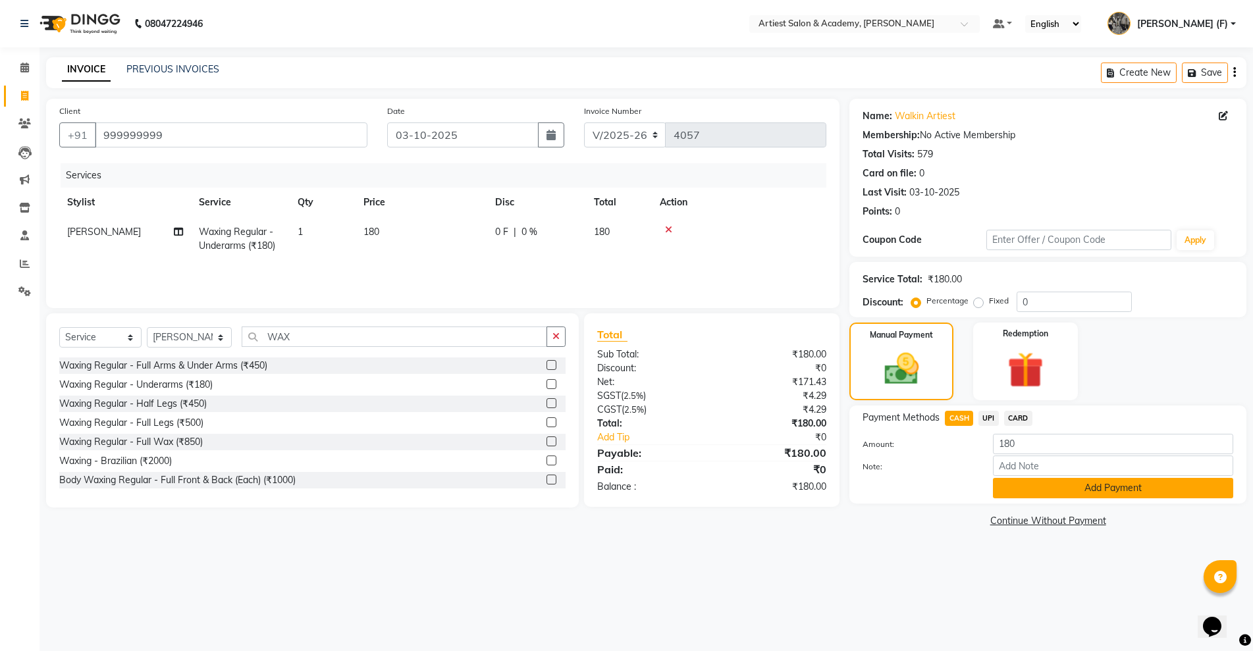
click at [1034, 479] on button "Add Payment" at bounding box center [1113, 488] width 240 height 20
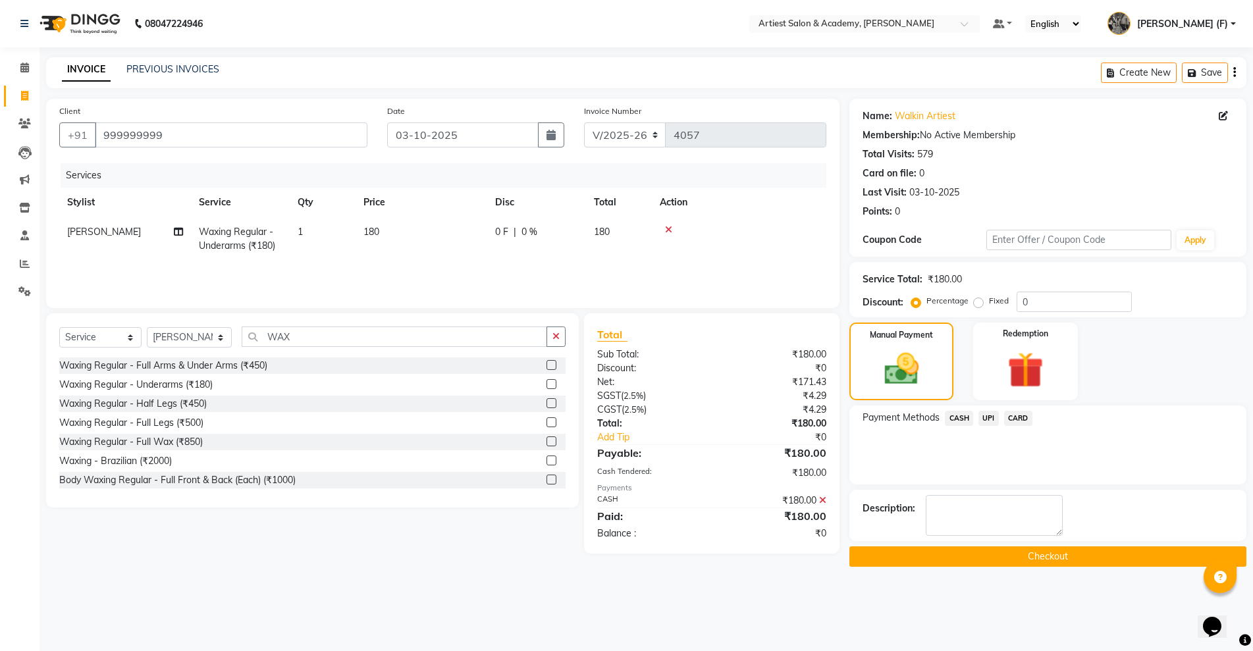
click at [1020, 560] on button "Checkout" at bounding box center [1047, 556] width 397 height 20
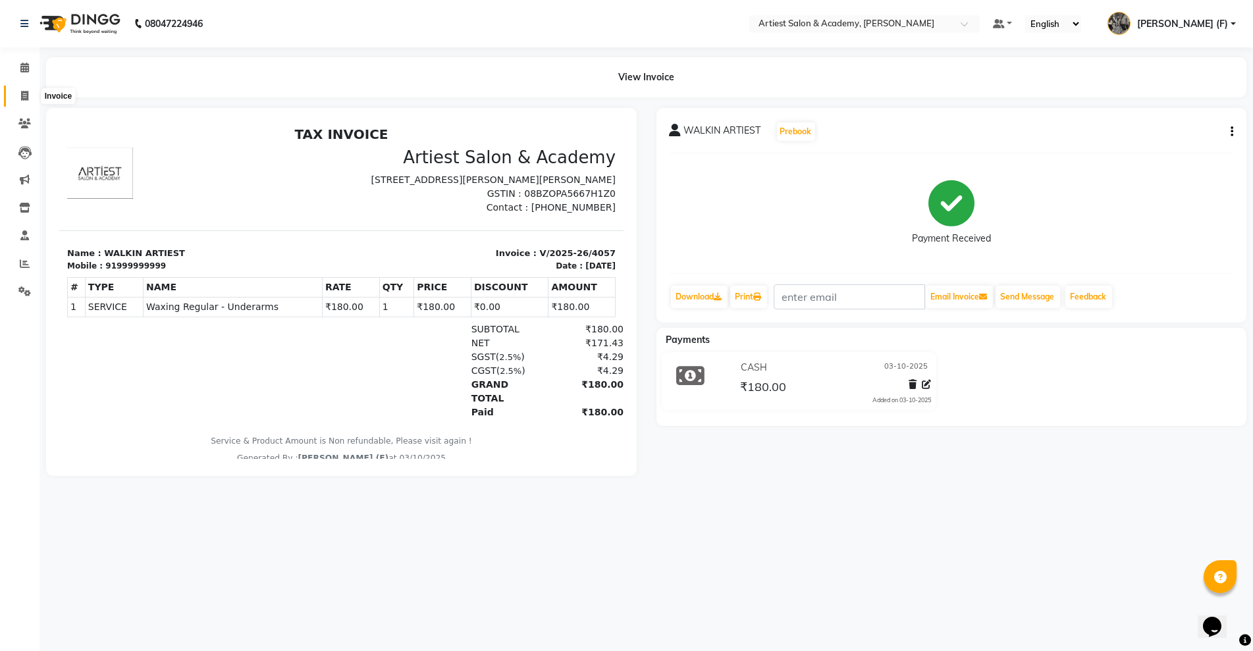
click at [26, 93] on icon at bounding box center [24, 96] width 7 height 10
select select "service"
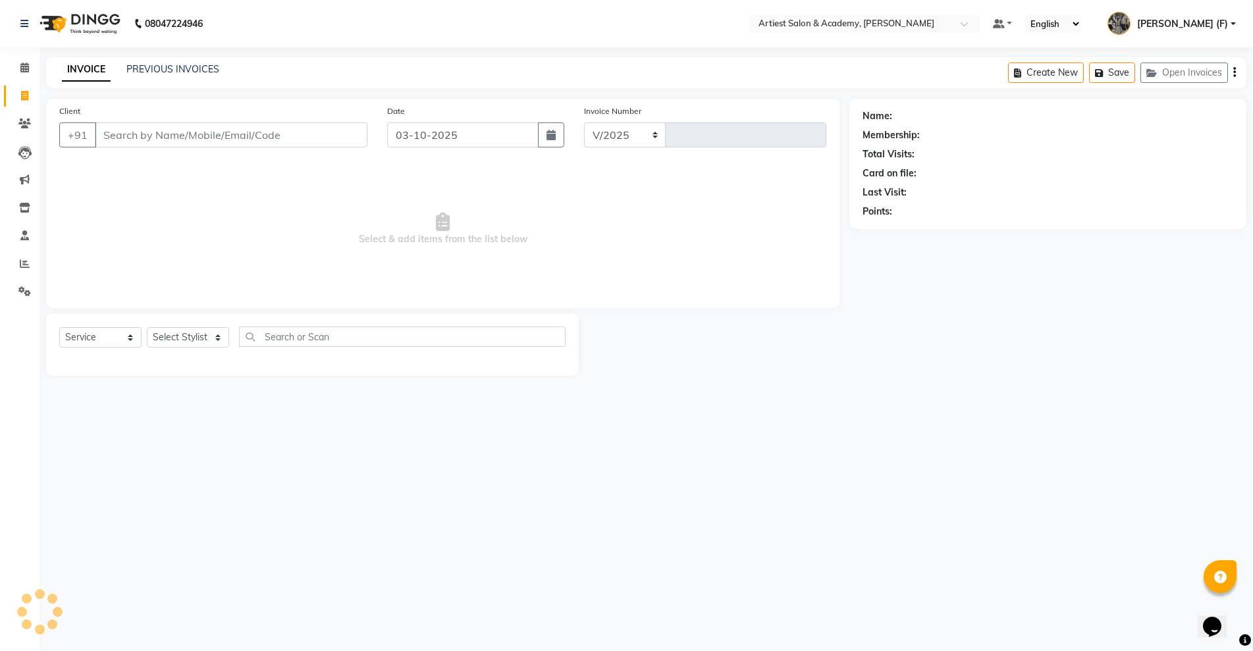
select select "5123"
type input "4061"
click at [157, 68] on link "PREVIOUS INVOICES" at bounding box center [172, 69] width 93 height 12
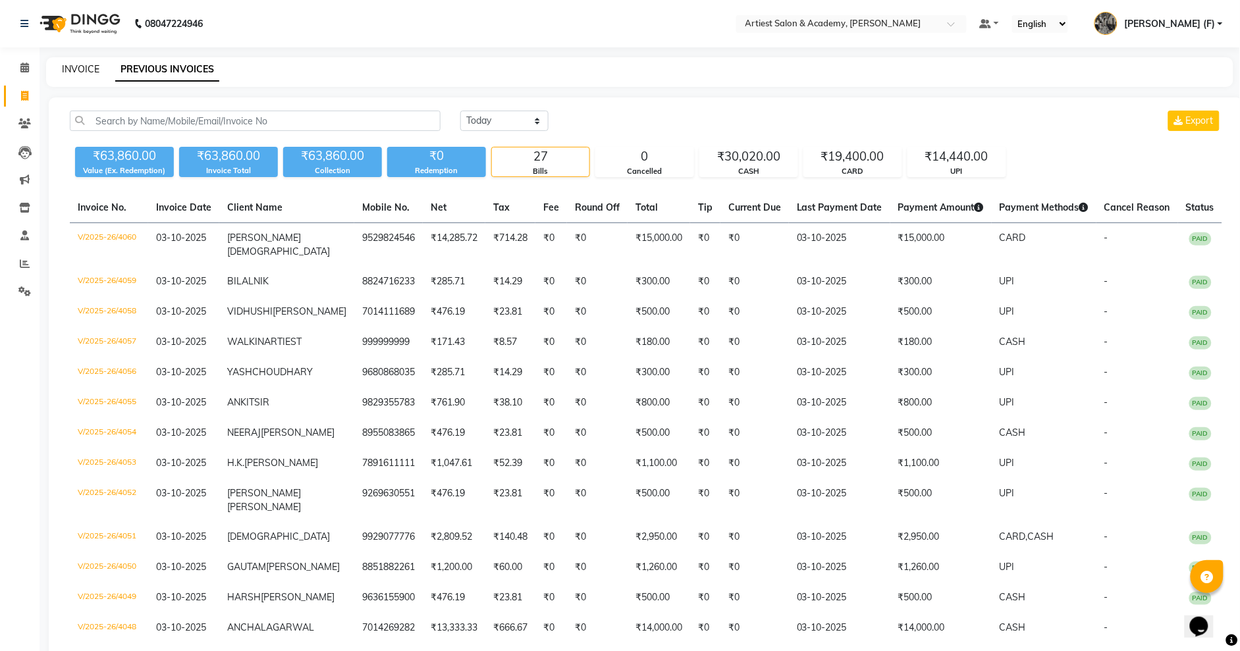
click at [85, 66] on link "INVOICE" at bounding box center [81, 69] width 38 height 12
select select "5123"
select select "service"
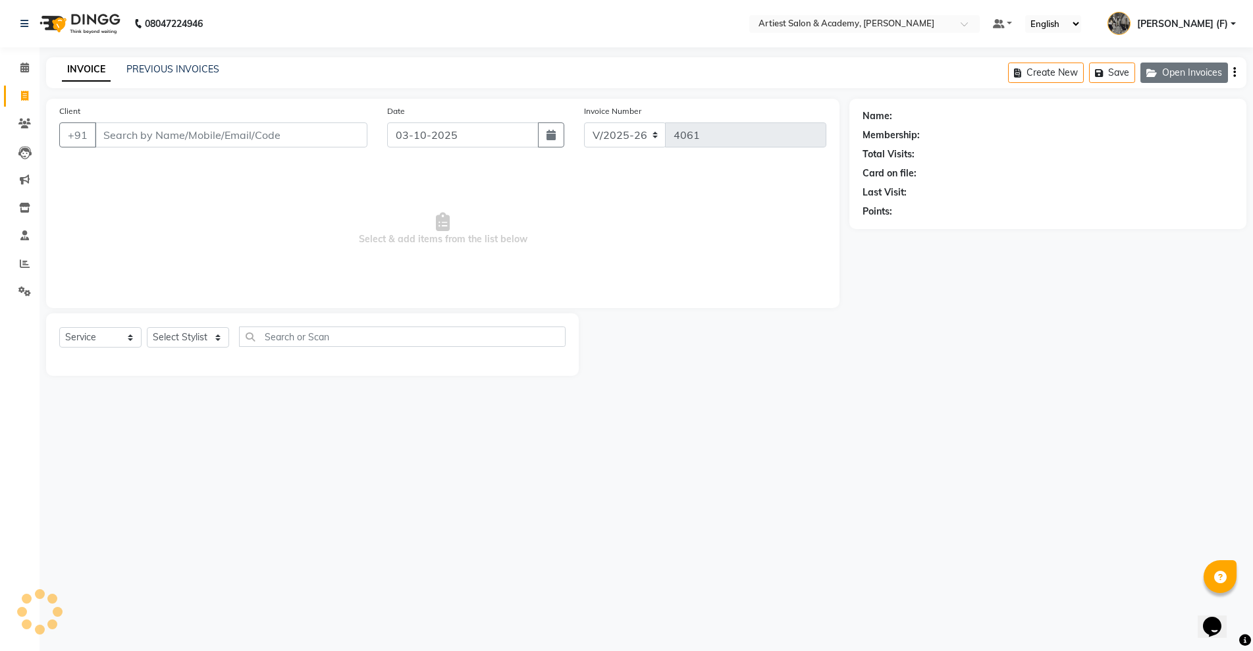
click at [1165, 72] on button "Open Invoices" at bounding box center [1184, 73] width 88 height 20
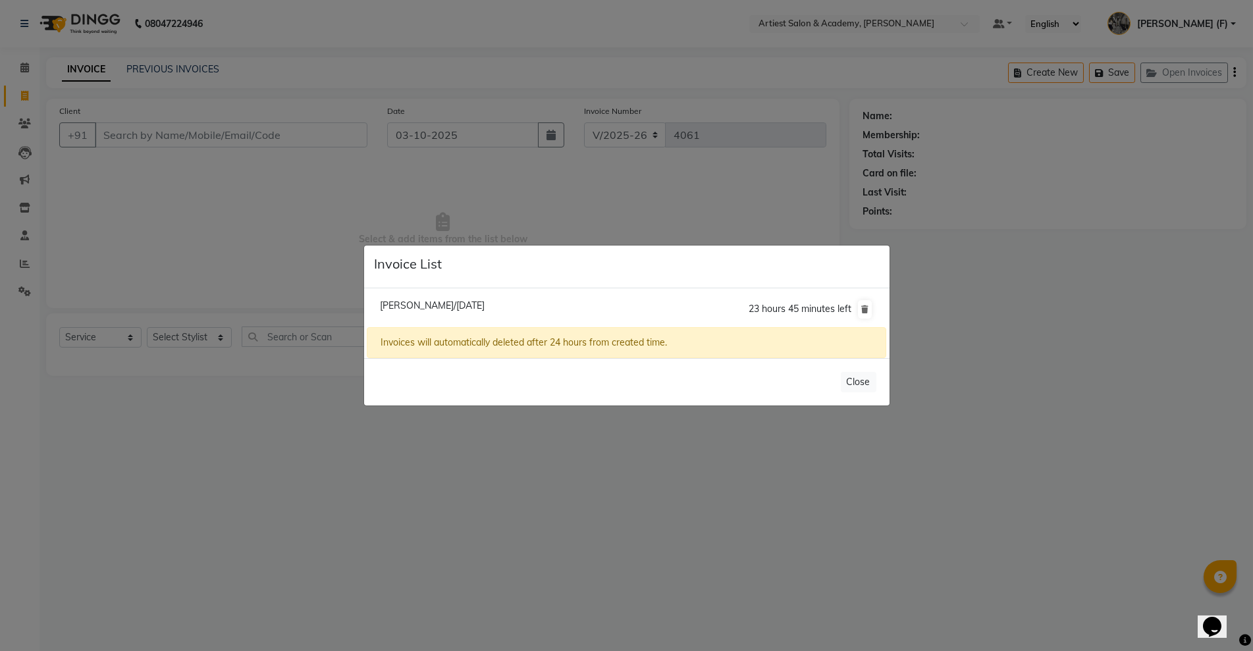
click at [759, 305] on span "23 hours 45 minutes left" at bounding box center [799, 309] width 103 height 12
click at [485, 300] on span "[PERSON_NAME]/[DATE]" at bounding box center [432, 306] width 105 height 12
type input "9829765809"
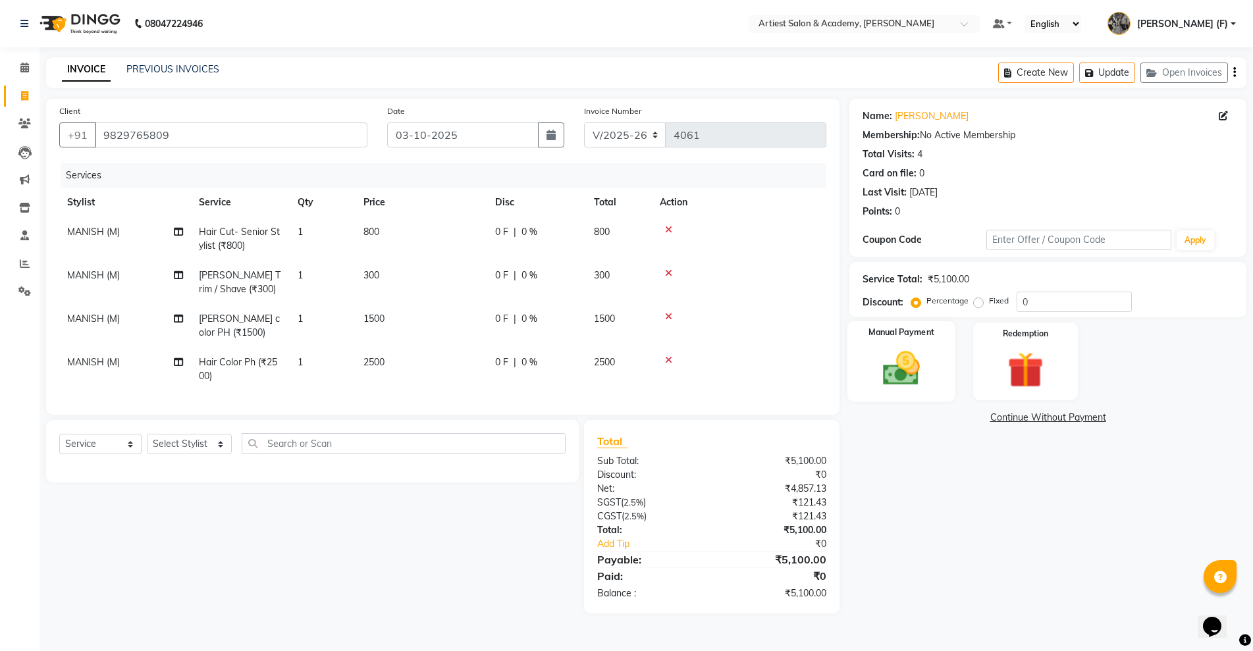
drag, startPoint x: 900, startPoint y: 368, endPoint x: 924, endPoint y: 398, distance: 38.4
click at [901, 368] on img at bounding box center [901, 368] width 61 height 43
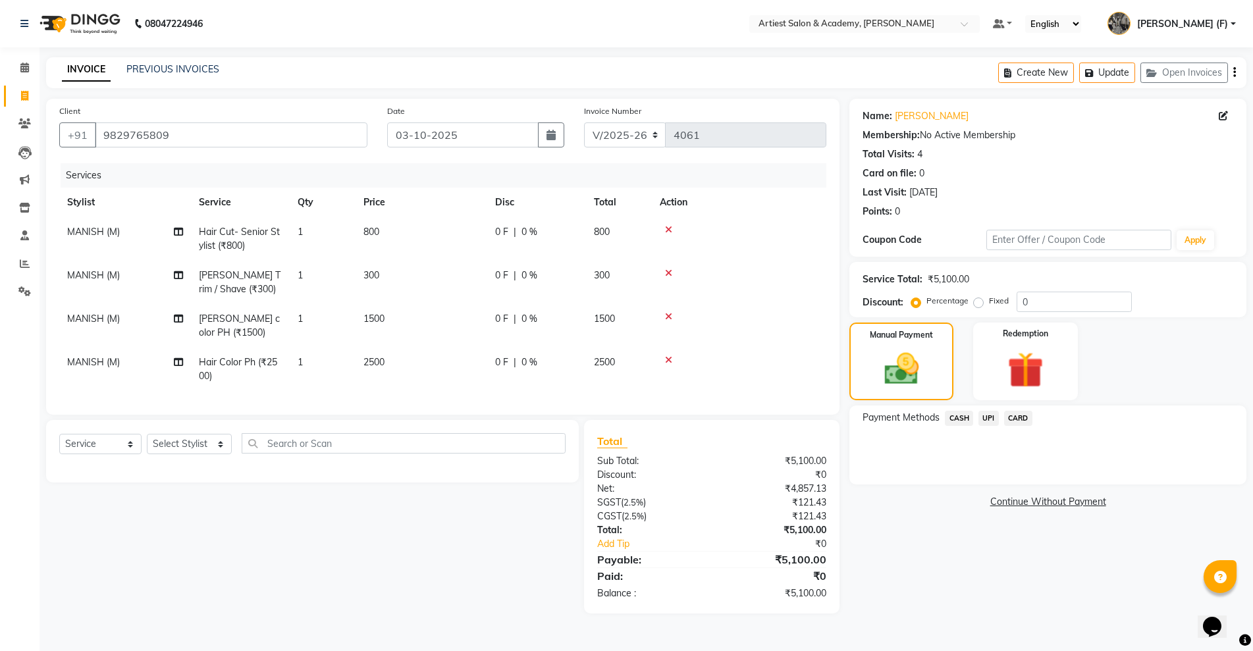
click at [963, 419] on span "CASH" at bounding box center [959, 418] width 28 height 15
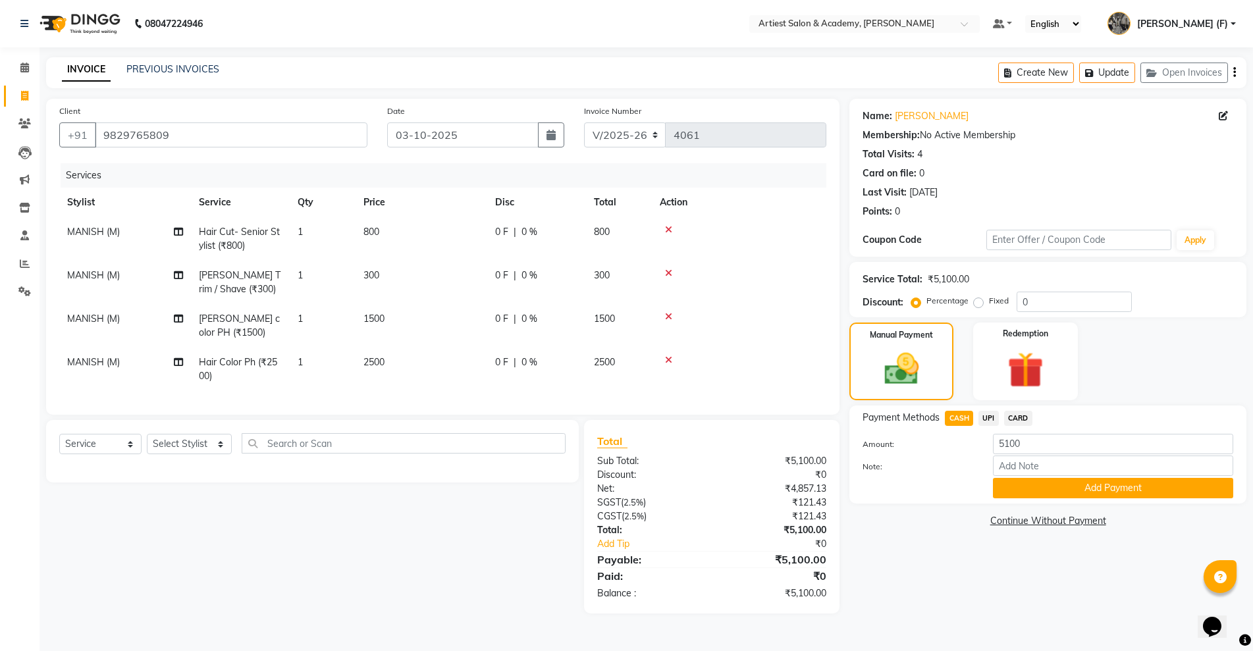
click at [1081, 499] on div "Payment Methods CASH UPI CARD Amount: 5100 Note: Add Payment" at bounding box center [1047, 455] width 397 height 98
click at [1087, 494] on button "Add Payment" at bounding box center [1113, 488] width 240 height 20
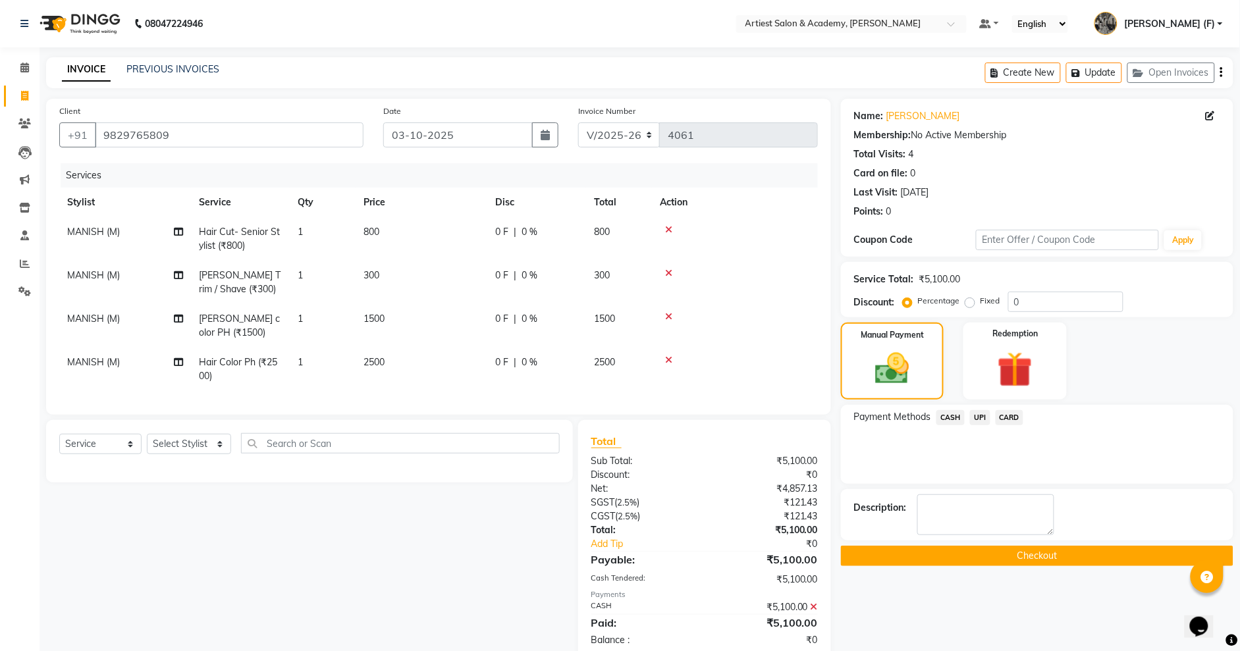
click at [1088, 546] on button "Checkout" at bounding box center [1037, 556] width 392 height 20
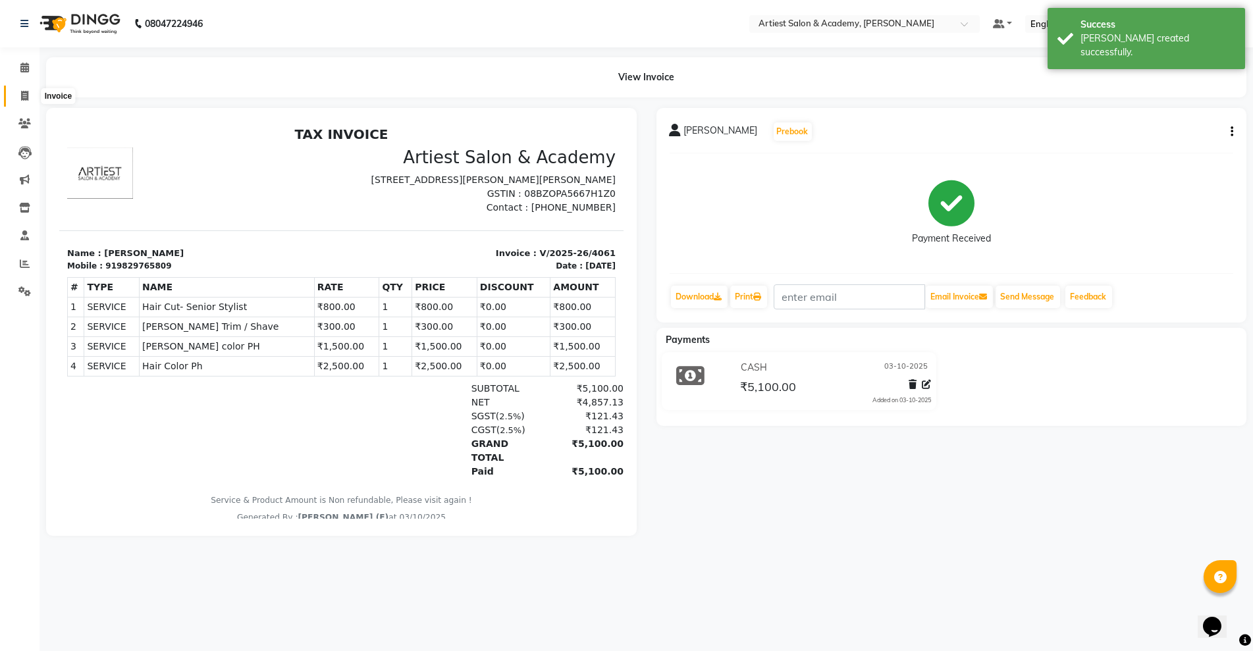
click at [32, 93] on span at bounding box center [24, 96] width 23 height 15
select select "service"
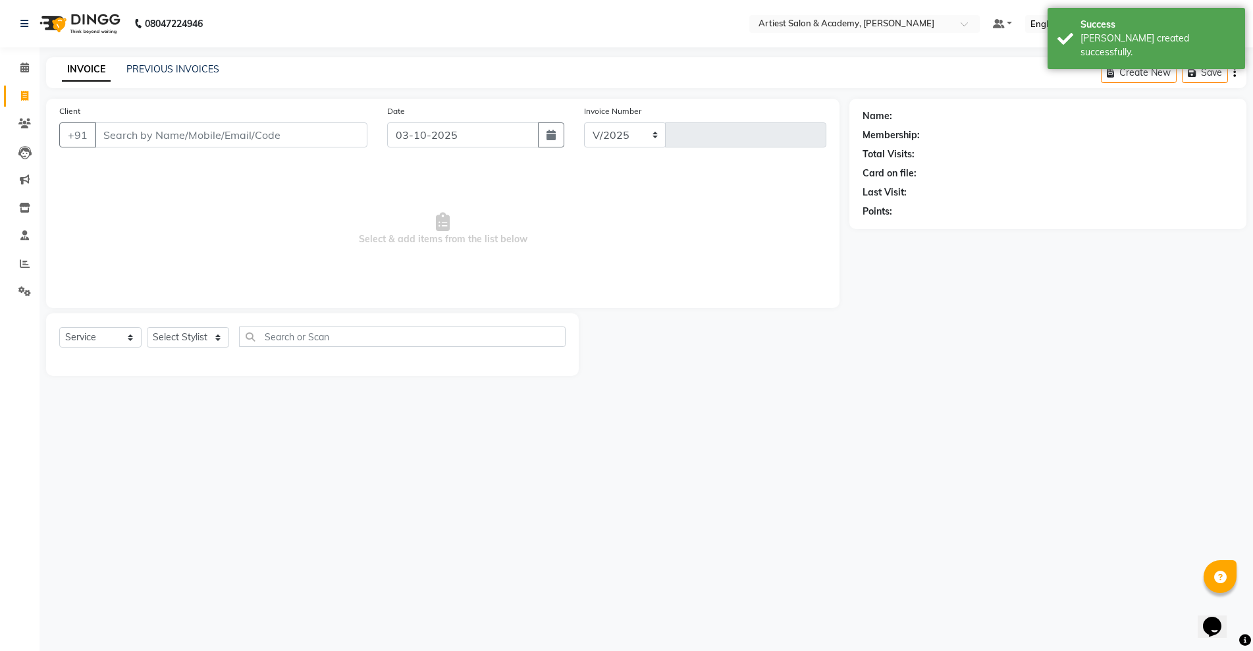
select select "5123"
type input "4062"
click at [170, 74] on div "PREVIOUS INVOICES" at bounding box center [172, 70] width 93 height 14
click at [171, 72] on link "PREVIOUS INVOICES" at bounding box center [172, 69] width 93 height 12
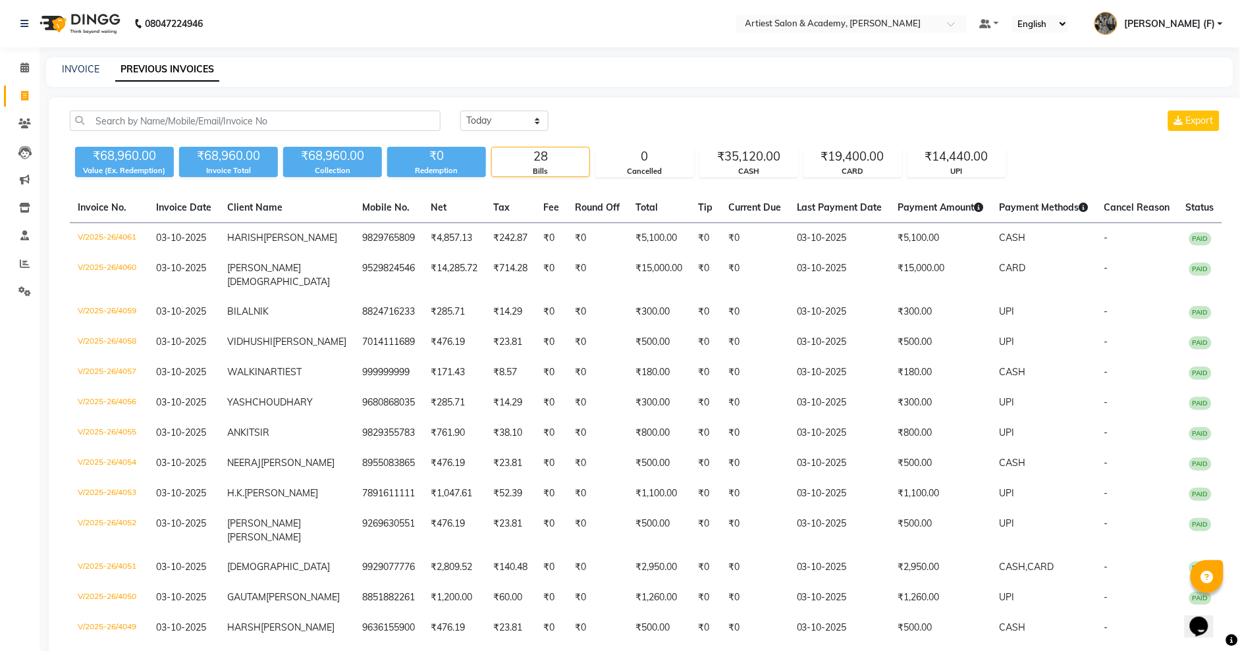
click at [85, 58] on div "INVOICE PREVIOUS INVOICES" at bounding box center [639, 72] width 1187 height 30
click at [85, 66] on link "INVOICE" at bounding box center [81, 69] width 38 height 12
select select "5123"
select select "service"
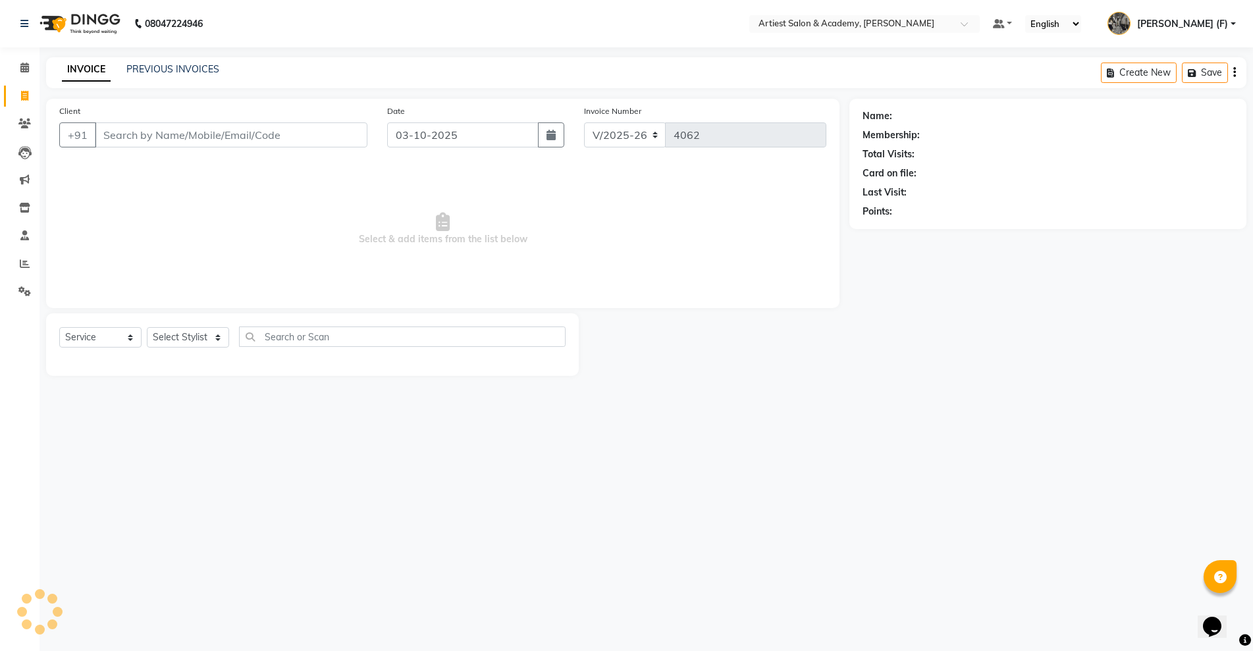
click at [198, 134] on input "Client" at bounding box center [231, 134] width 273 height 25
click at [176, 63] on link "PREVIOUS INVOICES" at bounding box center [172, 69] width 93 height 12
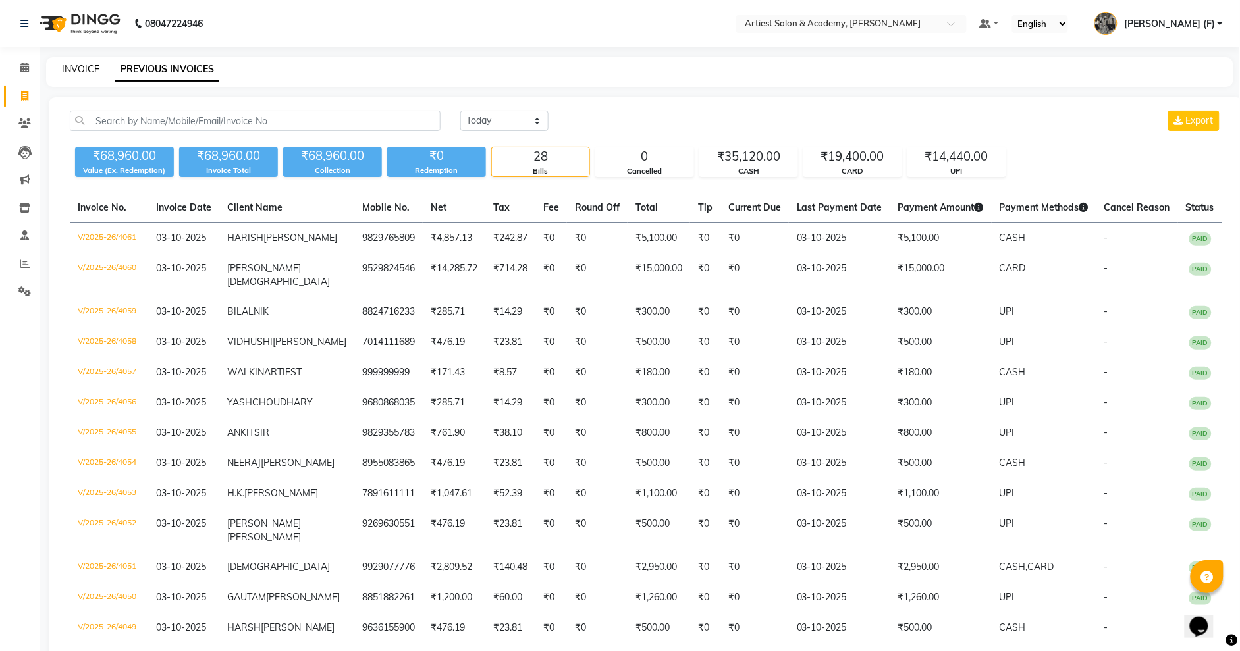
click at [74, 67] on link "INVOICE" at bounding box center [81, 69] width 38 height 12
select select "service"
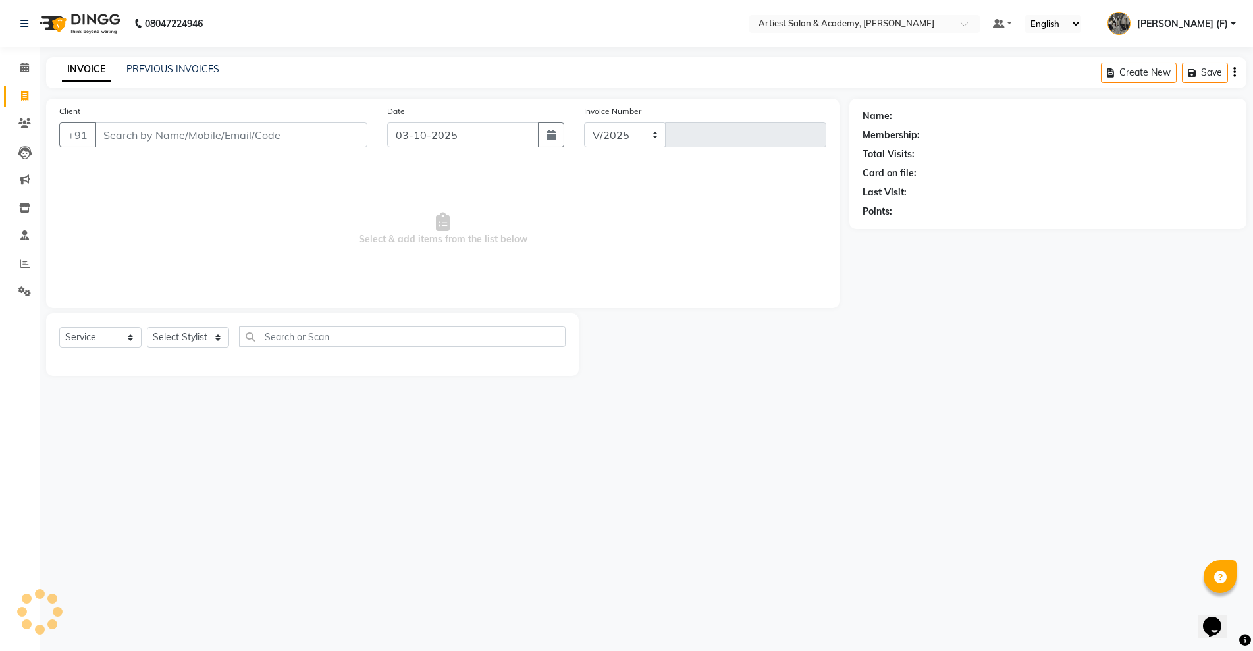
select select "5123"
type input "4062"
click at [244, 128] on input "Client" at bounding box center [231, 134] width 273 height 25
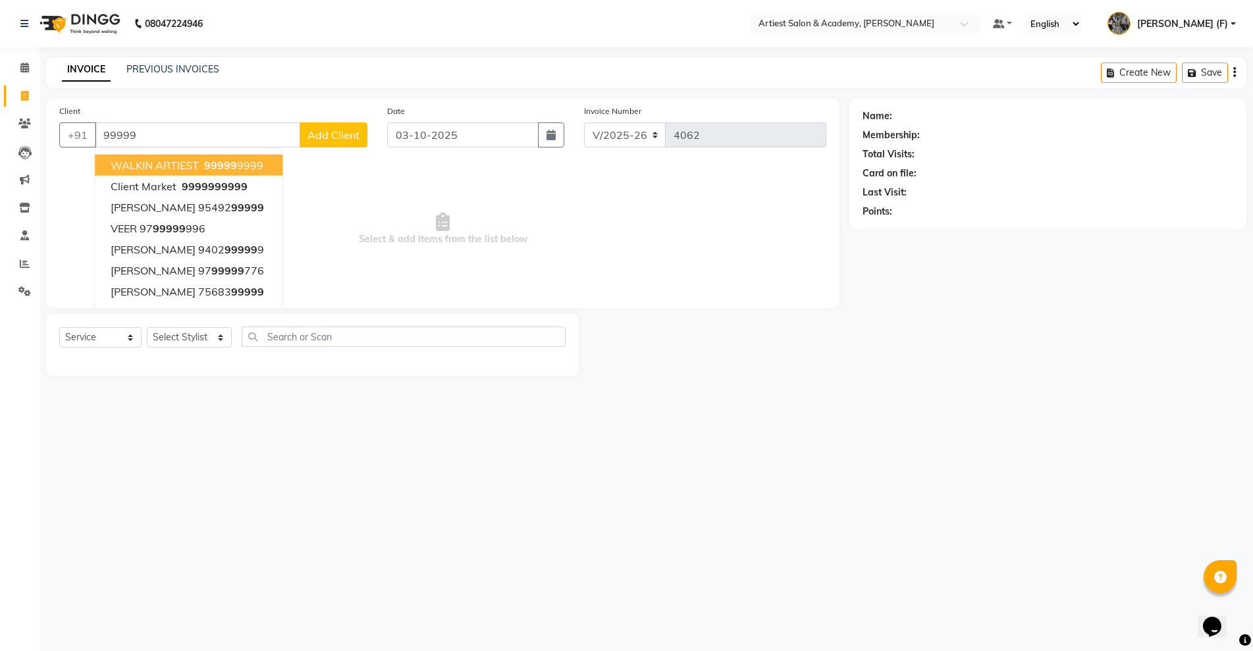
click at [179, 163] on span "WALKIN ARTIEST" at bounding box center [155, 165] width 88 height 13
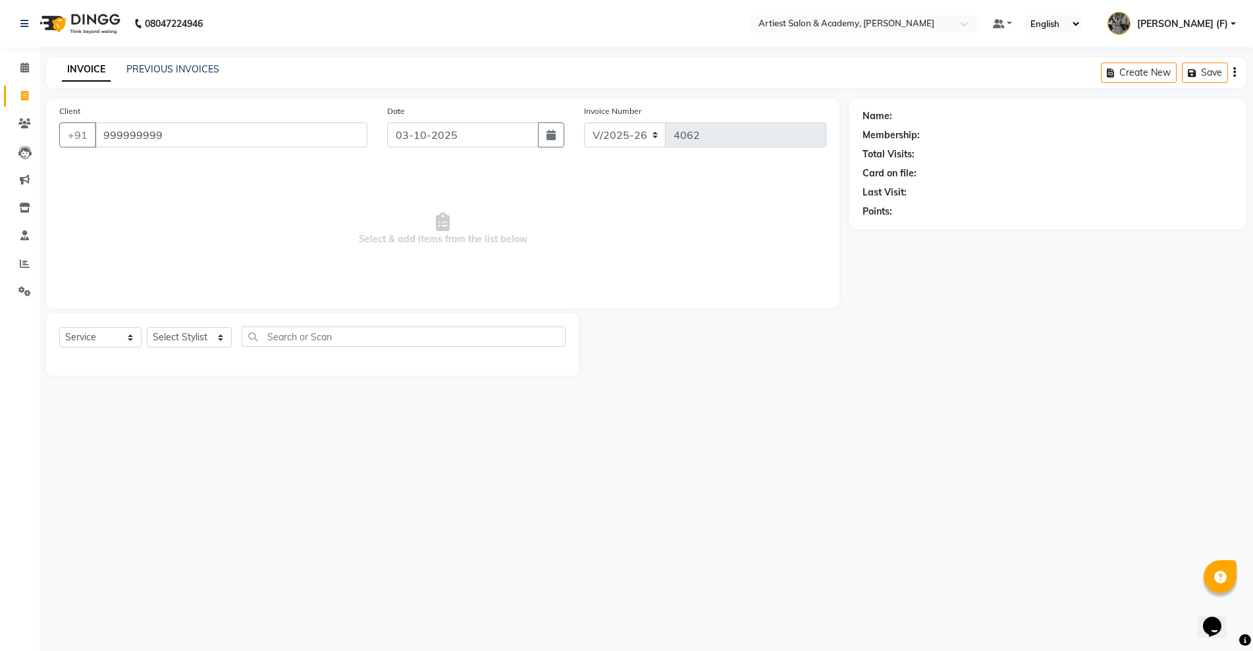
type input "999999999"
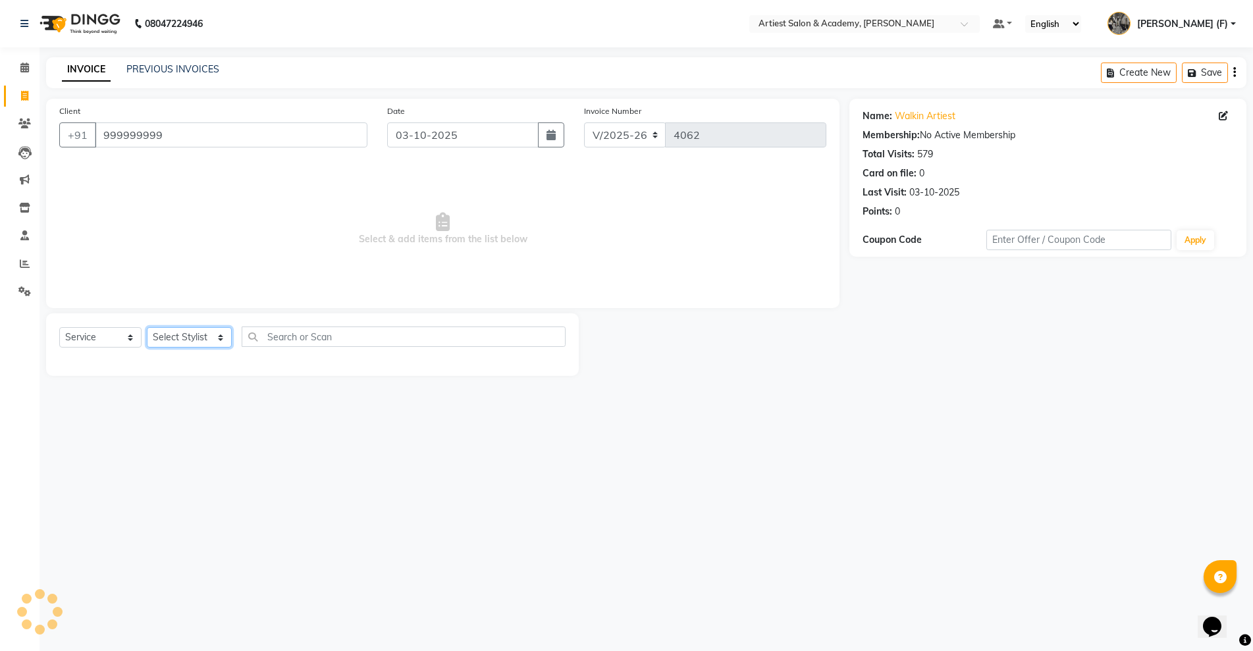
click at [184, 341] on select "Select Stylist [PERSON_NAME] (M) [PERSON_NAME] (F) [PERSON_NAME] DRASHTI [PERSO…" at bounding box center [189, 337] width 85 height 20
select select "33213"
click at [147, 327] on select "Select Stylist [PERSON_NAME] (M) [PERSON_NAME] (F) [PERSON_NAME] DRASHTI [PERSO…" at bounding box center [189, 337] width 85 height 20
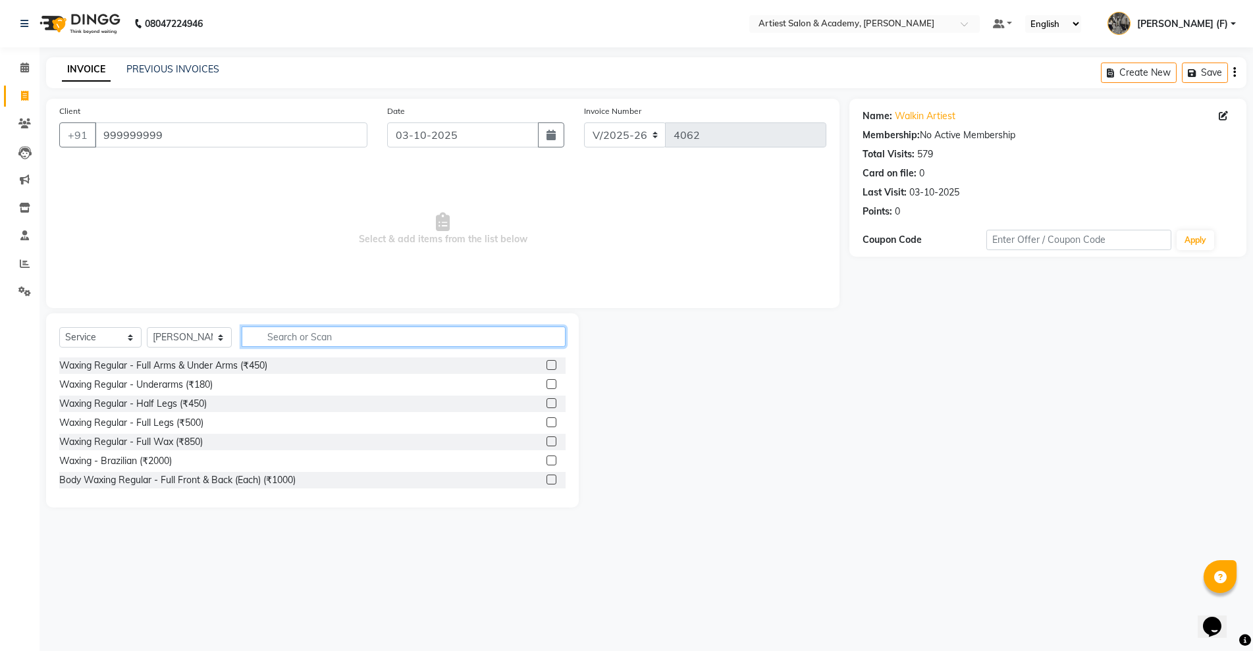
click at [289, 337] on input "text" at bounding box center [404, 337] width 324 height 20
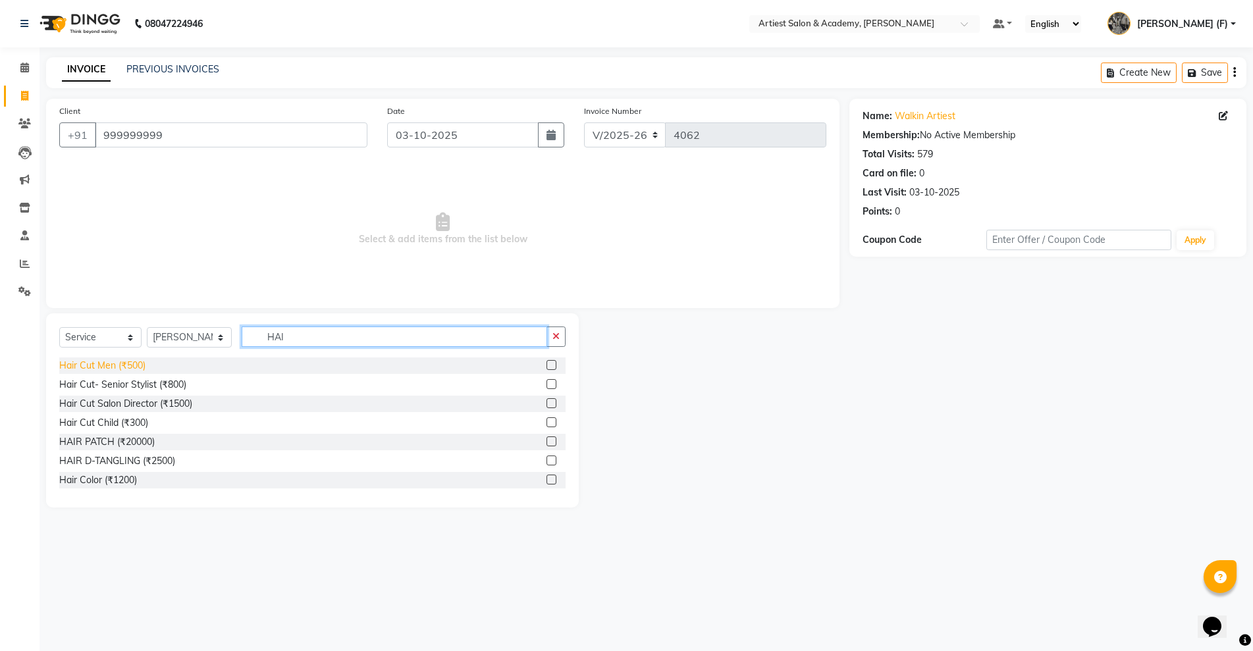
type input "HAI"
click at [61, 367] on div "Hair Cut Men (₹500)" at bounding box center [102, 366] width 86 height 14
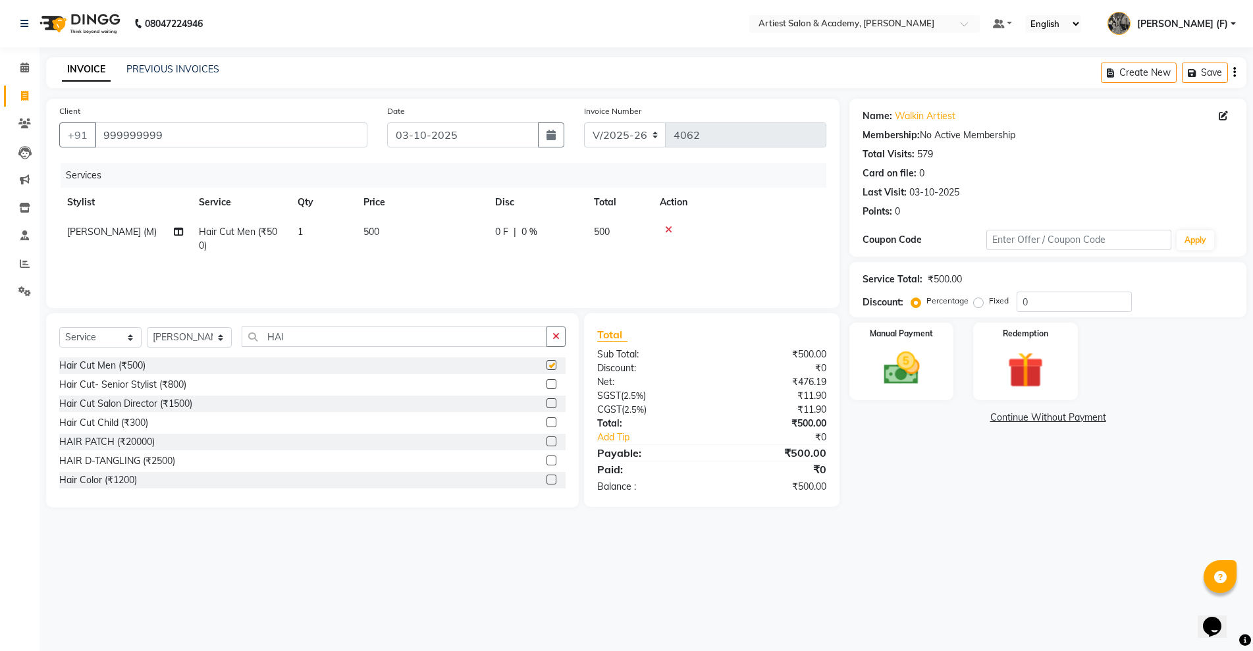
checkbox input "false"
click at [373, 224] on td "500" at bounding box center [421, 238] width 132 height 43
select select "33213"
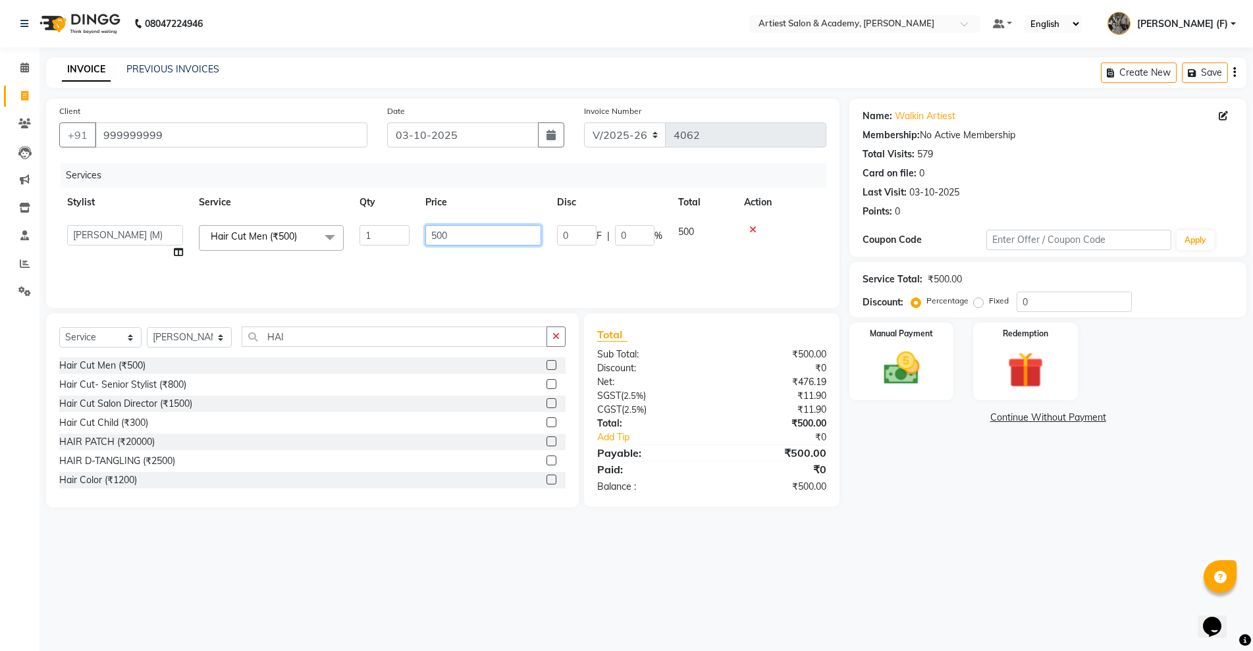
drag, startPoint x: 470, startPoint y: 237, endPoint x: 104, endPoint y: 273, distance: 367.8
click at [236, 254] on tr "[PERSON_NAME] ARJUN SAHU (M) [PERSON_NAME] (F) [PERSON_NAME] DRASHTI [PERSON_NA…" at bounding box center [442, 242] width 767 height 50
type input "1700"
click at [885, 530] on div "08047224946 Select Location × Artiest Salon & Academy, [PERSON_NAME] Default Pa…" at bounding box center [626, 325] width 1253 height 651
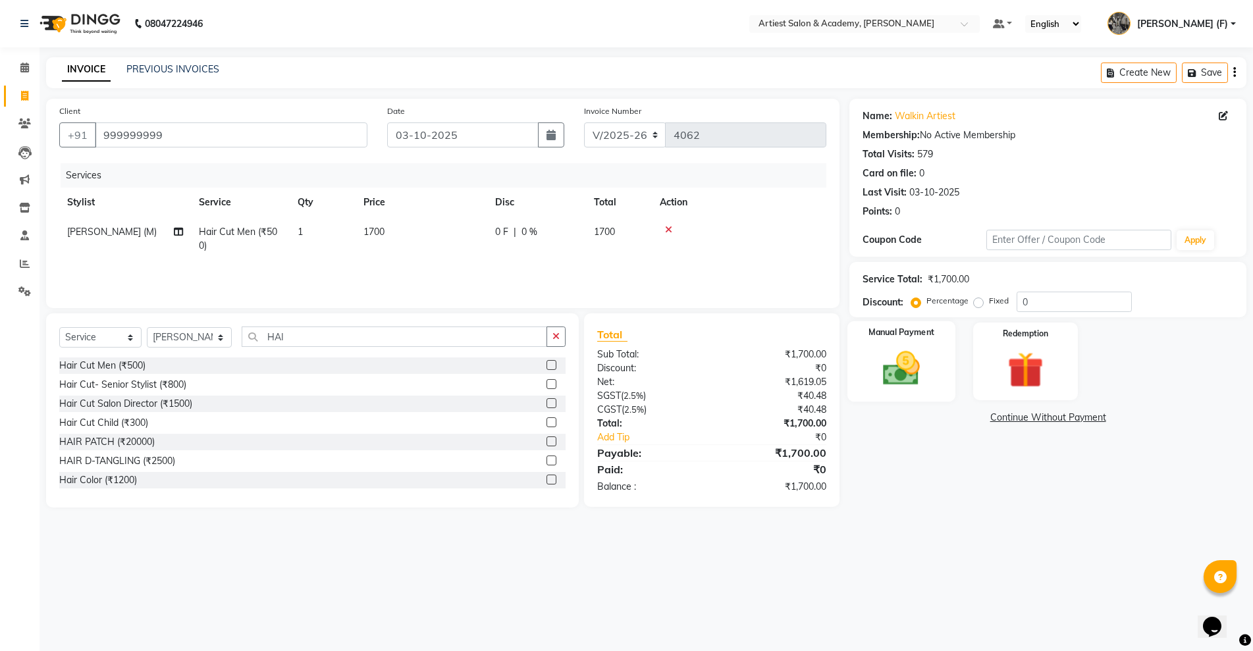
drag, startPoint x: 949, startPoint y: 354, endPoint x: 932, endPoint y: 368, distance: 22.0
click at [949, 354] on div "Manual Payment" at bounding box center [901, 361] width 108 height 80
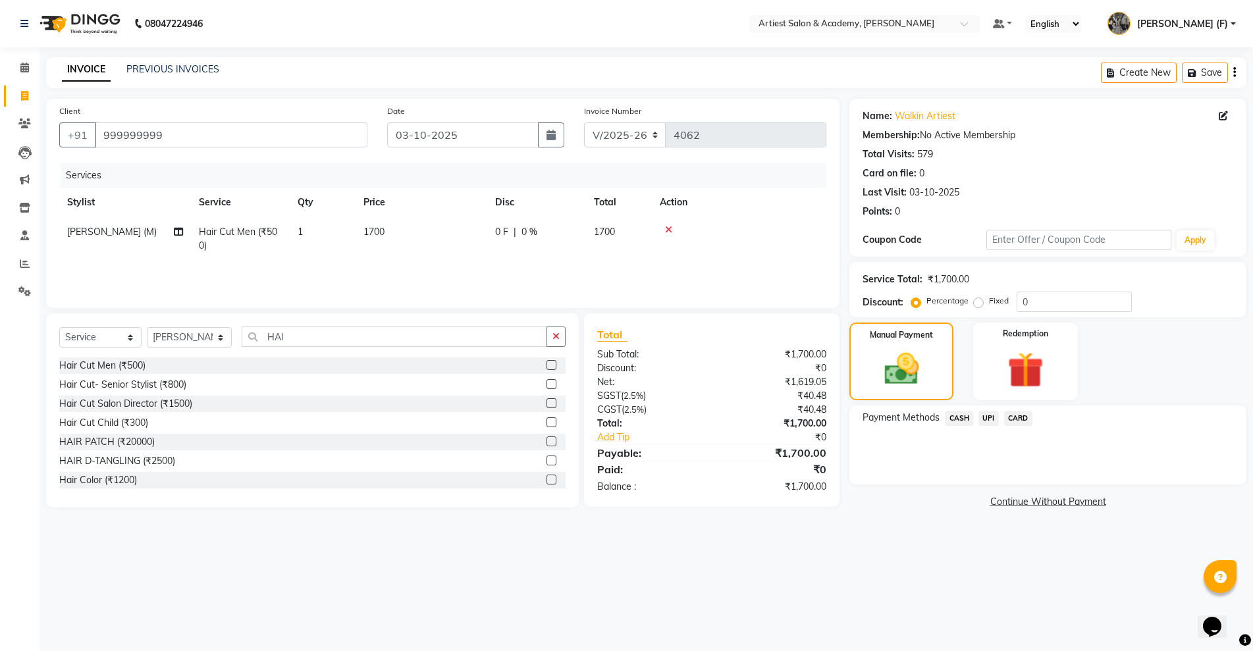
click at [957, 419] on span "CASH" at bounding box center [959, 418] width 28 height 15
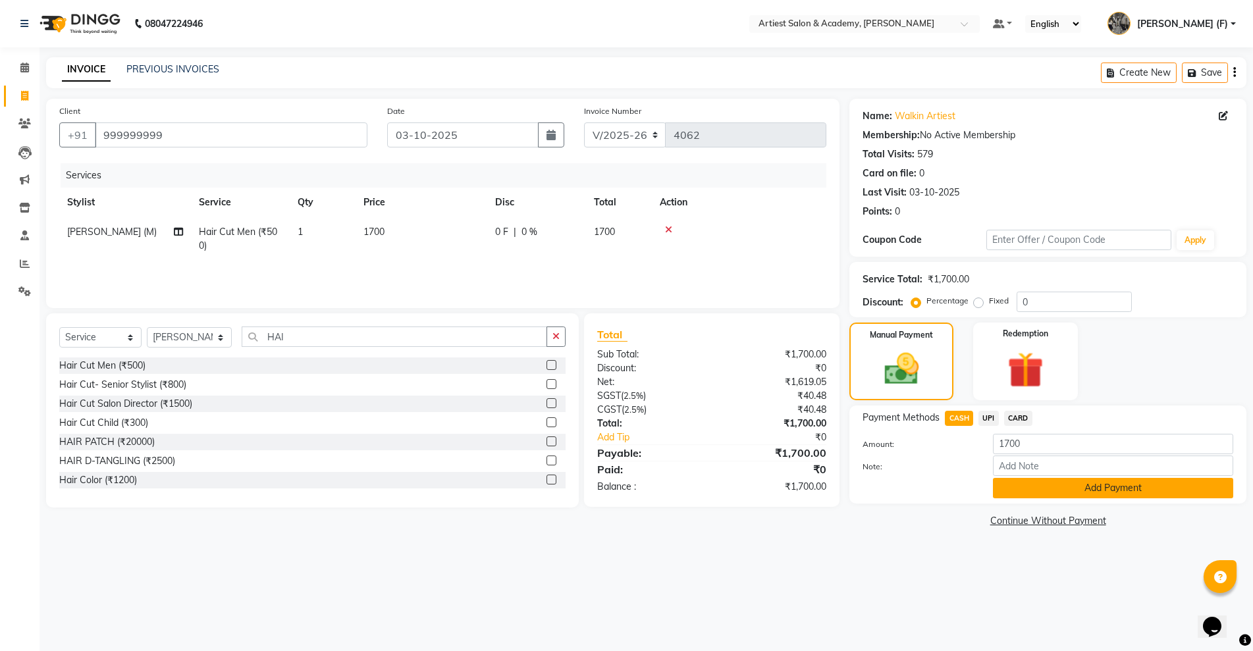
click at [1024, 479] on button "Add Payment" at bounding box center [1113, 488] width 240 height 20
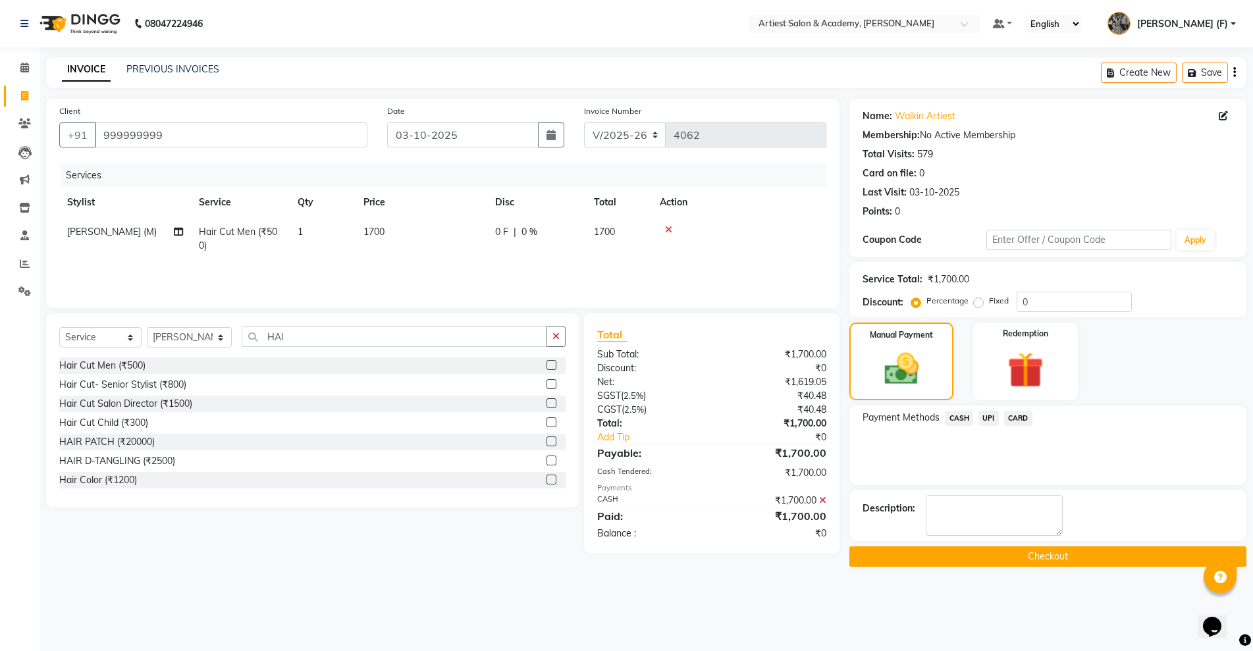
drag, startPoint x: 1024, startPoint y: 544, endPoint x: 1024, endPoint y: 555, distance: 11.2
click at [1024, 546] on div "Name: Walkin Artiest Membership: No Active Membership Total Visits: 579 Card on…" at bounding box center [1052, 333] width 407 height 468
drag, startPoint x: 1024, startPoint y: 555, endPoint x: 886, endPoint y: 547, distance: 137.8
click at [1023, 556] on button "Checkout" at bounding box center [1047, 556] width 397 height 20
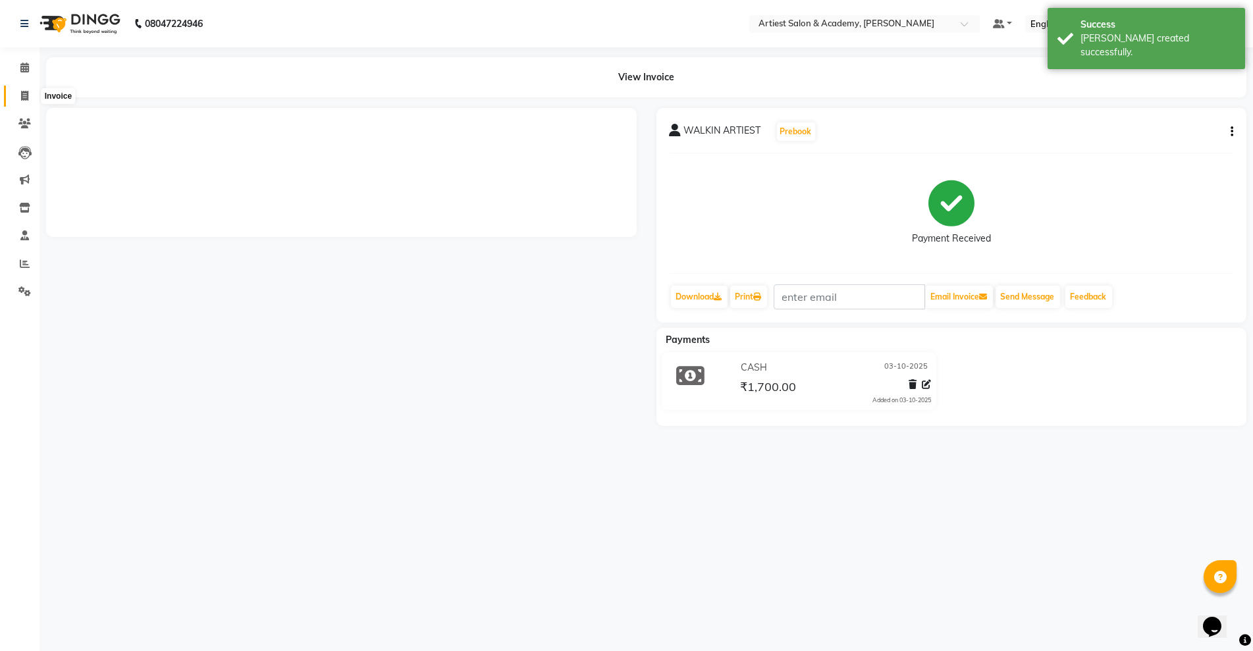
click at [24, 99] on icon at bounding box center [24, 96] width 7 height 10
select select "service"
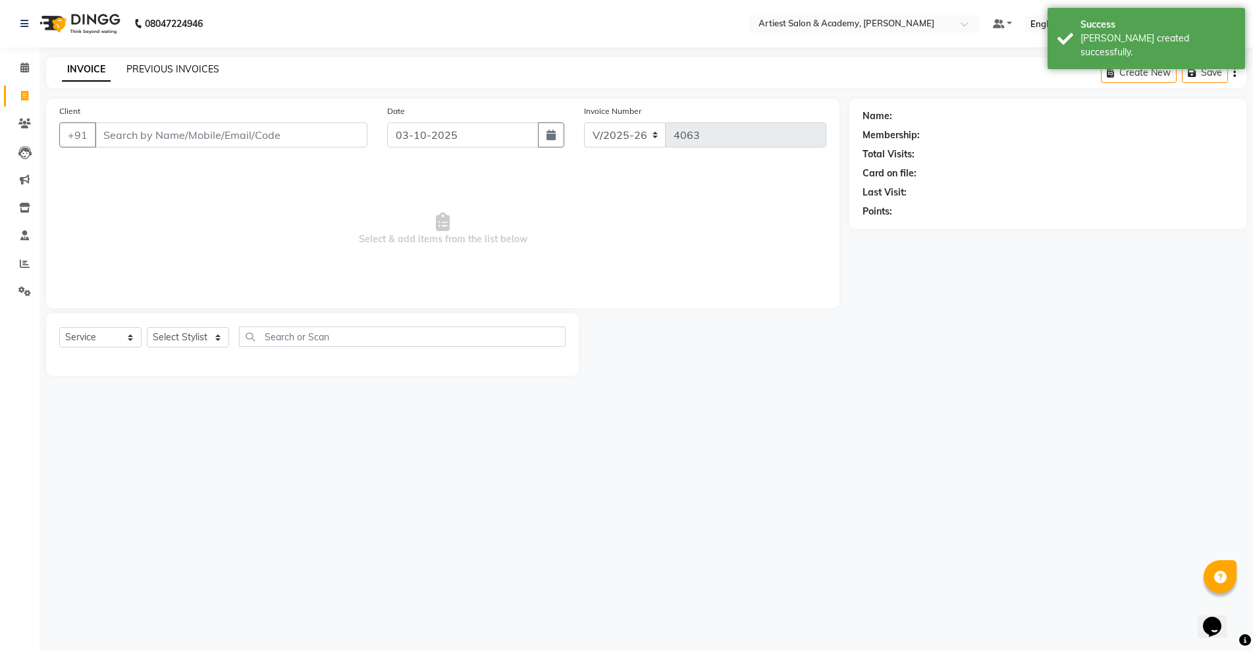
click at [187, 68] on link "PREVIOUS INVOICES" at bounding box center [172, 69] width 93 height 12
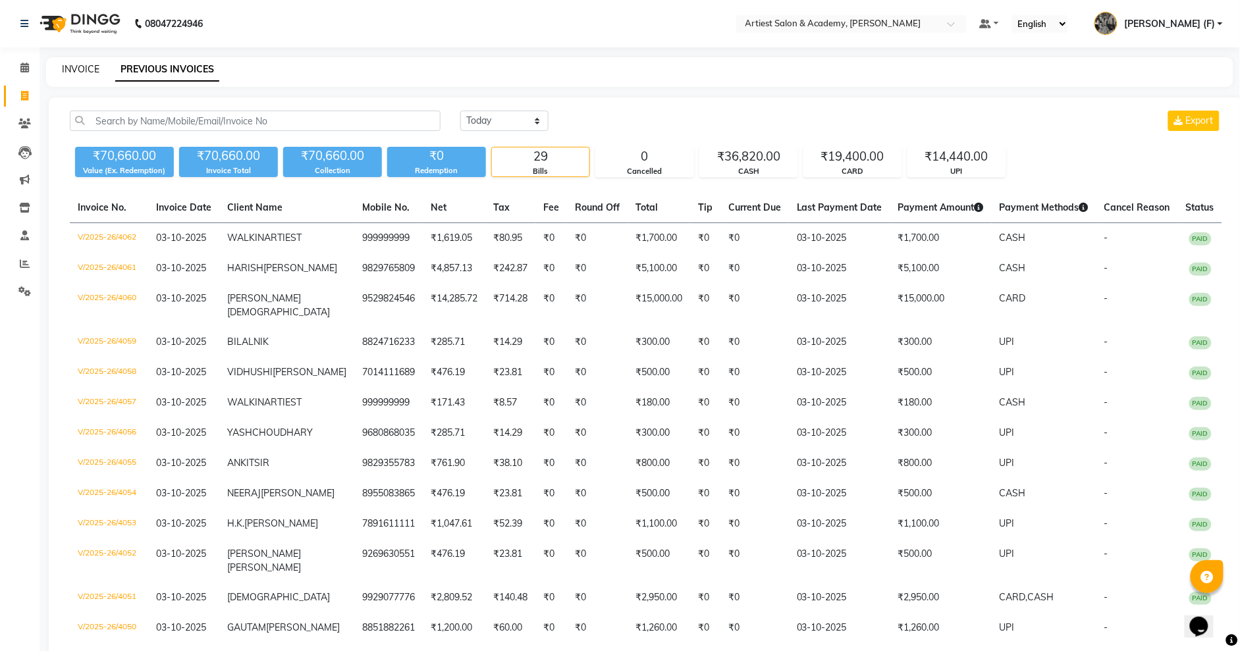
click at [90, 68] on link "INVOICE" at bounding box center [81, 69] width 38 height 12
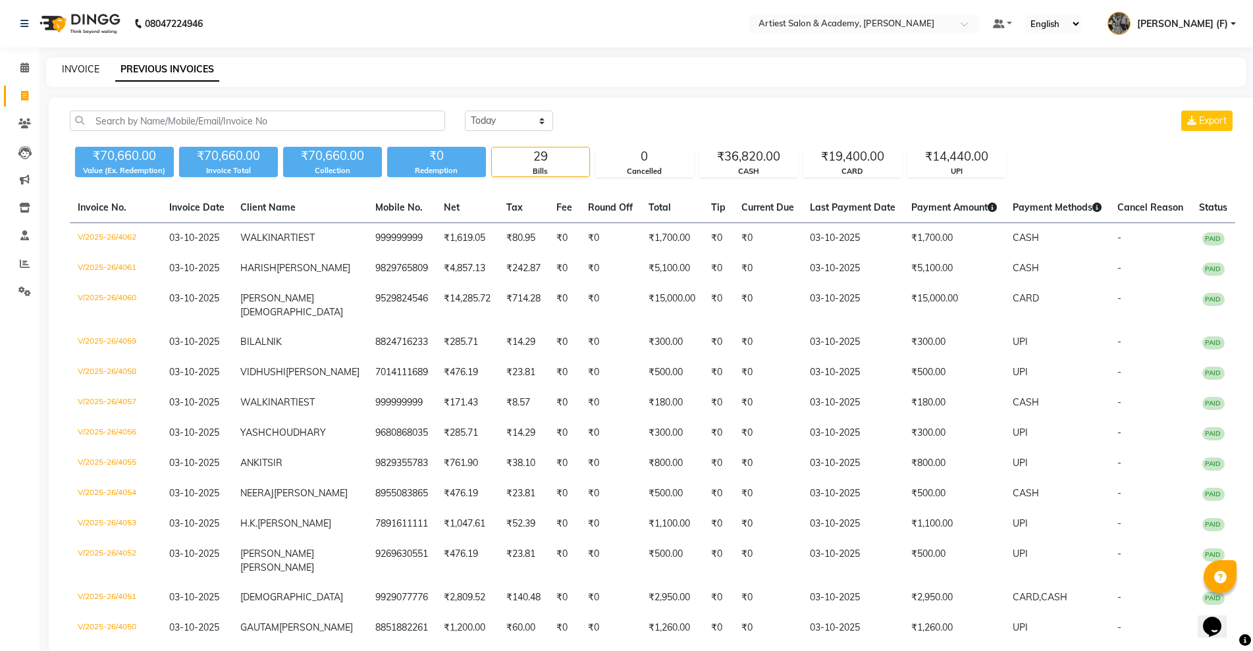
select select "5123"
select select "service"
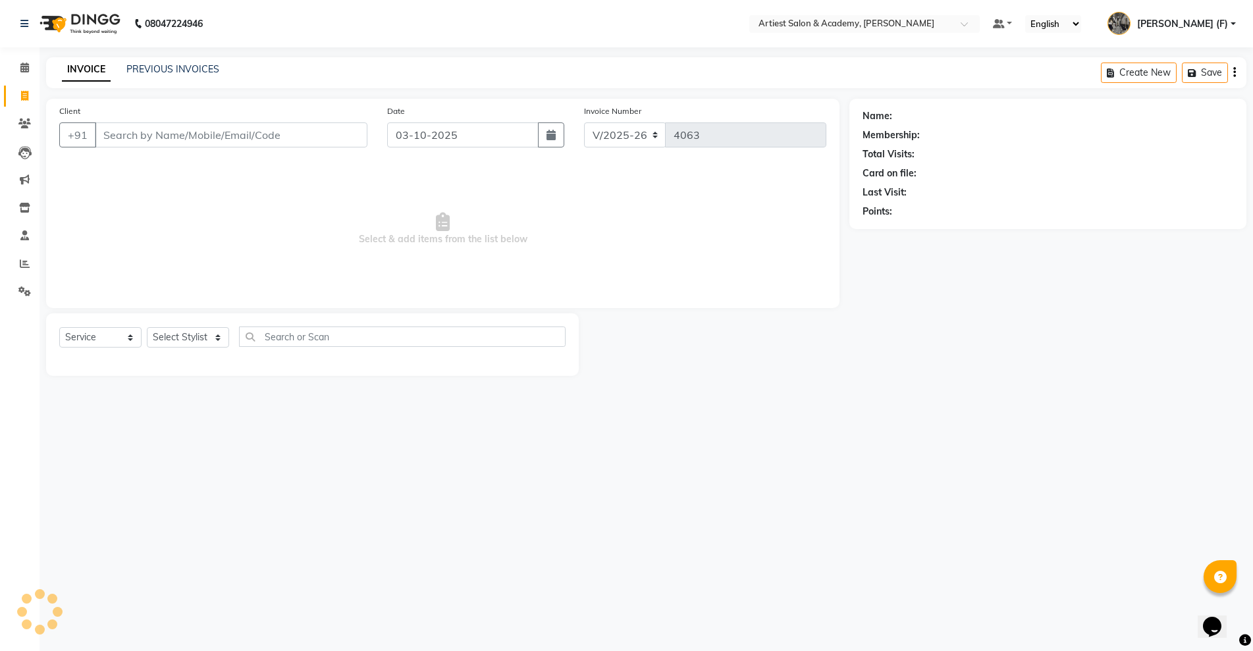
click at [264, 144] on input "Client" at bounding box center [231, 134] width 273 height 25
click at [19, 286] on icon at bounding box center [24, 291] width 13 height 10
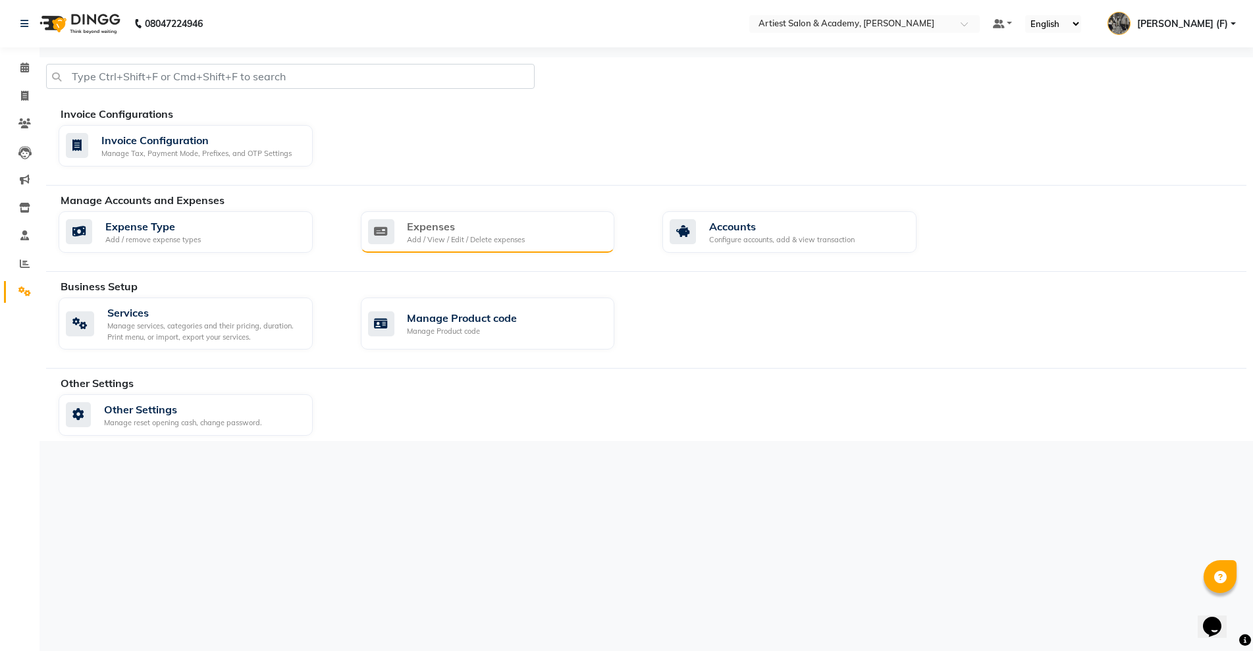
click at [439, 244] on div "Add / View / Edit / Delete expenses" at bounding box center [466, 239] width 118 height 11
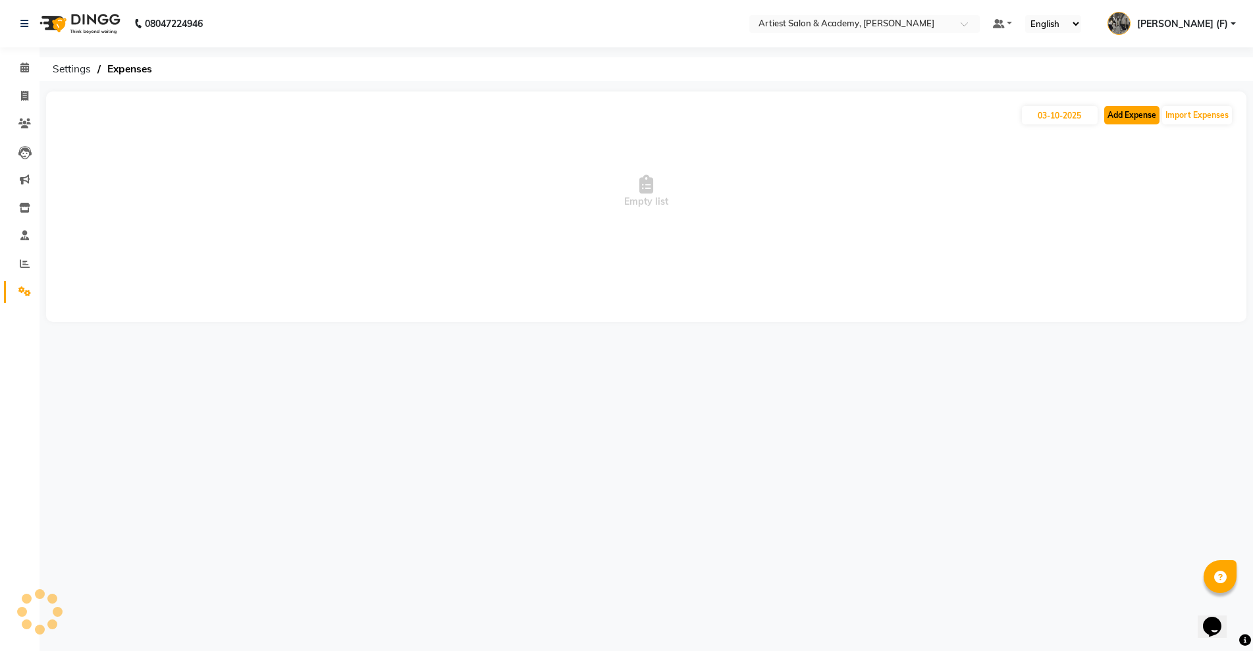
click at [1118, 120] on button "Add Expense" at bounding box center [1131, 115] width 55 height 18
select select "1"
select select "4027"
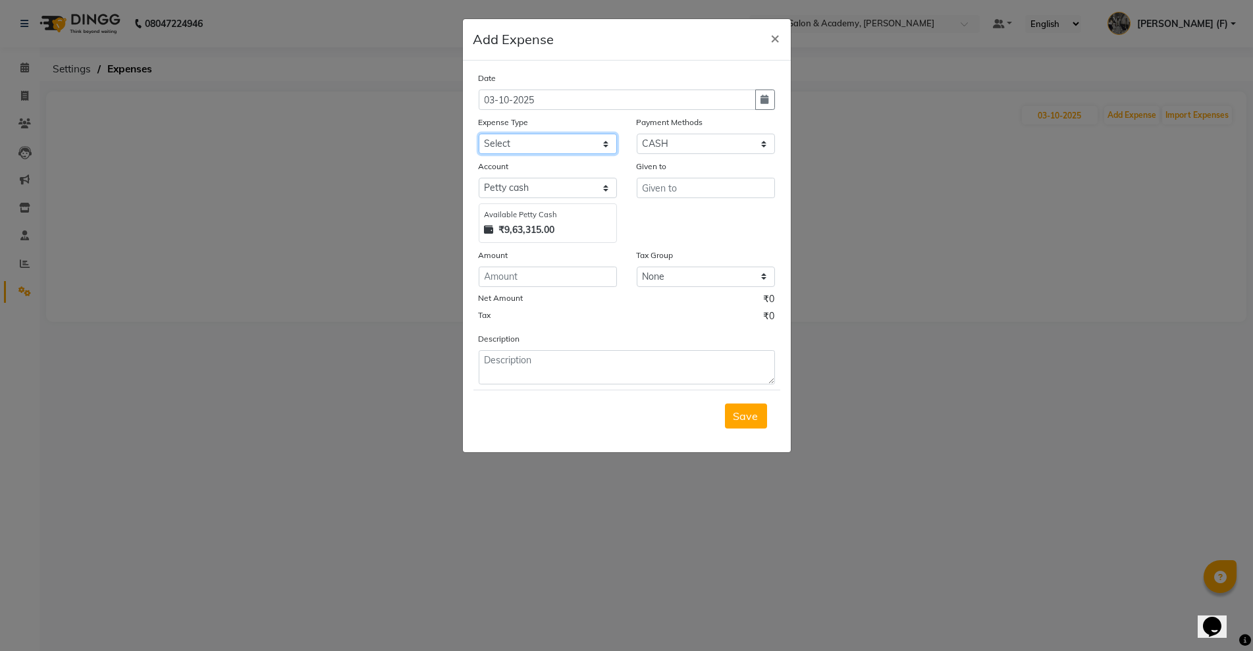
click at [573, 140] on select "Select Advance Salary Bank Deposit conveyance entertainment General Expenses In…" at bounding box center [548, 144] width 138 height 20
select select "9744"
click at [479, 134] on select "Select Advance Salary Bank Deposit conveyance entertainment General Expenses In…" at bounding box center [548, 144] width 138 height 20
click at [662, 194] on input "text" at bounding box center [706, 188] width 138 height 20
paste input "FOOD FOR CLIENT"
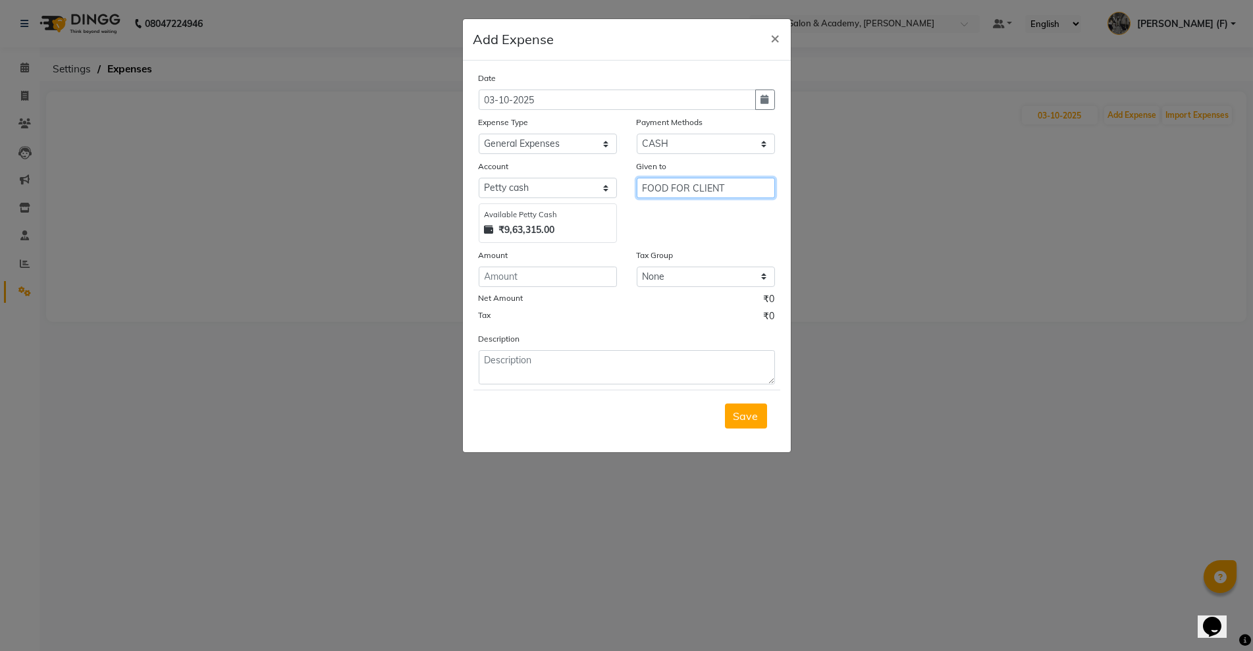
type input "FOOD FOR CLIENT"
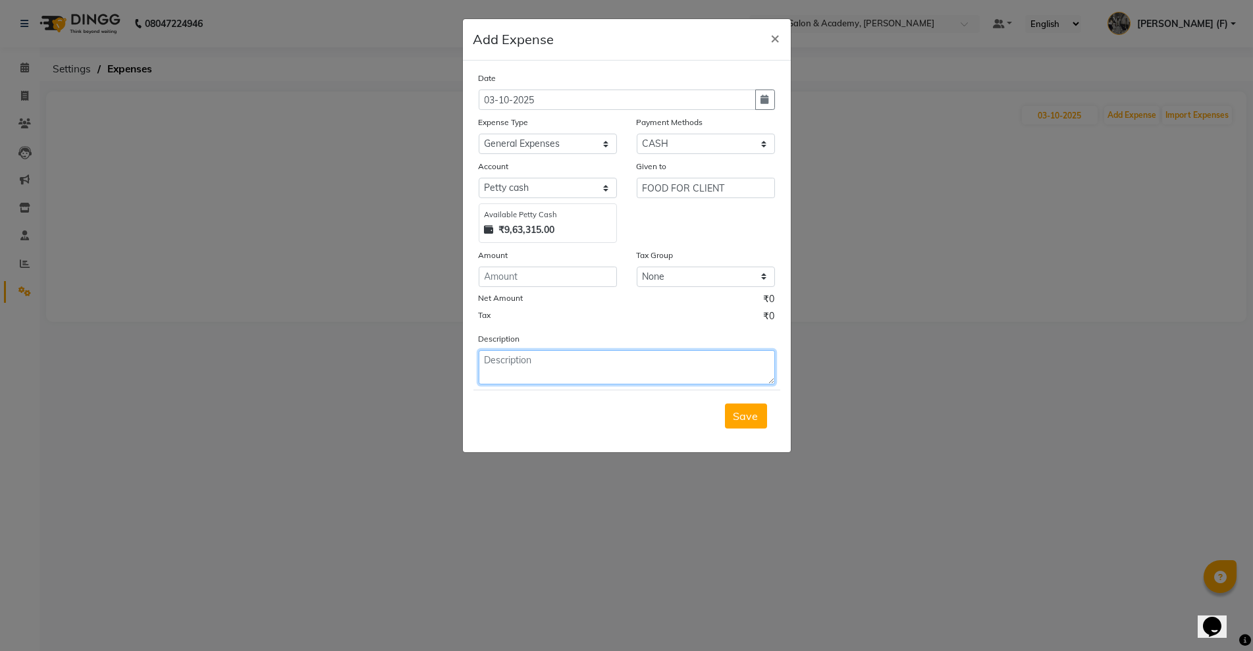
click at [633, 355] on textarea at bounding box center [627, 367] width 296 height 34
paste textarea "FOOD FOR CLIENT"
type textarea "FOOD FOR CLIENT"
click at [555, 283] on input "number" at bounding box center [548, 277] width 138 height 20
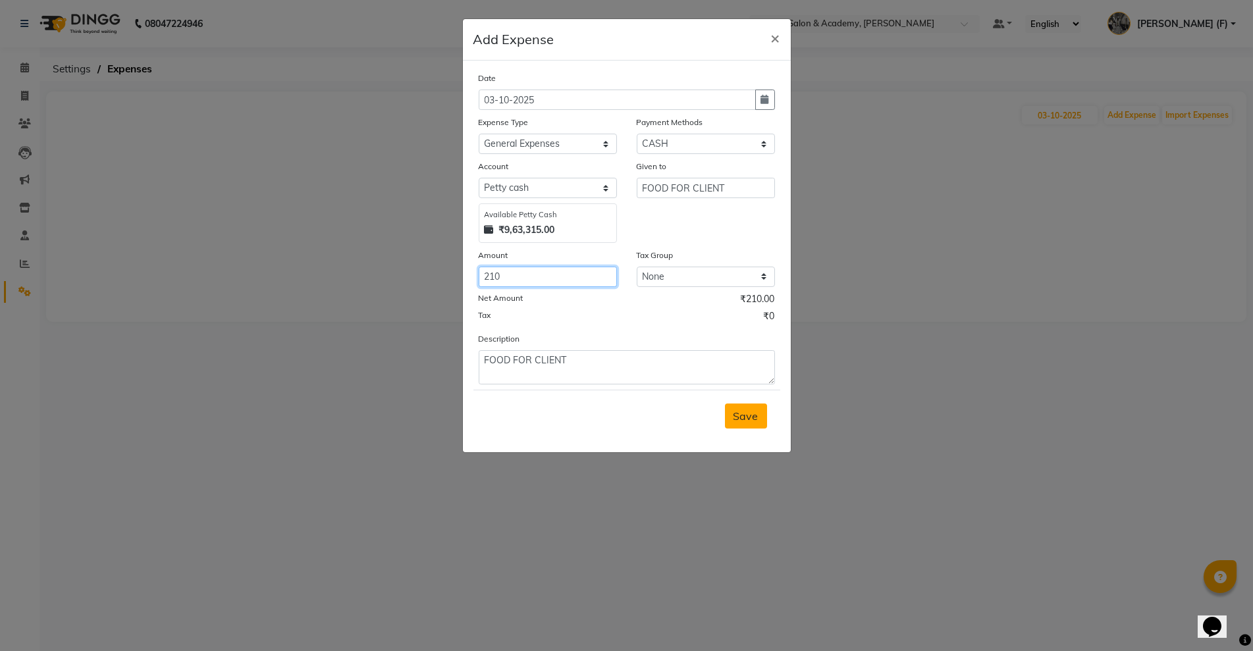
type input "210"
click at [751, 408] on button "Save" at bounding box center [746, 416] width 42 height 25
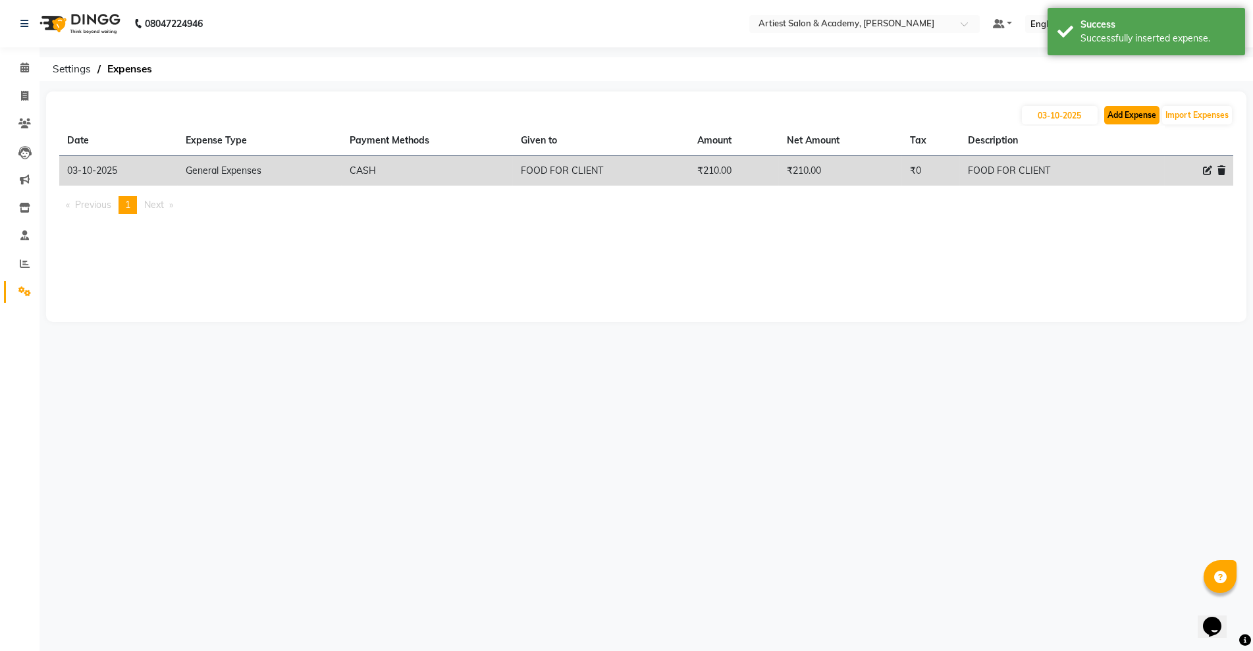
click at [1110, 114] on button "Add Expense" at bounding box center [1131, 115] width 55 height 18
select select "1"
select select "4027"
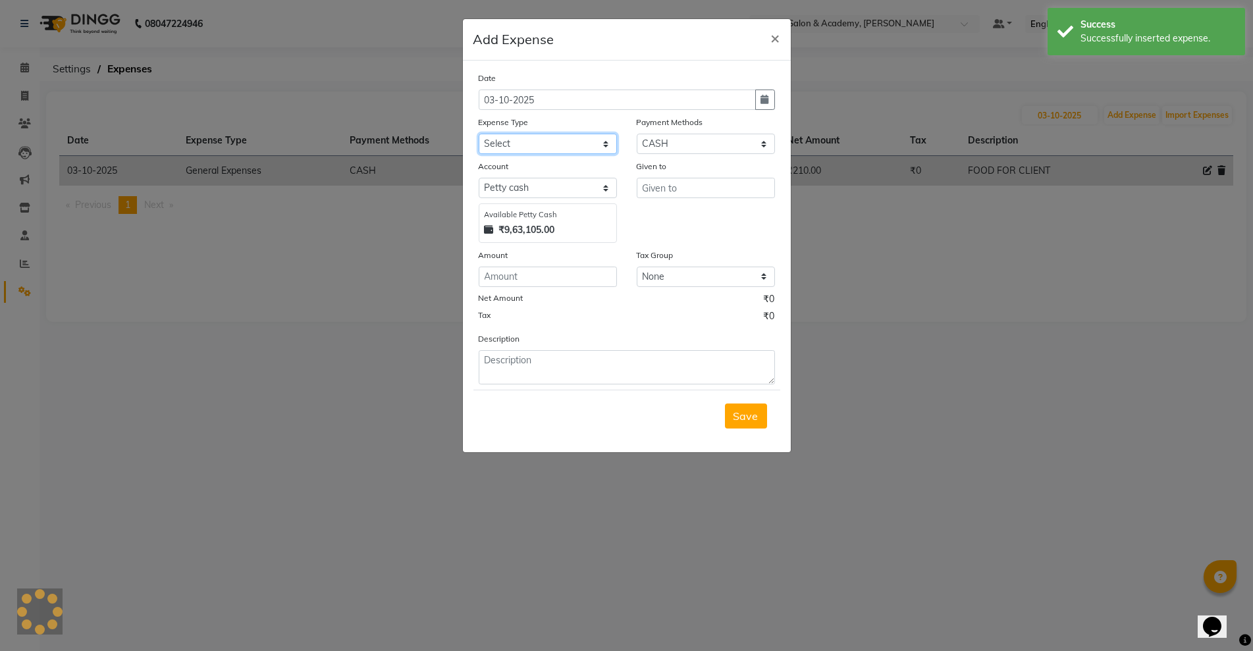
click at [557, 139] on select "Select Advance Salary Bank Deposit conveyance entertainment General Expenses In…" at bounding box center [548, 144] width 138 height 20
select select "9739"
click at [479, 134] on select "Select Advance Salary Bank Deposit conveyance entertainment General Expenses In…" at bounding box center [548, 144] width 138 height 20
click at [704, 182] on input "text" at bounding box center [706, 188] width 138 height 20
paste input "REPAIRING ITEMS"
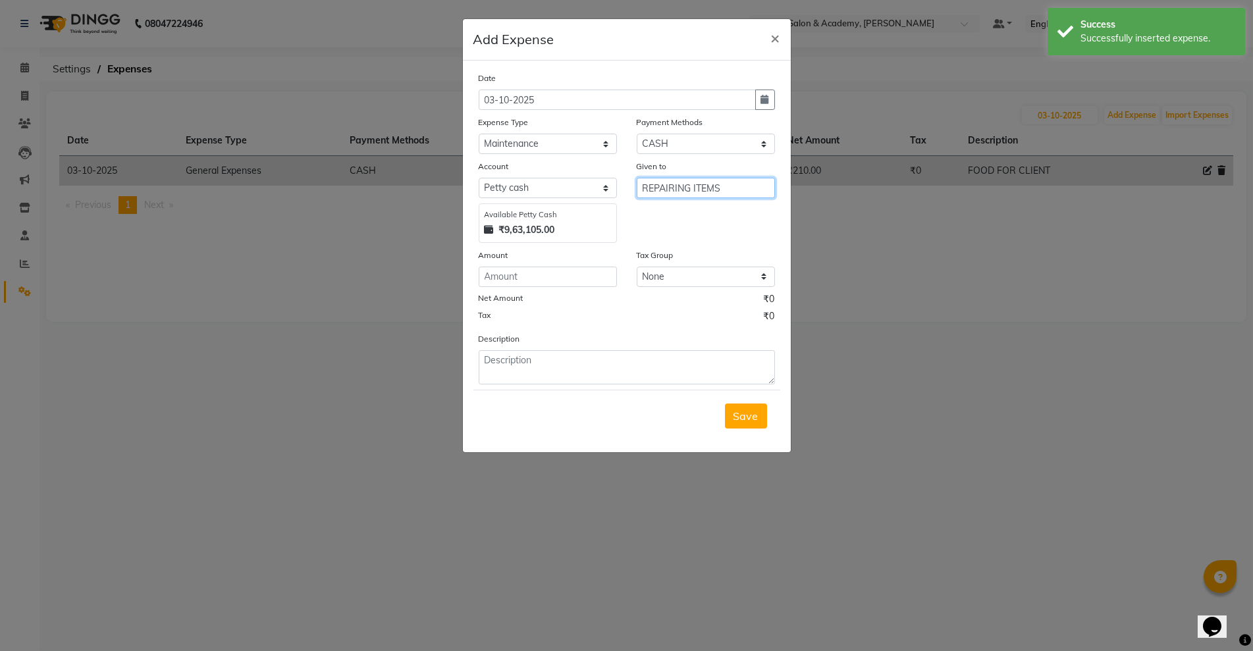
type input "REPAIRING ITEMS"
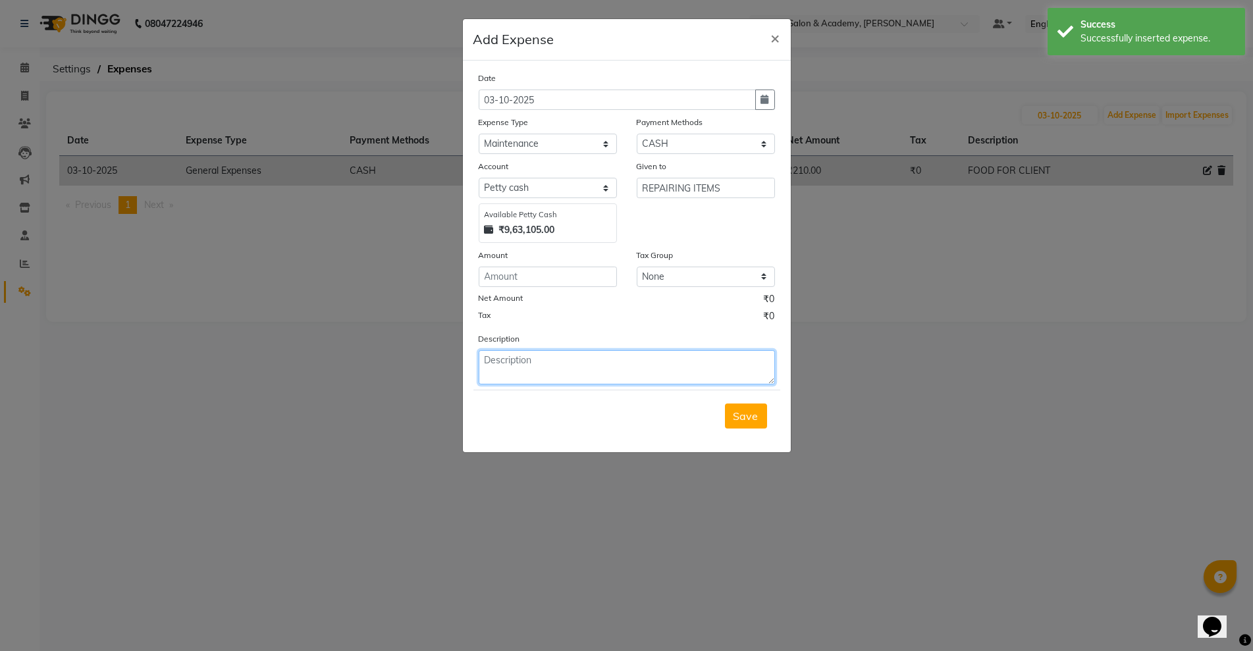
click at [602, 371] on textarea at bounding box center [627, 367] width 296 height 34
paste textarea "REPAIRING ITEMS"
type textarea "REPAIRING ITEMS"
click at [567, 284] on input "number" at bounding box center [548, 277] width 138 height 20
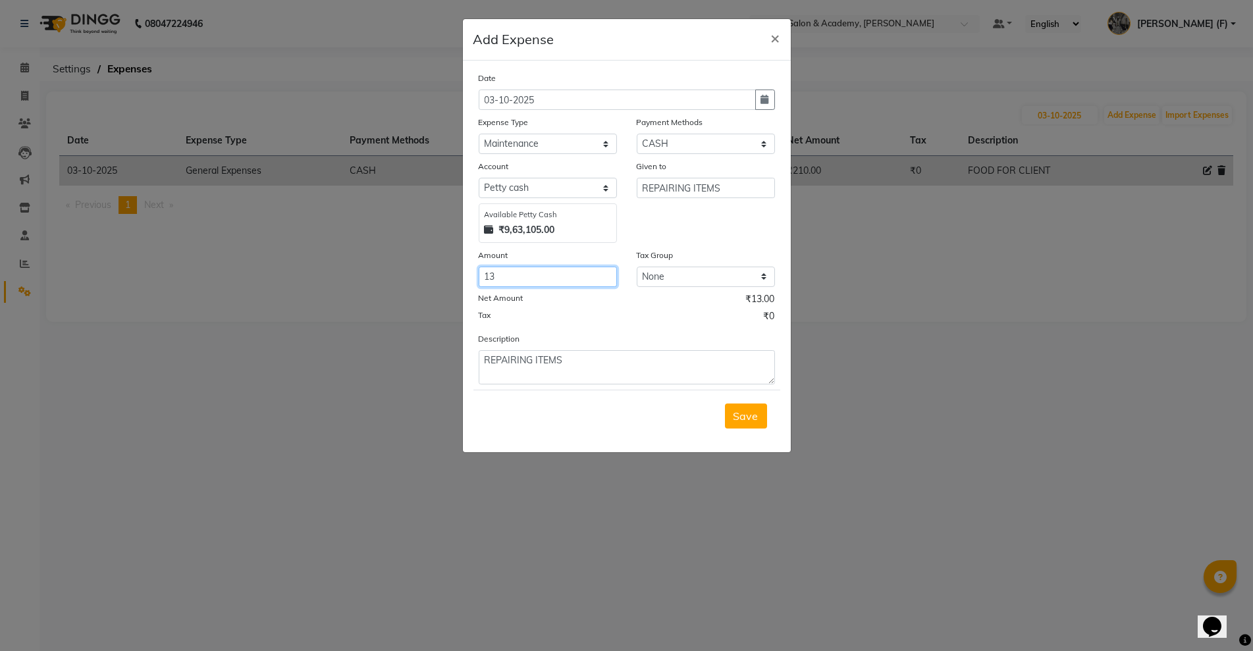
type input "1"
type input "330"
click at [752, 421] on span "Save" at bounding box center [745, 415] width 25 height 13
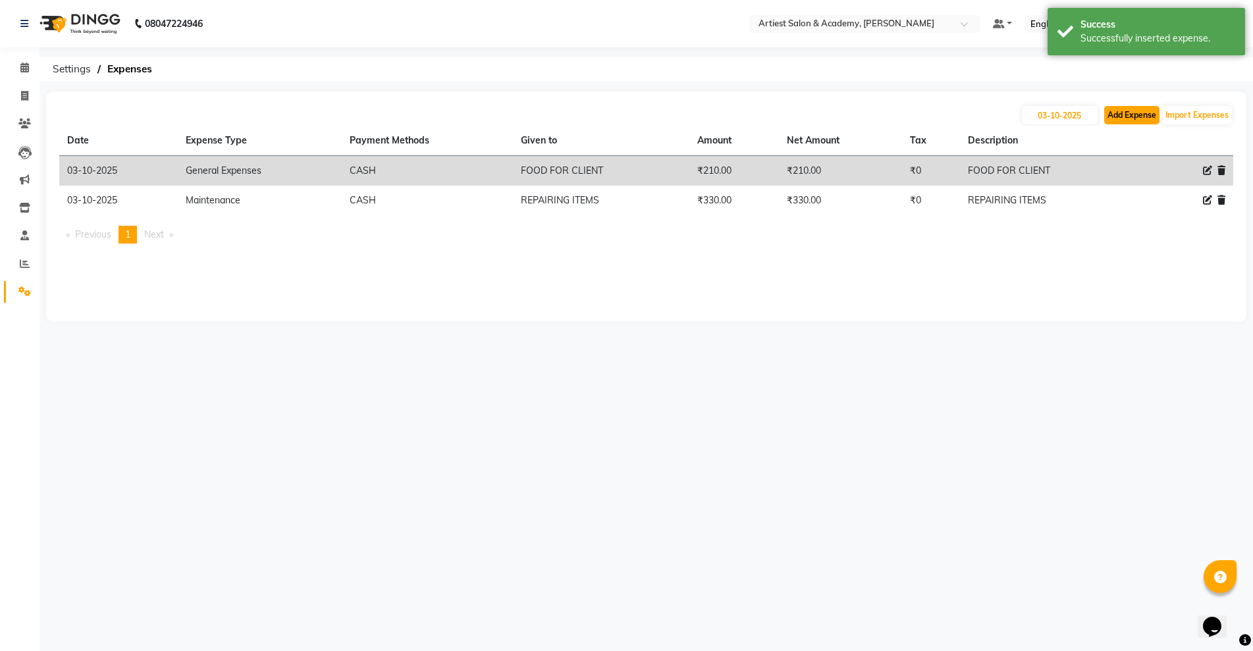
click at [1129, 118] on button "Add Expense" at bounding box center [1131, 115] width 55 height 18
select select "1"
select select "4027"
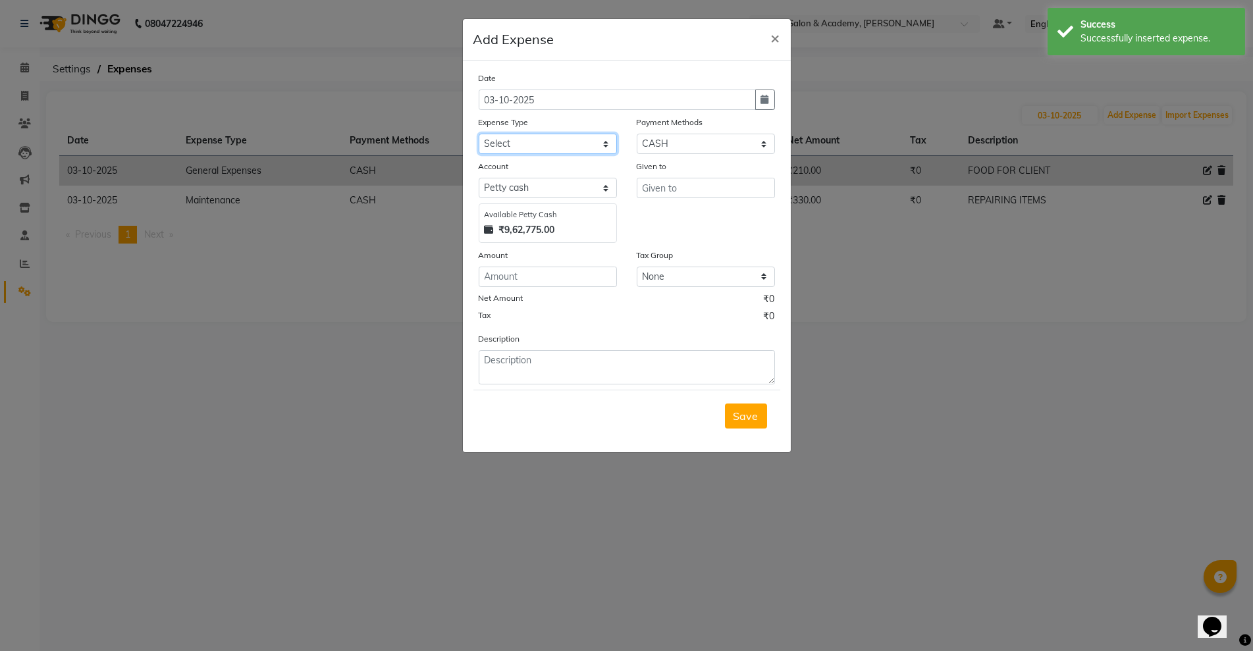
drag, startPoint x: 567, startPoint y: 135, endPoint x: 571, endPoint y: 151, distance: 16.9
click at [567, 136] on select "Select Advance Salary Bank Deposit conveyance entertainment General Expenses In…" at bounding box center [548, 144] width 138 height 20
select select "9739"
click at [479, 134] on select "Select Advance Salary Bank Deposit conveyance entertainment General Expenses In…" at bounding box center [548, 144] width 138 height 20
click at [693, 196] on input "text" at bounding box center [706, 188] width 138 height 20
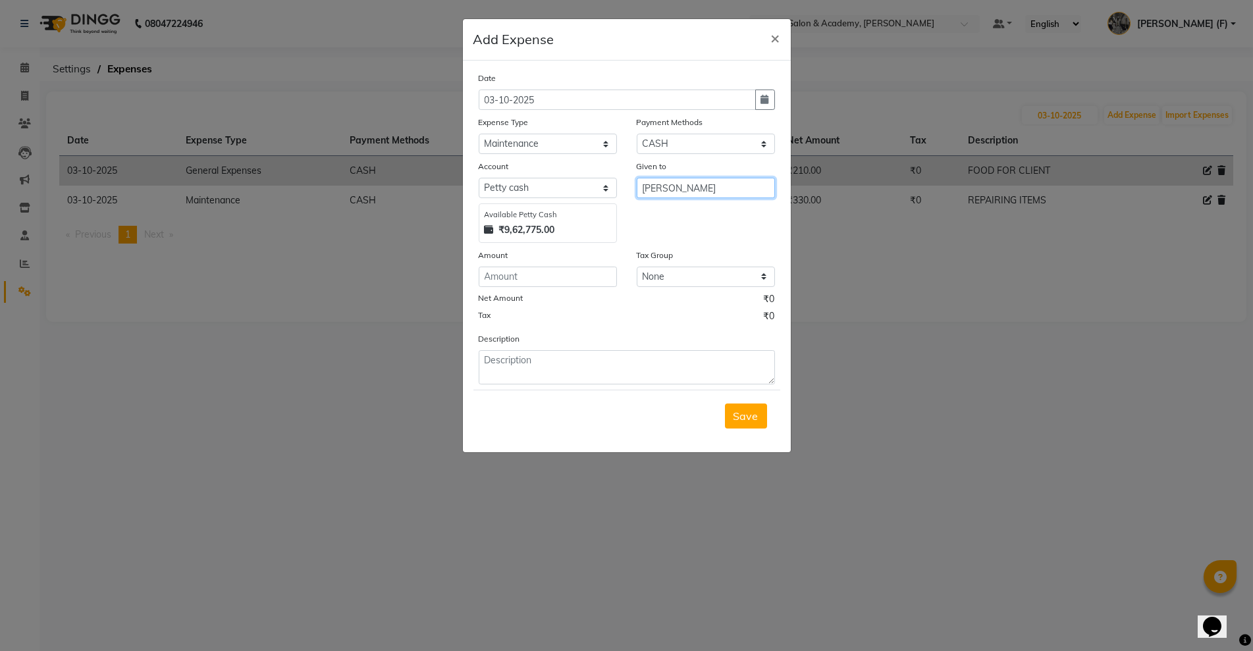
type input "[PERSON_NAME]"
click at [586, 264] on div "Amount" at bounding box center [548, 257] width 138 height 18
click at [586, 273] on input "number" at bounding box center [548, 277] width 138 height 20
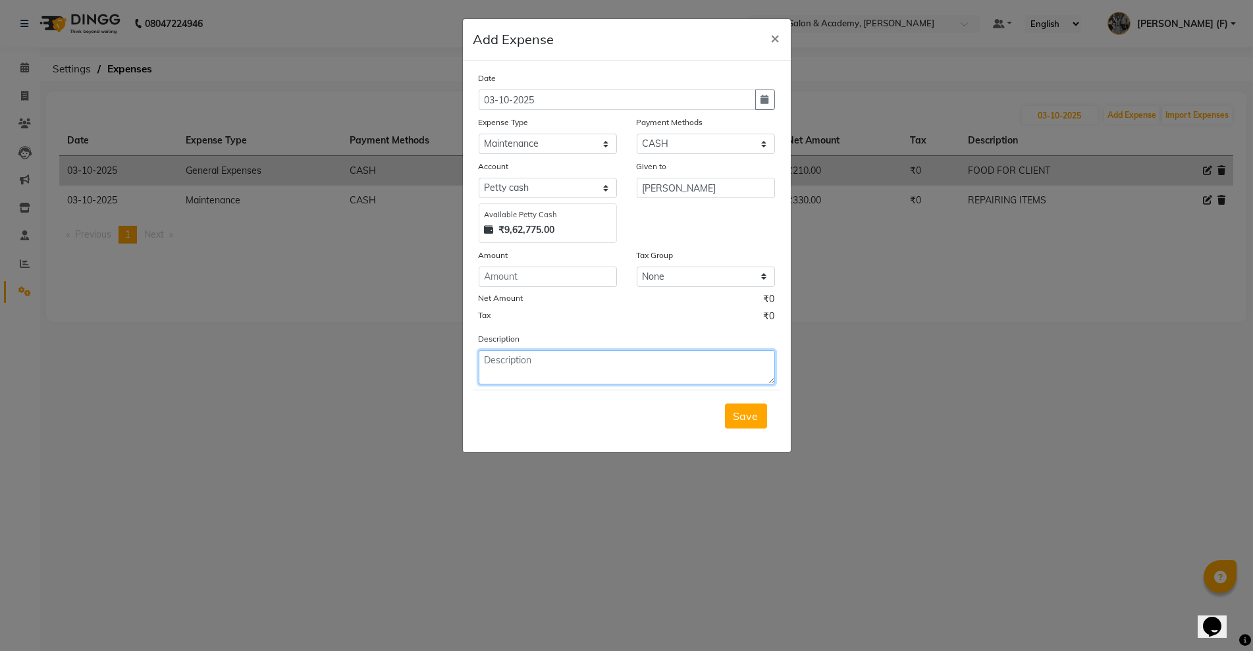
click at [569, 367] on textarea at bounding box center [627, 367] width 296 height 34
paste textarea "[PERSON_NAME] FOR MIRROR & BASIN REPAIR"
type textarea "[PERSON_NAME] FOR MIRROR & BASIN REPAIR"
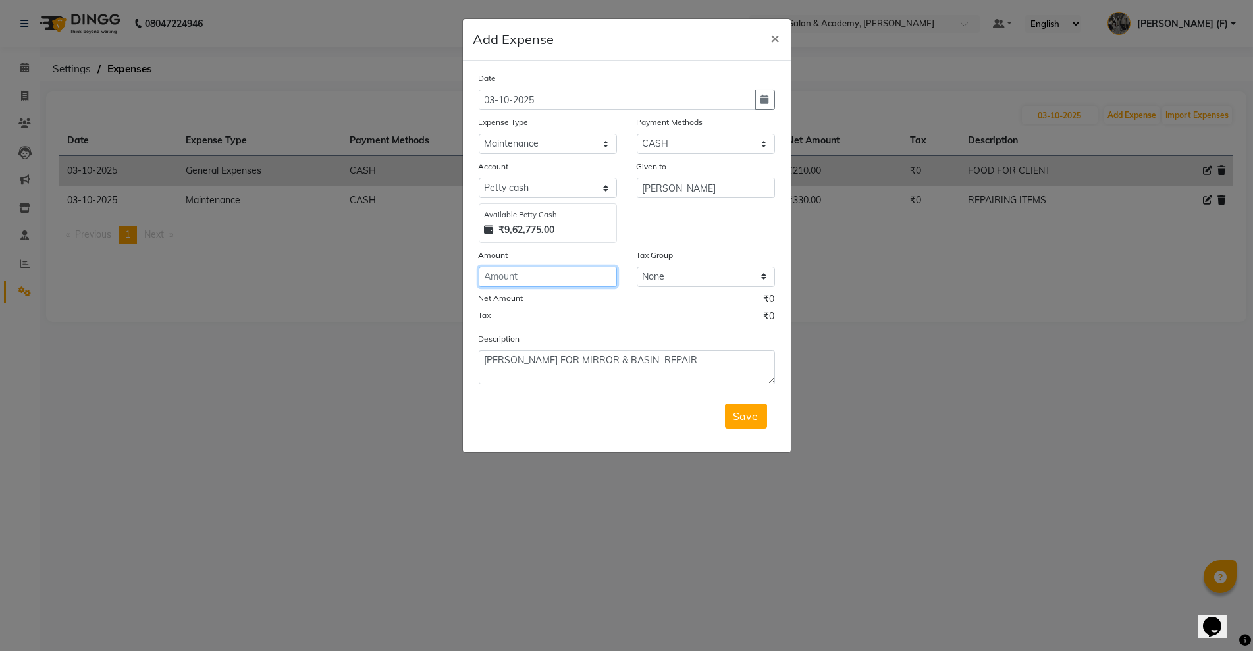
click at [579, 275] on input "number" at bounding box center [548, 277] width 138 height 20
type input "4000"
click at [748, 420] on span "Save" at bounding box center [745, 415] width 25 height 13
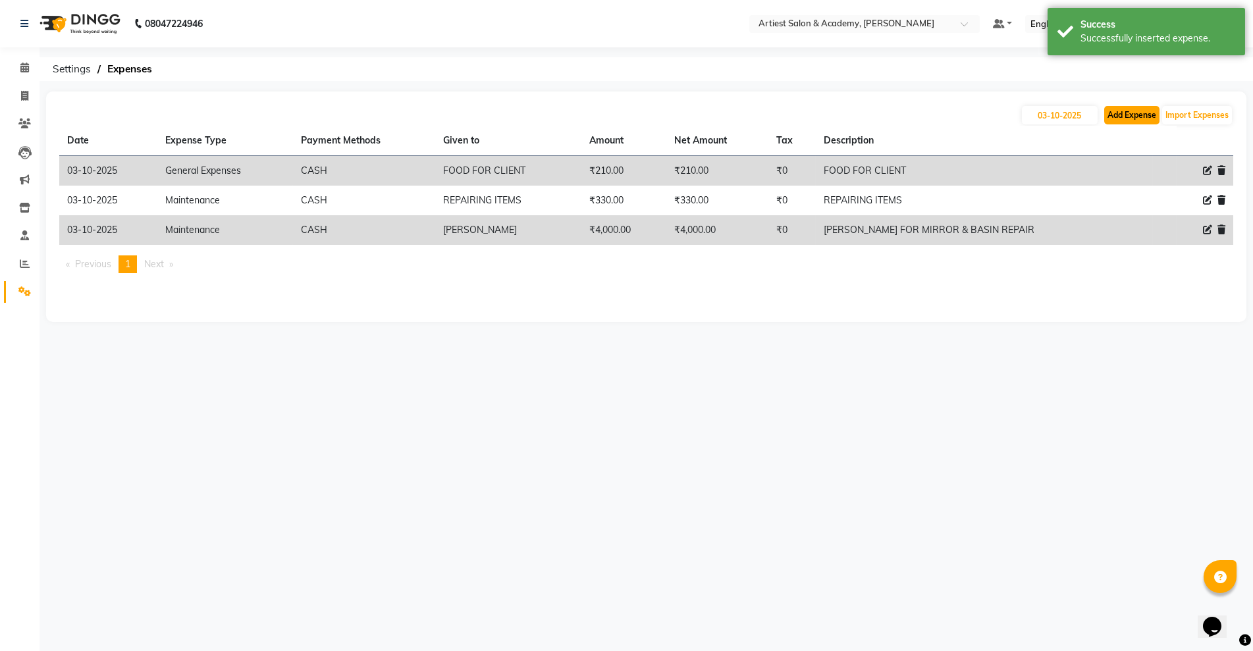
click at [1135, 107] on button "Add Expense" at bounding box center [1131, 115] width 55 height 18
select select "1"
select select "4027"
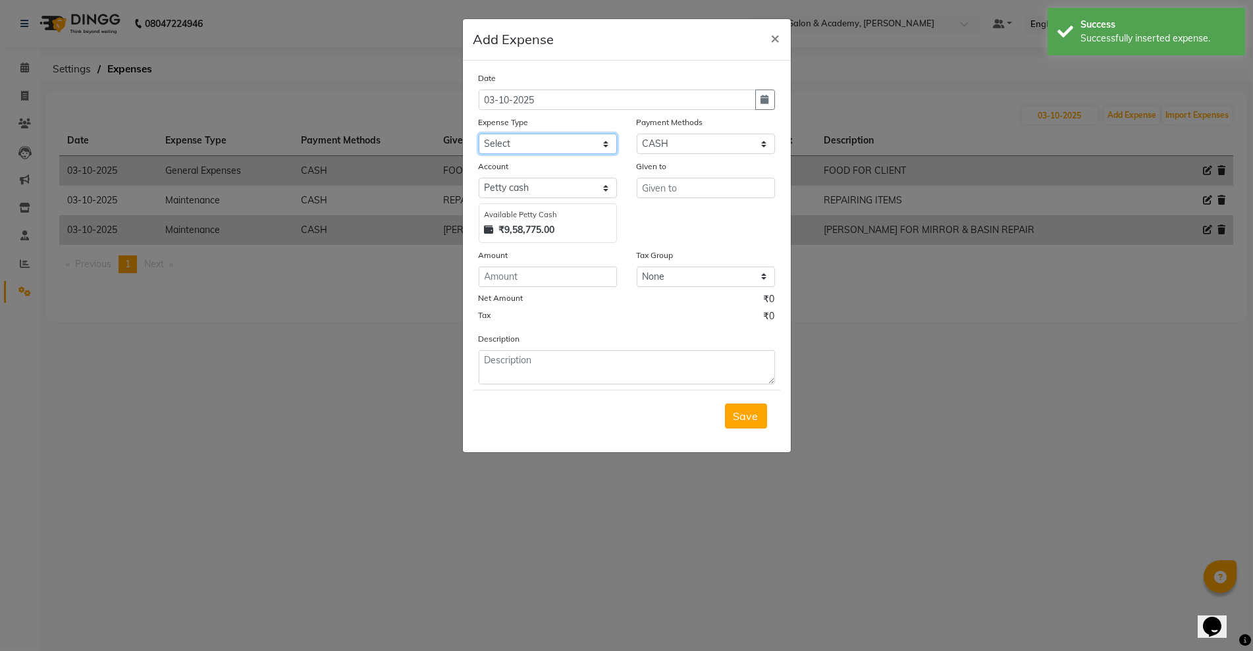
click at [568, 142] on select "Select Advance Salary Bank Deposit conveyance entertainment General Expenses In…" at bounding box center [548, 144] width 138 height 20
select select "13327"
click at [479, 134] on select "Select Advance Salary Bank Deposit conveyance entertainment General Expenses In…" at bounding box center [548, 144] width 138 height 20
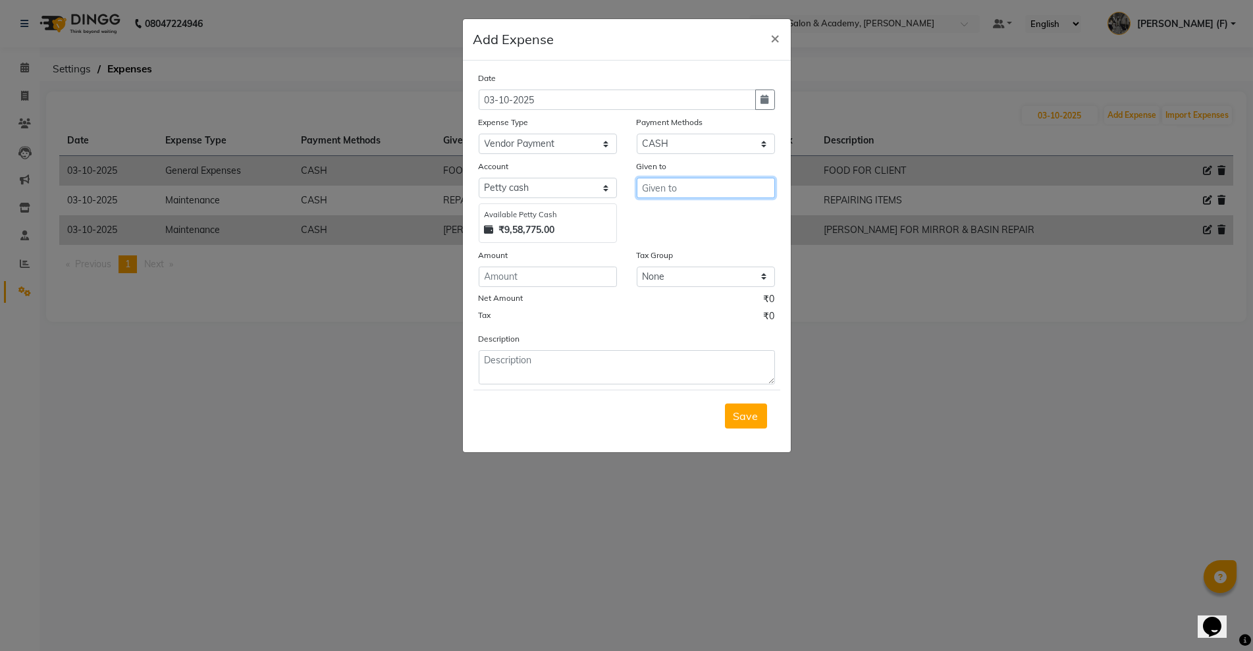
click at [644, 180] on input "text" at bounding box center [706, 188] width 138 height 20
type input "[PERSON_NAME] DIS."
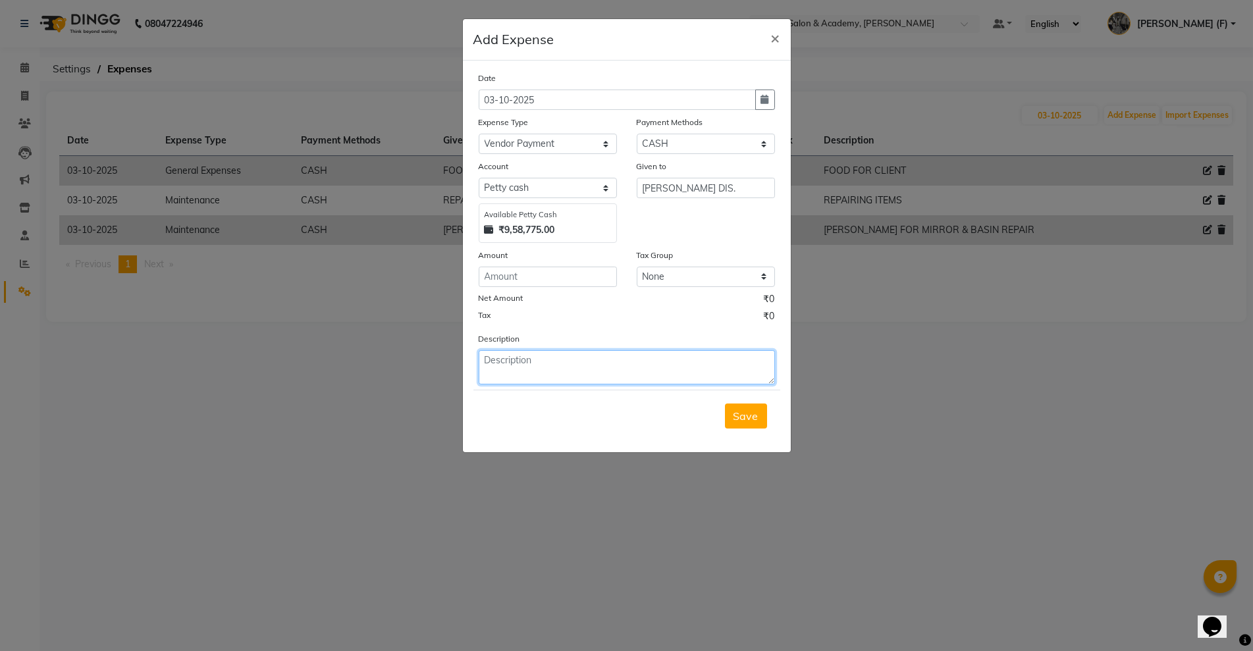
click at [589, 377] on textarea at bounding box center [627, 367] width 296 height 34
paste textarea "BILL PAID TO [PERSON_NAME] DISTRIBUTOR"
type textarea "BILL PAID TO [PERSON_NAME] DISTRIBUTOR"
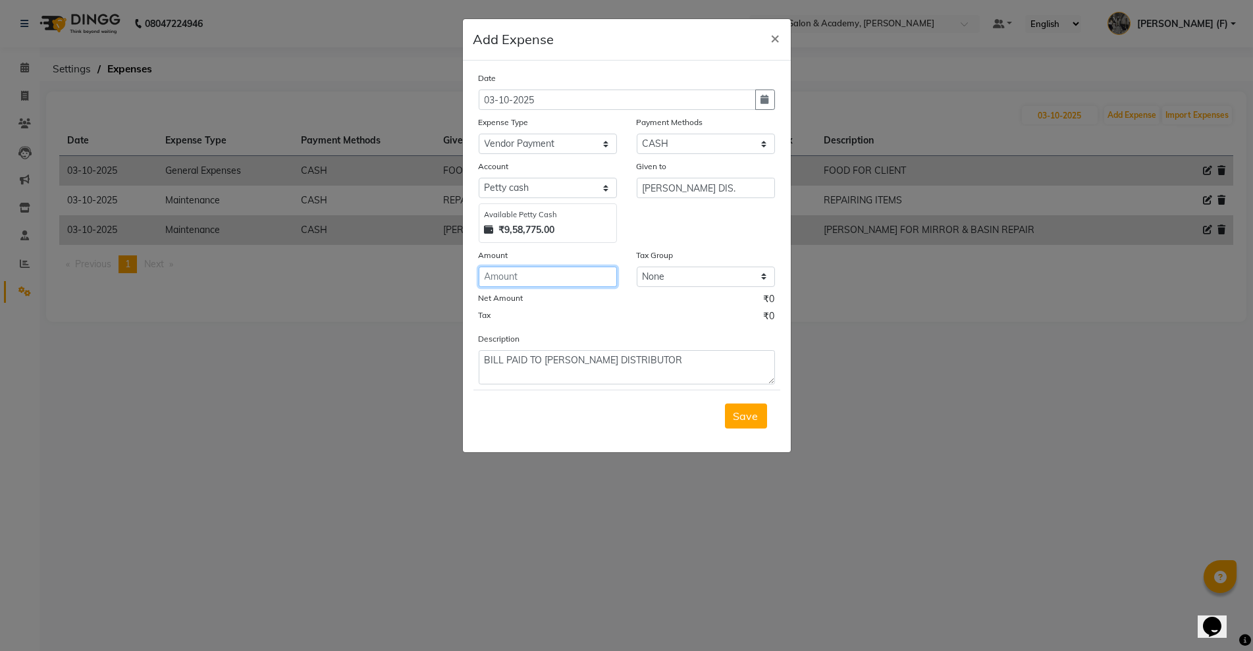
click at [556, 276] on input "number" at bounding box center [548, 277] width 138 height 20
type input "800"
click at [729, 417] on button "Save" at bounding box center [746, 416] width 42 height 25
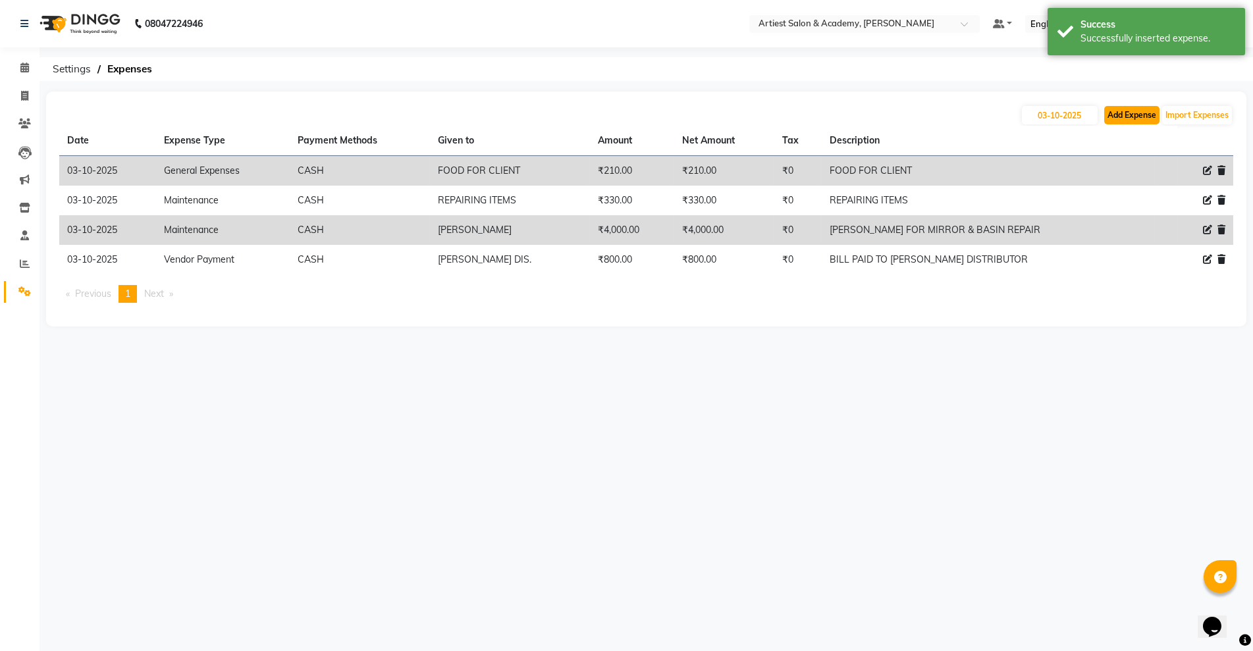
click at [1120, 109] on button "Add Expense" at bounding box center [1131, 115] width 55 height 18
select select "1"
select select "4027"
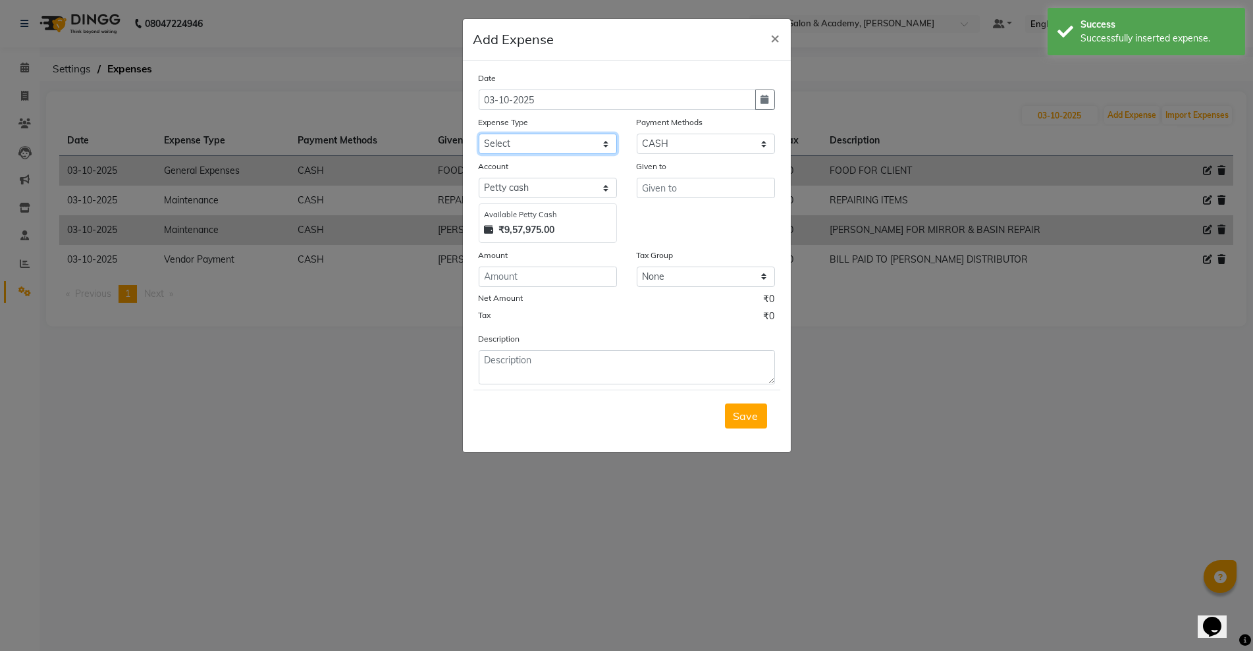
drag, startPoint x: 562, startPoint y: 138, endPoint x: 562, endPoint y: 153, distance: 15.8
click at [562, 138] on select "Select Advance Salary Bank Deposit conveyance entertainment General Expenses In…" at bounding box center [548, 144] width 138 height 20
select select "9750"
click at [479, 134] on select "Select Advance Salary Bank Deposit conveyance entertainment General Expenses In…" at bounding box center [548, 144] width 138 height 20
click at [687, 188] on input "text" at bounding box center [706, 188] width 138 height 20
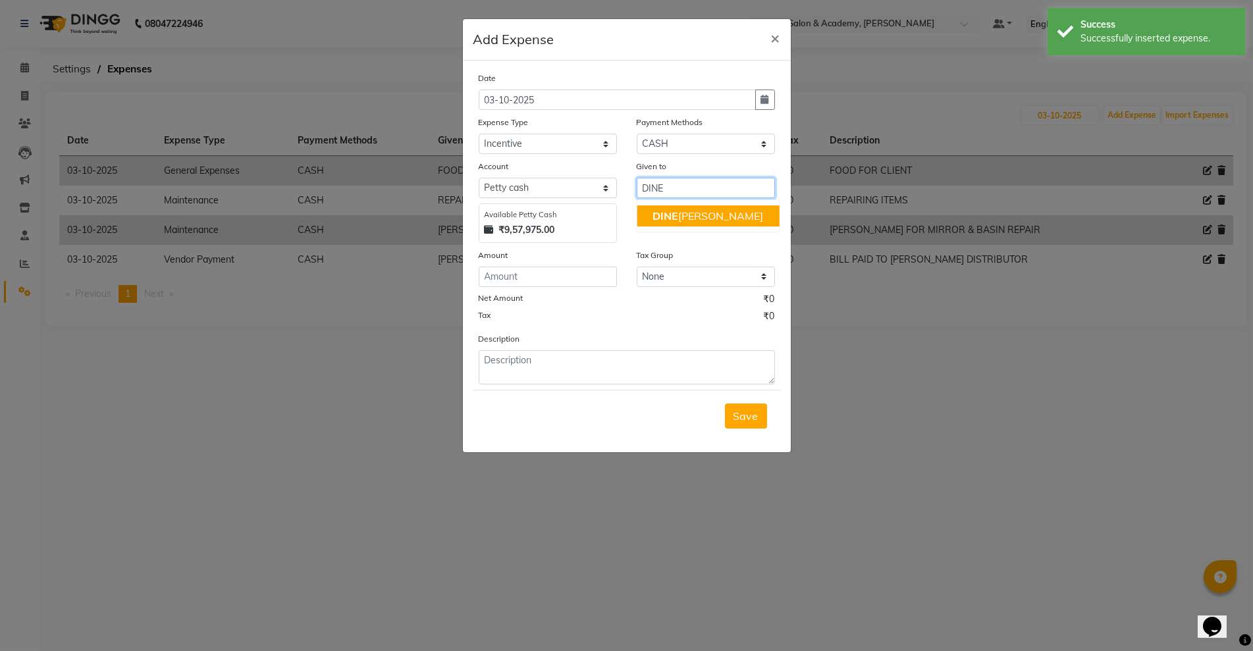
click at [674, 213] on span "DINE" at bounding box center [665, 215] width 26 height 13
type input "[PERSON_NAME]"
click at [559, 277] on input "number" at bounding box center [548, 277] width 138 height 20
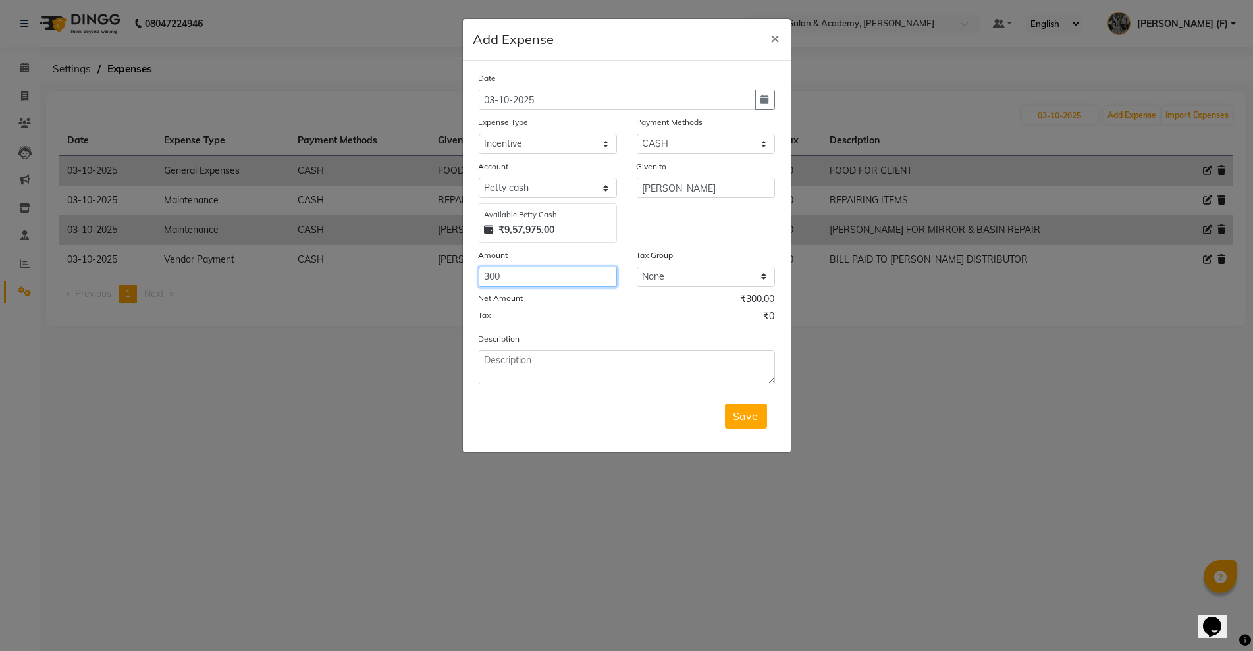
type input "300"
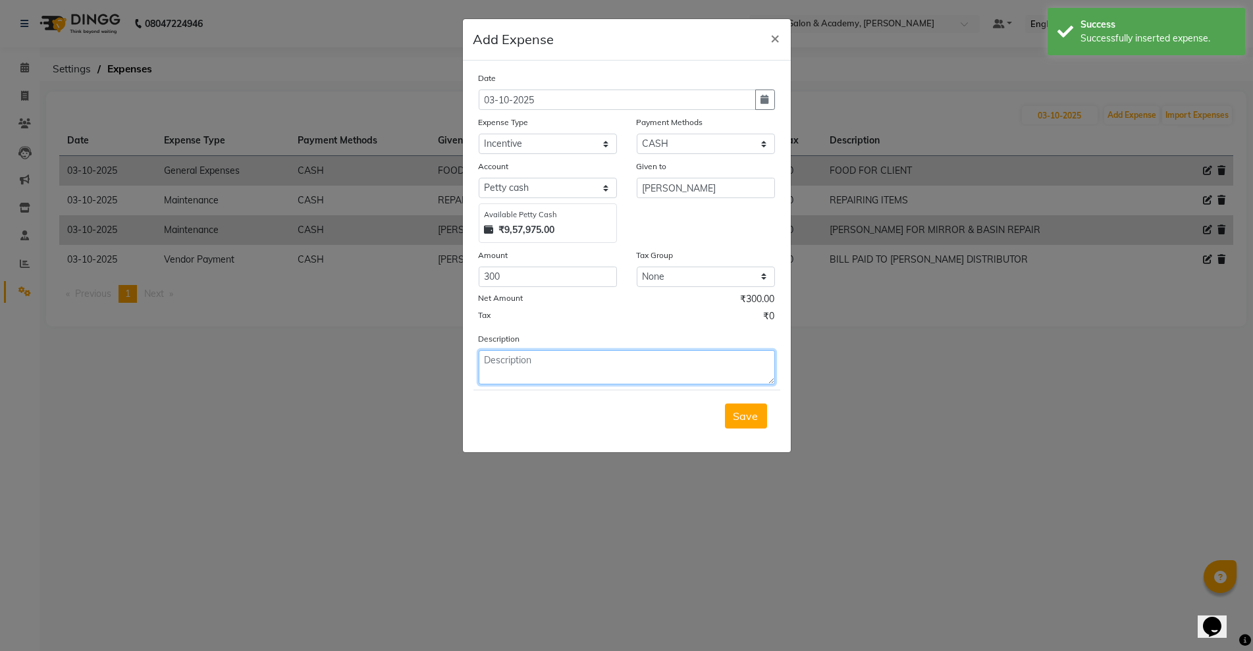
click at [602, 380] on textarea at bounding box center [627, 367] width 296 height 34
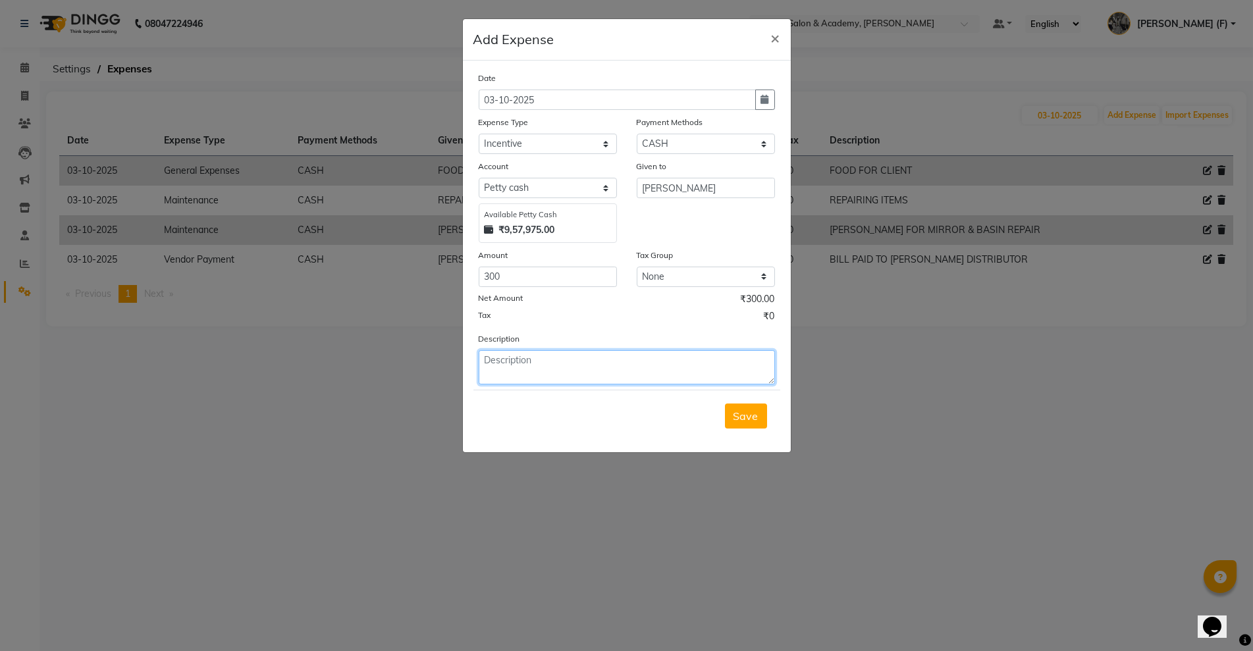
paste textarea "DINESH INC. FOR MASK"
type textarea "DINESH INC. FOR MASK"
click at [766, 411] on button "Save" at bounding box center [746, 416] width 42 height 25
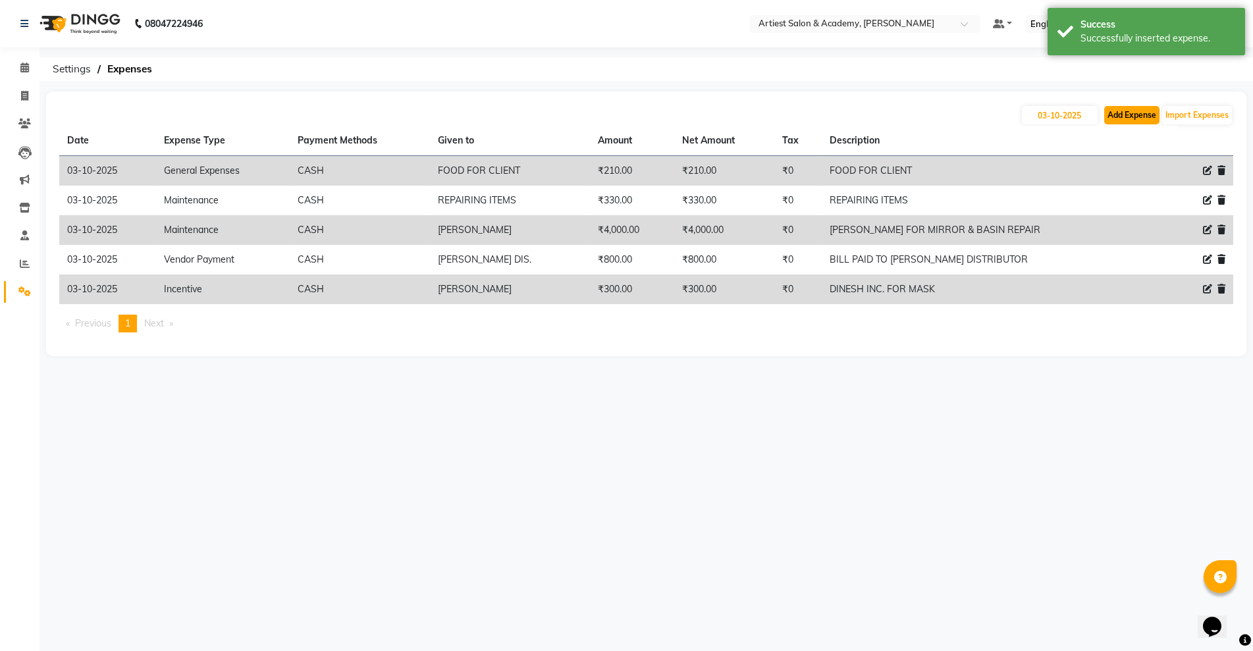
click at [1127, 118] on button "Add Expense" at bounding box center [1131, 115] width 55 height 18
select select "1"
select select "4027"
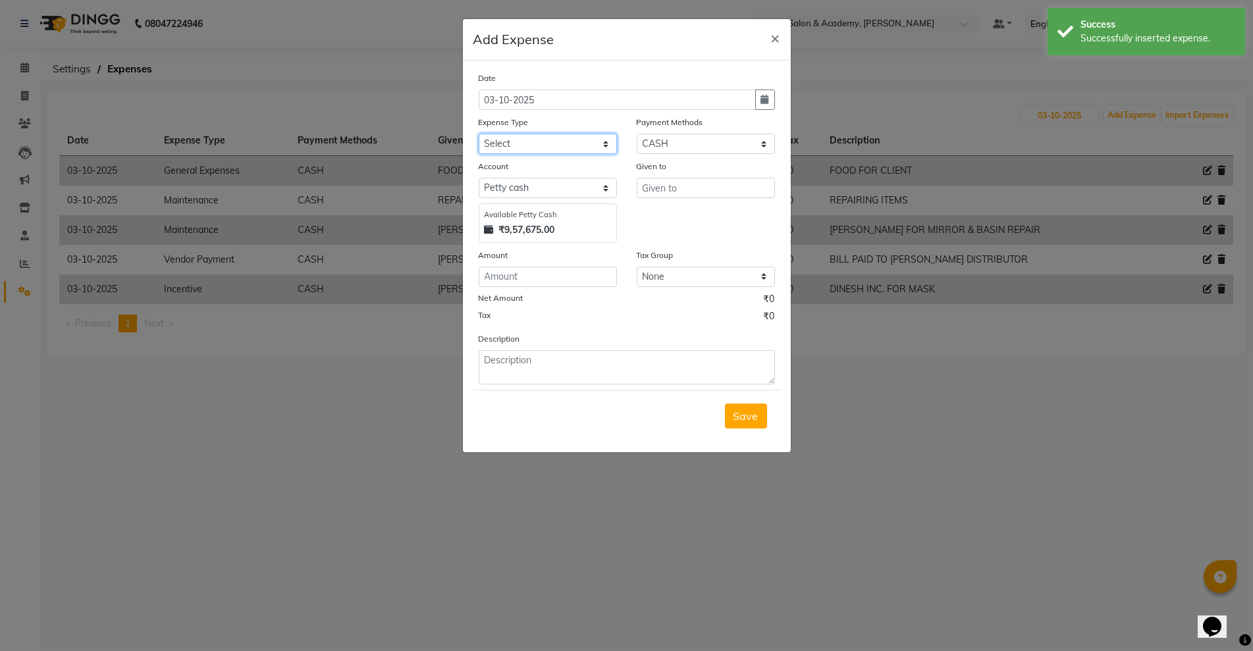
click at [579, 137] on select "Select Advance Salary Bank Deposit conveyance entertainment General Expenses In…" at bounding box center [548, 144] width 138 height 20
select select "9750"
click at [479, 134] on select "Select Advance Salary Bank Deposit conveyance entertainment General Expenses In…" at bounding box center [548, 144] width 138 height 20
click at [671, 187] on input "text" at bounding box center [706, 188] width 138 height 20
click at [667, 205] on button "[PERSON_NAME] (M)" at bounding box center [713, 215] width 153 height 21
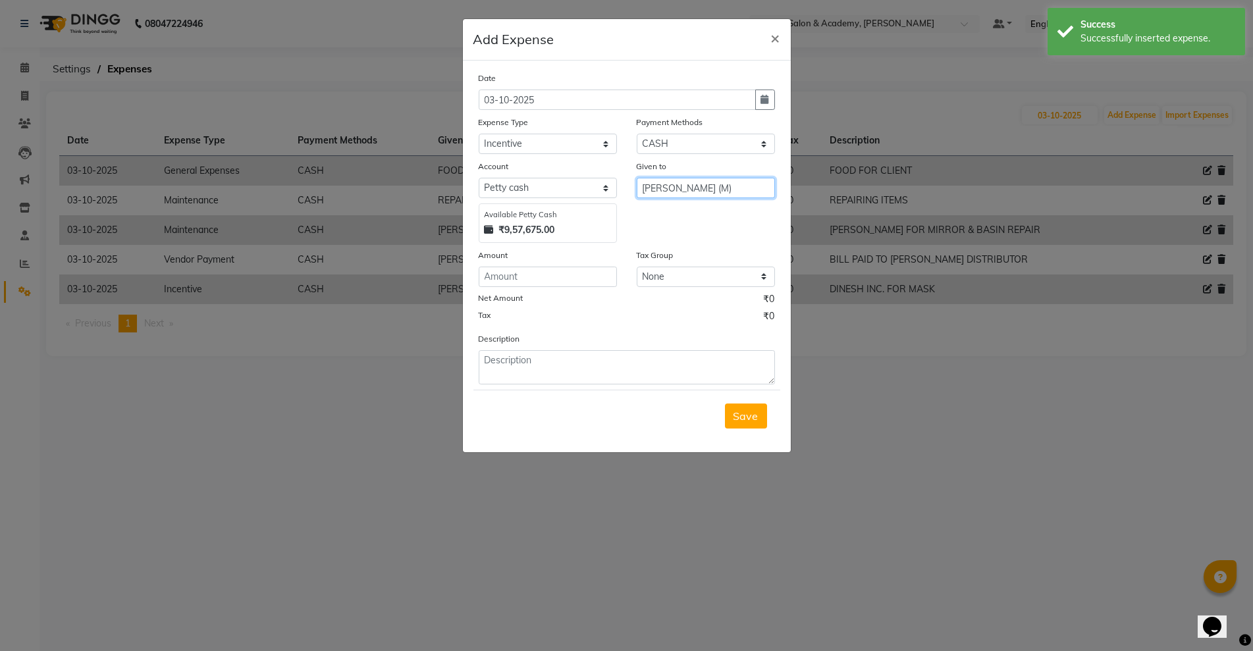
type input "[PERSON_NAME] (M)"
click at [568, 283] on input "number" at bounding box center [548, 277] width 138 height 20
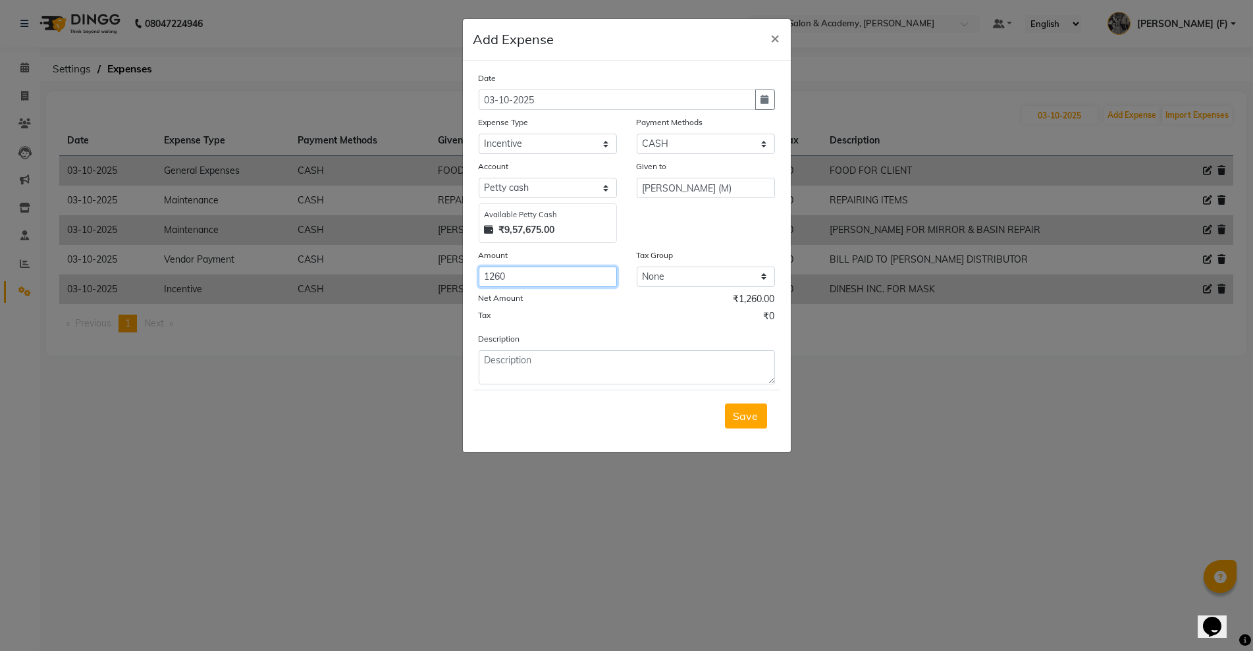
type input "1260"
drag, startPoint x: 646, startPoint y: 399, endPoint x: 642, endPoint y: 363, distance: 36.4
click at [646, 393] on div "Save" at bounding box center [626, 416] width 307 height 52
click at [642, 363] on textarea at bounding box center [627, 367] width 296 height 34
paste textarea "NIK INC. FOR PKG (CHANDANI) & PRODUCTS"
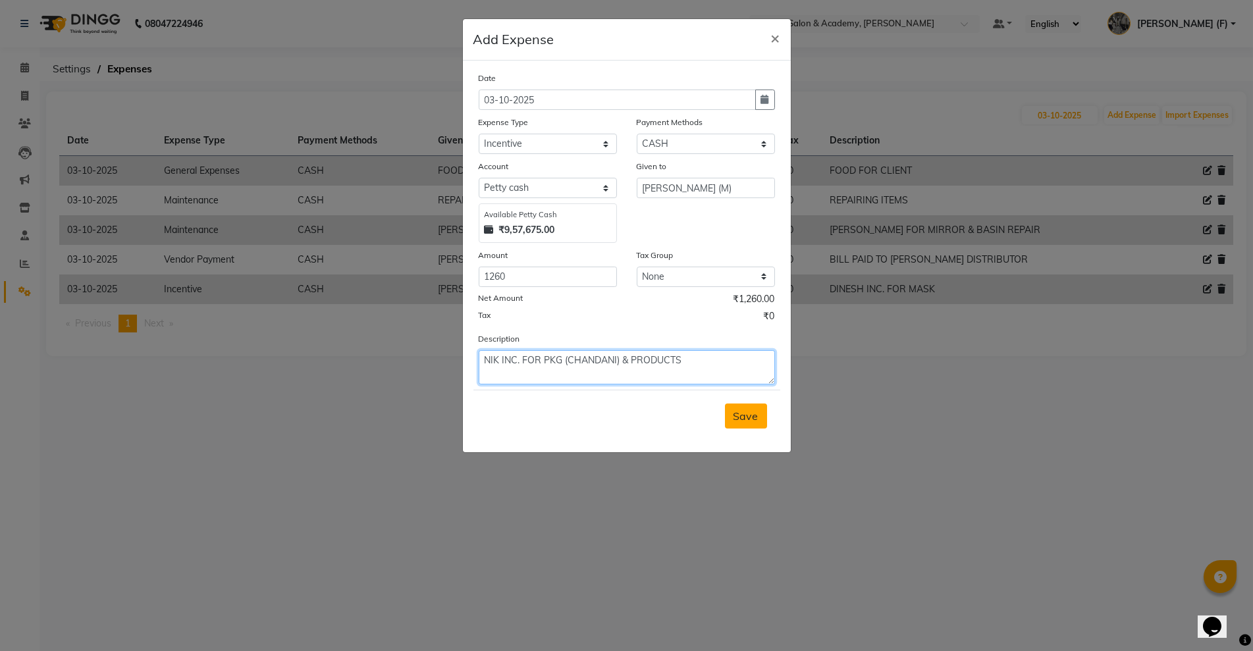
type textarea "NIK INC. FOR PKG (CHANDANI) & PRODUCTS"
click at [748, 423] on span "Save" at bounding box center [745, 415] width 25 height 13
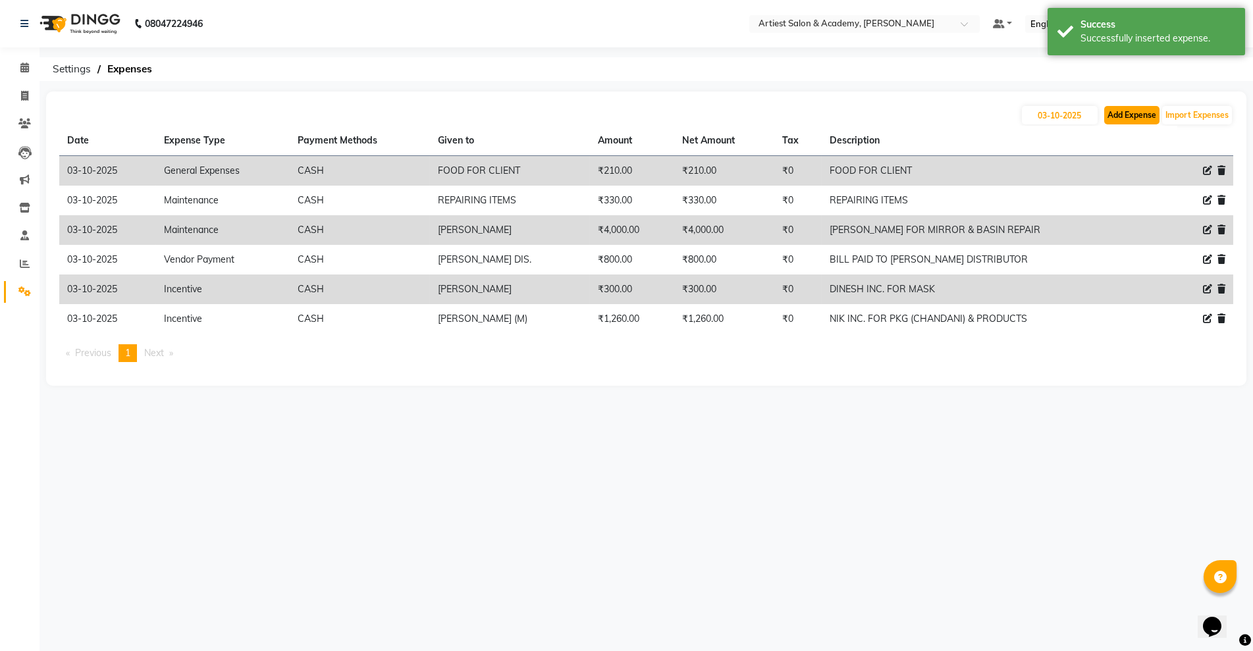
click at [1138, 112] on button "Add Expense" at bounding box center [1131, 115] width 55 height 18
select select "1"
select select "4027"
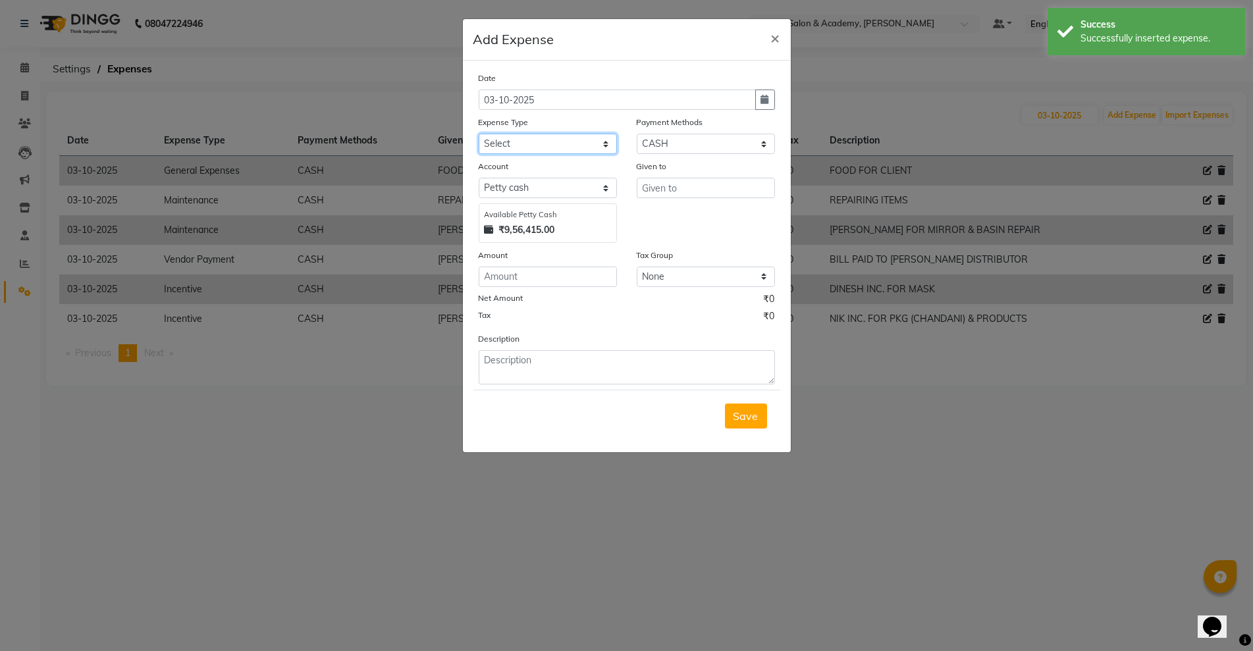
click at [514, 147] on select "Select Advance Salary Bank Deposit conveyance entertainment General Expenses In…" at bounding box center [548, 144] width 138 height 20
select select "9763"
click at [479, 134] on select "Select Advance Salary Bank Deposit conveyance entertainment General Expenses In…" at bounding box center [548, 144] width 138 height 20
click at [689, 200] on div "Given to" at bounding box center [706, 201] width 158 height 84
click at [691, 188] on input "text" at bounding box center [706, 188] width 138 height 20
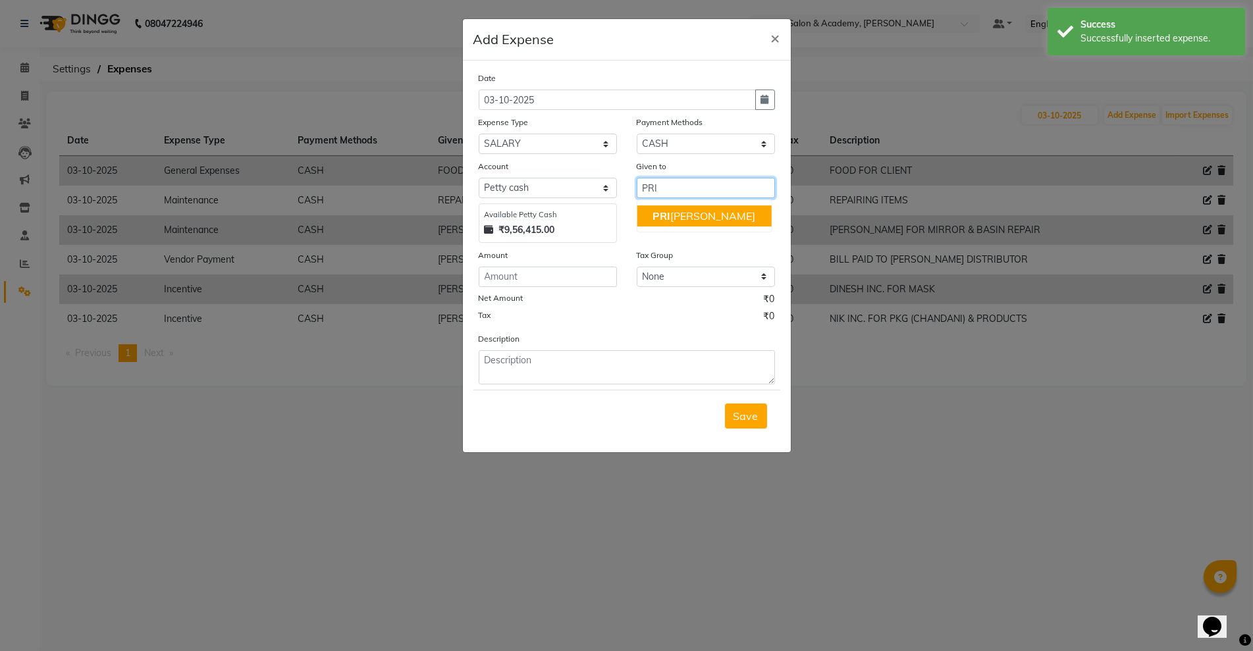
click at [693, 219] on ngb-highlight "PRI [PERSON_NAME]" at bounding box center [703, 215] width 103 height 13
type input "[PERSON_NAME]"
click at [496, 273] on input "number" at bounding box center [548, 277] width 138 height 20
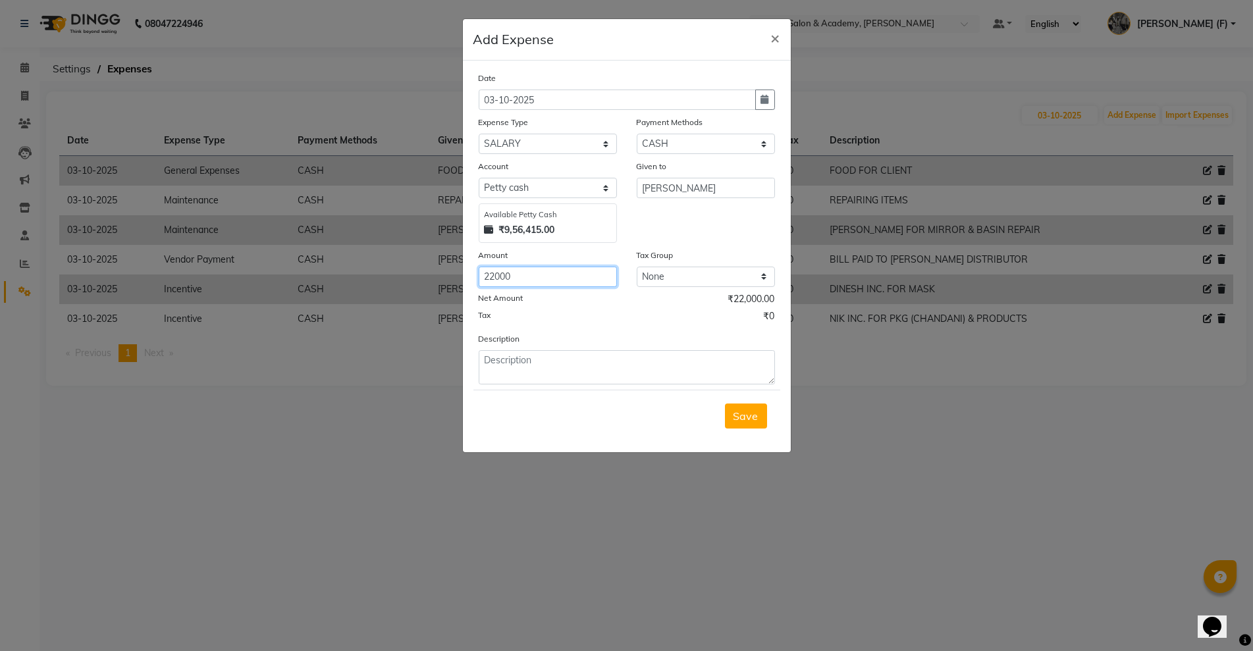
type input "22000"
click at [533, 363] on textarea at bounding box center [627, 367] width 296 height 34
paste textarea "SALARY PAID TO [PERSON_NAME] OF [DATE]"
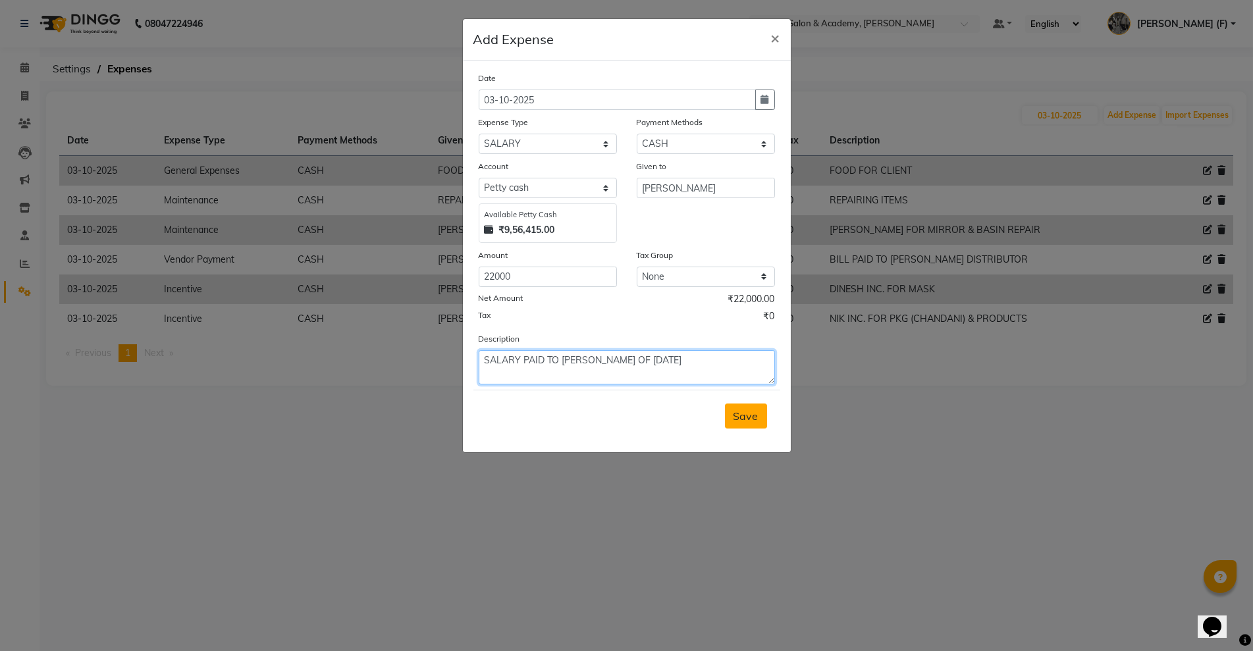
type textarea "SALARY PAID TO [PERSON_NAME] OF [DATE]"
click at [738, 413] on span "Save" at bounding box center [745, 415] width 25 height 13
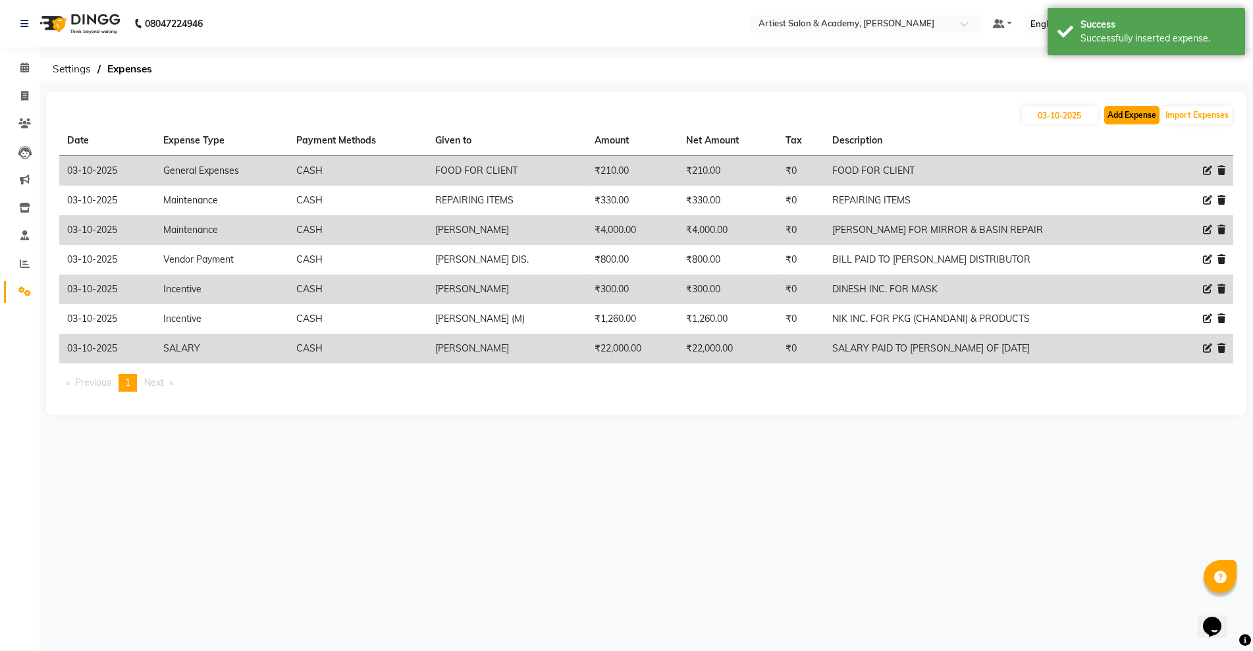
click at [1130, 108] on button "Add Expense" at bounding box center [1131, 115] width 55 height 18
select select "1"
select select "4027"
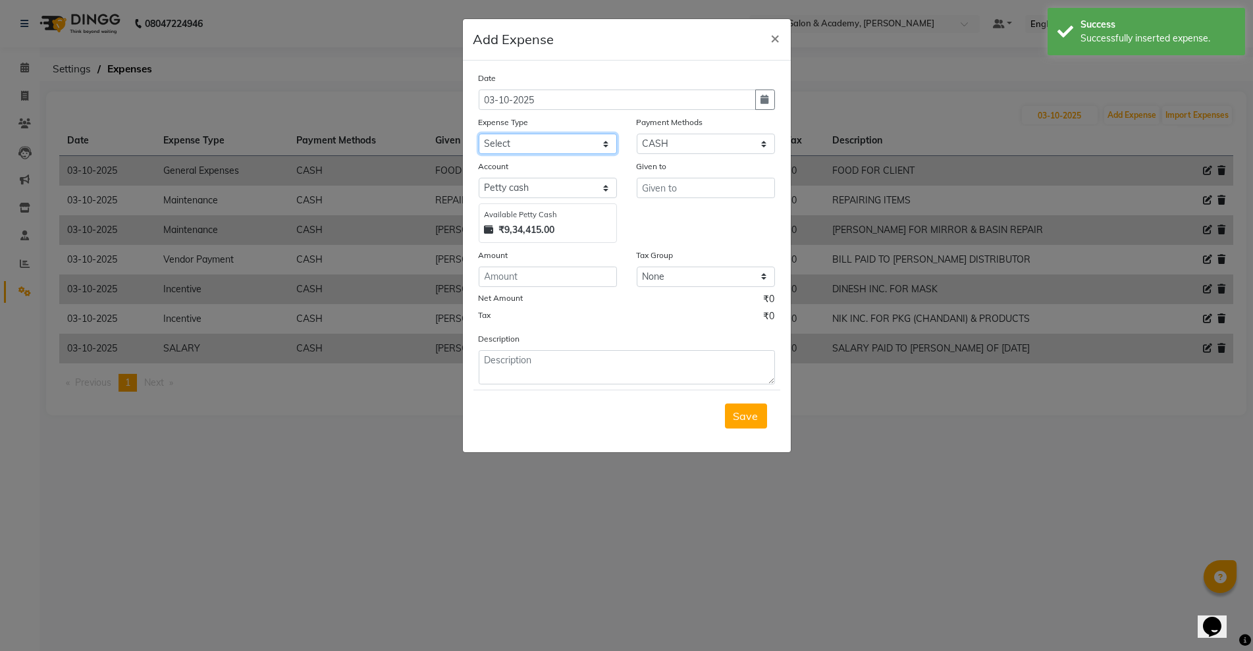
drag, startPoint x: 559, startPoint y: 142, endPoint x: 559, endPoint y: 153, distance: 11.8
click at [559, 142] on select "Select Advance Salary Bank Deposit conveyance entertainment General Expenses In…" at bounding box center [548, 144] width 138 height 20
select select "9746"
click at [479, 134] on select "Select Advance Salary Bank Deposit conveyance entertainment General Expenses In…" at bounding box center [548, 144] width 138 height 20
click at [712, 186] on input "text" at bounding box center [706, 188] width 138 height 20
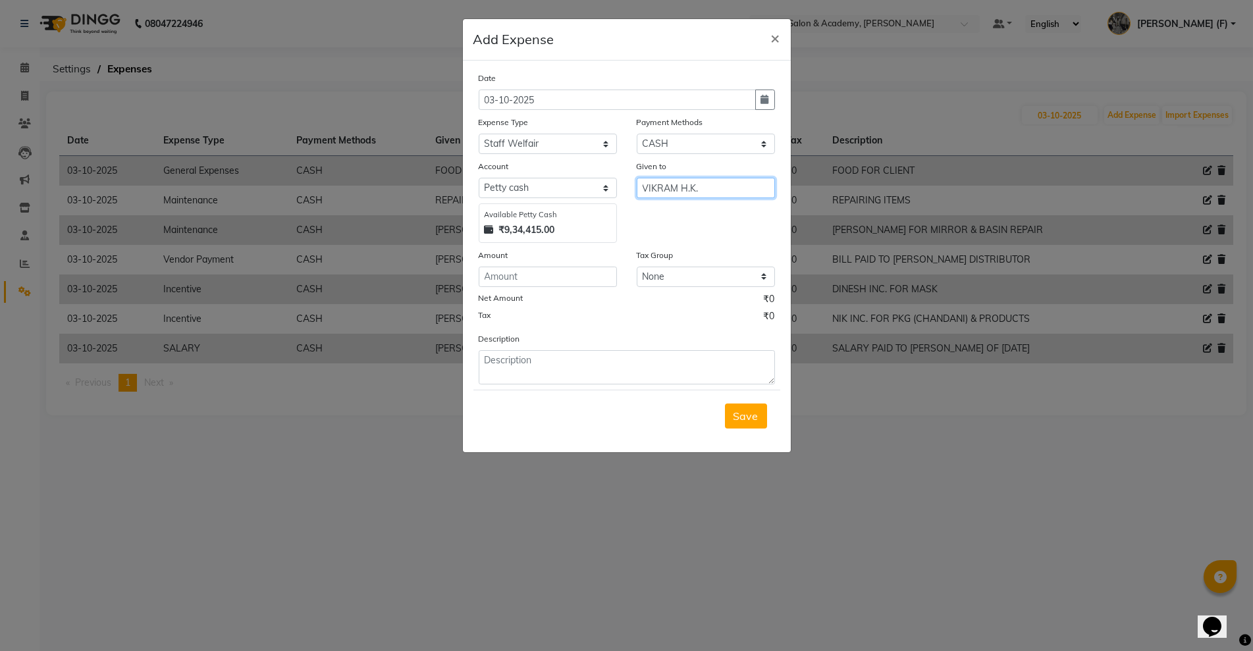
type input "VIKRAM H.K."
drag, startPoint x: 650, startPoint y: 346, endPoint x: 645, endPoint y: 357, distance: 12.4
click at [649, 350] on div "Description" at bounding box center [627, 358] width 316 height 53
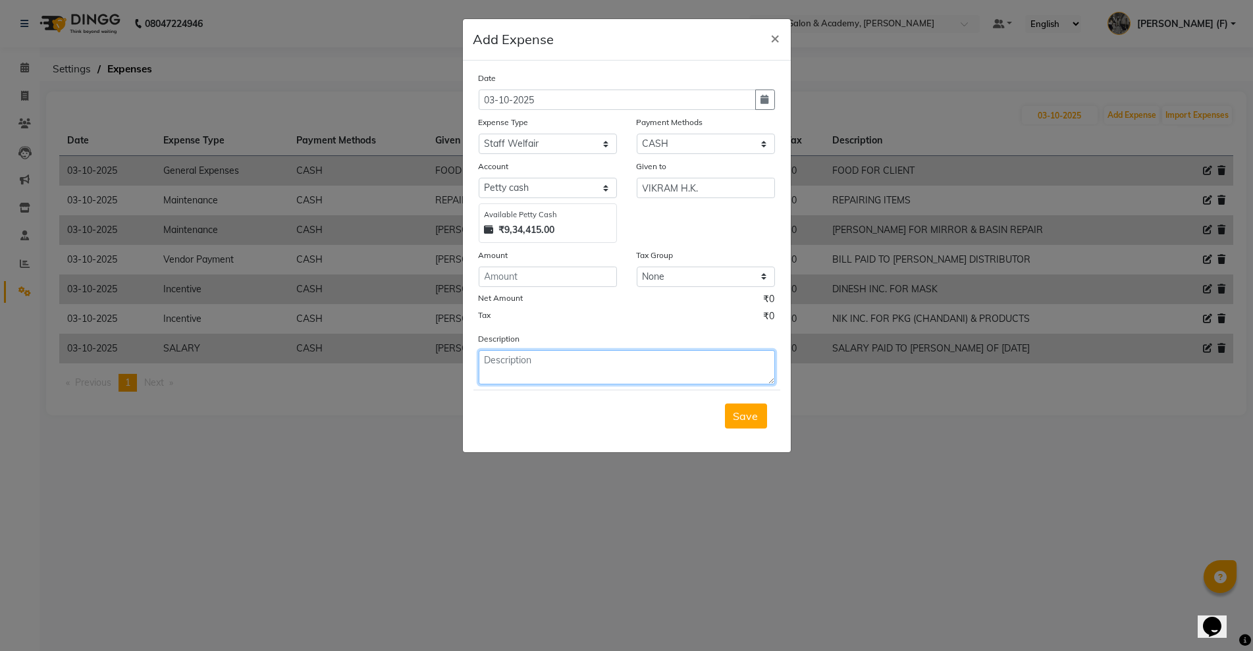
click at [645, 358] on textarea at bounding box center [627, 367] width 296 height 34
paste textarea "VIKRAM FOR CLEANING"
type textarea "VIKRAM FOR CLEANING"
click at [515, 280] on input "number" at bounding box center [548, 277] width 138 height 20
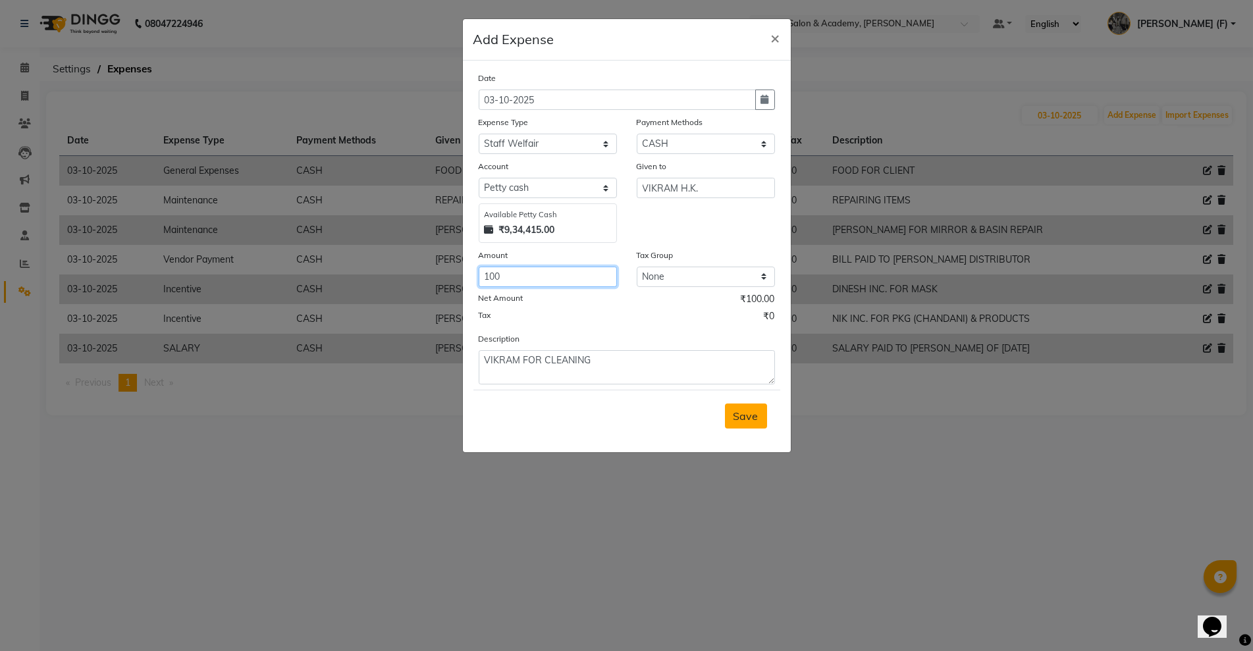
type input "100"
click at [742, 416] on span "Save" at bounding box center [745, 415] width 25 height 13
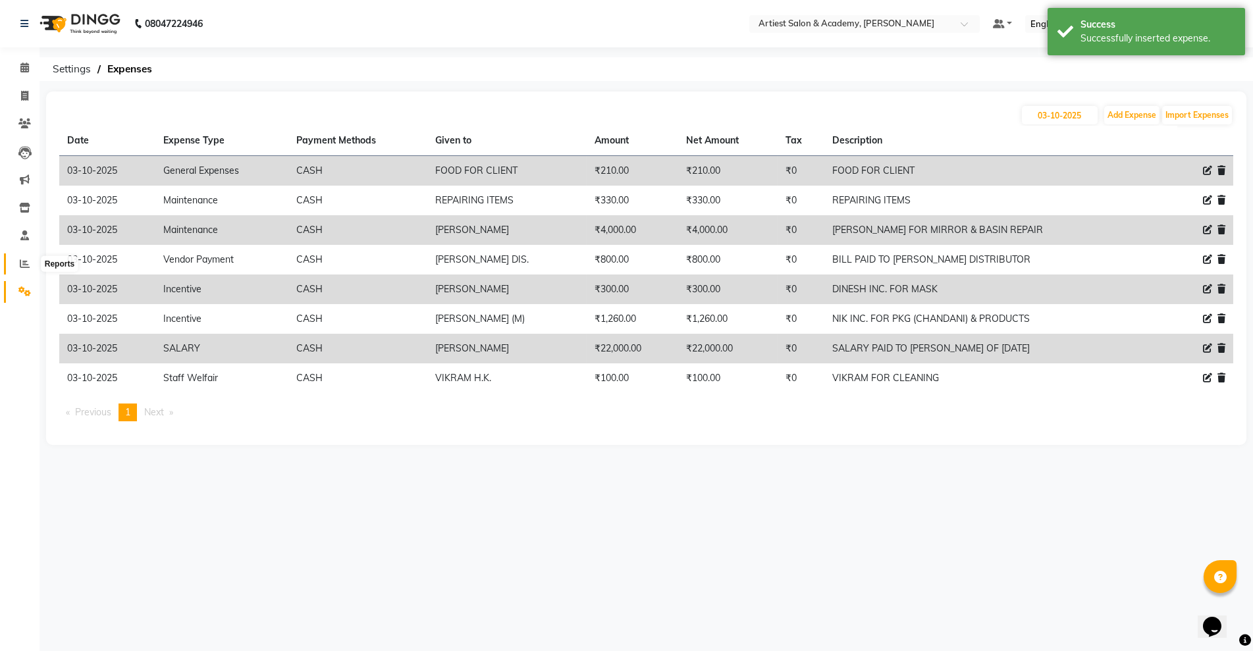
click at [13, 262] on span at bounding box center [24, 264] width 23 height 15
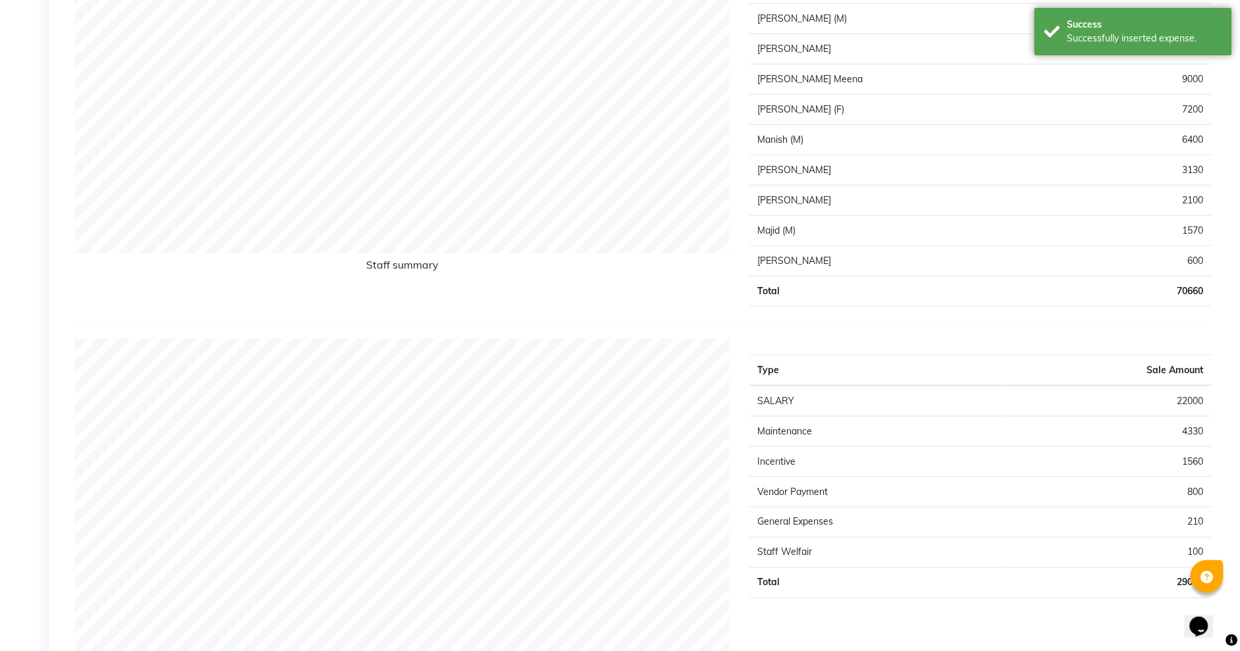
scroll to position [82, 0]
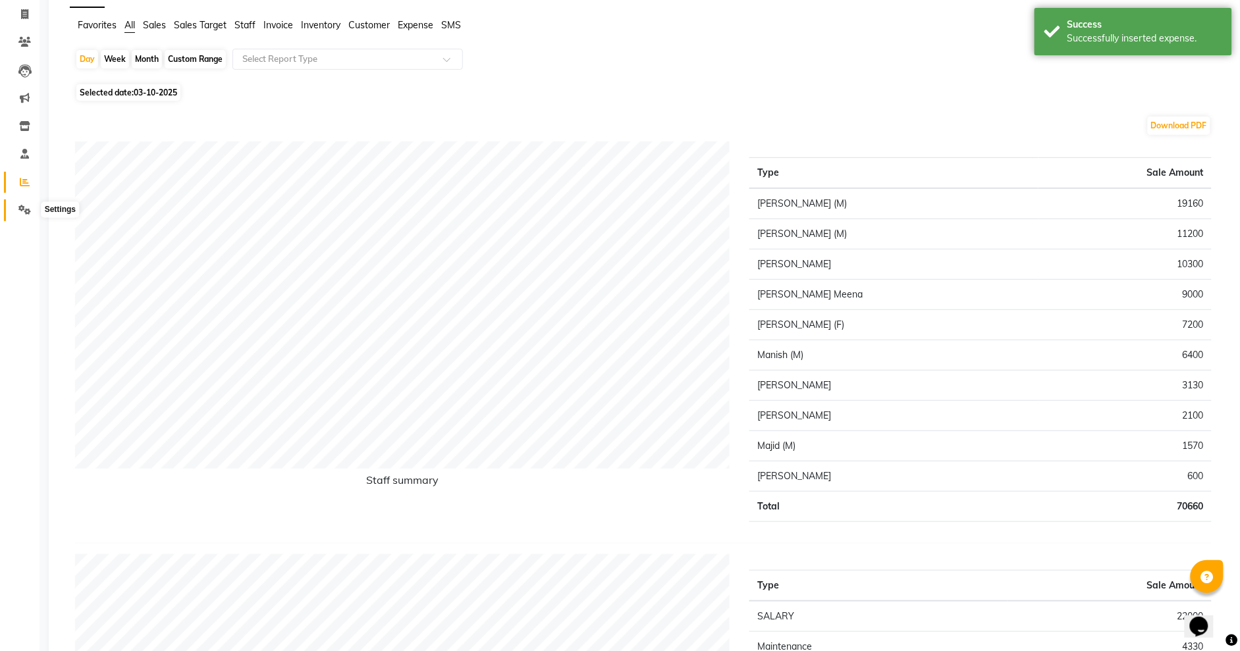
click at [28, 205] on icon at bounding box center [24, 210] width 13 height 10
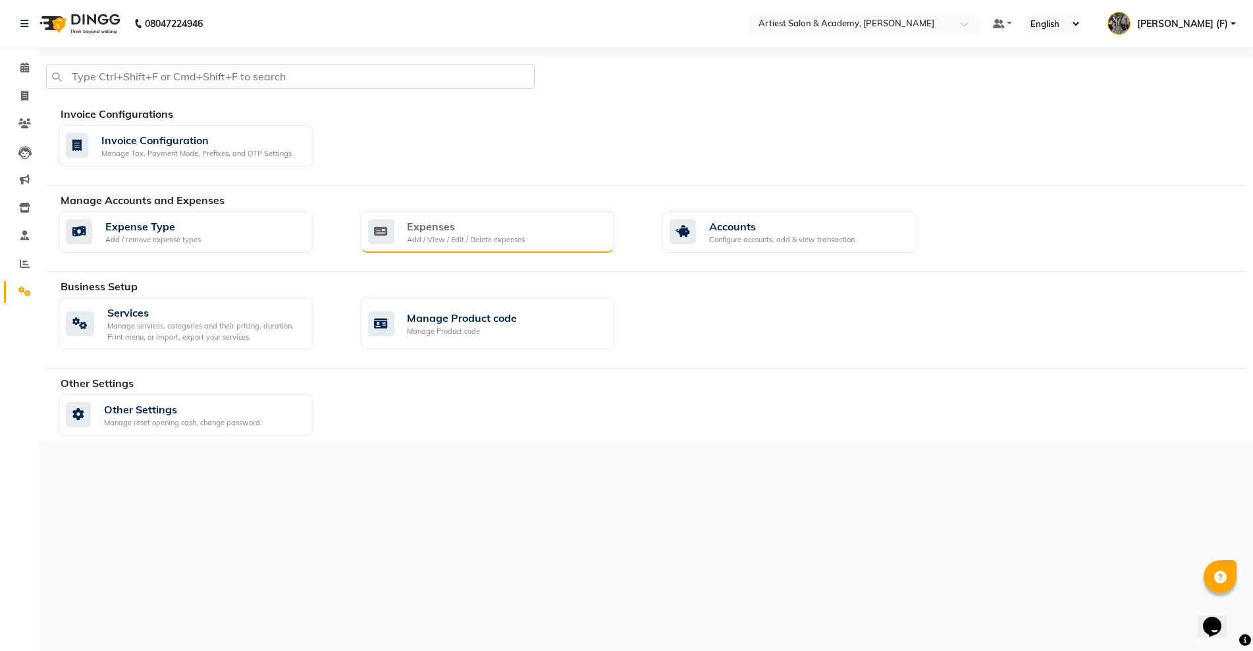
click at [503, 224] on div "Expenses" at bounding box center [466, 227] width 118 height 16
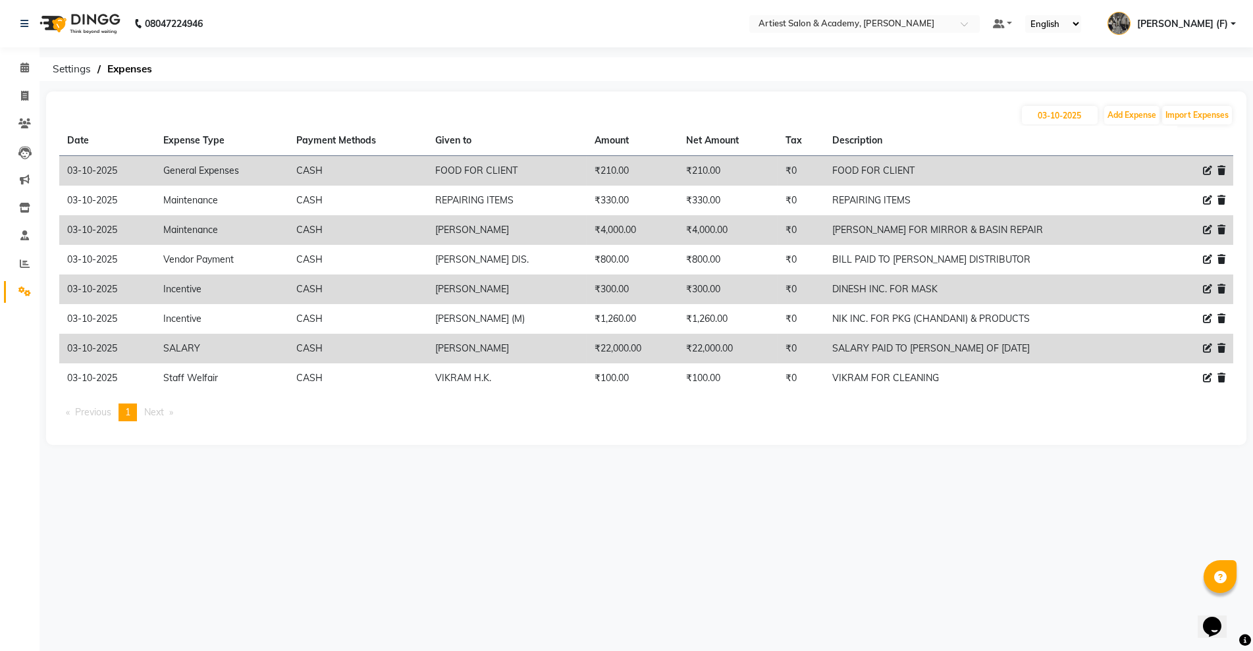
click at [1203, 171] on icon at bounding box center [1207, 170] width 9 height 9
select select "9744"
select select "1"
select select "4027"
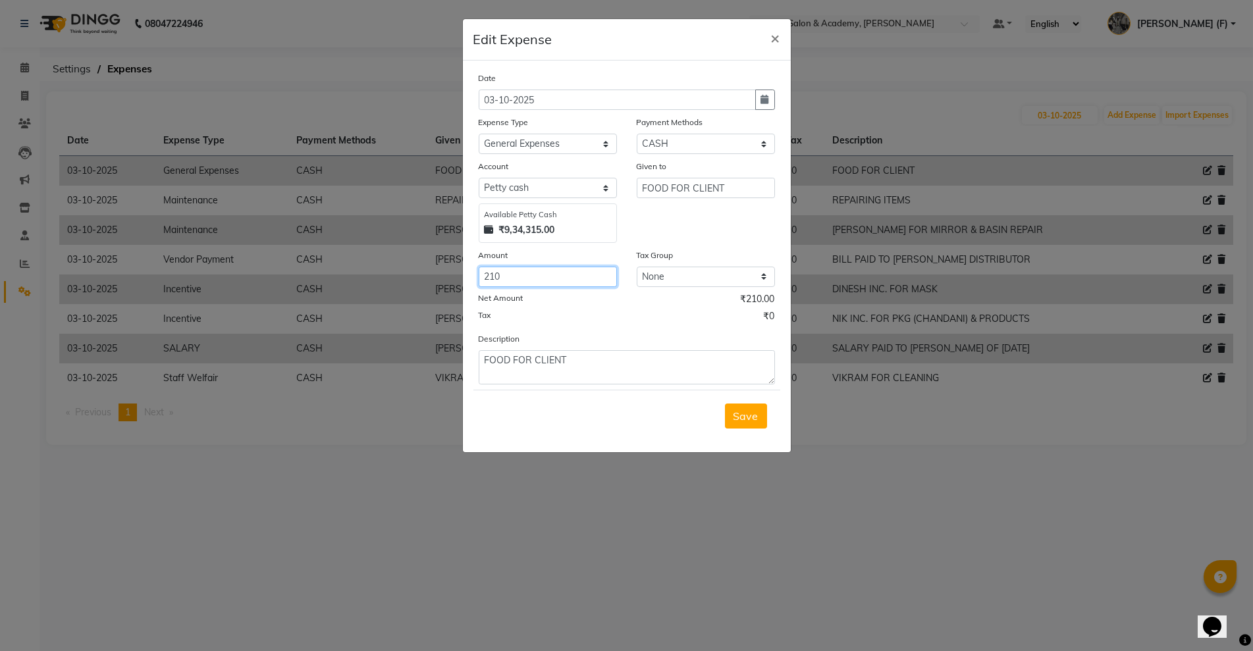
click at [495, 273] on input "210" at bounding box center [548, 277] width 138 height 20
type input "240"
click at [758, 415] on button "Save" at bounding box center [746, 416] width 42 height 25
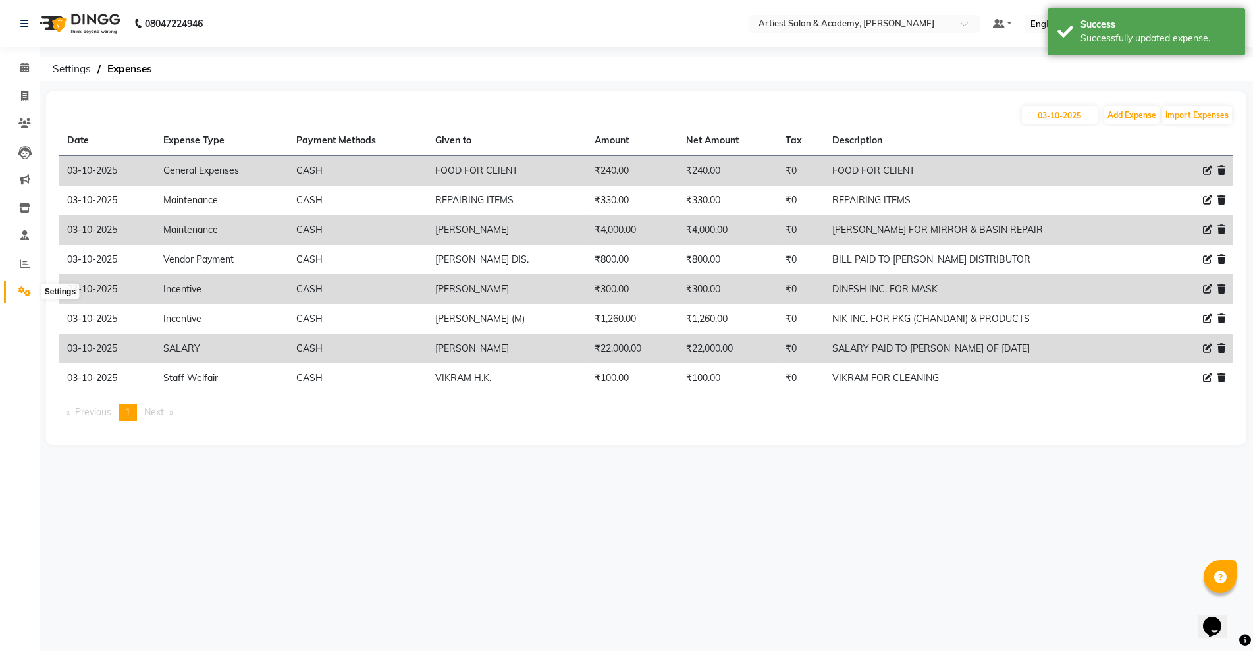
click at [18, 293] on icon at bounding box center [24, 291] width 13 height 10
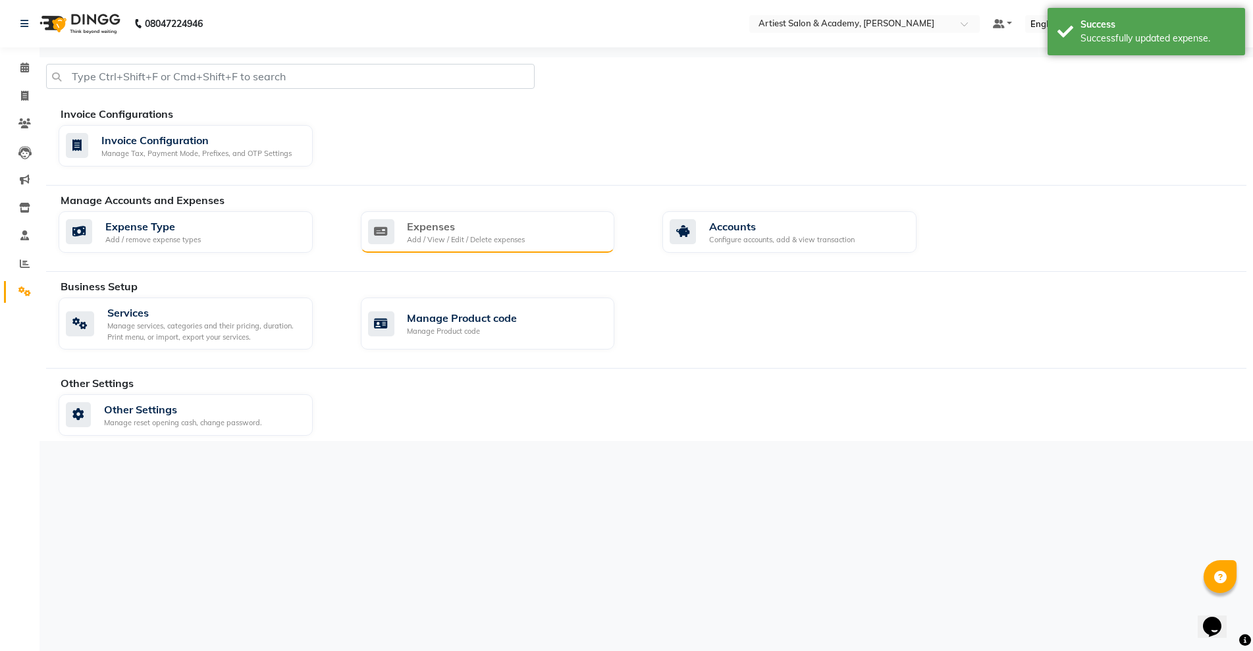
click at [467, 240] on div "Add / View / Edit / Delete expenses" at bounding box center [466, 239] width 118 height 11
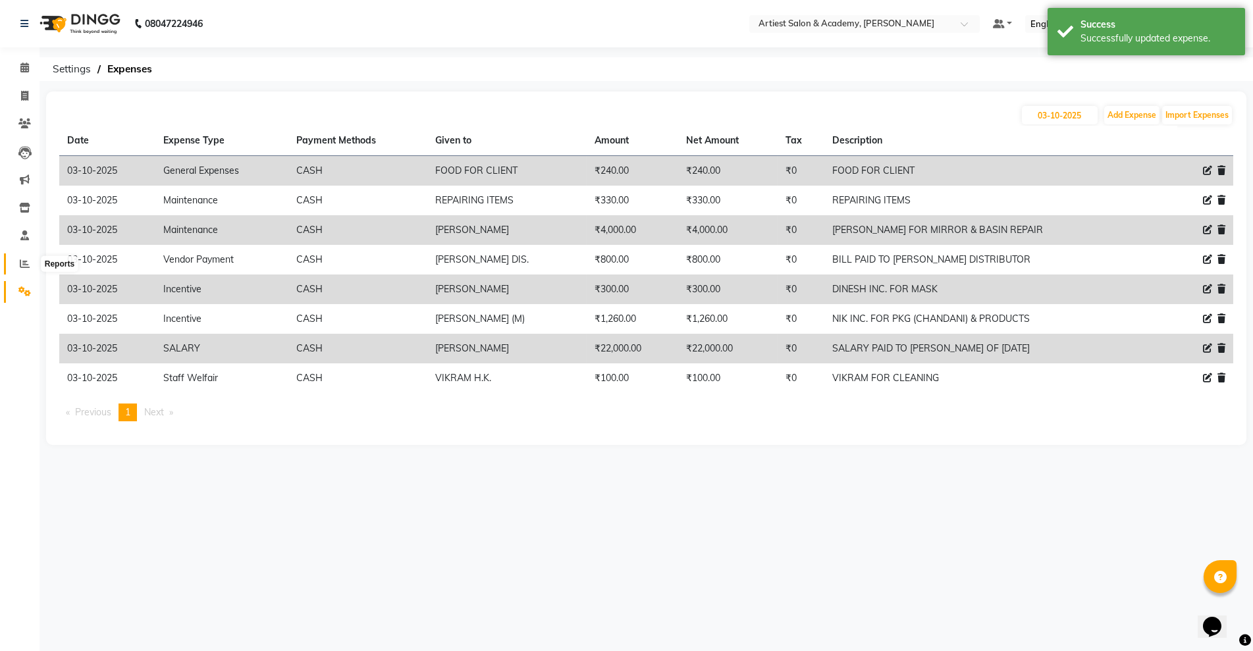
click at [27, 263] on icon at bounding box center [25, 264] width 10 height 10
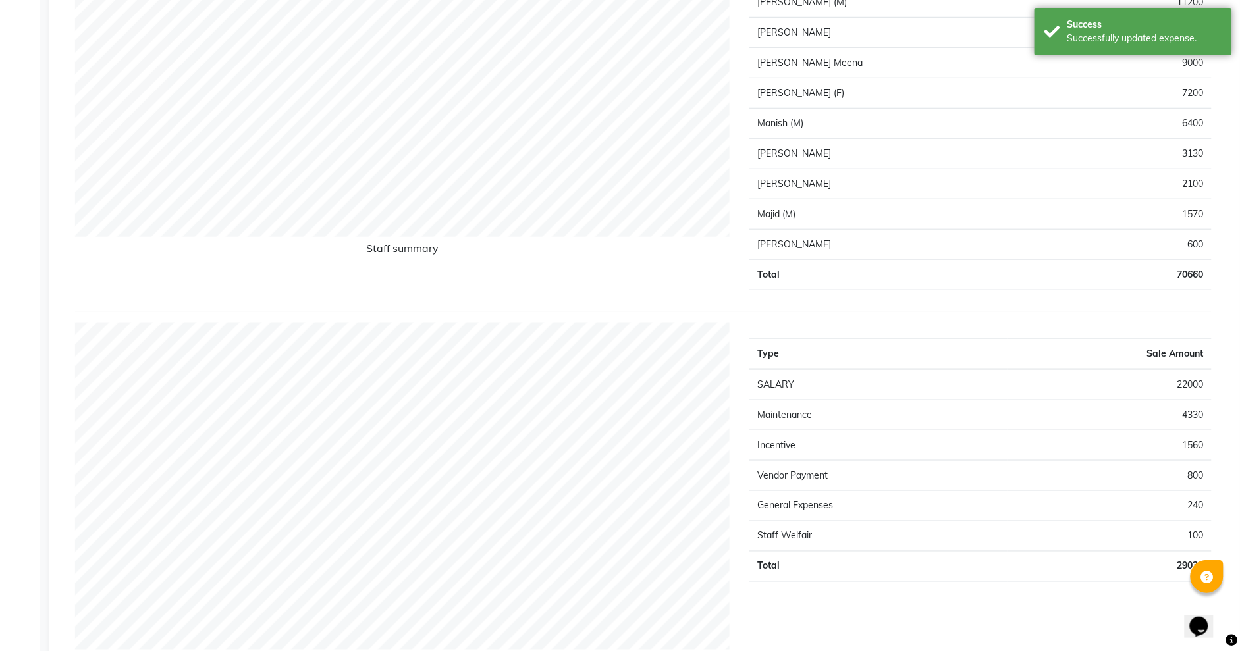
scroll to position [415, 0]
